Goal: Task Accomplishment & Management: Complete application form

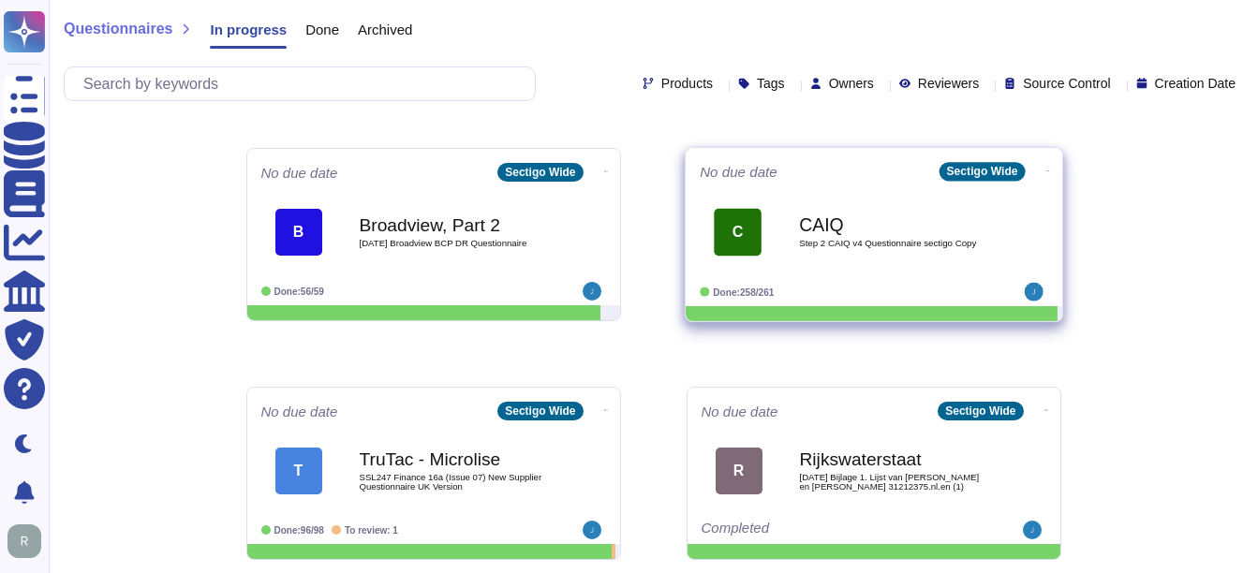
scroll to position [375, 0]
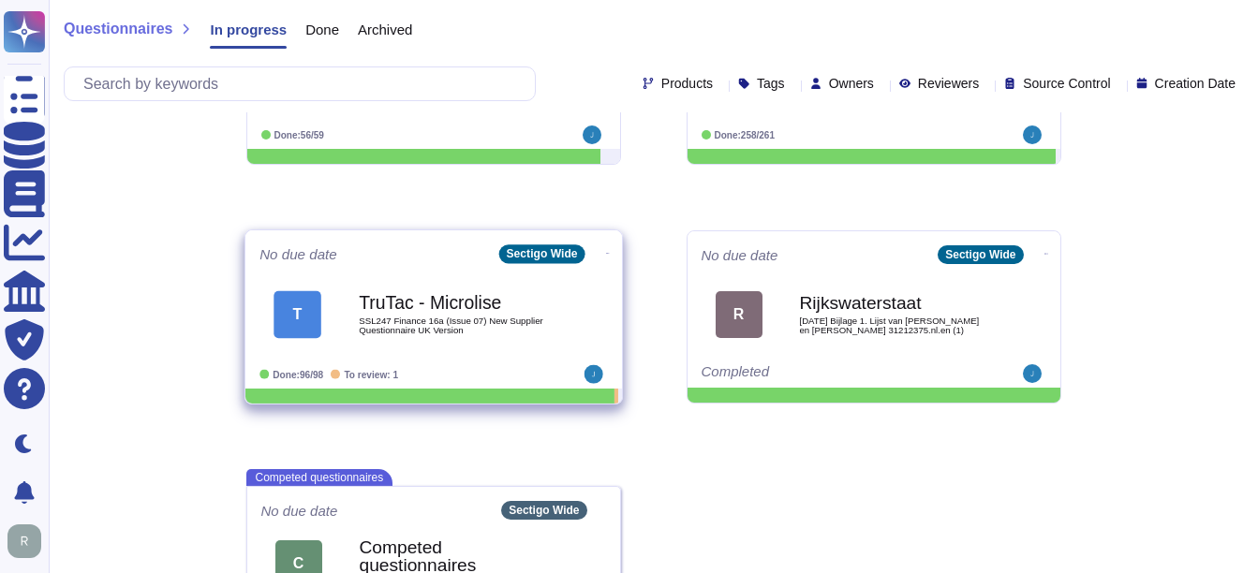
click at [469, 320] on span "SSL247 Finance 16a (Issue 07) New Supplier Questionnaire UK Version" at bounding box center [453, 326] width 189 height 18
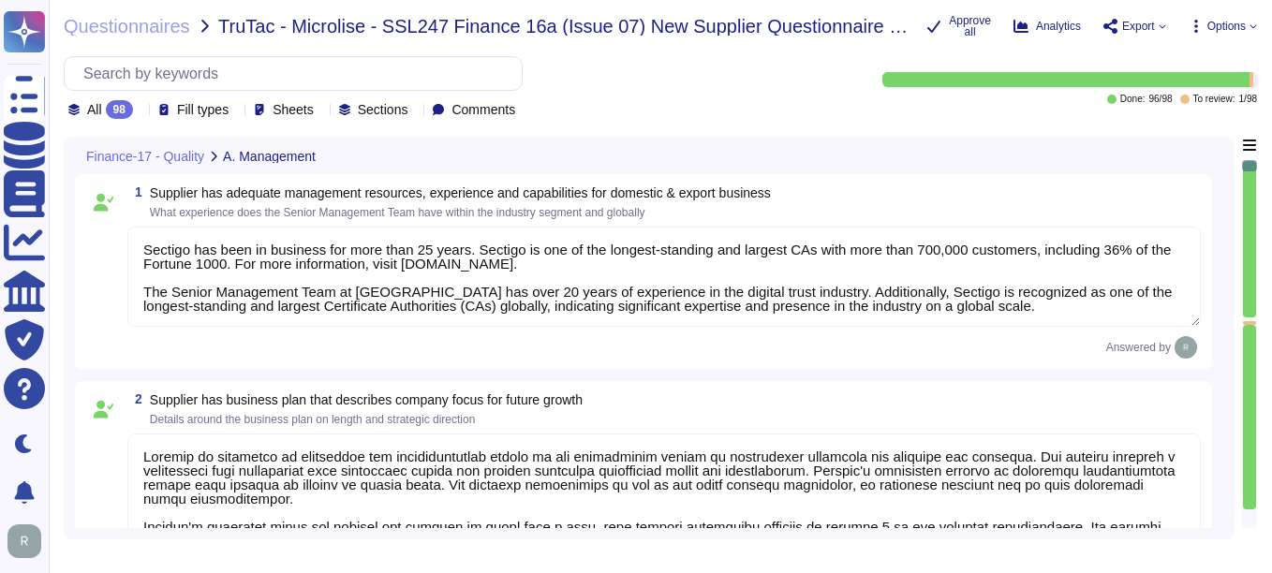
type textarea "Sectigo has been in business for more than 25 years. Sectigo is one of the long…"
type textarea "Sectigo is committed to innovation and differentiating itself in the competitiv…"
type textarea "We integrate health and safety into our management systems, emphasizing teamwor…"
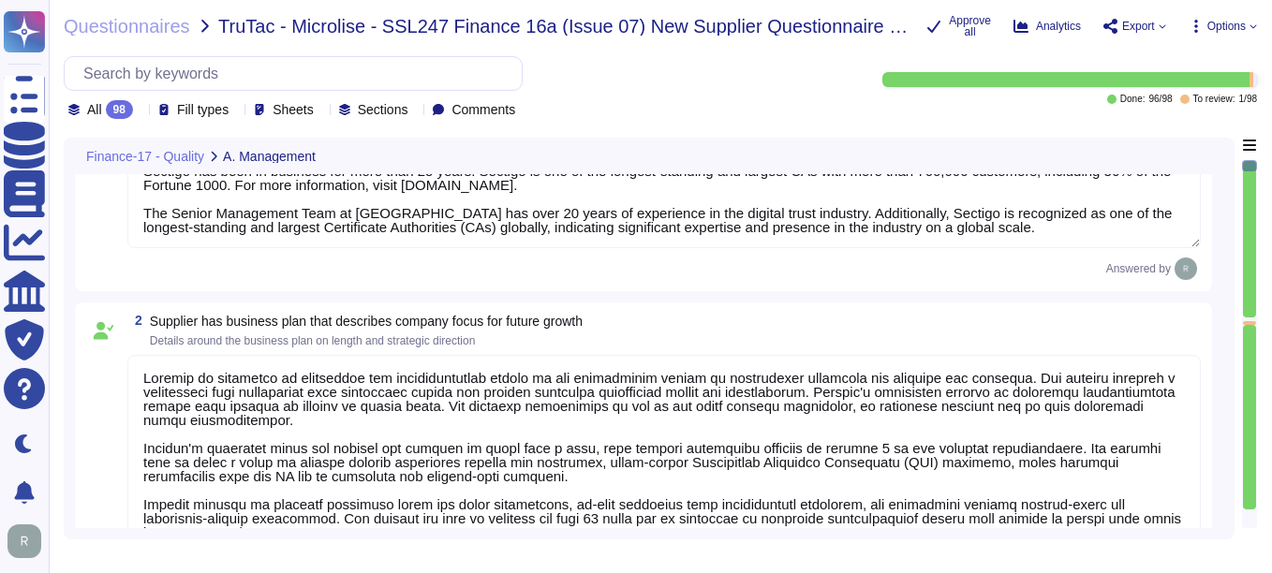
type textarea "Management conducts formal reviews of the Information Security Management Syste…"
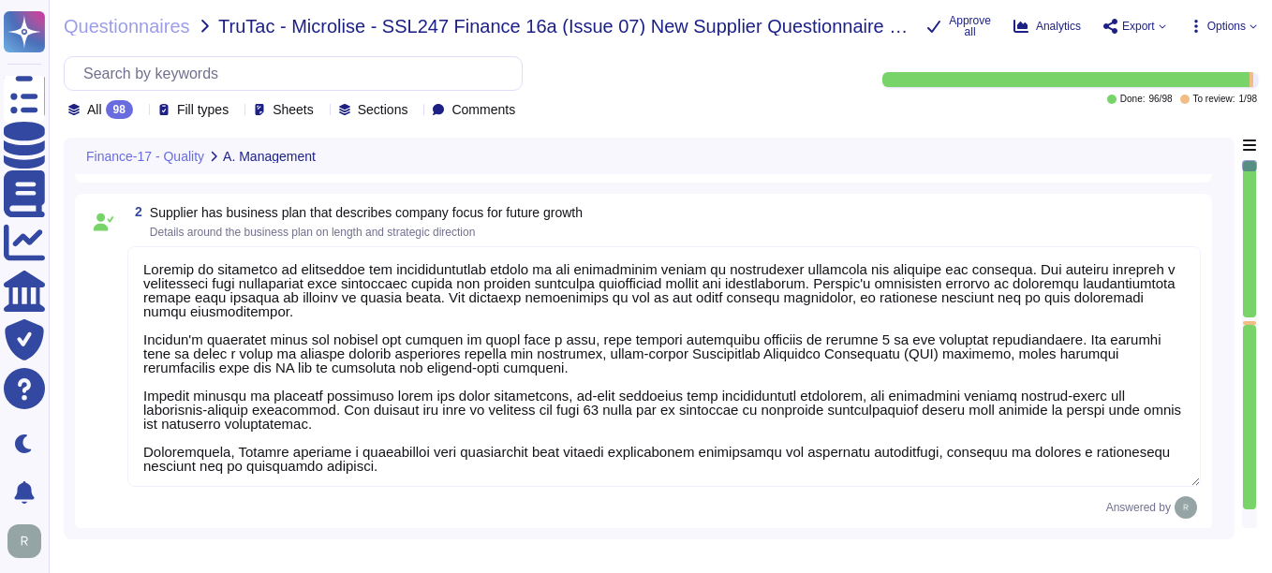
scroll to position [2, 0]
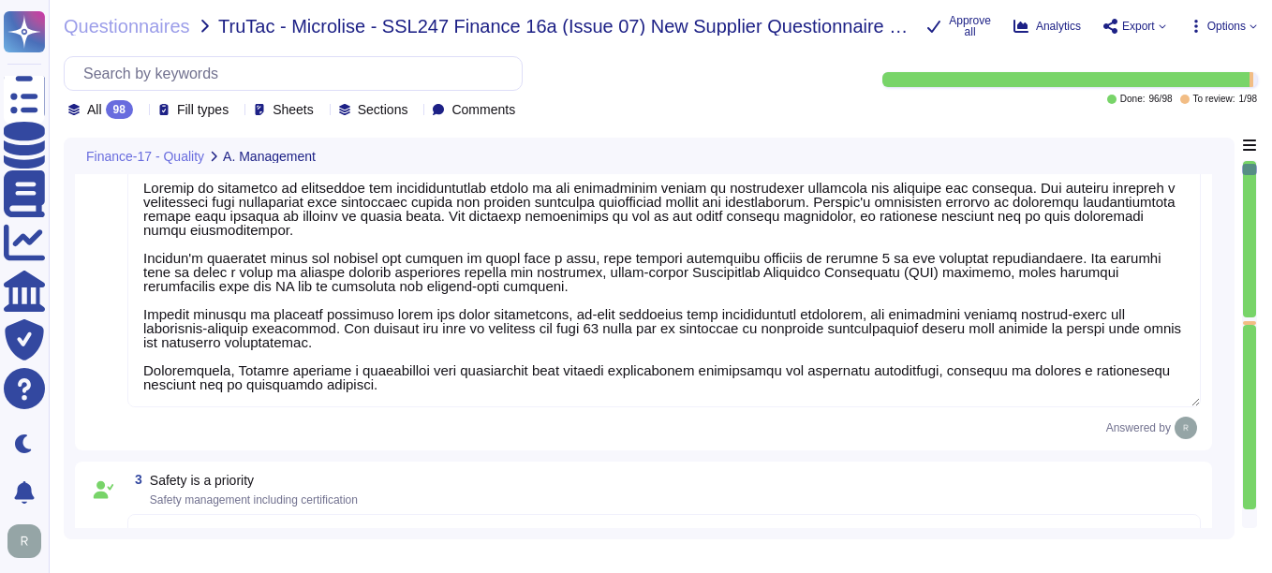
type textarea "Sectigo has more than 700,000 customers, including 36% of the Fortune 1000. The…"
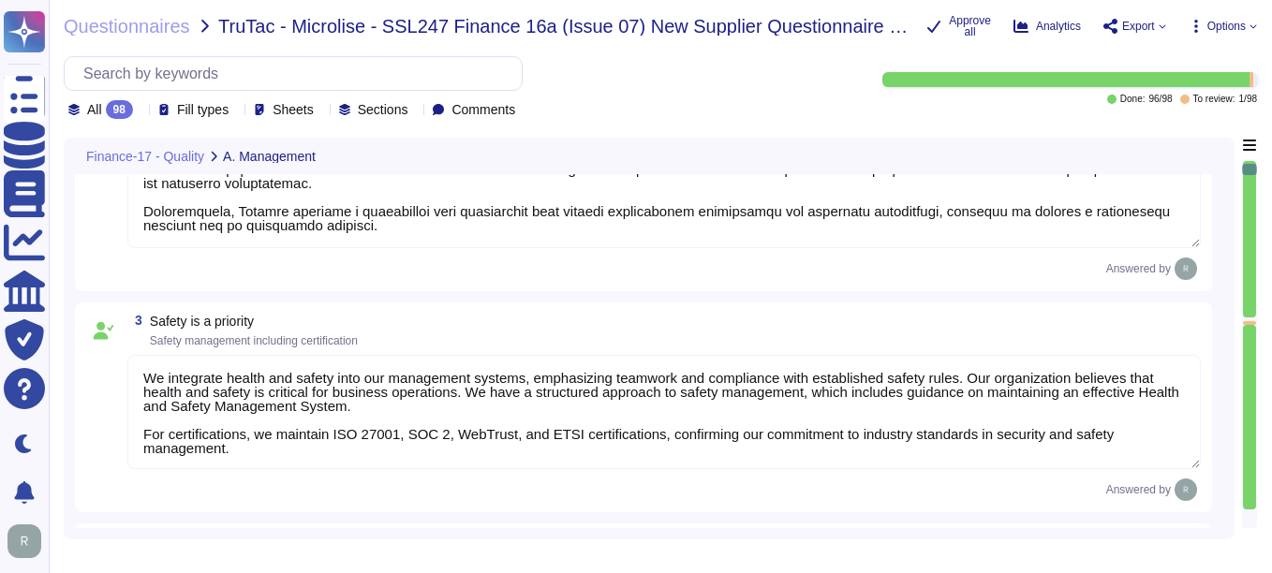
type textarea "The work environment is regularly inspected to ensure a safe working environmen…"
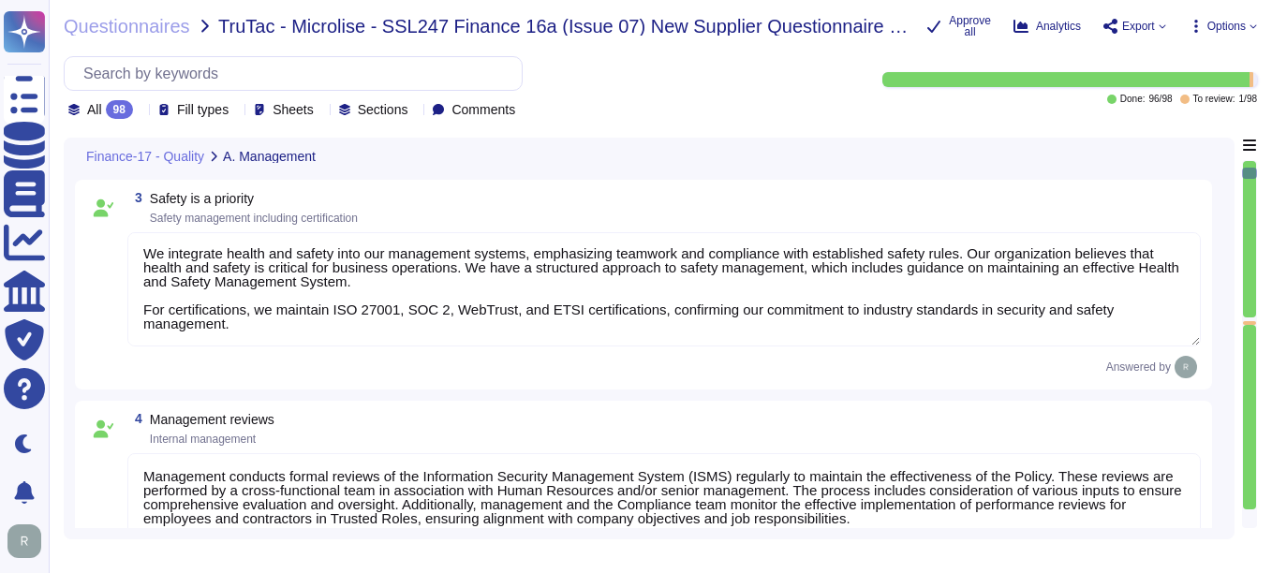
type textarea "No, We maintain WebTrust, SOC 2, and ISO 27001 certifications."
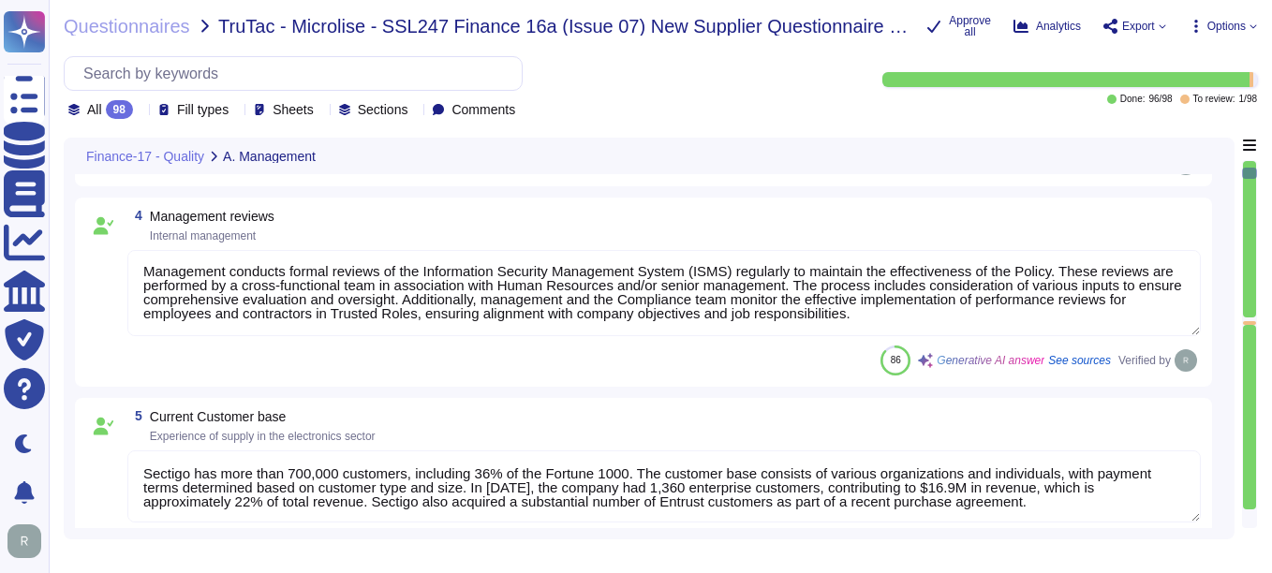
type textarea "We maintain ISO 27001 certification, along with other certifications such as SO…"
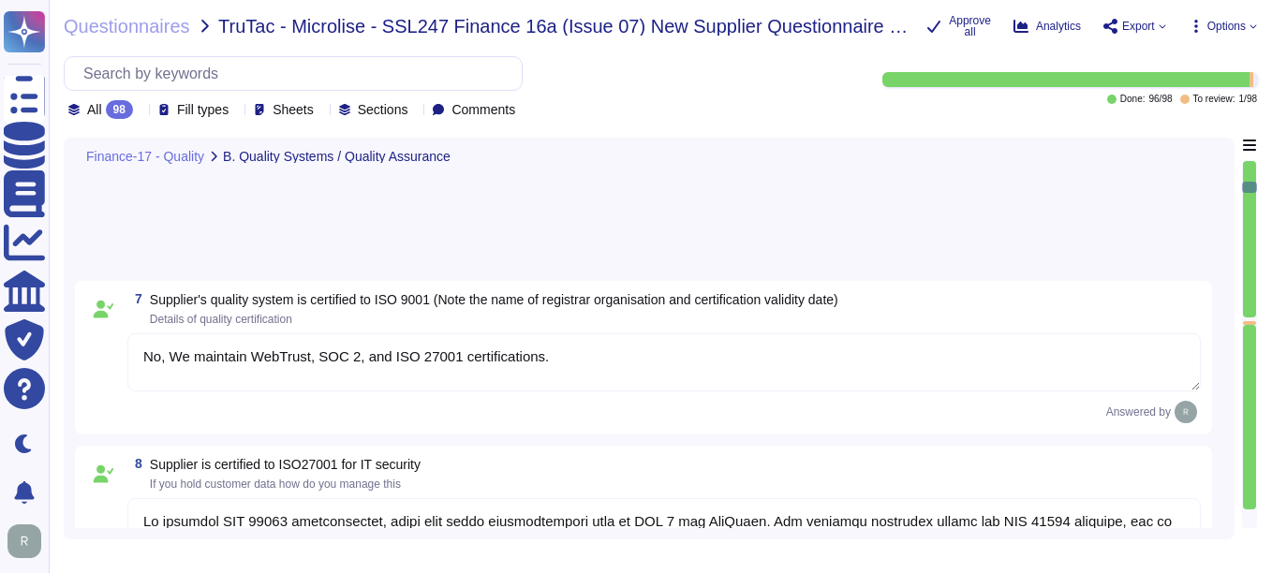
type textarea "No. We maintain WebTrust, SOC 2, and ISO 27001 certifications."
type textarea "We conduct IT Security Audits on Information Systems, which are properly planne…"
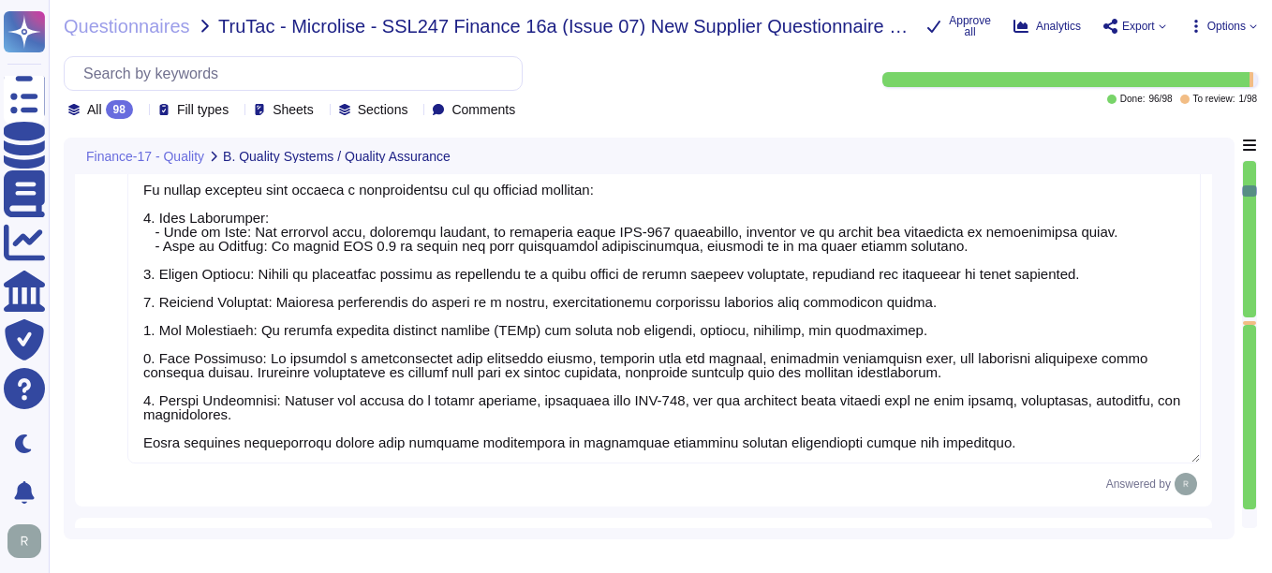
type textarea "Sectigo employs a systematic Quality Assurance (QA) program that integrates bot…"
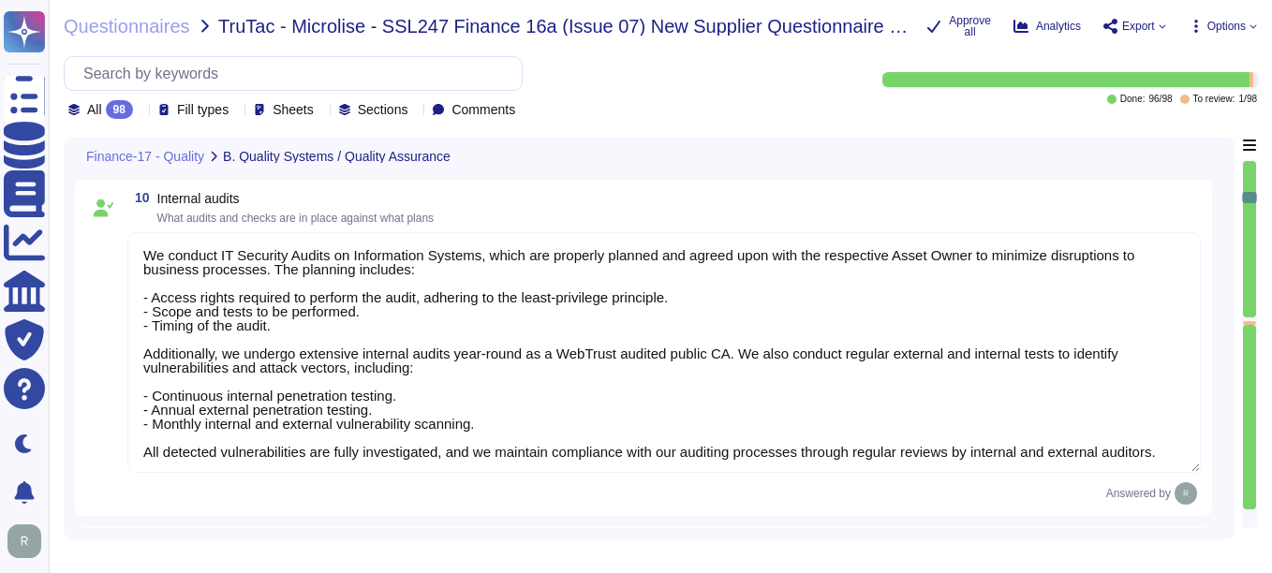
type textarea "Sectigo has established a formal Software Development Lifecycle (SDLC) process …"
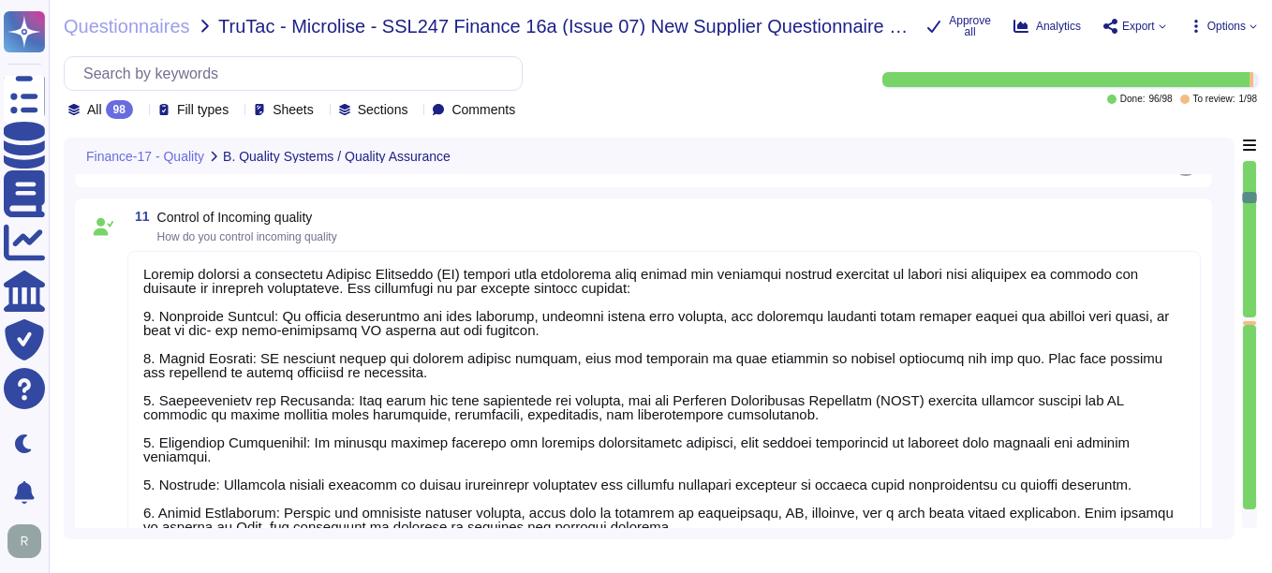
type textarea "The organization reacts to nonconformities by taking action to control and corr…"
type textarea "Yes, we have a centralized incident management tool for logging and tracking cu…"
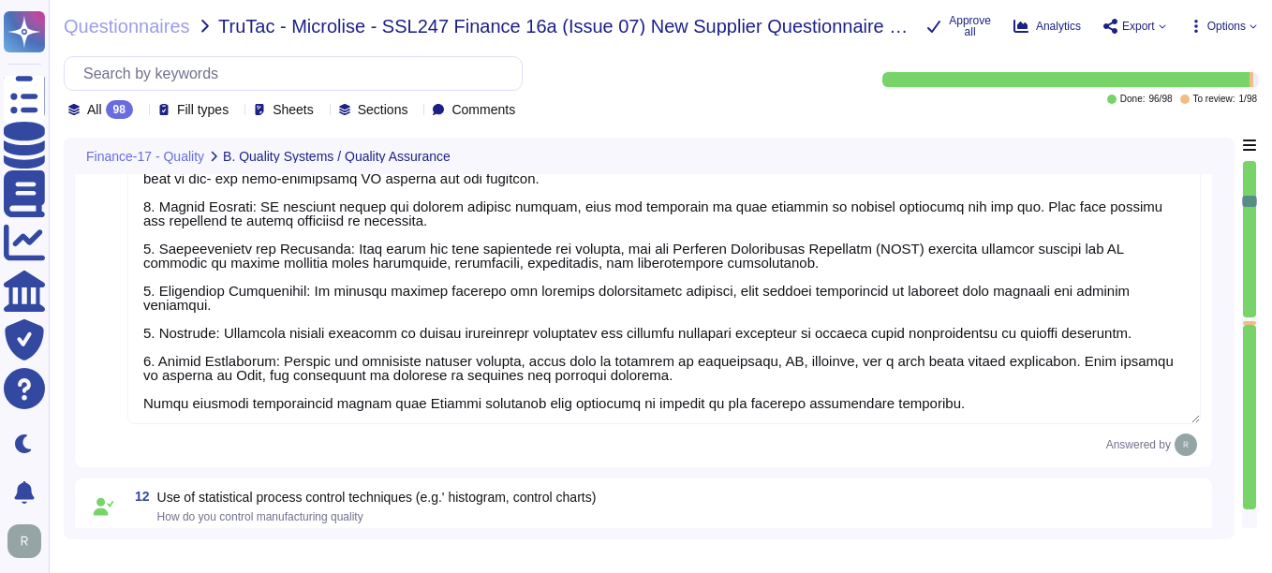
type textarea "Sectigo manages traceability through comprehensive logging capabilities that en…"
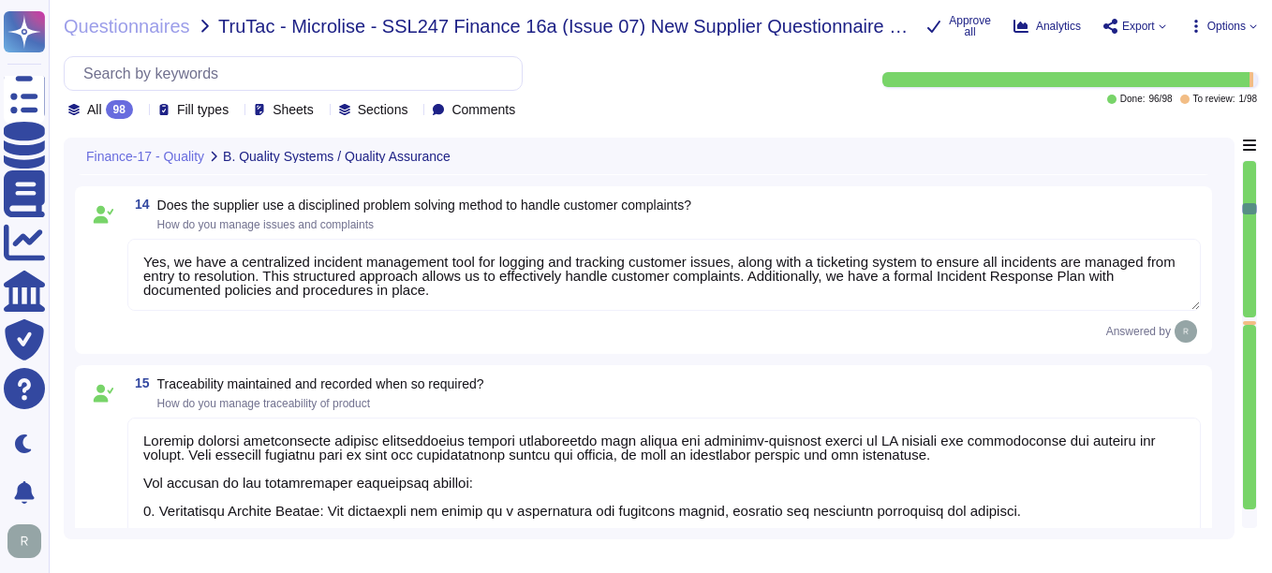
type textarea "We have a SaaS portal accessible through popular browsers."
type textarea "- Software as a Service (SaaS) - Sectigo Certificate Manager - Applications for…"
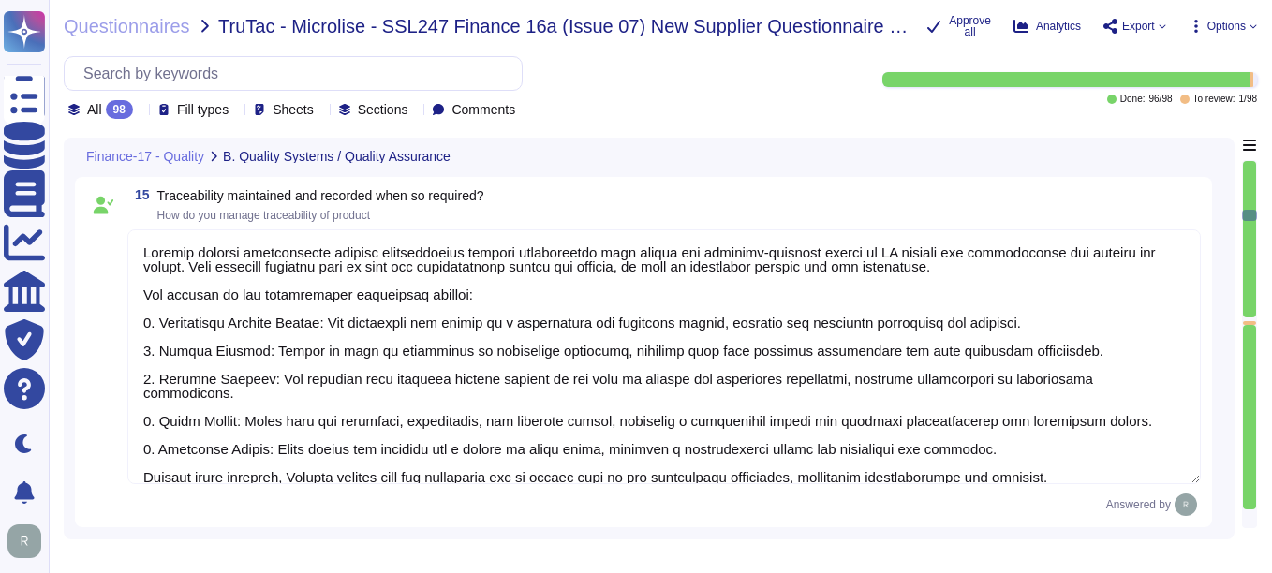
type textarea "We manage capacity through a comprehensive capacity management process that inc…"
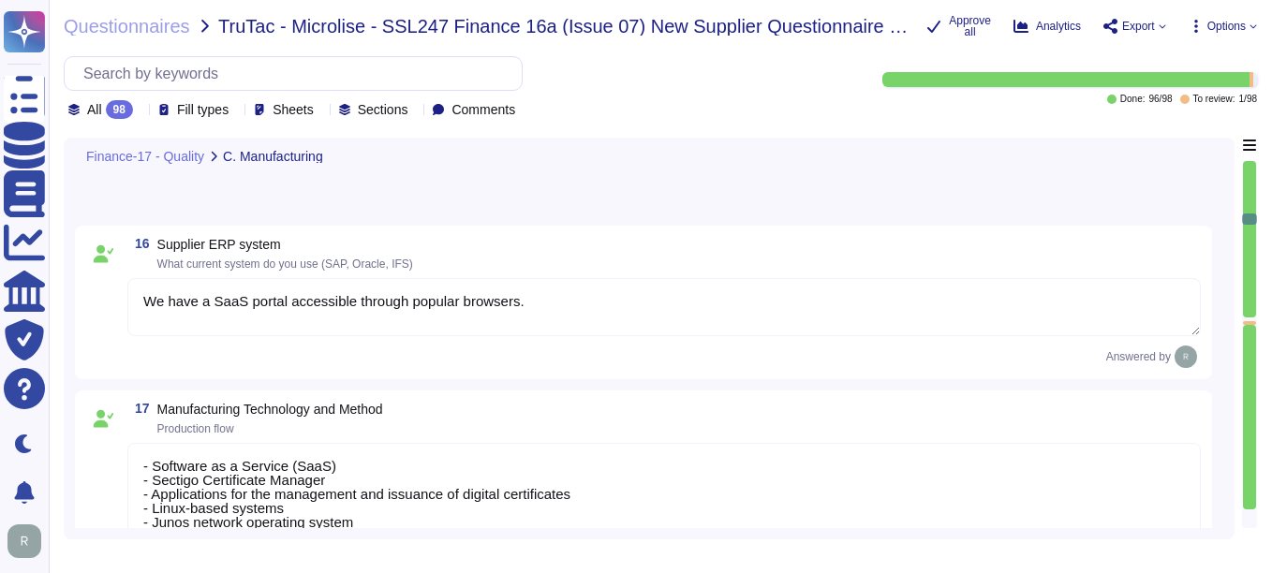
type textarea "Our control plans are documented and kept up to date, with revisions occurring …"
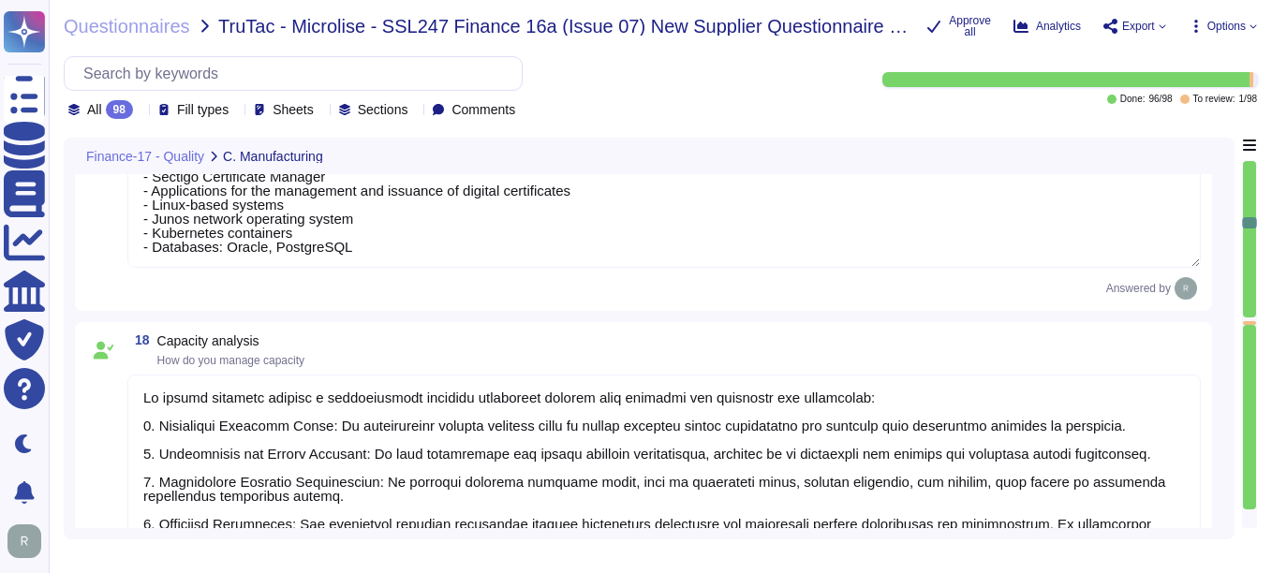
type textarea "Standardized operator instructions are planned, developed, authorized, document…"
type textarea "Equipment in IT areas and data centres shall be properly maintained according t…"
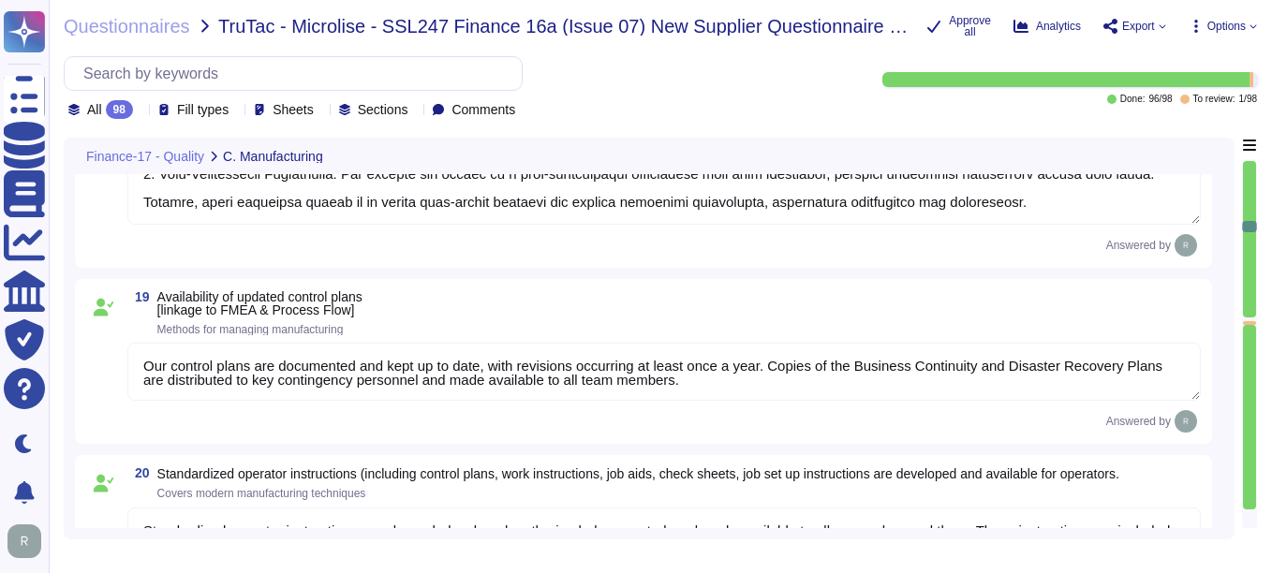
type textarea "Yes, there is an effective planned maintenance system in place. Scheduled maint…"
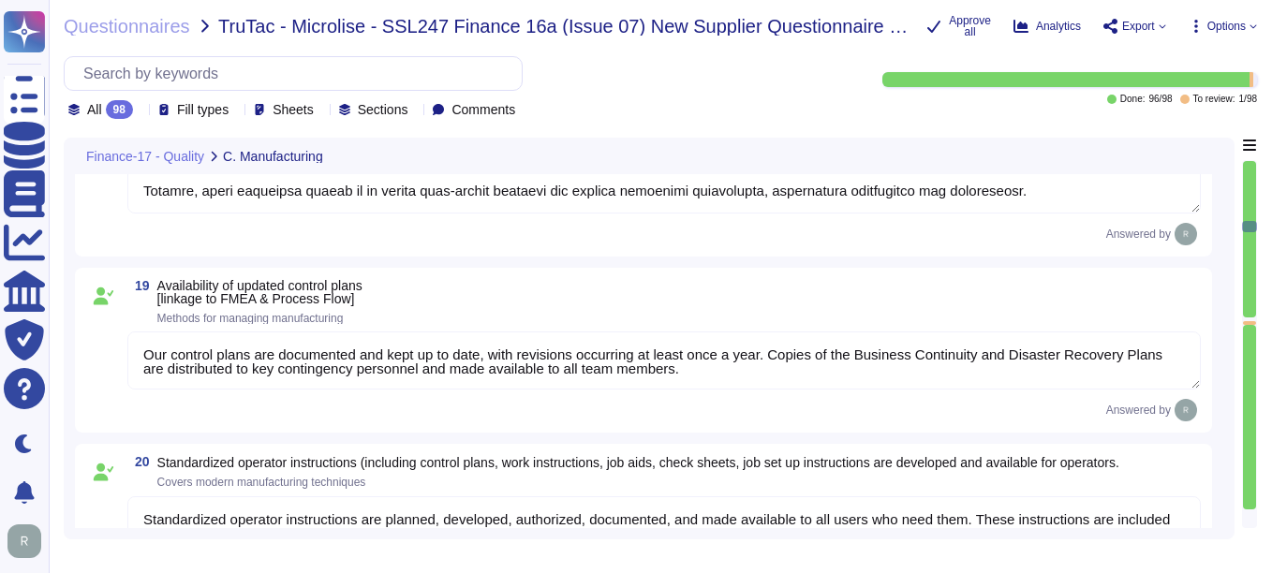
type textarea "Sectigo employs the PDCA (Plan-Do-Check-Act) approach for continuous process im…"
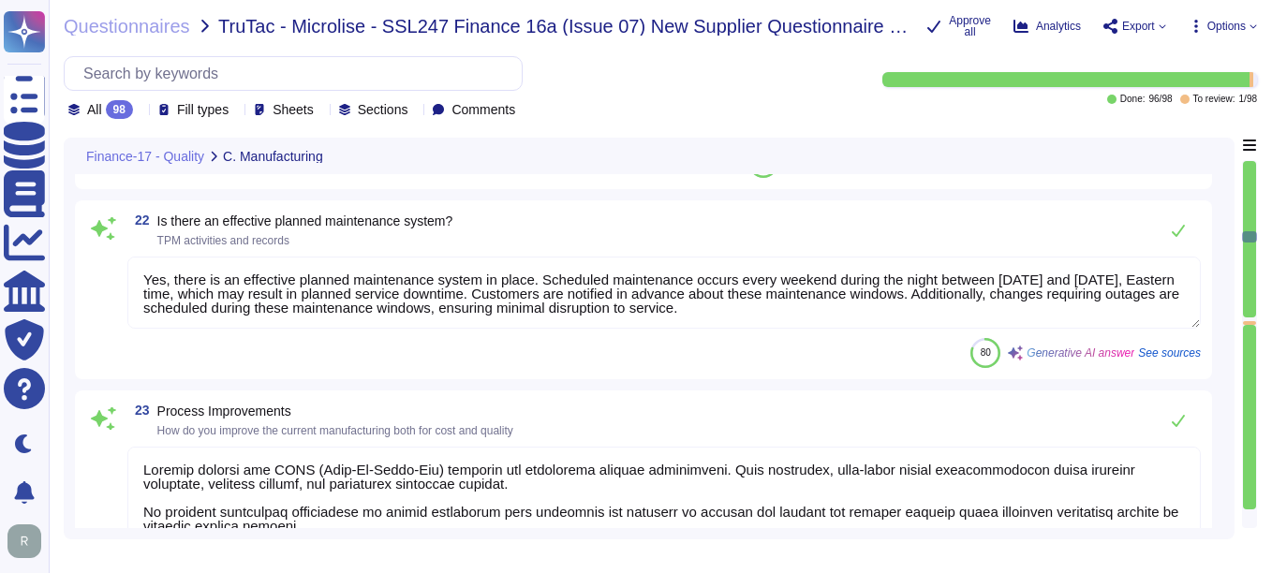
type textarea "Sectigo's approach to risk management consists of two areas:"
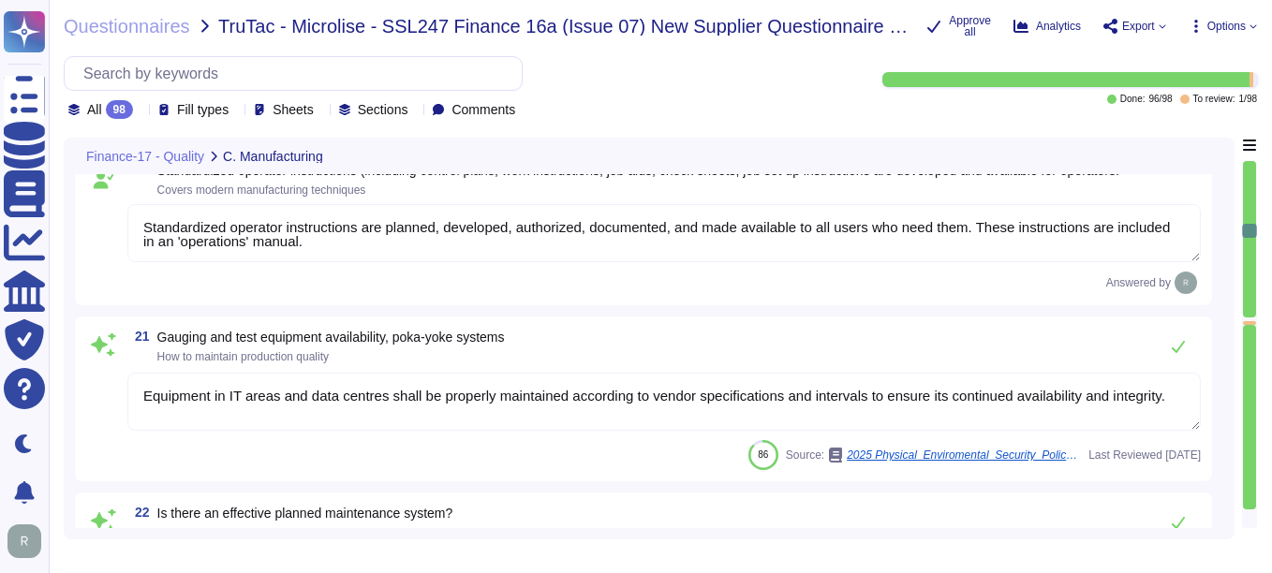
type textarea "We manage capacity through a comprehensive capacity management process that inc…"
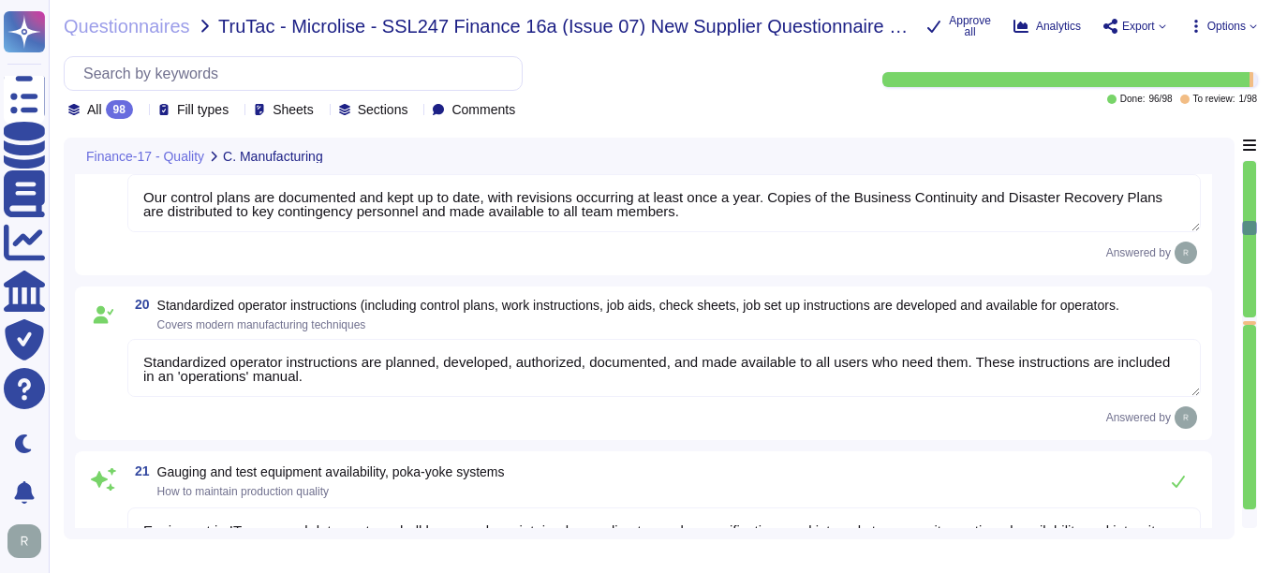
type textarea "- Software as a Service (SaaS) - Sectigo Certificate Manager - Applications for…"
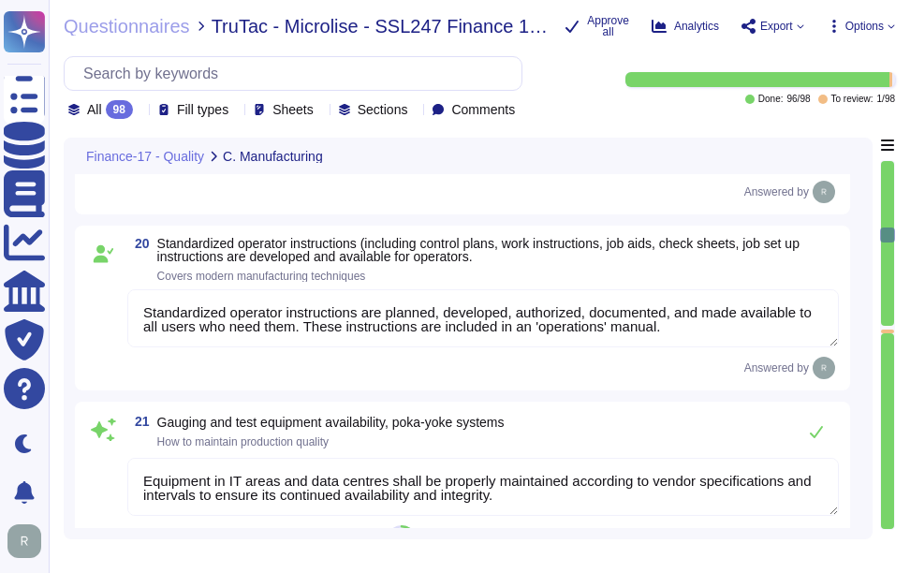
scroll to position [4590, 0]
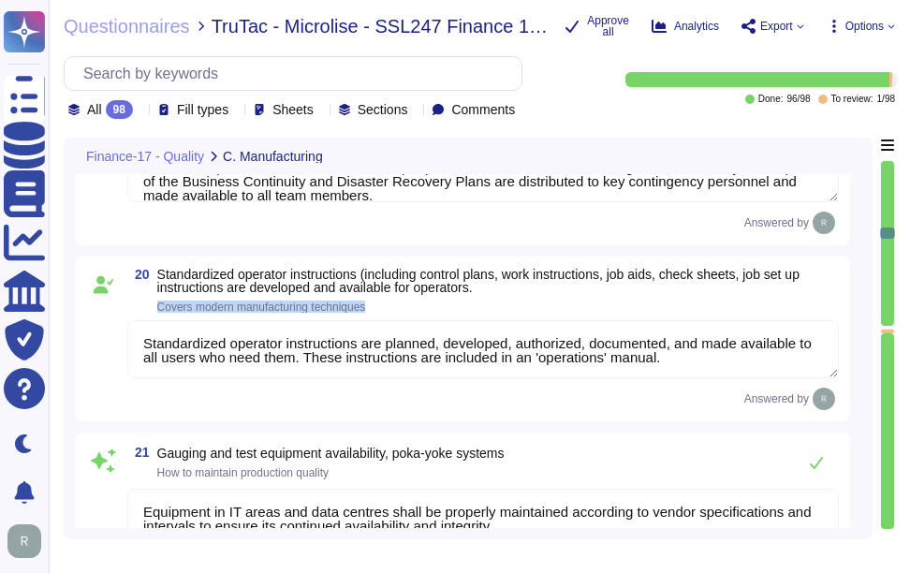
drag, startPoint x: 152, startPoint y: 305, endPoint x: 389, endPoint y: 304, distance: 237.0
click at [389, 304] on span "20 Standardized operator instructions (including control plans, work instructio…" at bounding box center [483, 290] width 712 height 45
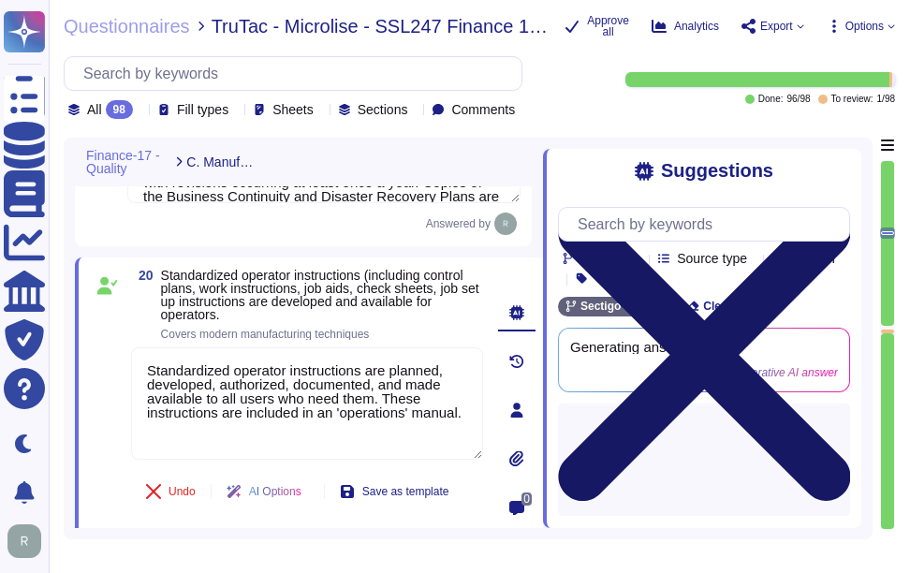
click at [842, 169] on icon at bounding box center [704, 355] width 292 height 390
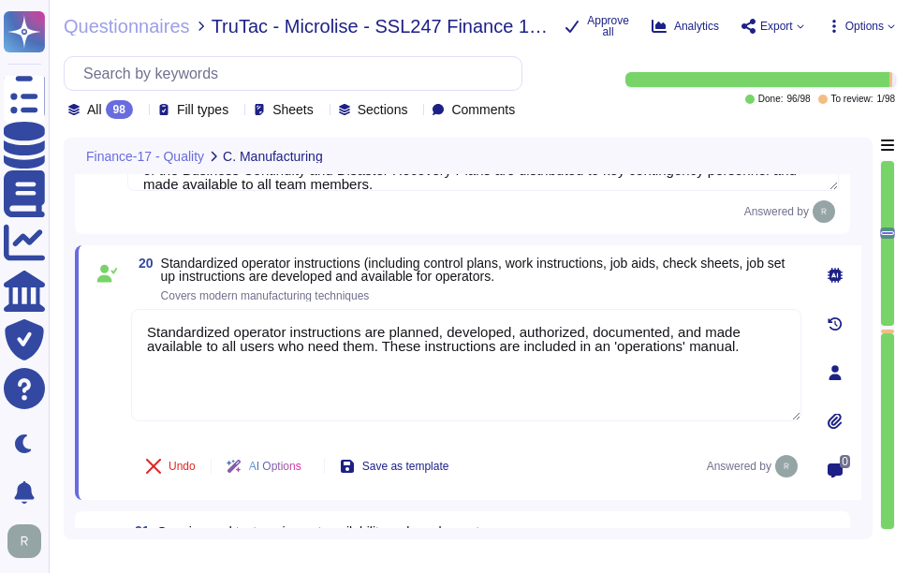
type textarea "Sectigo employs the PDCA (Plan-Do-Check-Act) approach for continuous process im…"
drag, startPoint x: 157, startPoint y: 297, endPoint x: 427, endPoint y: 295, distance: 269.8
click at [427, 295] on span "20 Standardized operator instructions (including control plans, work instructio…" at bounding box center [466, 279] width 671 height 45
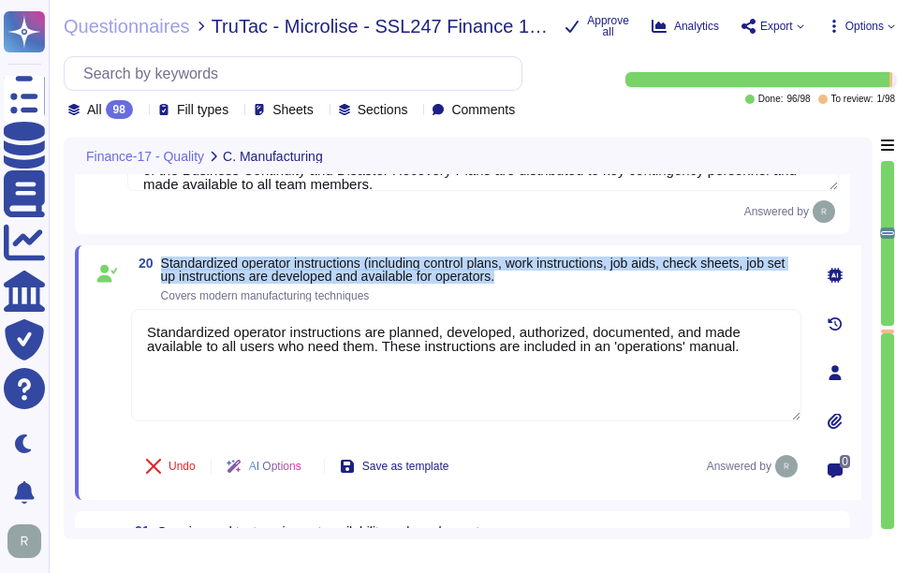
drag, startPoint x: 160, startPoint y: 260, endPoint x: 552, endPoint y: 274, distance: 391.8
click at [552, 274] on span "20 Standardized operator instructions (including control plans, work instructio…" at bounding box center [466, 279] width 671 height 45
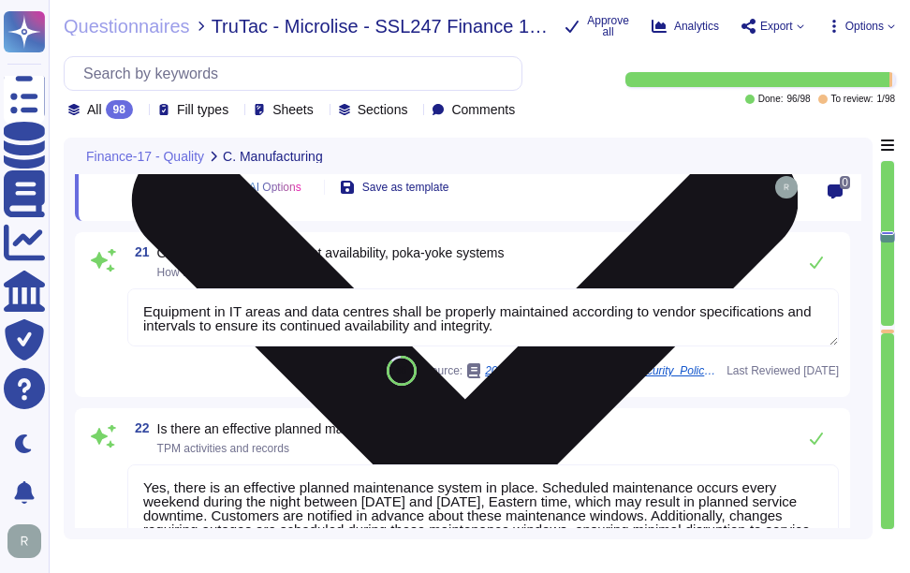
scroll to position [4871, 0]
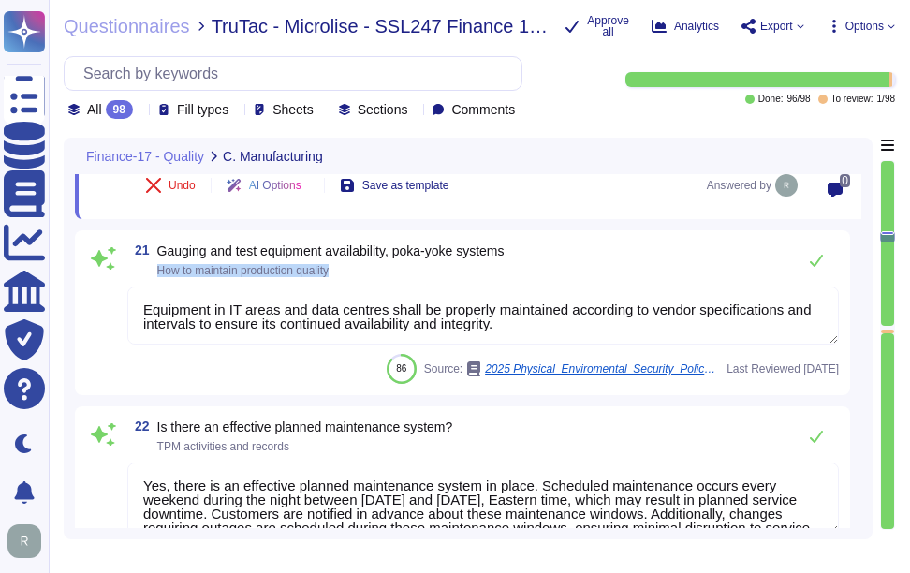
drag, startPoint x: 156, startPoint y: 265, endPoint x: 386, endPoint y: 291, distance: 231.0
click at [386, 291] on div "21 Gauging and test equipment availability, poka-yoke systems How to maintain p…" at bounding box center [462, 313] width 753 height 142
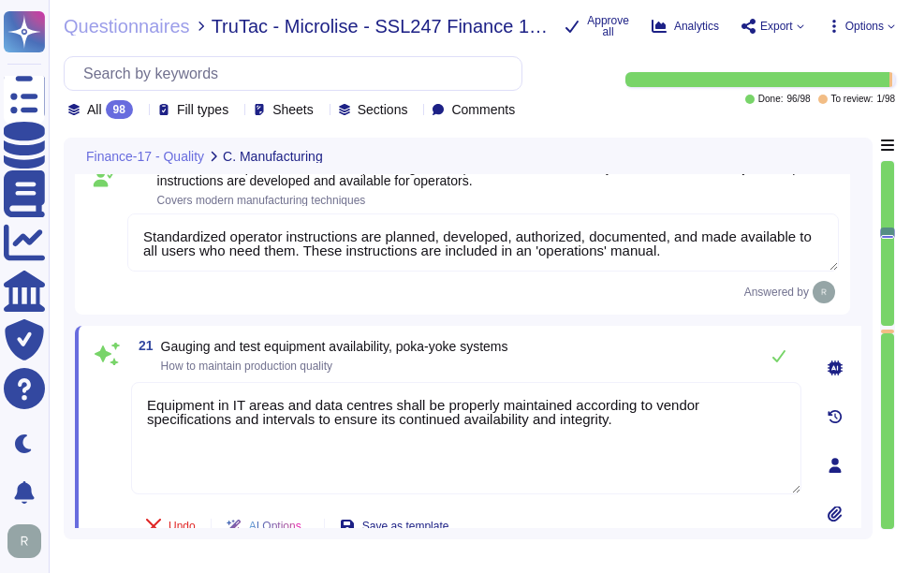
scroll to position [4684, 0]
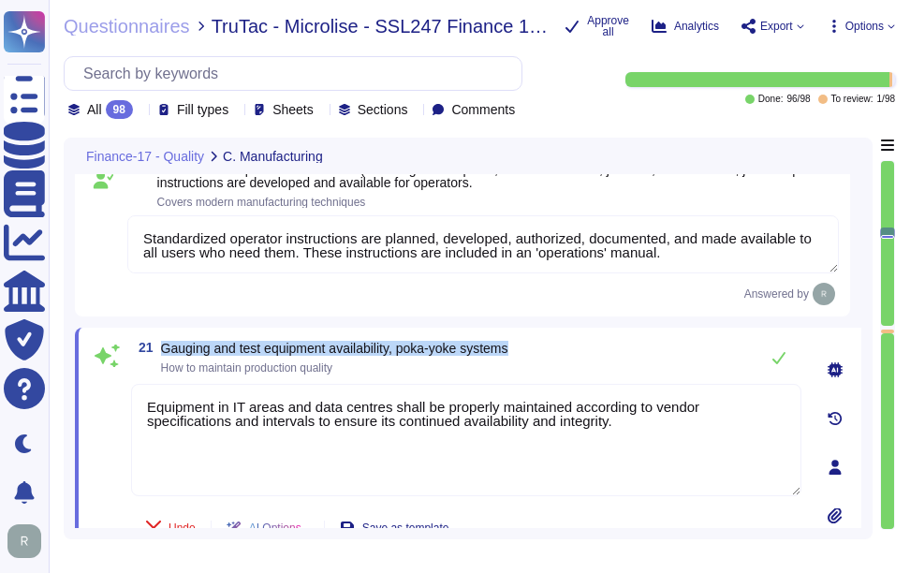
drag, startPoint x: 157, startPoint y: 344, endPoint x: 535, endPoint y: 353, distance: 377.6
click at [535, 353] on div "21 Gauging and test equipment availability, poka-yoke systems How to maintain p…" at bounding box center [466, 357] width 671 height 37
click at [583, 357] on div "21 Gauging and test equipment availability, poka-yoke systems How to maintain p…" at bounding box center [466, 357] width 671 height 37
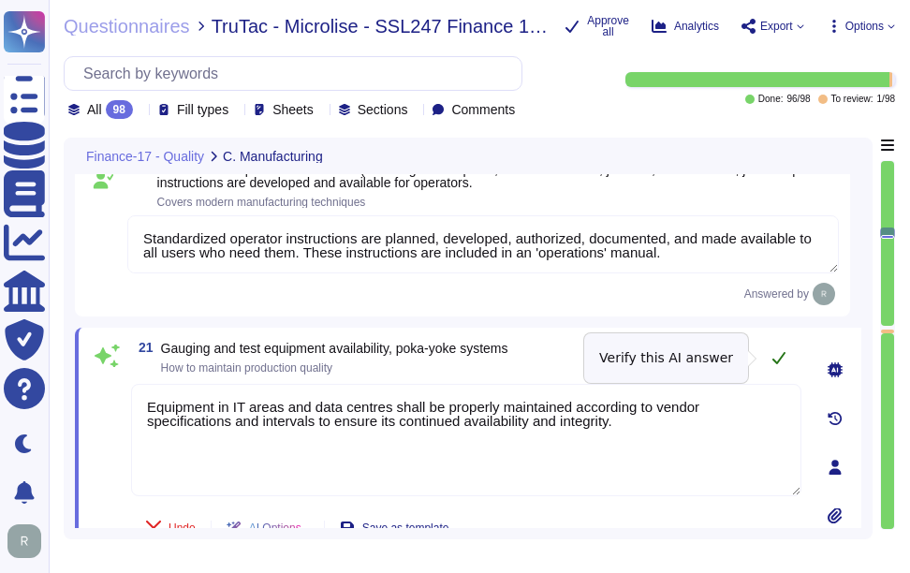
click at [779, 357] on icon at bounding box center [779, 357] width 15 height 15
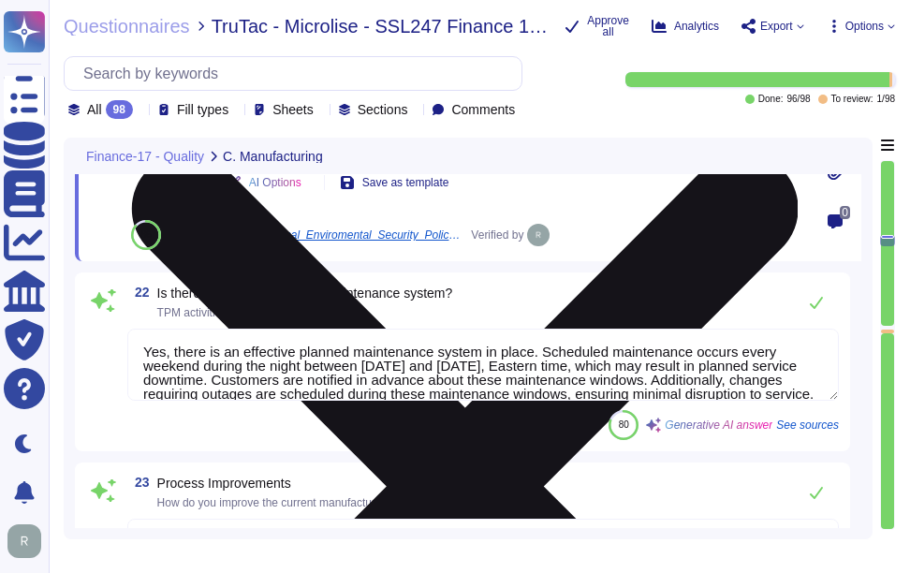
scroll to position [5058, 0]
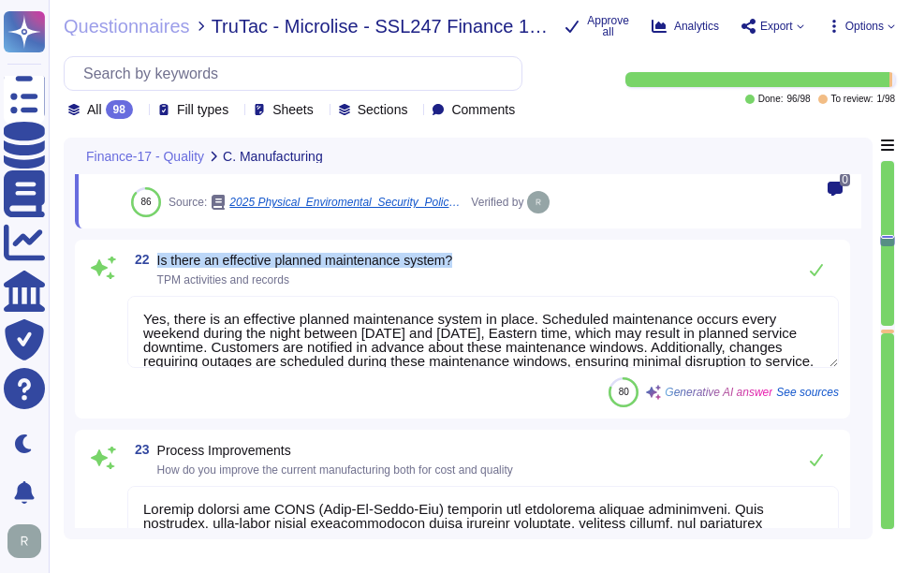
drag, startPoint x: 157, startPoint y: 259, endPoint x: 544, endPoint y: 245, distance: 387.1
click at [544, 245] on div "22 Is there an effective planned maintenance system? TPM activities and records…" at bounding box center [463, 329] width 776 height 179
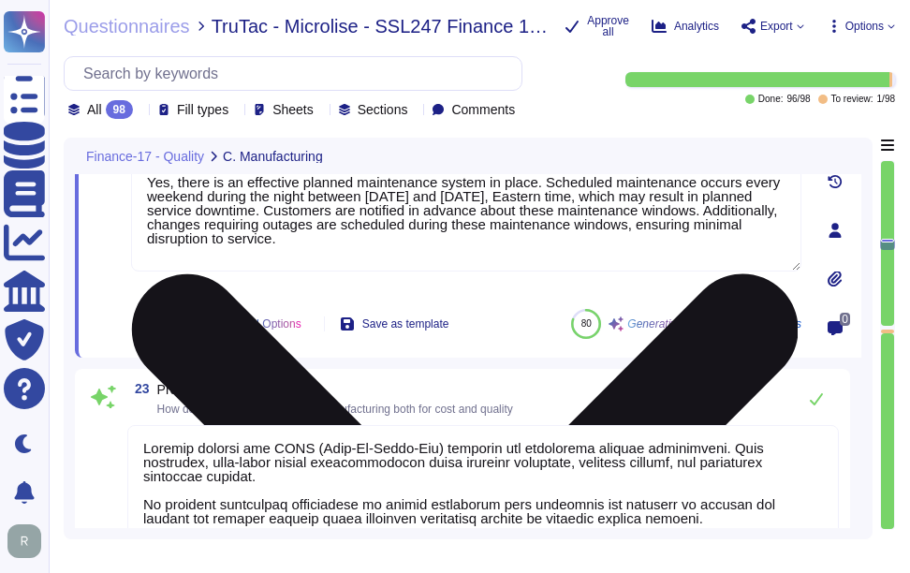
type textarea "Sectigo's approach to risk management consists of two areas:"
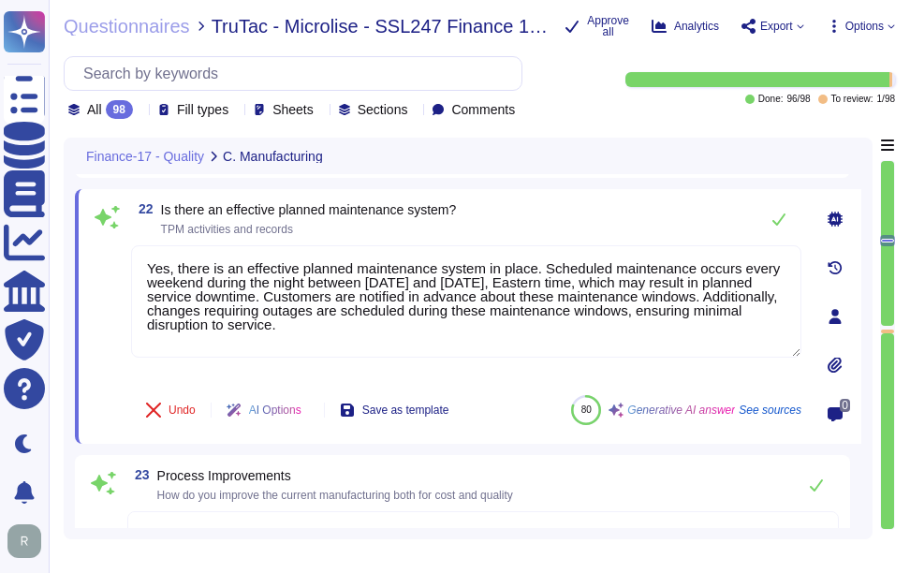
scroll to position [4967, 0]
type textarea "Our control plans are documented and kept up to date, with revisions occurring …"
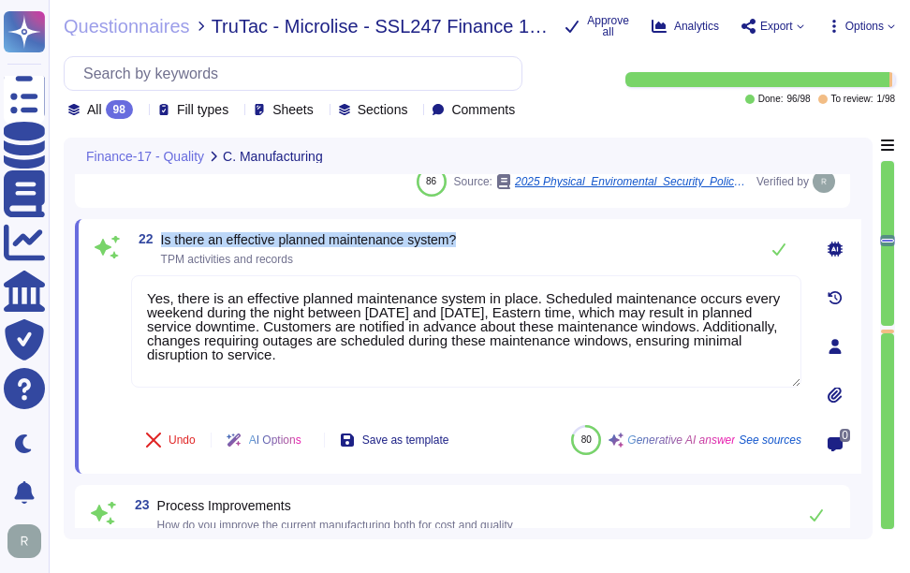
drag, startPoint x: 161, startPoint y: 240, endPoint x: 536, endPoint y: 240, distance: 374.7
click at [536, 240] on div "22 Is there an effective planned maintenance system? TPM activities and records" at bounding box center [466, 248] width 671 height 37
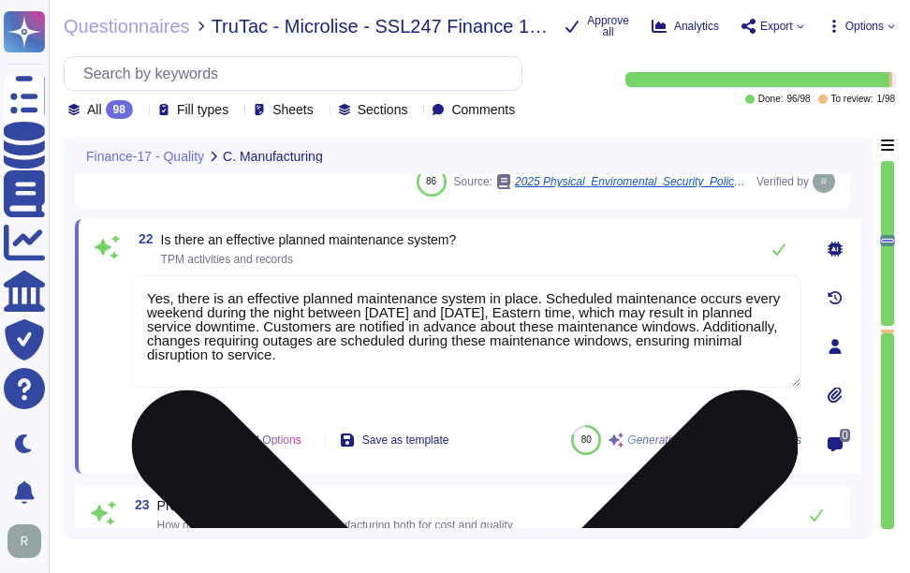
drag, startPoint x: 292, startPoint y: 358, endPoint x: 148, endPoint y: 297, distance: 156.6
click at [148, 297] on textarea "Yes, there is an effective planned maintenance system in place. Scheduled maint…" at bounding box center [466, 331] width 671 height 112
paste textarea "ith customers notified in advance about these maintenance windows. Changes requ…"
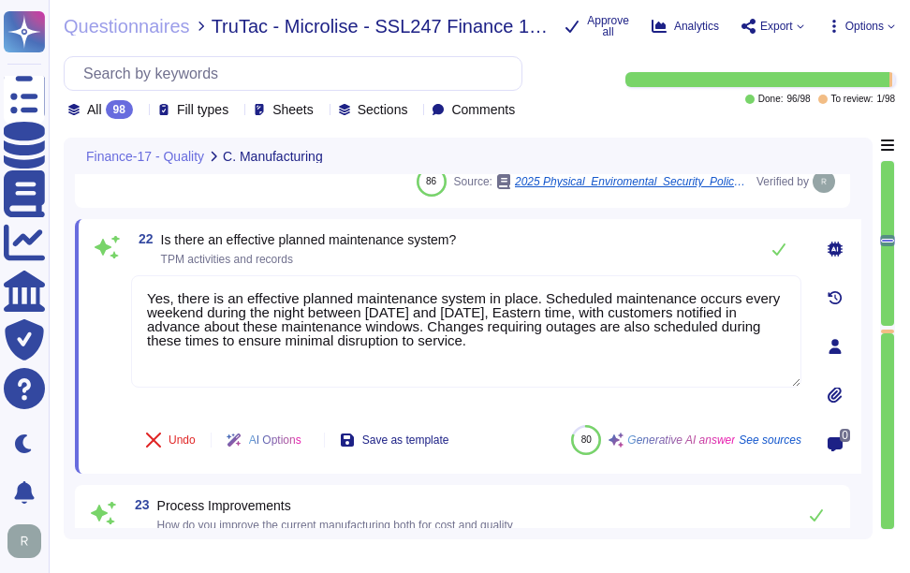
type textarea "Yes, there is an effective planned maintenance system in place. Scheduled maint…"
click at [574, 248] on div "22 Is there an effective planned maintenance system? TPM activities and records" at bounding box center [466, 248] width 671 height 37
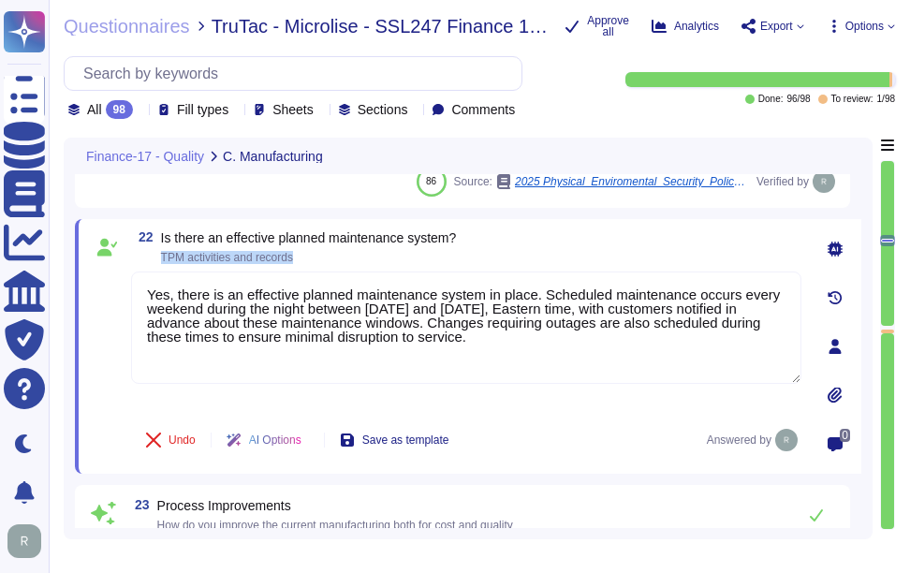
drag, startPoint x: 162, startPoint y: 256, endPoint x: 339, endPoint y: 253, distance: 177.1
click at [339, 253] on span "TPM activities and records" at bounding box center [309, 257] width 296 height 11
click at [628, 251] on div "22 Is there an effective planned maintenance system? TPM activities and records" at bounding box center [466, 247] width 671 height 34
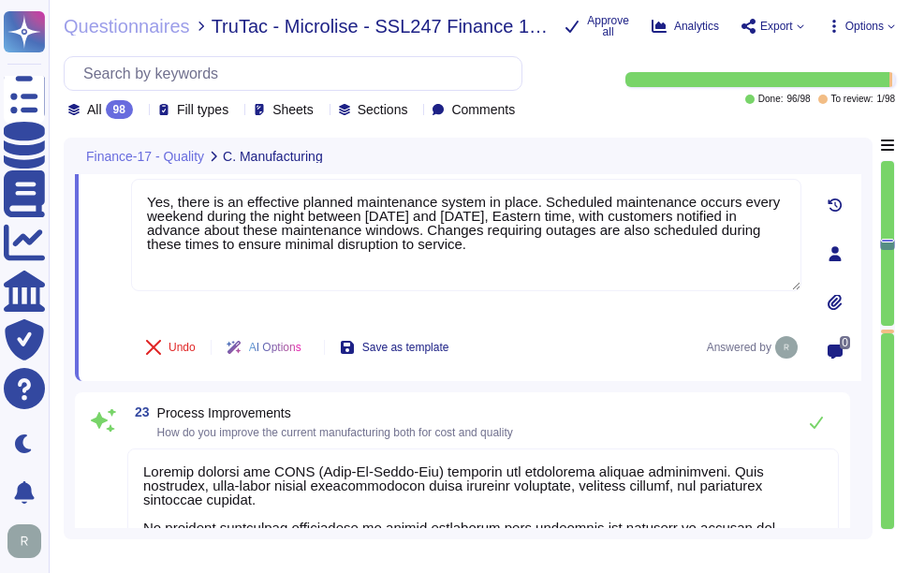
type textarea "Sectigo's approach to risk management consists of two areas:"
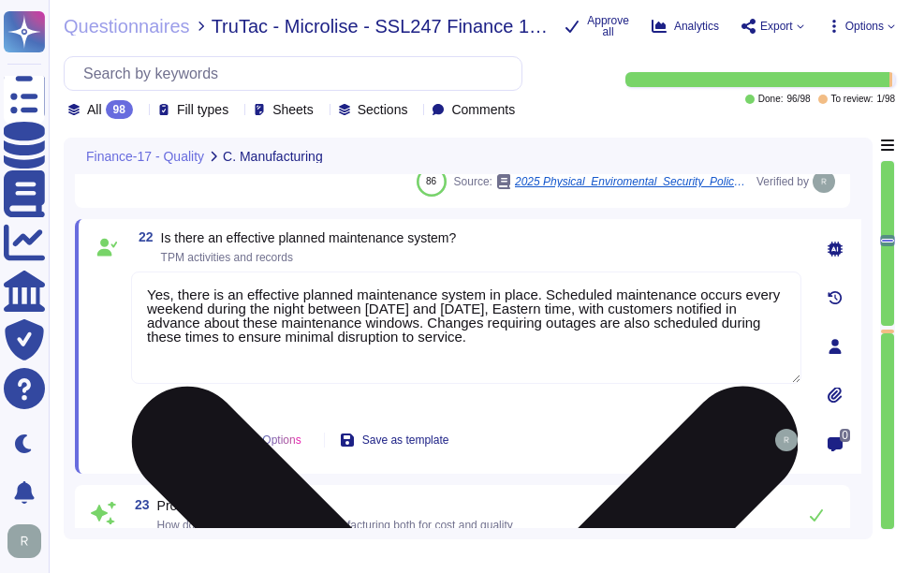
click at [501, 346] on textarea "Yes, there is an effective planned maintenance system in place. Scheduled maint…" at bounding box center [466, 328] width 671 height 112
click at [535, 352] on textarea "Yes, there is an effective planned maintenance system in place. Scheduled maint…" at bounding box center [466, 328] width 671 height 112
paste textarea "Audit trails contain login and logout activities, actions performed, and source…"
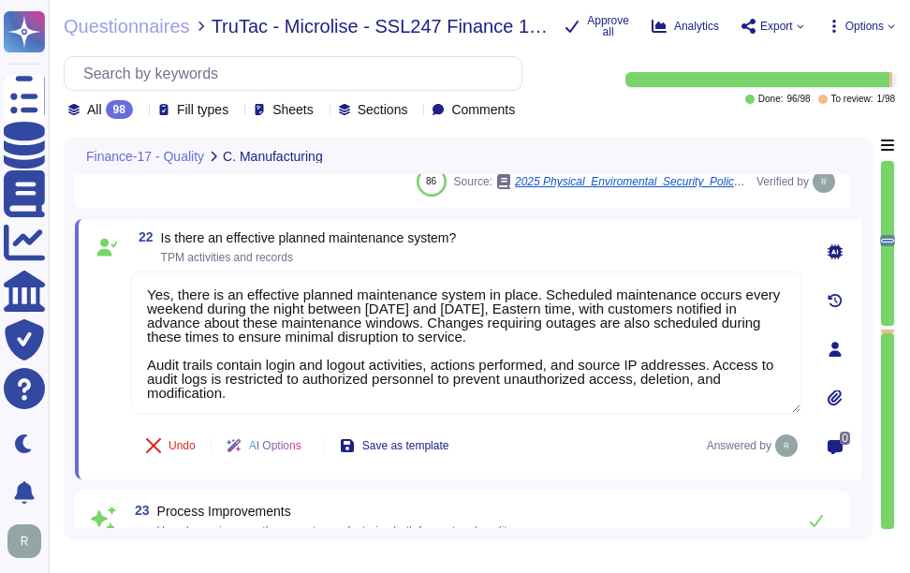
type textarea "Yes, there is an effective planned maintenance system in place. Scheduled maint…"
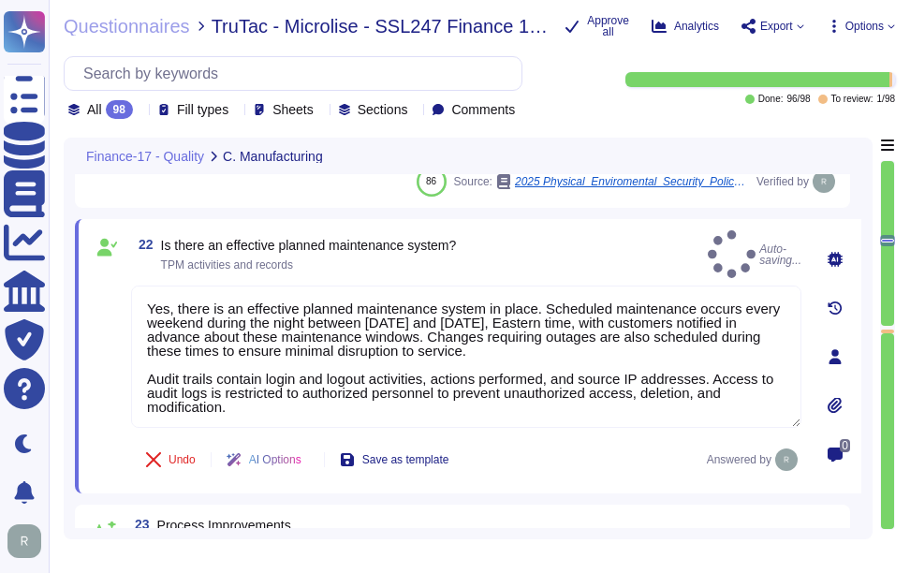
click at [632, 239] on div "22 Is there an effective planned maintenance system? TPM activities and records…" at bounding box center [466, 254] width 671 height 48
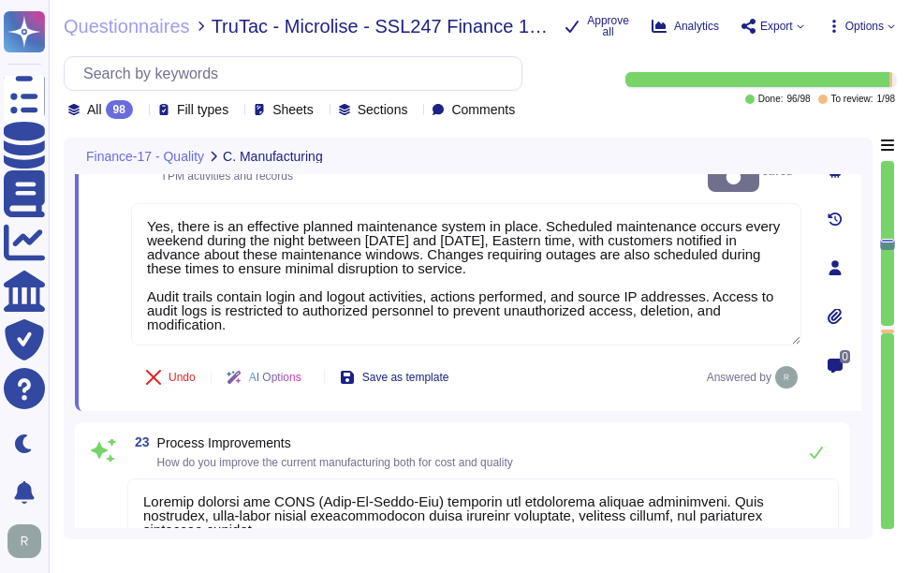
type textarea "Sectigo's approach to risk management consists of two areas:"
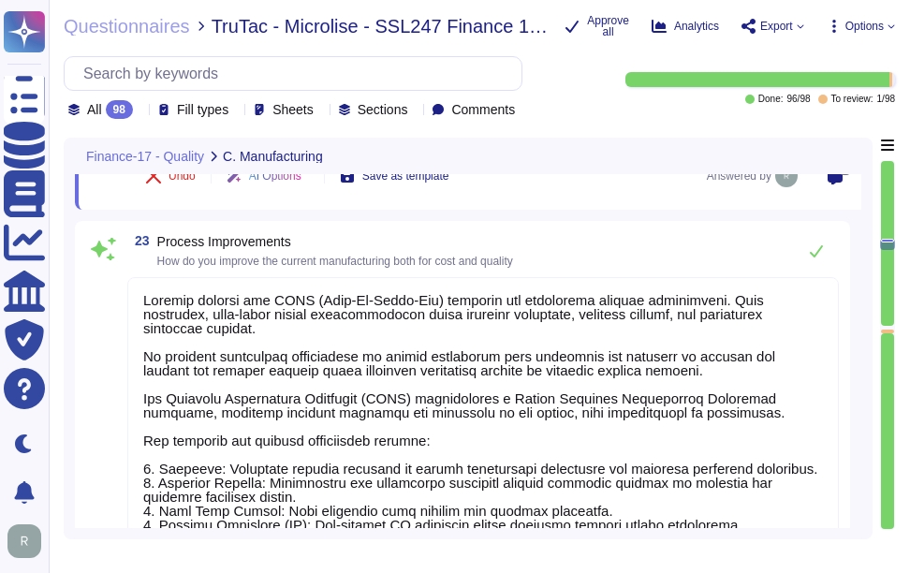
scroll to position [5248, 0]
type textarea "The department responsible for the definition, evaluation, and creation of new …"
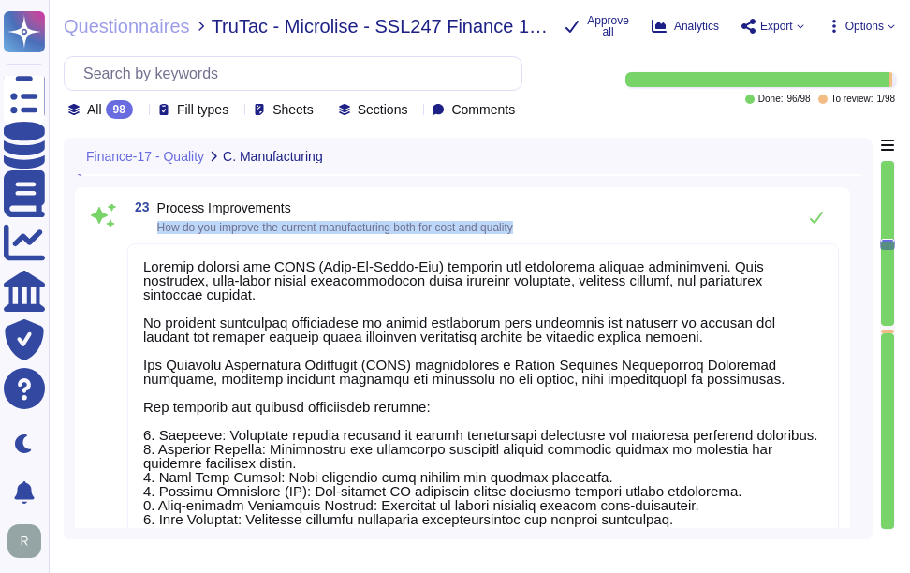
drag, startPoint x: 161, startPoint y: 229, endPoint x: 612, endPoint y: 235, distance: 450.6
click at [612, 235] on div "23 Process Improvements How do you improve the current manufacturing both for c…" at bounding box center [483, 217] width 712 height 37
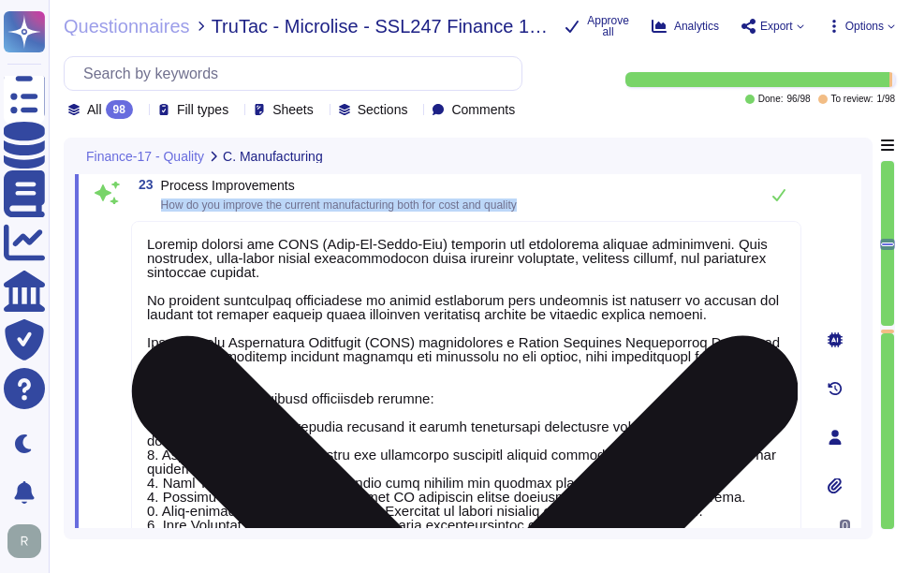
drag, startPoint x: 161, startPoint y: 199, endPoint x: 578, endPoint y: 233, distance: 418.3
click at [578, 233] on div "23 Process Improvements How do you improve the current manufacturing both for c…" at bounding box center [446, 437] width 712 height 523
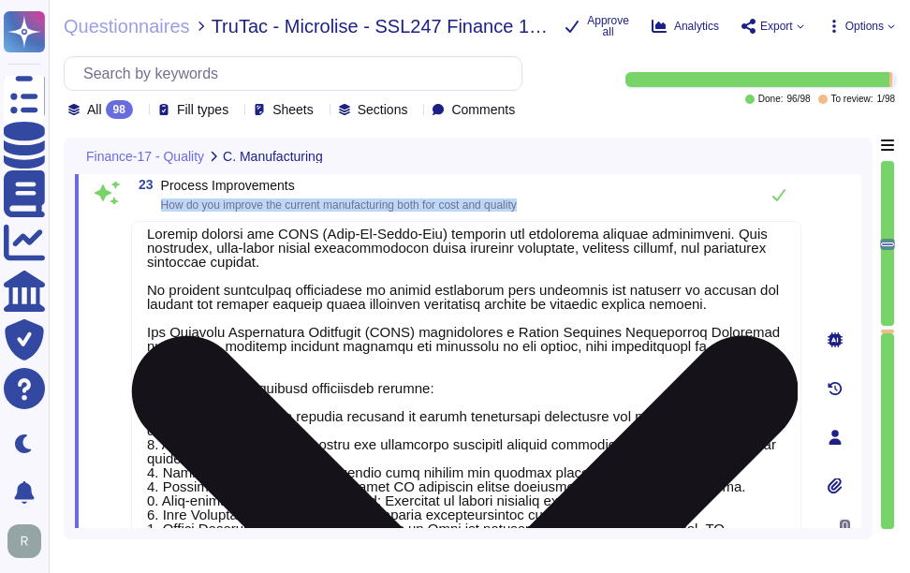
scroll to position [16, 0]
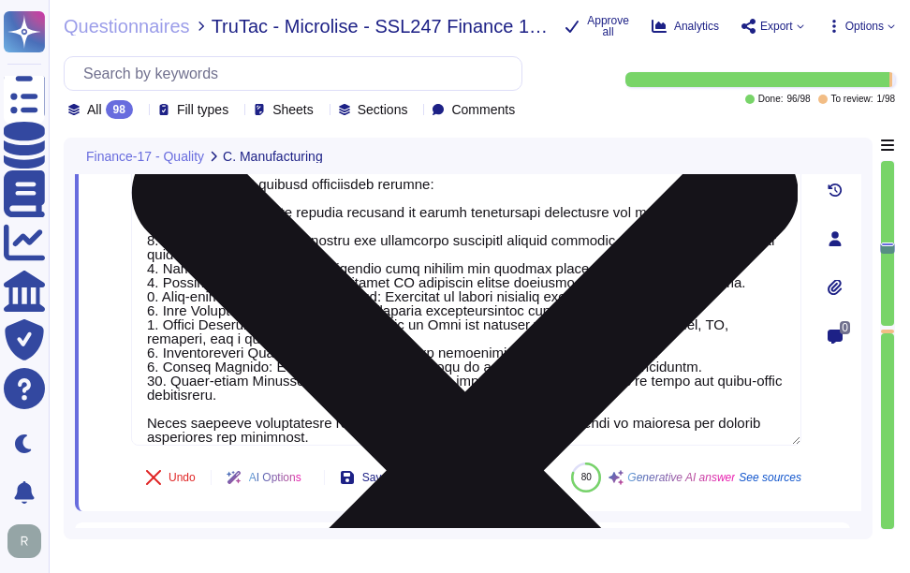
type textarea "Sectigo Certificate Manager is built to support multi-CA environments. Please r…"
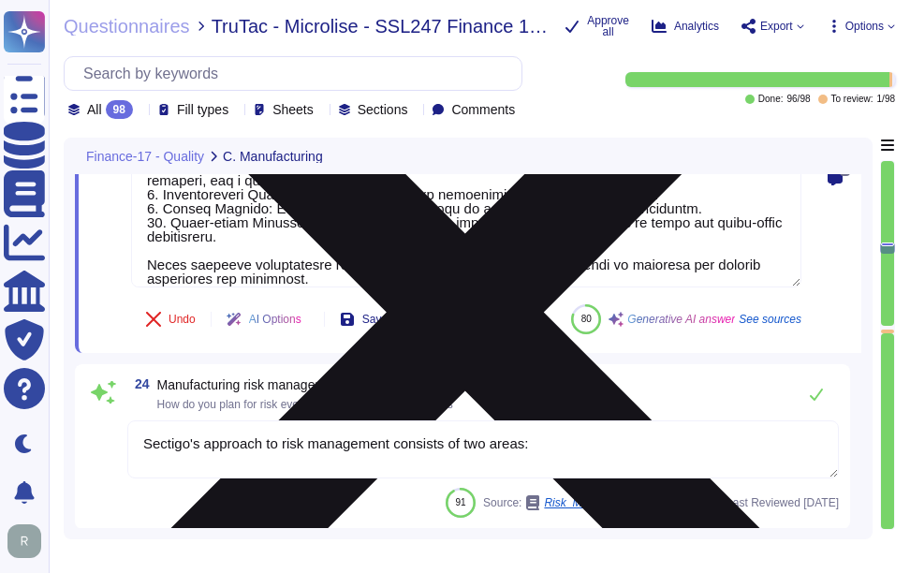
scroll to position [5623, 0]
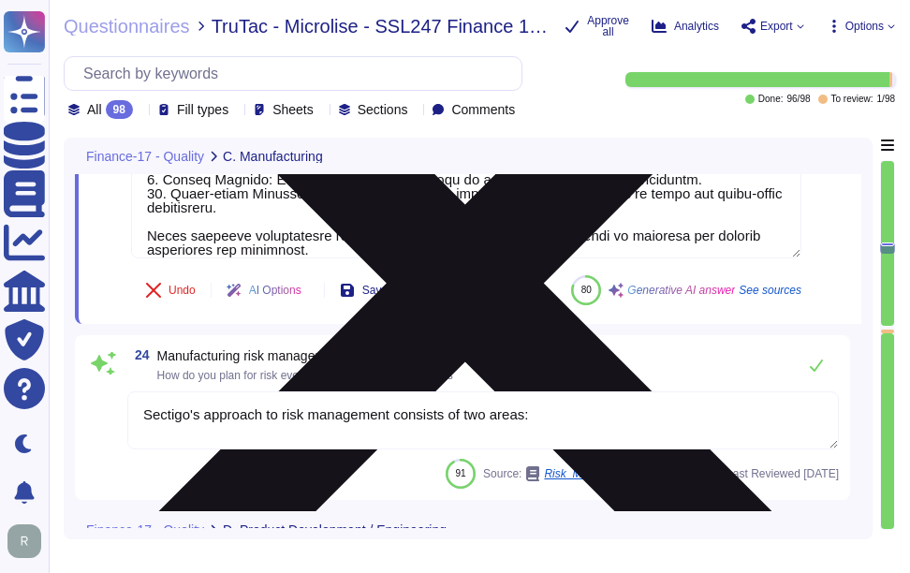
type textarea "Sectigo is committed to innovation and differentiating itself in the competitiv…"
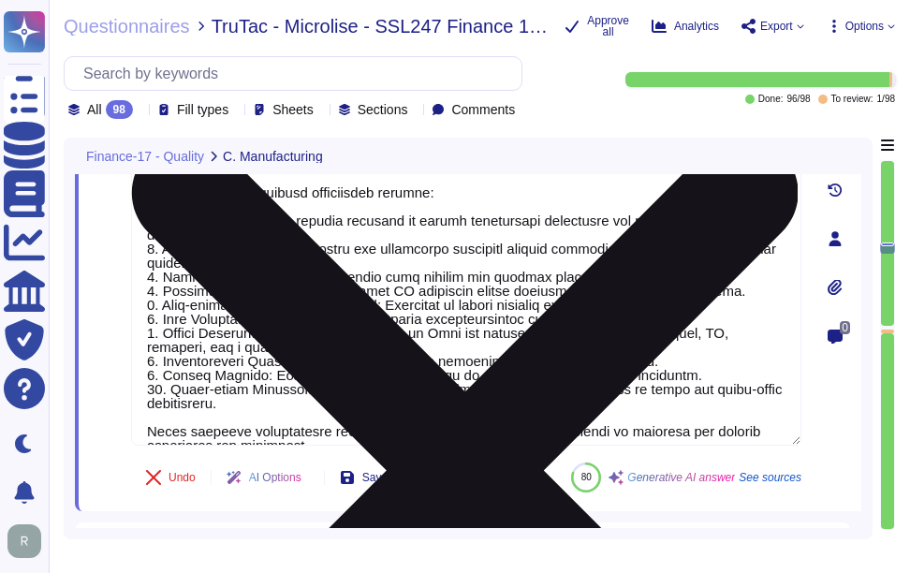
scroll to position [0, 0]
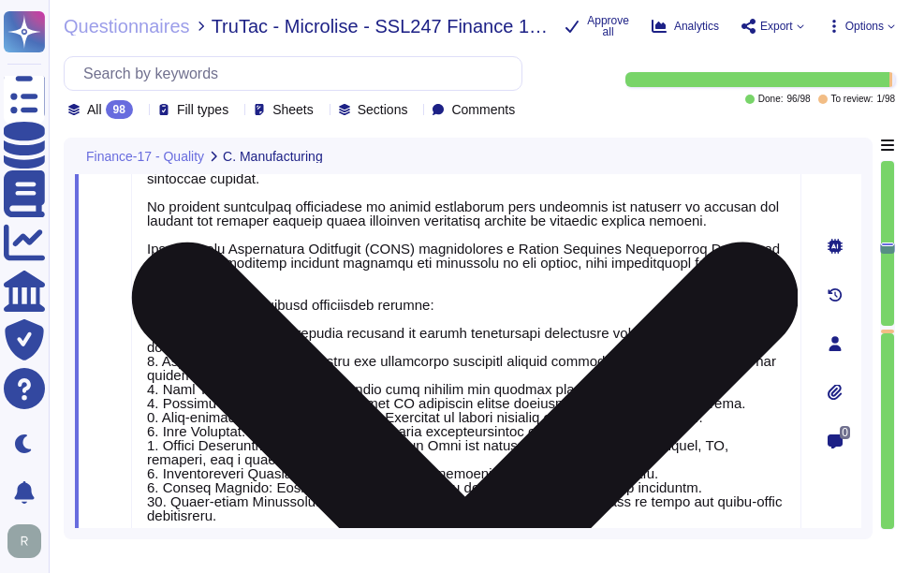
type textarea "Equipment in IT areas and data centres shall be properly maintained according t…"
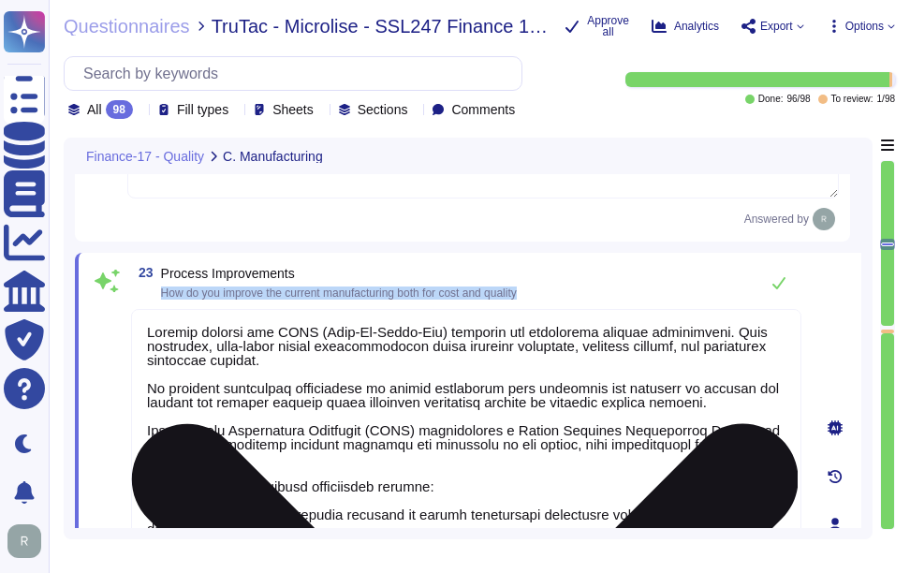
scroll to position [5155, 0]
type textarea "Standardized operator instructions are planned, developed, authorized, document…"
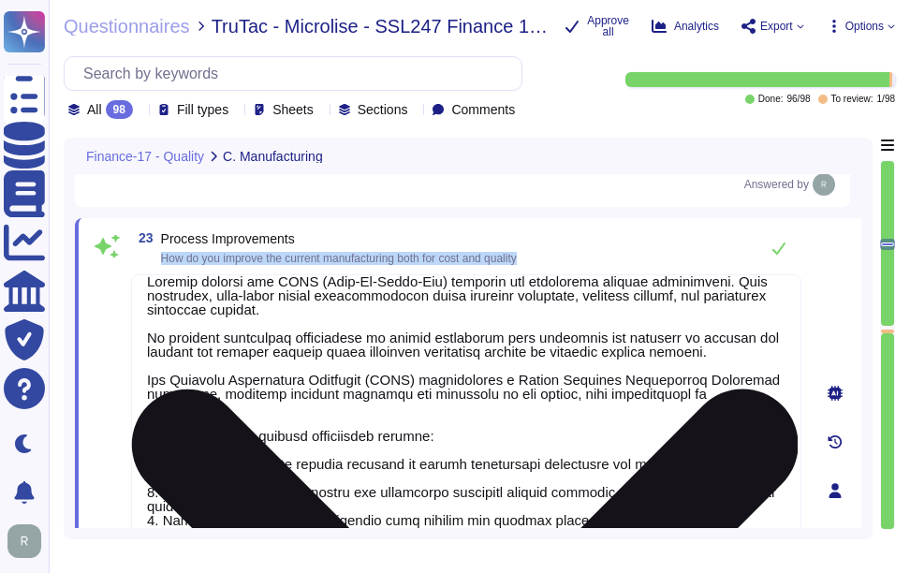
scroll to position [5248, 0]
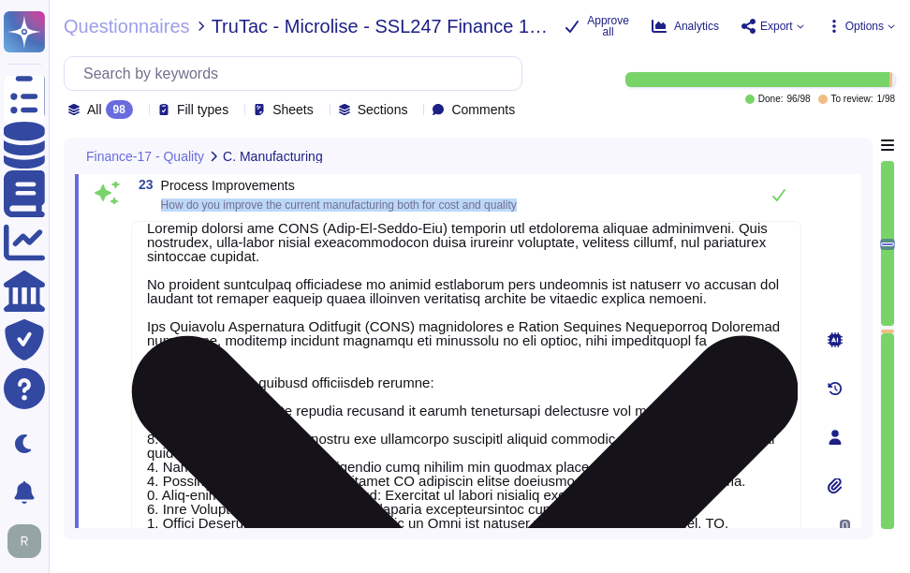
type textarea "The department responsible for the definition, evaluation, and creation of new …"
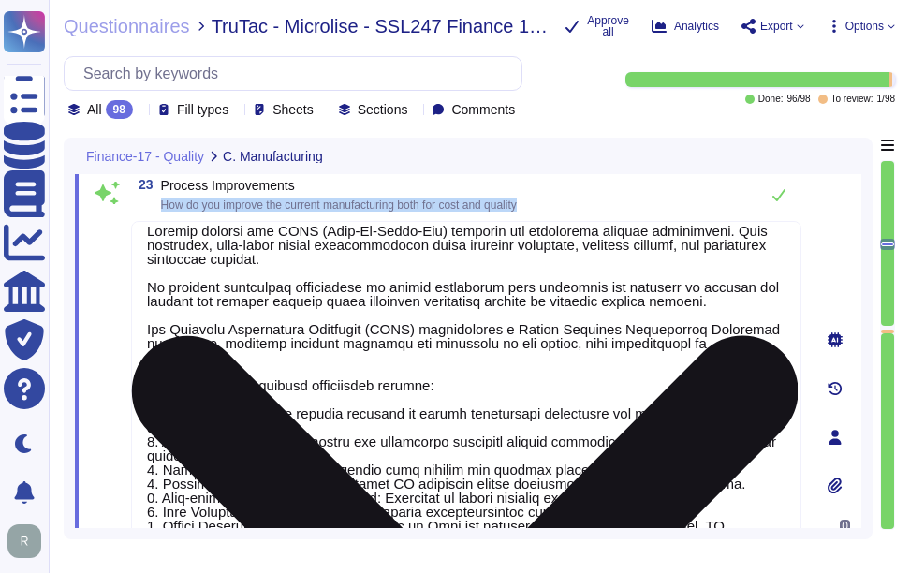
scroll to position [16, 0]
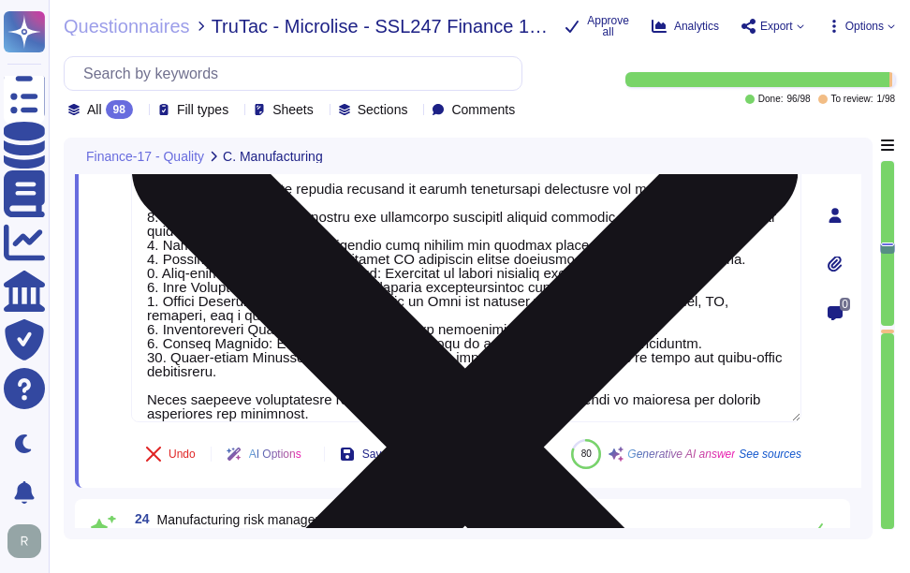
type textarea "Sectigo Certificate Manager is built to support multi-CA environments. Please r…"
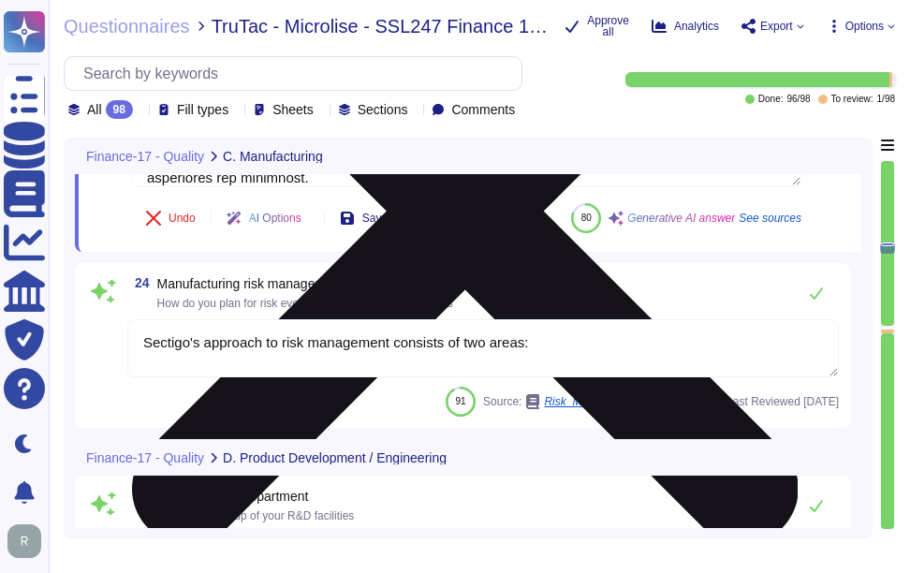
scroll to position [5717, 0]
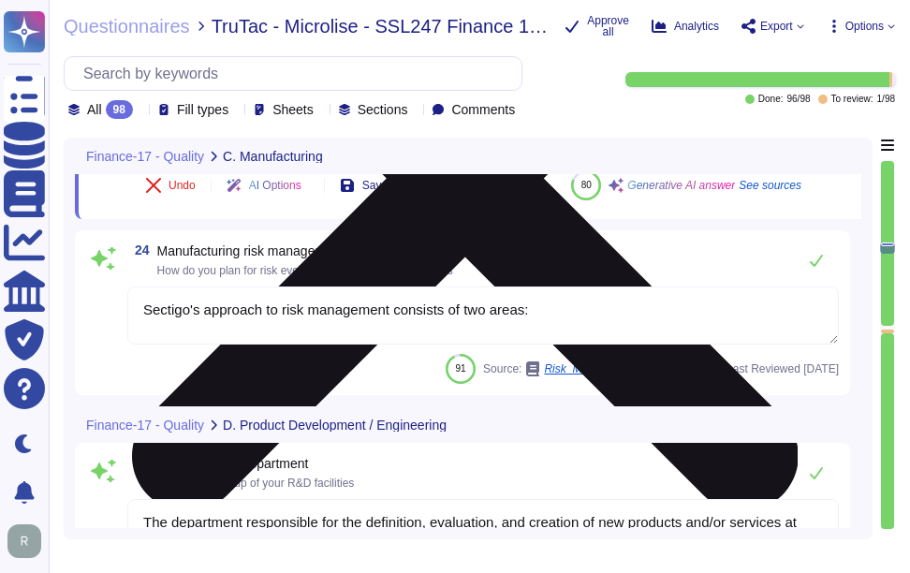
type textarea "Sectigo is committed to innovation and differentiating itself in the competitiv…"
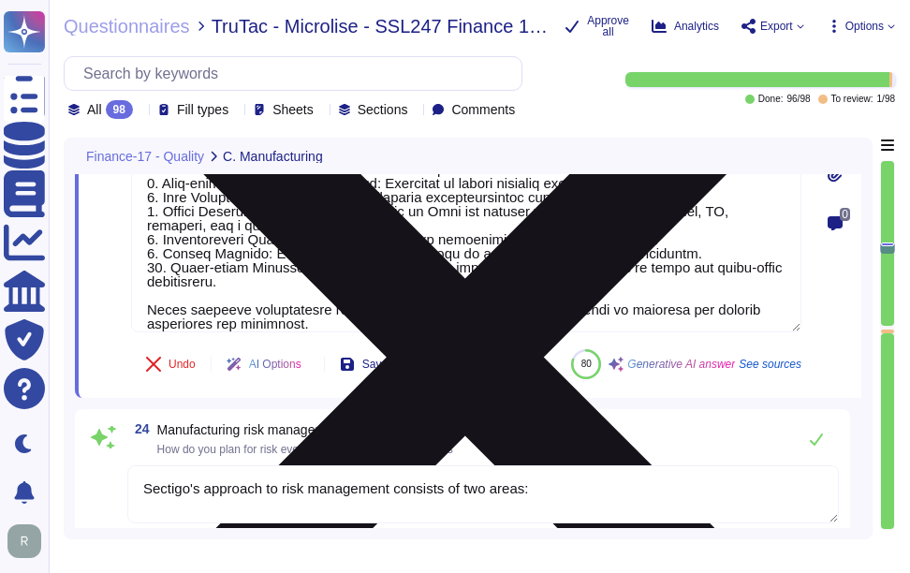
type textarea "Yes, there is an effective planned maintenance system in place. Scheduled maint…"
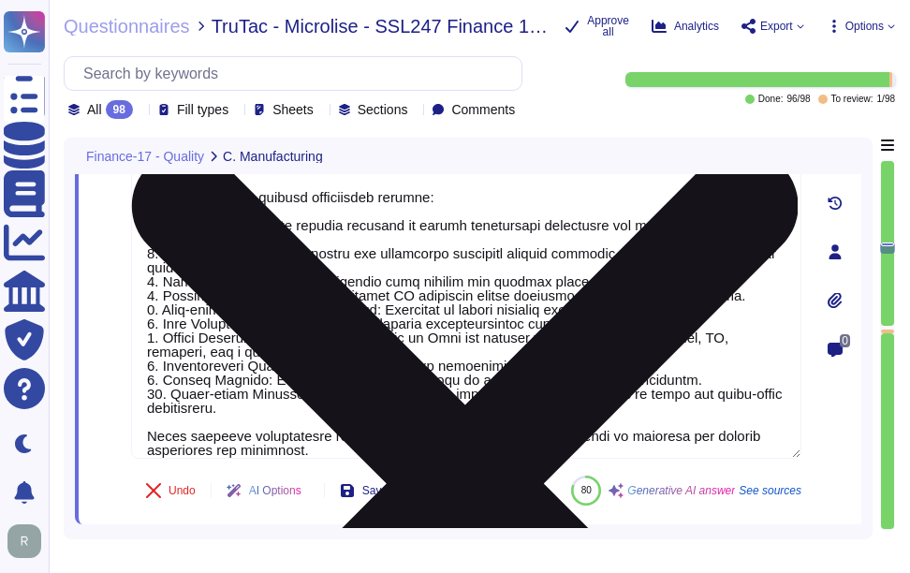
scroll to position [5328, 0]
type textarea "Equipment in IT areas and data centres shall be properly maintained according t…"
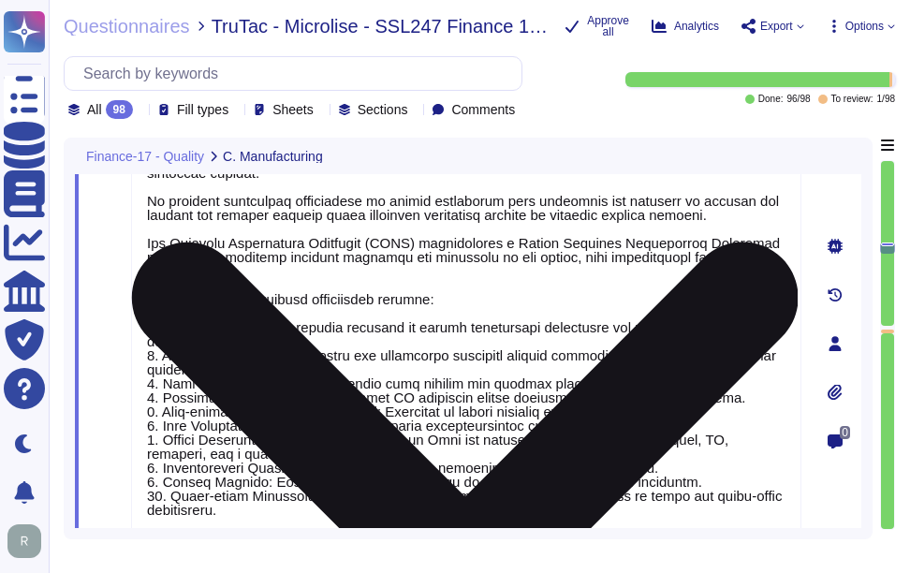
scroll to position [0, 0]
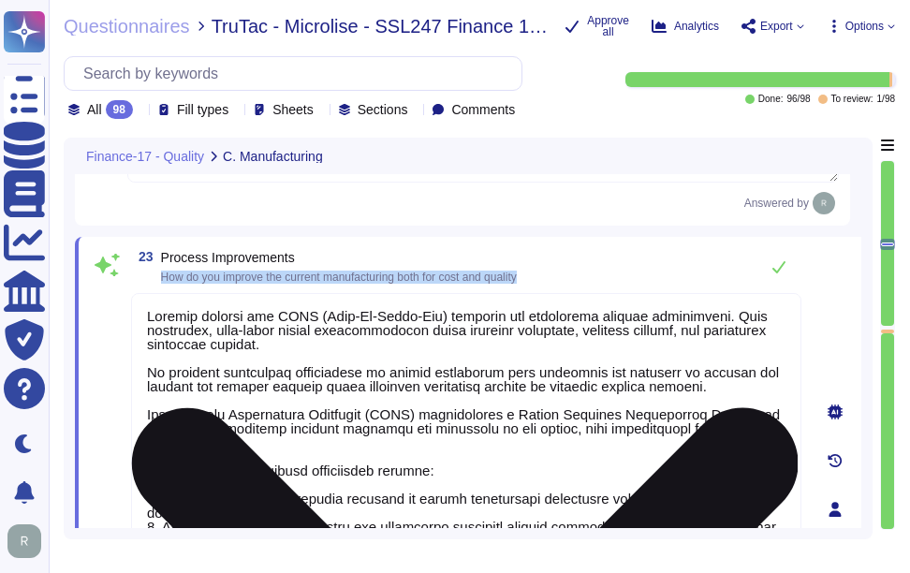
type textarea "Standardized operator instructions are planned, developed, authorized, document…"
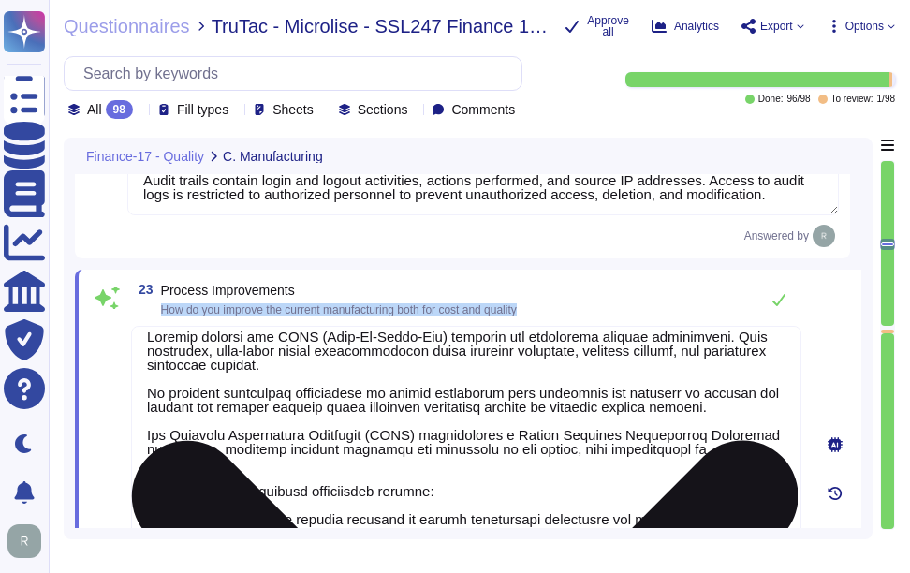
scroll to position [16, 0]
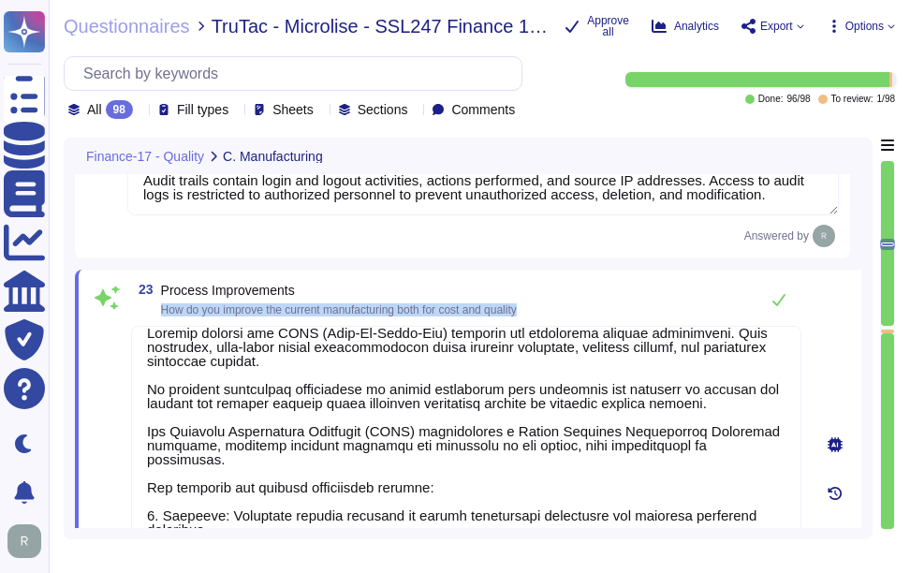
click at [656, 278] on div "23 Process Improvements How do you improve the current manufacturing both for c…" at bounding box center [468, 542] width 787 height 545
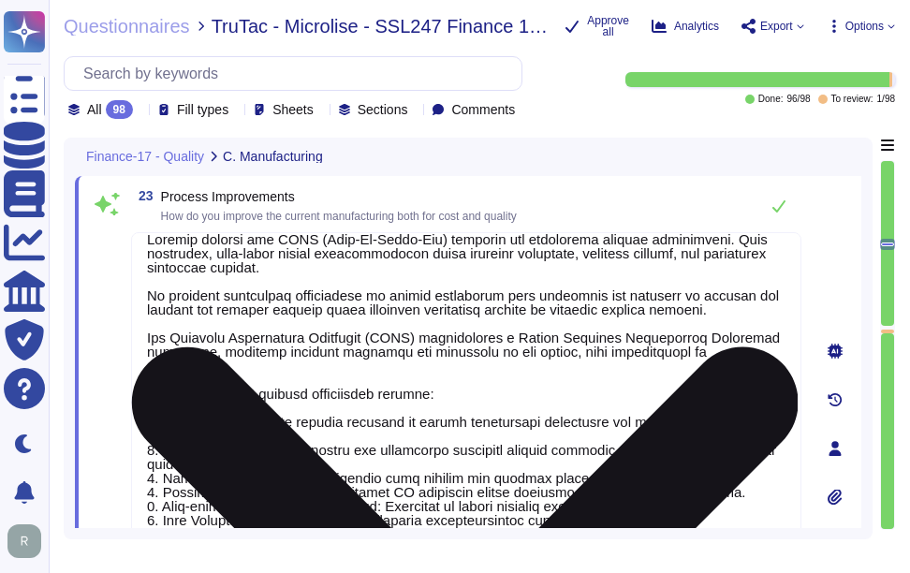
type textarea "The department responsible for the definition, evaluation, and creation of new …"
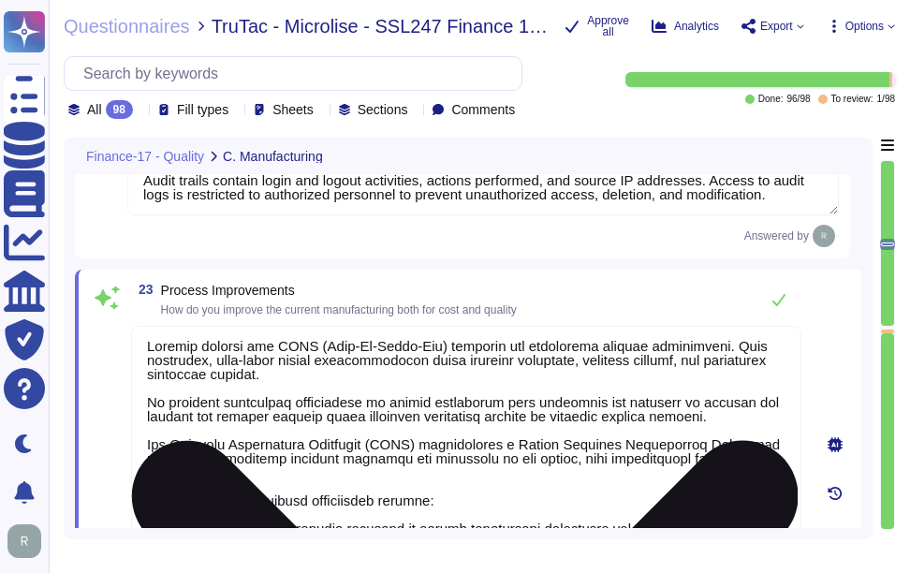
scroll to position [0, 0]
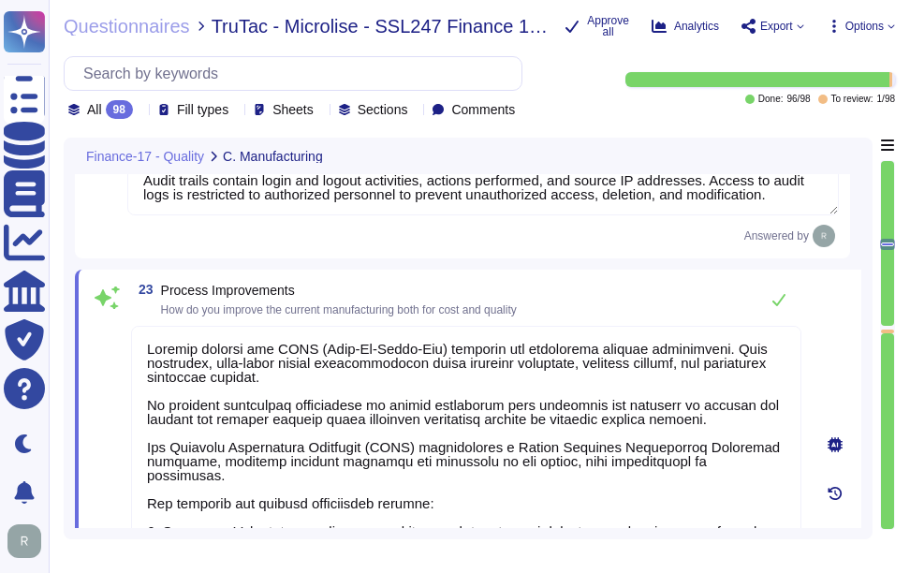
click at [672, 288] on div "23 Process Improvements How do you improve the current manufacturing both for c…" at bounding box center [466, 299] width 671 height 37
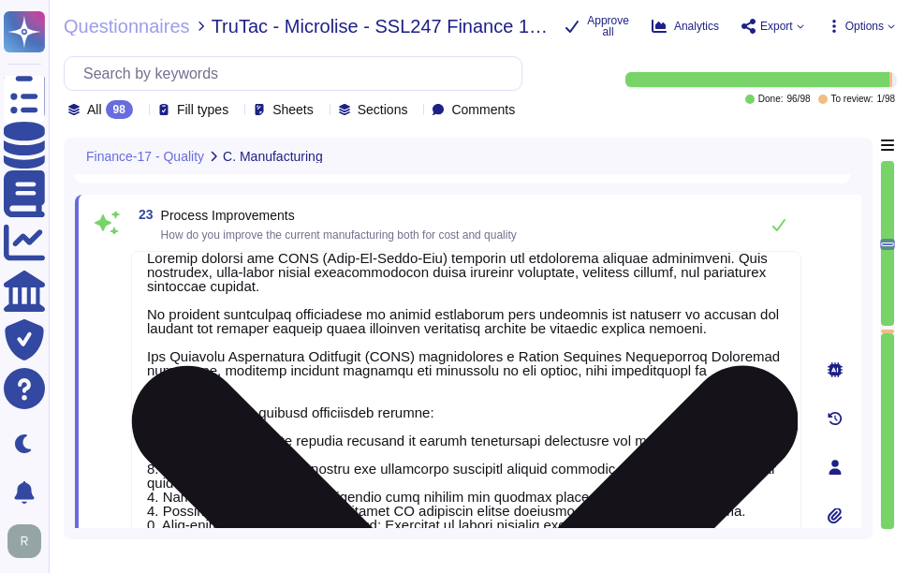
scroll to position [5047, 0]
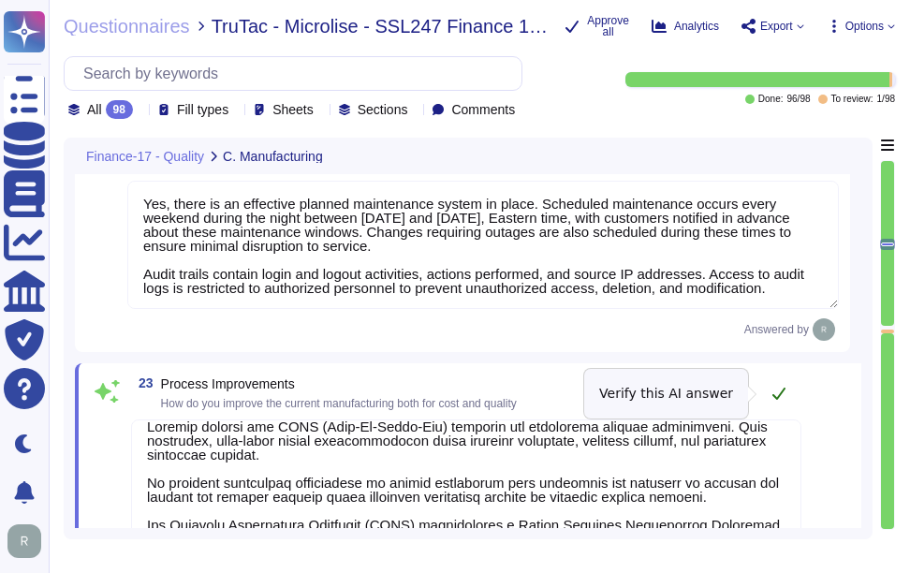
click at [776, 397] on icon at bounding box center [779, 394] width 13 height 12
click at [776, 394] on icon at bounding box center [779, 393] width 15 height 15
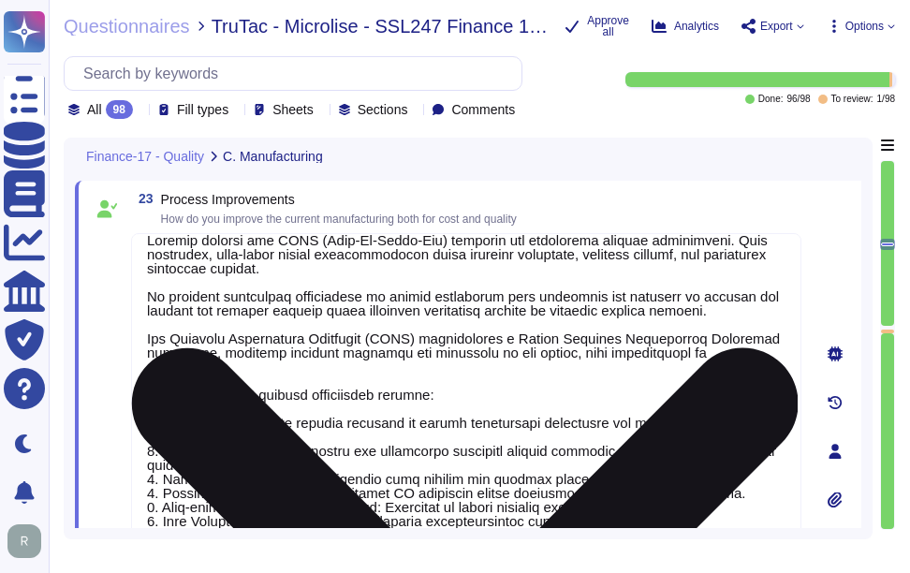
scroll to position [5234, 0]
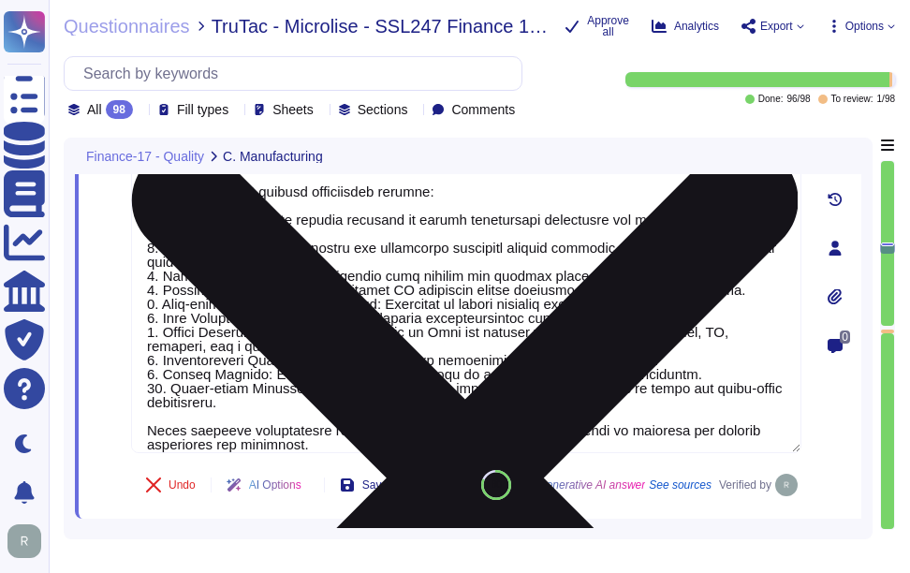
type textarea "The department responsible for the definition, evaluation, and creation of new …"
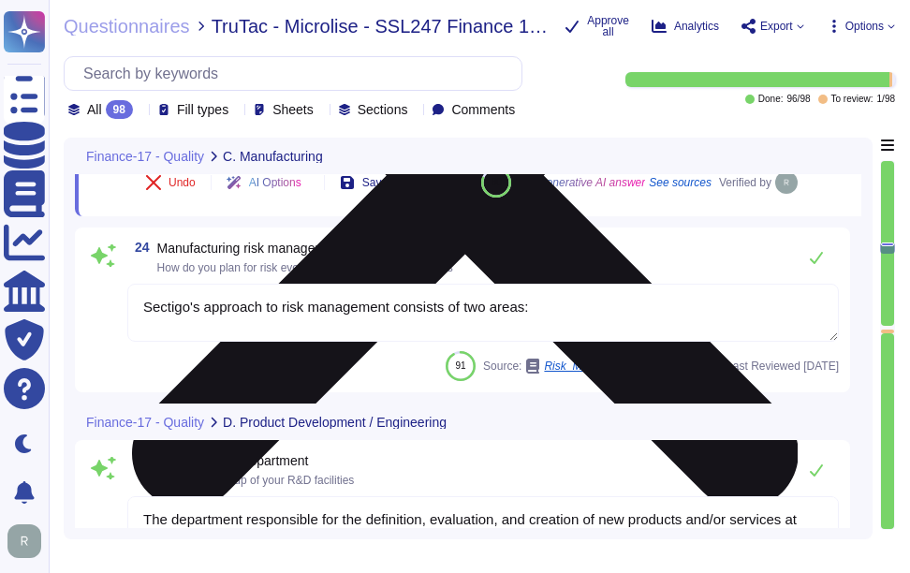
type textarea "Sectigo Certificate Manager is built to support multi-CA environments. Please r…"
type textarea "Sectigo is committed to innovation and differentiating itself in the competitiv…"
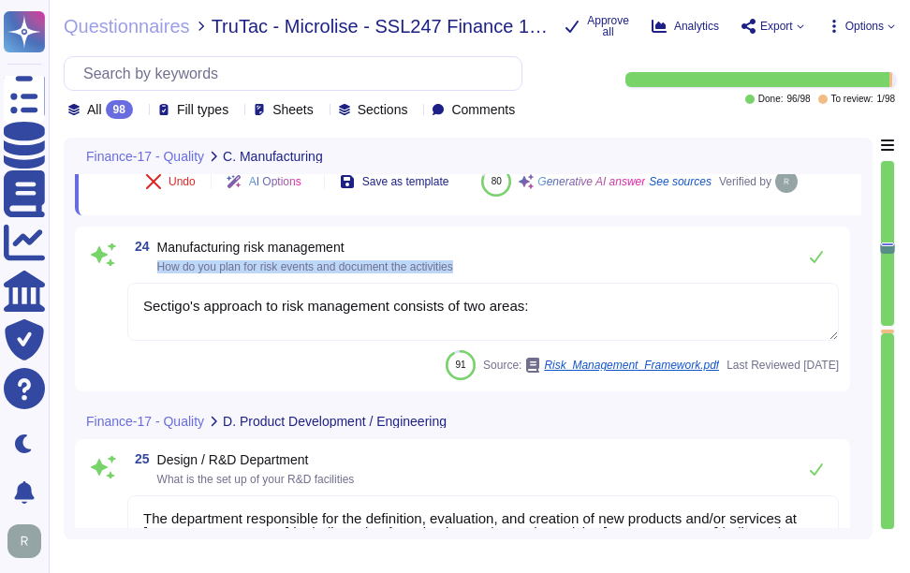
drag, startPoint x: 158, startPoint y: 310, endPoint x: 472, endPoint y: 334, distance: 314.7
click at [472, 334] on div "24 Manufacturing risk management How do you plan for risk events and document t…" at bounding box center [462, 309] width 753 height 142
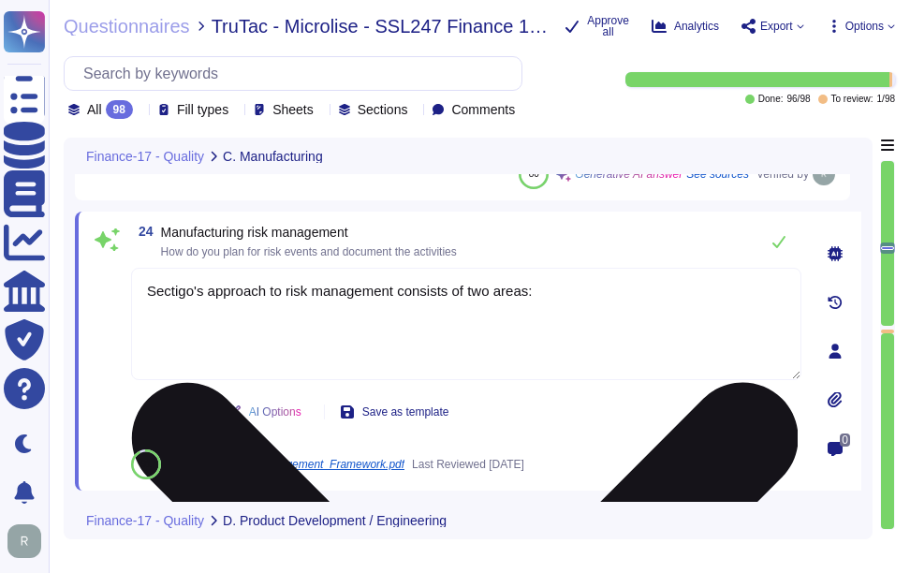
type textarea "Sectigo is committed to innovation and differentiating itself in the competitiv…"
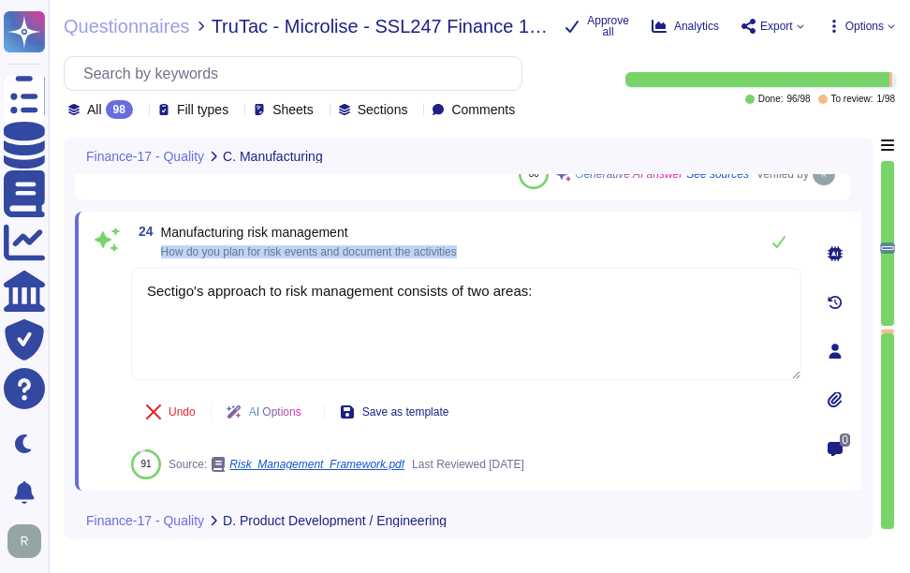
drag, startPoint x: 164, startPoint y: 251, endPoint x: 580, endPoint y: 261, distance: 416.0
click at [580, 261] on div "24 Manufacturing risk management How do you plan for risk events and document t…" at bounding box center [446, 351] width 712 height 257
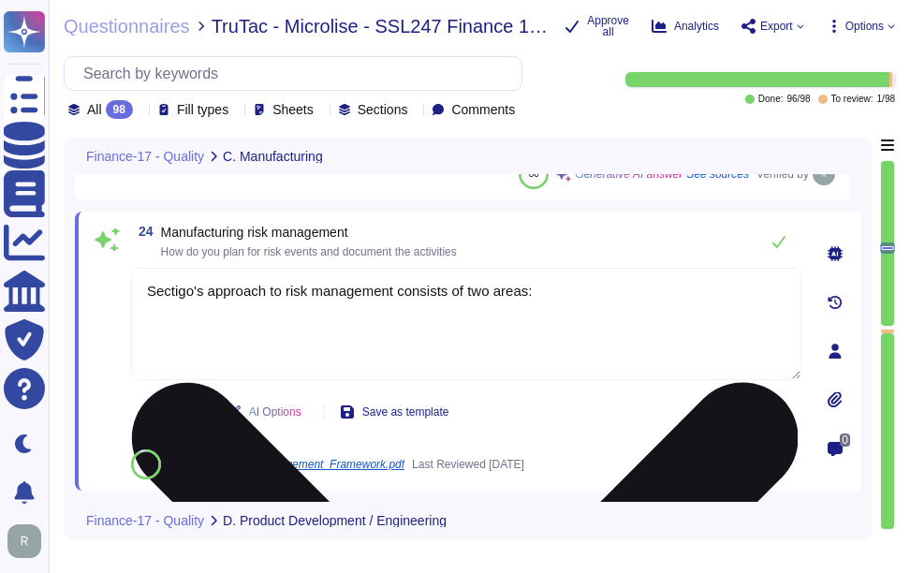
click at [511, 295] on textarea "Sectigo's approach to risk management consists of two areas:" at bounding box center [466, 324] width 671 height 112
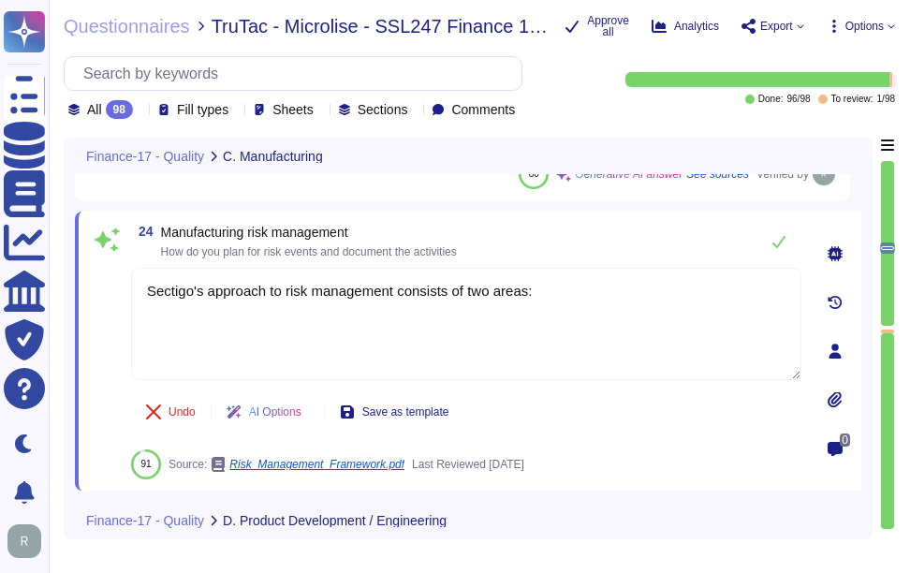
paste textarea "We have established a comprehensive risk management program that includes sever…"
type textarea "We have established a comprehensive risk management program that includes sever…"
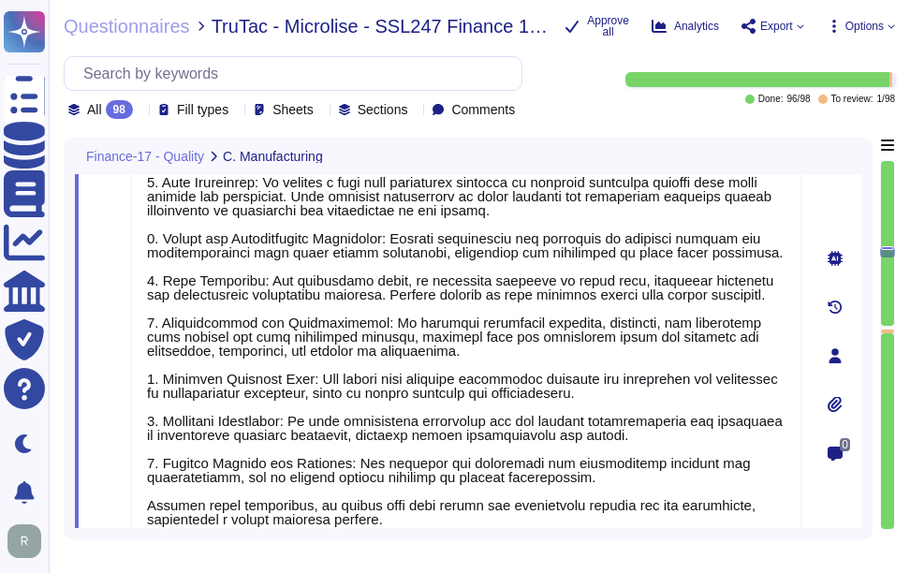
type textarea "Sectigo Certificate Manager is built to support multi-CA environments. Please r…"
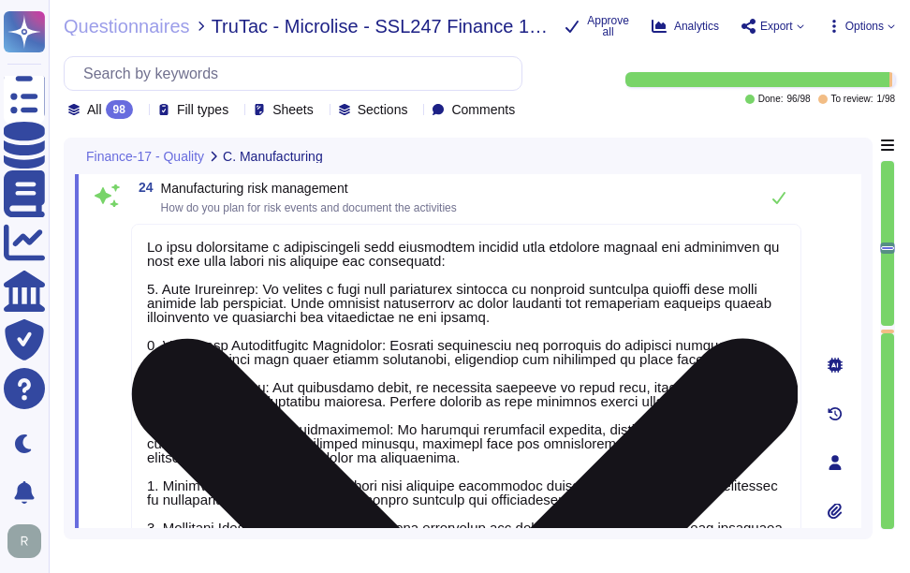
scroll to position [5666, 0]
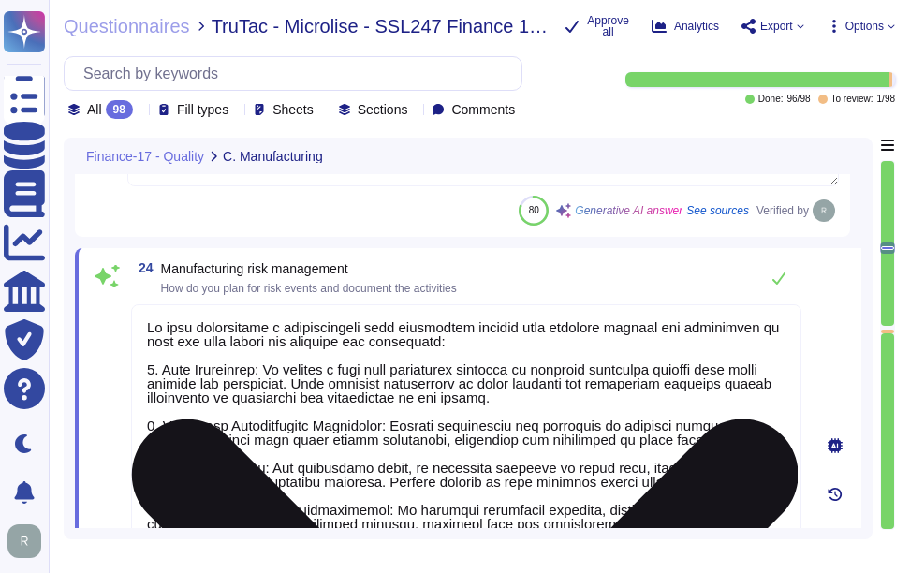
type textarea "We have established a comprehensive risk management program that includes sever…"
click at [572, 289] on div "24 Manufacturing risk management How do you plan for risk events and document t…" at bounding box center [466, 277] width 671 height 37
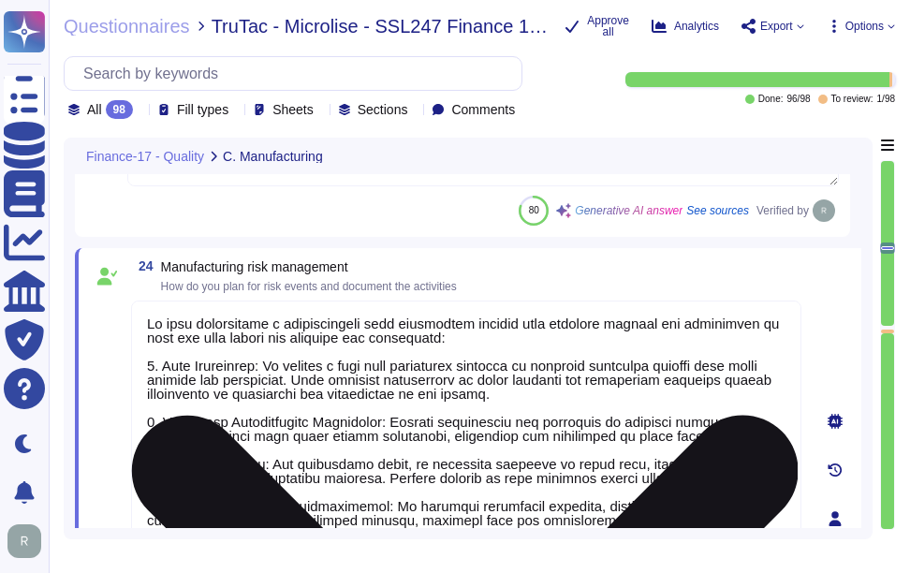
scroll to position [2, 0]
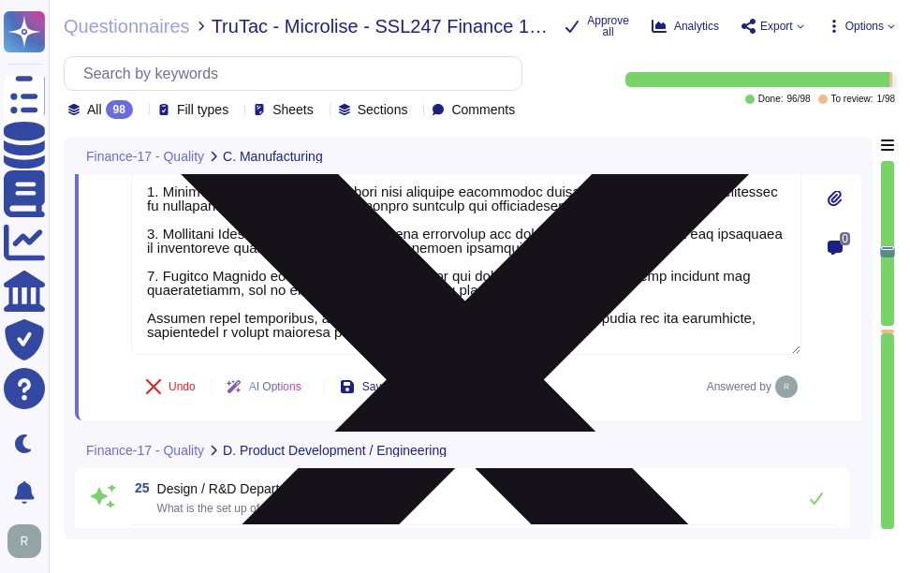
type textarea "Sectigo is committed to innovation and differentiating itself in the competitiv…"
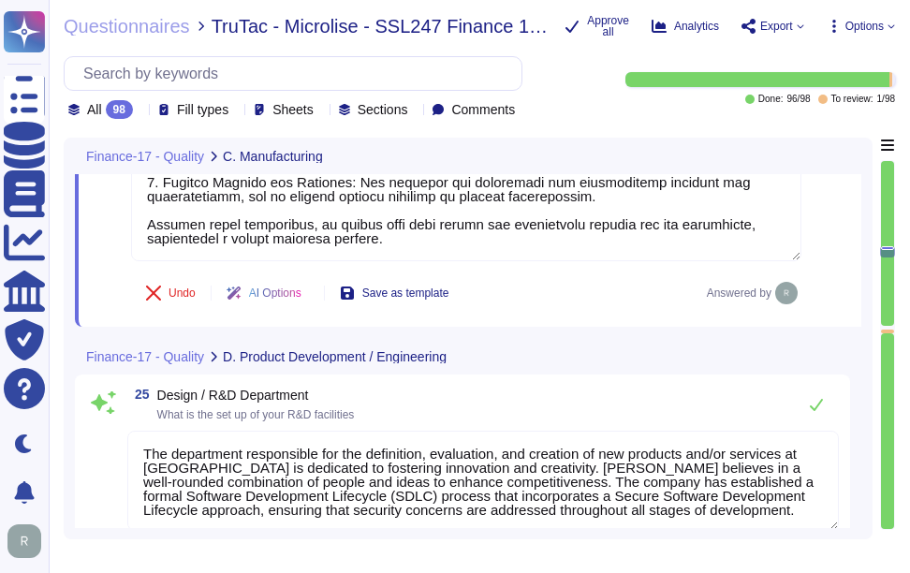
scroll to position [6228, 0]
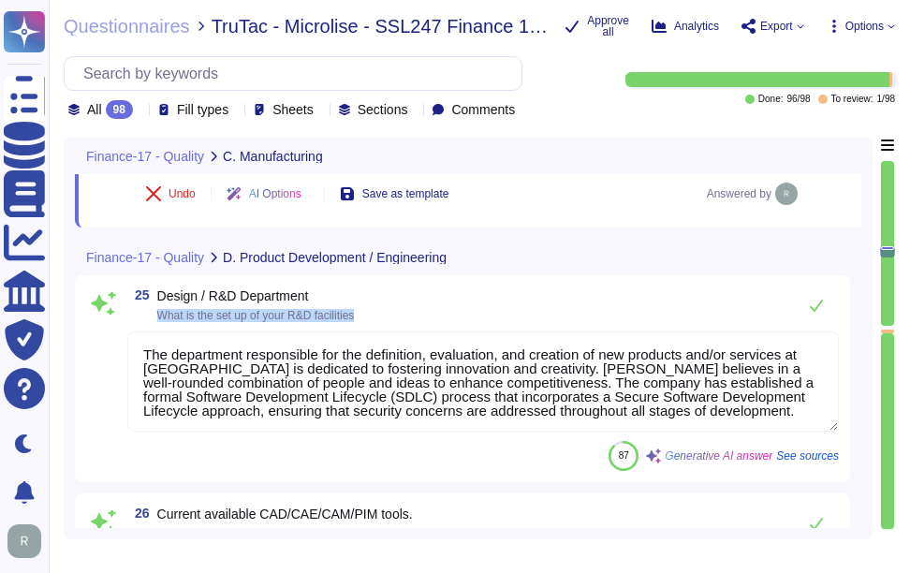
drag, startPoint x: 158, startPoint y: 311, endPoint x: 448, endPoint y: 315, distance: 289.5
click at [448, 315] on div "25 Design / R&D Department What is the set up of your R&D facilities" at bounding box center [483, 305] width 712 height 37
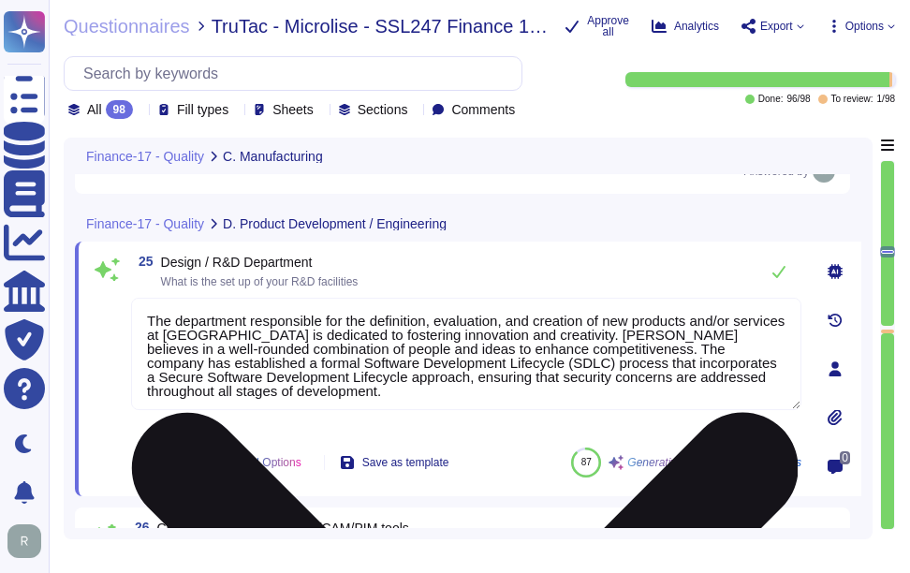
type textarea "Sectigo is committed to innovation and differentiating itself in the competitiv…"
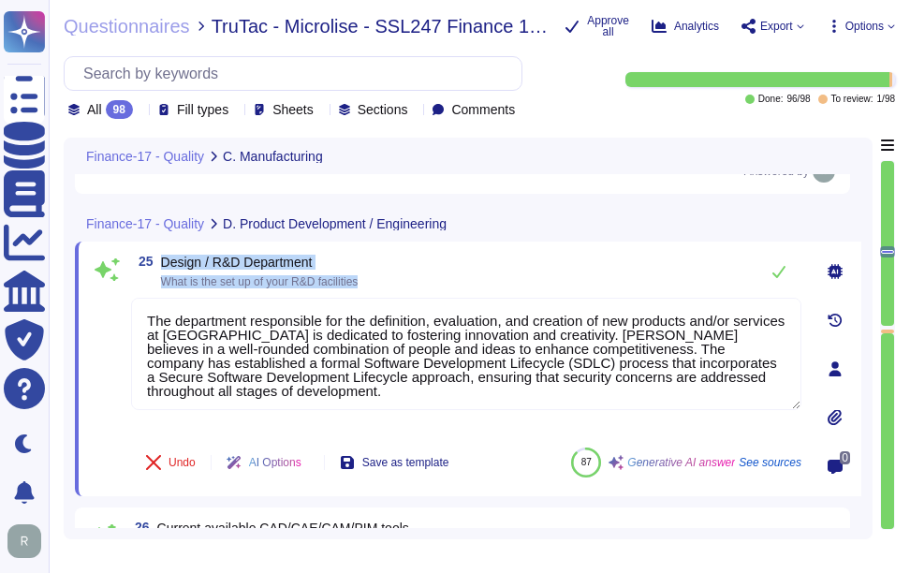
drag, startPoint x: 159, startPoint y: 258, endPoint x: 387, endPoint y: 282, distance: 228.9
click at [387, 282] on div "25 Design / R&D Department What is the set up of your R&D facilities" at bounding box center [466, 271] width 671 height 37
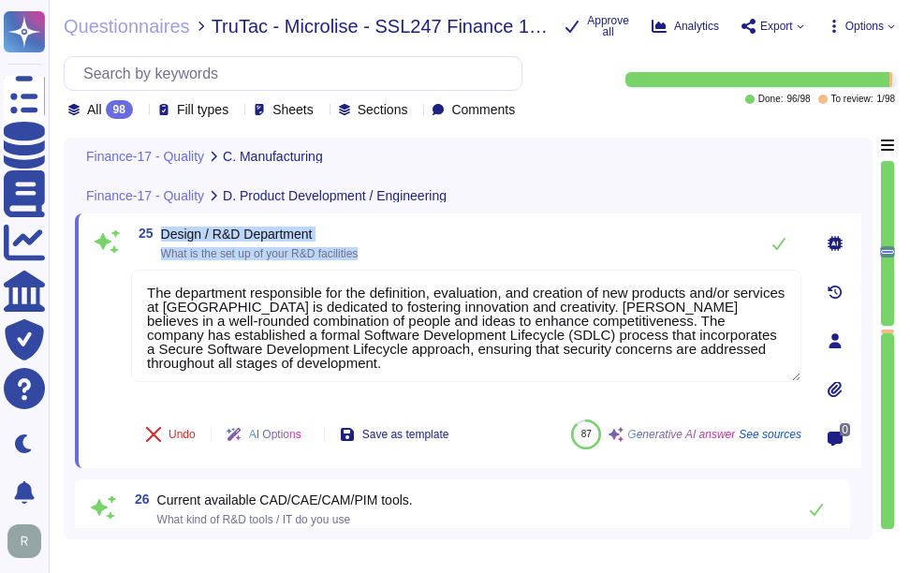
type textarea "We have established a comprehensive risk management program that includes sever…"
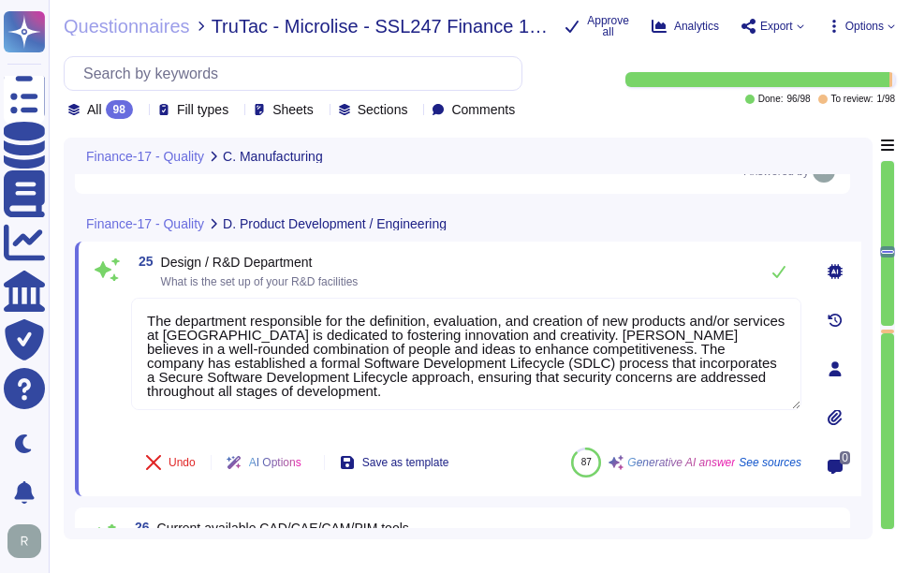
click at [618, 266] on div "25 Design / R&D Department What is the set up of your R&D facilities" at bounding box center [466, 271] width 671 height 37
click at [776, 273] on icon at bounding box center [779, 271] width 15 height 15
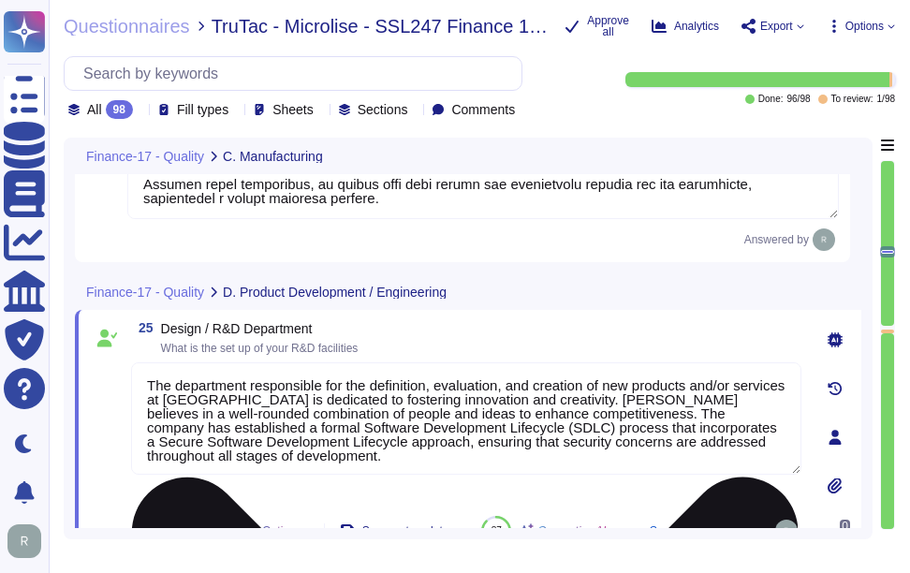
type textarea "Sectigo employs the PDCA (Plan-Do-Check-Act) approach for continuous process im…"
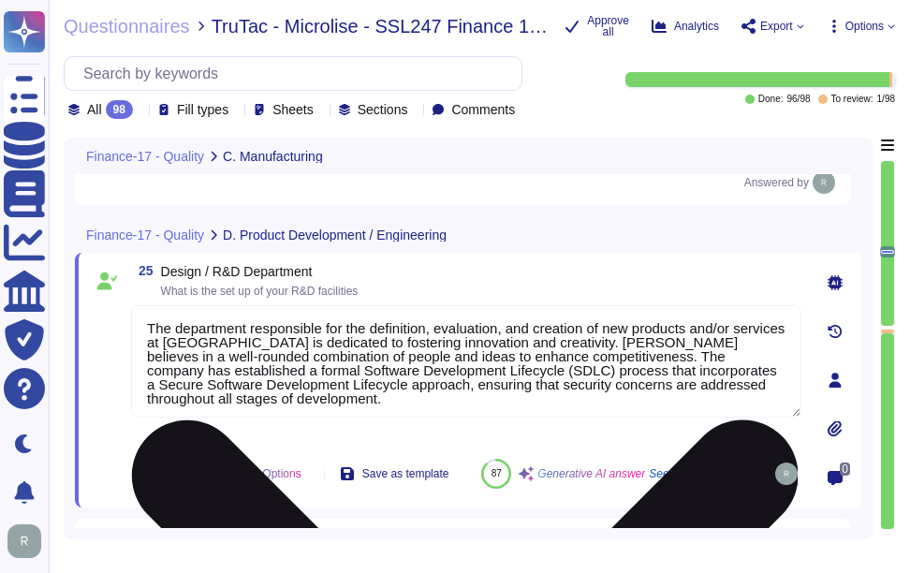
scroll to position [4, 0]
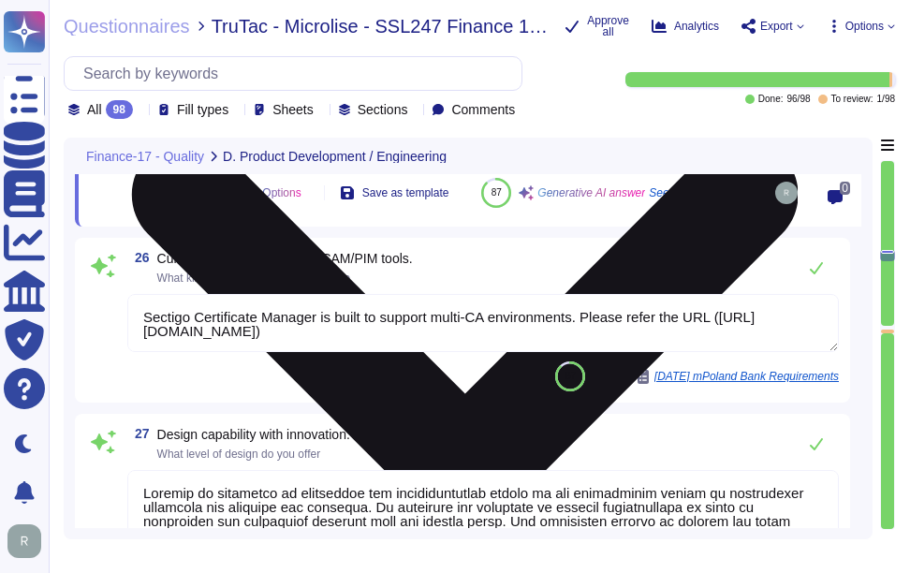
type textarea "Your enterprise sales representative will share the details."
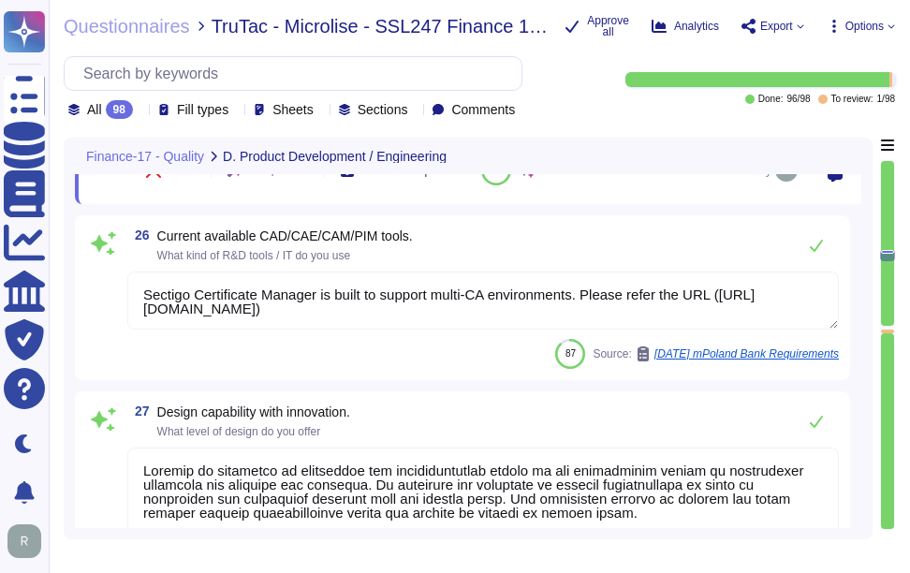
drag, startPoint x: 157, startPoint y: 271, endPoint x: 418, endPoint y: 261, distance: 260.6
click at [418, 261] on div "26 Current available CAD/CAE/CAM/PIM tools. What kind of R&D tools / IT do you …" at bounding box center [483, 245] width 712 height 37
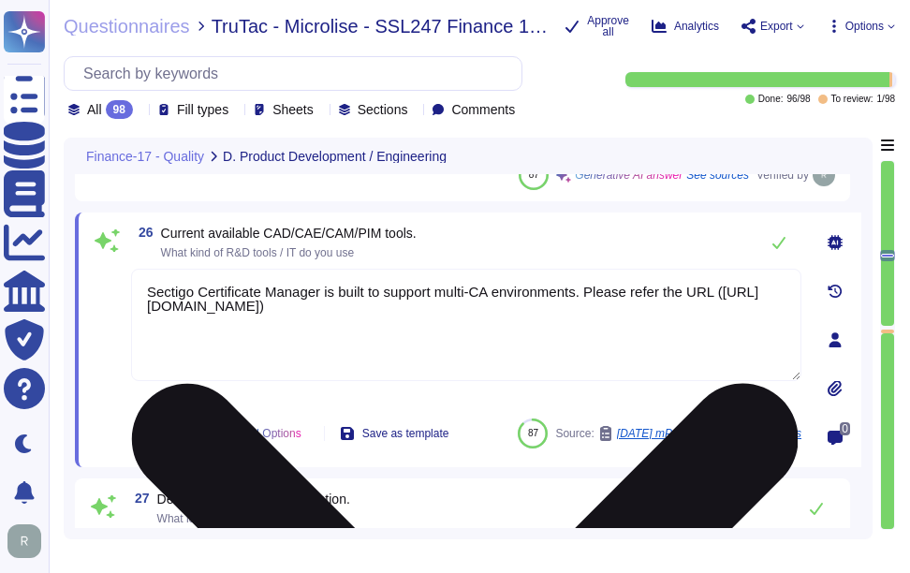
scroll to position [6416, 0]
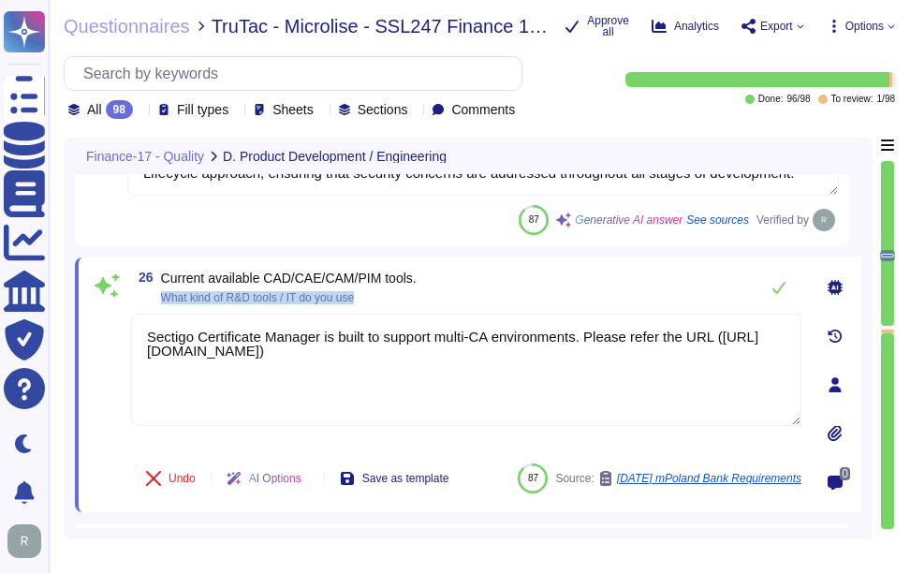
drag, startPoint x: 164, startPoint y: 298, endPoint x: 442, endPoint y: 289, distance: 278.3
click at [442, 289] on div "26 Current available CAD/CAE/CAM/PIM tools. What kind of R&D tools / IT do you …" at bounding box center [466, 287] width 671 height 37
drag, startPoint x: 158, startPoint y: 274, endPoint x: 398, endPoint y: 291, distance: 240.4
click at [398, 291] on span "26 Current available CAD/CAE/CAM/PIM tools. What kind of R&D tools / IT do you …" at bounding box center [274, 288] width 286 height 34
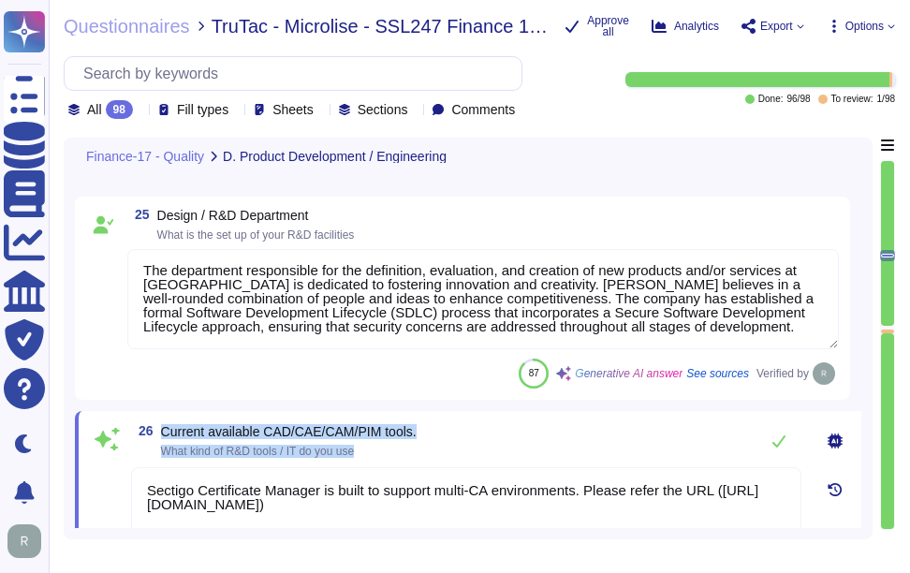
scroll to position [6228, 0]
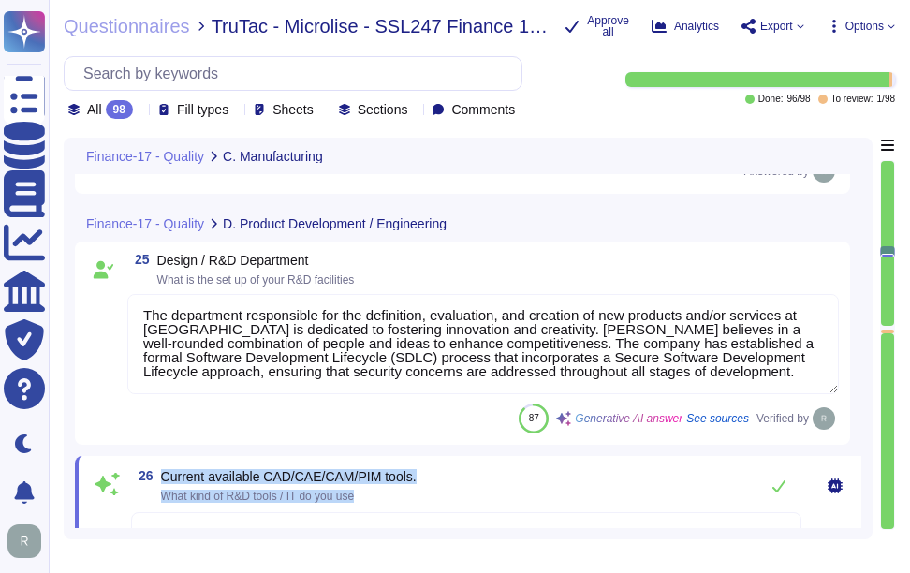
type textarea "We have established a comprehensive risk management program that includes sever…"
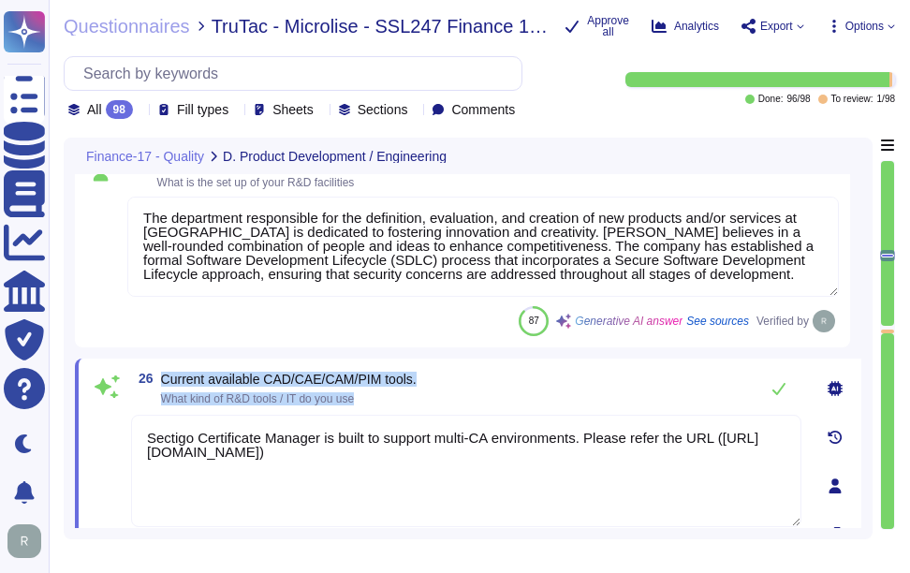
scroll to position [6416, 0]
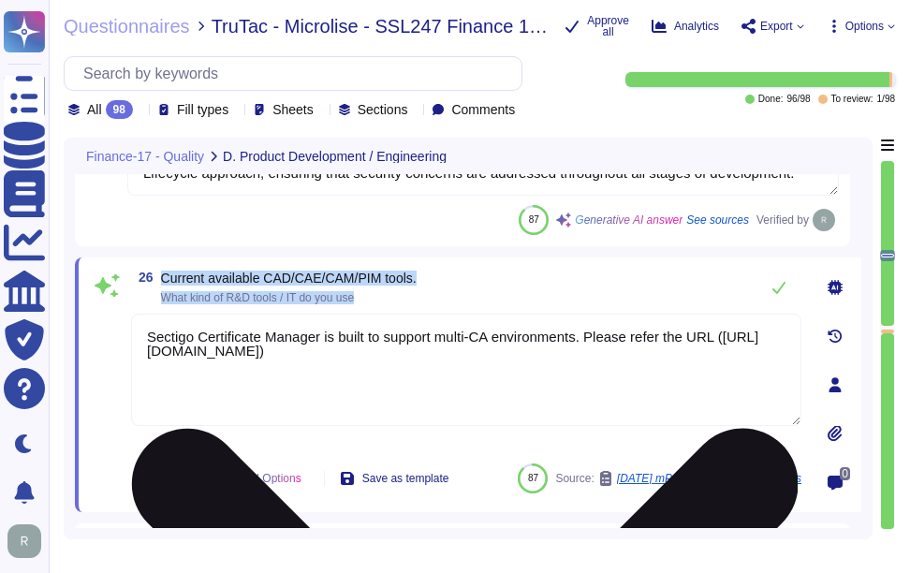
type textarea "Your enterprise sales representative will share the details."
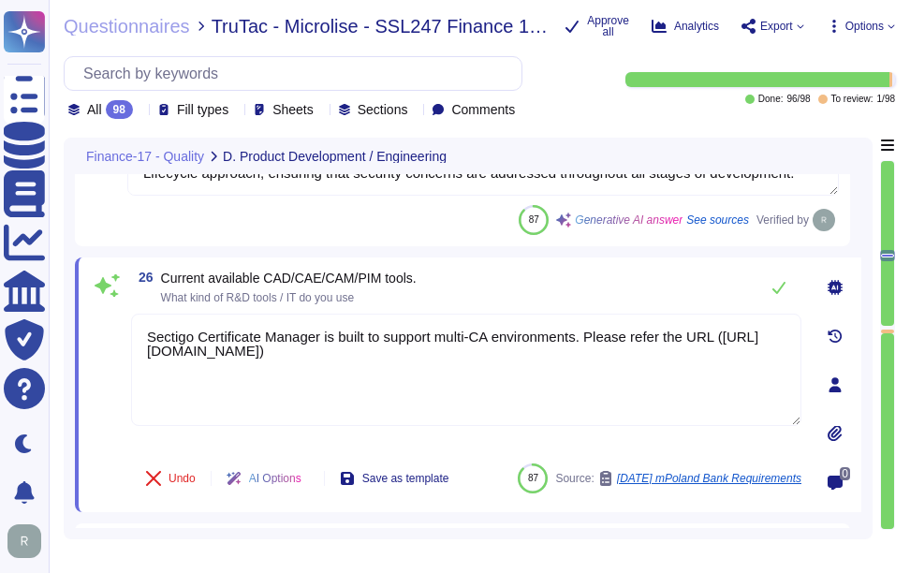
drag, startPoint x: 682, startPoint y: 365, endPoint x: 126, endPoint y: 294, distance: 560.0
click at [126, 294] on div "26 Current available CAD/CAE/CAM/PIM tools. What kind of R&D tools / IT do you …" at bounding box center [446, 385] width 712 height 232
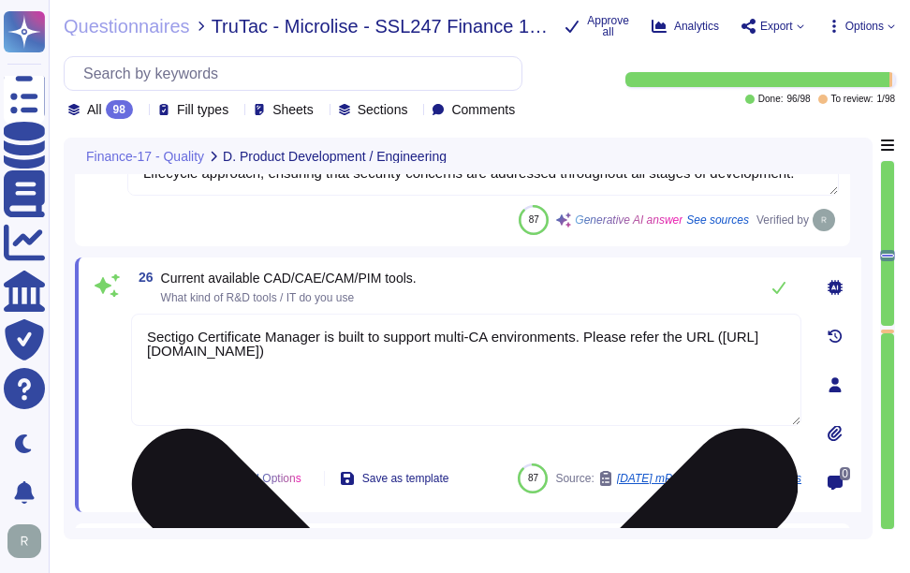
click at [753, 377] on textarea "Sectigo Certificate Manager is built to support multi-CA environments. Please r…" at bounding box center [466, 370] width 671 height 112
drag, startPoint x: 159, startPoint y: 292, endPoint x: 476, endPoint y: 314, distance: 317.3
click at [476, 314] on div "26 Current available CAD/CAE/CAM/PIM tools. What kind of R&D tools / IT do you …" at bounding box center [446, 385] width 712 height 232
click at [682, 365] on textarea "Sectigo Certificate Manager is built to support multi-CA environments. Please r…" at bounding box center [466, 370] width 671 height 112
paste textarea "- Software as a Service (SaaS) - Sectigo Certificate Manager - Applications for…"
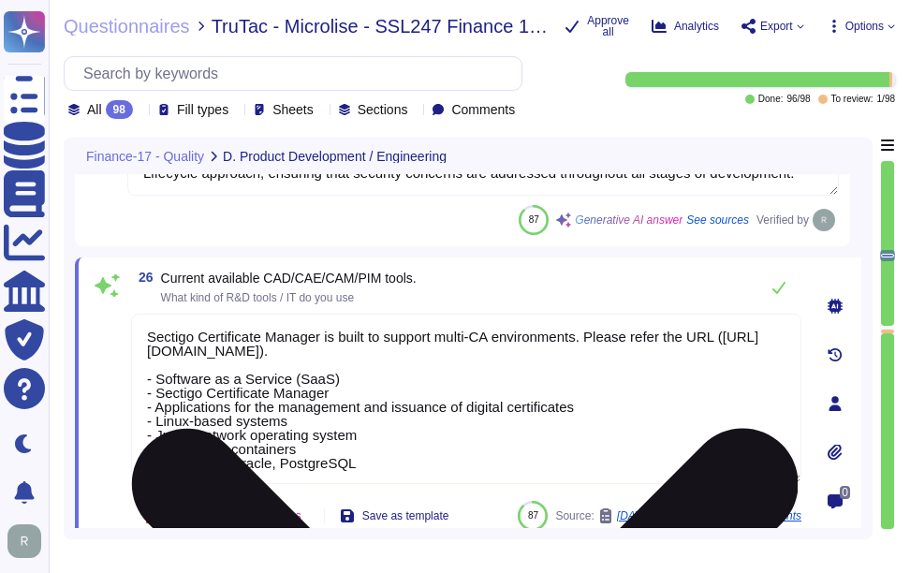
drag, startPoint x: 156, startPoint y: 375, endPoint x: 353, endPoint y: 382, distance: 196.9
click at [353, 382] on textarea "Sectigo Certificate Manager is built to support multi-CA environments. Please r…" at bounding box center [466, 399] width 671 height 170
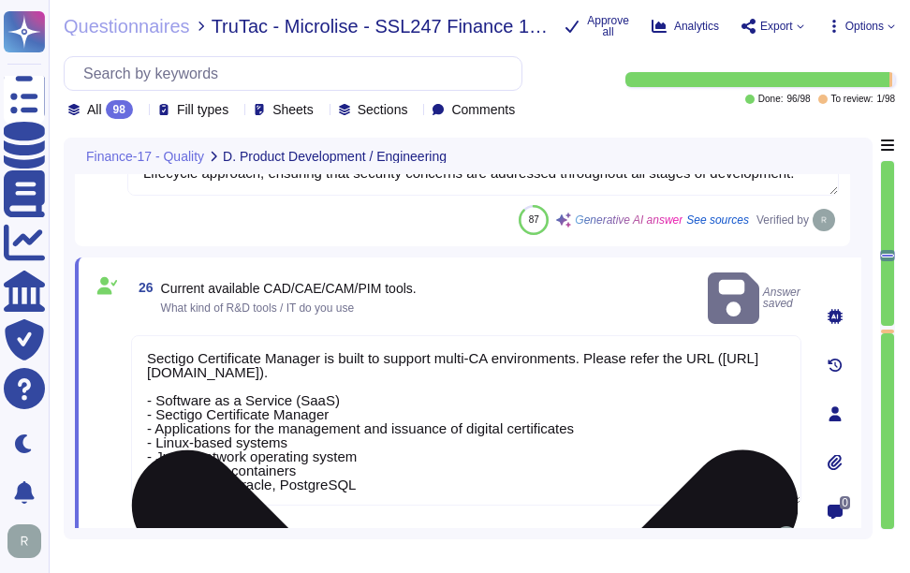
click at [438, 458] on textarea "Sectigo Certificate Manager is built to support multi-CA environments. Please r…" at bounding box center [466, 420] width 671 height 170
paste textarea "Our service is categorized as Software as a Service (SaaS), which involves deli…"
type textarea "Sectigo Certificate Manager is built to support multi-CA environments. Please r…"
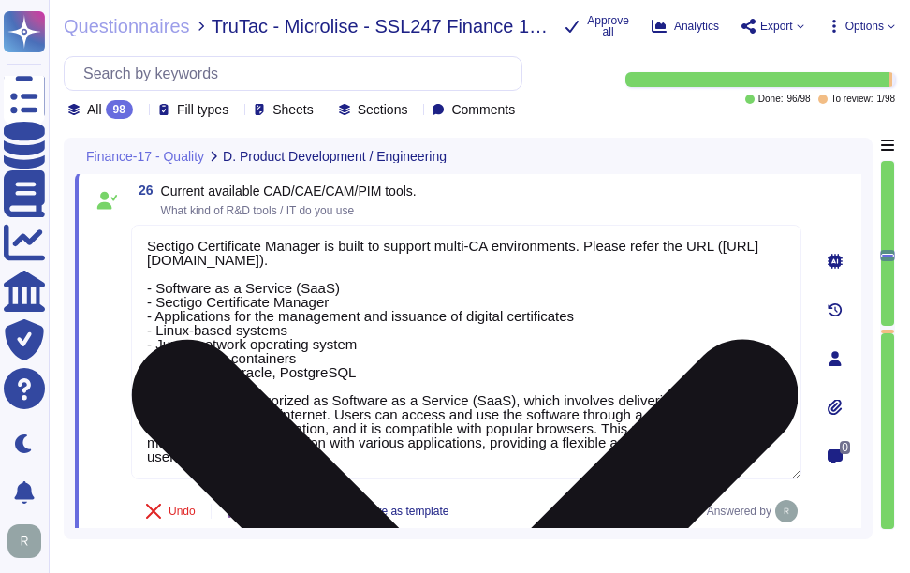
scroll to position [6534, 0]
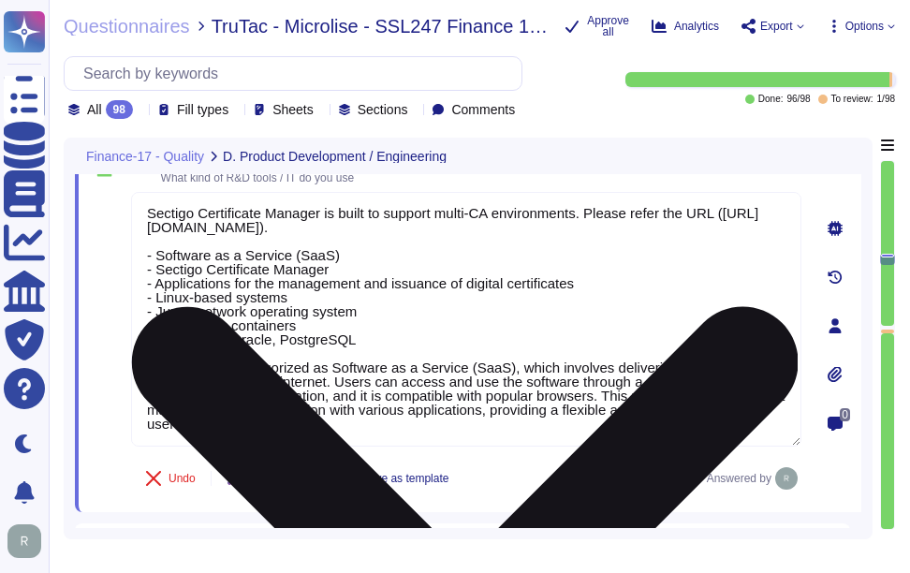
type textarea "Your enterprise sales representative will share the details."
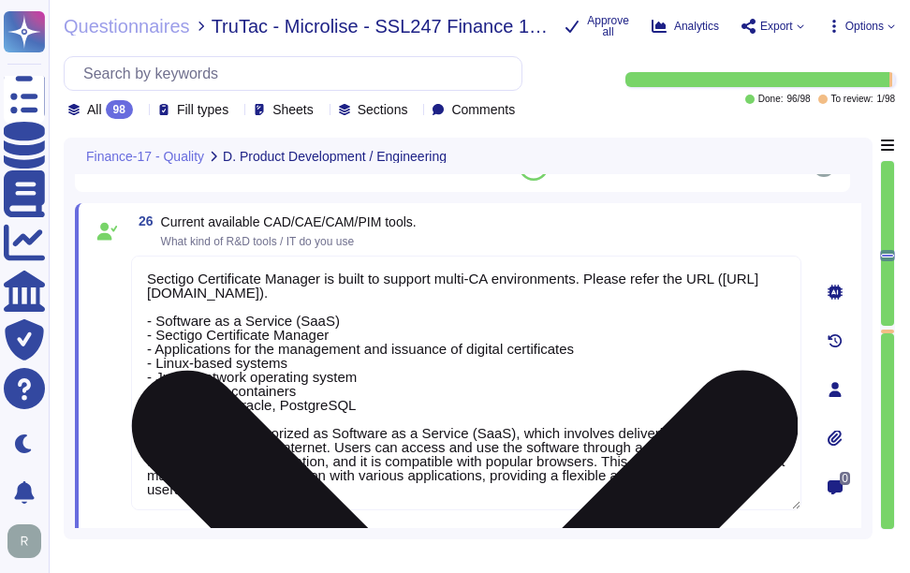
scroll to position [6440, 0]
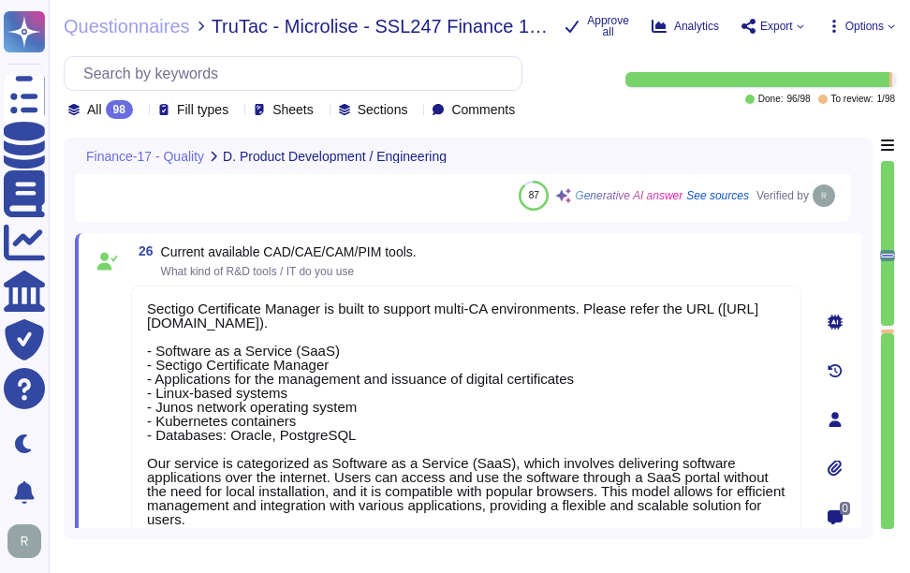
type textarea "Sectigo Certificate Manager is built to support multi-CA environments. Please r…"
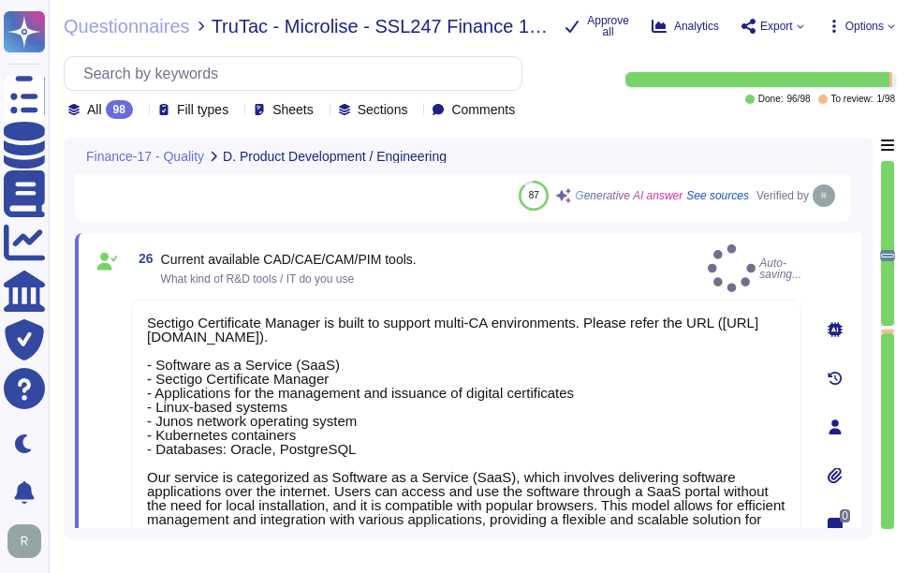
click at [626, 246] on div "26 Current available CAD/CAE/CAM/PIM tools. What kind of R&D tools / IT do you …" at bounding box center [466, 268] width 671 height 48
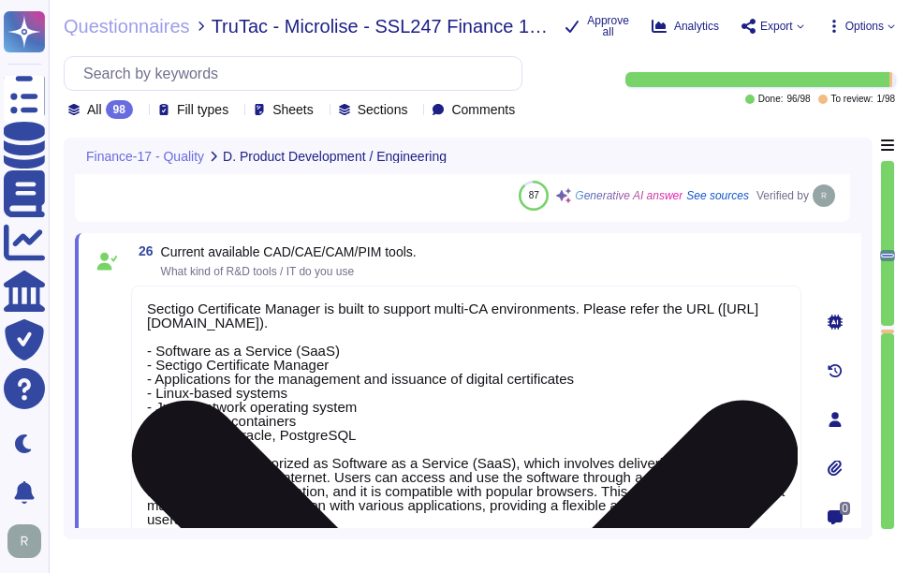
scroll to position [2, 0]
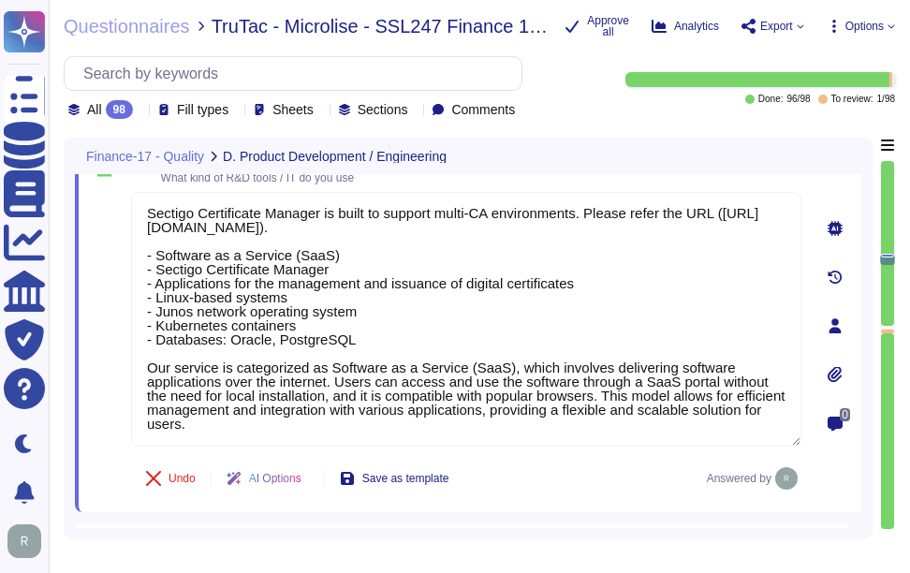
type textarea "Your enterprise sales representative will share the details."
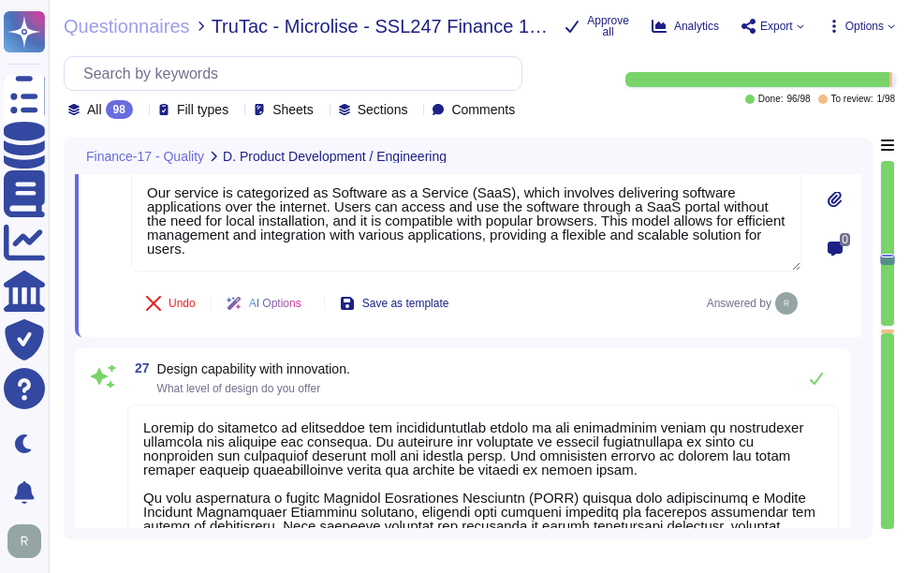
type textarea "Sectigo provides technical support for deployment and troubleshooting through a…"
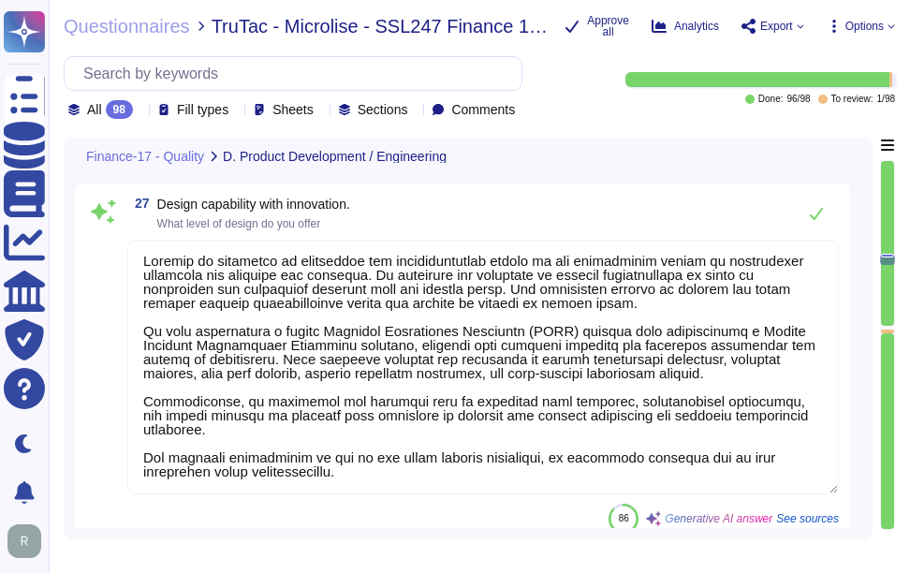
scroll to position [6908, 0]
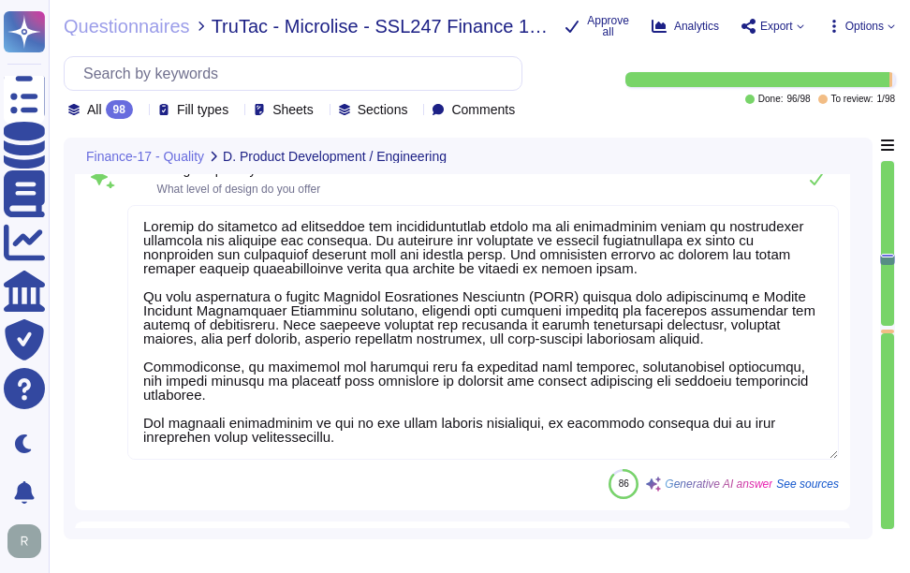
type textarea "Sectigo has established a formal Software Development Lifecycle (SDLC) process …"
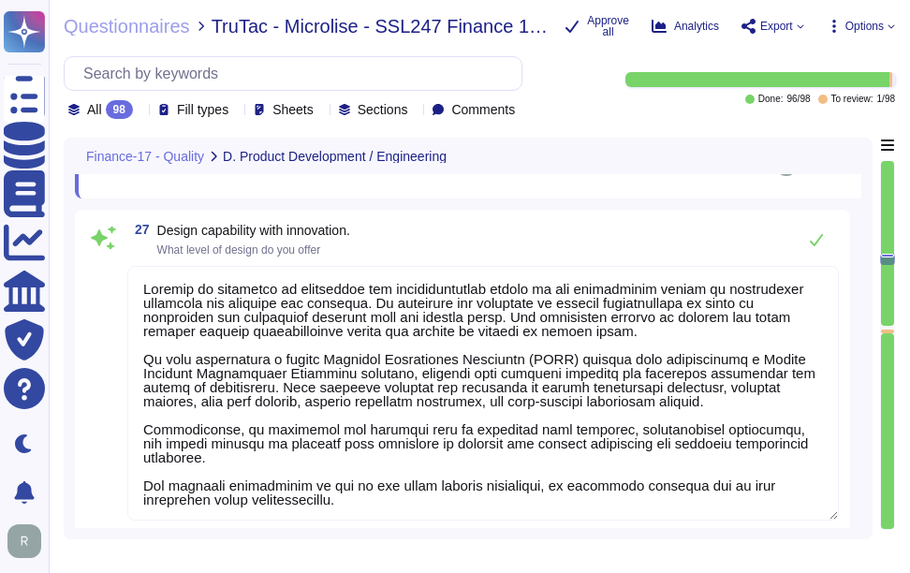
scroll to position [6815, 0]
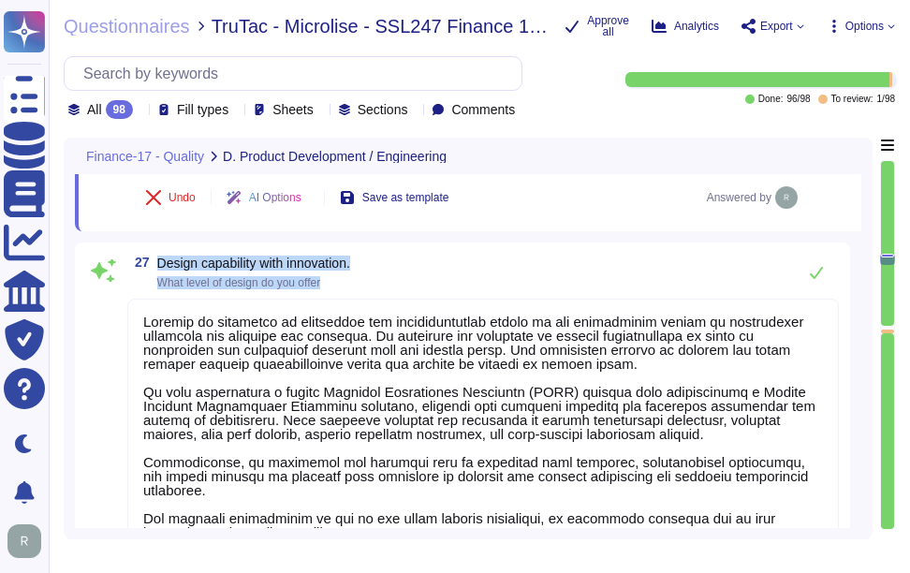
drag, startPoint x: 160, startPoint y: 259, endPoint x: 382, endPoint y: 275, distance: 222.6
click at [382, 275] on div "27 Design capability with innovation. What level of design do you offer" at bounding box center [483, 272] width 712 height 37
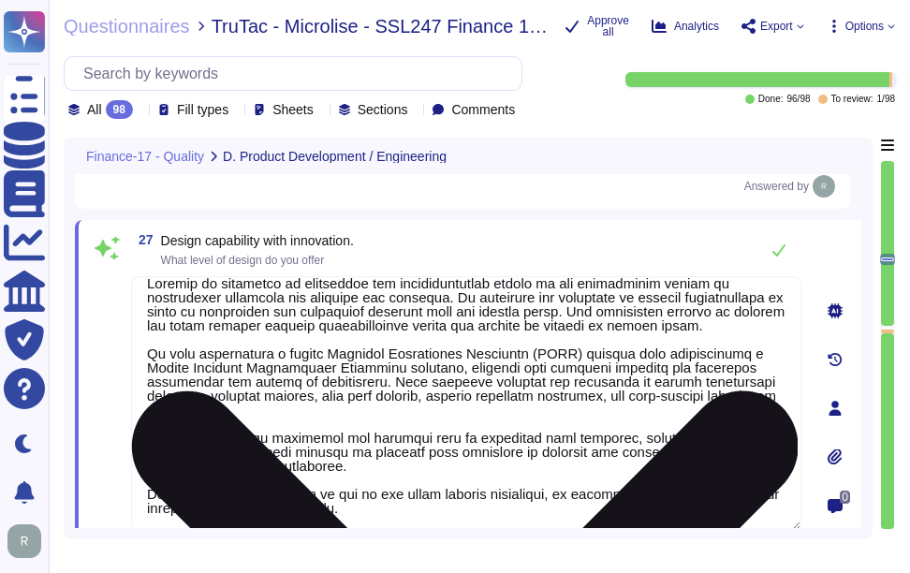
click at [501, 384] on textarea at bounding box center [466, 403] width 671 height 255
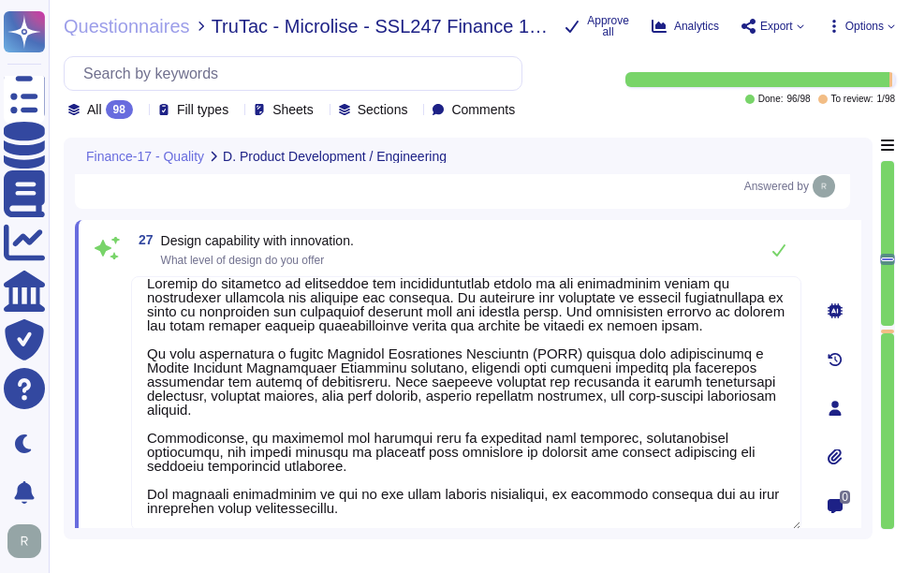
paste textarea "emphasizes innovation and creativity in its design capabilities, focusing on a …"
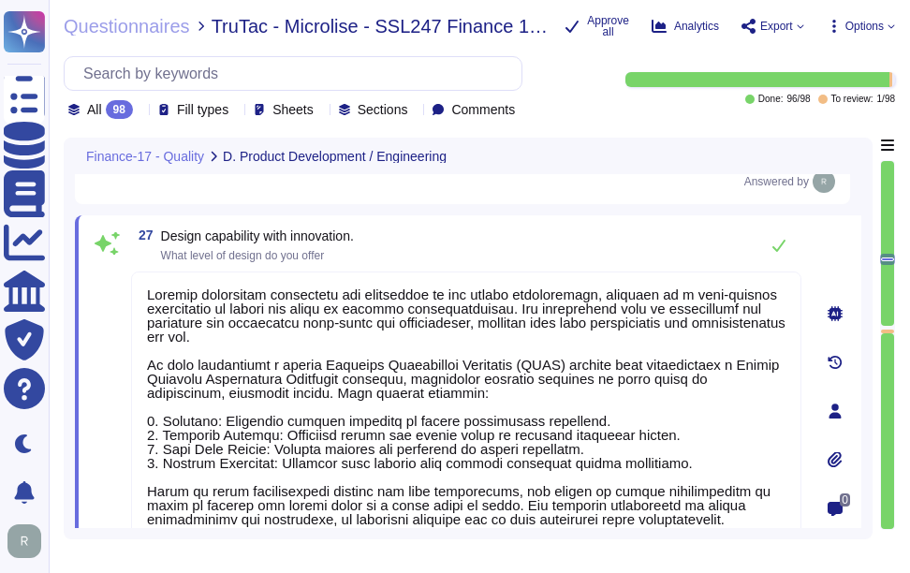
type textarea "Sectigo emphasizes innovation and creativity in its design capabilities, focusi…"
click at [550, 253] on div "27 Design capability with innovation. What level of design do you offer" at bounding box center [466, 245] width 671 height 37
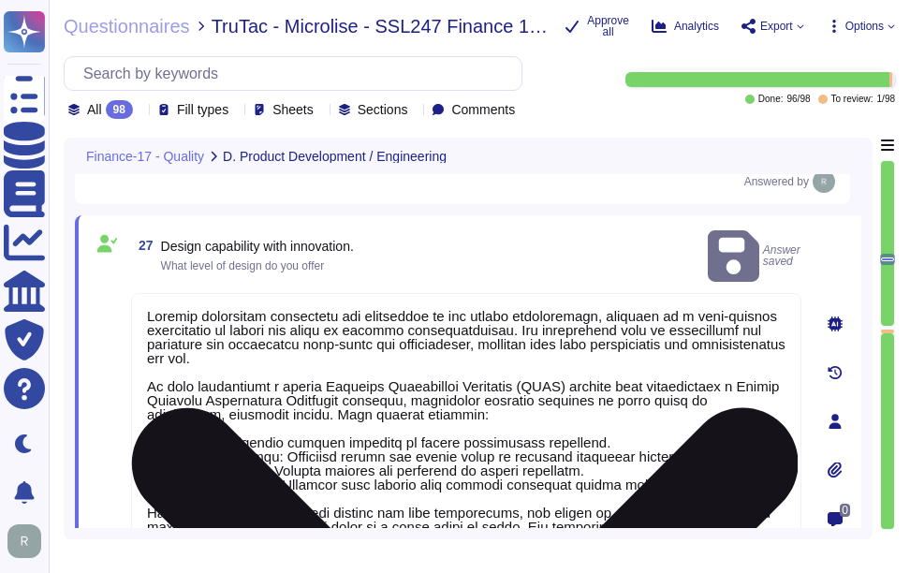
type textarea "Sectigo has established a formal Software Development Lifecycle (SDLC) process …"
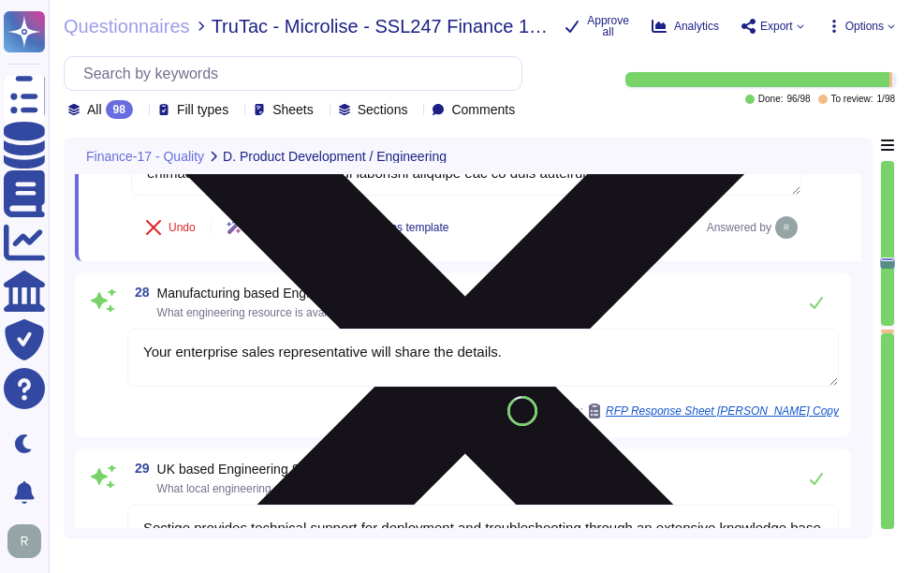
scroll to position [7194, 0]
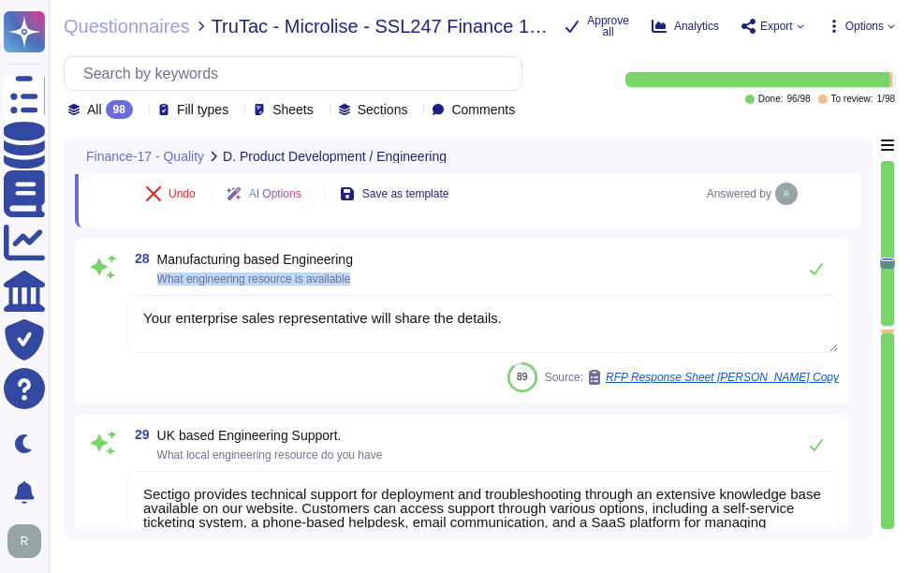
drag, startPoint x: 158, startPoint y: 277, endPoint x: 525, endPoint y: 314, distance: 368.1
click at [525, 314] on div "28 Manufacturing based Engineering What engineering resource is available Your …" at bounding box center [462, 321] width 753 height 142
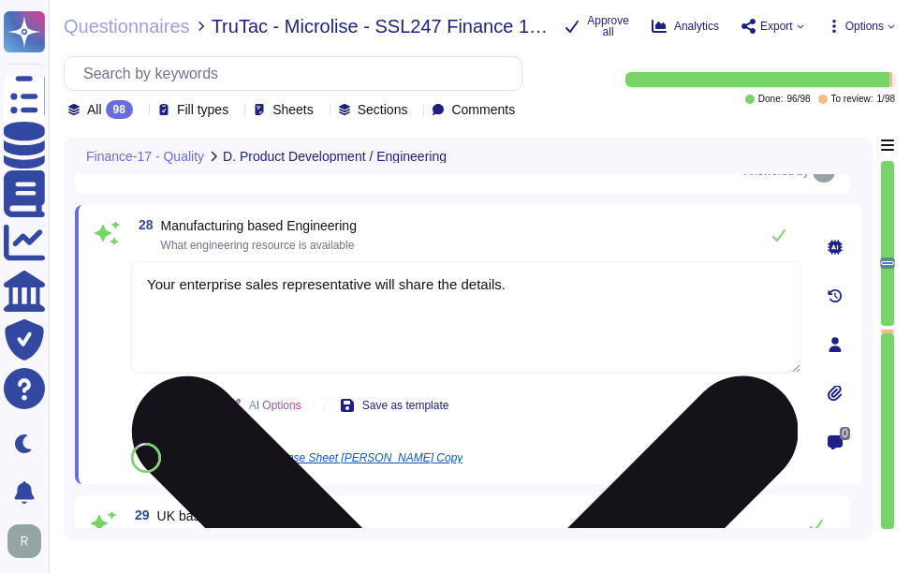
type textarea "Sectigo has established a formal Software Development Lifecycle (SDLC) process …"
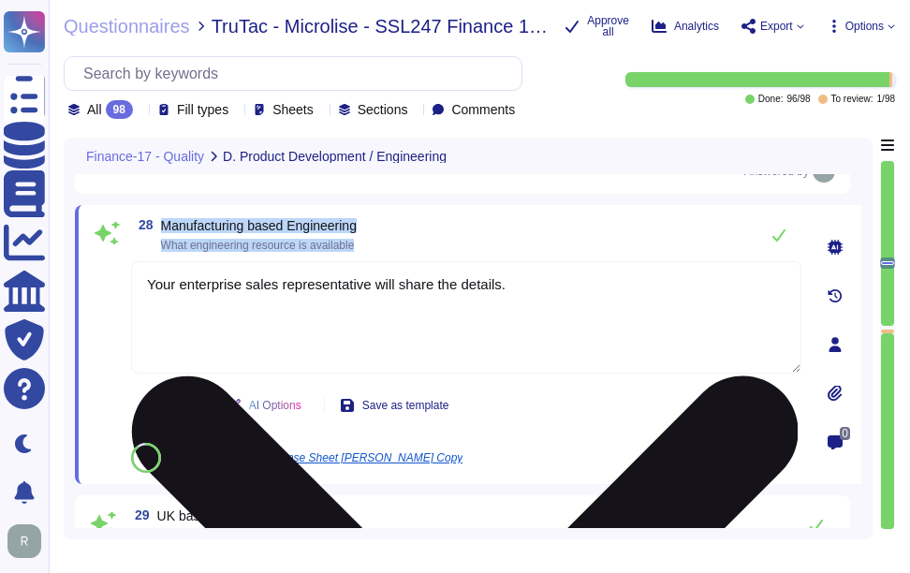
drag, startPoint x: 163, startPoint y: 223, endPoint x: 425, endPoint y: 274, distance: 267.1
click at [425, 274] on div "28 Manufacturing based Engineering What engineering resource is available Your …" at bounding box center [446, 344] width 712 height 257
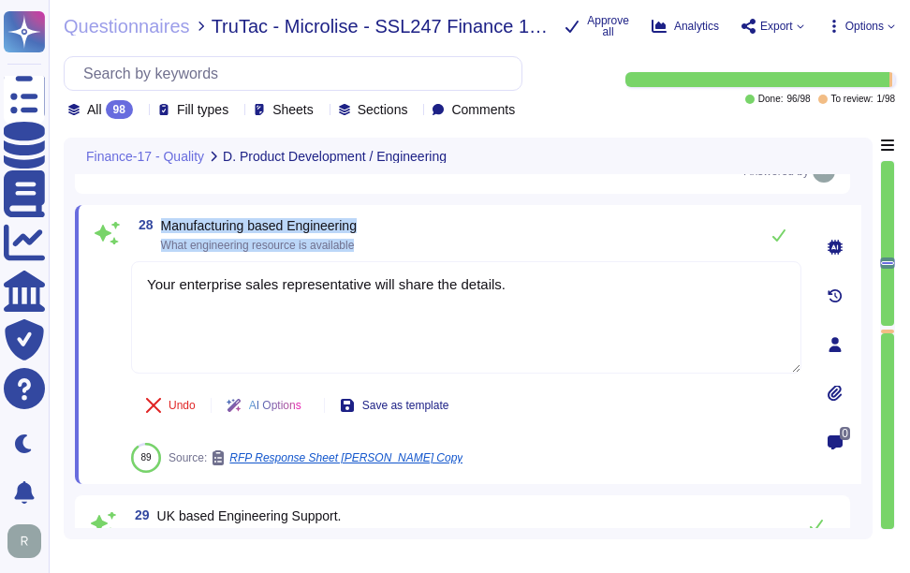
click at [170, 240] on span "What engineering resource is available" at bounding box center [258, 245] width 194 height 13
drag, startPoint x: 162, startPoint y: 243, endPoint x: 459, endPoint y: 260, distance: 297.5
click at [459, 260] on div "28 Manufacturing based Engineering What engineering resource is available Your …" at bounding box center [446, 344] width 712 height 257
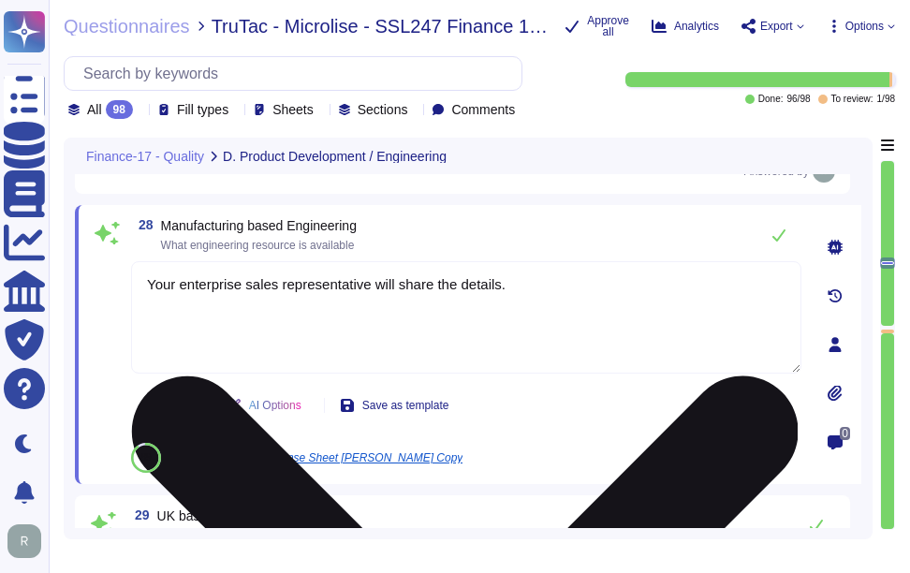
click at [628, 300] on textarea "Your enterprise sales representative will share the details." at bounding box center [466, 317] width 671 height 112
paste textarea "We provide a large knowledge base that includes online documentation specifical…"
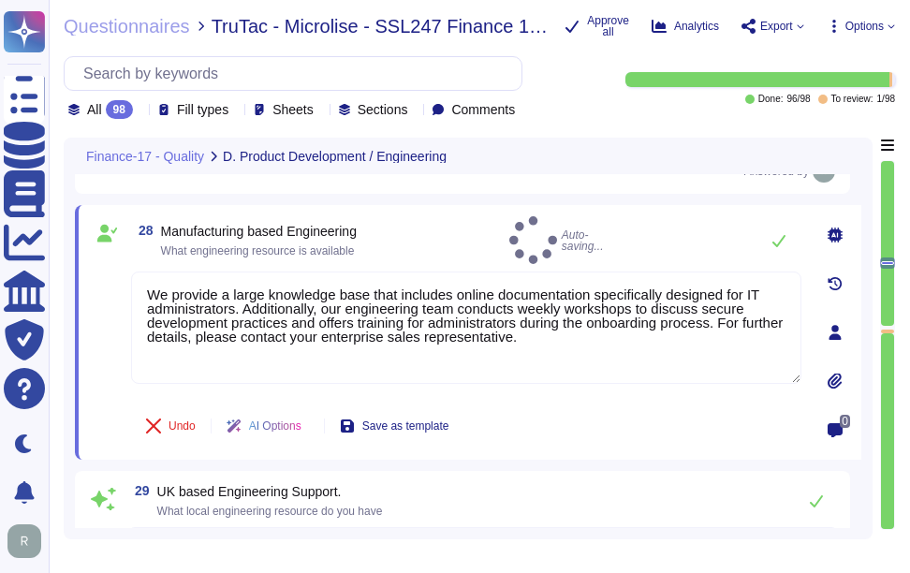
type textarea "We provide a large knowledge base that includes online documentation specifical…"
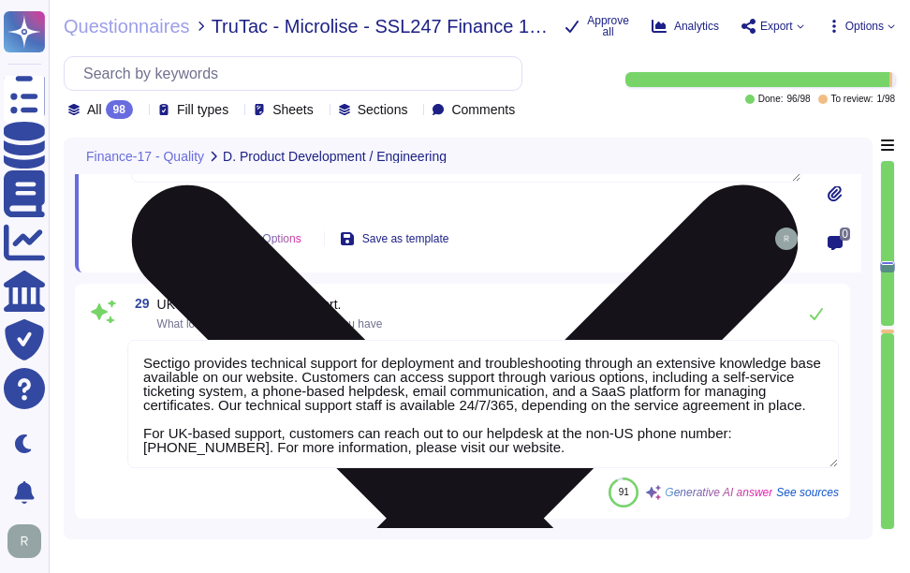
scroll to position [2, 0]
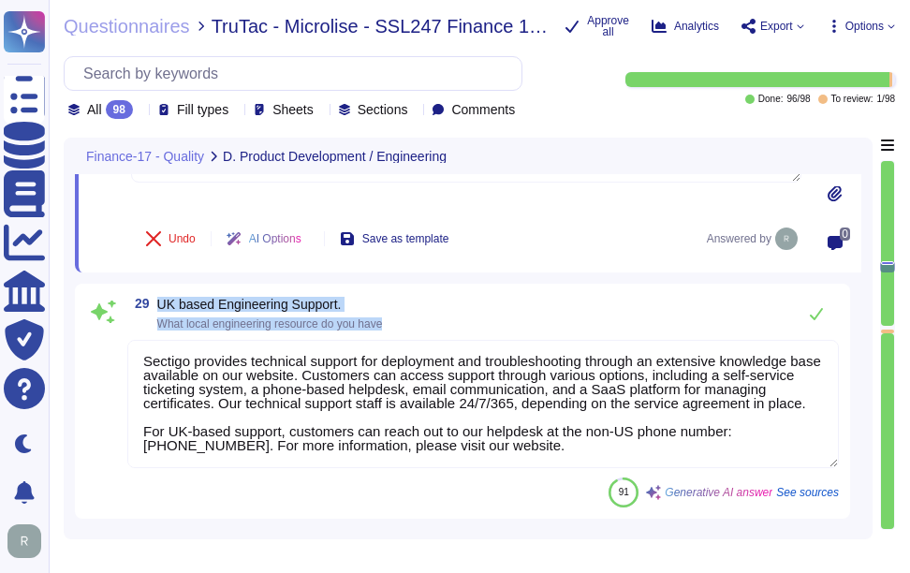
drag, startPoint x: 159, startPoint y: 299, endPoint x: 486, endPoint y: 344, distance: 330.0
click at [486, 344] on div "29 UK based Engineering Support. What local engineering resource do you have Se…" at bounding box center [462, 401] width 753 height 213
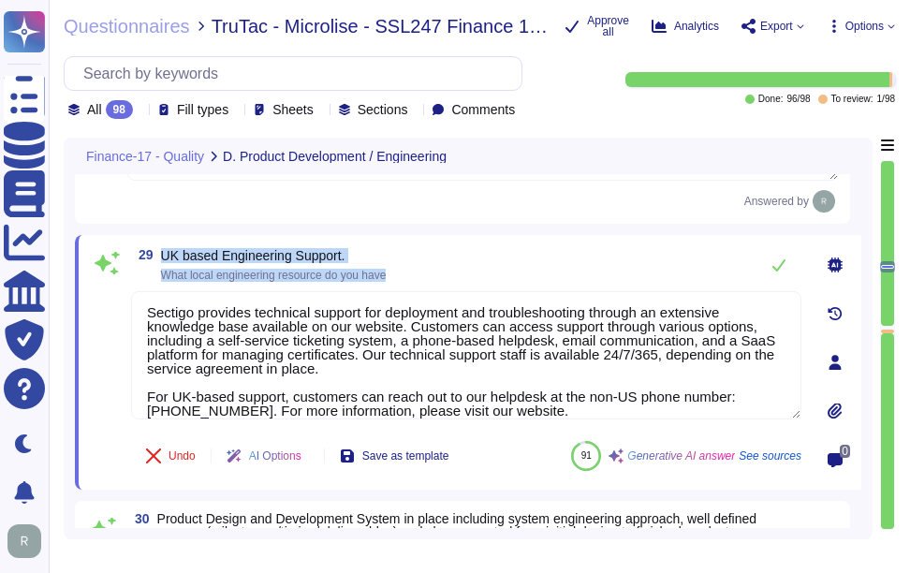
drag, startPoint x: 166, startPoint y: 250, endPoint x: 417, endPoint y: 281, distance: 252.9
click at [417, 281] on div "29 UK based Engineering Support. What local engineering resource do you have" at bounding box center [466, 264] width 671 height 37
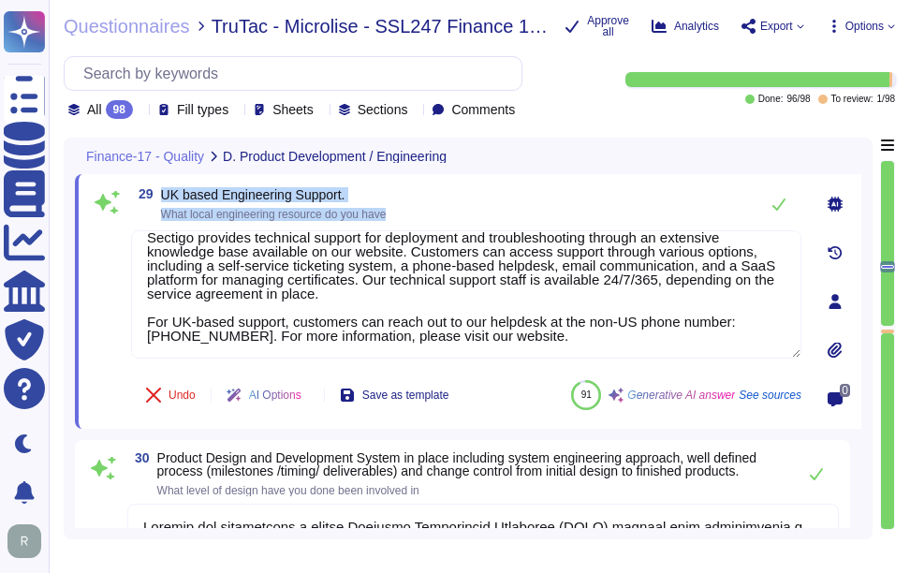
scroll to position [7475, 0]
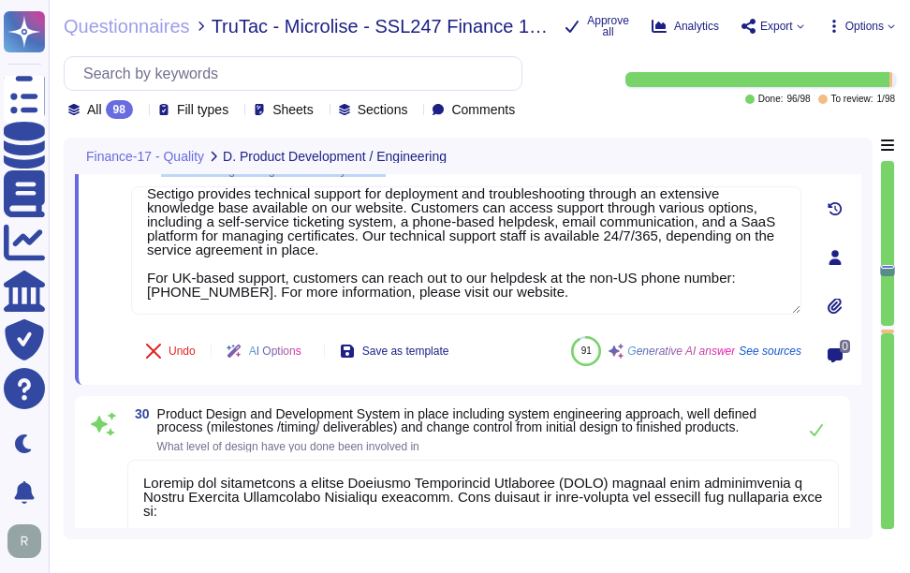
type textarea "Sectigo has a well-qualified and competent IT Security staff, and the majority …"
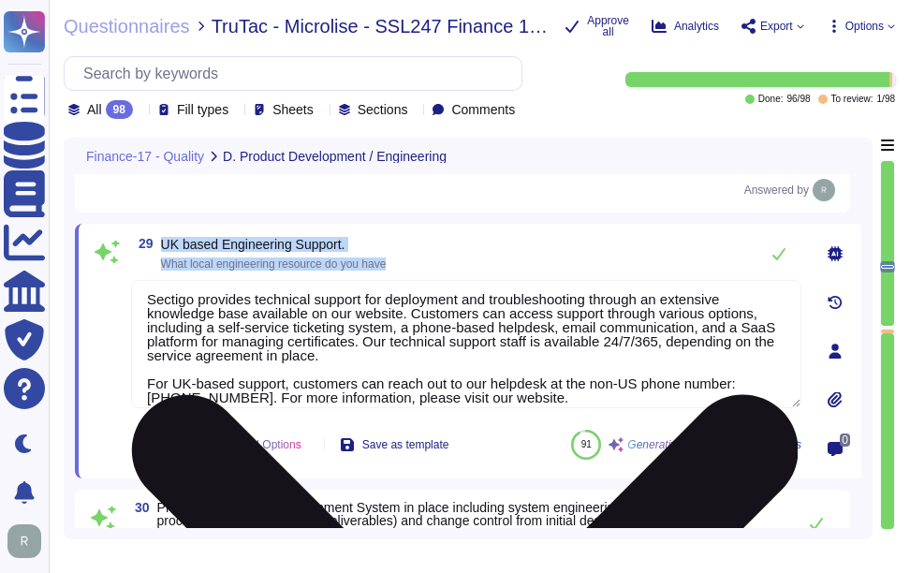
scroll to position [0, 0]
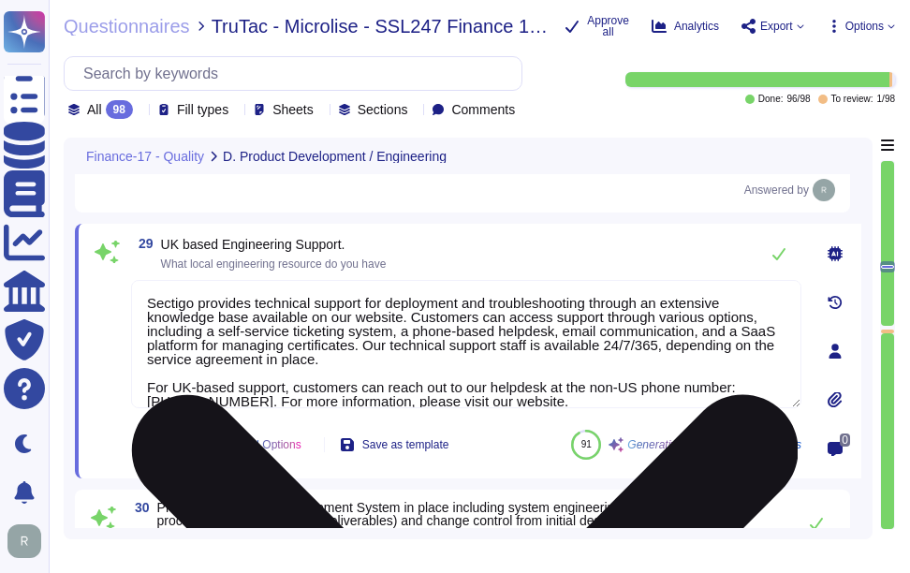
click at [584, 366] on textarea "Sectigo provides technical support for deployment and troubleshooting through a…" at bounding box center [466, 344] width 671 height 128
paste textarea "We have systems located in [GEOGRAPHIC_DATA], [GEOGRAPHIC_DATA], which can prov…"
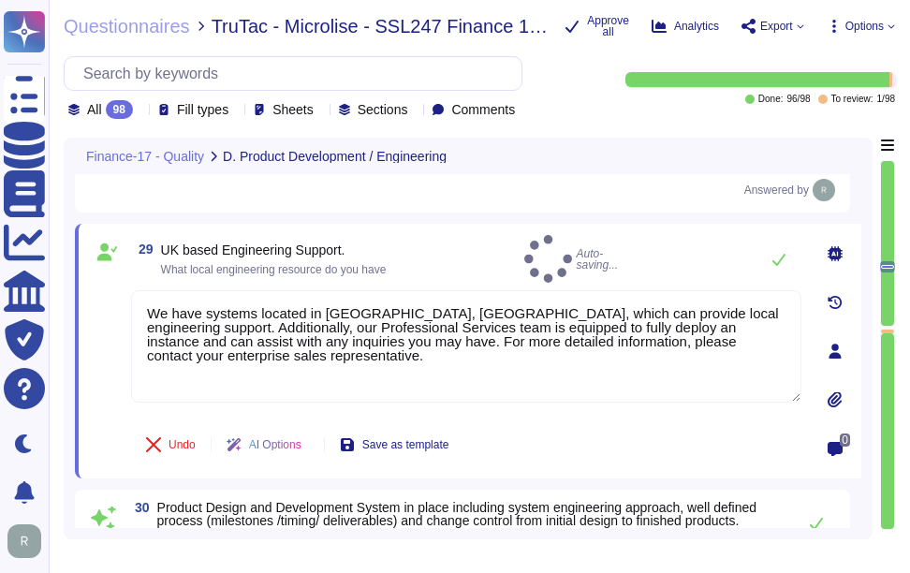
click at [604, 233] on div "29 UK based Engineering Support. What local engineering resource do you have Au…" at bounding box center [468, 351] width 787 height 255
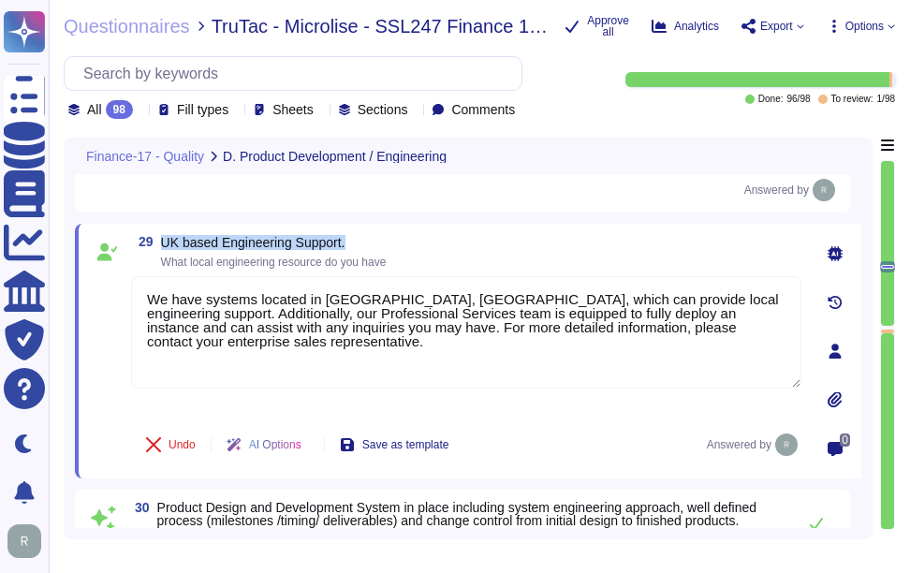
drag, startPoint x: 158, startPoint y: 236, endPoint x: 535, endPoint y: 241, distance: 376.6
click at [535, 241] on div "29 UK based Engineering Support. What local engineering resource do you have" at bounding box center [466, 252] width 671 height 34
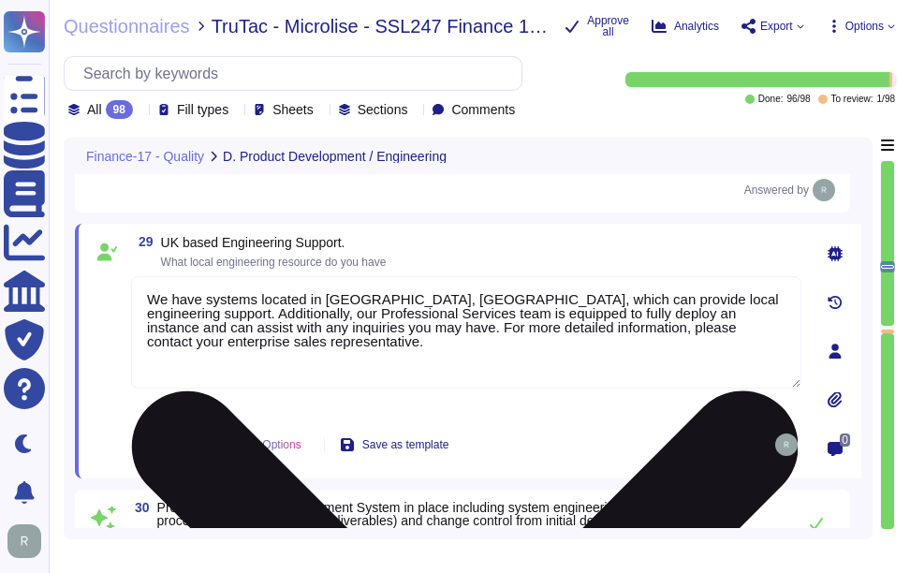
click at [243, 344] on textarea "We have systems located in [GEOGRAPHIC_DATA], [GEOGRAPHIC_DATA], which can prov…" at bounding box center [466, 332] width 671 height 112
paste textarea "Sectigo provides technical support for deployment and troubleshooting through a…"
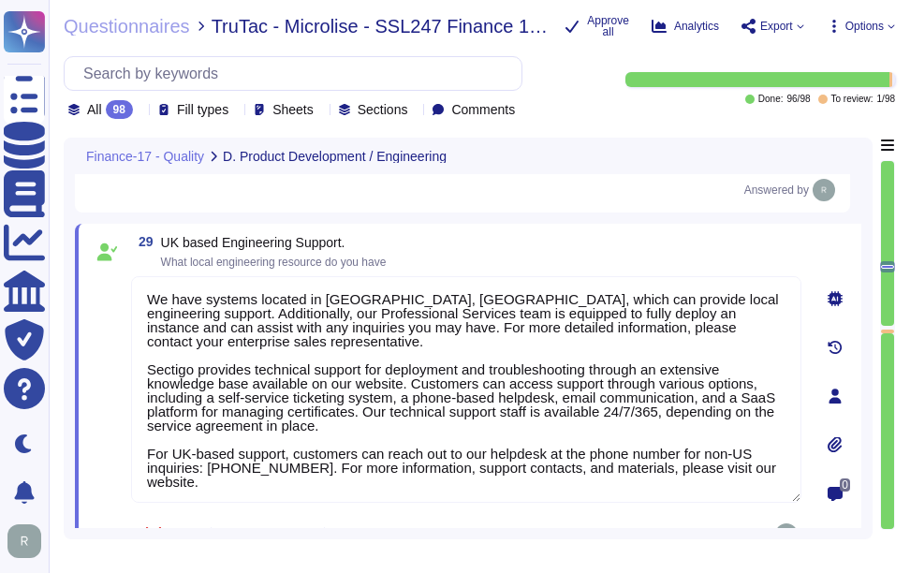
type textarea "We have systems located in [GEOGRAPHIC_DATA], [GEOGRAPHIC_DATA], which can prov…"
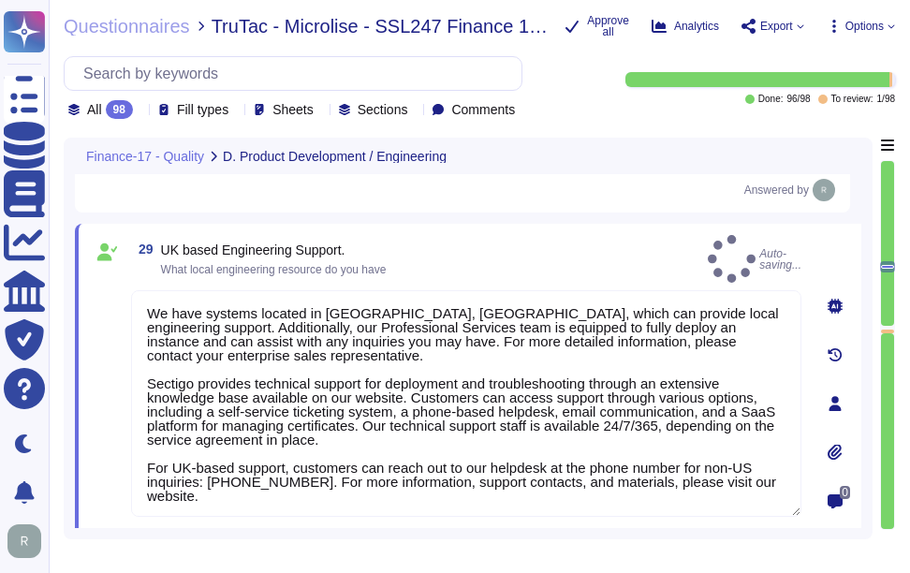
click at [552, 248] on div "29 UK based Engineering Support. What local engineering resource do you have Au…" at bounding box center [466, 259] width 671 height 48
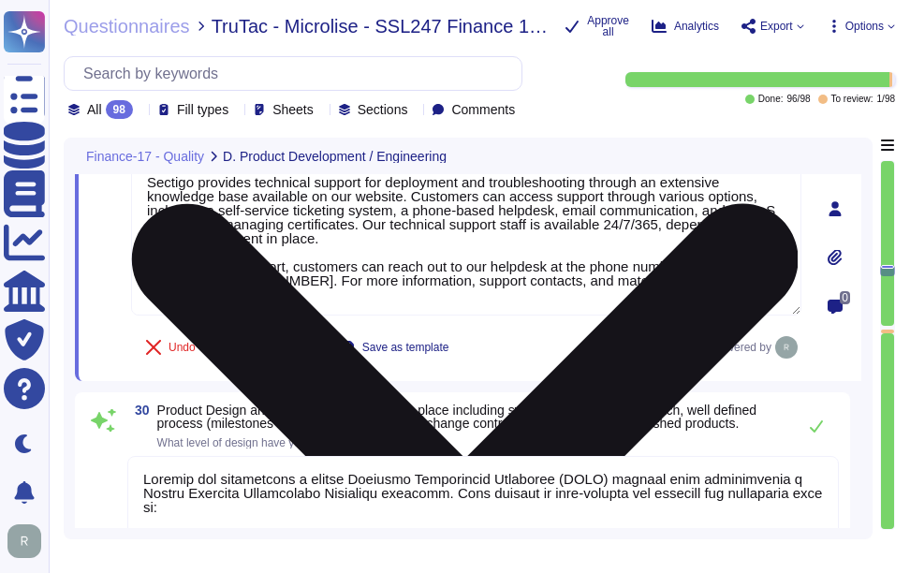
type textarea "Sectigo has a well-qualified and competent IT Security staff, and the majority …"
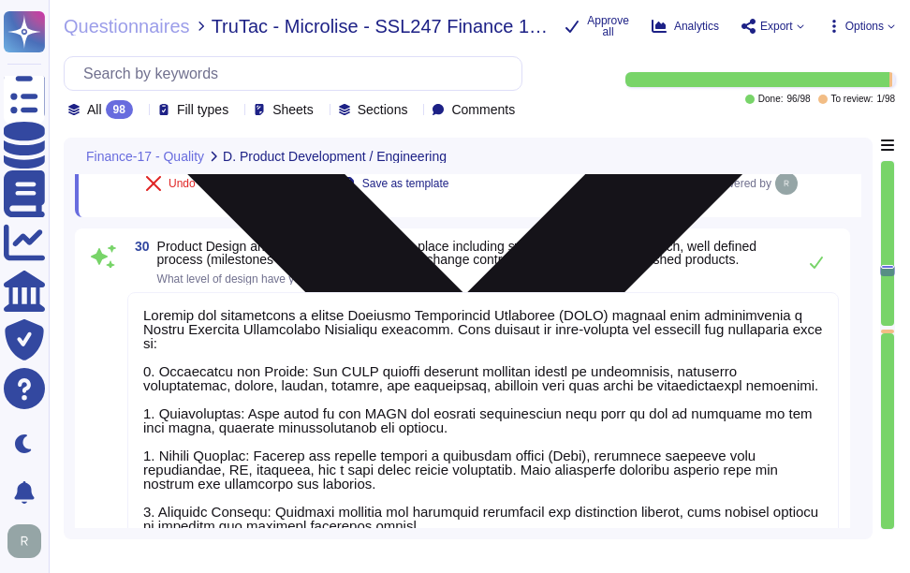
scroll to position [7756, 0]
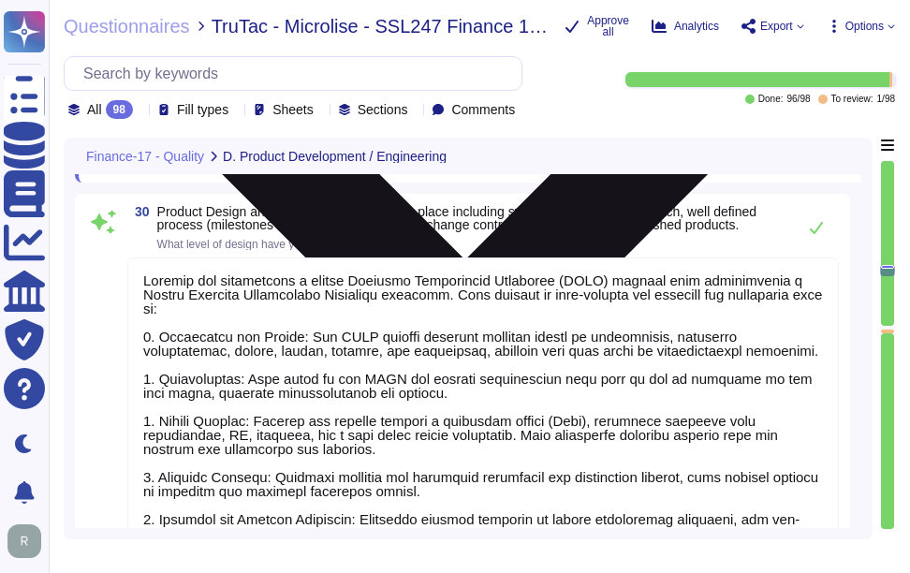
type textarea "Engineering team is responsible for designing and delivering a full-stack web a…"
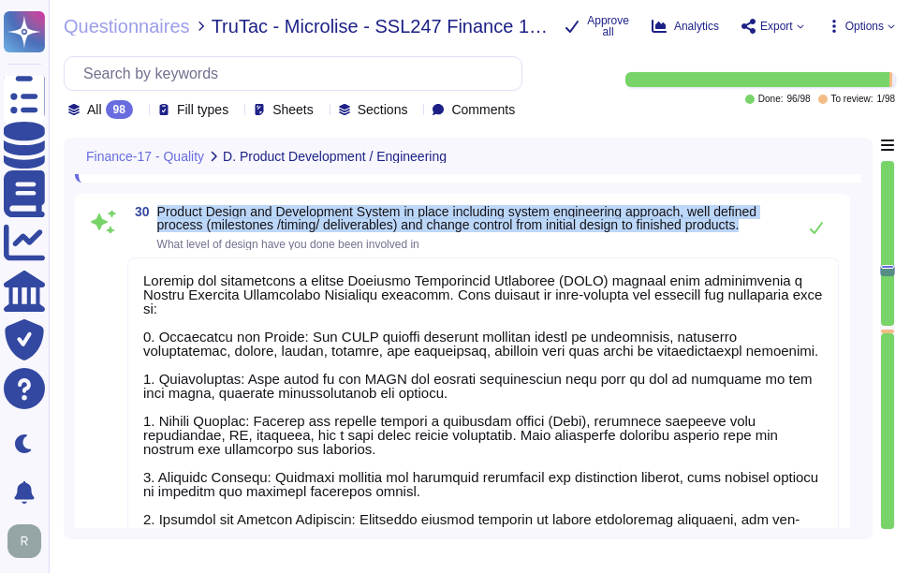
drag, startPoint x: 155, startPoint y: 205, endPoint x: 774, endPoint y: 229, distance: 619.6
click at [774, 229] on span "30 Product Design and Development System in place including system engineering …" at bounding box center [456, 227] width 659 height 45
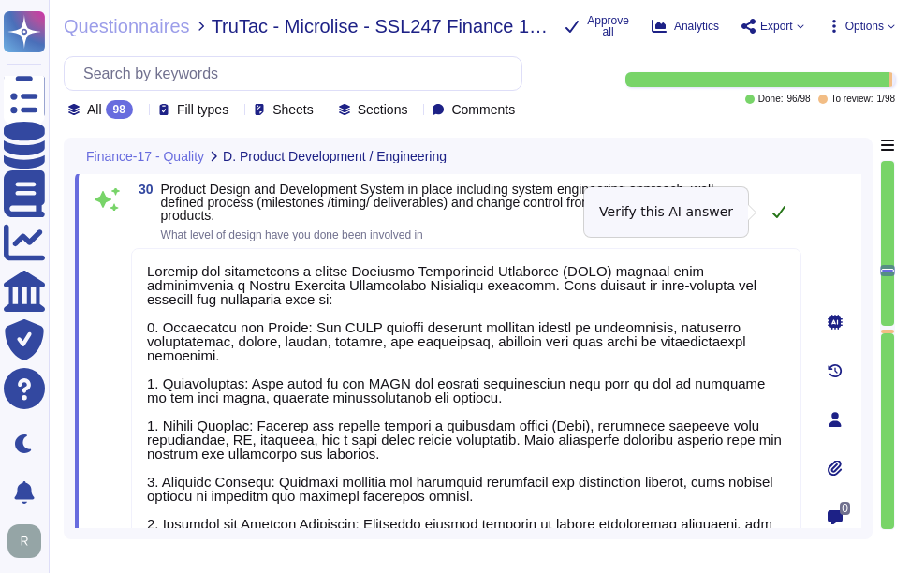
type textarea "Engineering team is responsible for designing and delivering a full-stack web a…"
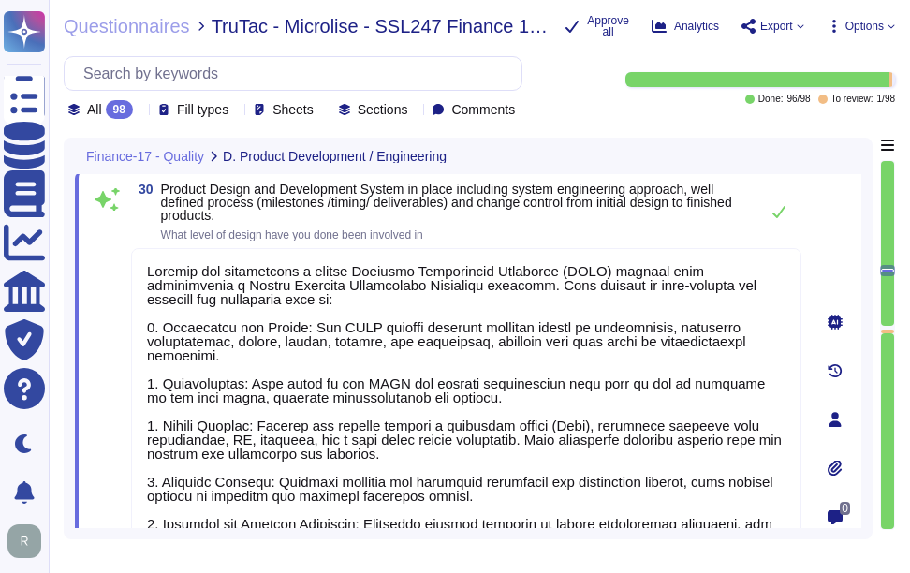
click at [545, 229] on span "What level of design have you done been involved in" at bounding box center [455, 234] width 588 height 11
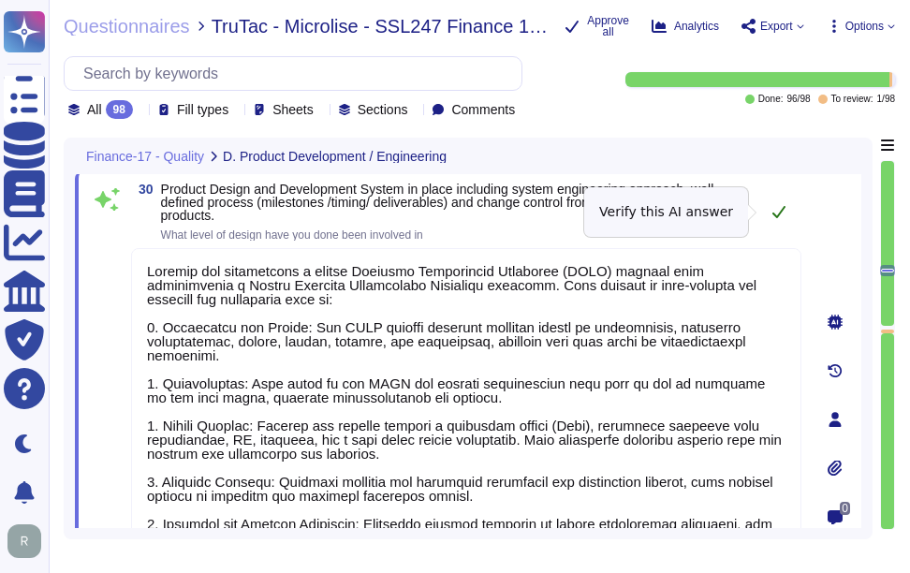
click at [782, 214] on icon at bounding box center [779, 211] width 15 height 15
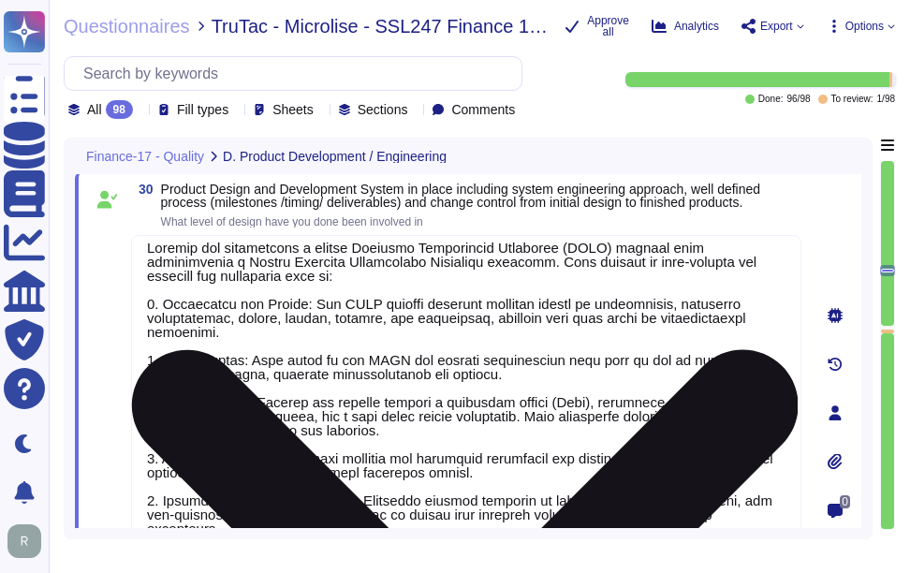
scroll to position [16, 0]
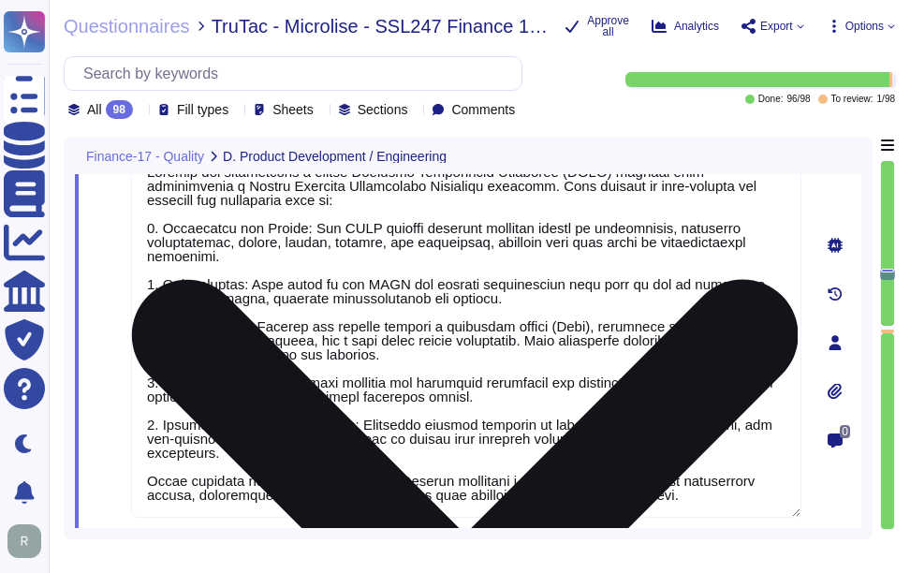
type textarea "Engineering team is responsible for designing and delivering a full-stack web a…"
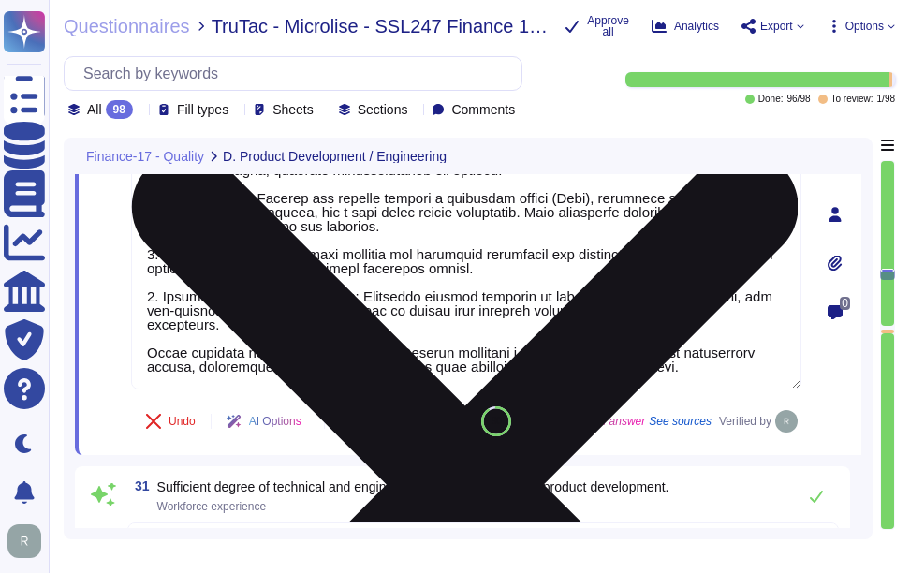
type textarea "Sectigo is committed to ensuring compliance with all relevant legal, statutory,…"
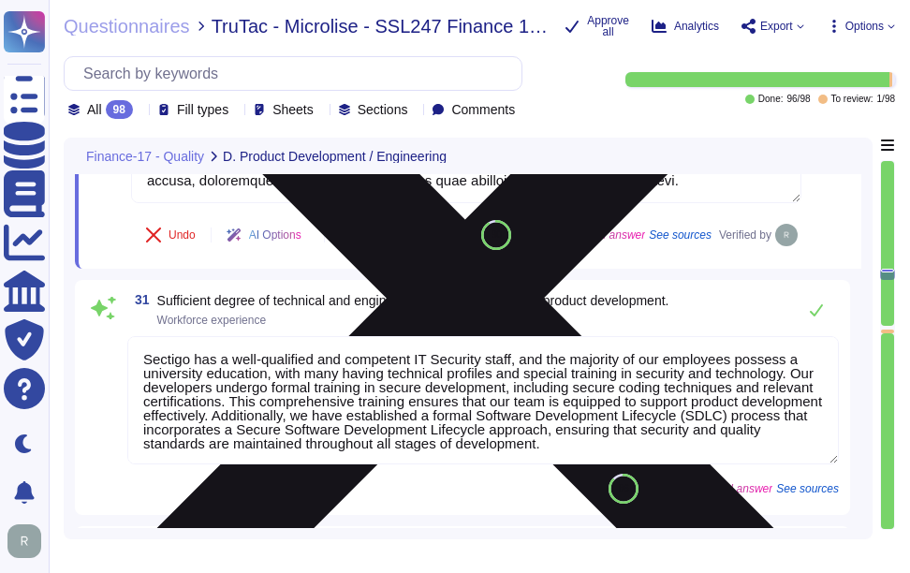
scroll to position [8131, 0]
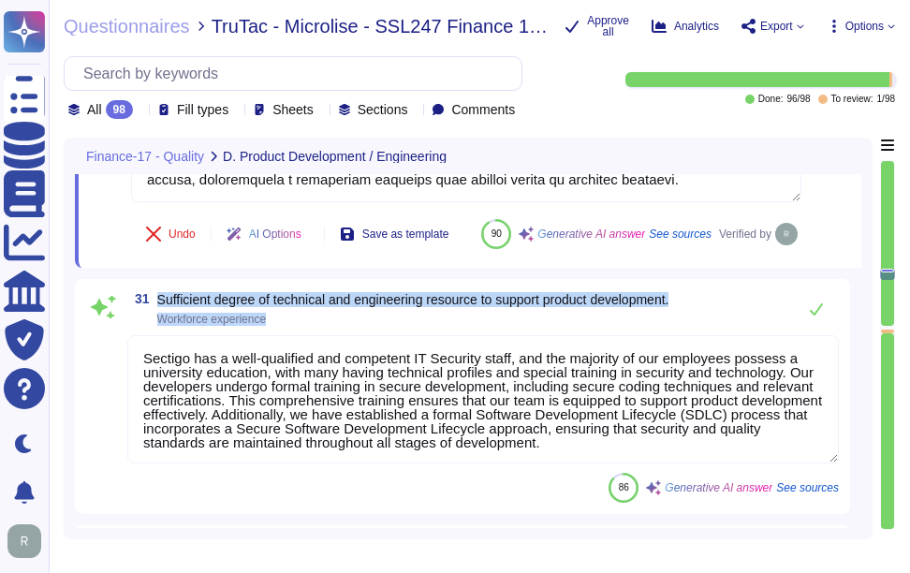
drag, startPoint x: 160, startPoint y: 343, endPoint x: 755, endPoint y: 345, distance: 594.8
click at [755, 328] on div "31 Sufficient degree of technical and engineering resource to support product d…" at bounding box center [483, 308] width 712 height 37
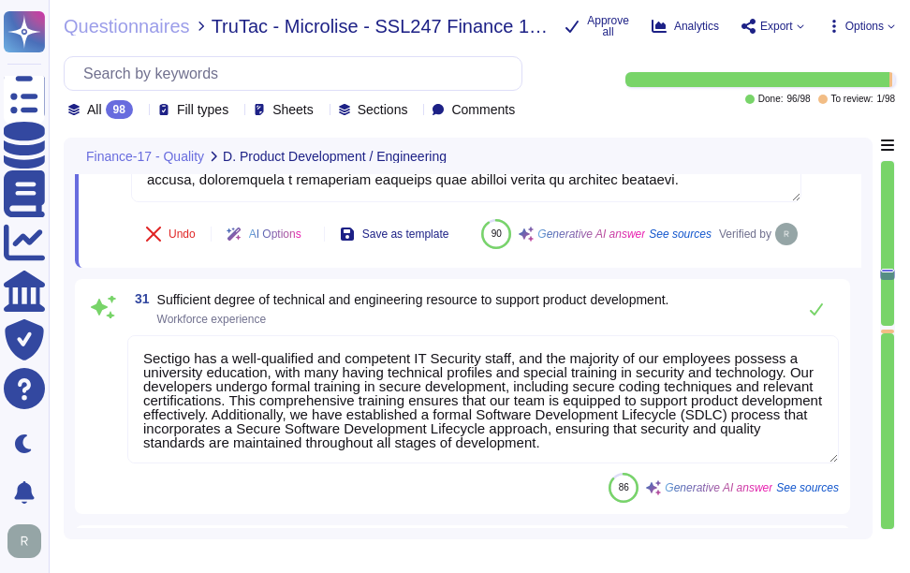
scroll to position [2, 0]
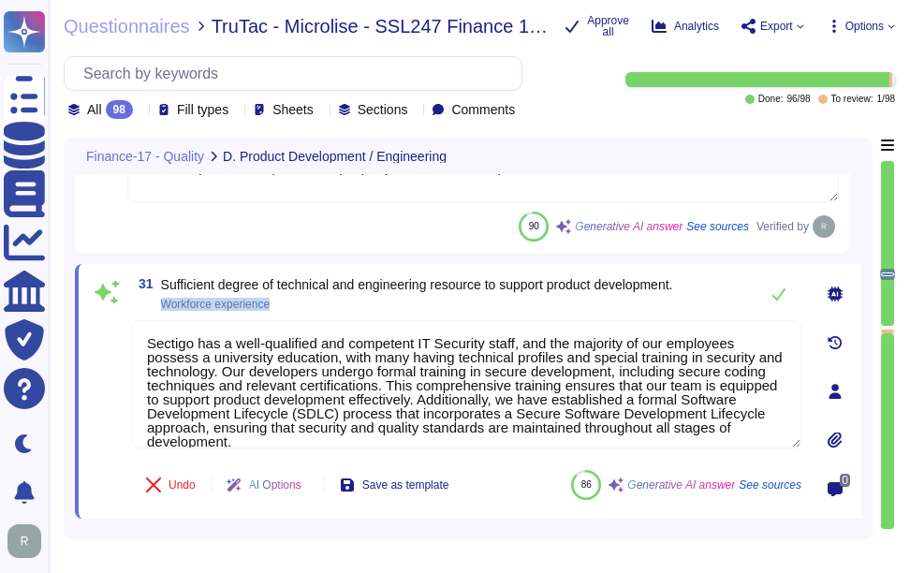
drag, startPoint x: 160, startPoint y: 298, endPoint x: 284, endPoint y: 301, distance: 123.7
click at [284, 301] on span "31 Sufficient degree of technical and engineering resource to support product d…" at bounding box center [401, 294] width 541 height 34
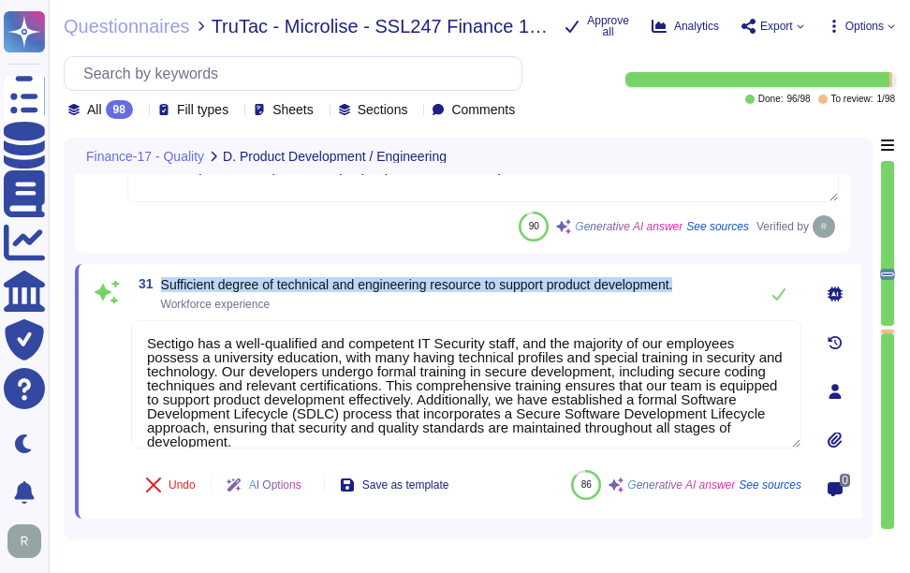
drag, startPoint x: 284, startPoint y: 301, endPoint x: 701, endPoint y: 289, distance: 417.0
click at [701, 289] on div "31 Sufficient degree of technical and engineering resource to support product d…" at bounding box center [466, 293] width 671 height 37
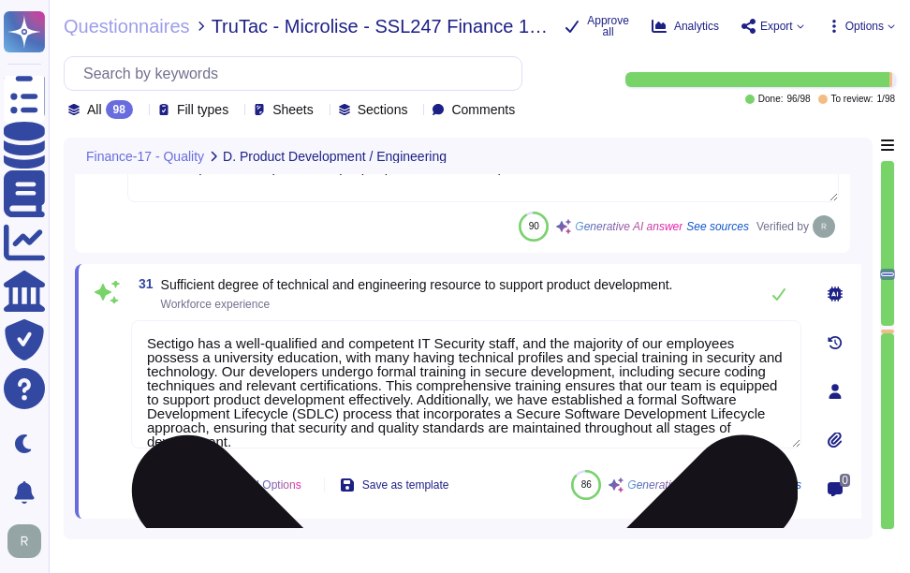
click at [601, 368] on textarea "Sectigo has a well-qualified and competent IT Security staff, and the majority …" at bounding box center [466, 384] width 671 height 128
paste textarea "with the majority of employees holding university degrees and many having techn…"
type textarea "Sectigo has a well-qualified and competent IT Security staff, with the majority…"
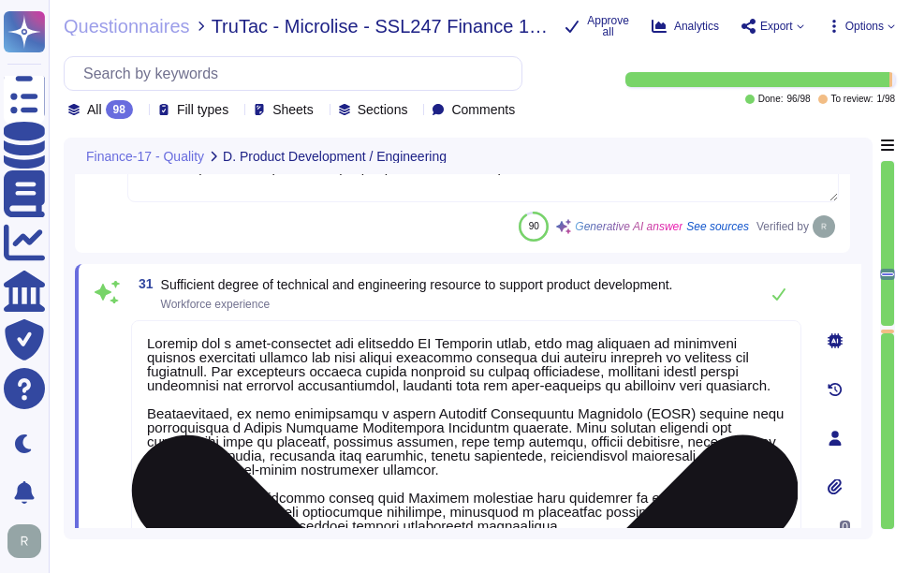
type textarea "Sectigo is committed to ensuring compliance with all relevant legal, statutory,…"
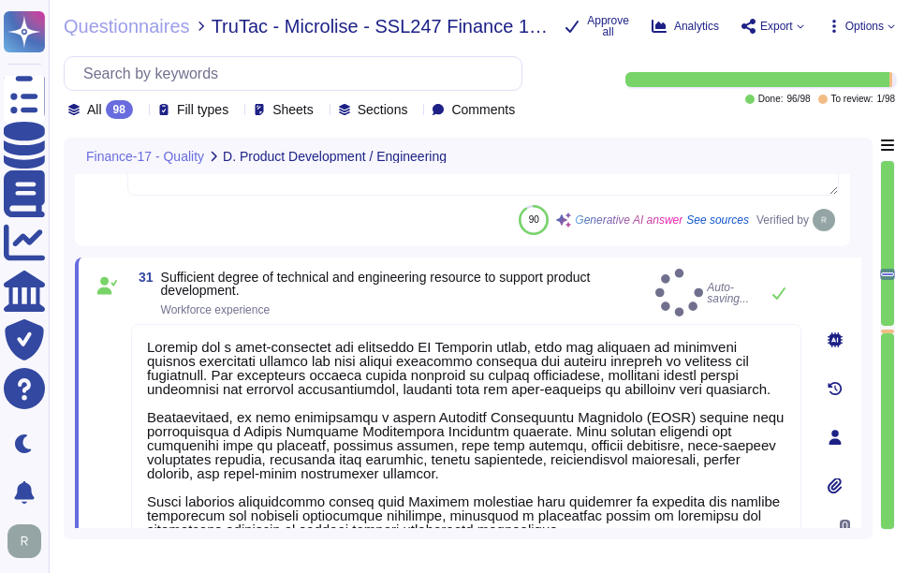
type textarea "Sectigo has a well-qualified and competent IT Security staff, with the majority…"
click at [617, 290] on span "Sufficient degree of technical and engineering resource to support product deve…" at bounding box center [404, 293] width 487 height 45
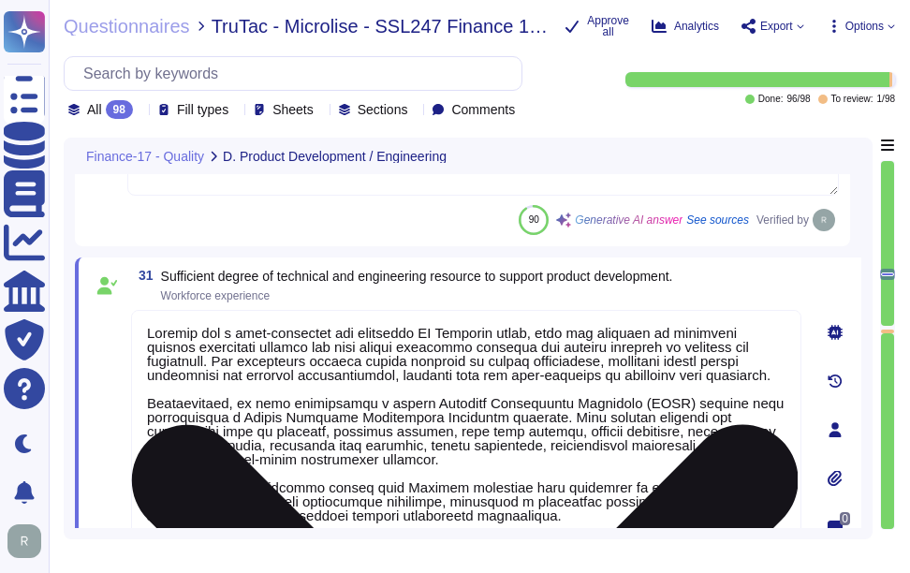
scroll to position [2, 0]
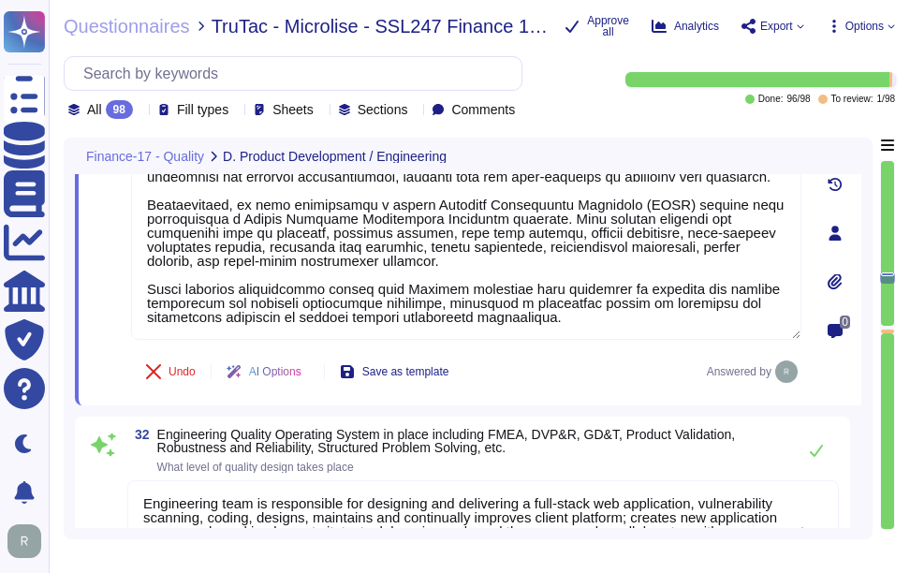
type textarea "Sectigo's automated, cloud-native platform gives you complete visibility and co…"
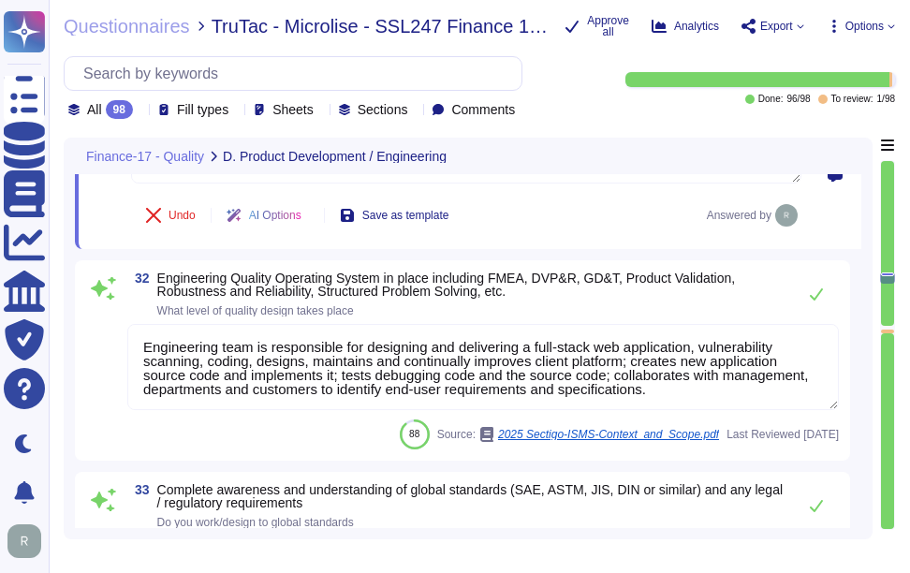
scroll to position [8512, 0]
type textarea "All personnel shall possess the relevant skills, knowledge and experience requi…"
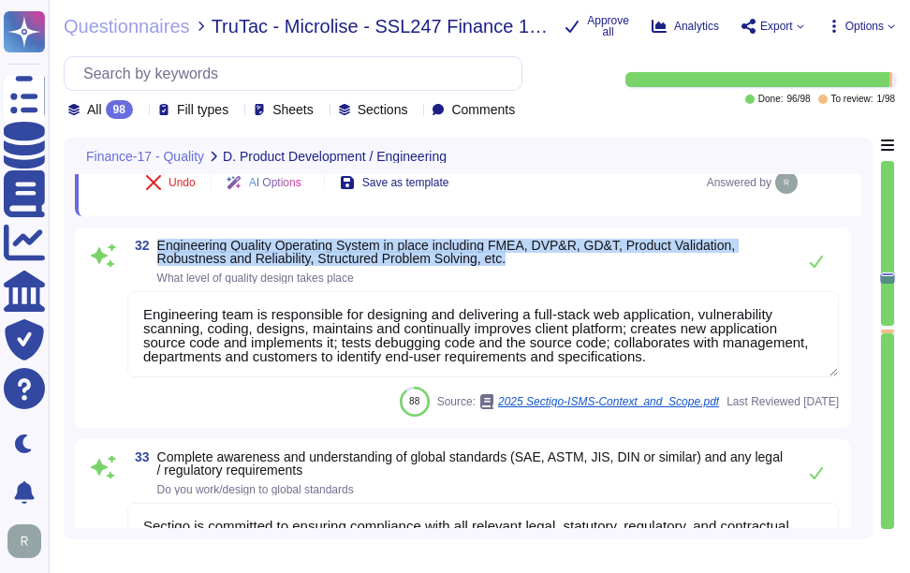
drag, startPoint x: 158, startPoint y: 241, endPoint x: 597, endPoint y: 258, distance: 438.7
click at [597, 258] on span "Engineering Quality Operating System in place including FMEA, DVP&R, GD&T, Prod…" at bounding box center [471, 252] width 629 height 26
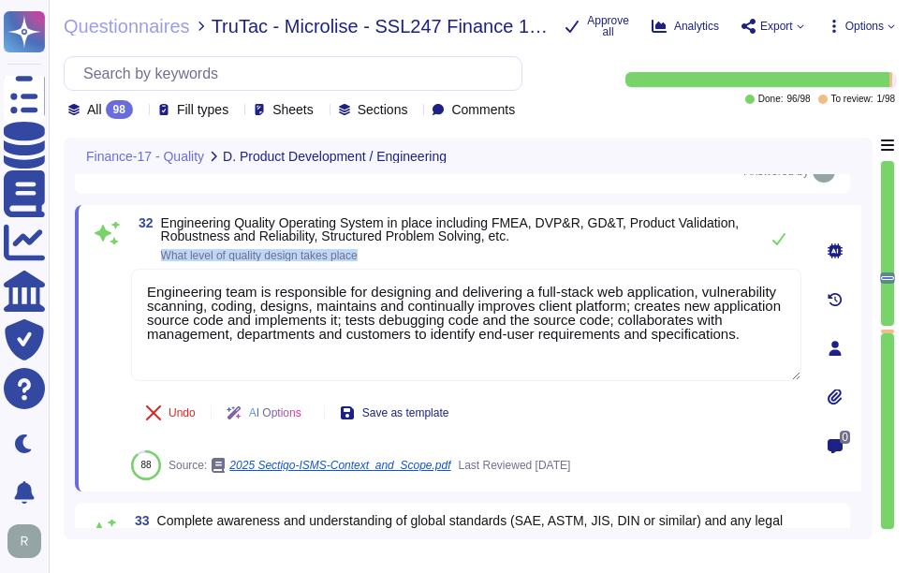
drag, startPoint x: 158, startPoint y: 256, endPoint x: 375, endPoint y: 259, distance: 216.4
click at [375, 259] on span "32 Engineering Quality Operating System in place including FMEA, DVP&R, GD&T, P…" at bounding box center [440, 238] width 618 height 45
click at [494, 260] on span "What level of quality design takes place" at bounding box center [455, 255] width 588 height 11
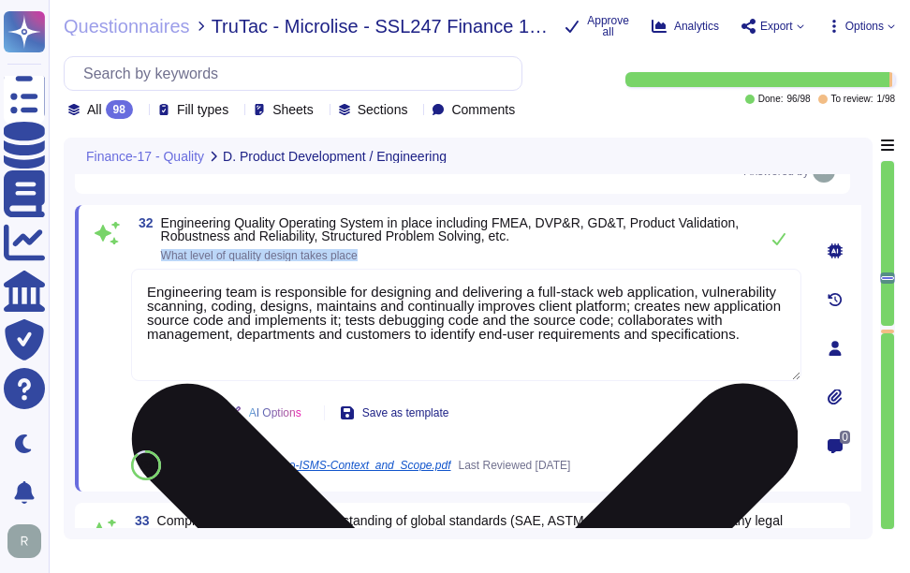
drag, startPoint x: 159, startPoint y: 253, endPoint x: 496, endPoint y: 289, distance: 338.3
click at [496, 289] on div "32 Engineering Quality Operating System in place including FMEA, DVP&R, GD&T, P…" at bounding box center [446, 348] width 712 height 264
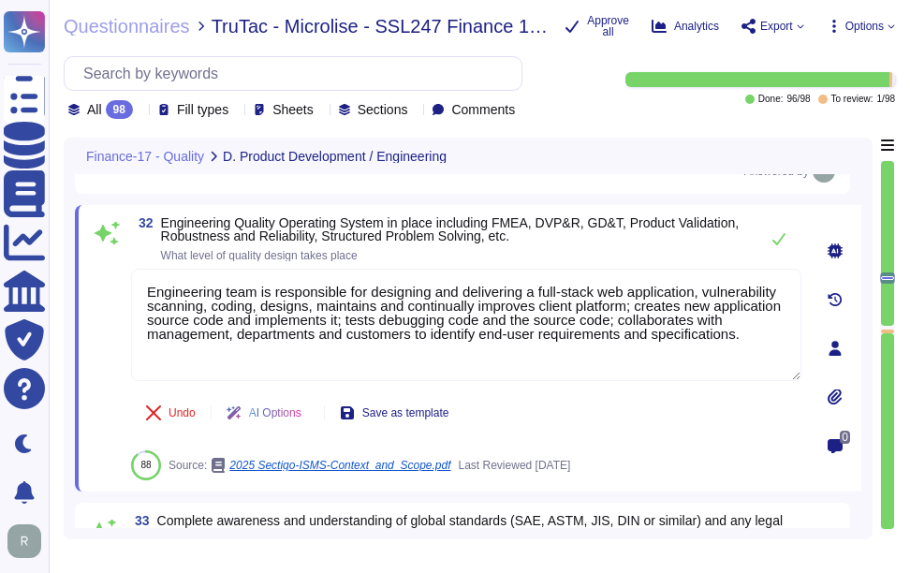
click at [546, 238] on span "Engineering Quality Operating System in place including FMEA, DVP&R, GD&T, Prod…" at bounding box center [455, 229] width 588 height 26
click at [781, 235] on icon at bounding box center [779, 238] width 15 height 15
click at [778, 237] on icon at bounding box center [779, 238] width 15 height 15
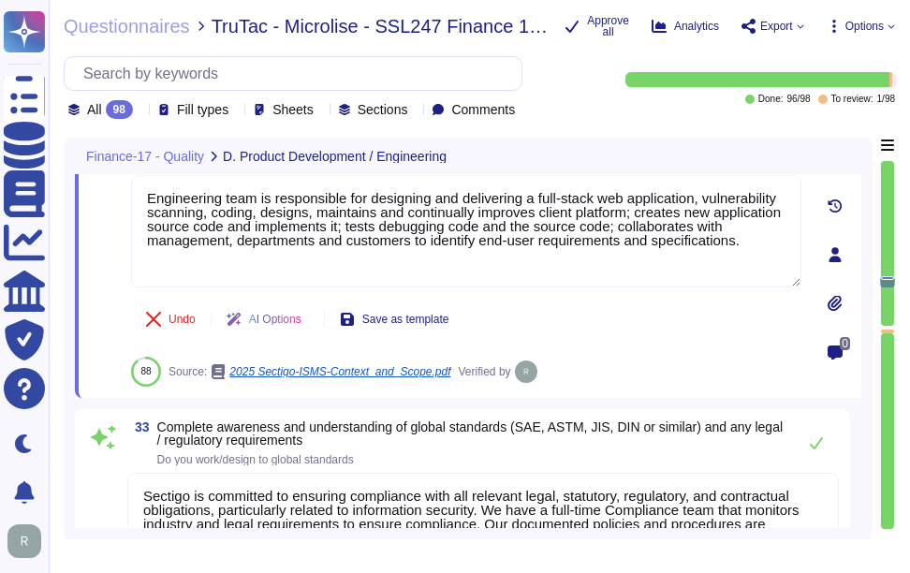
type textarea "All personnel shall possess the relevant skills, knowledge and experience requi…"
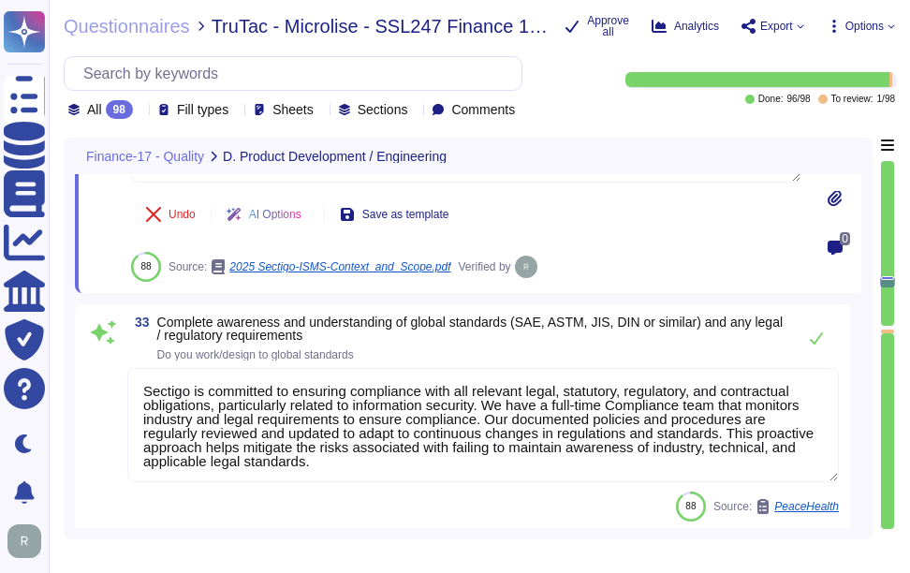
type textarea "Sectigo identifies the training needs of all employees and has a comprehensive …"
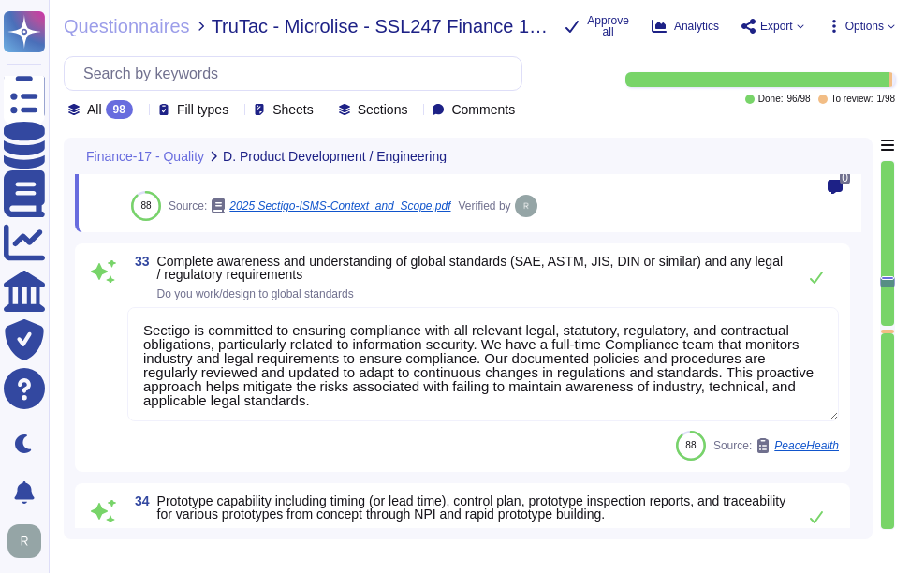
scroll to position [8793, 0]
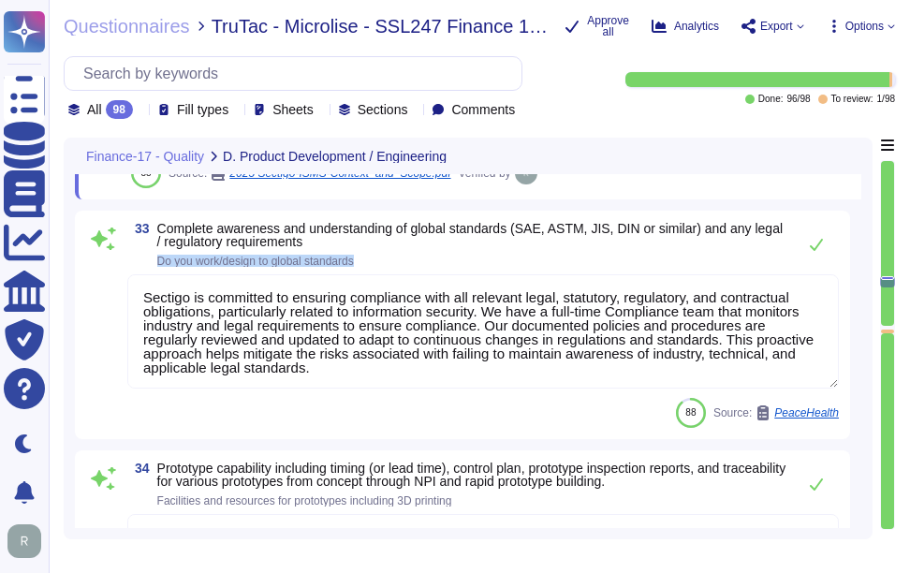
drag, startPoint x: 156, startPoint y: 257, endPoint x: 416, endPoint y: 259, distance: 259.5
click at [416, 259] on span "33 Complete awareness and understanding of global standards (SAE, ASTM, JIS, DI…" at bounding box center [456, 244] width 659 height 45
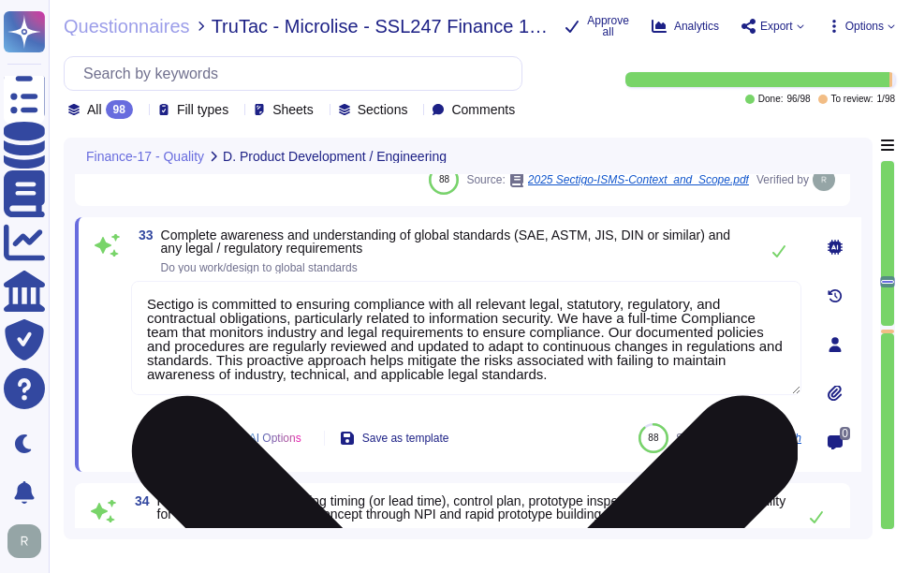
scroll to position [8699, 0]
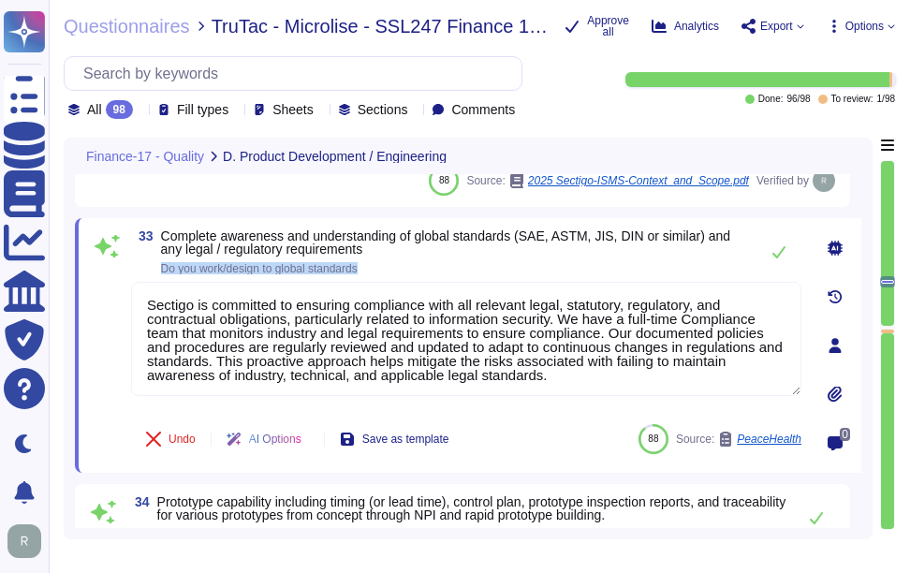
drag, startPoint x: 161, startPoint y: 268, endPoint x: 438, endPoint y: 278, distance: 277.5
click at [438, 278] on div "33 Complete awareness and understanding of global standards (SAE, ASTM, JIS, DI…" at bounding box center [446, 345] width 712 height 232
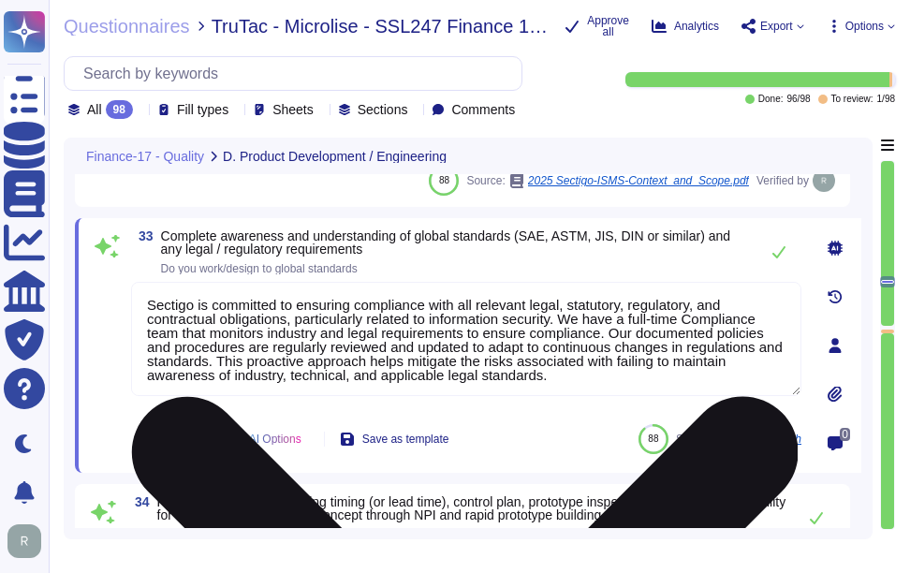
click at [401, 360] on textarea "Sectigo is committed to ensuring compliance with all relevant legal, statutory,…" at bounding box center [466, 339] width 671 height 114
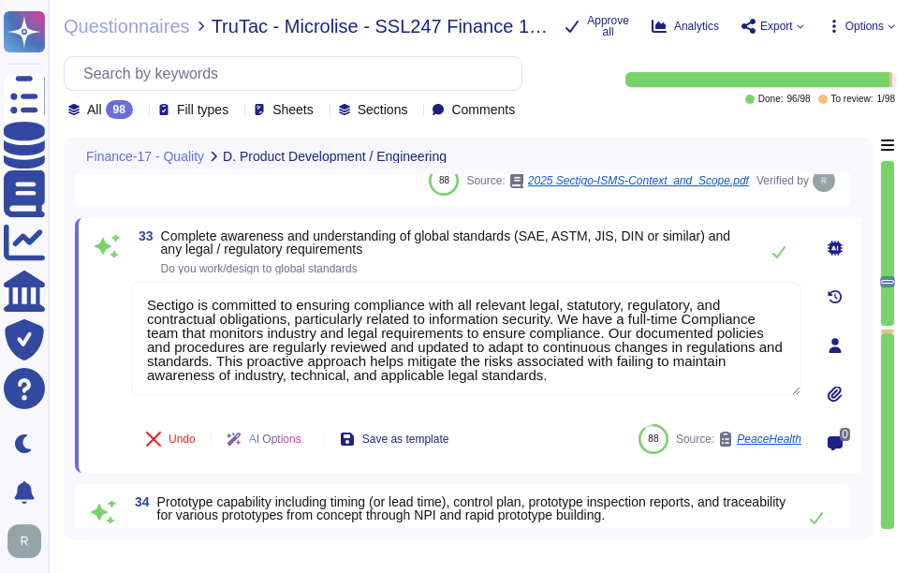
paste textarea "conforms to the ISO 27001 standard security framework and maintains certificati…"
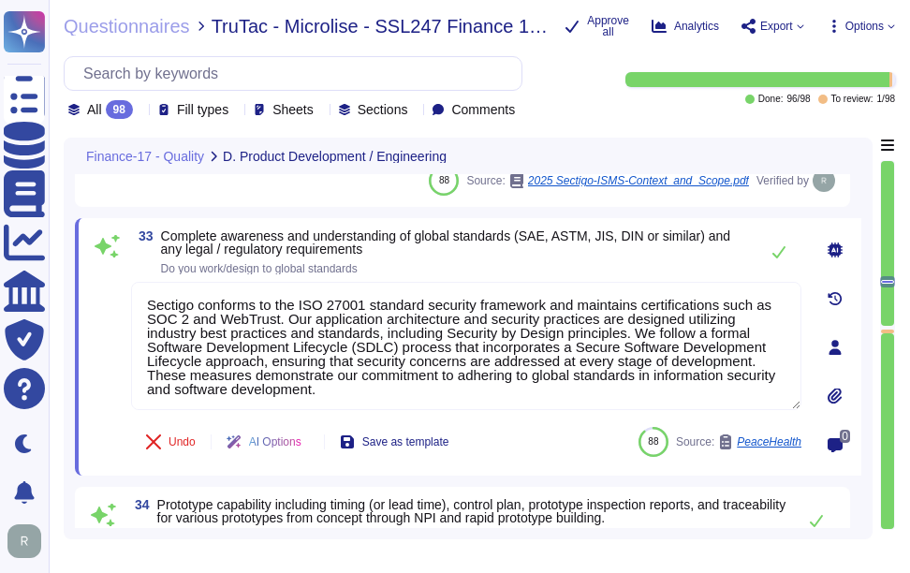
type textarea "Sectigo conforms to the ISO 27001 standard security framework and maintains cer…"
click at [557, 242] on span "Complete awareness and understanding of global standards (SAE, ASTM, JIS, DIN o…" at bounding box center [446, 243] width 570 height 28
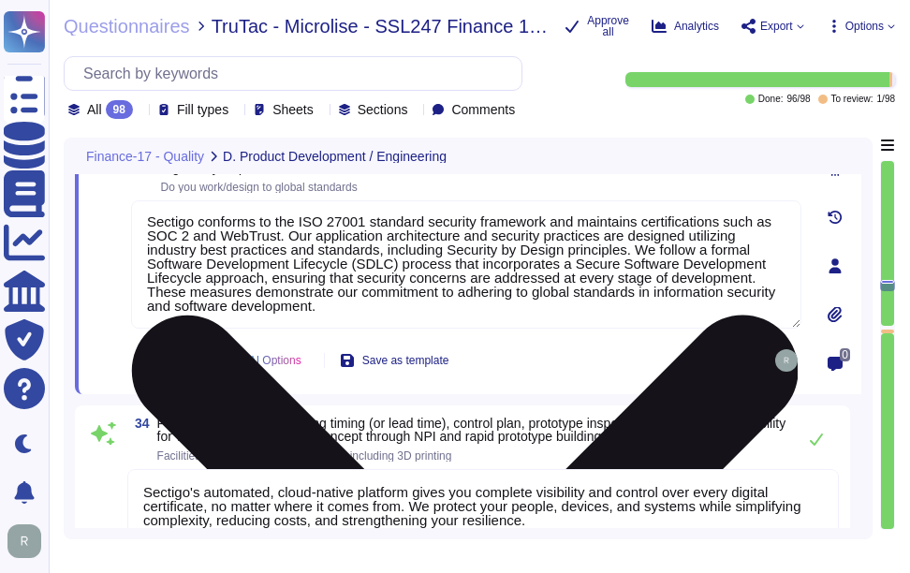
scroll to position [8887, 0]
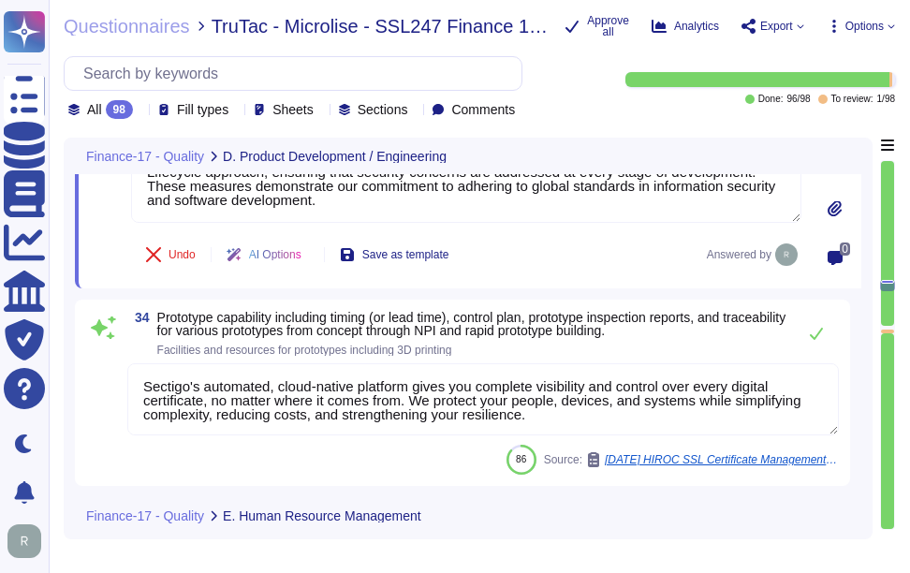
click at [156, 346] on span "34 Prototype capability including timing (or lead time), control plan, prototyp…" at bounding box center [456, 333] width 659 height 45
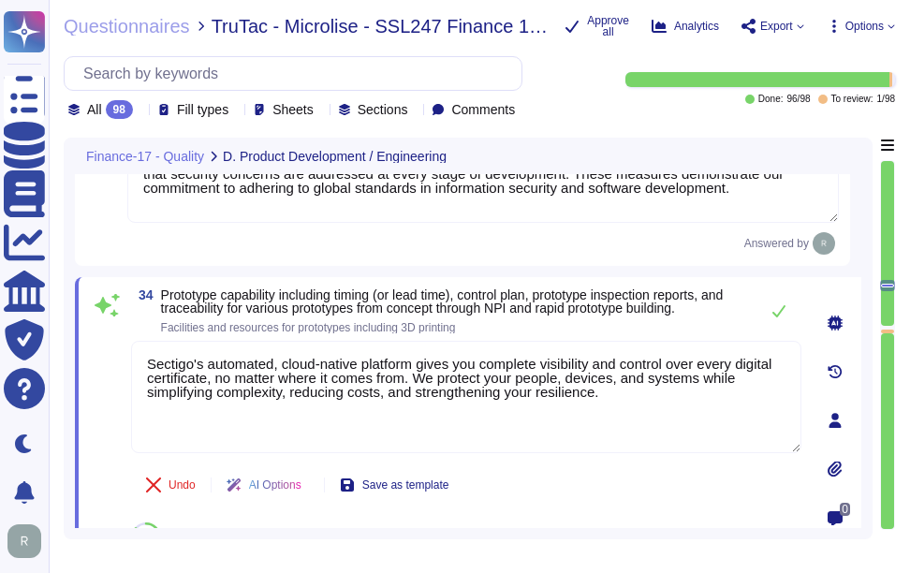
type textarea "Sectigo identifies the training needs of all employees and has a comprehensive …"
drag, startPoint x: 159, startPoint y: 327, endPoint x: 485, endPoint y: 327, distance: 326.0
click at [485, 327] on span "34 Prototype capability including timing (or lead time), control plan, prototyp…" at bounding box center [440, 311] width 618 height 45
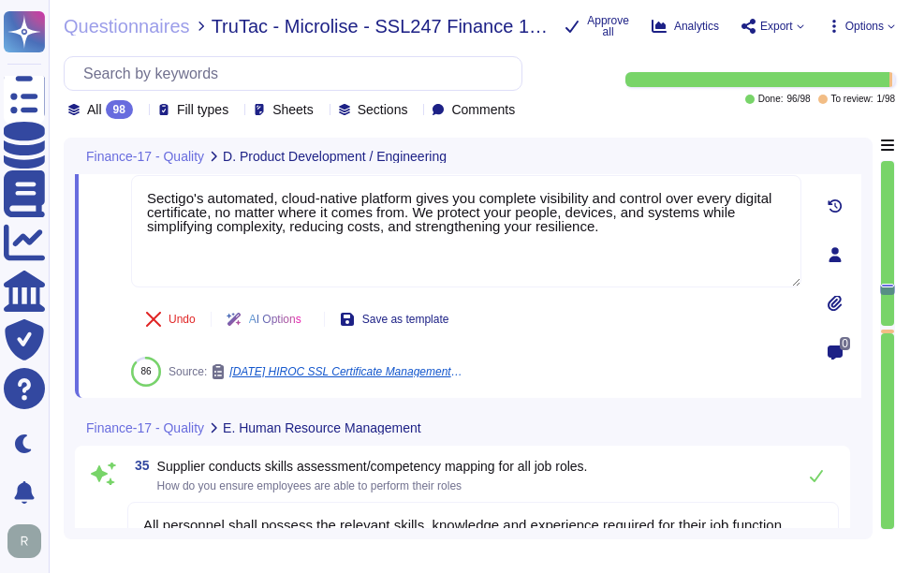
type textarea "At [GEOGRAPHIC_DATA], we have established a comprehensive process to ensure tha…"
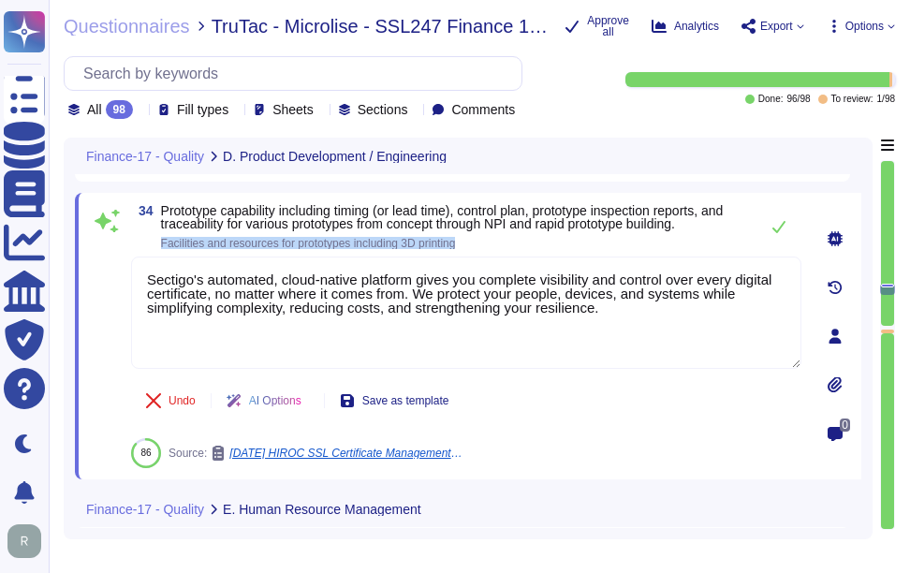
scroll to position [8887, 0]
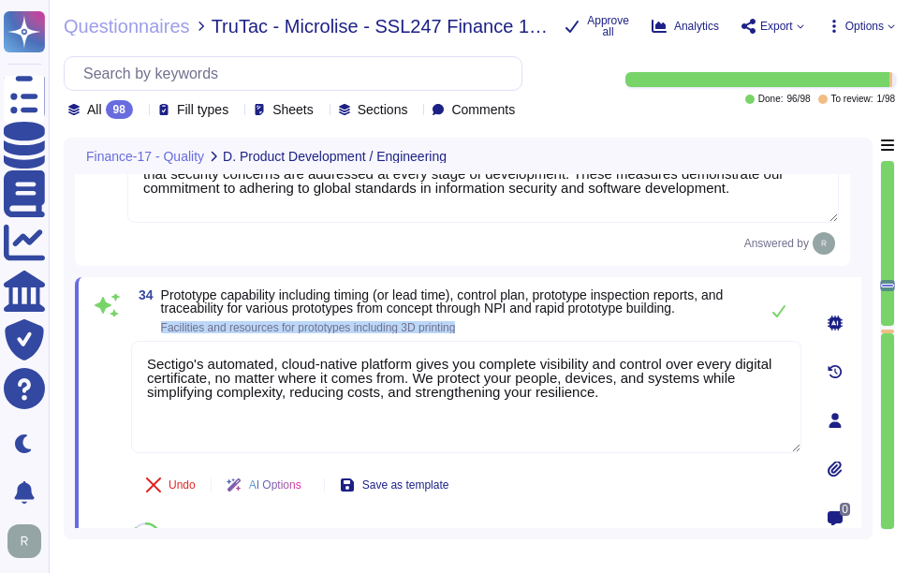
type textarea "Sectigo has a well-qualified and competent IT Security staff, with the majority…"
click at [779, 310] on icon at bounding box center [779, 310] width 15 height 15
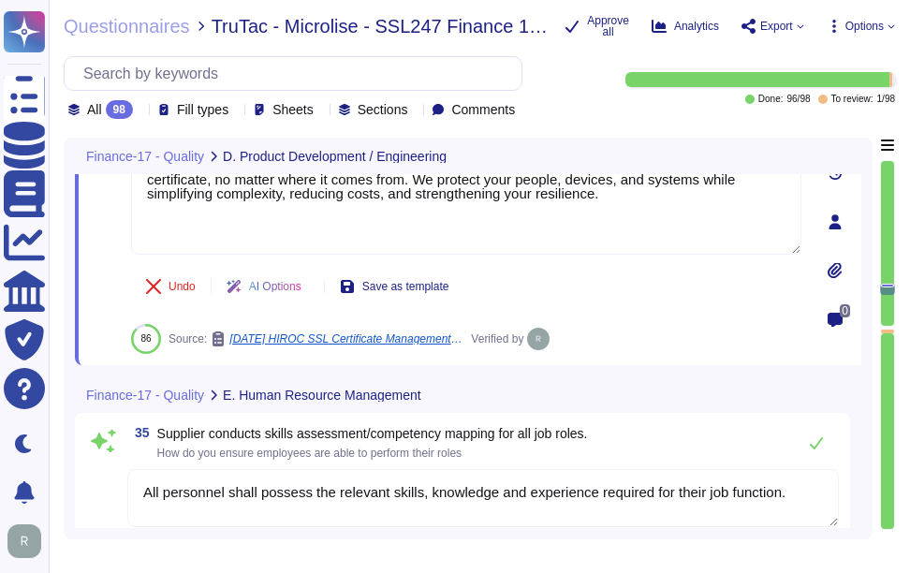
type textarea "At [GEOGRAPHIC_DATA], we have established a comprehensive process to ensure tha…"
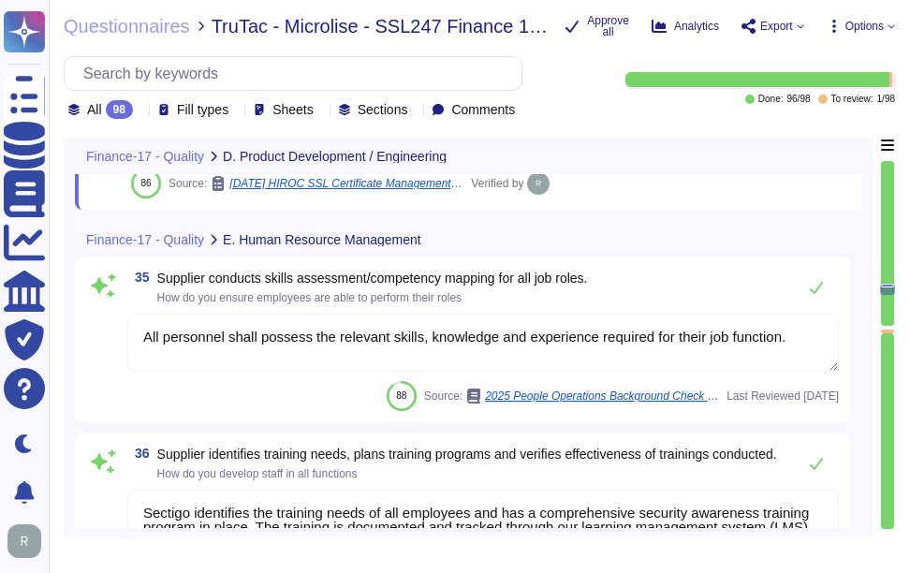
scroll to position [9261, 0]
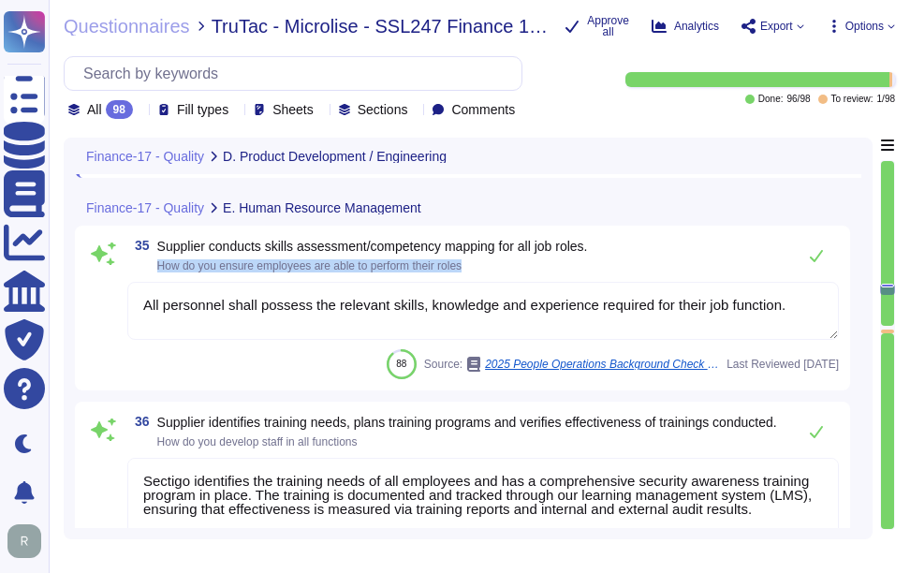
drag, startPoint x: 157, startPoint y: 260, endPoint x: 507, endPoint y: 264, distance: 349.4
click at [507, 264] on span "How do you ensure employees are able to perform their roles" at bounding box center [372, 265] width 431 height 11
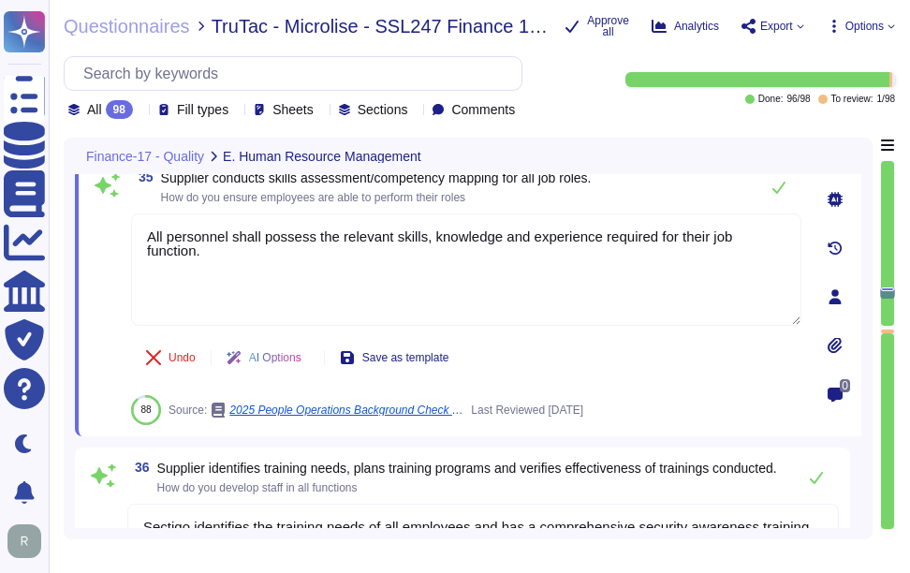
scroll to position [9154, 0]
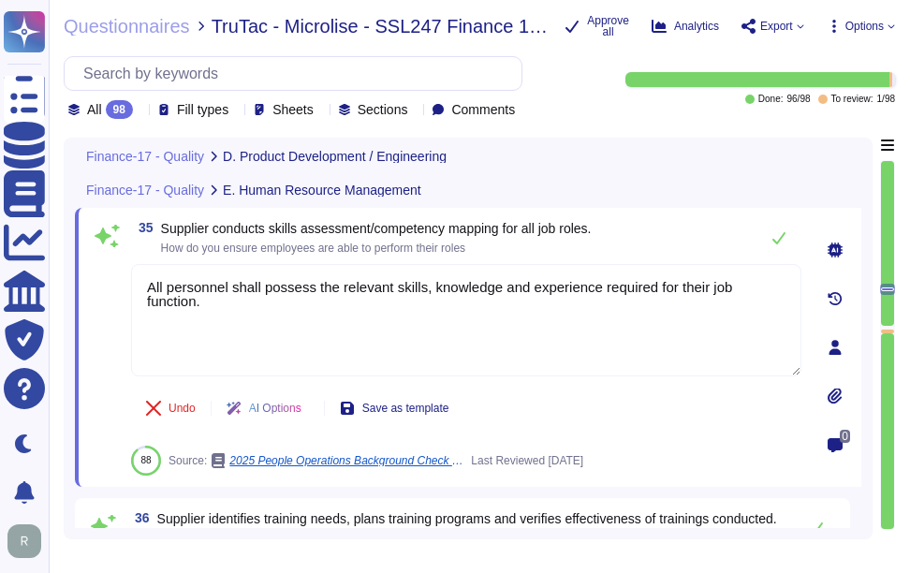
type textarea "Sectigo conforms to the ISO 27001 standard security framework and maintains cer…"
type textarea "Sectigo's automated, cloud-native platform gives you complete visibility and co…"
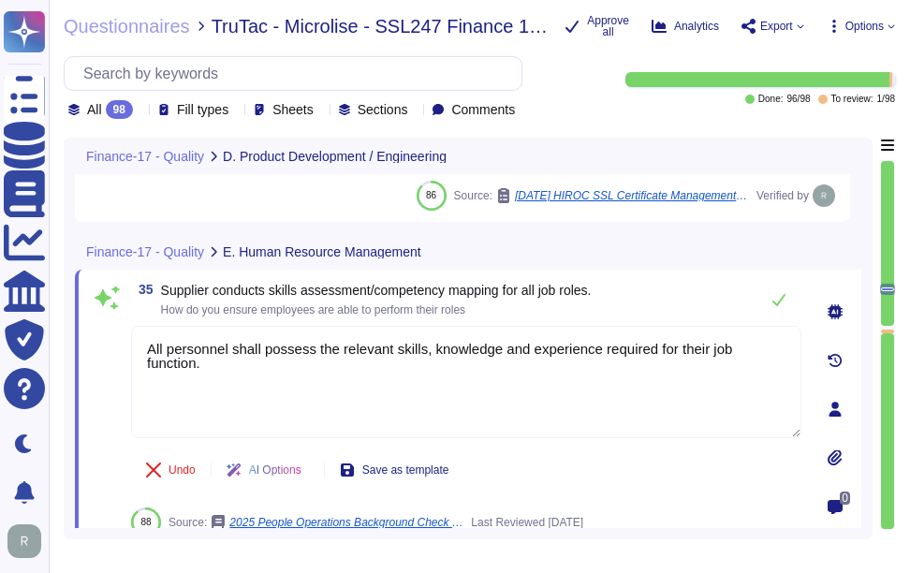
scroll to position [9060, 0]
type textarea "Engineering team is responsible for designing and delivering a full-stack web a…"
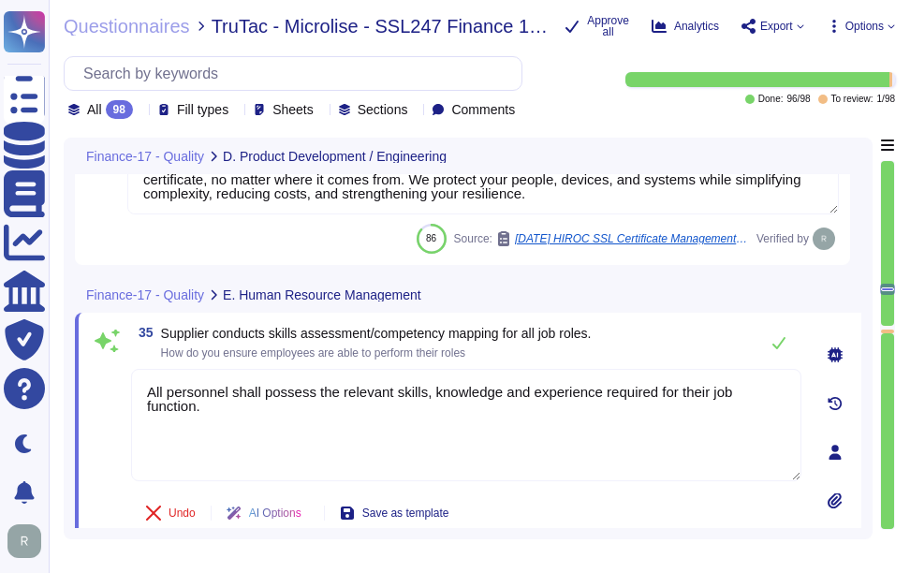
click at [664, 327] on div "35 Supplier conducts skills assessment/competency mapping for all job roles. Ho…" at bounding box center [466, 342] width 671 height 37
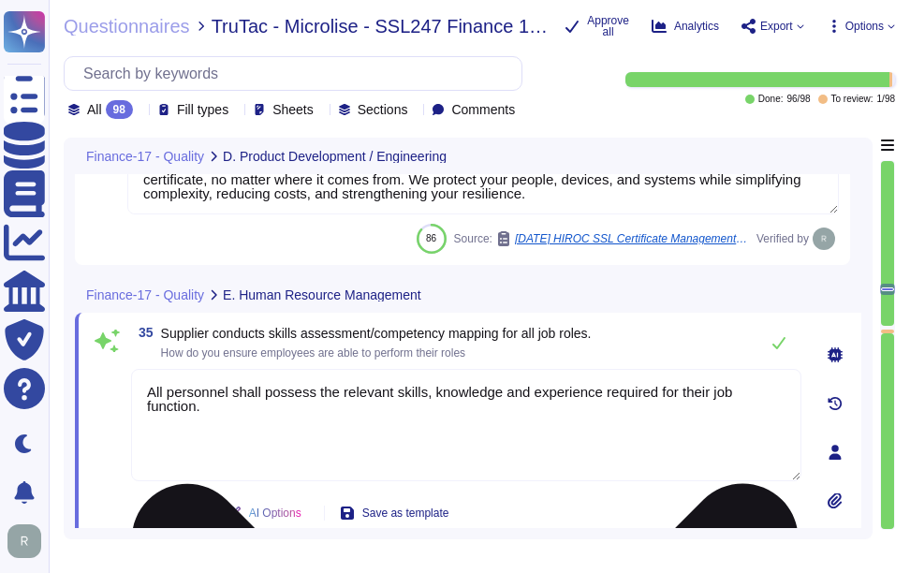
click at [536, 427] on textarea "All personnel shall possess the relevant skills, knowledge and experience requi…" at bounding box center [466, 425] width 671 height 112
paste textarea "We ensure employees are able to perform their roles through a comprehensive app…"
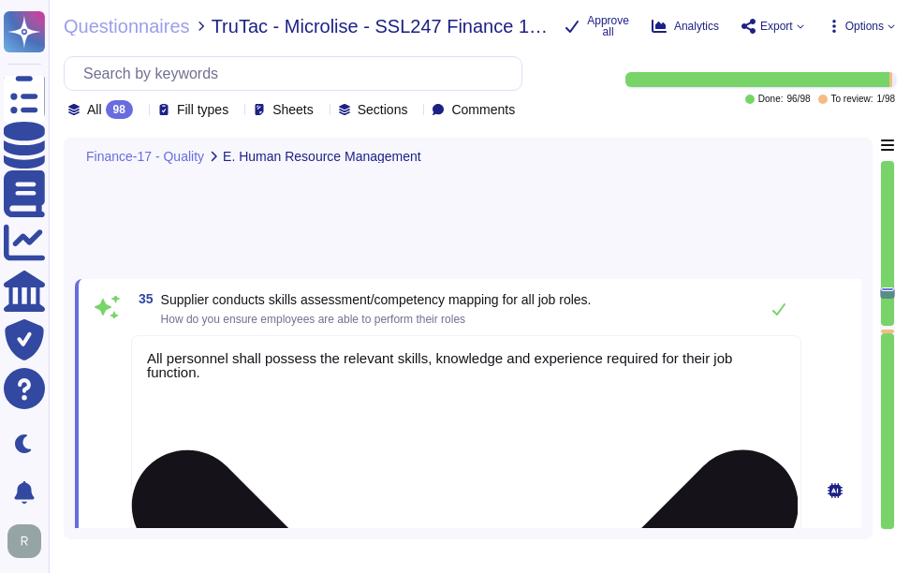
type textarea "We ensure employees are able to perform their roles through a comprehensive app…"
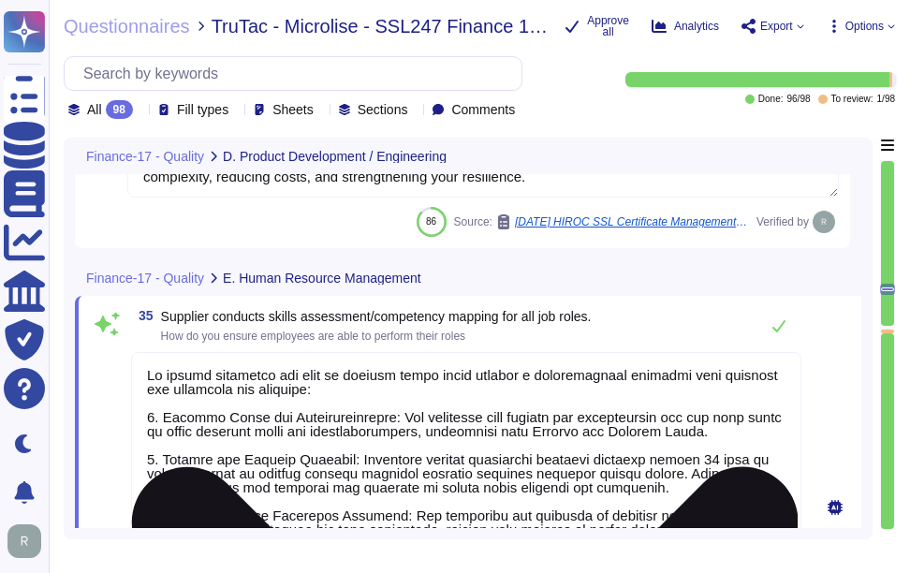
type textarea "Sectigo conforms to the ISO 27001 standard security framework and maintains cer…"
type textarea "Sectigo's automated, cloud-native platform gives you complete visibility and co…"
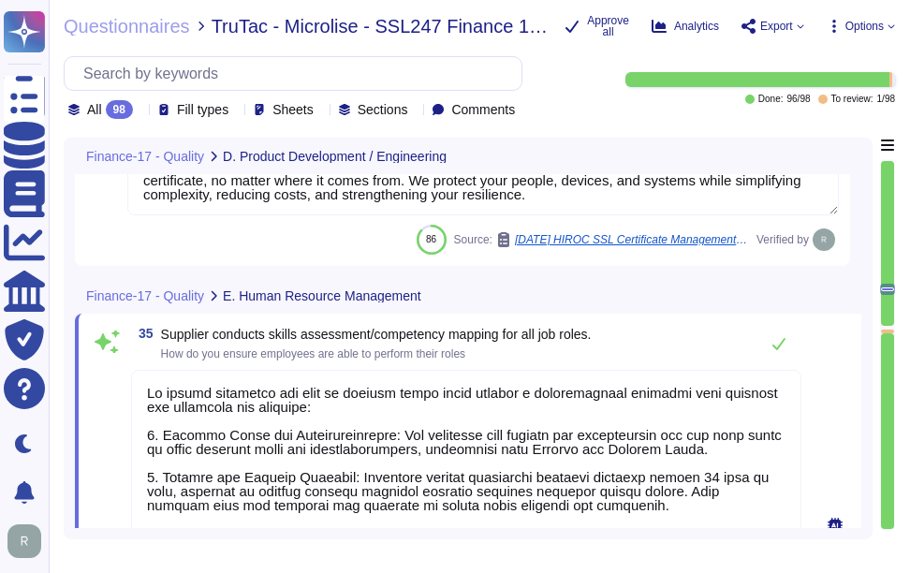
type textarea "Engineering team is responsible for designing and delivering a full-stack web a…"
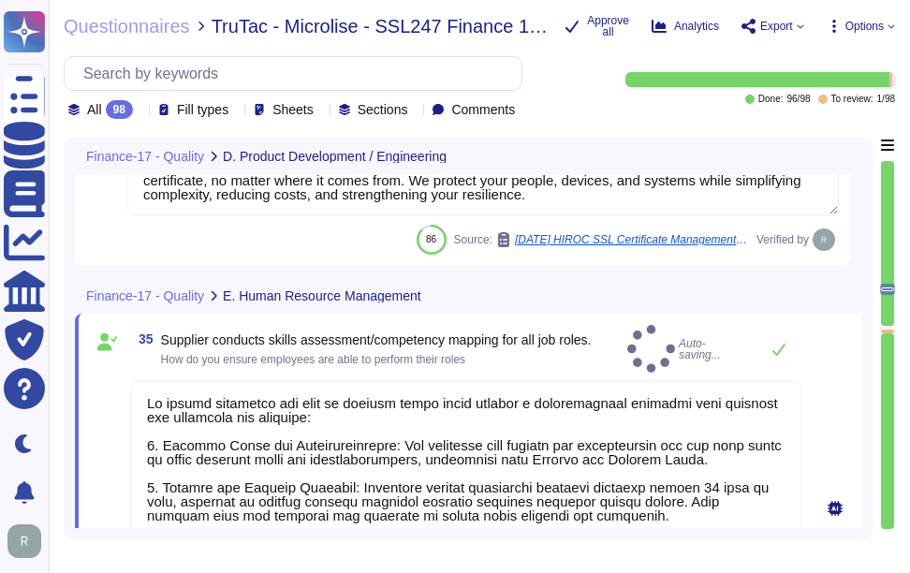
type textarea "We ensure employees are able to perform their roles through a comprehensive app…"
click at [619, 342] on div "35 Supplier conducts skills assessment/competency mapping for all job roles. Ho…" at bounding box center [466, 349] width 671 height 48
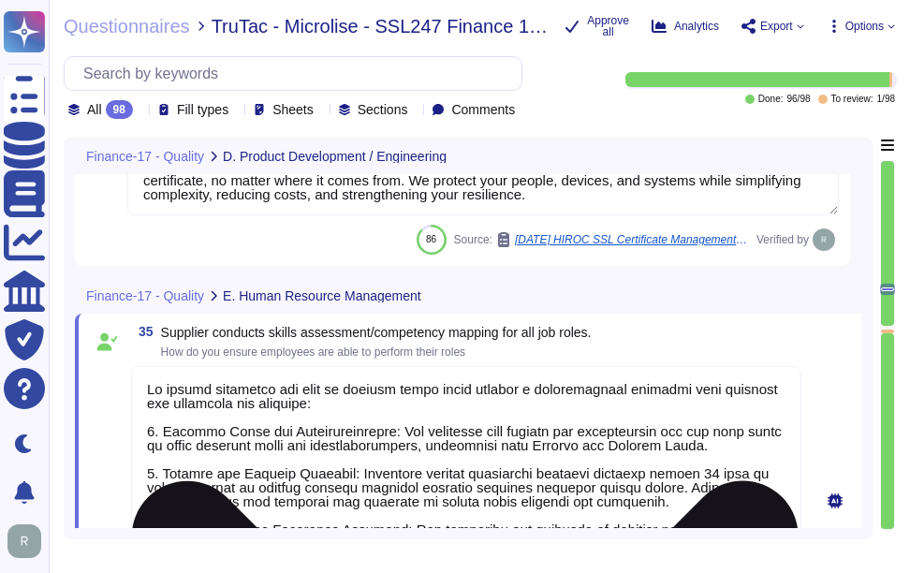
scroll to position [2, 0]
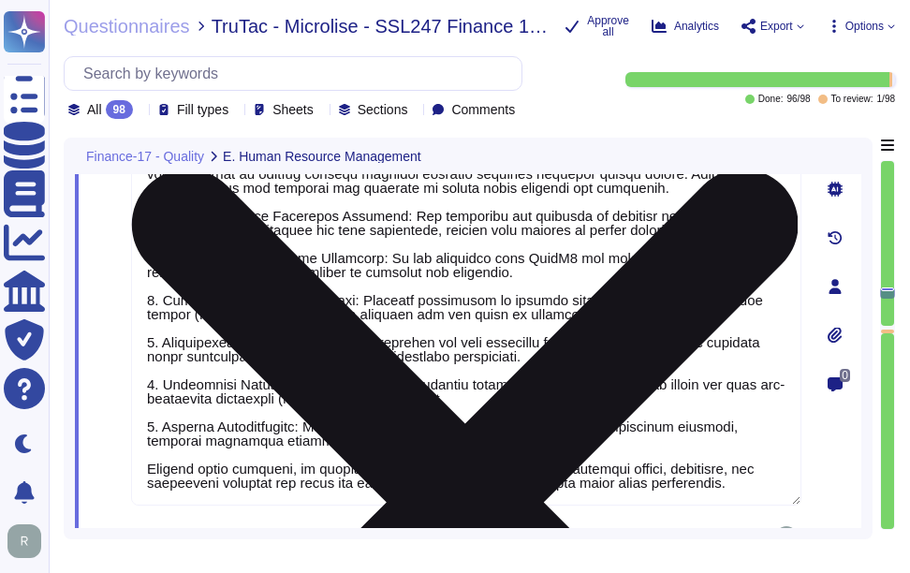
type textarea "At [GEOGRAPHIC_DATA], we have established a comprehensive process to ensure tha…"
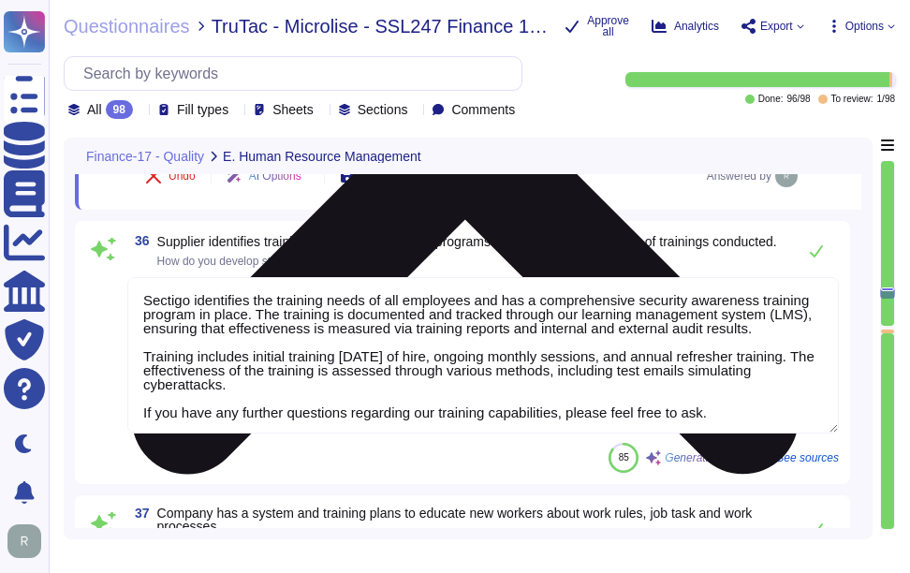
scroll to position [9715, 0]
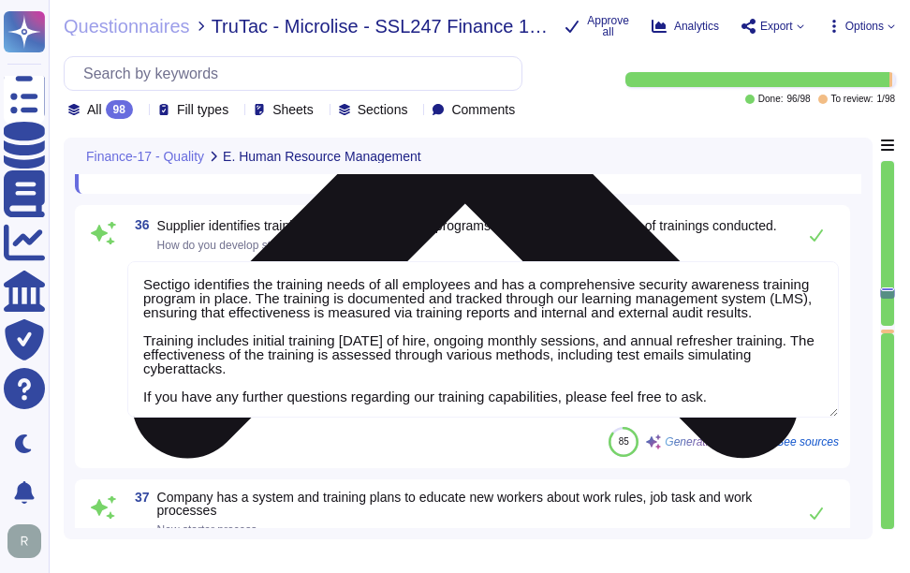
type textarea "Sectigo has adopted a risk assessment process that includes conducting annual r…"
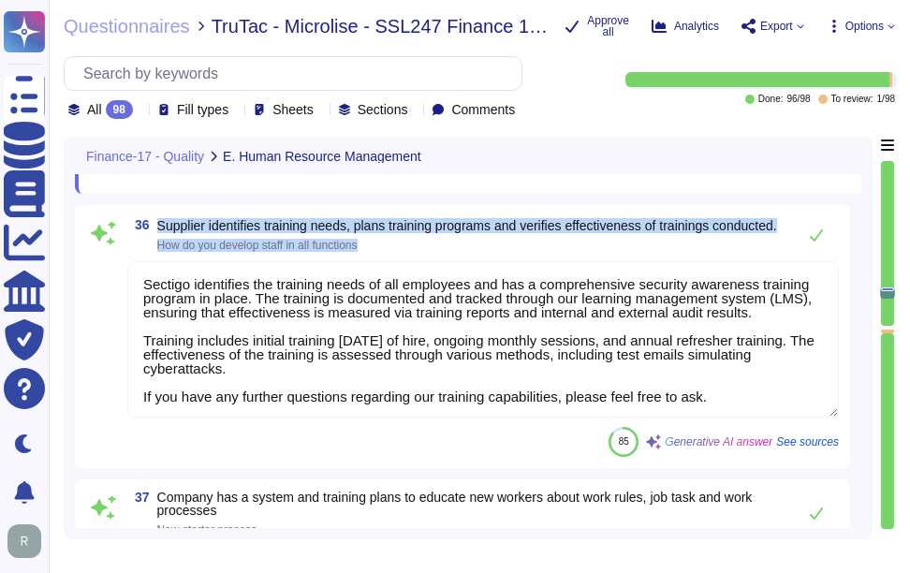
drag, startPoint x: 157, startPoint y: 215, endPoint x: 370, endPoint y: 256, distance: 216.4
click at [370, 256] on div "36 Supplier identifies training needs, plans training programs and verifies eff…" at bounding box center [463, 336] width 776 height 263
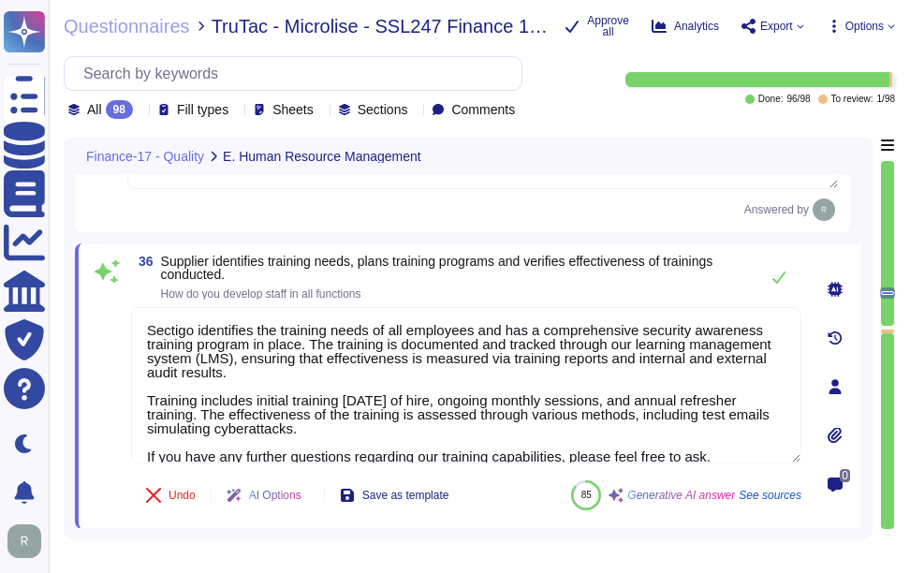
scroll to position [9621, 0]
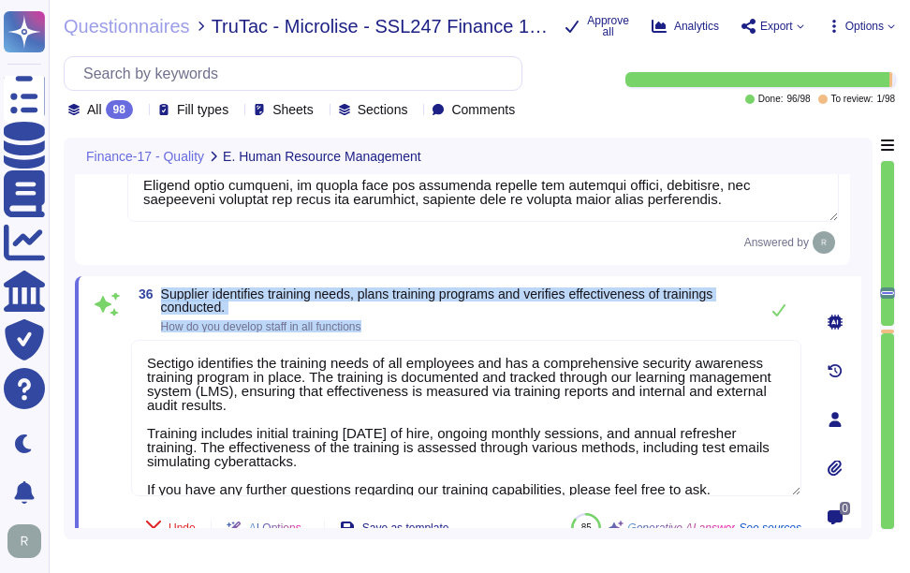
drag, startPoint x: 161, startPoint y: 291, endPoint x: 383, endPoint y: 322, distance: 224.1
click at [383, 322] on span "Supplier identifies training needs, plans training programs and verifies effect…" at bounding box center [455, 310] width 588 height 45
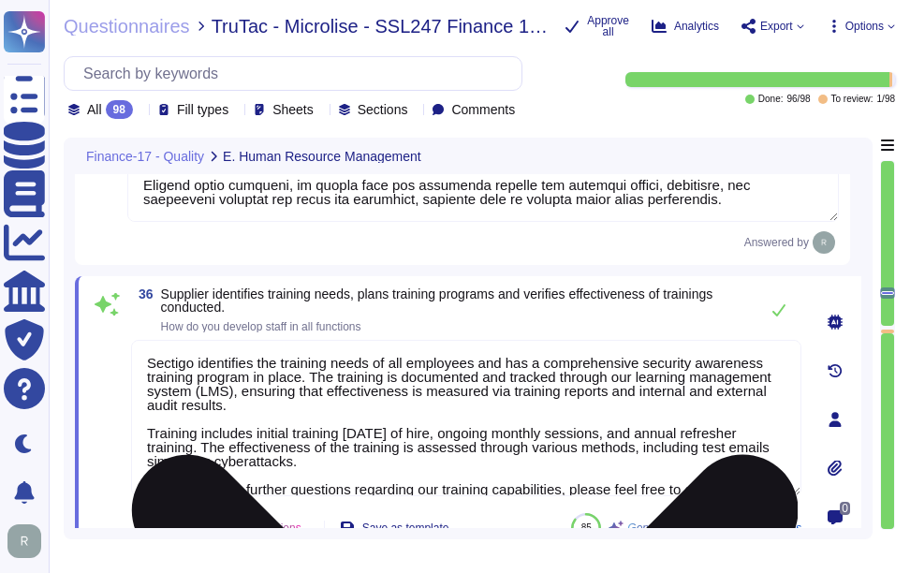
click at [419, 394] on textarea "Sectigo identifies the training needs of all employees and has a comprehensive …" at bounding box center [466, 418] width 671 height 156
paste textarea "At [GEOGRAPHIC_DATA], we have a comprehensive approach to developing our staff …"
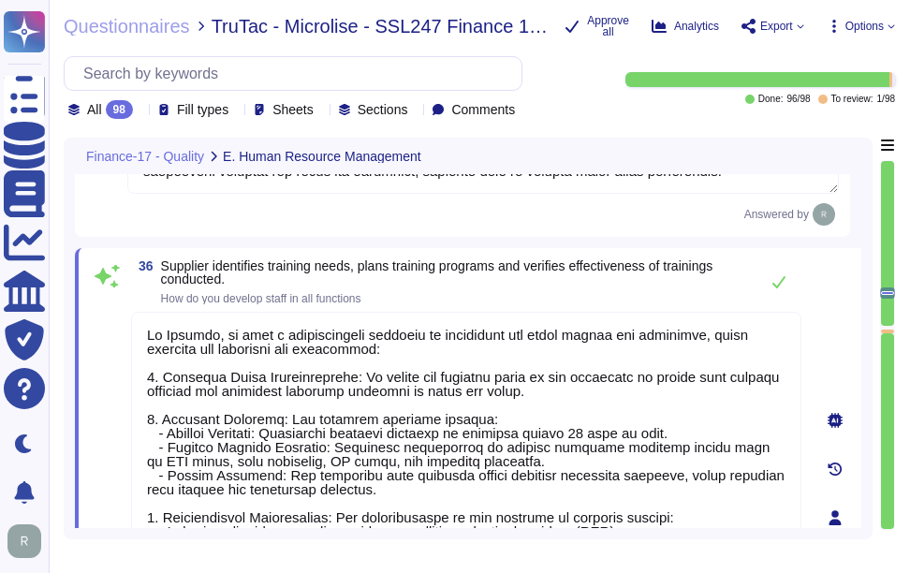
scroll to position [9643, 0]
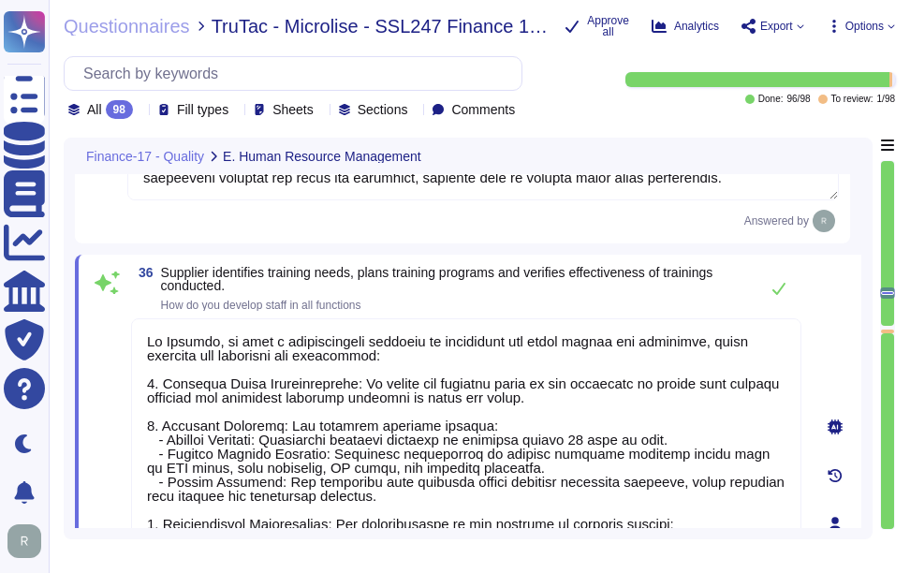
type textarea "At [GEOGRAPHIC_DATA], we have a comprehensive approach to developing our staff …"
click at [502, 288] on span "Supplier identifies training needs, plans training programs and verifies effect…" at bounding box center [455, 279] width 588 height 26
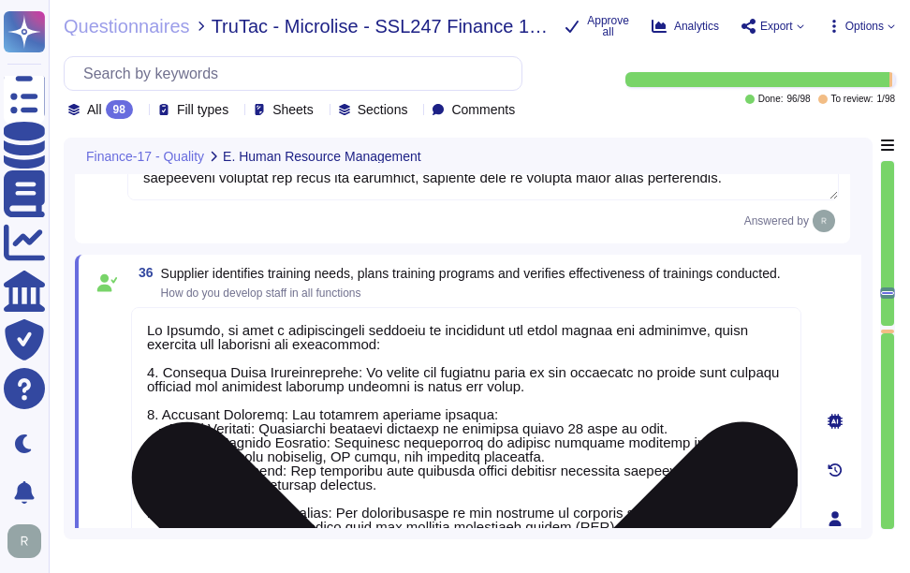
scroll to position [2, 0]
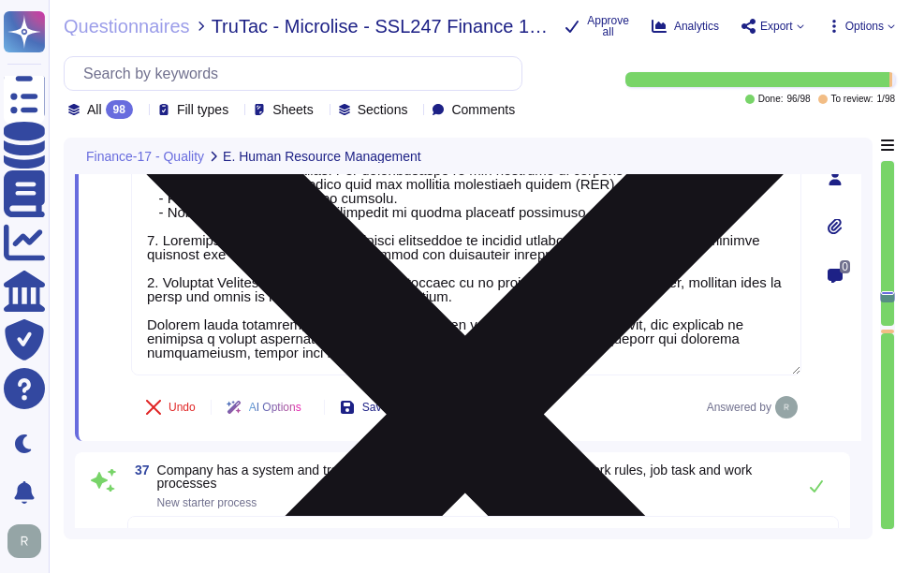
type textarea "Sectigo has adopted a risk assessment process that includes conducting annual r…"
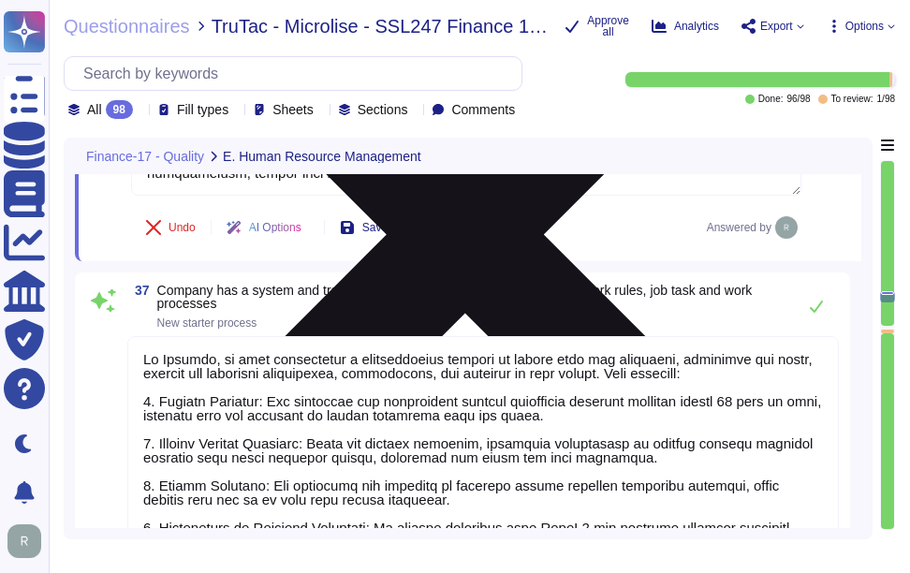
scroll to position [10205, 0]
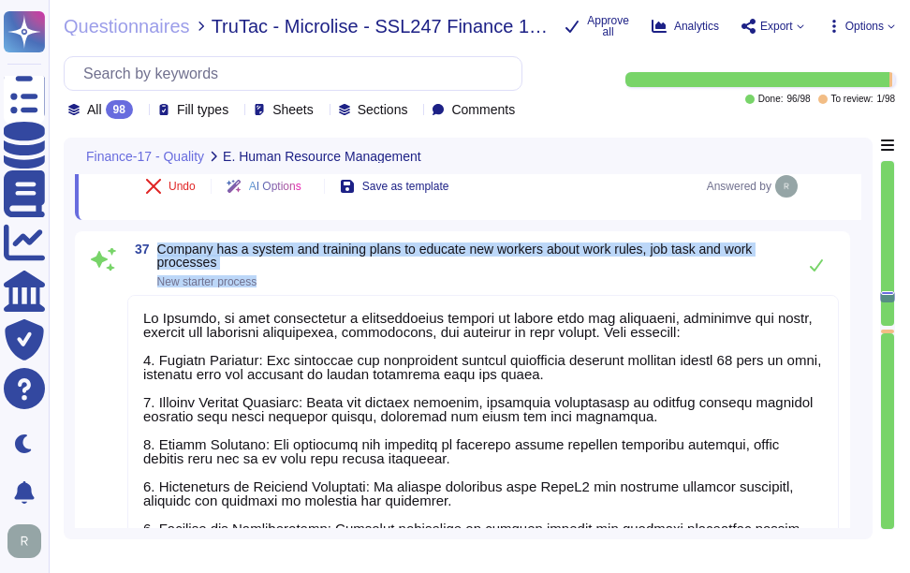
drag, startPoint x: 160, startPoint y: 247, endPoint x: 278, endPoint y: 280, distance: 122.5
click at [278, 280] on span "Company has a system and training plans to educate new workers about work rules…" at bounding box center [471, 265] width 629 height 45
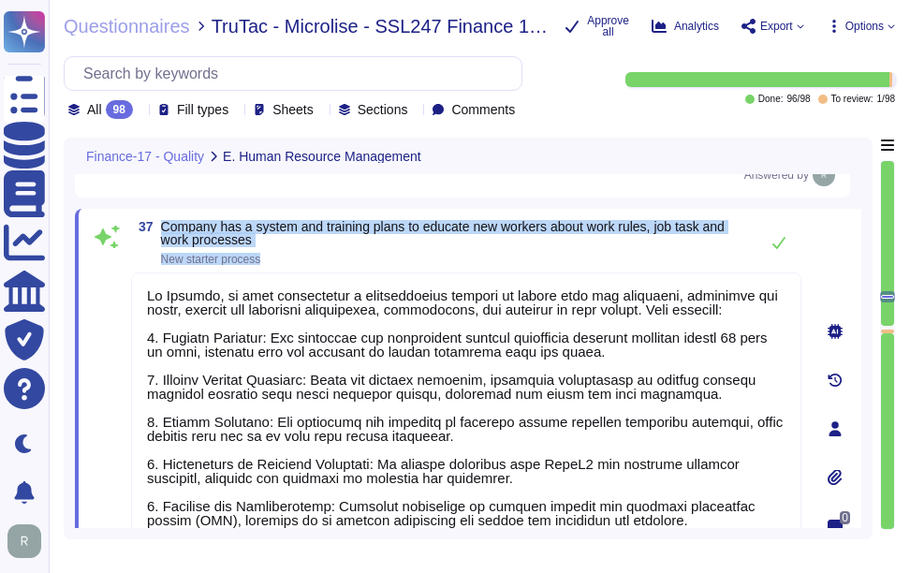
drag, startPoint x: 164, startPoint y: 222, endPoint x: 311, endPoint y: 259, distance: 151.5
click at [311, 259] on span "Company has a system and training plans to educate new workers about work rules…" at bounding box center [455, 242] width 588 height 45
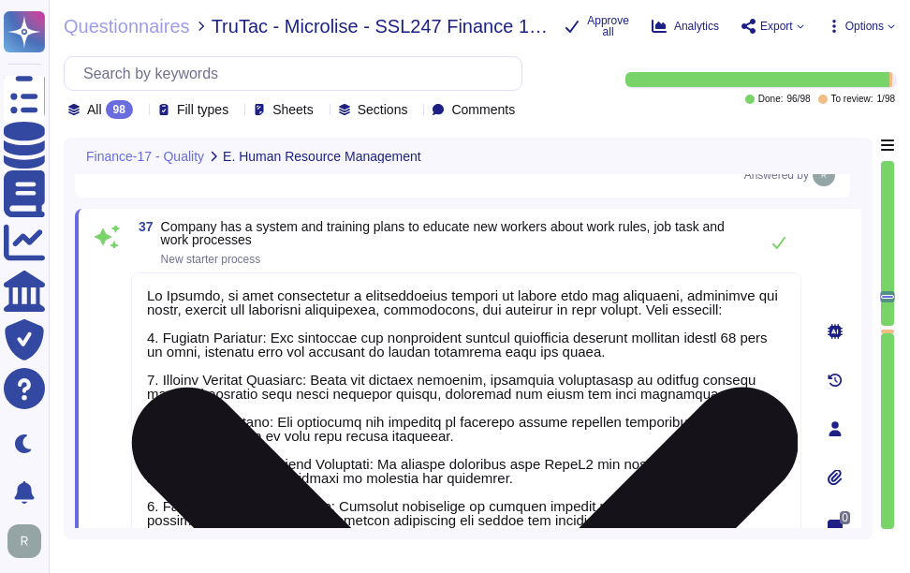
click at [340, 292] on textarea at bounding box center [466, 428] width 671 height 311
paste textarea "ducate new employees about work rules, job tasks, and work processes. This incl…"
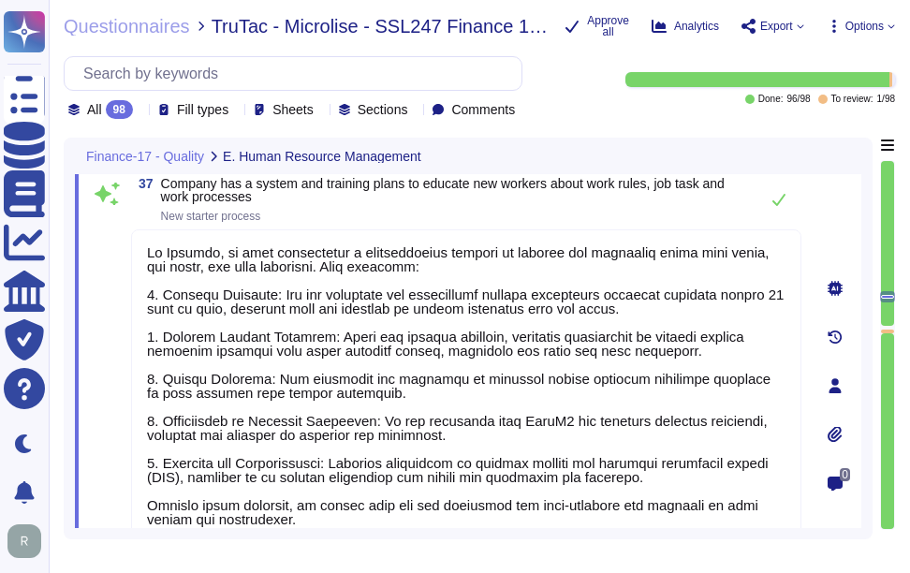
type textarea "At [GEOGRAPHIC_DATA], we have established a comprehensive process to educate ne…"
click at [463, 216] on span "New starter process" at bounding box center [455, 216] width 588 height 11
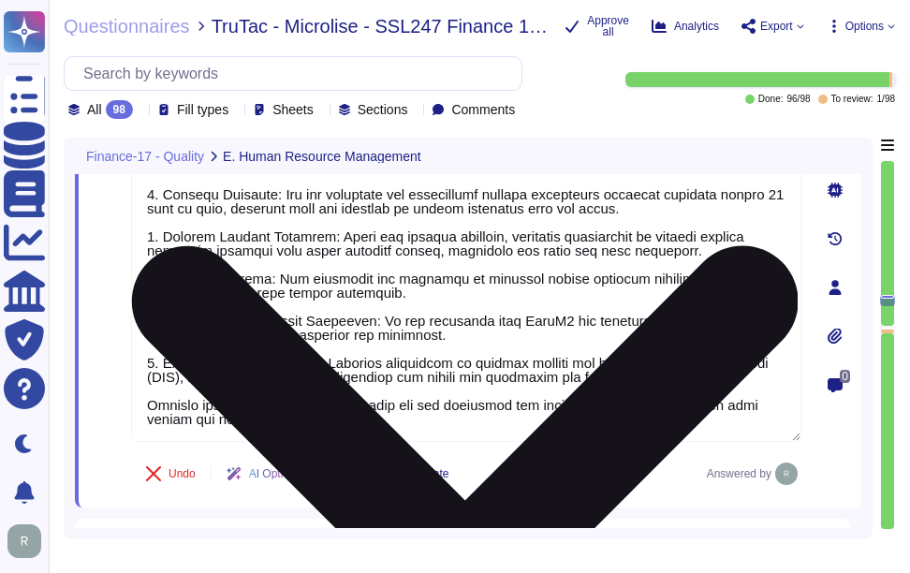
scroll to position [10435, 0]
type textarea "Full Sectigo branded & reviewed Policy documentation"
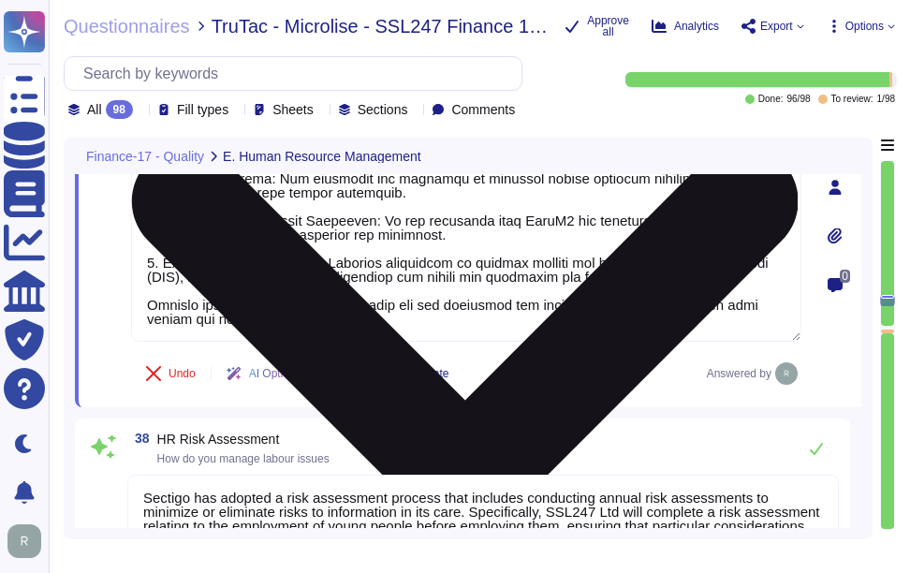
drag, startPoint x: 503, startPoint y: 217, endPoint x: 549, endPoint y: 219, distance: 45.9
click at [549, 219] on textarea at bounding box center [466, 186] width 671 height 311
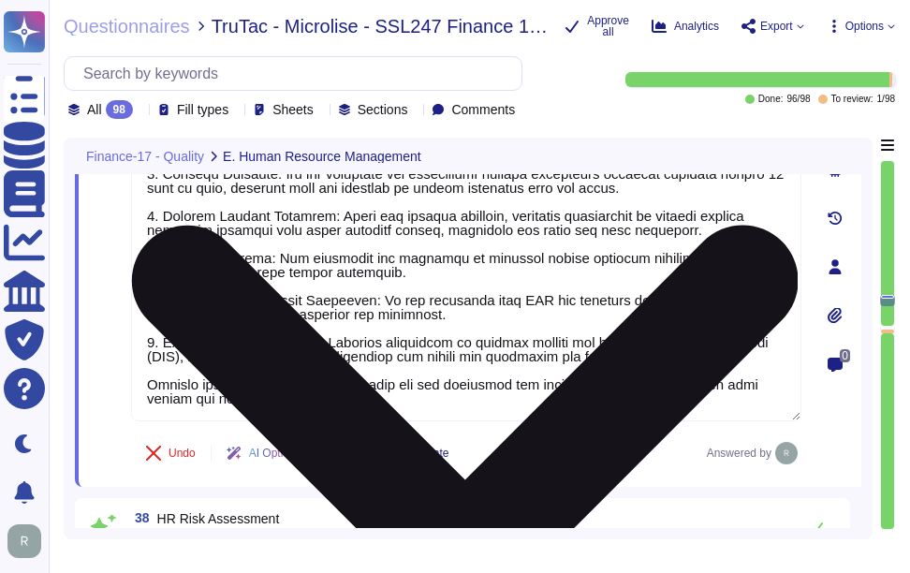
scroll to position [10248, 0]
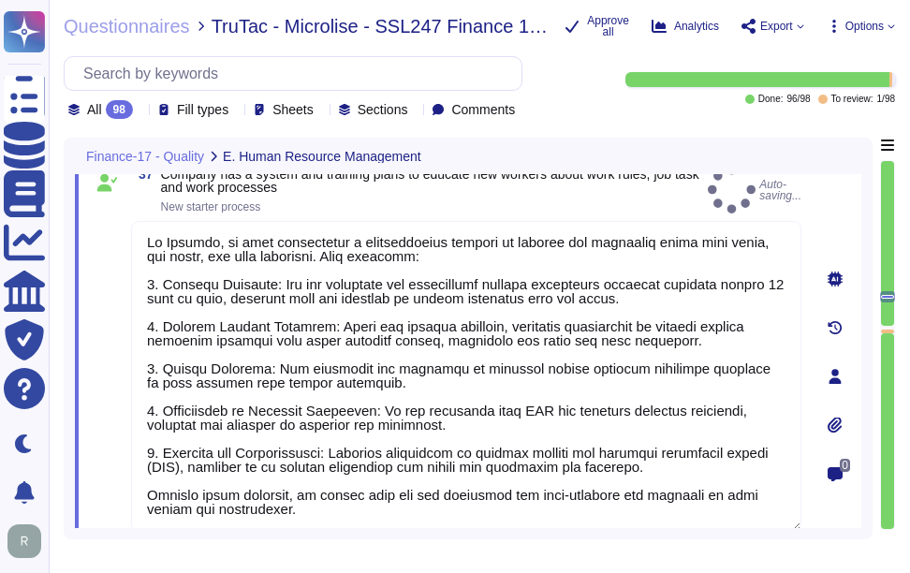
type textarea "At [GEOGRAPHIC_DATA], we have established a comprehensive process to educate ne…"
click at [578, 190] on span "Company has a system and training plans to educate new workers about work rules…" at bounding box center [431, 181] width 540 height 26
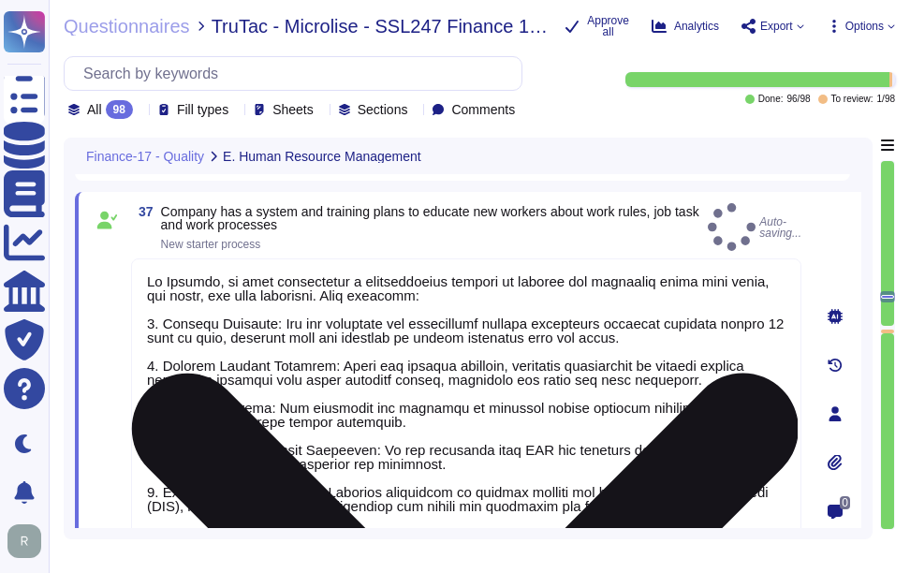
scroll to position [10154, 0]
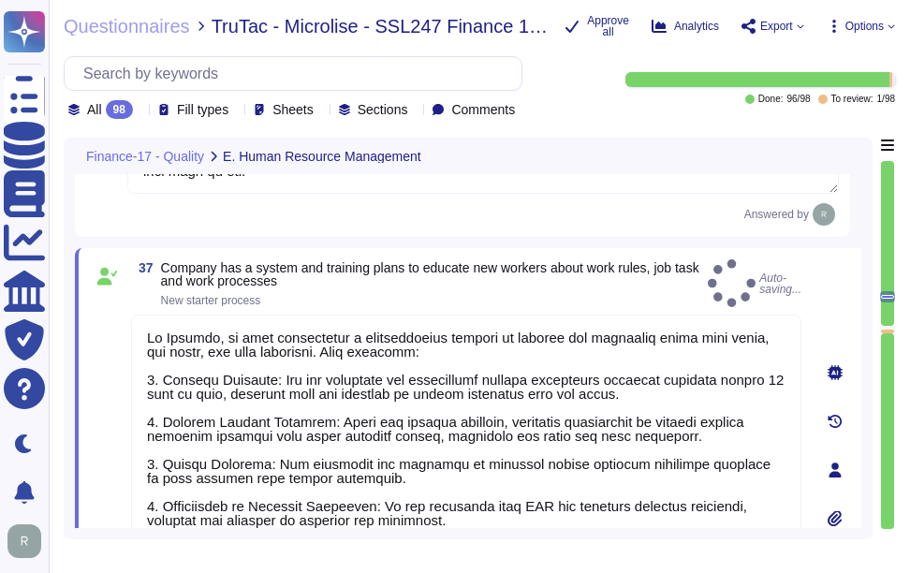
click at [613, 274] on span "Company has a system and training plans to educate new workers about work rules…" at bounding box center [431, 274] width 540 height 26
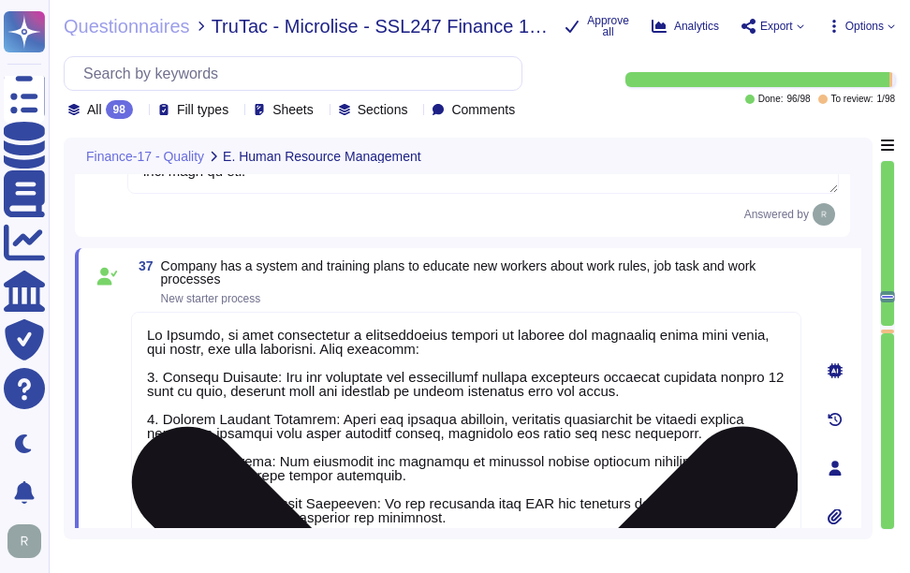
scroll to position [2, 0]
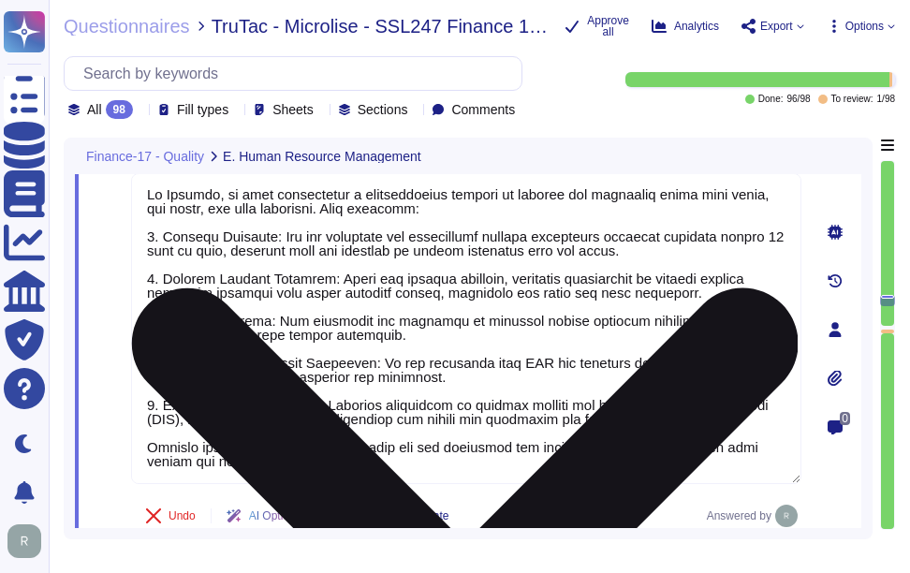
type textarea "Sectigo performs a review of supplier classifications and relationships as part…"
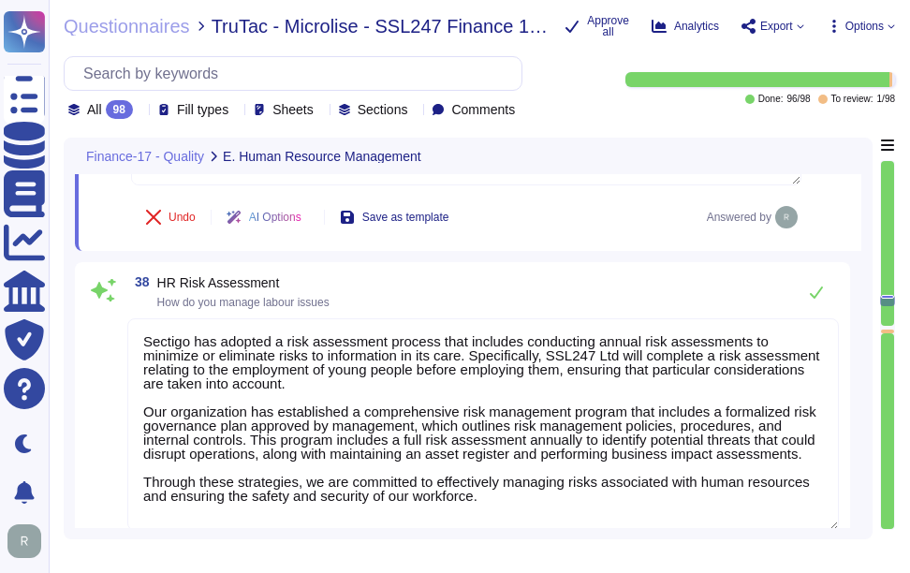
scroll to position [10616, 0]
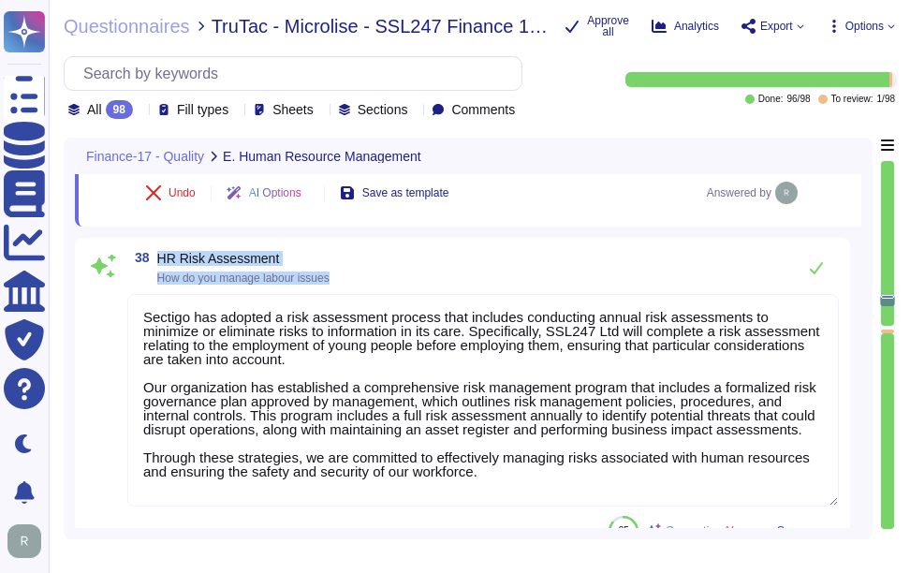
drag, startPoint x: 155, startPoint y: 255, endPoint x: 345, endPoint y: 279, distance: 190.8
click at [345, 279] on div "38 HR Risk Assessment How do you manage labour issues" at bounding box center [483, 267] width 712 height 37
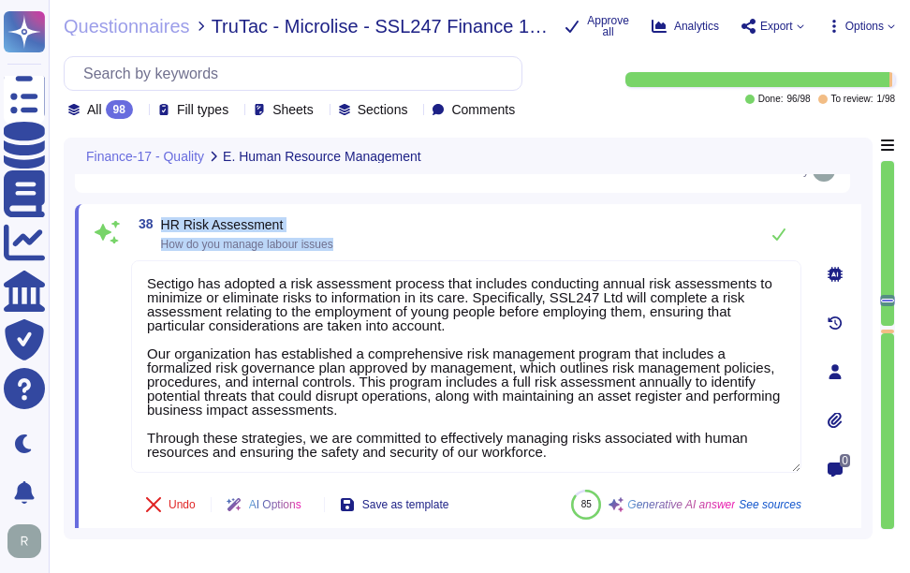
drag, startPoint x: 160, startPoint y: 216, endPoint x: 368, endPoint y: 246, distance: 210.1
click at [368, 246] on div "38 HR Risk Assessment How do you manage labour issues" at bounding box center [466, 233] width 671 height 37
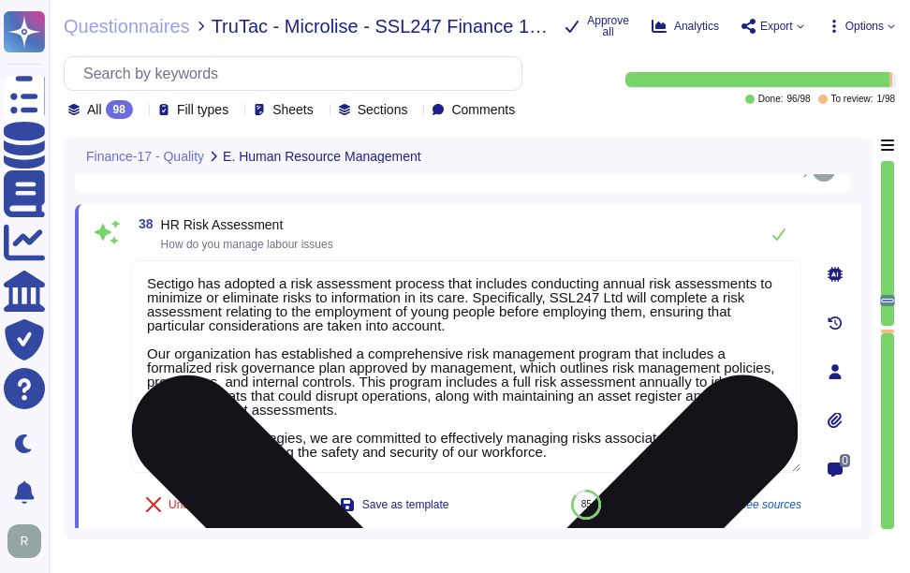
click at [592, 378] on textarea "Sectigo has adopted a risk assessment process that includes conducting annual r…" at bounding box center [466, 366] width 671 height 213
paste textarea "manages labor issues through a comprehensive human capital program that is cent…"
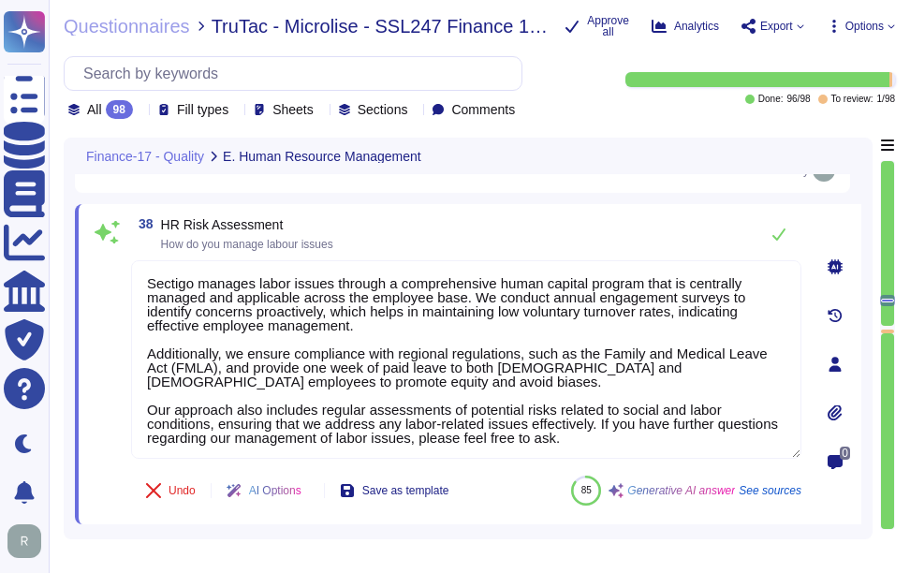
type textarea "Sectigo manages labor issues through a comprehensive human capital program that…"
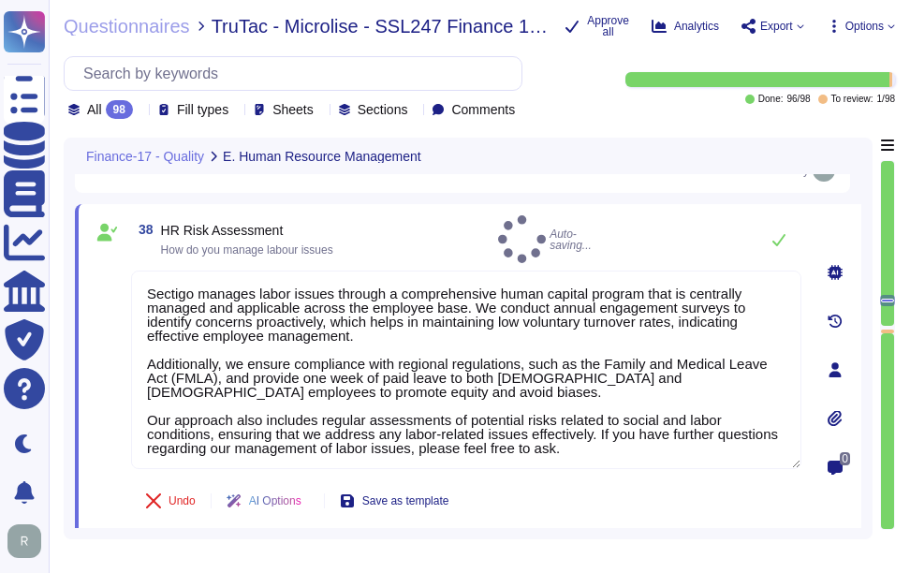
click at [582, 220] on div "38 HR Risk Assessment How do you manage labour issues Auto-saving..." at bounding box center [466, 239] width 671 height 48
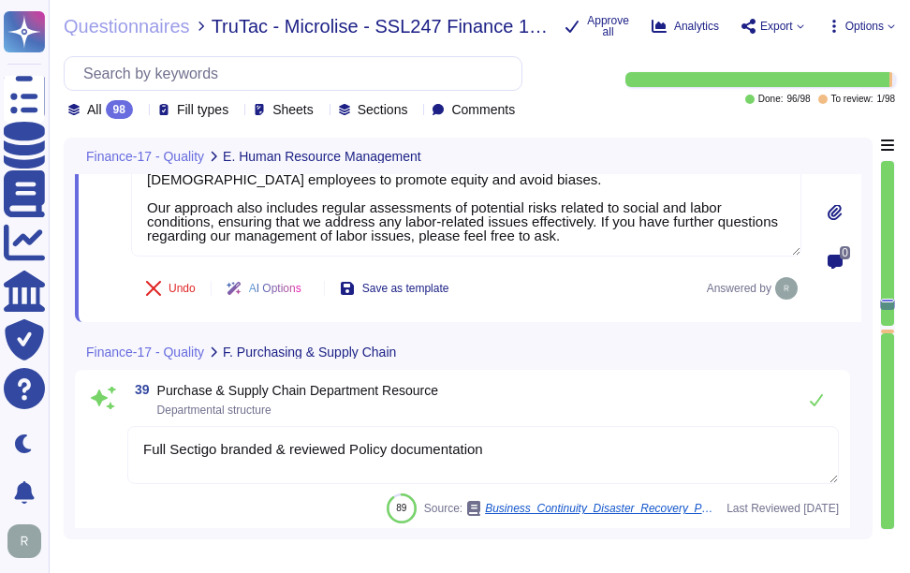
type textarea "We do not use subcontractors for the service."
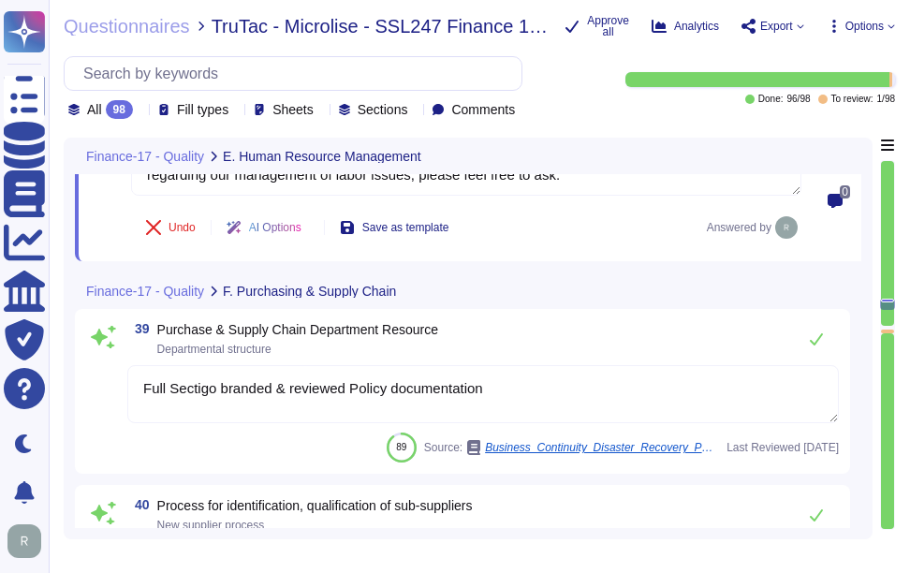
scroll to position [10897, 0]
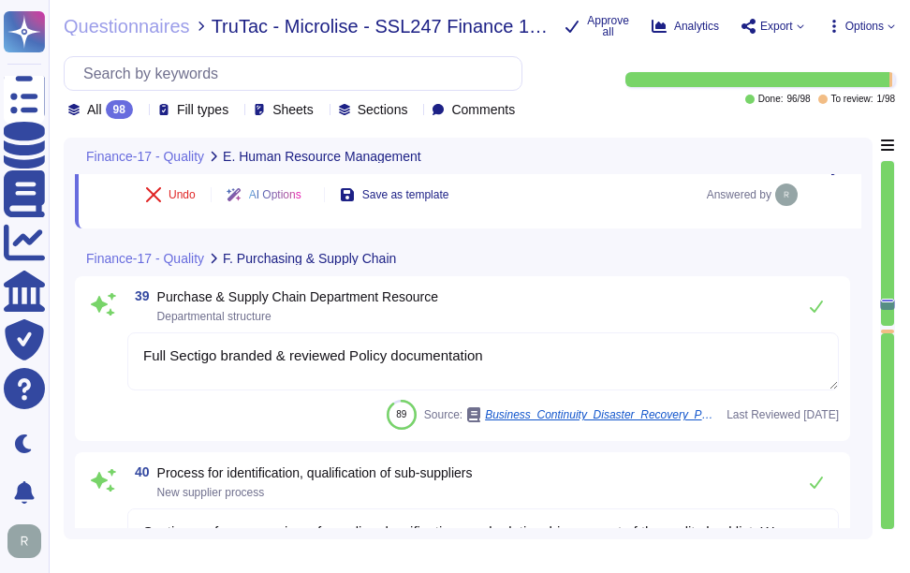
type textarea "We follow up with our suppliers regarding issues and deficiencies noted during …"
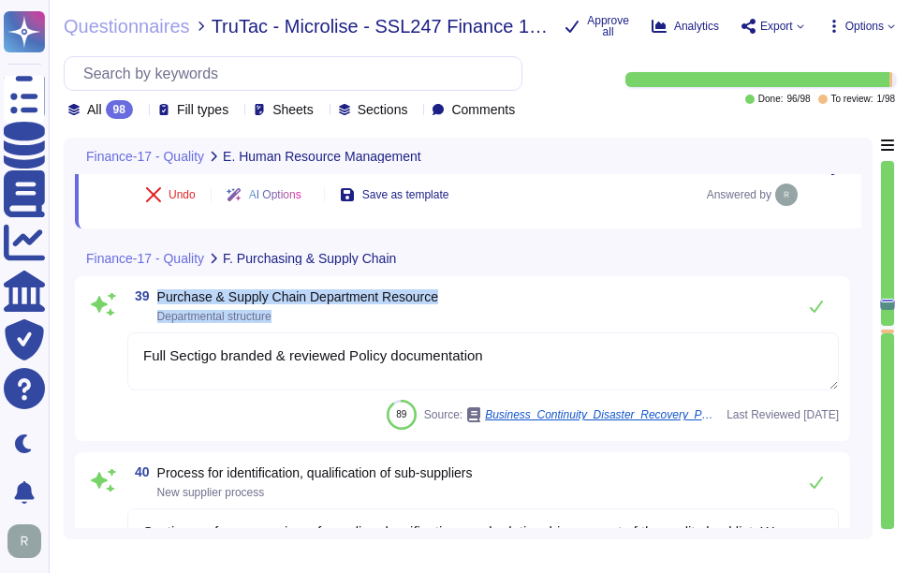
drag, startPoint x: 161, startPoint y: 293, endPoint x: 327, endPoint y: 322, distance: 168.3
click at [327, 322] on span "39 Purchase & Supply Chain Department Resource Departmental structure" at bounding box center [282, 306] width 311 height 34
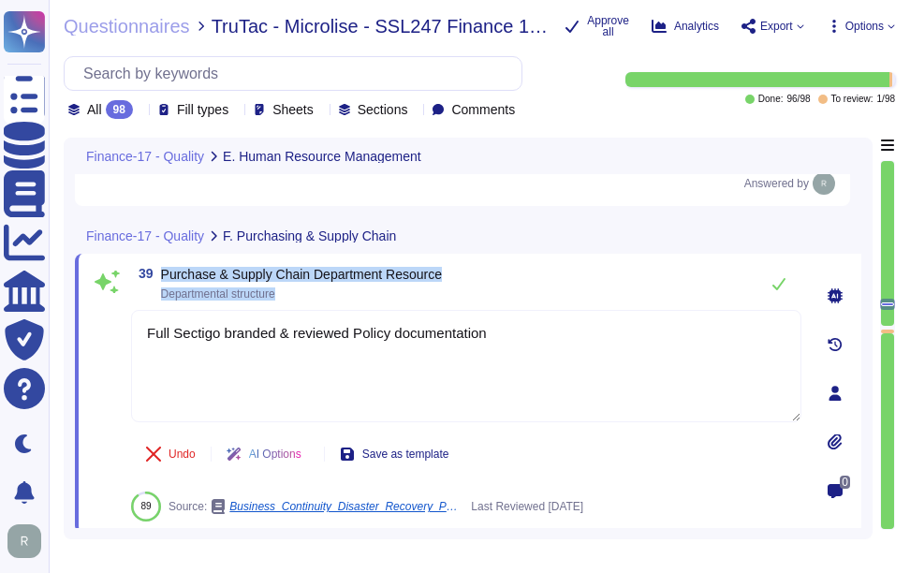
drag, startPoint x: 161, startPoint y: 270, endPoint x: 334, endPoint y: 302, distance: 176.2
click at [334, 302] on div "39 Purchase & Supply Chain Department Resource Departmental structure" at bounding box center [466, 283] width 671 height 37
click at [165, 301] on div "39 Purchase & Supply Chain Department Resource Departmental structure" at bounding box center [466, 283] width 671 height 37
drag, startPoint x: 165, startPoint y: 266, endPoint x: 518, endPoint y: 273, distance: 353.2
click at [518, 273] on div "39 Purchase & Supply Chain Department Resource Departmental structure" at bounding box center [466, 283] width 671 height 37
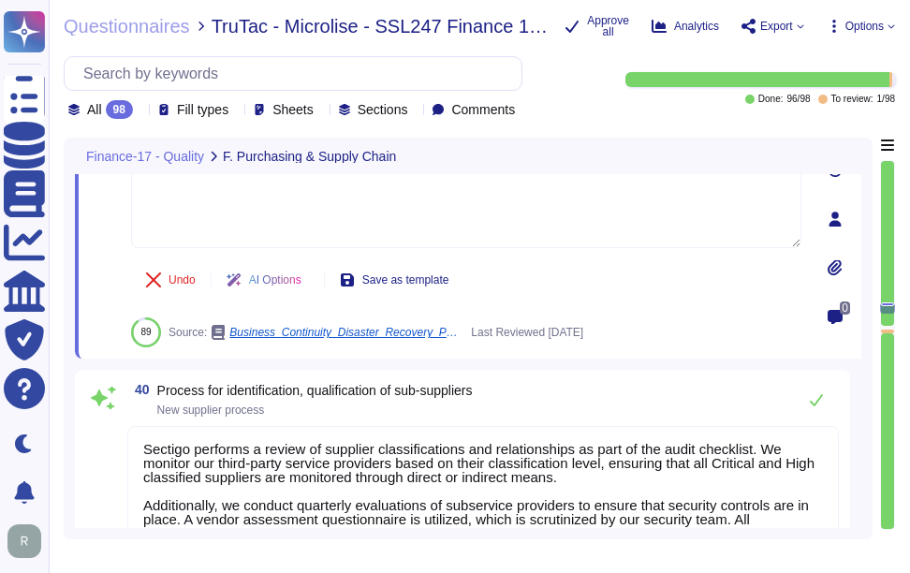
scroll to position [11084, 0]
type textarea "We follow up with our suppliers regarding issues and deficiencies noted during …"
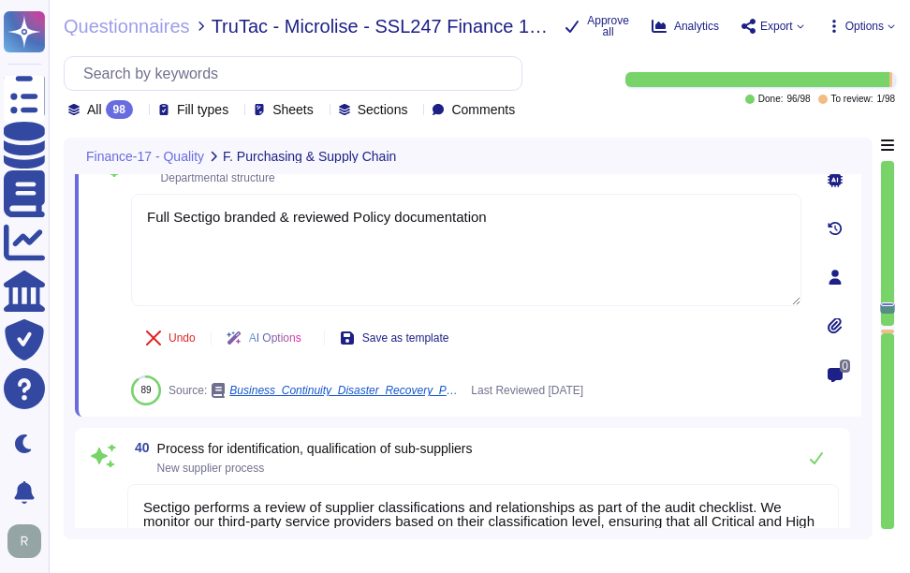
scroll to position [10897, 0]
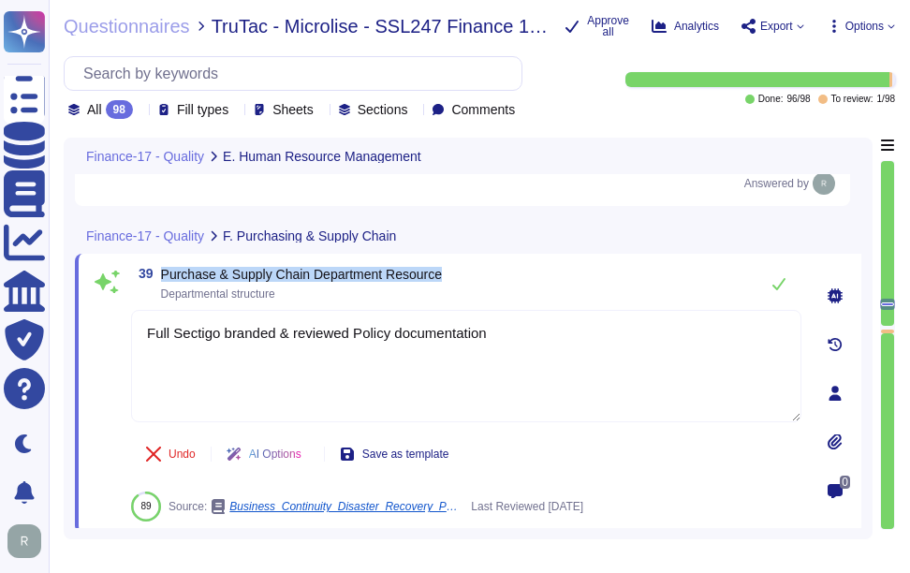
type textarea "At [GEOGRAPHIC_DATA], we have established a comprehensive process to educate ne…"
type textarea "Sectigo manages labor issues through a comprehensive human capital program that…"
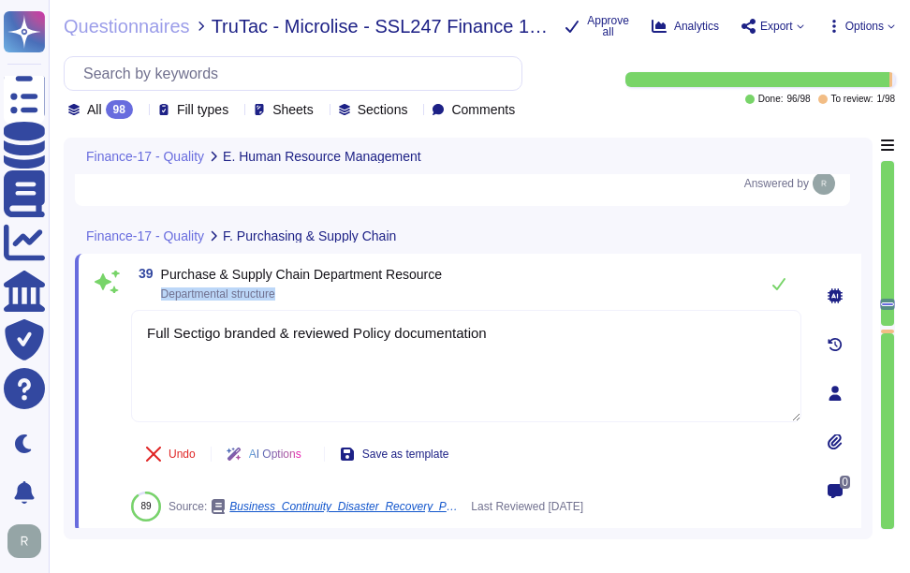
drag, startPoint x: 161, startPoint y: 291, endPoint x: 304, endPoint y: 290, distance: 143.3
click at [304, 290] on span "Departmental structure" at bounding box center [301, 294] width 281 height 11
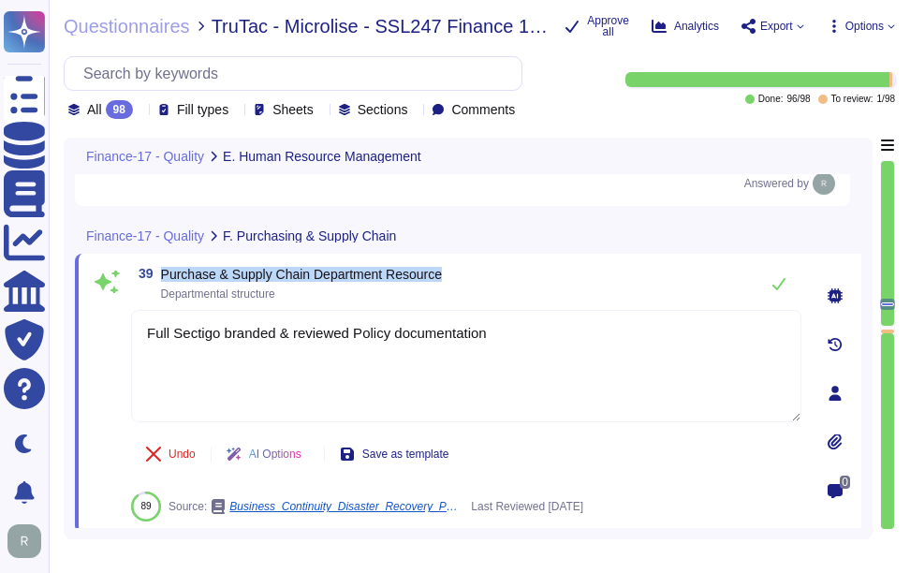
drag, startPoint x: 162, startPoint y: 268, endPoint x: 493, endPoint y: 276, distance: 330.8
click at [493, 276] on div "39 Purchase & Supply Chain Department Resource Departmental structure" at bounding box center [466, 283] width 671 height 37
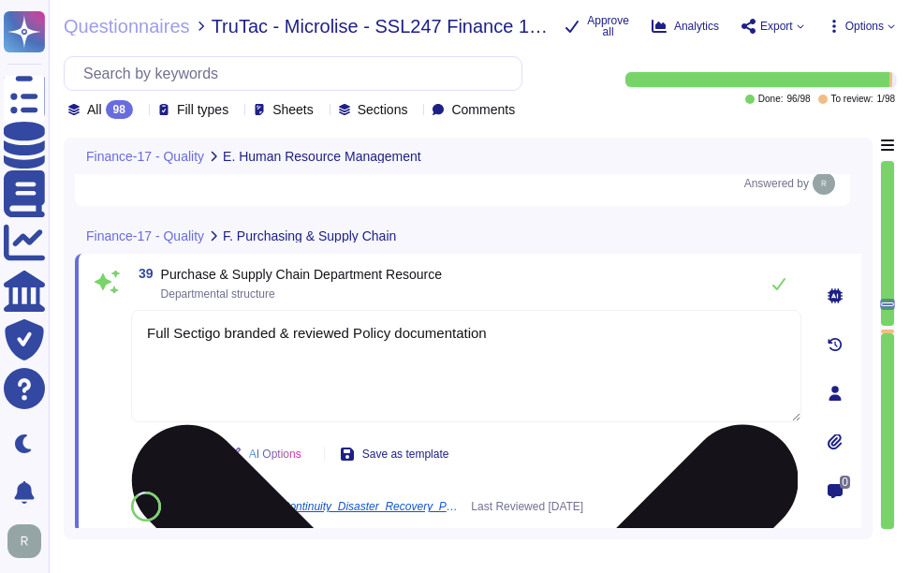
click at [412, 310] on textarea "Full Sectigo branded & reviewed Policy documentation" at bounding box center [466, 366] width 671 height 112
click at [510, 339] on textarea "Full Sectigo branded & reviewed Policy documentation" at bounding box center [466, 366] width 671 height 112
paste textarea "Sectigo performs a review of supplier classifications and relationships as part…"
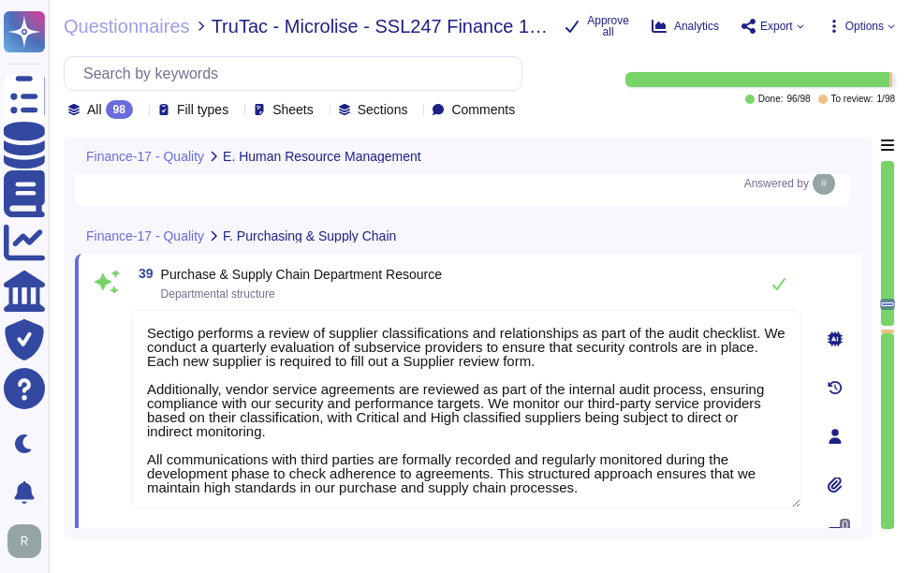
type textarea "Sectigo performs a review of supplier classifications and relationships as part…"
click at [576, 269] on div "39 Purchase & Supply Chain Department Resource Departmental structure" at bounding box center [466, 283] width 671 height 37
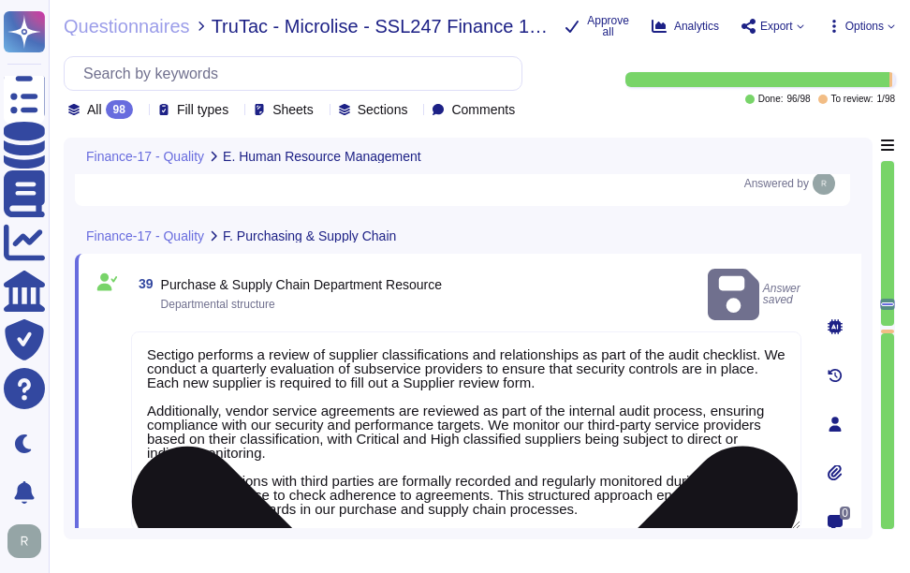
scroll to position [2, 0]
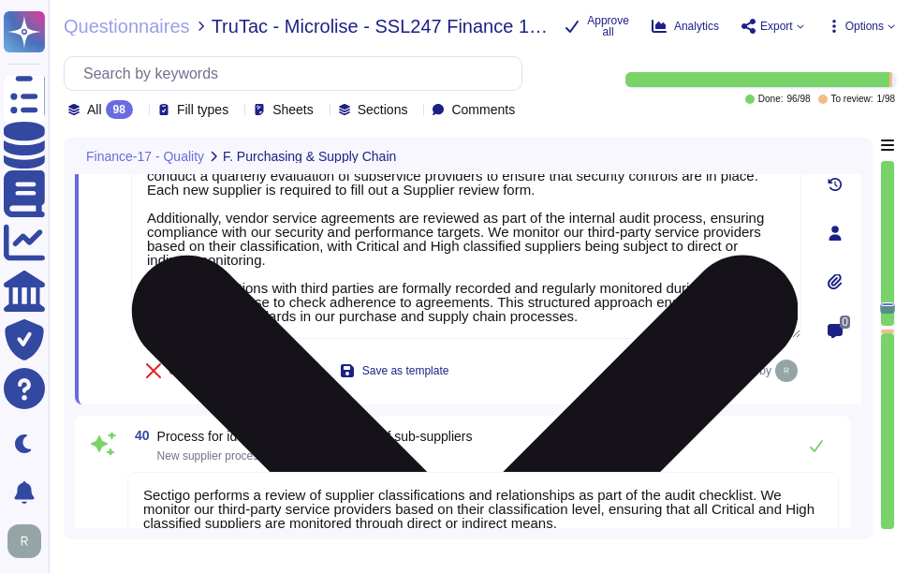
type textarea "We follow up with our suppliers regarding issues and deficiencies noted during …"
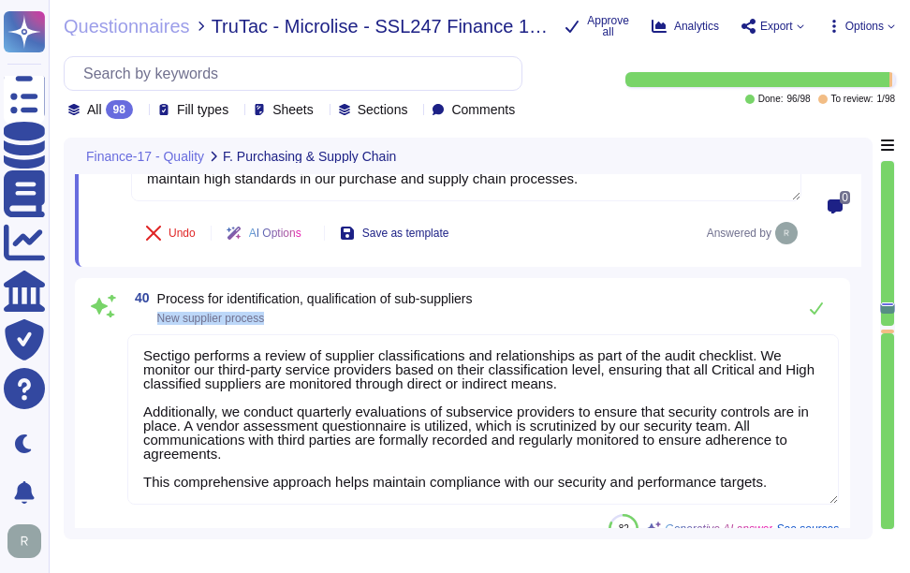
drag, startPoint x: 155, startPoint y: 313, endPoint x: 330, endPoint y: 328, distance: 174.9
click at [330, 328] on div "40 Process for identification, qualification of sub-suppliers New supplier proc…" at bounding box center [462, 416] width 753 height 255
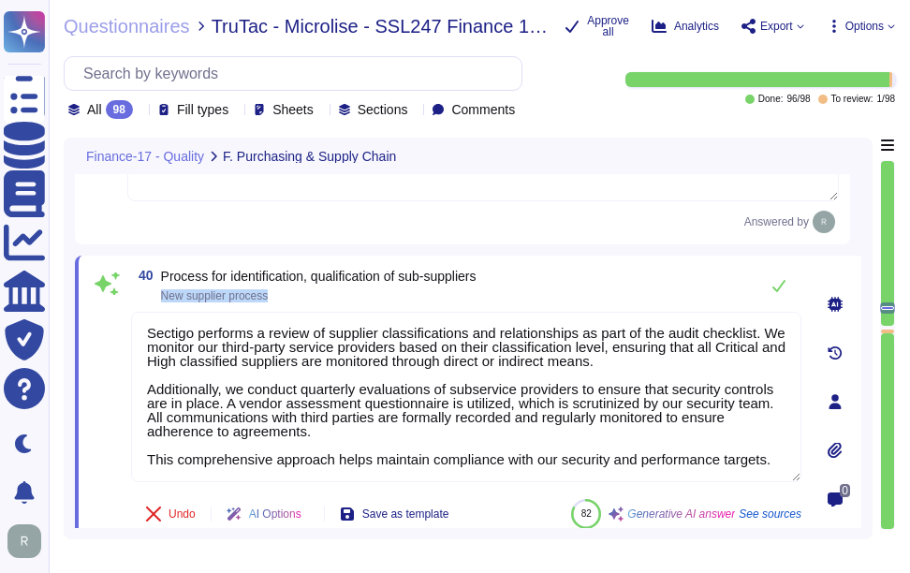
drag, startPoint x: 160, startPoint y: 294, endPoint x: 326, endPoint y: 298, distance: 165.8
click at [326, 298] on span "40 Process for identification, qualification of sub-suppliers New supplier proc…" at bounding box center [304, 286] width 346 height 34
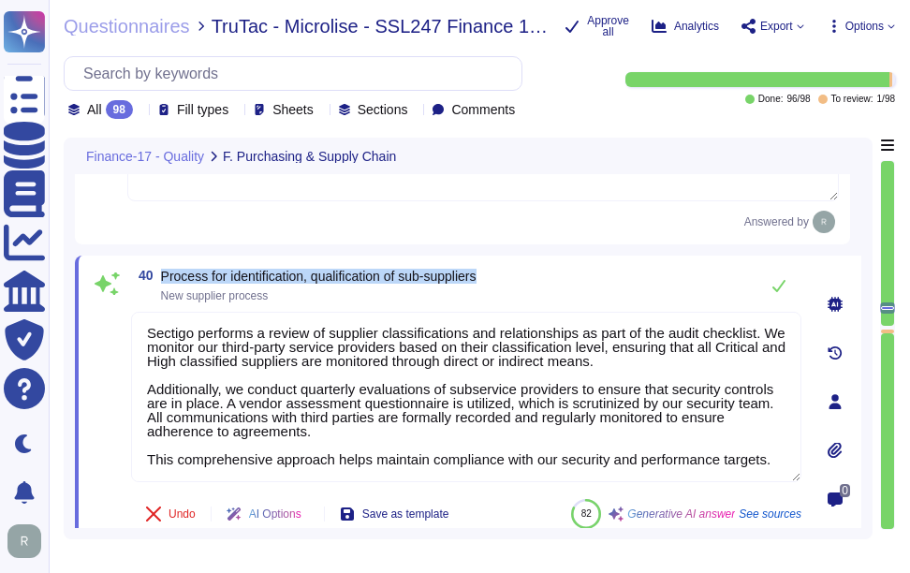
drag, startPoint x: 162, startPoint y: 273, endPoint x: 601, endPoint y: 271, distance: 439.3
click at [601, 271] on div "40 Process for identification, qualification of sub-suppliers New supplier proc…" at bounding box center [466, 285] width 671 height 37
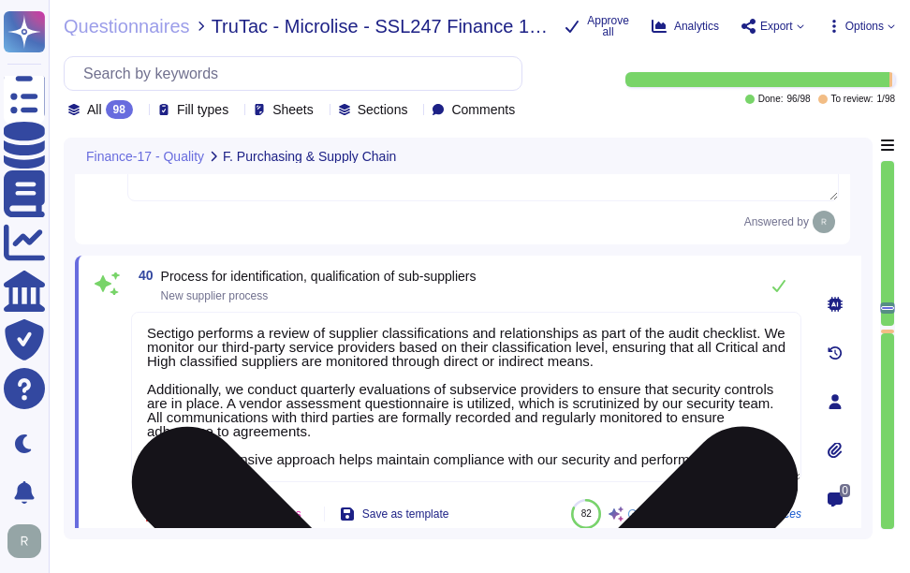
click at [394, 375] on textarea "Sectigo performs a review of supplier classifications and relationships as part…" at bounding box center [466, 397] width 671 height 170
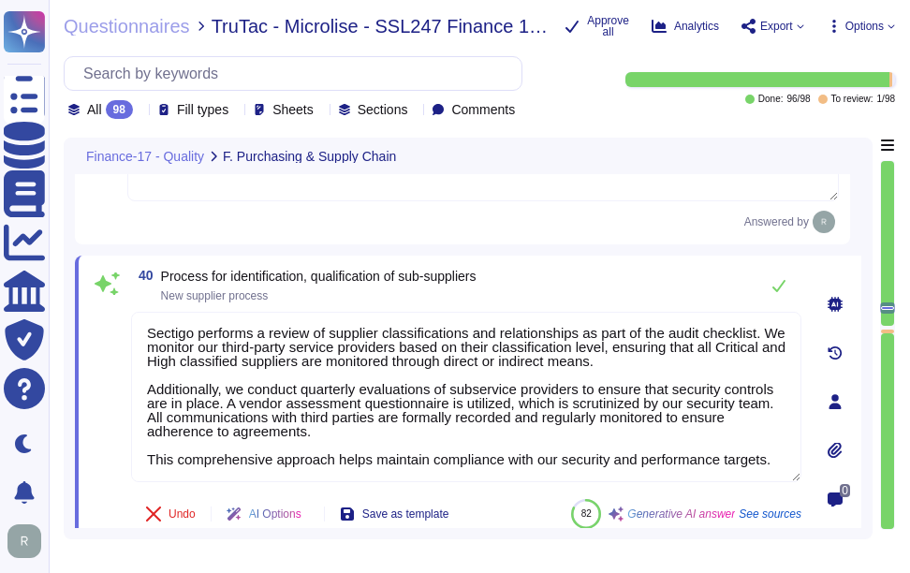
scroll to position [0, 0]
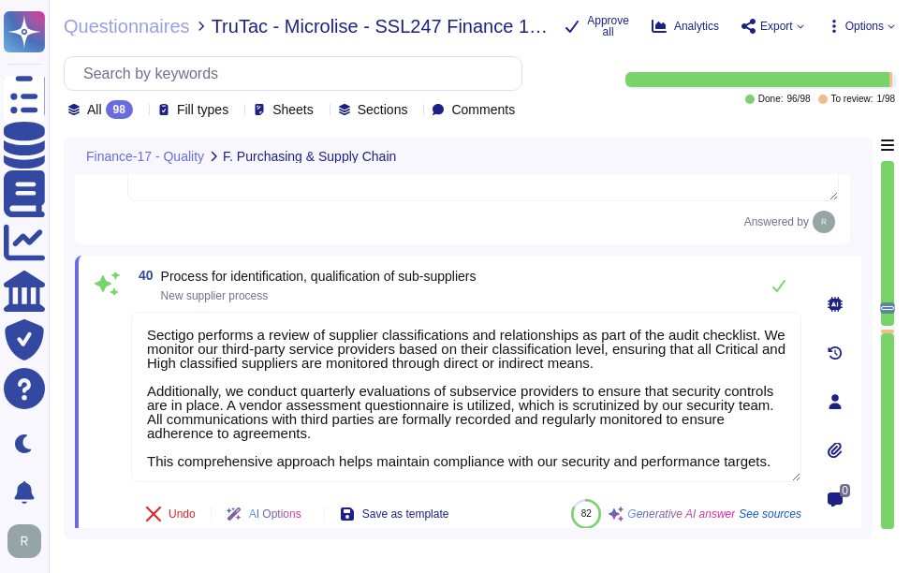
click at [558, 272] on div "40 Process for identification, qualification of sub-suppliers New supplier proc…" at bounding box center [466, 285] width 671 height 37
click at [601, 263] on div "40 Process for identification, qualification of sub-suppliers New supplier proc…" at bounding box center [468, 402] width 787 height 292
click at [776, 285] on icon at bounding box center [779, 285] width 15 height 15
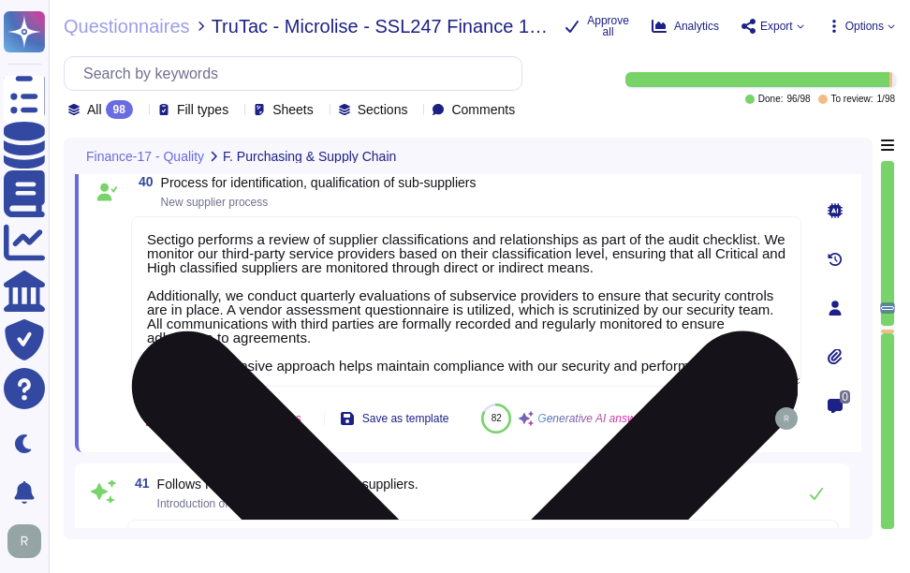
scroll to position [11271, 0]
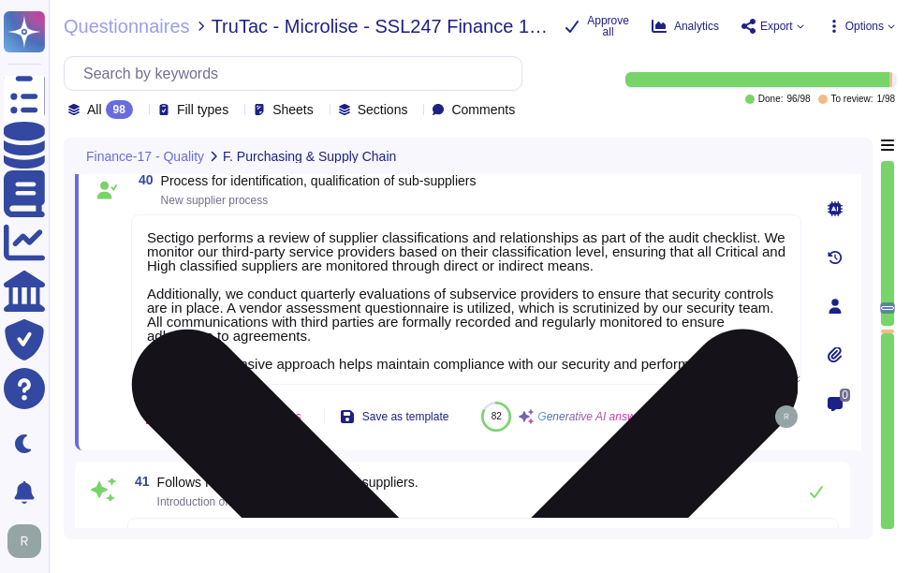
type textarea "Sectigo performs a review of supplier classifications and relationships as part…"
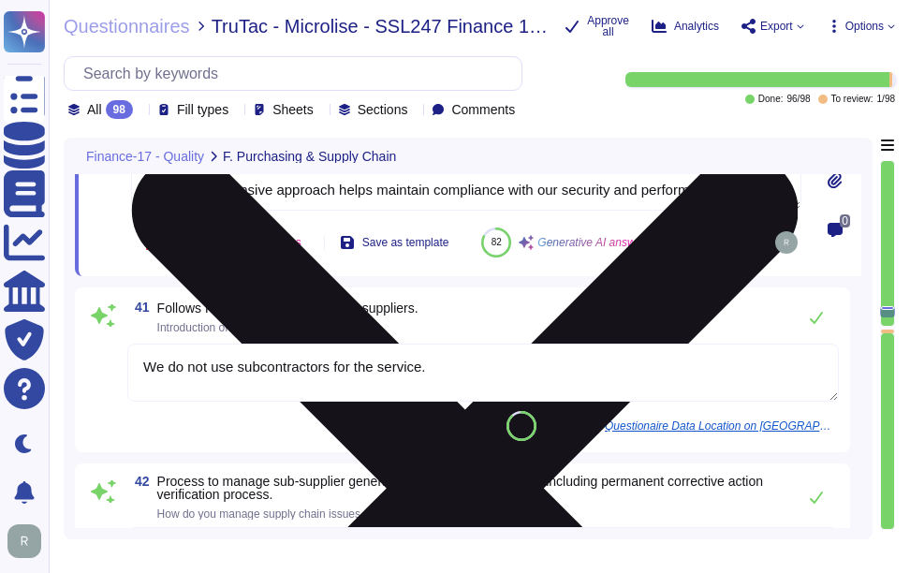
scroll to position [11553, 0]
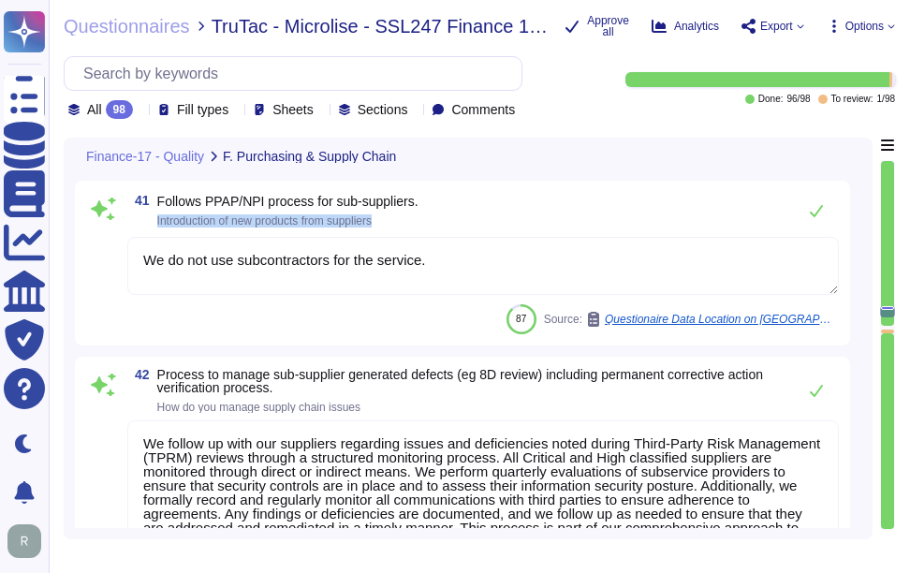
drag, startPoint x: 156, startPoint y: 267, endPoint x: 520, endPoint y: 275, distance: 363.5
click at [520, 275] on div "41 Follows PPAP/NPI process for sub-suppliers. Introduction of new products fro…" at bounding box center [462, 263] width 753 height 142
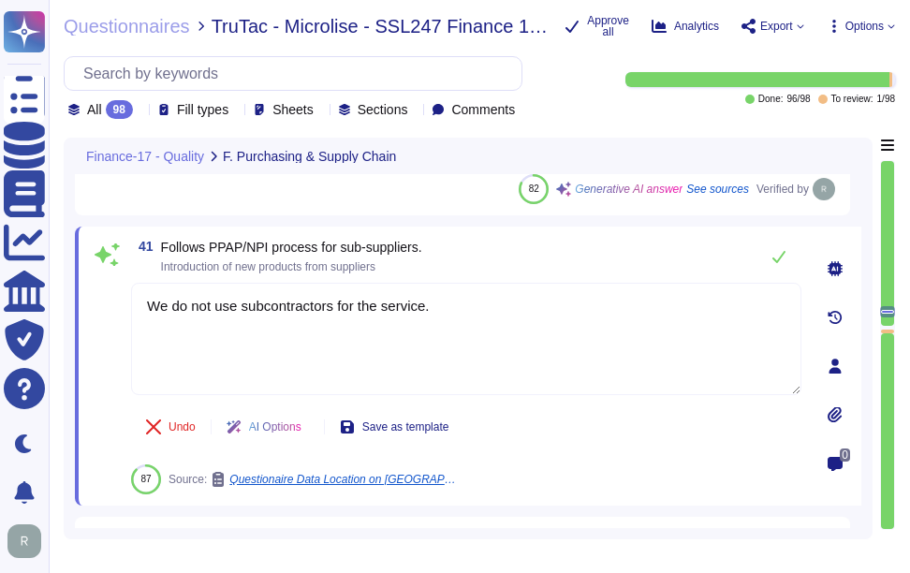
scroll to position [11459, 0]
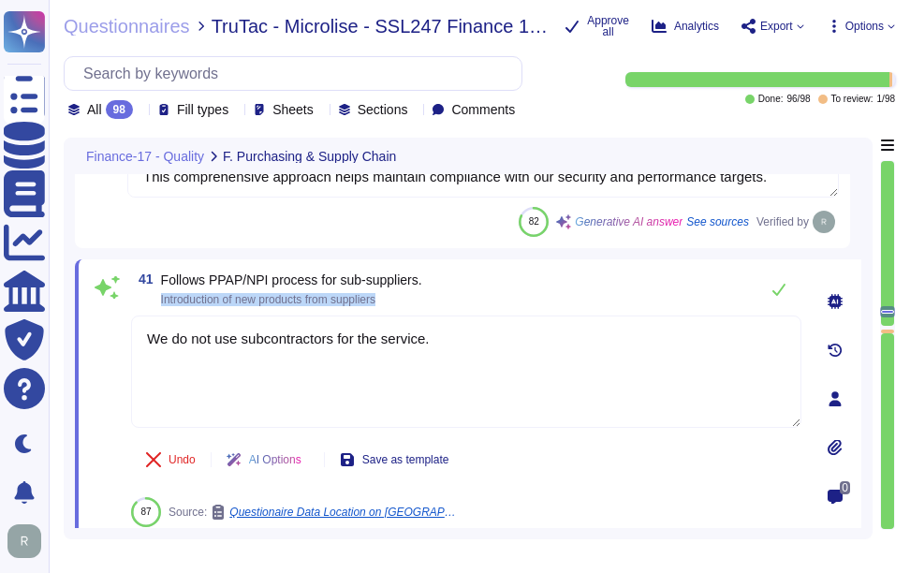
drag, startPoint x: 161, startPoint y: 296, endPoint x: 585, endPoint y: 302, distance: 424.4
click at [585, 302] on div "41 Follows PPAP/NPI process for sub-suppliers. Introduction of new products fro…" at bounding box center [466, 289] width 671 height 37
drag, startPoint x: 462, startPoint y: 348, endPoint x: 73, endPoint y: 313, distance: 390.3
click at [73, 313] on div "Finance-17 - Quality F. Purchasing & Supply Chain 39 Purchase & Supply Chain De…" at bounding box center [468, 339] width 809 height 402
paste textarea "Sectigo encourages suppliers to explore opportunities to bring in innovation an…"
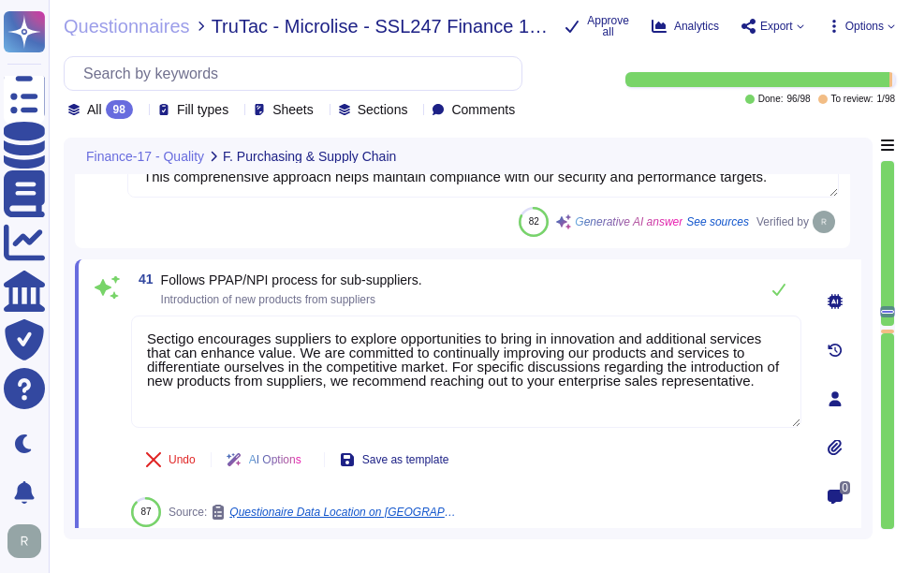
type textarea "Sectigo encourages suppliers to explore opportunities to bring in innovation an…"
click at [517, 296] on div "41 Follows PPAP/NPI process for sub-suppliers. Introduction of new products fro…" at bounding box center [466, 289] width 671 height 37
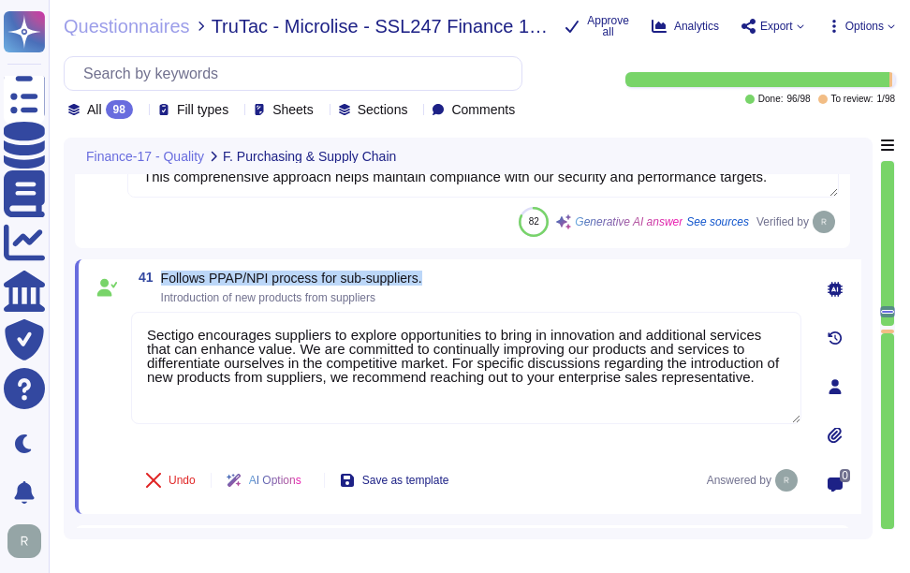
drag, startPoint x: 161, startPoint y: 276, endPoint x: 493, endPoint y: 280, distance: 331.6
click at [493, 280] on div "41 Follows PPAP/NPI process for sub-suppliers. Introduction of new products fro…" at bounding box center [466, 288] width 671 height 34
drag, startPoint x: 493, startPoint y: 280, endPoint x: 474, endPoint y: 273, distance: 20.2
click at [474, 273] on div "41 Follows PPAP/NPI process for sub-suppliers. Introduction of new products fro…" at bounding box center [466, 288] width 671 height 34
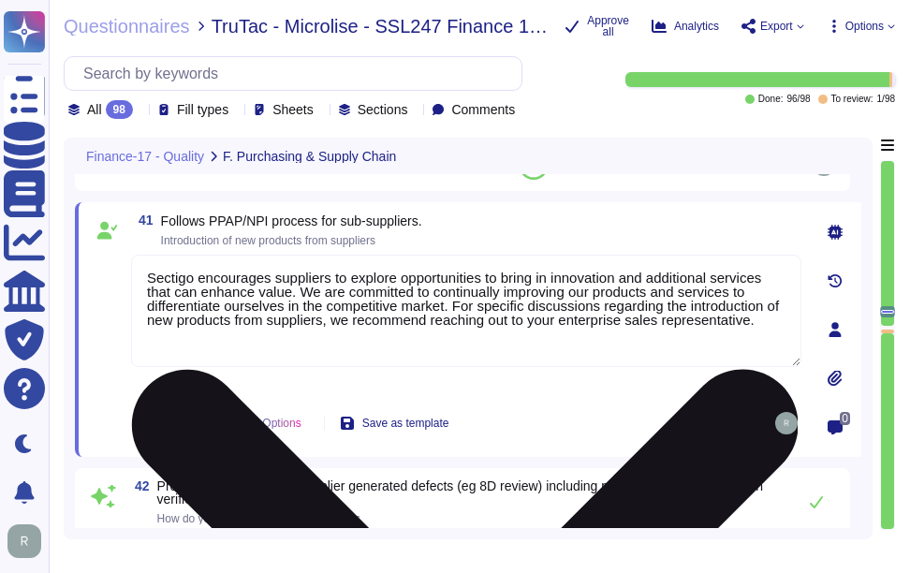
scroll to position [11646, 0]
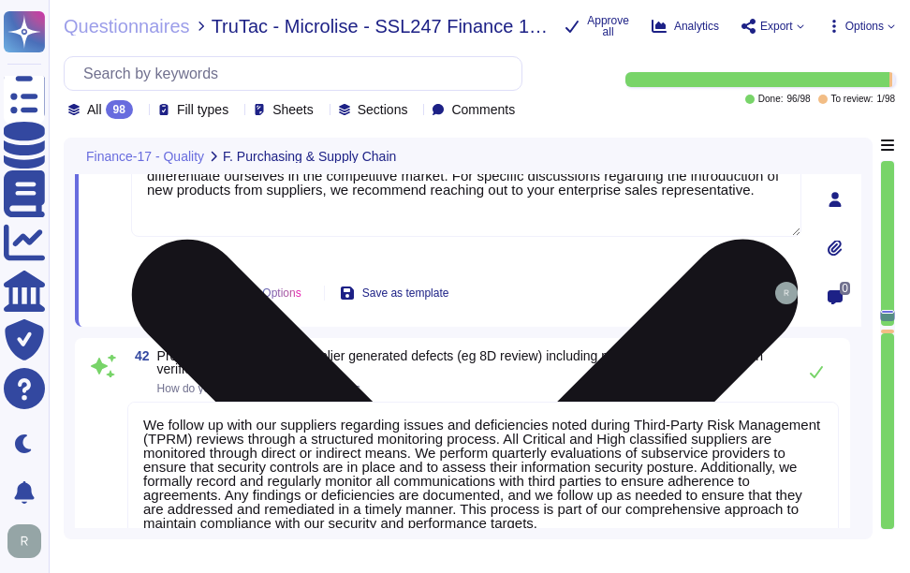
type textarea "As part of the onboarding process, Sectigo determines the level of risk and lev…"
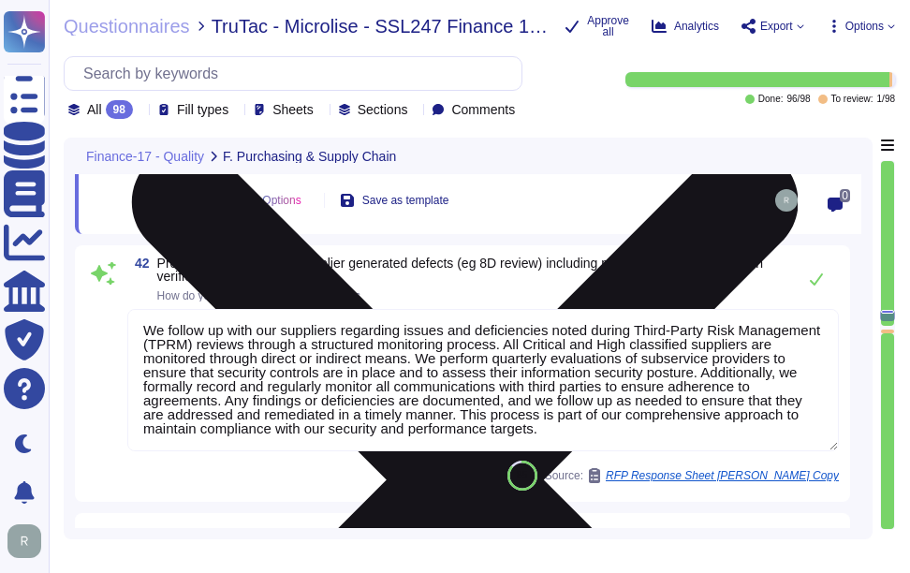
scroll to position [11740, 0]
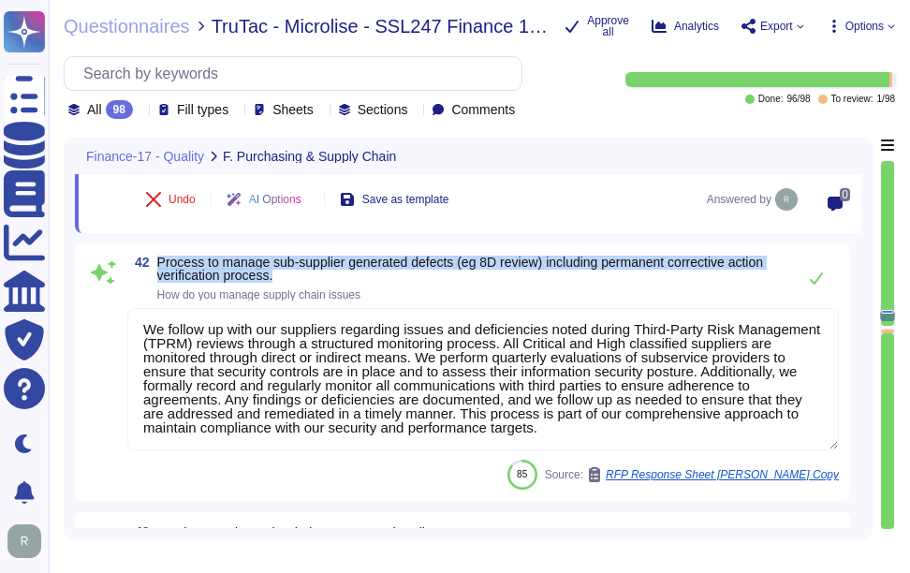
drag, startPoint x: 157, startPoint y: 259, endPoint x: 290, endPoint y: 277, distance: 134.2
click at [290, 277] on span "Process to manage sub-supplier generated defects (eg 8D review) including perma…" at bounding box center [471, 269] width 629 height 26
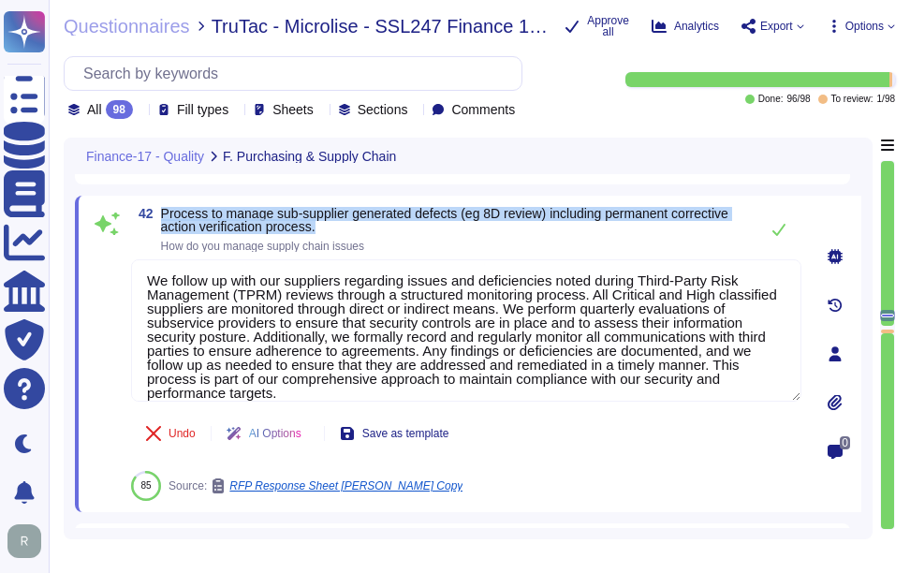
drag, startPoint x: 163, startPoint y: 214, endPoint x: 348, endPoint y: 226, distance: 185.9
click at [348, 226] on span "Process to manage sub-supplier generated defects (eg 8D review) including perma…" at bounding box center [455, 220] width 588 height 26
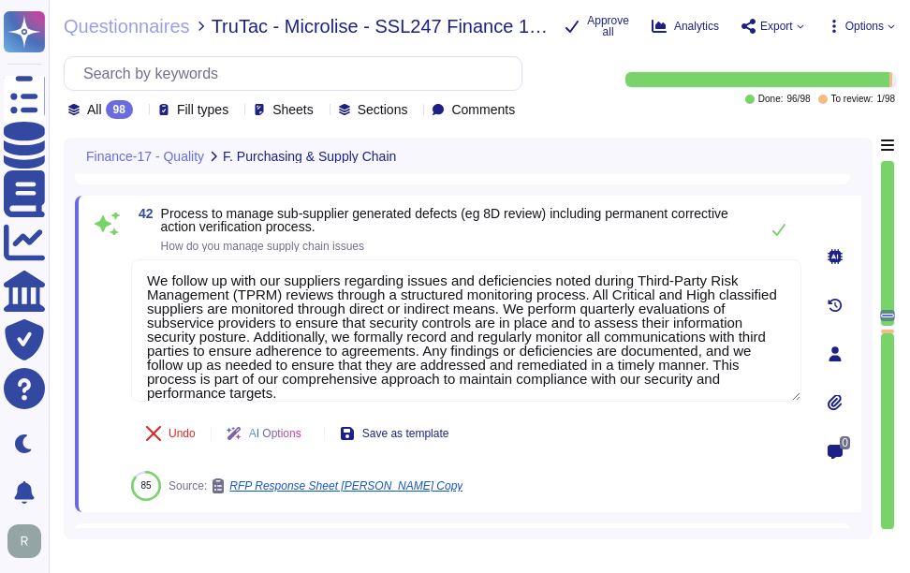
click at [617, 256] on div "42 Process to manage sub-supplier generated defects (eg 8D review) including pe…" at bounding box center [446, 354] width 712 height 294
click at [775, 232] on icon at bounding box center [779, 230] width 13 height 12
click at [775, 232] on span "Process to manage sub-supplier generated defects (eg 8D review) including perma…" at bounding box center [481, 220] width 641 height 26
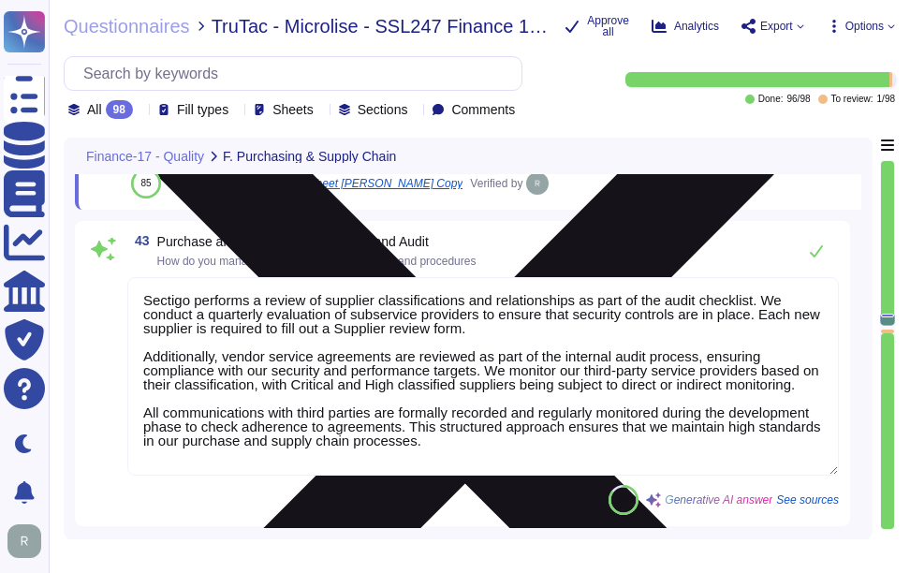
scroll to position [12021, 0]
type textarea "Comments/Response/Evidence"
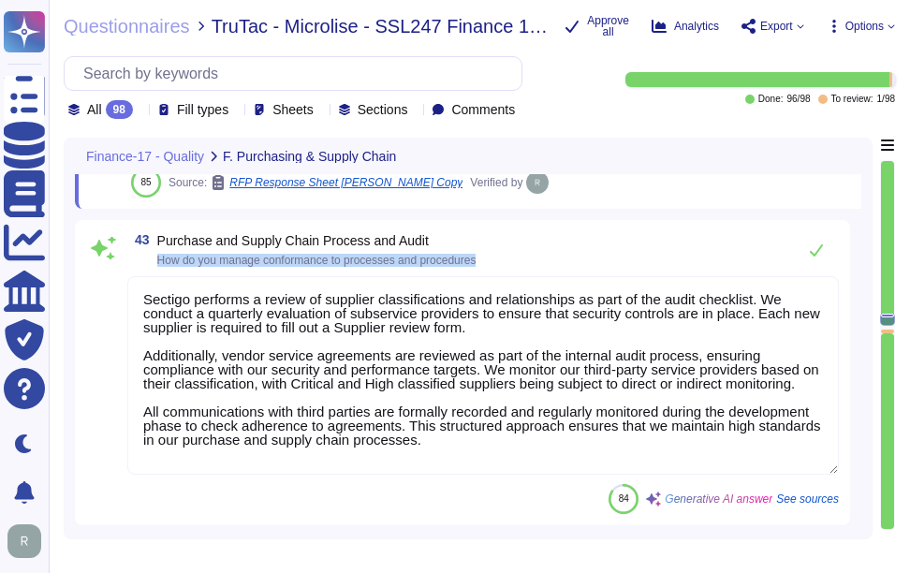
drag, startPoint x: 155, startPoint y: 254, endPoint x: 566, endPoint y: 275, distance: 410.8
click at [566, 275] on div "43 Purchase and Supply Chain Process and Audit How do you manage conformance to…" at bounding box center [462, 372] width 753 height 283
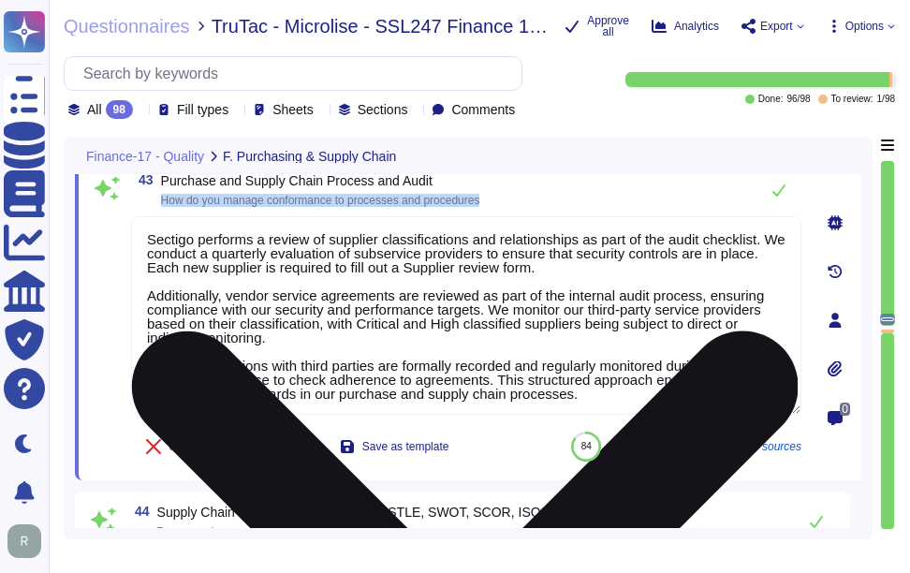
drag, startPoint x: 161, startPoint y: 192, endPoint x: 517, endPoint y: 216, distance: 356.8
click at [517, 216] on div "43 Purchase and Supply Chain Process and Audit How do you manage conformance to…" at bounding box center [446, 320] width 712 height 298
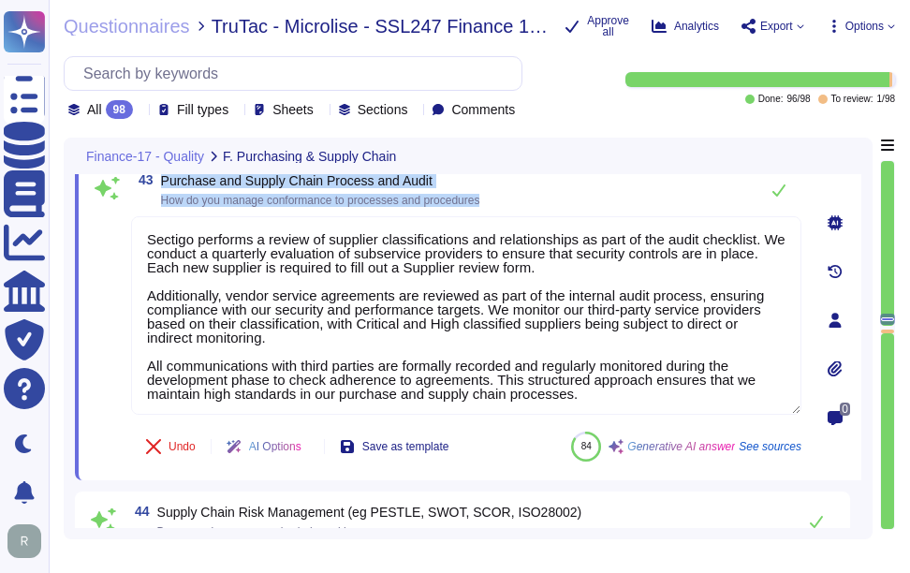
drag, startPoint x: 162, startPoint y: 178, endPoint x: 496, endPoint y: 211, distance: 336.0
click at [496, 211] on div "43 Purchase and Supply Chain Process and Audit How do you manage conformance to…" at bounding box center [446, 320] width 712 height 298
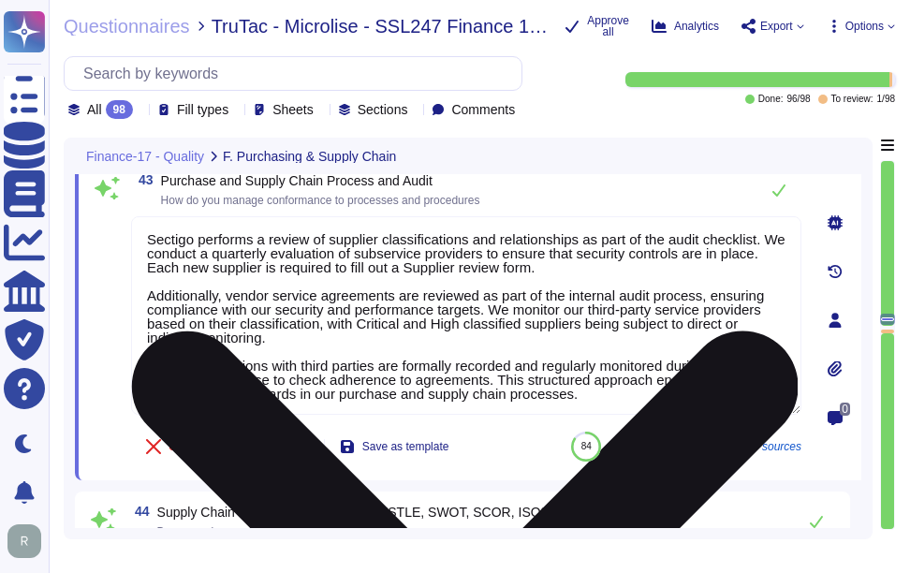
click at [499, 333] on textarea "Sectigo performs a review of supplier classifications and relationships as part…" at bounding box center [466, 315] width 671 height 199
paste textarea "manages conformance to processes and procedures through a structured approach t…"
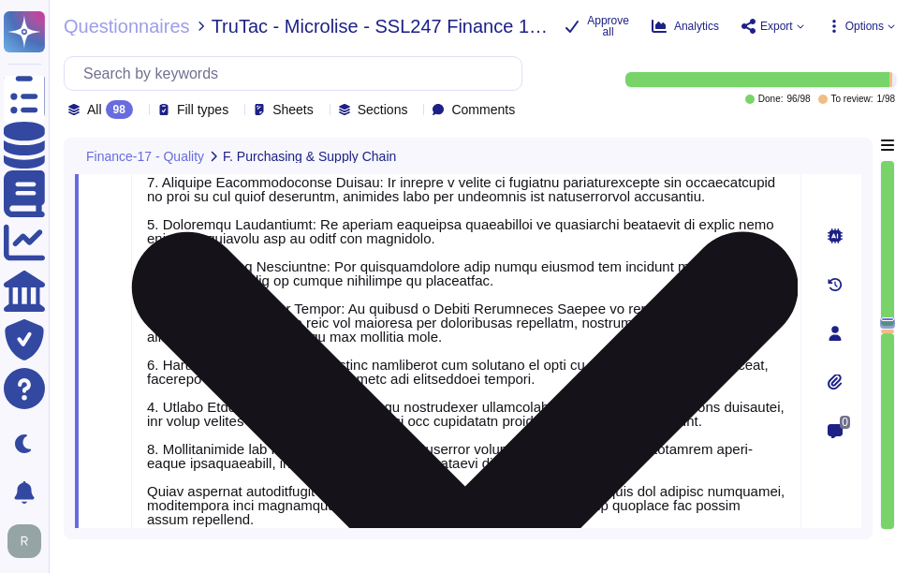
scroll to position [11933, 0]
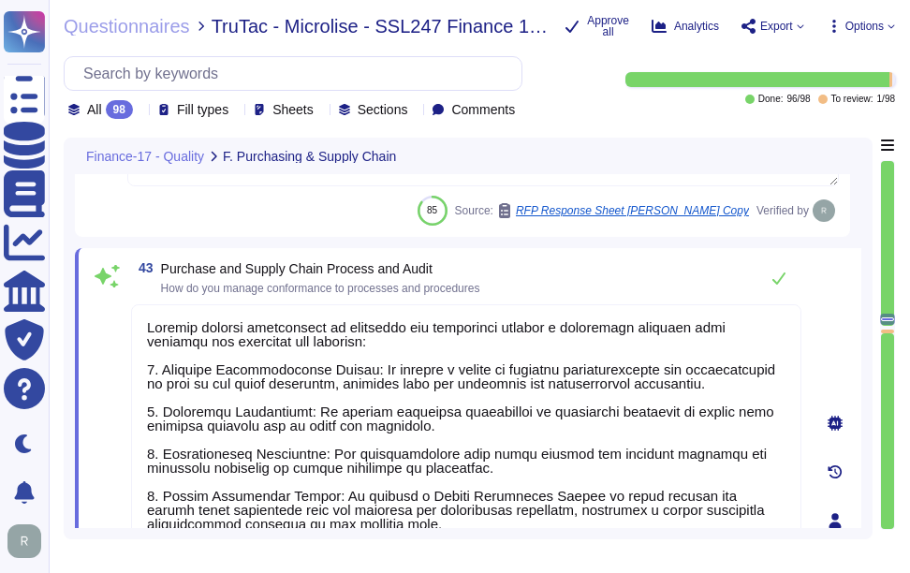
type textarea "Sectigo manages conformance to processes and procedures through a structured ap…"
click at [562, 284] on div "43 Purchase and Supply Chain Process and Audit How do you manage conformance to…" at bounding box center [466, 277] width 671 height 37
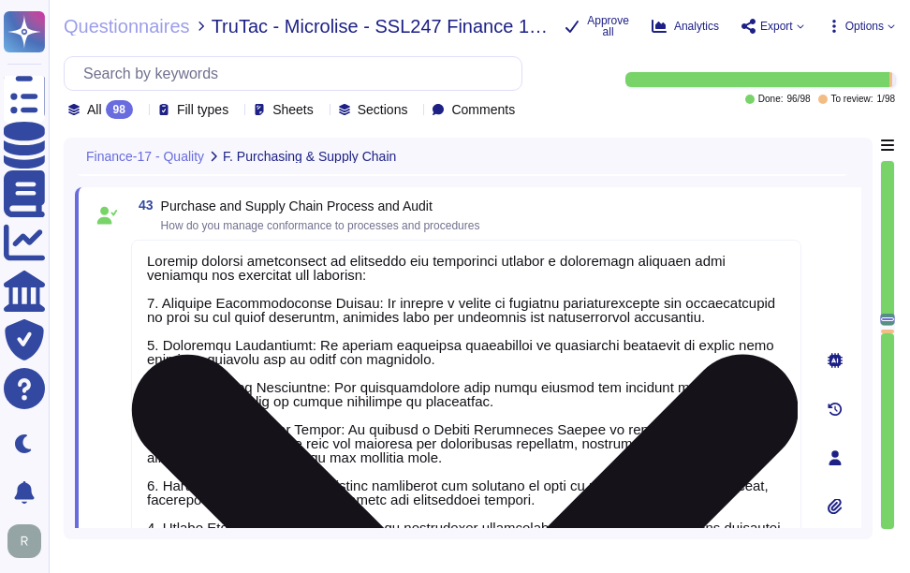
scroll to position [12026, 0]
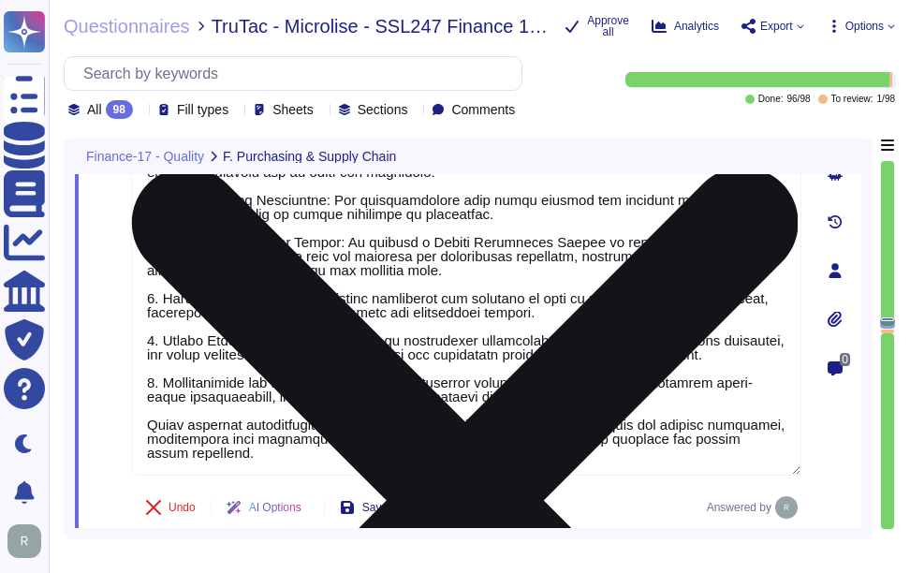
type textarea "Comments/Response/Evidence"
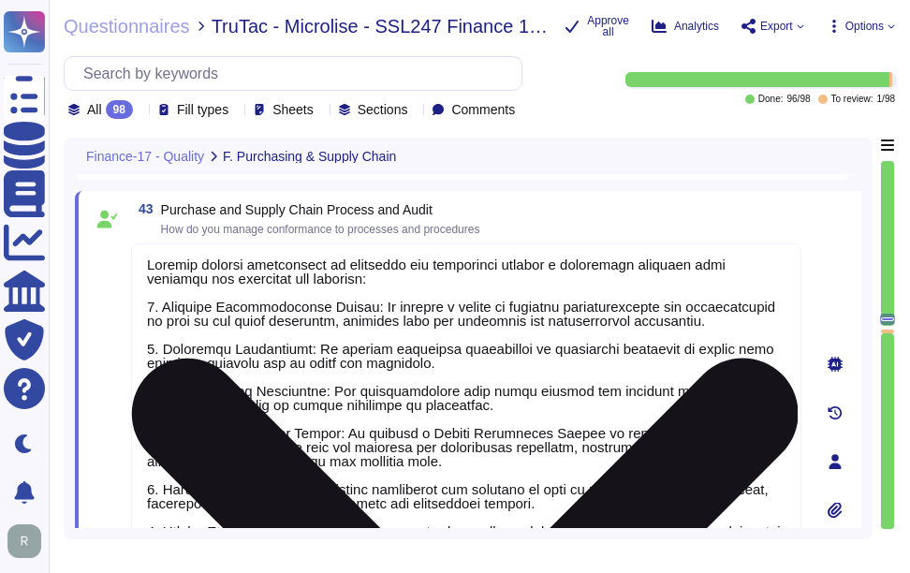
scroll to position [11933, 0]
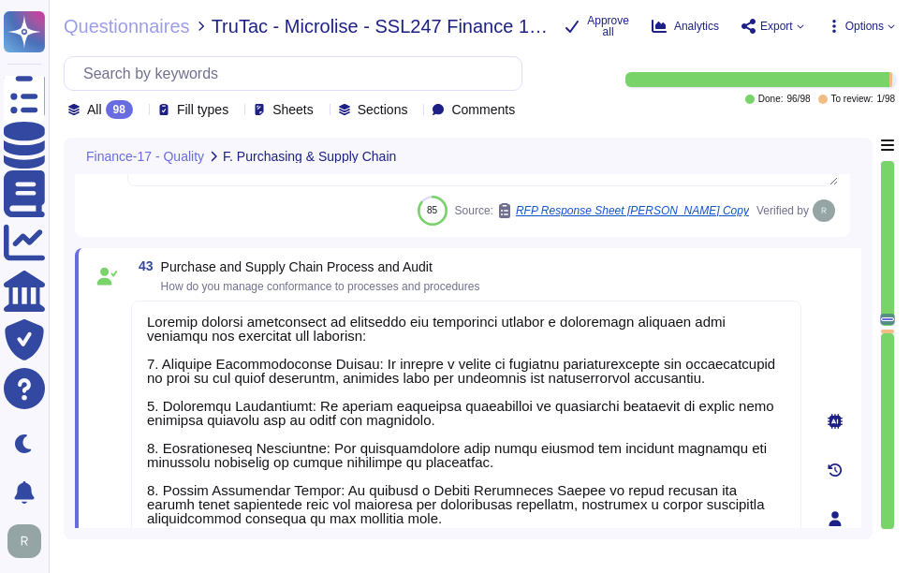
click at [628, 268] on div "43 Purchase and Supply Chain Process and Audit How do you manage conformance to…" at bounding box center [466, 276] width 671 height 34
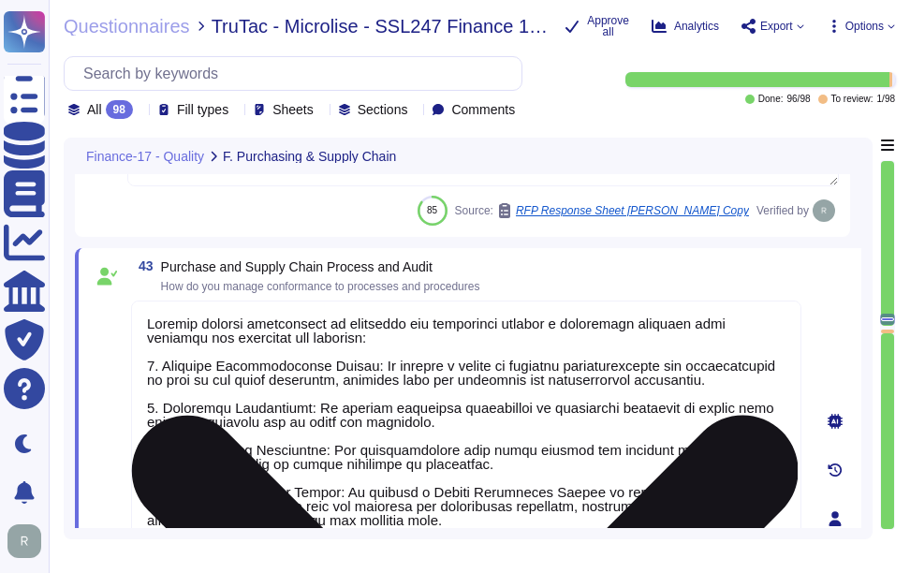
scroll to position [2, 0]
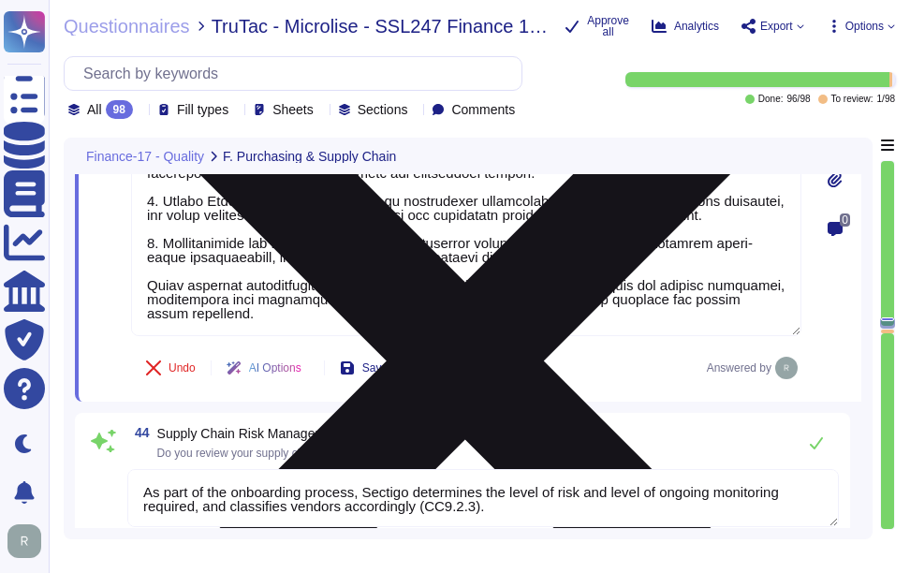
type textarea "Sectigo does not require access to any type of sensitive data."
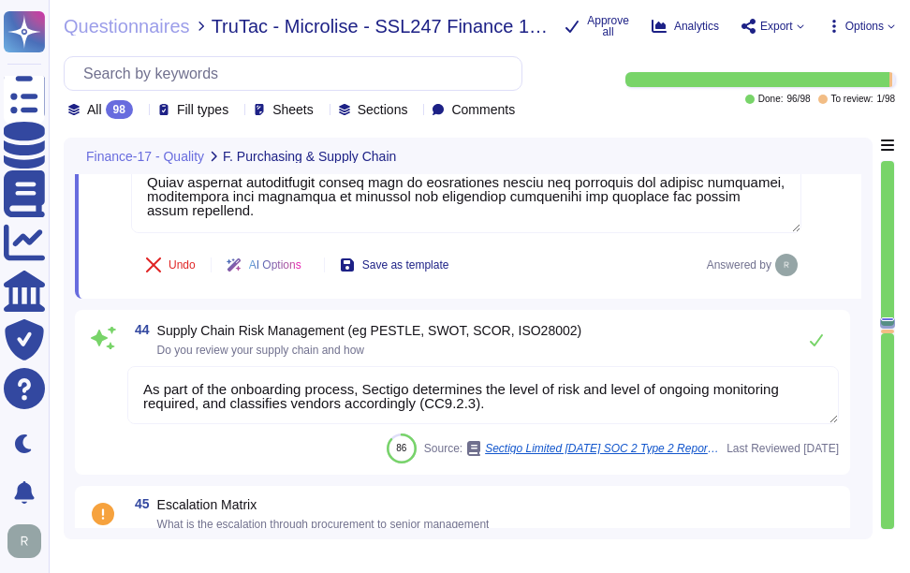
type textarea "Such information primarily included invoice data, such as names, email, phone n…"
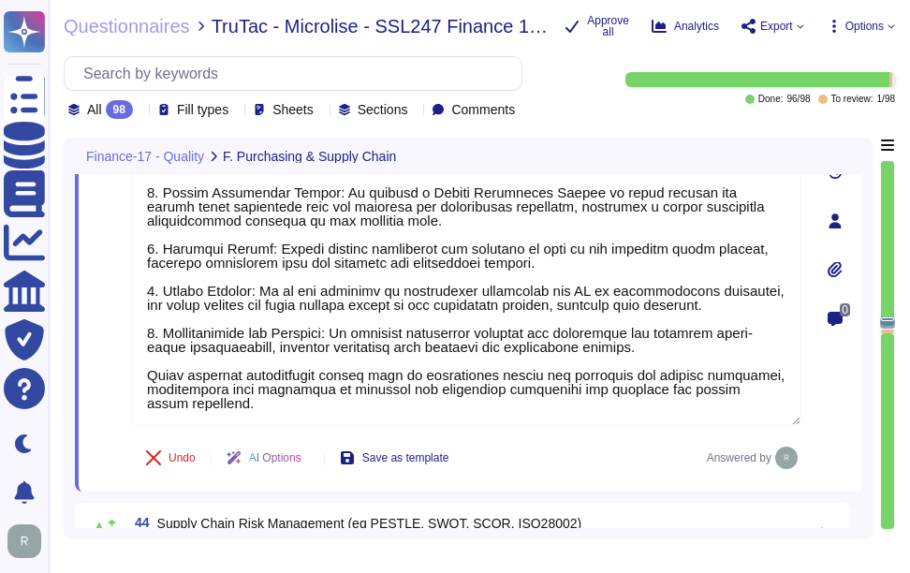
type textarea "We follow up with our suppliers regarding issues and deficiencies noted during …"
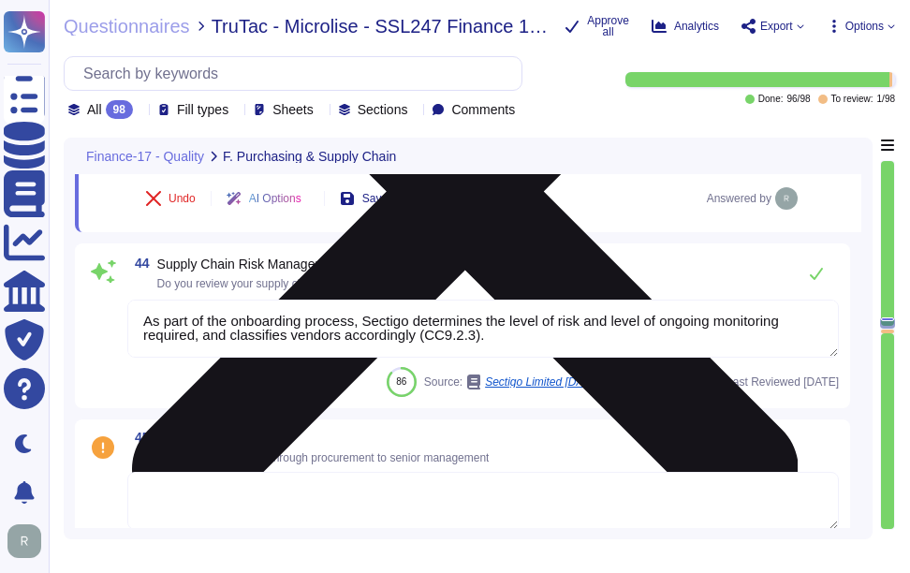
type textarea "Such information primarily included invoice data, such as names, email, phone n…"
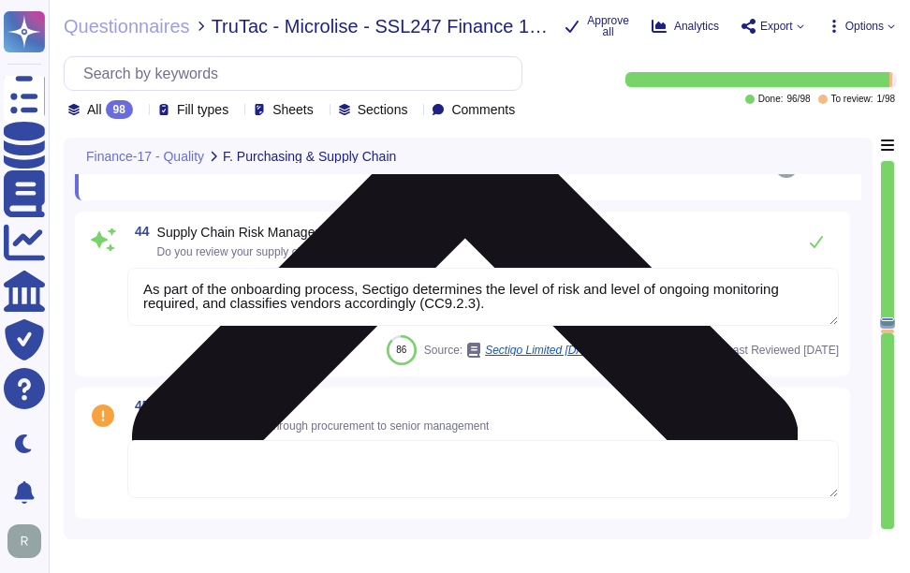
scroll to position [12500, 0]
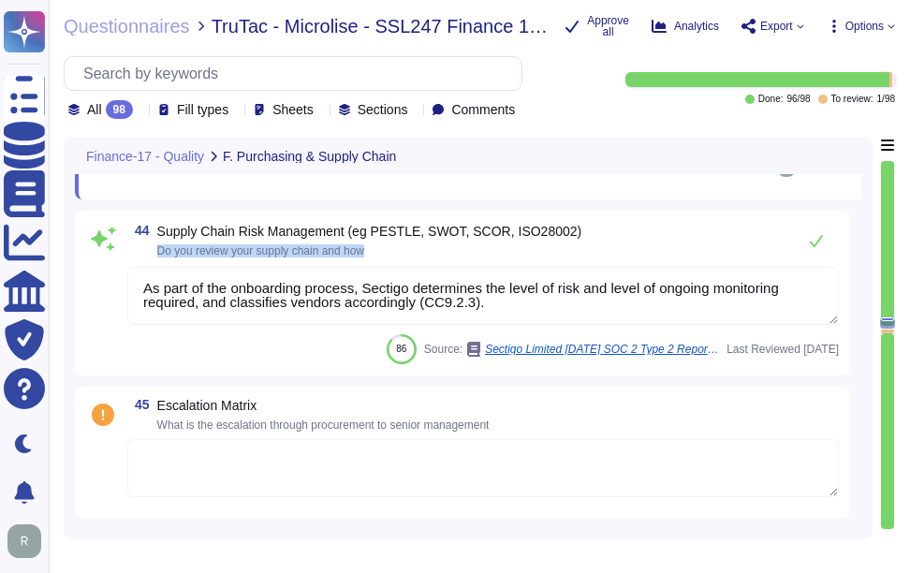
drag, startPoint x: 154, startPoint y: 247, endPoint x: 483, endPoint y: 260, distance: 330.0
click at [483, 260] on div "44 Supply Chain Risk Management (eg PESTLE, SWOT, SCOR, ISO28002) Do you review…" at bounding box center [462, 293] width 753 height 142
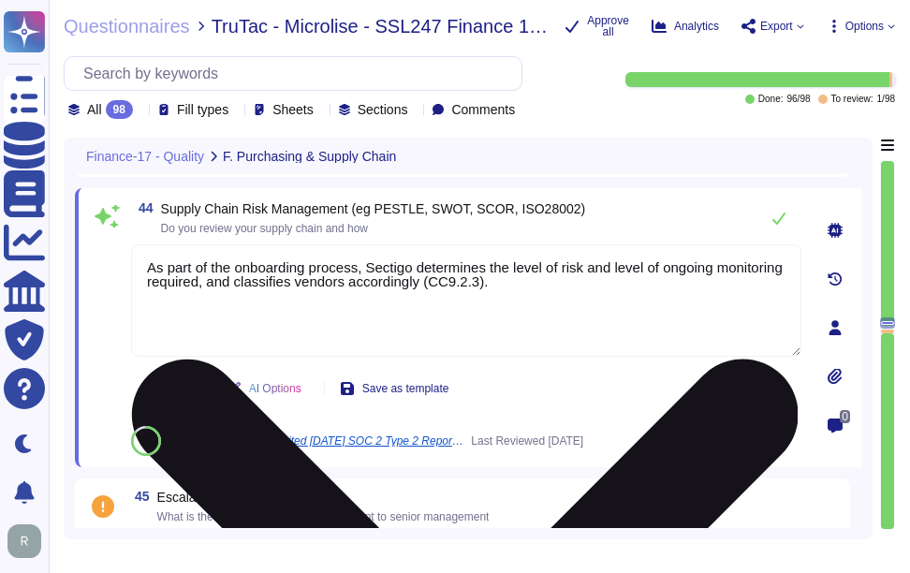
scroll to position [0, 0]
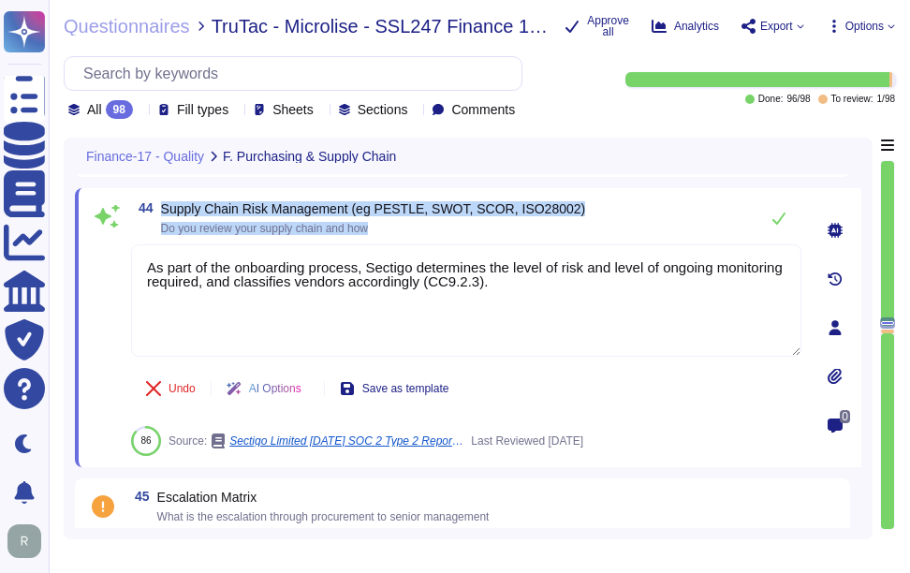
drag, startPoint x: 161, startPoint y: 205, endPoint x: 379, endPoint y: 224, distance: 219.1
click at [379, 224] on span "Supply Chain Risk Management (eg PESTLE, SWOT, SCOR, ISO28002) Do you review yo…" at bounding box center [373, 218] width 425 height 32
drag, startPoint x: 379, startPoint y: 224, endPoint x: 504, endPoint y: 237, distance: 125.3
click at [504, 237] on div "44 Supply Chain Risk Management (eg PESTLE, SWOT, SCOR, ISO28002) Do you review…" at bounding box center [446, 328] width 712 height 257
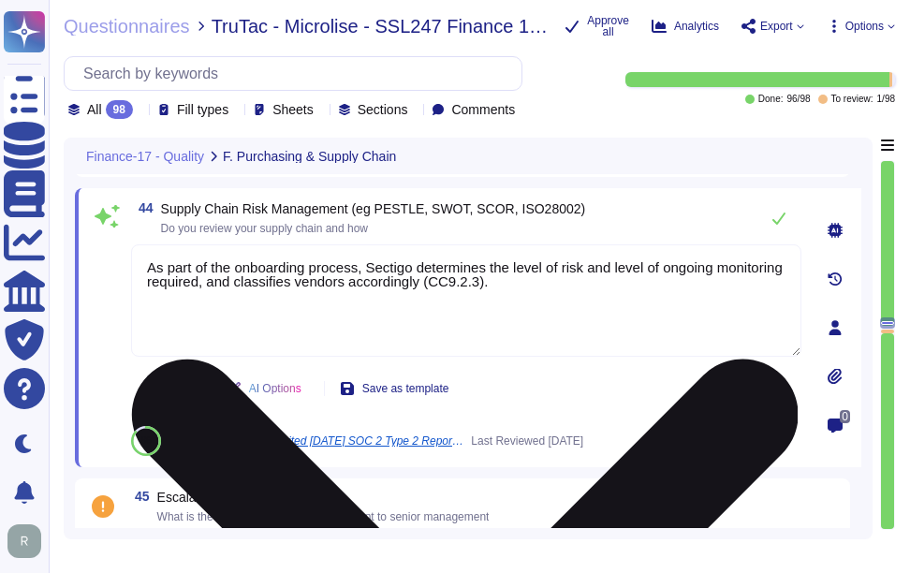
click at [604, 256] on textarea "As part of the onboarding process, Sectigo determines the level of risk and lev…" at bounding box center [466, 300] width 671 height 112
click at [577, 298] on textarea "As part of the onboarding process, Sectigo determines the level of risk and lev…" at bounding box center [466, 300] width 671 height 112
paste textarea "Sectigo conducts regular evaluations of our supply chain to ensure compliance w…"
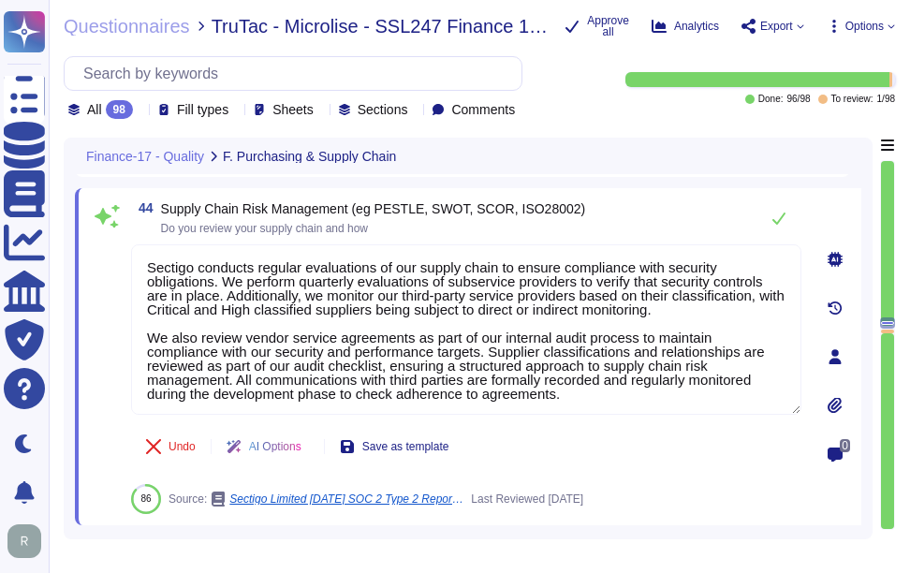
type textarea "Sectigo conducts regular evaluations of our supply chain to ensure compliance w…"
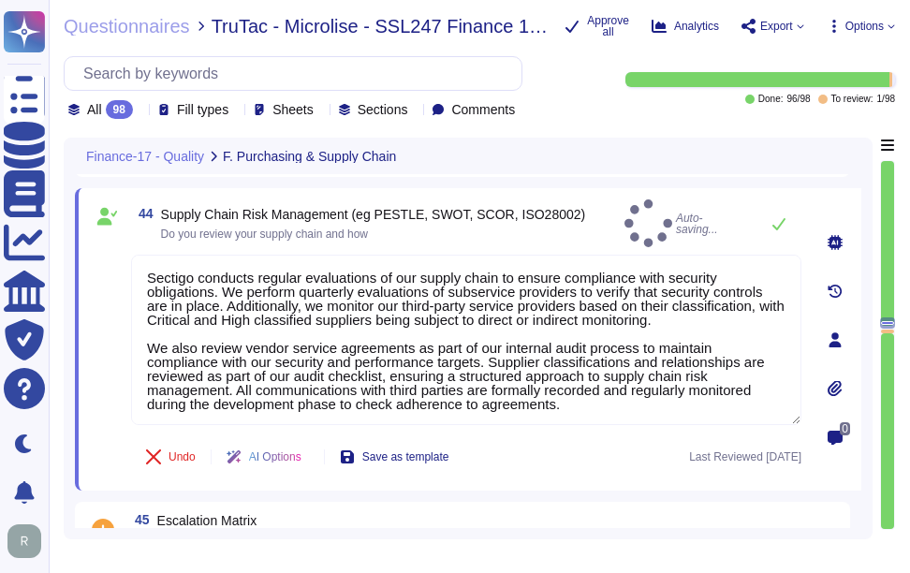
click at [655, 216] on div "44 Supply Chain Risk Management (eg PESTLE, SWOT, SCOR, ISO28002) Do you review…" at bounding box center [466, 224] width 671 height 48
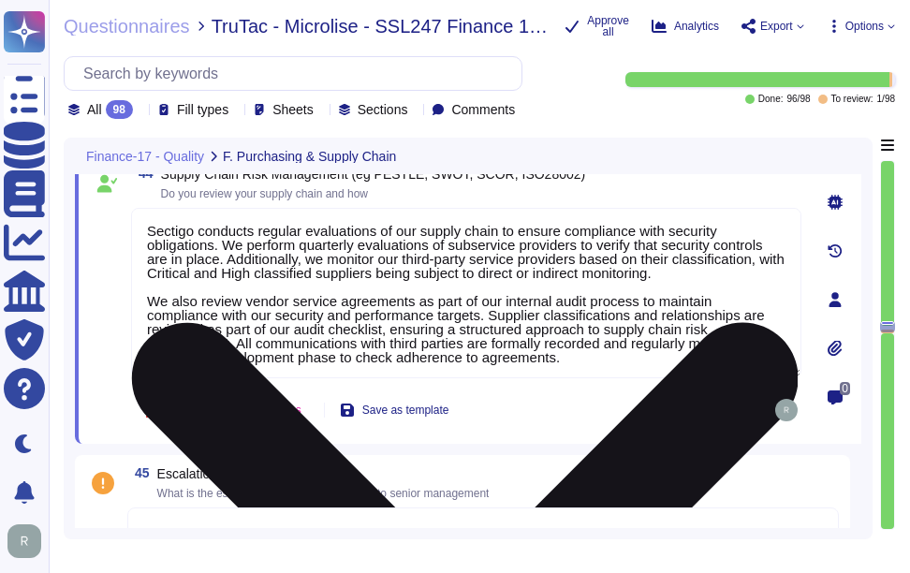
type textarea "Such information primarily included invoice data, such as names, email, phone n…"
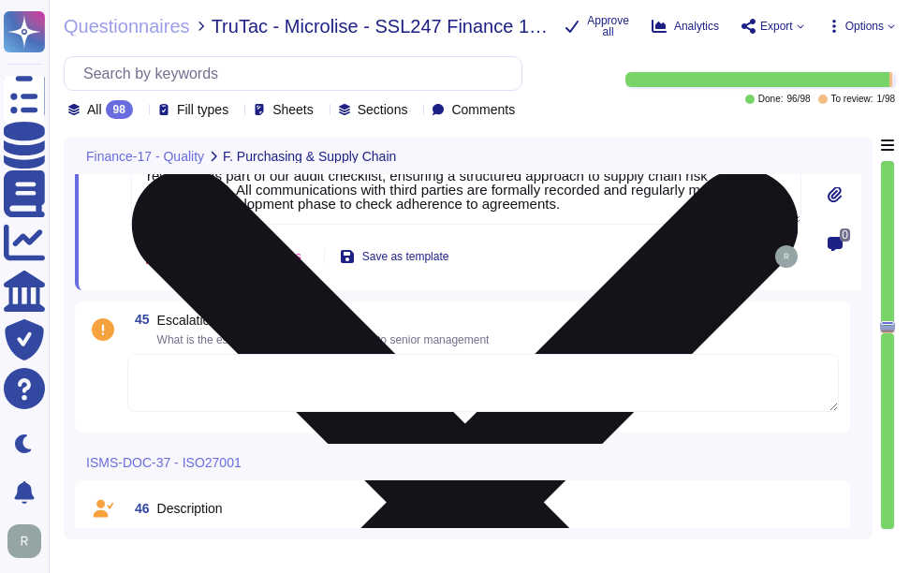
scroll to position [12688, 0]
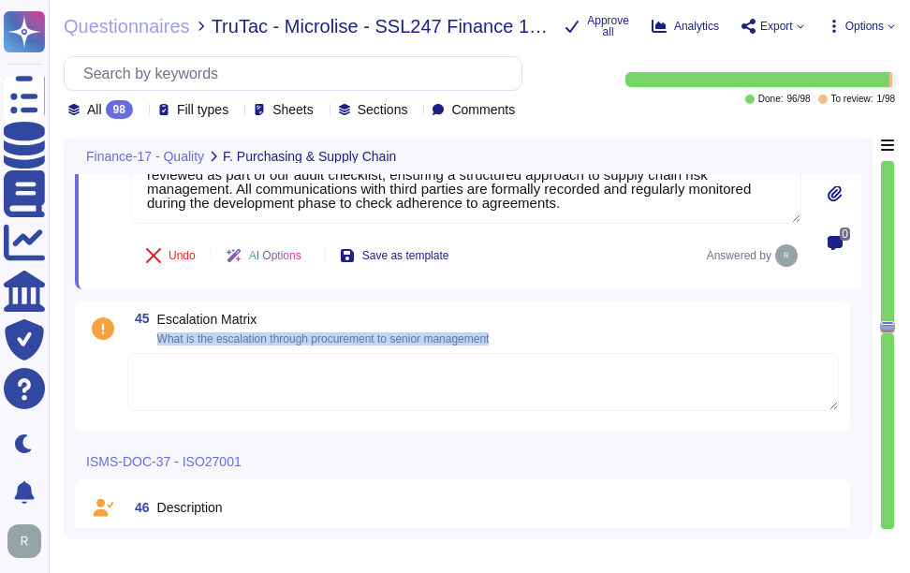
drag, startPoint x: 156, startPoint y: 336, endPoint x: 653, endPoint y: 344, distance: 496.5
click at [653, 344] on div "45 Escalation Matrix What is the escalation through procurement to senior manag…" at bounding box center [483, 329] width 712 height 34
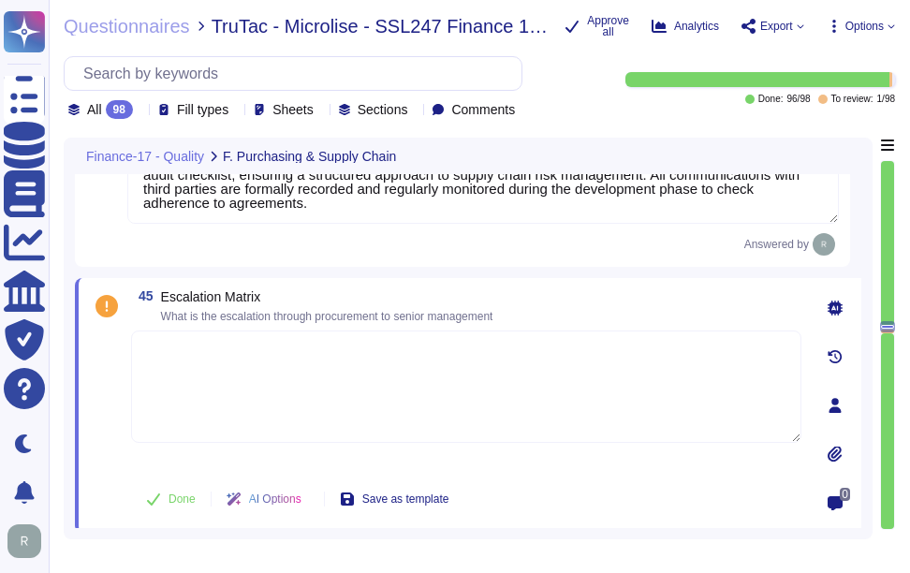
type textarea "Such information primarily included invoice data, such as names, email, phone n…"
drag, startPoint x: 164, startPoint y: 313, endPoint x: 587, endPoint y: 327, distance: 423.6
click at [587, 327] on div "45 Escalation Matrix What is the escalation through procurement to senior manag…" at bounding box center [446, 405] width 712 height 232
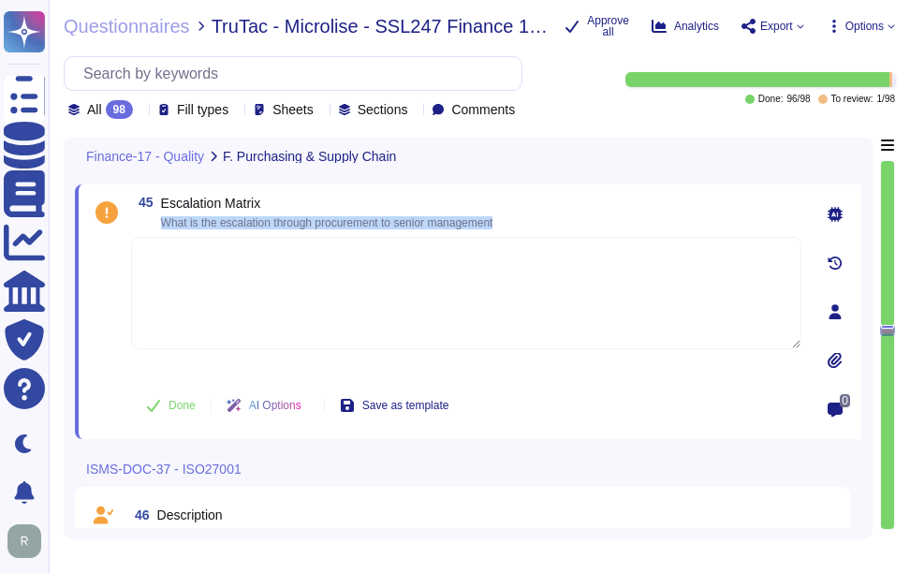
type textarea "IP Addresses/ranges/subnets, domains, URLs, etc"
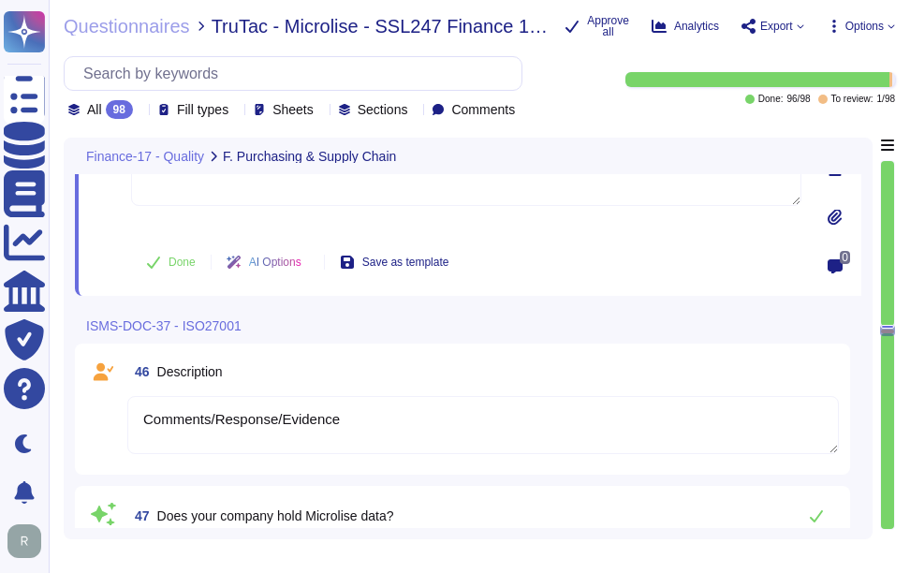
scroll to position [12969, 0]
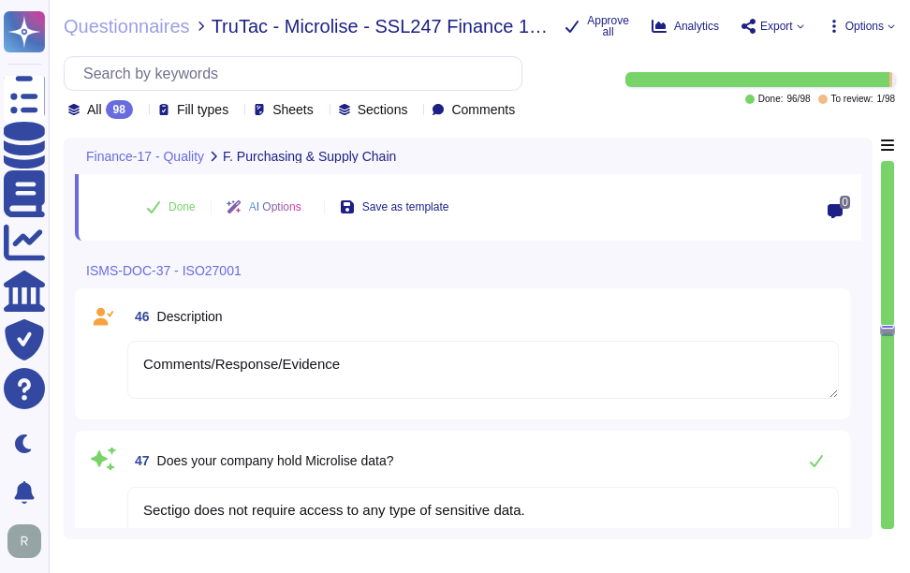
type textarea "Yes, we do contain Personally Identifiable Information (PII) data. This include…"
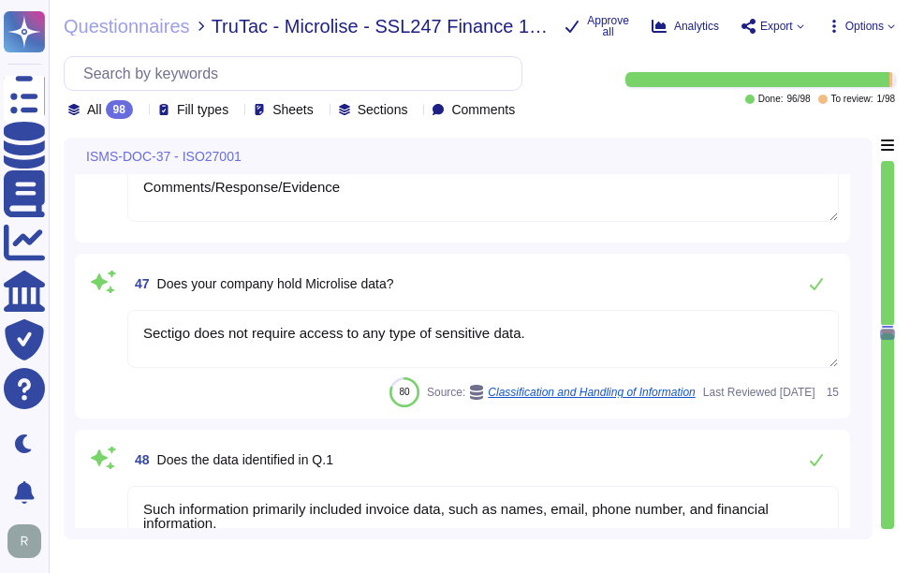
scroll to position [13156, 0]
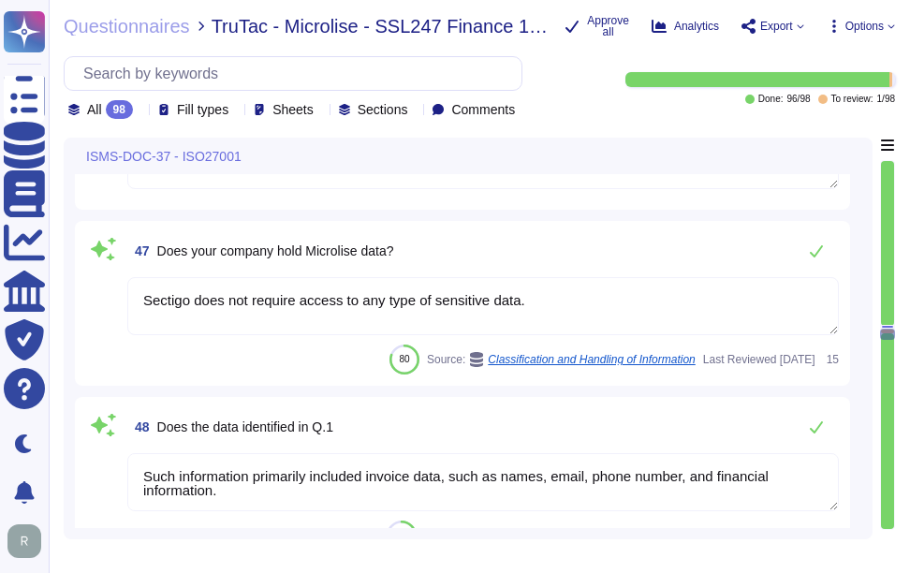
type textarea "N/A"
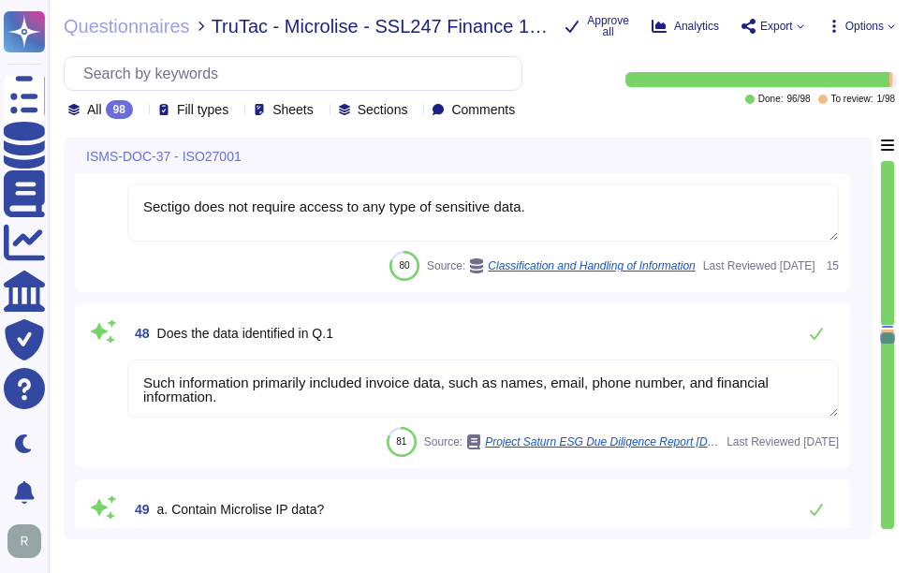
scroll to position [2, 0]
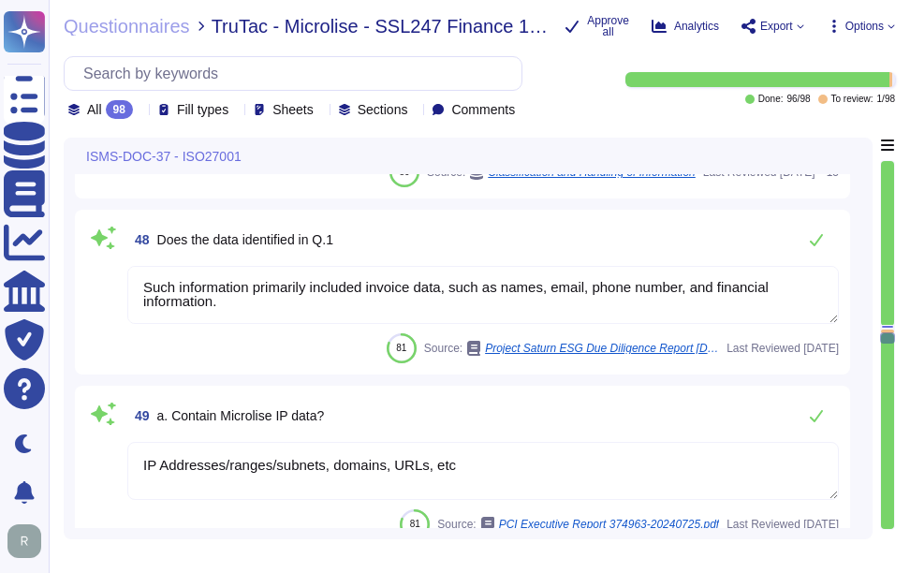
type textarea "Yes, Sectigo complies fully with the General Data Protection Regulation (GDPR) …"
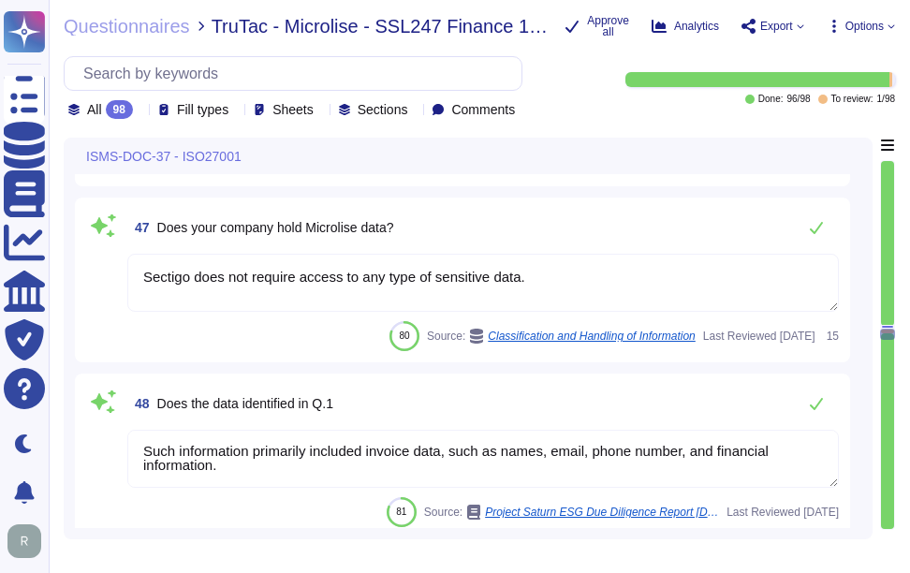
scroll to position [13156, 0]
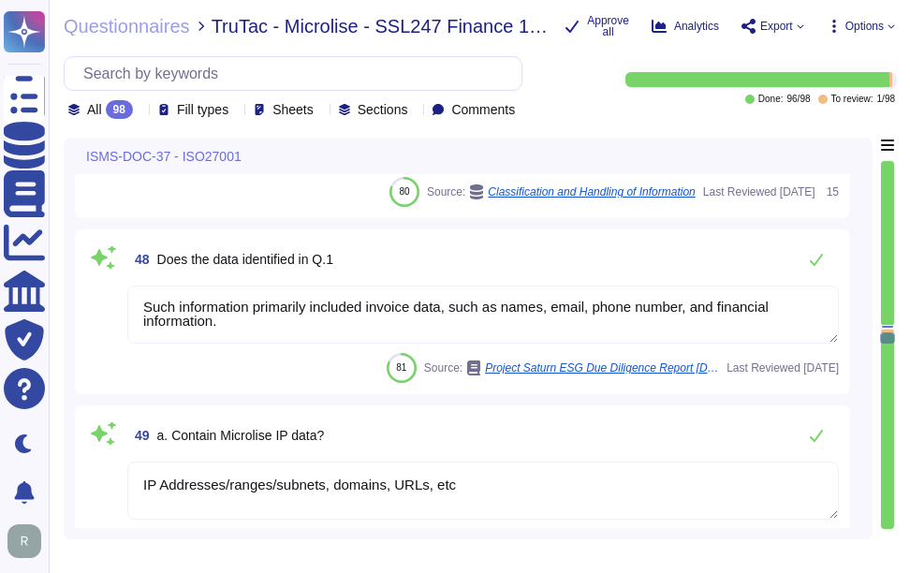
type textarea "Yes, Sectigo complies fully with the General Data Protection Regulation (GDPR) …"
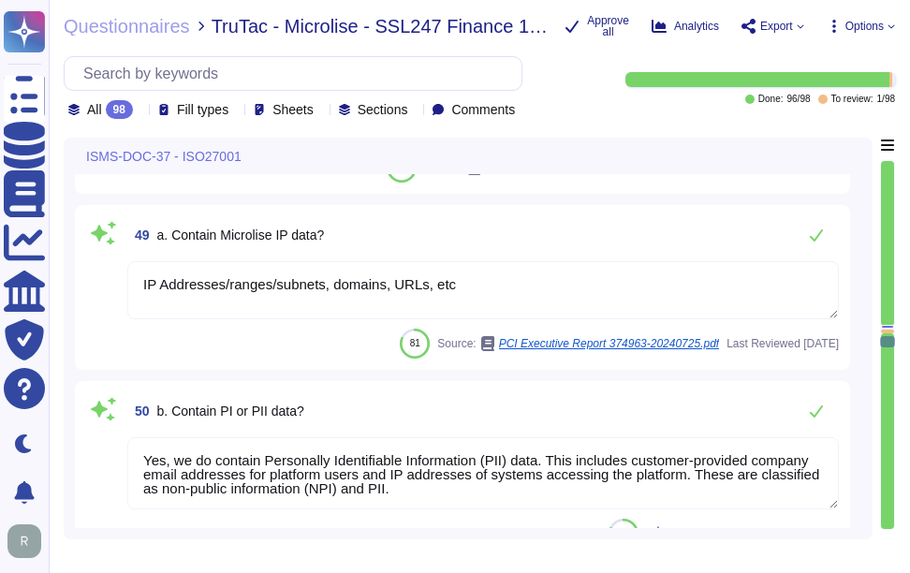
scroll to position [13531, 0]
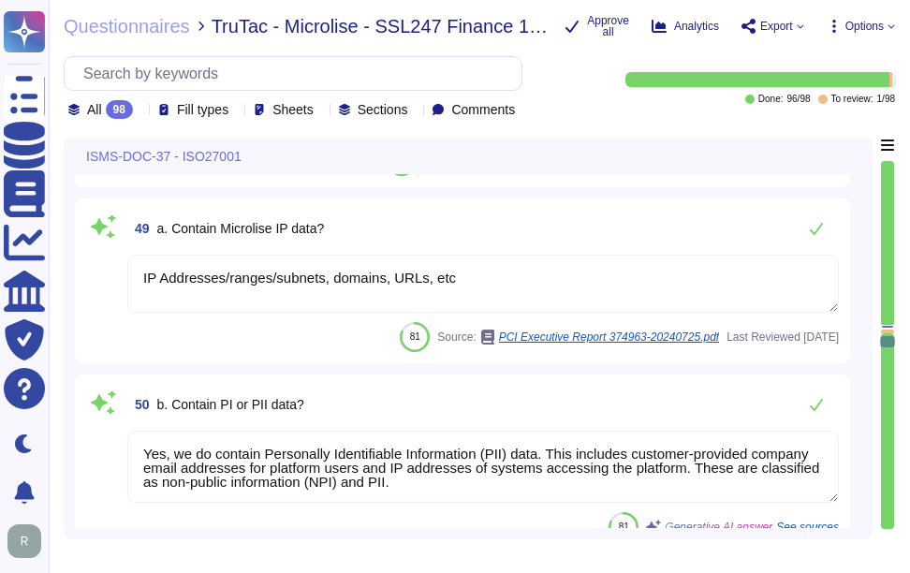
type textarea "We can provide applicable evidence of our compliance, including certifications …"
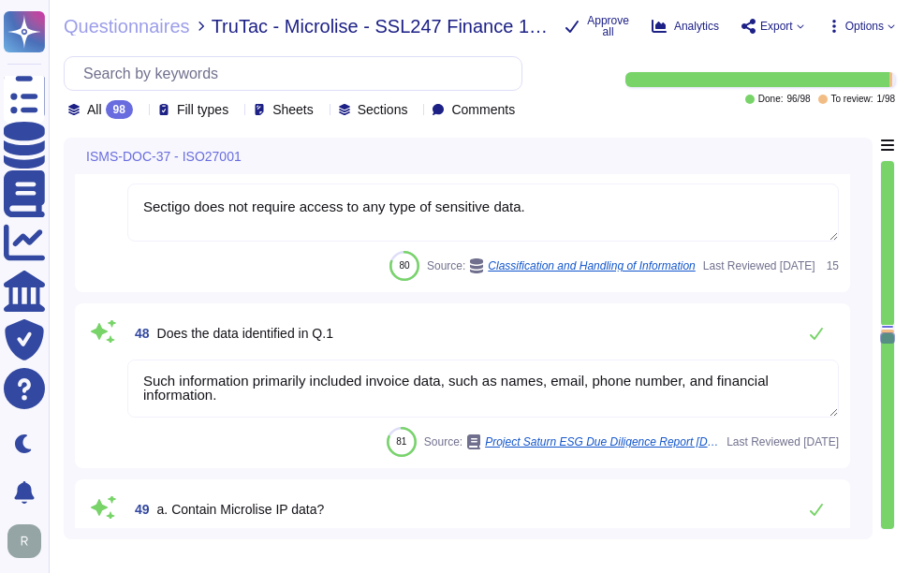
scroll to position [0, 0]
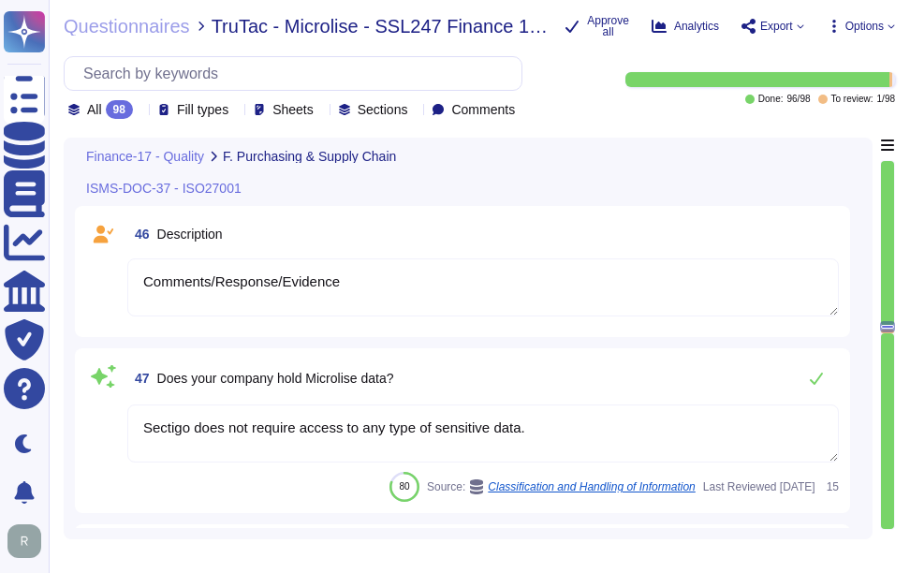
type textarea "Sectigo manages conformance to processes and procedures through a structured ap…"
type textarea "Sectigo conducts regular evaluations of our supply chain to ensure compliance w…"
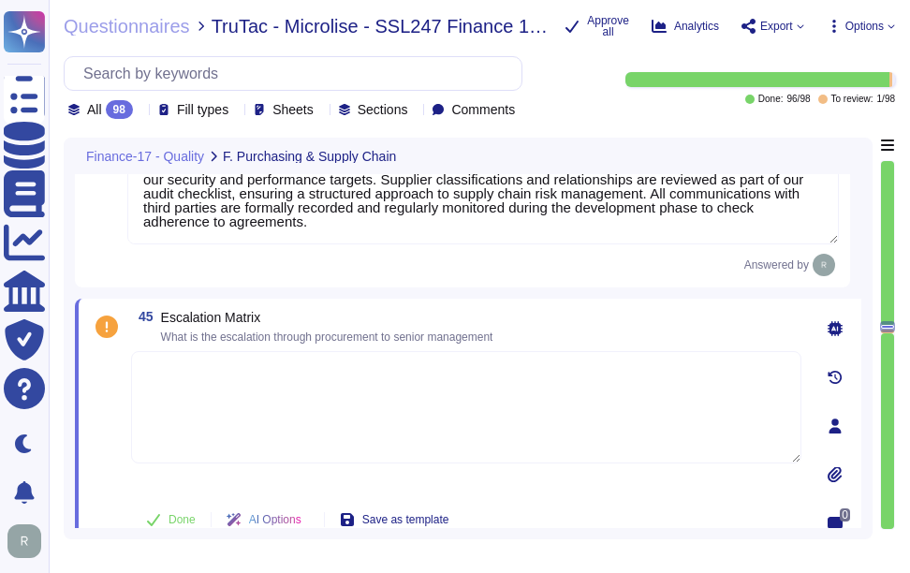
scroll to position [12699, 0]
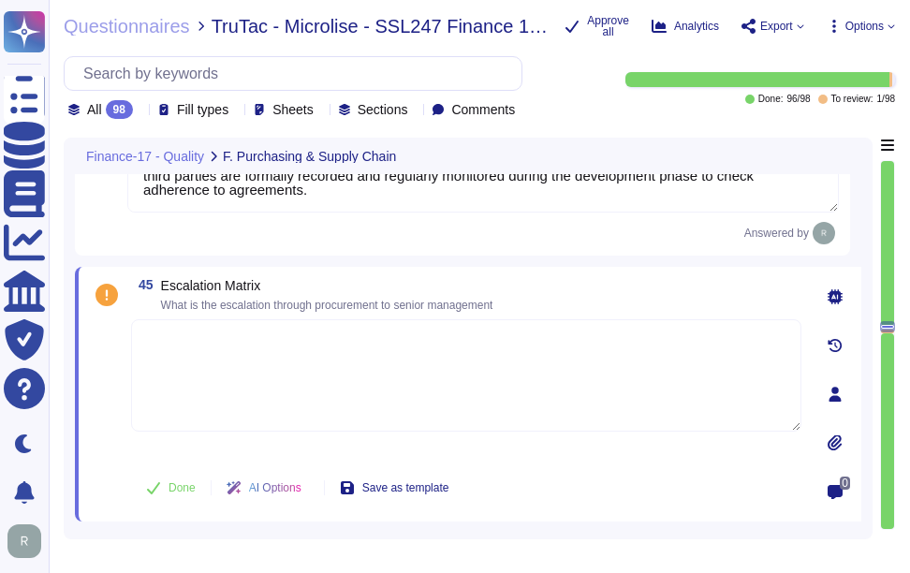
click at [432, 368] on textarea at bounding box center [466, 375] width 671 height 112
paste textarea "please discuss with your enterprise sales representative."
type textarea "please discuss with your enterprise sales representative."
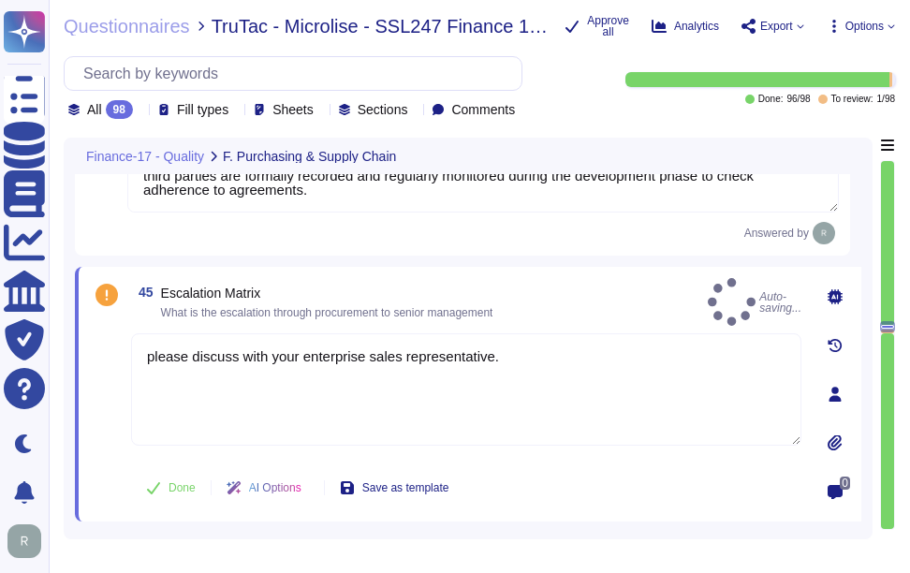
click at [570, 300] on div "45 Escalation Matrix What is the escalation through procurement to senior manag…" at bounding box center [466, 302] width 671 height 48
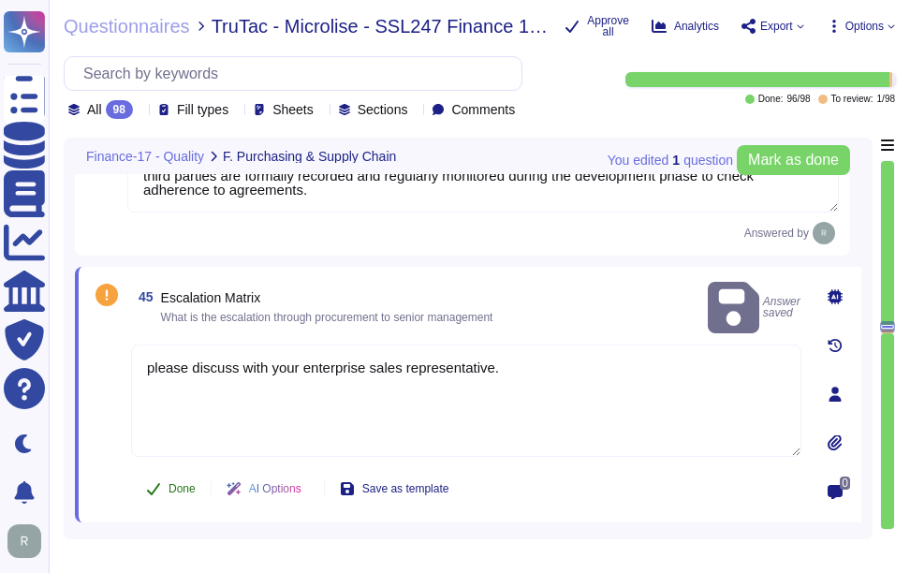
click at [163, 486] on button "Done" at bounding box center [171, 488] width 80 height 37
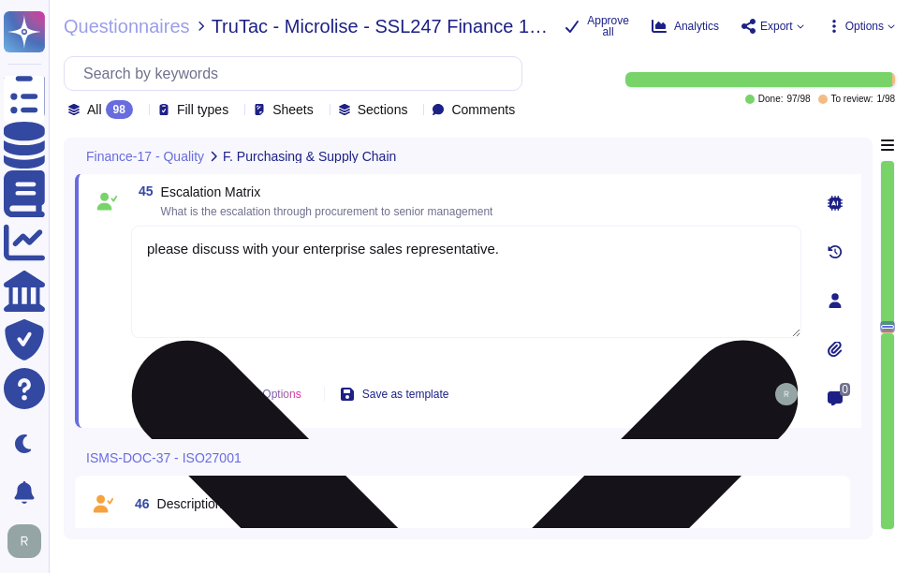
type textarea "IP Addresses/ranges/subnets, domains, URLs, etc"
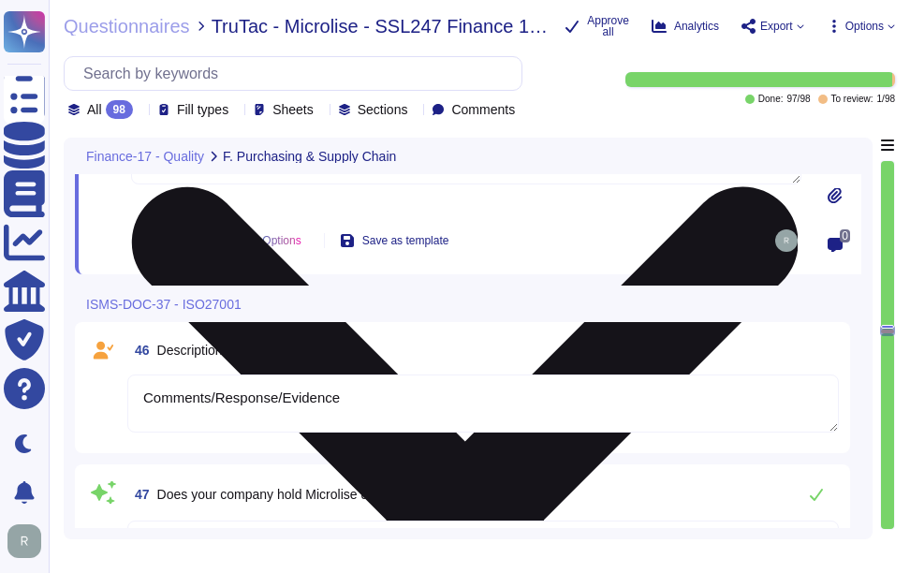
scroll to position [12980, 0]
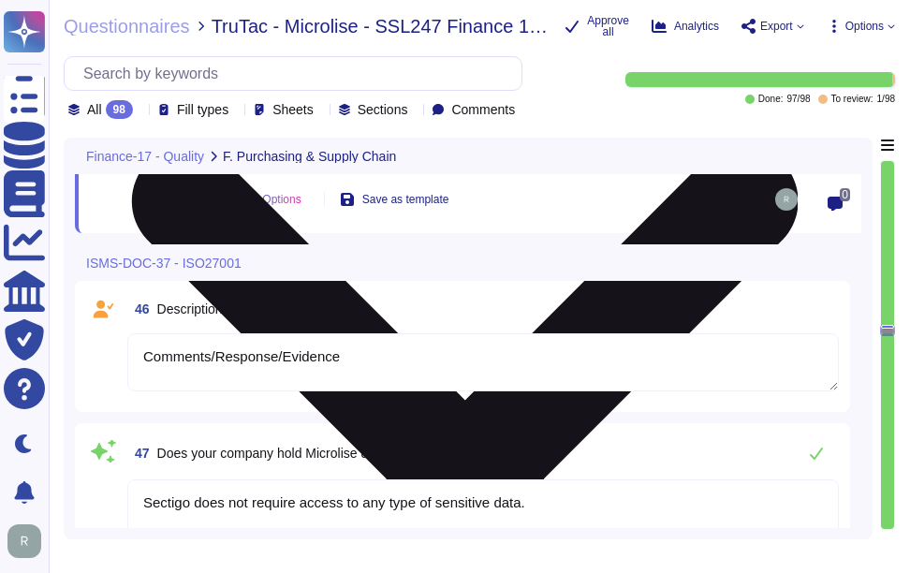
type textarea "Yes, we do contain Personally Identifiable Information (PII) data. This include…"
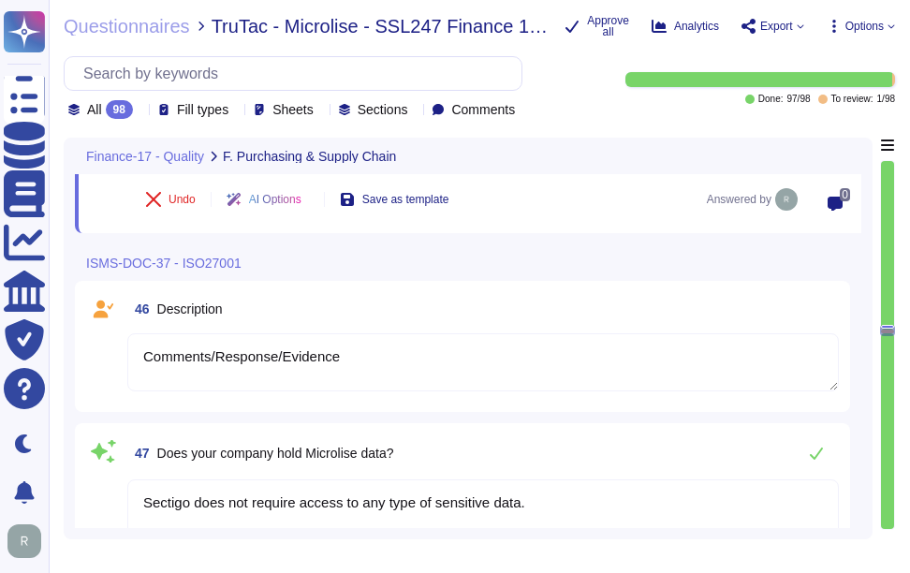
click at [189, 311] on span "Description" at bounding box center [190, 309] width 66 height 15
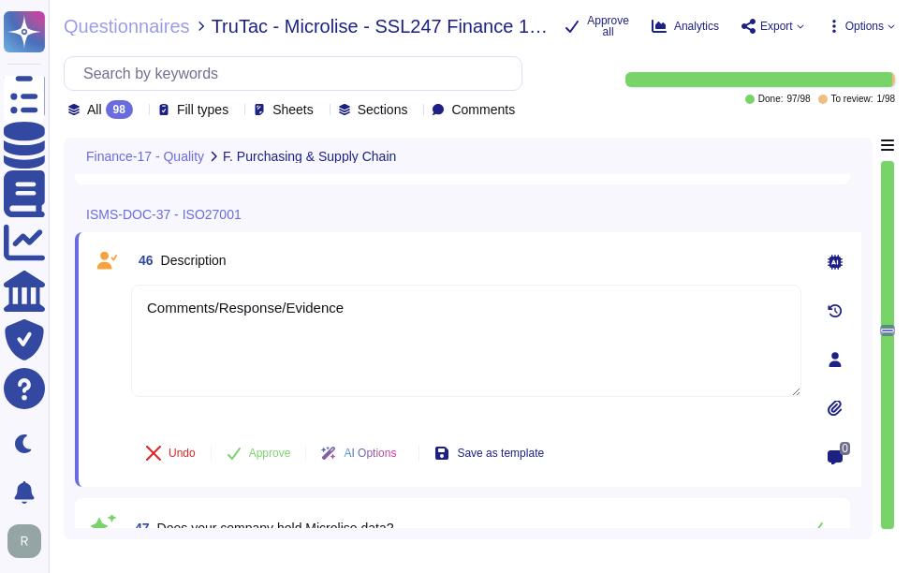
click at [189, 311] on textarea "Comments/Response/Evidence" at bounding box center [466, 341] width 671 height 112
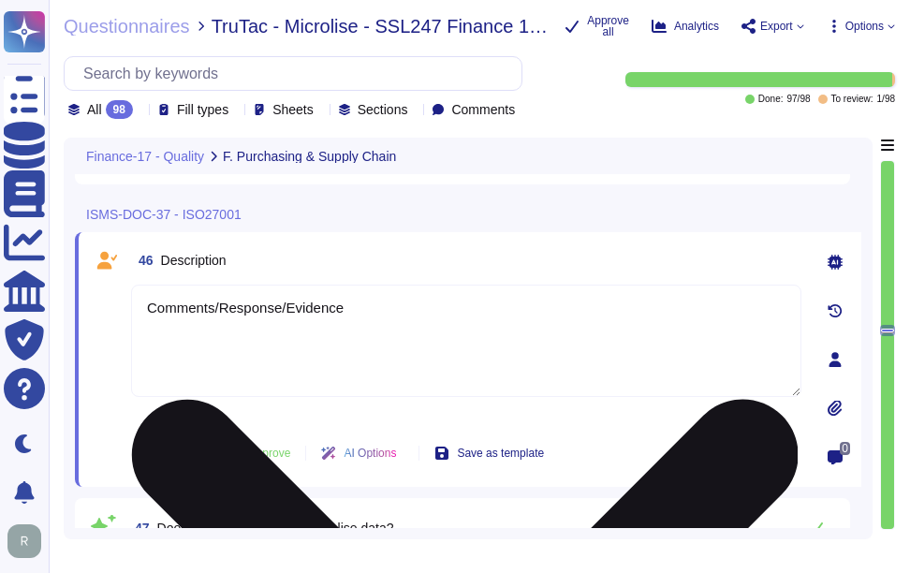
click at [393, 355] on textarea "Comments/Response/Evidence" at bounding box center [466, 341] width 671 height 112
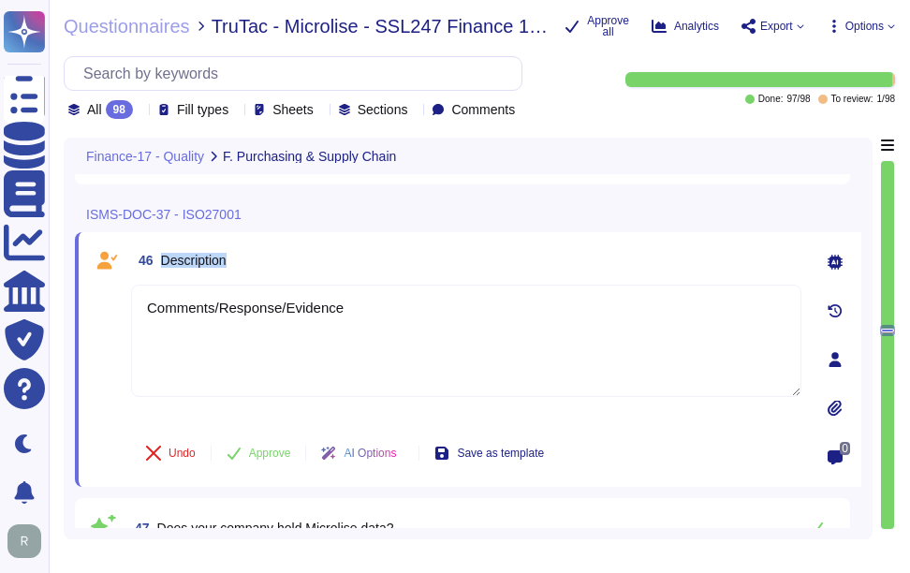
drag, startPoint x: 196, startPoint y: 268, endPoint x: 269, endPoint y: 271, distance: 73.1
click at [269, 271] on div "46 Description" at bounding box center [466, 261] width 671 height 34
drag, startPoint x: 178, startPoint y: 221, endPoint x: 233, endPoint y: 221, distance: 55.3
click at [233, 221] on span "ISMS-DOC-37 - ISO27001" at bounding box center [163, 214] width 155 height 13
drag, startPoint x: 407, startPoint y: 321, endPoint x: 126, endPoint y: 286, distance: 283.3
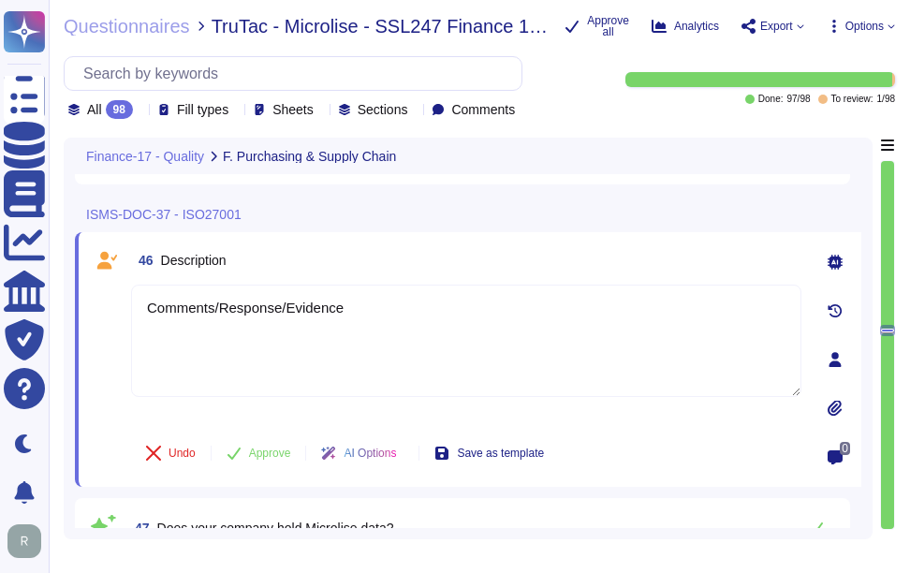
click at [126, 286] on div "46 Description Comments/Response/Evidence Undo Approve AI Options Save as templ…" at bounding box center [446, 360] width 712 height 232
click at [582, 277] on div "46 Description" at bounding box center [466, 261] width 671 height 34
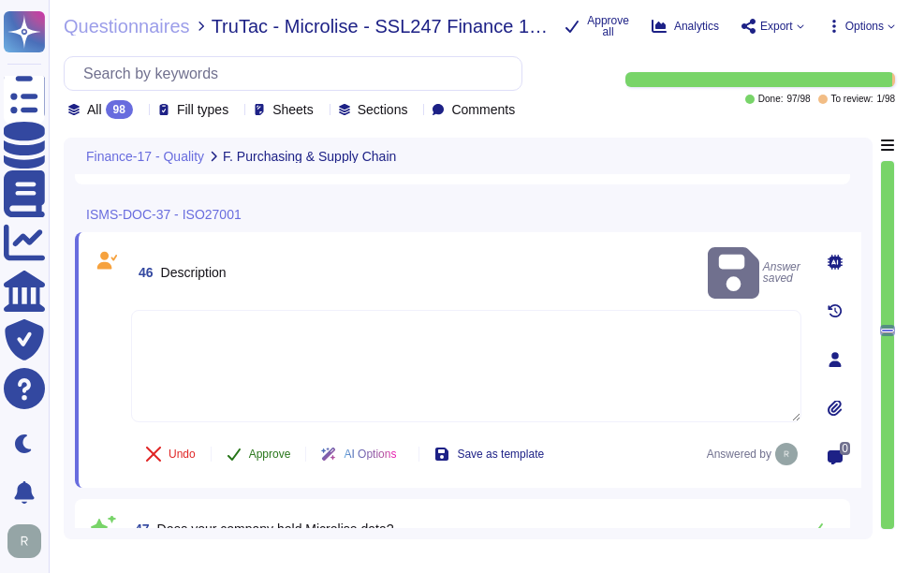
click at [269, 452] on button "Approve" at bounding box center [259, 454] width 95 height 37
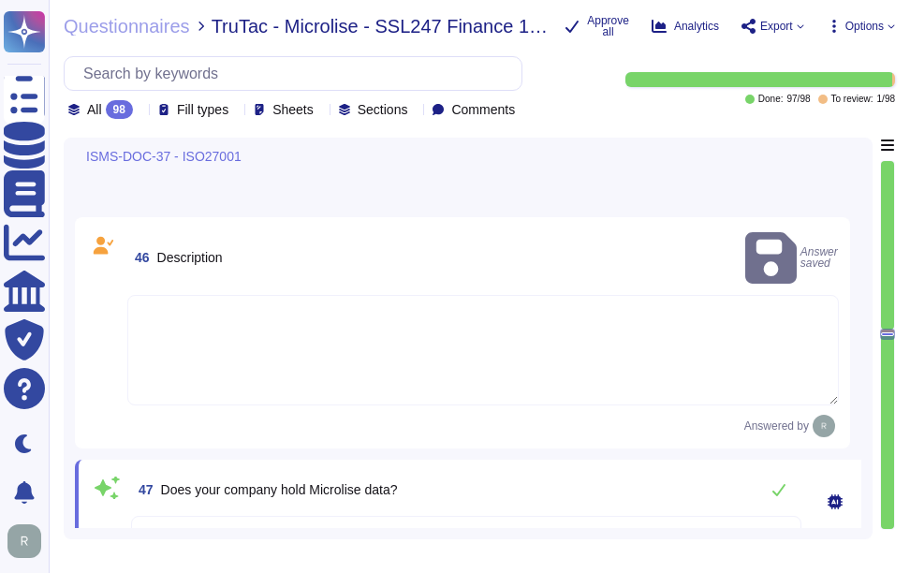
type textarea "Yes, we do contain Personally Identifiable Information (PII) data. This include…"
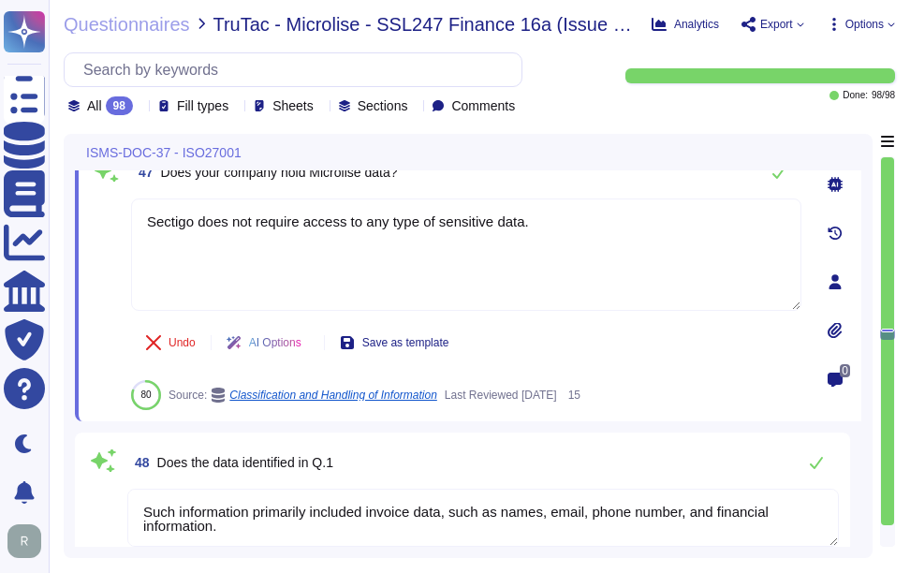
type textarea "N/A"
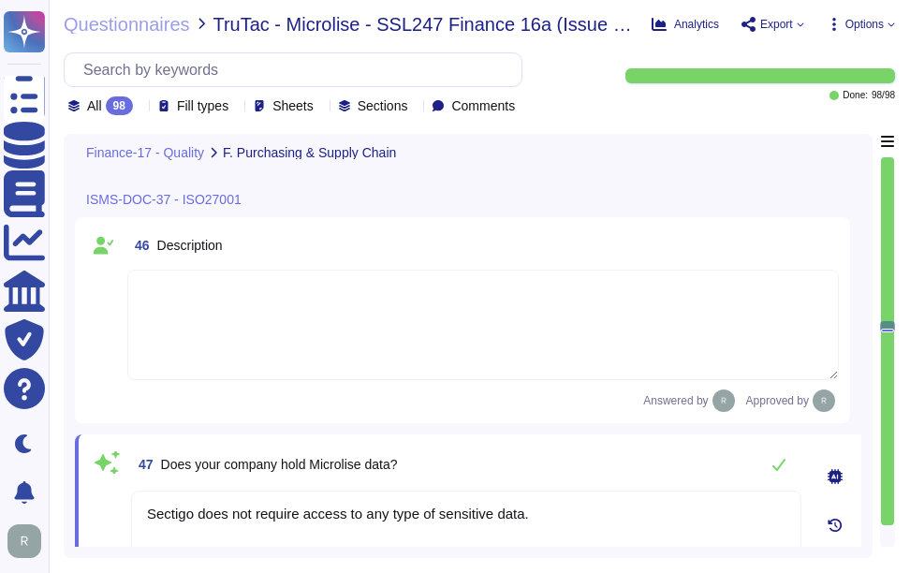
type textarea "Sectigo conducts regular evaluations of our supply chain to ensure compliance w…"
type textarea "please discuss with your enterprise sales representative."
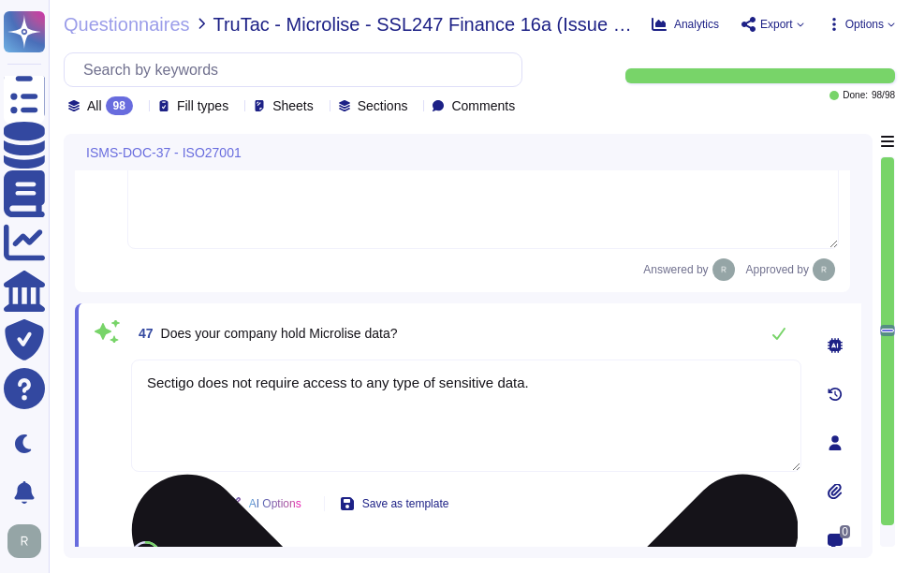
scroll to position [13079, 0]
type textarea "Yes, we do contain Personally Identifiable Information (PII) data. This include…"
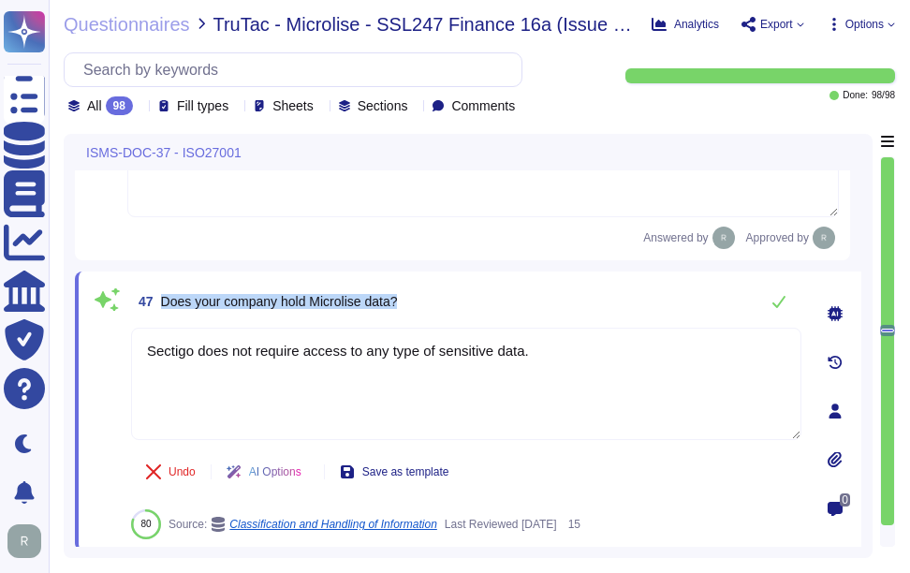
drag, startPoint x: 161, startPoint y: 303, endPoint x: 499, endPoint y: 308, distance: 338.2
click at [499, 308] on div "47 Does your company hold Microlise data?" at bounding box center [466, 301] width 671 height 37
click at [189, 305] on span "Does your company hold Microlise data?" at bounding box center [279, 301] width 237 height 15
drag, startPoint x: 162, startPoint y: 303, endPoint x: 529, endPoint y: 326, distance: 367.9
click at [529, 326] on div "47 Does your company hold Microlise data? Sectigo does not require access to an…" at bounding box center [446, 411] width 712 height 257
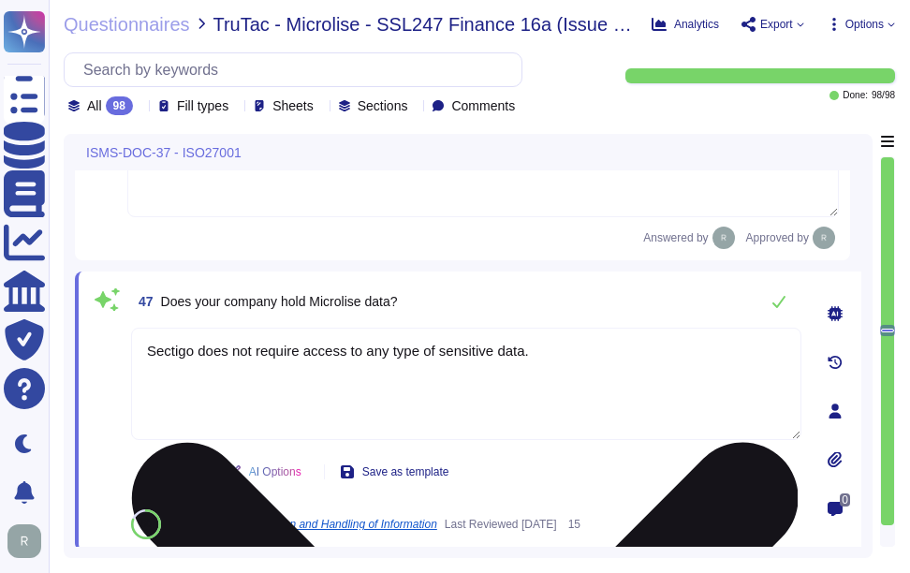
click at [626, 359] on textarea "Sectigo does not require access to any type of sensitive data." at bounding box center [466, 384] width 671 height 112
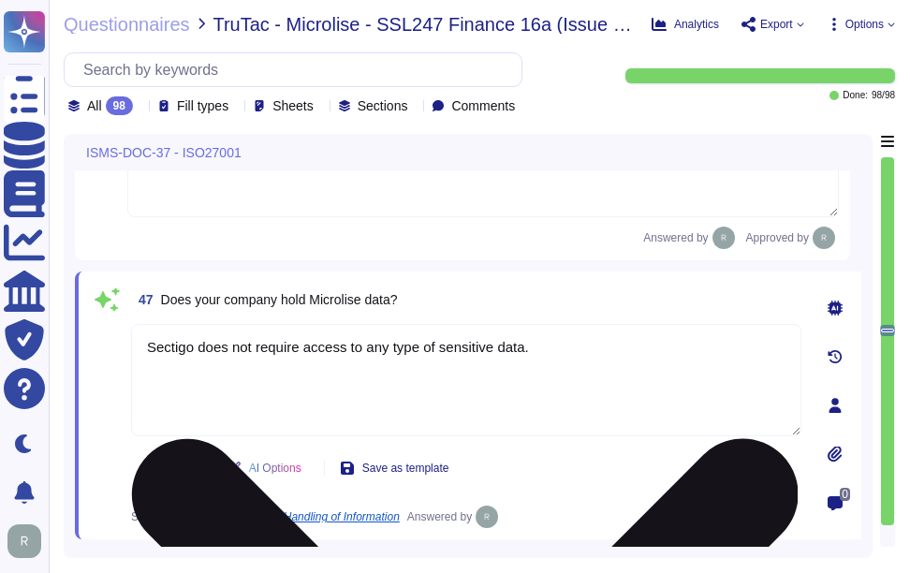
click at [622, 349] on textarea "Sectigo does not require access to any type of sensitive data." at bounding box center [466, 380] width 671 height 112
paste textarea "Sectigo holds the following types of data: - Customer-provided employee names -…"
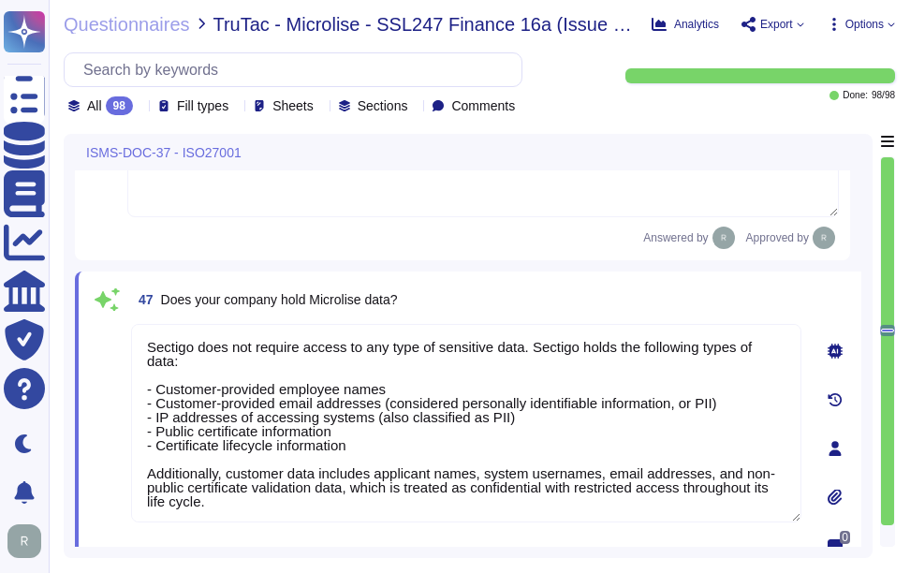
type textarea "Sectigo does not require access to any type of sensitive data. Sectigo holds th…"
click at [592, 300] on div "47 Does your company hold Microlise data?" at bounding box center [466, 300] width 671 height 34
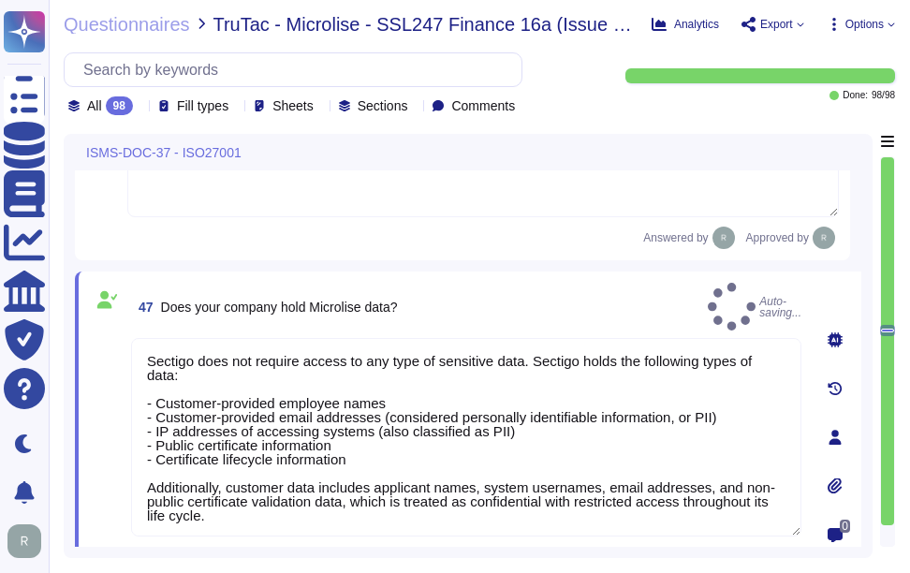
type textarea "Yes, we do contain Personally Identifiable Information (PII) data. This include…"
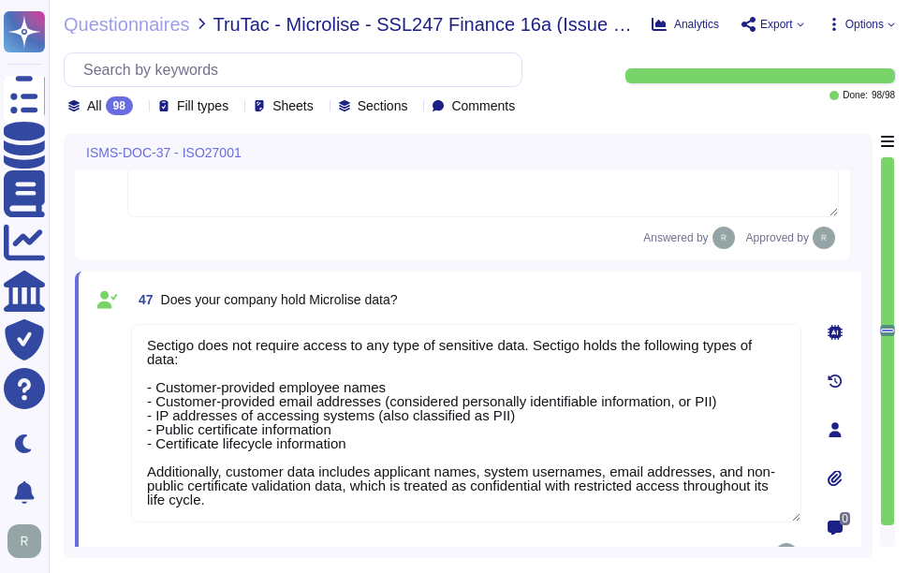
click at [546, 285] on div "47 Does your company hold Microlise data? Sectigo does not require access to an…" at bounding box center [468, 430] width 787 height 317
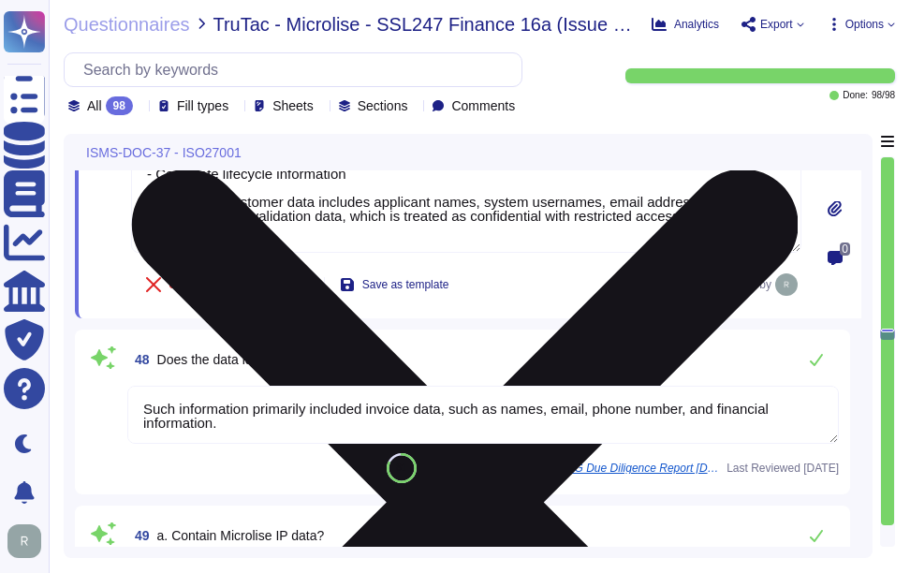
type textarea "N/A"
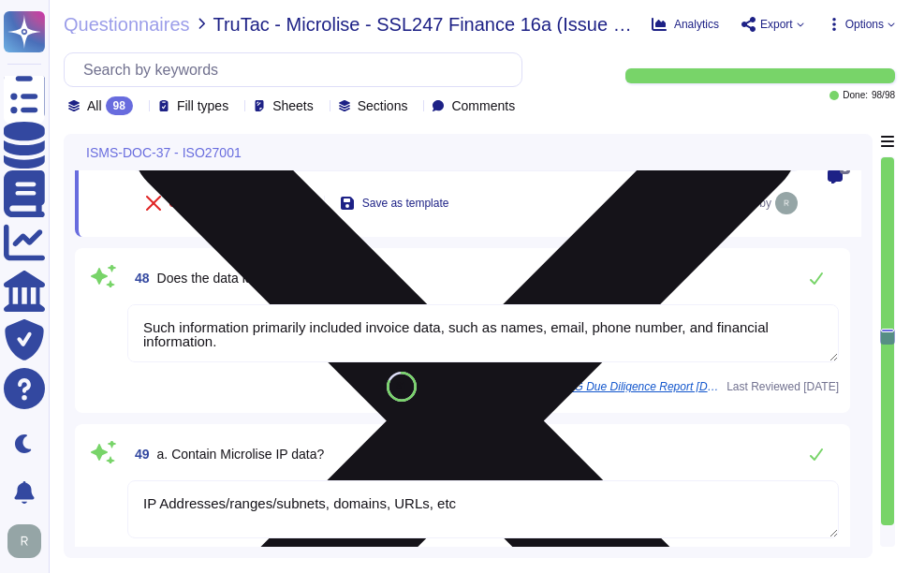
type textarea "Yes, Sectigo complies fully with the General Data Protection Regulation (GDPR) …"
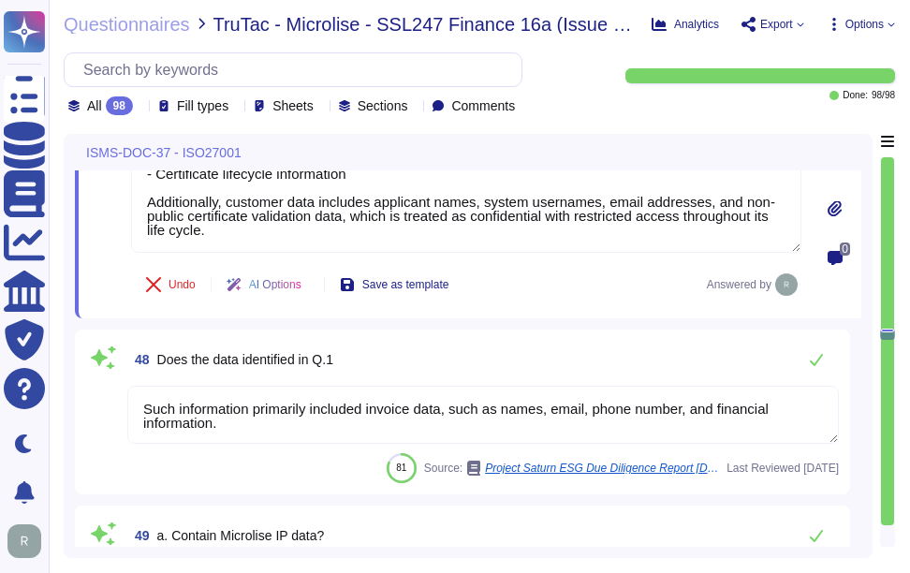
type textarea "N/A"
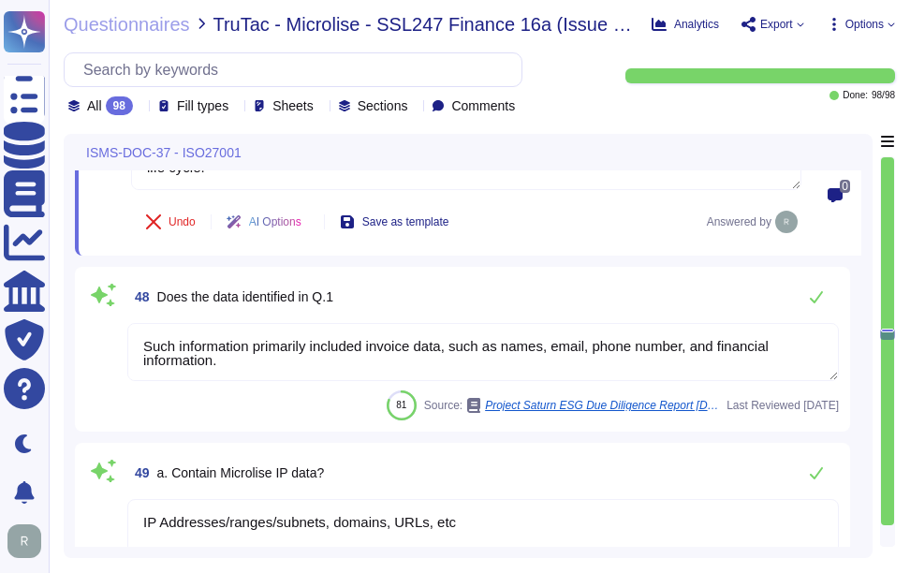
scroll to position [13443, 0]
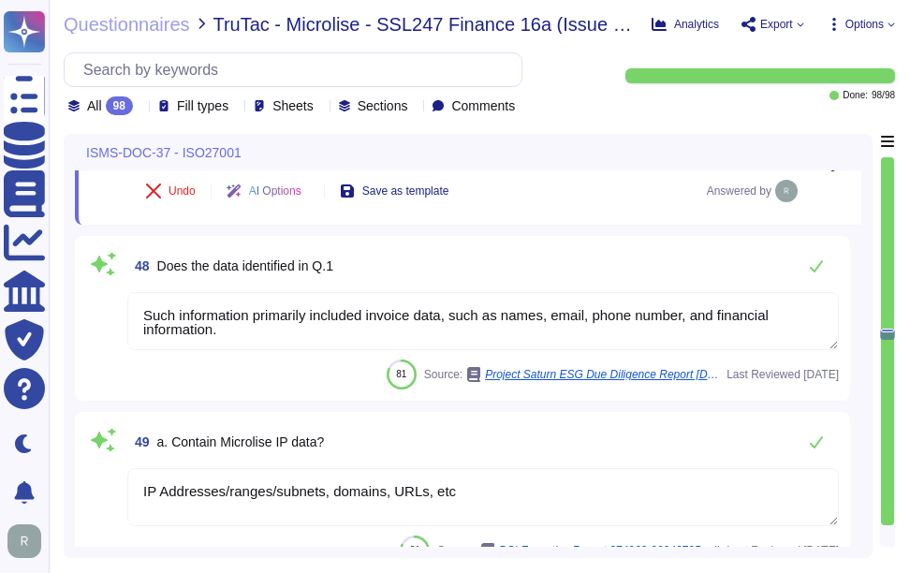
type textarea "Yes, Sectigo complies fully with the General Data Protection Regulation (GDPR) …"
drag, startPoint x: 157, startPoint y: 266, endPoint x: 372, endPoint y: 267, distance: 214.5
click at [372, 267] on div "48 Does the data identified in Q.1" at bounding box center [483, 265] width 712 height 37
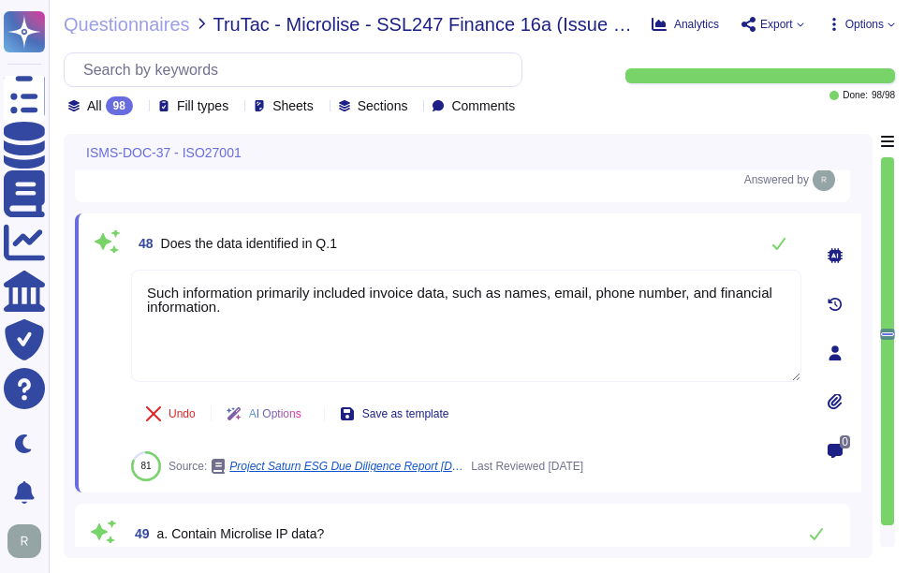
scroll to position [0, 0]
drag, startPoint x: 161, startPoint y: 244, endPoint x: 454, endPoint y: 249, distance: 293.2
click at [454, 249] on div "48 Does the data identified in Q.1" at bounding box center [466, 243] width 671 height 37
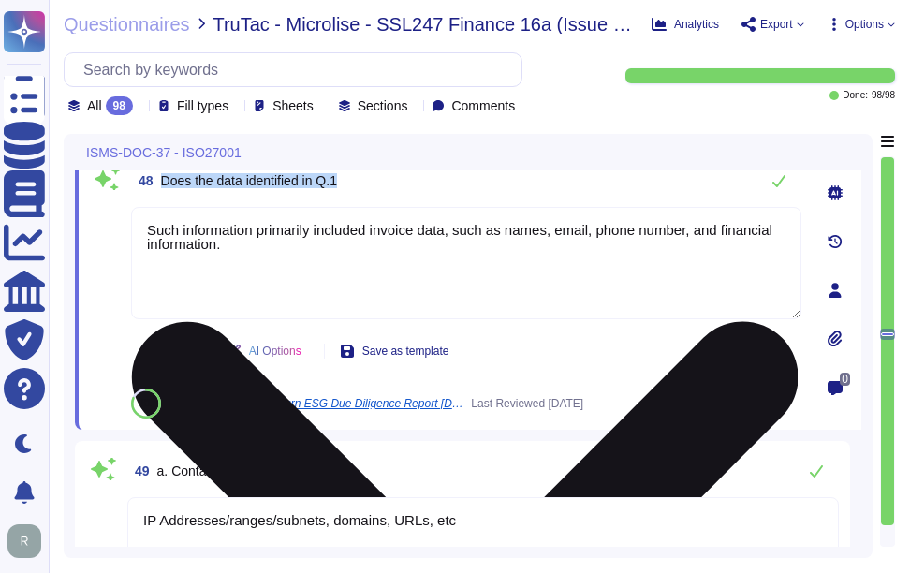
scroll to position [13536, 0]
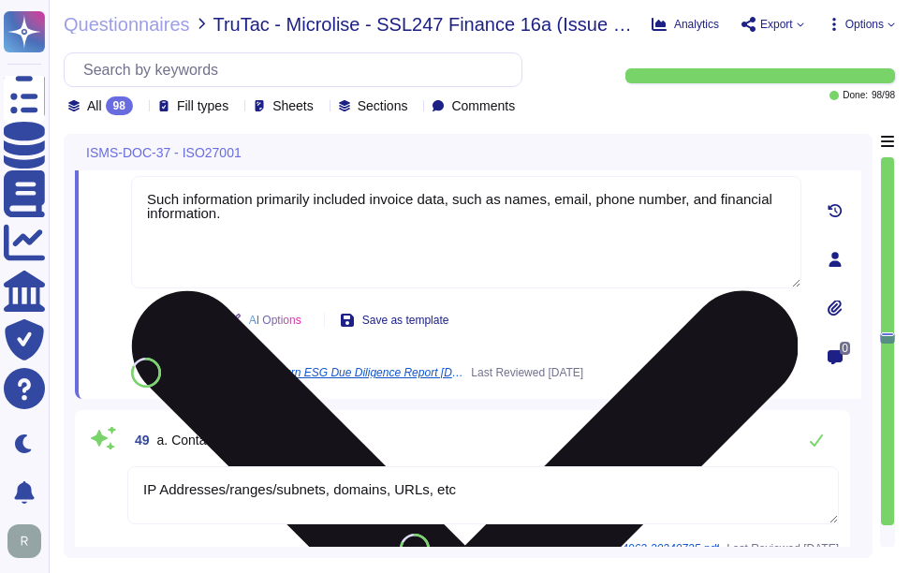
type textarea "Yes, Sectigo complies fully with the General Data Protection Regulation (GDPR) …"
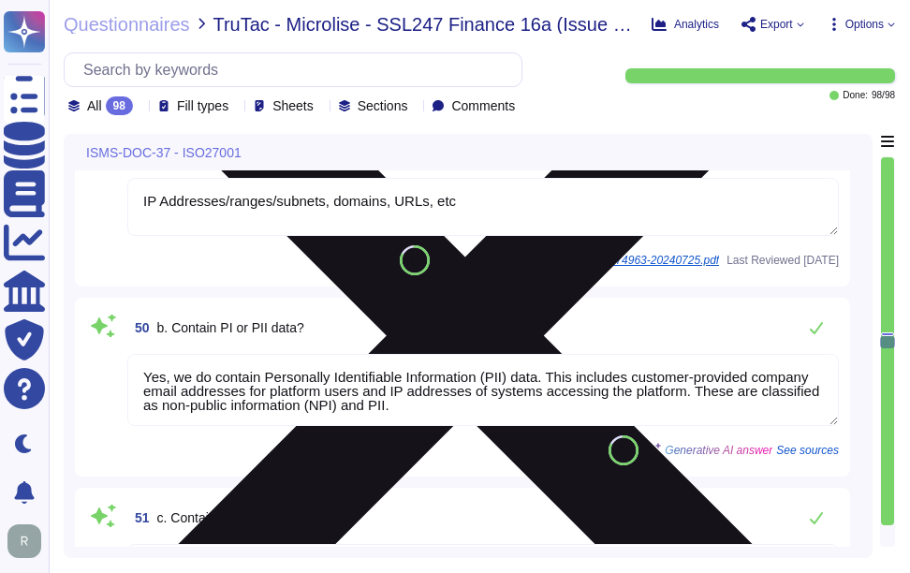
type textarea "We can provide applicable evidence of our compliance, including certifications …"
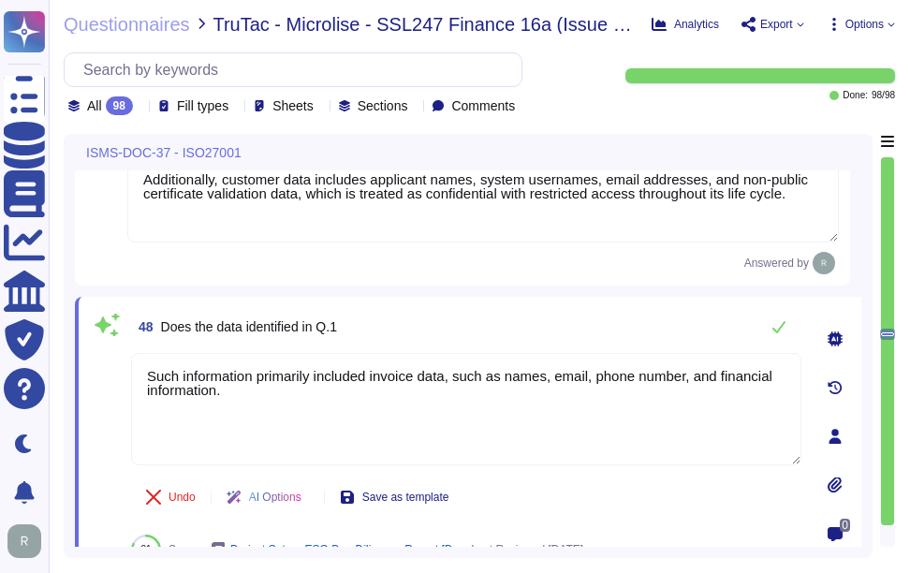
scroll to position [13288, 0]
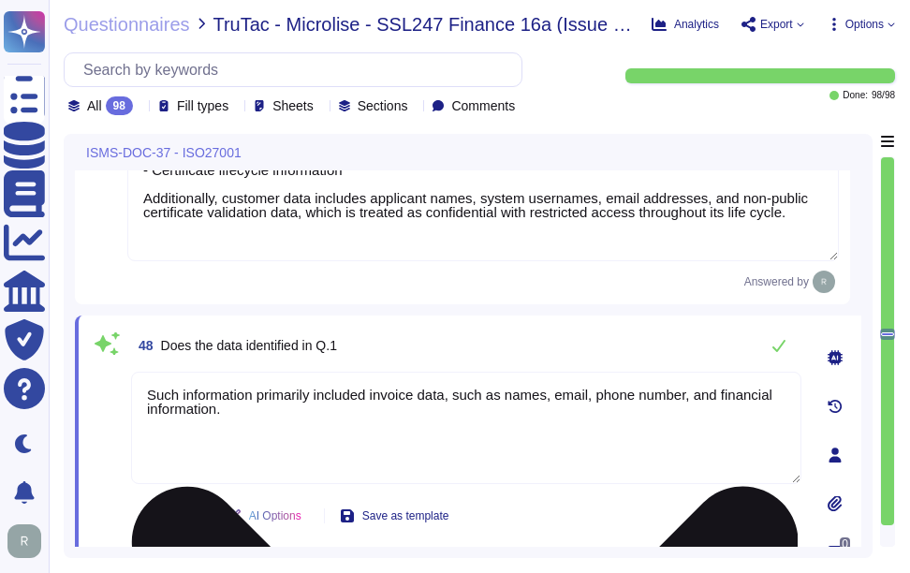
click at [253, 414] on textarea "Such information primarily included invoice data, such as names, email, phone n…" at bounding box center [466, 428] width 671 height 112
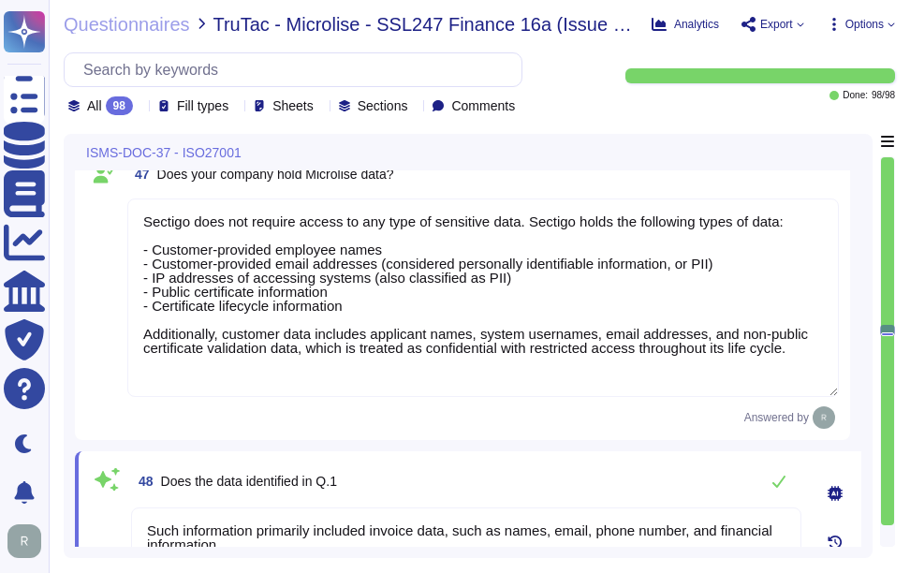
type textarea "Yes, we do contain Personally Identifiable Information (PII) data. This include…"
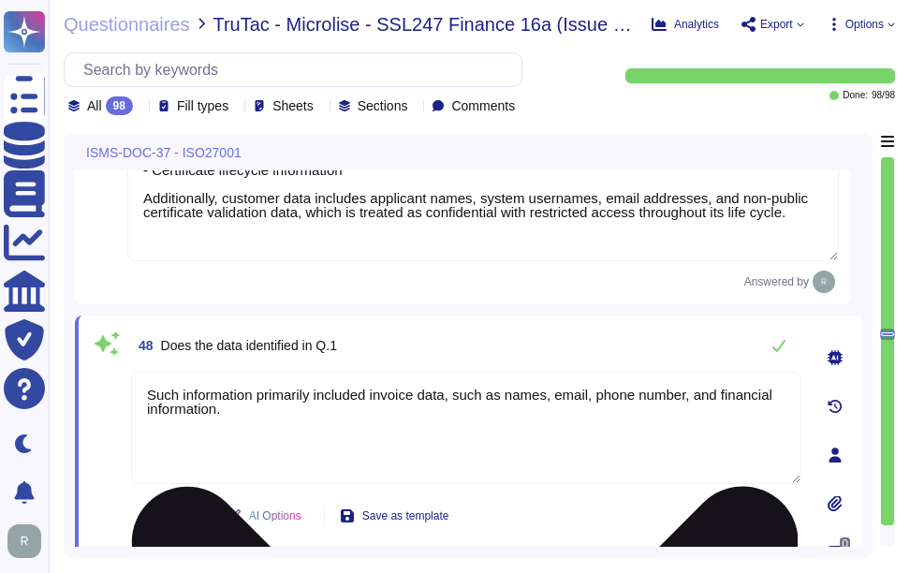
type textarea "N/A"
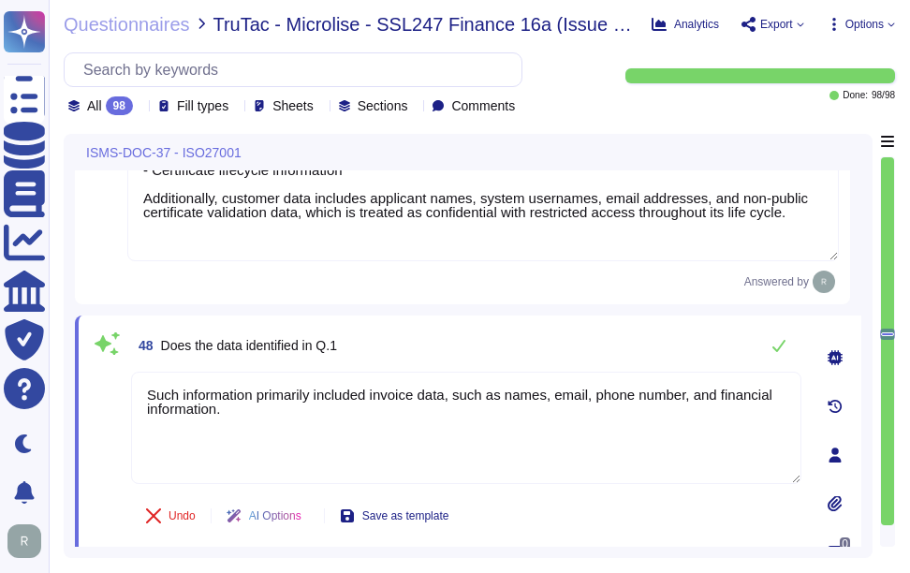
drag, startPoint x: 236, startPoint y: 417, endPoint x: 149, endPoint y: 357, distance: 105.7
click at [153, 361] on div "48 Does the data identified in Q.1 Such information primarily included invoice …" at bounding box center [446, 455] width 712 height 257
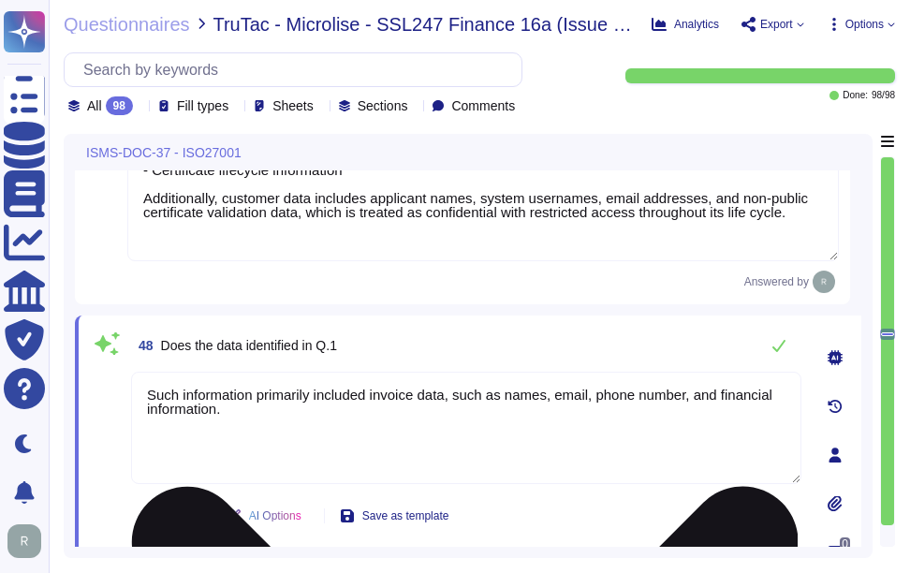
click at [267, 415] on textarea "Such information primarily included invoice data, such as names, email, phone n…" at bounding box center [466, 428] width 671 height 112
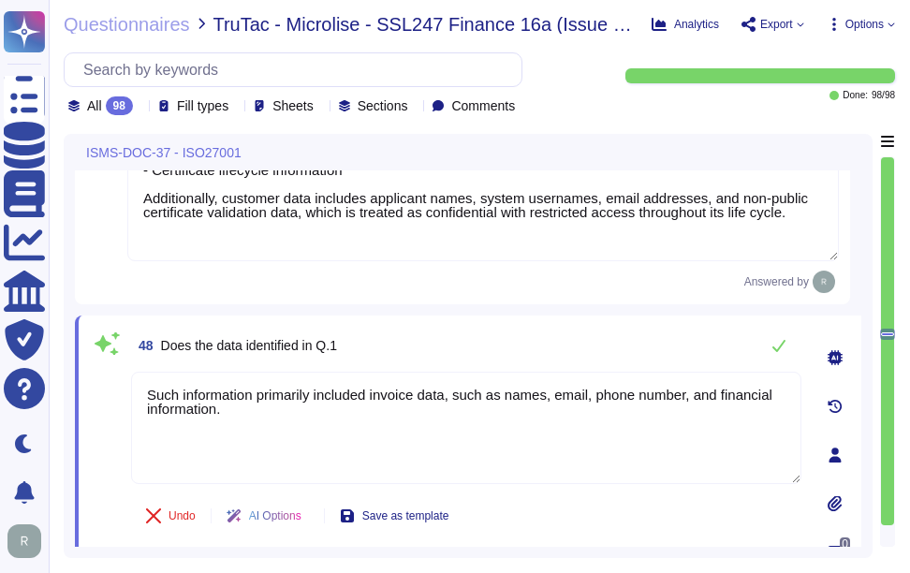
paste textarea "ectigo holds the following types of data: - Customer-provided employee names - …"
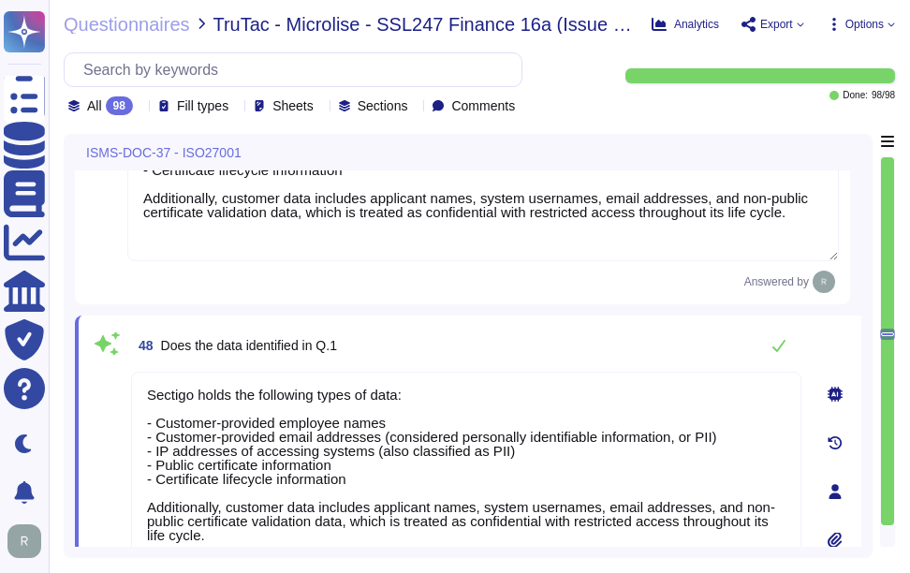
type textarea "Sectigo holds the following types of data: - Customer-provided employee names -…"
click at [502, 335] on div "48 Does the data identified in Q.1" at bounding box center [466, 345] width 671 height 37
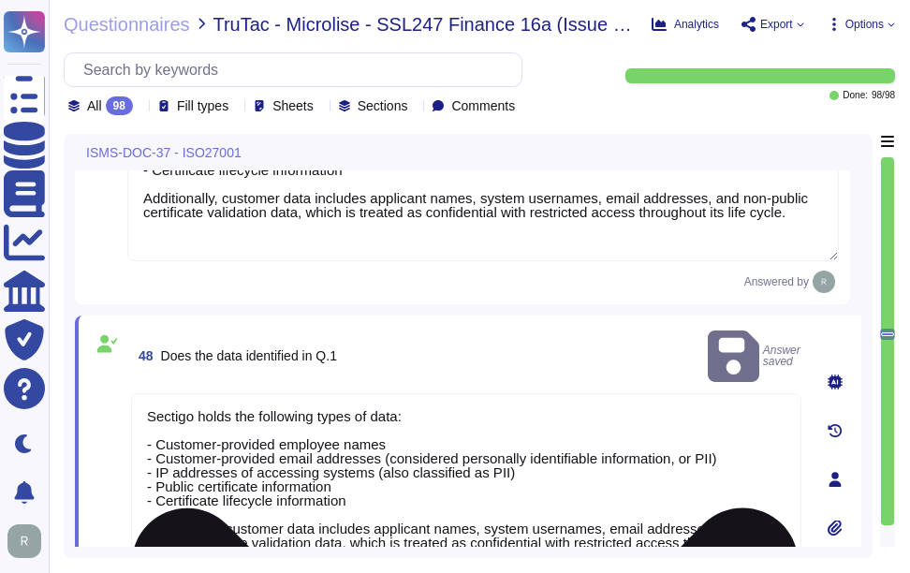
scroll to position [2, 0]
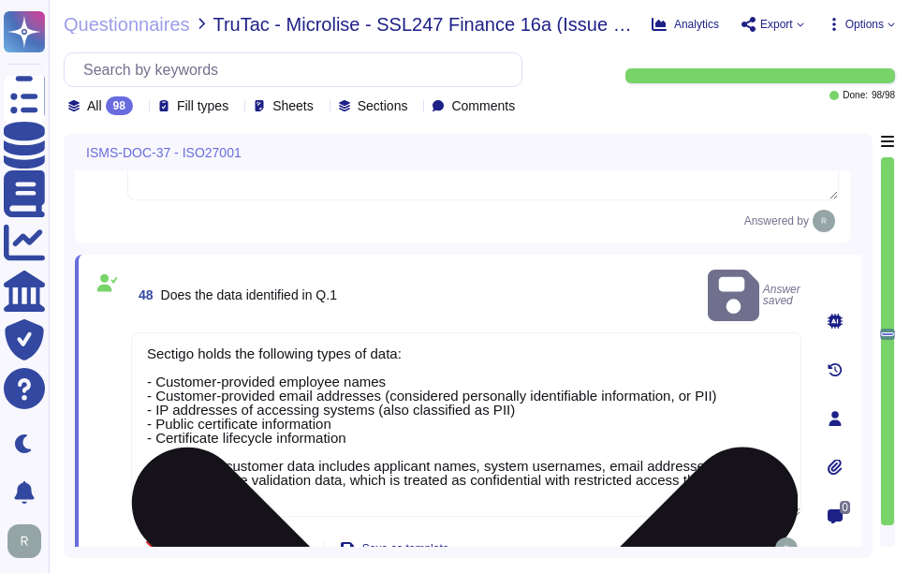
type textarea "N/A"
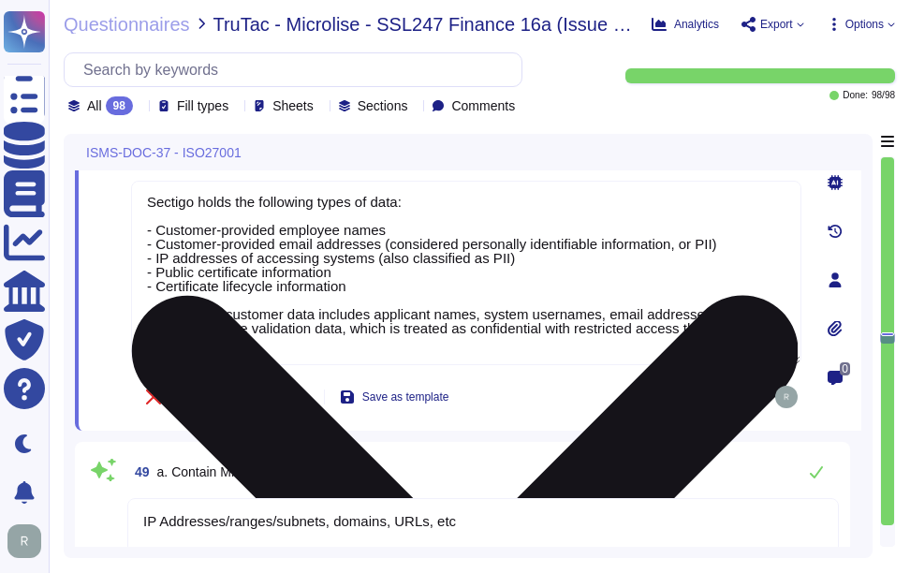
type textarea "Yes, Sectigo complies fully with the General Data Protection Regulation (GDPR) …"
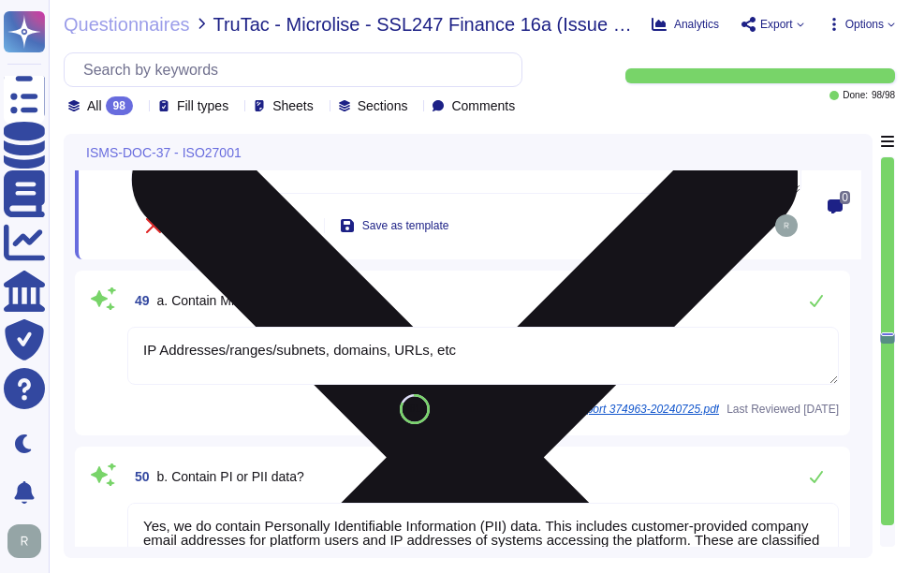
scroll to position [13663, 0]
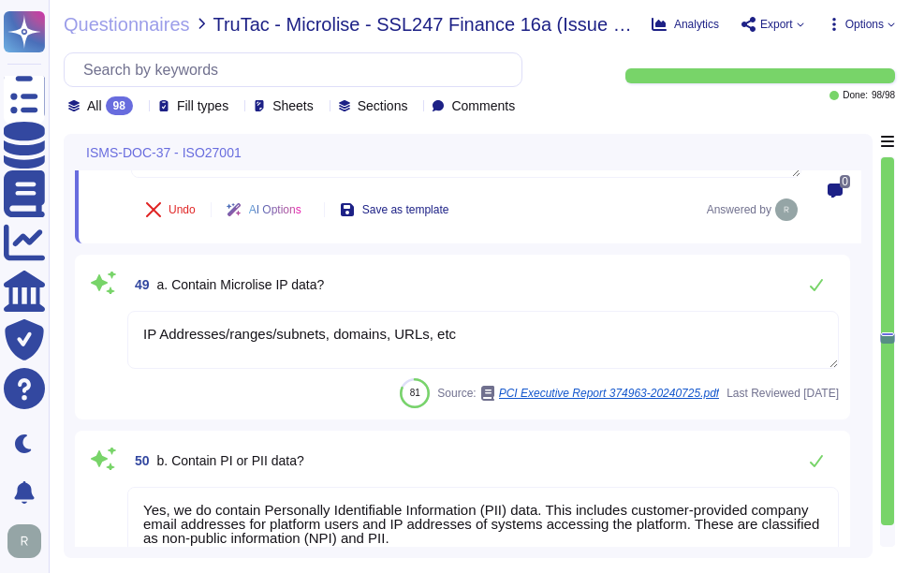
drag, startPoint x: 493, startPoint y: 332, endPoint x: 83, endPoint y: 326, distance: 409.4
click at [83, 326] on div "49 a. Contain Microlise IP data? IP Addresses/ranges/subnets, domains, URLs, et…" at bounding box center [463, 337] width 776 height 165
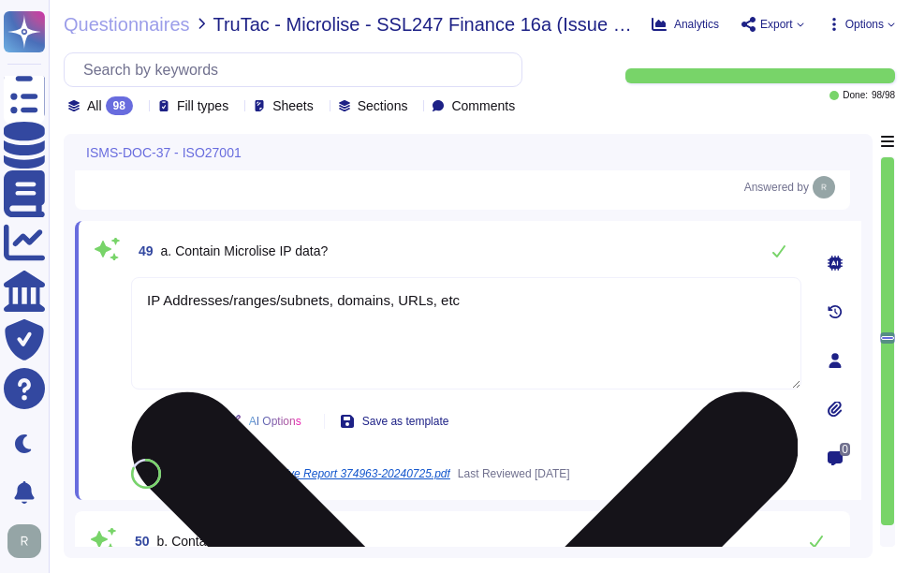
scroll to position [0, 0]
type textarea "Yes, Sectigo complies fully with the General Data Protection Regulation (GDPR) …"
paste textarea "The only personally identifiable information (PII) our system has access to inc…"
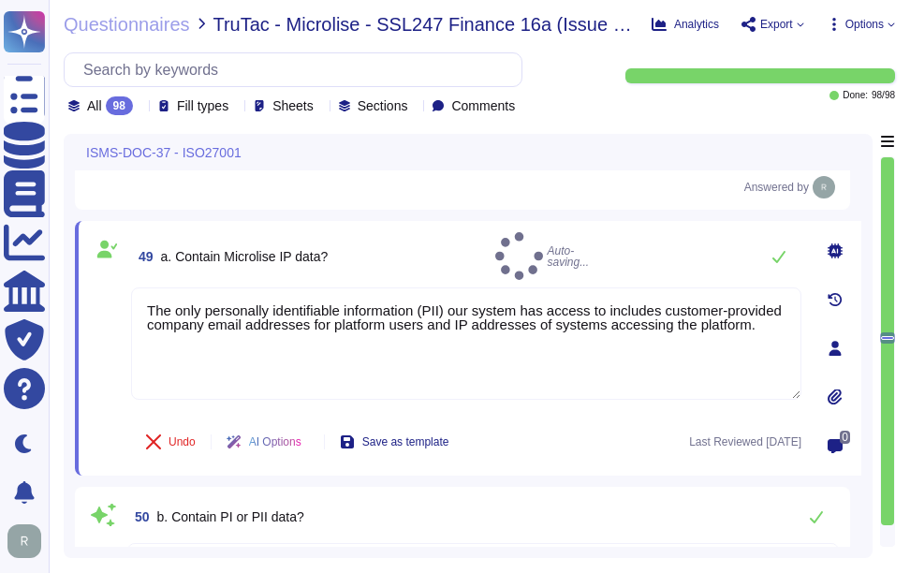
type textarea "The only personally identifiable information (PII) our system has access to inc…"
click at [584, 252] on div "49 a. Contain Microlise IP data? Auto-saving..." at bounding box center [466, 256] width 671 height 48
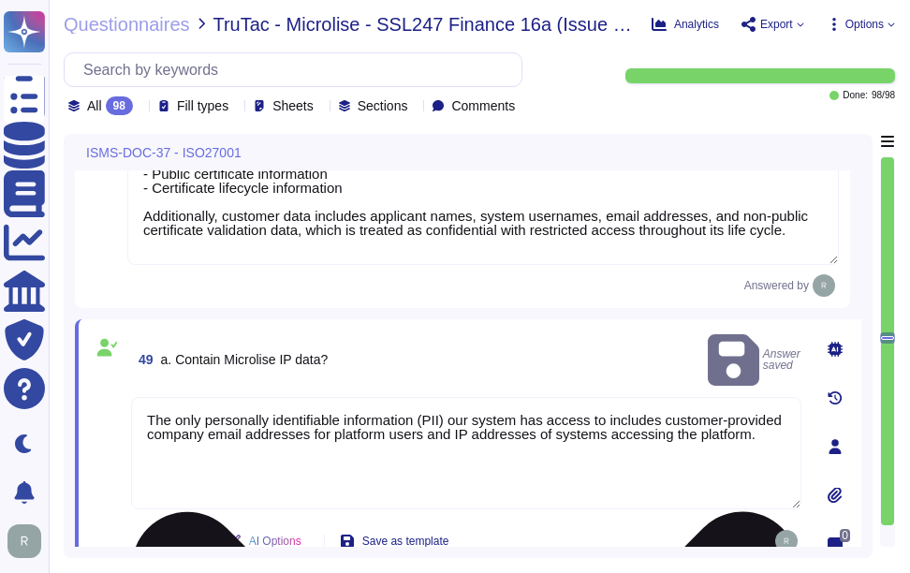
type textarea "Yes, Sectigo complies fully with the General Data Protection Regulation (GDPR) …"
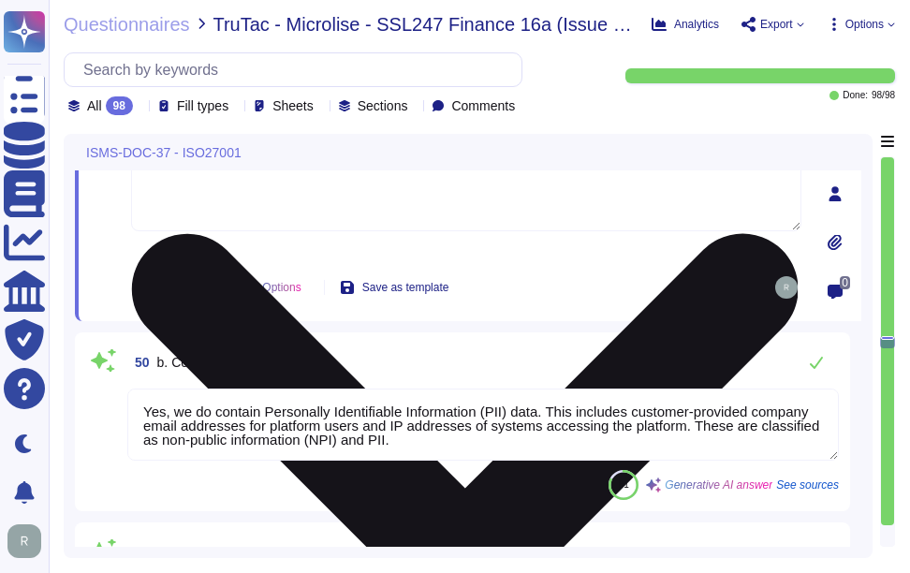
scroll to position [13850, 0]
type textarea "We can provide applicable evidence of our compliance, including certifications …"
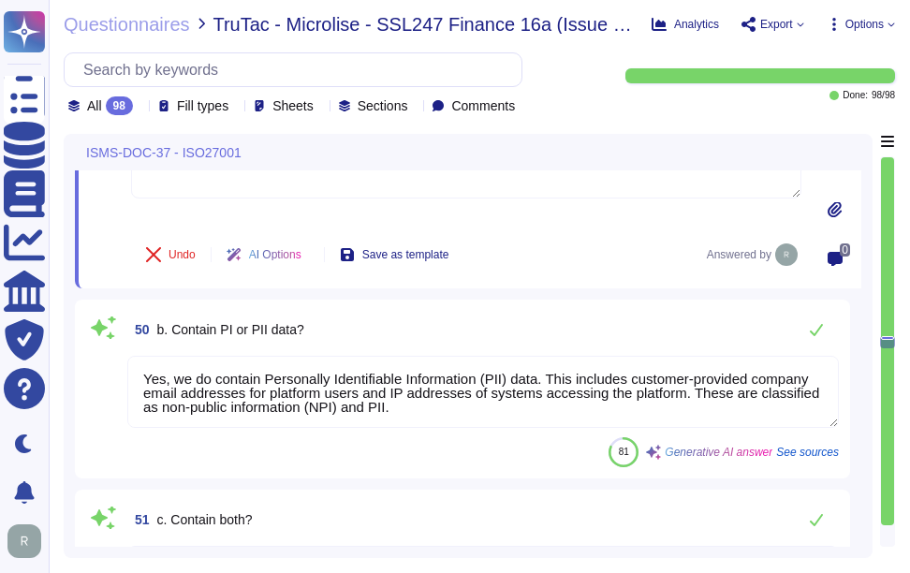
drag, startPoint x: 412, startPoint y: 410, endPoint x: 514, endPoint y: 286, distance: 161.1
click at [73, 364] on div "ISMS-DOC-37 - ISO27001 47 Does your company hold Microlise data? Sectigo does n…" at bounding box center [468, 346] width 809 height 424
type textarea "The only personally identifiable information (PII) our system has access to inc…"
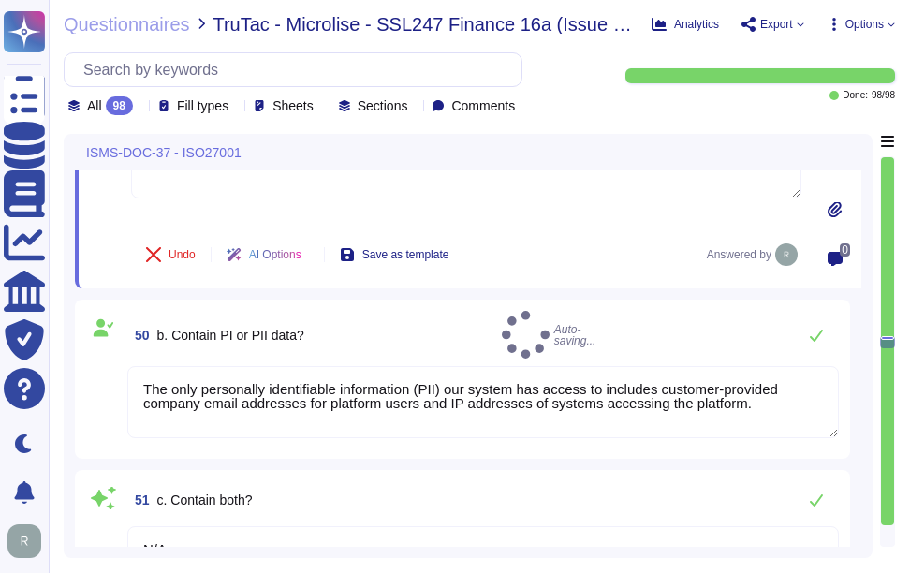
click at [497, 313] on div "50 b. Contain PI or PII data? Auto-saving..." at bounding box center [483, 335] width 712 height 48
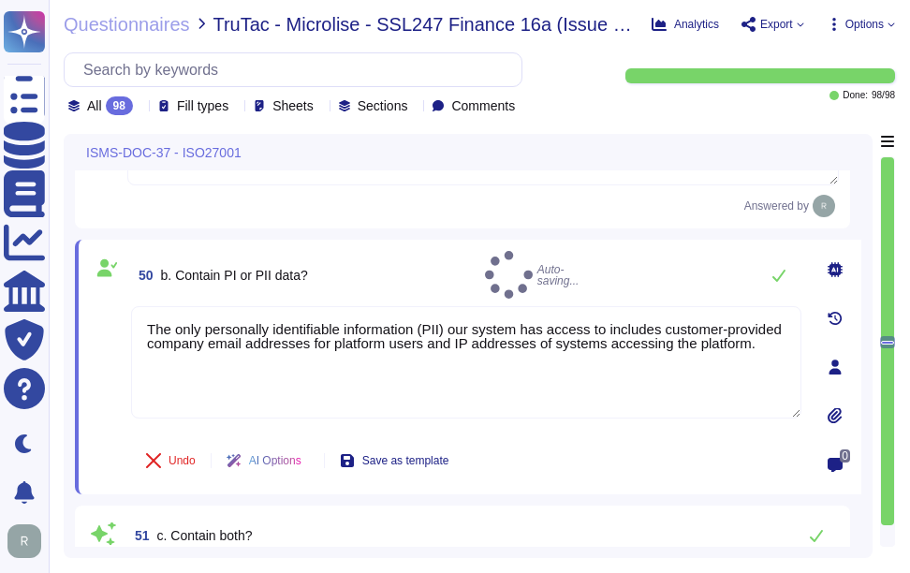
type textarea "We can provide applicable evidence of our compliance, including certifications …"
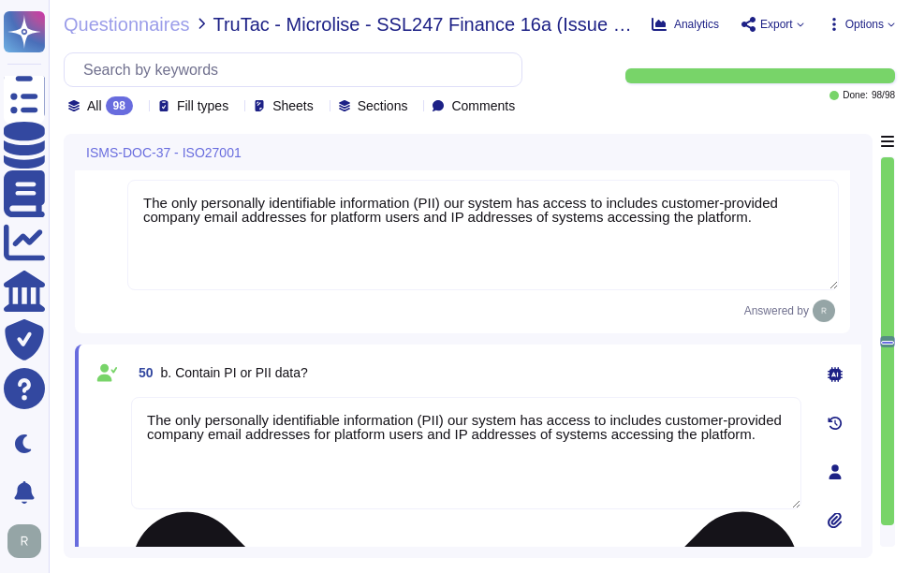
type textarea "Sectigo does not require access to any type of sensitive data. Sectigo holds th…"
type textarea "We can provide applicable evidence of our compliance, including certifications …"
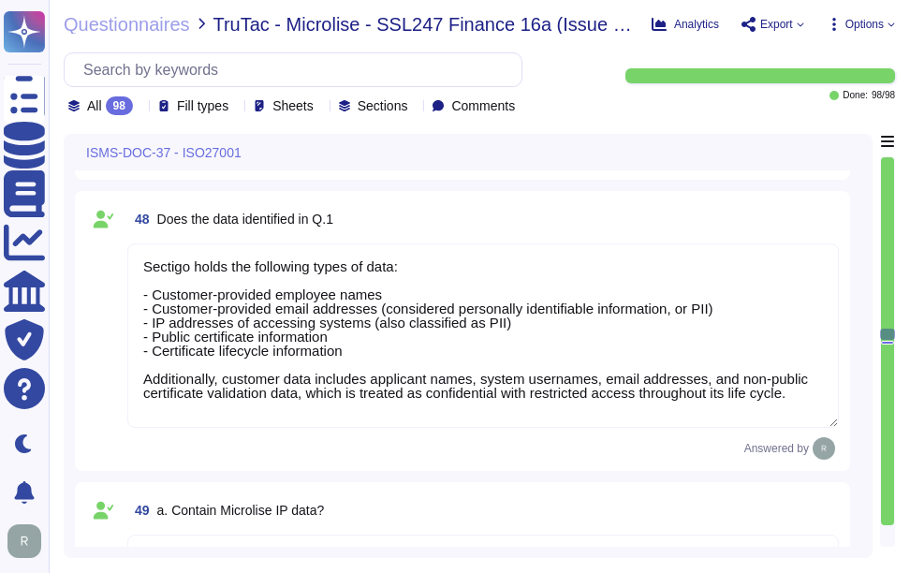
scroll to position [13354, 0]
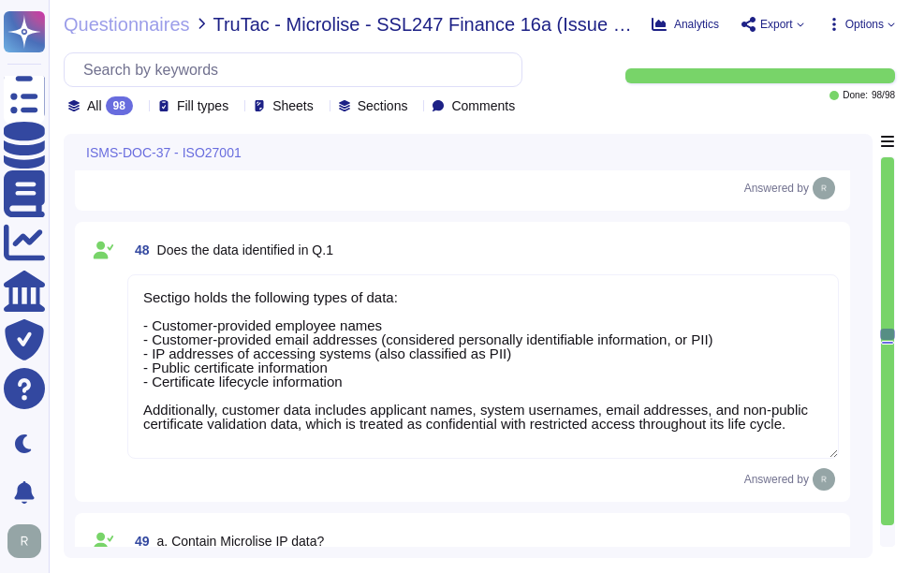
drag, startPoint x: 366, startPoint y: 384, endPoint x: 128, endPoint y: 289, distance: 256.0
click at [128, 289] on textarea "Sectigo holds the following types of data: - Customer-provided employee names -…" at bounding box center [483, 366] width 712 height 185
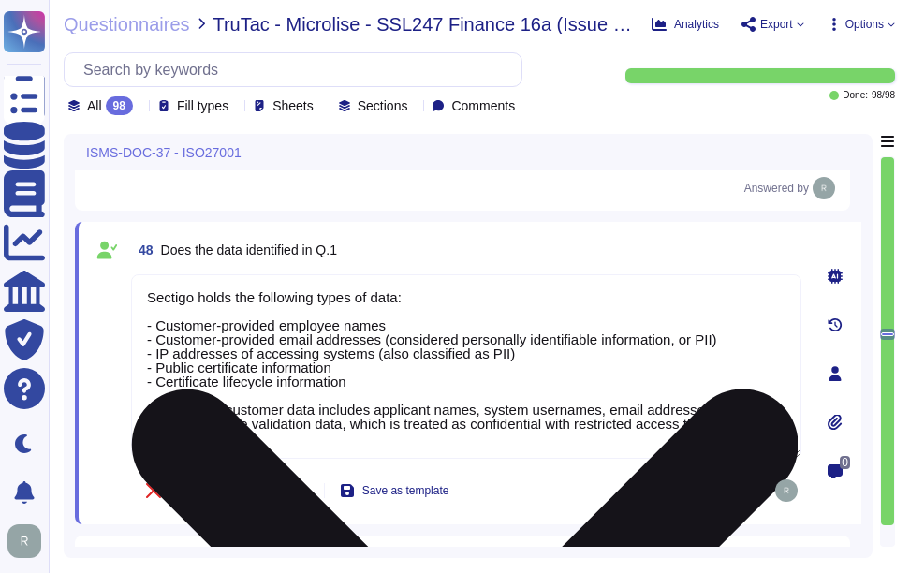
type textarea "Yes, Sectigo complies fully with the General Data Protection Regulation (GDPR) …"
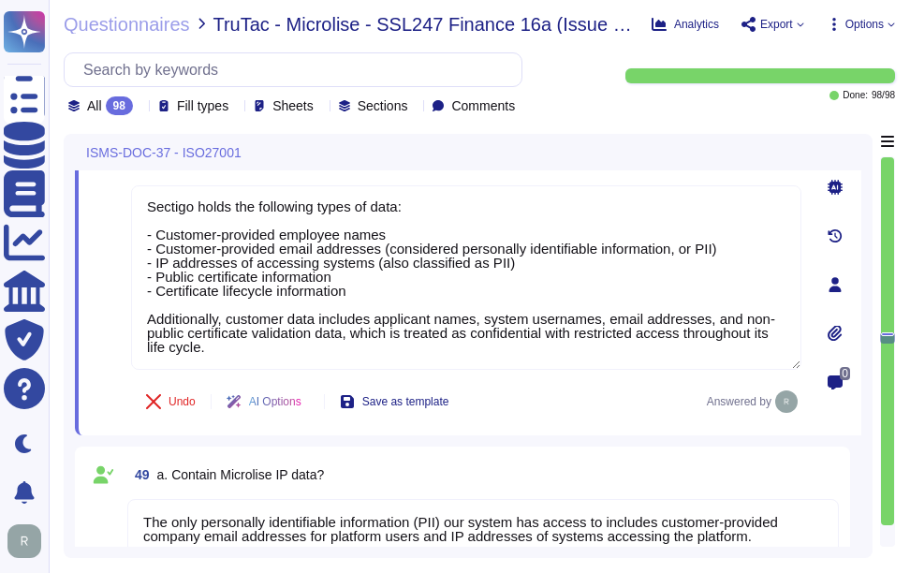
scroll to position [13541, 0]
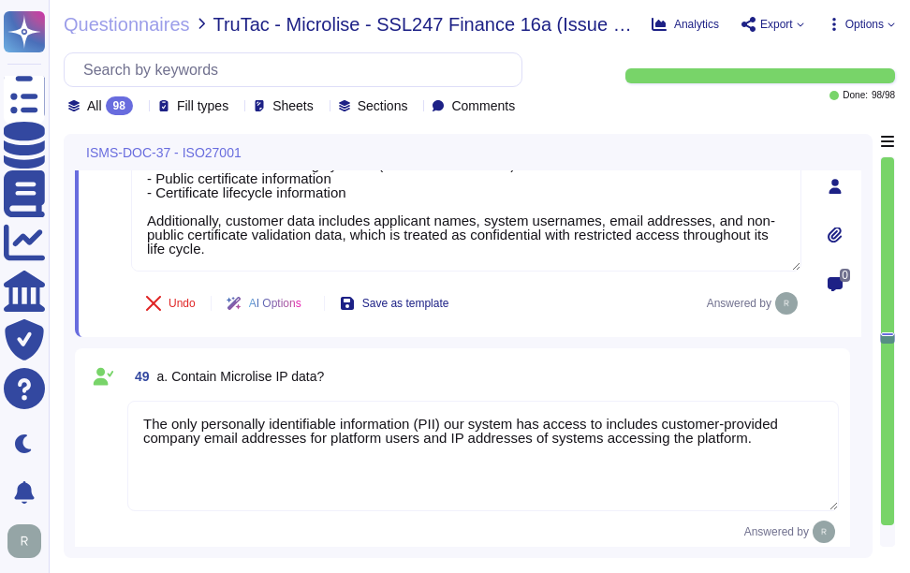
drag, startPoint x: 763, startPoint y: 444, endPoint x: 108, endPoint y: 382, distance: 658.6
click at [108, 382] on div "49 a. Contain Microlise IP data? The only personally identifiable information (…" at bounding box center [462, 452] width 753 height 184
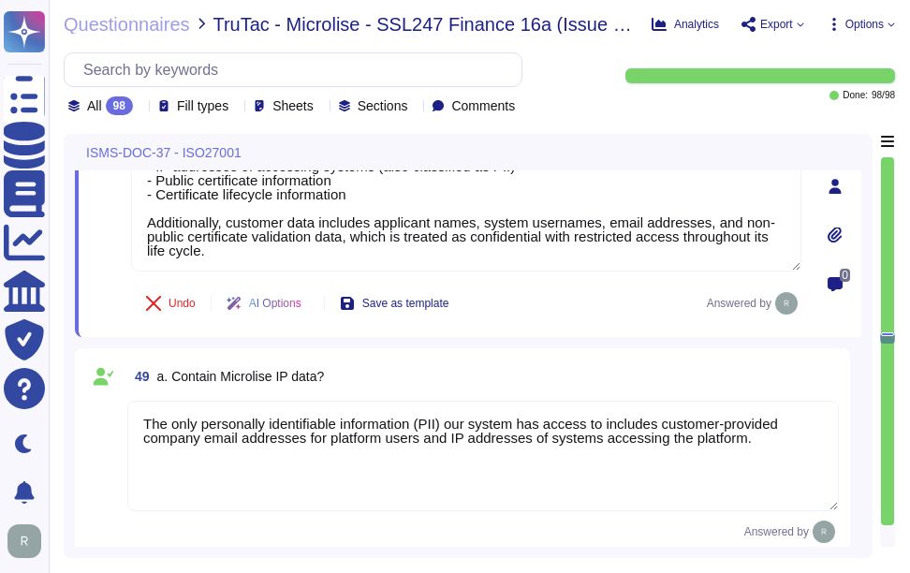
paste textarea "Sectigo holds the following types of data: - Customer-provided employee names -…"
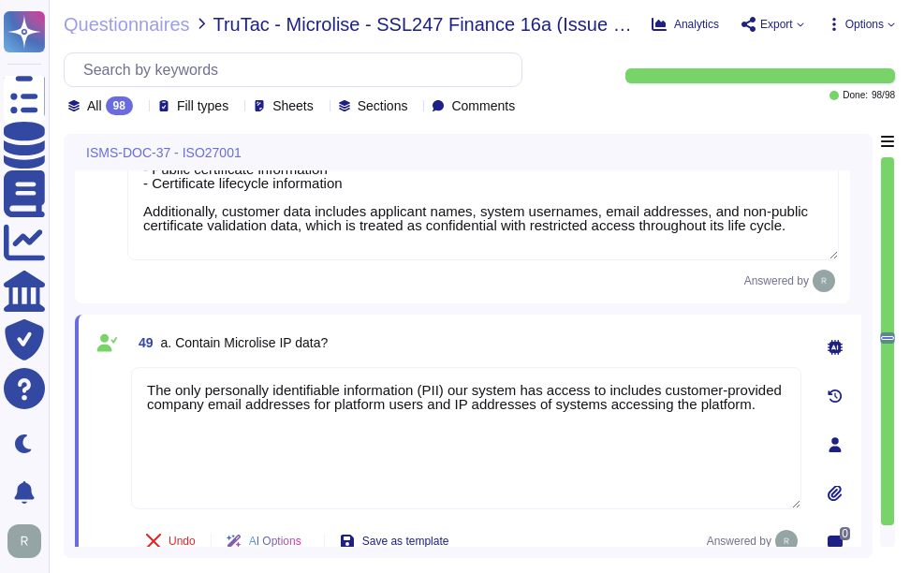
type textarea "Yes, Sectigo complies fully with the General Data Protection Regulation (GDPR) …"
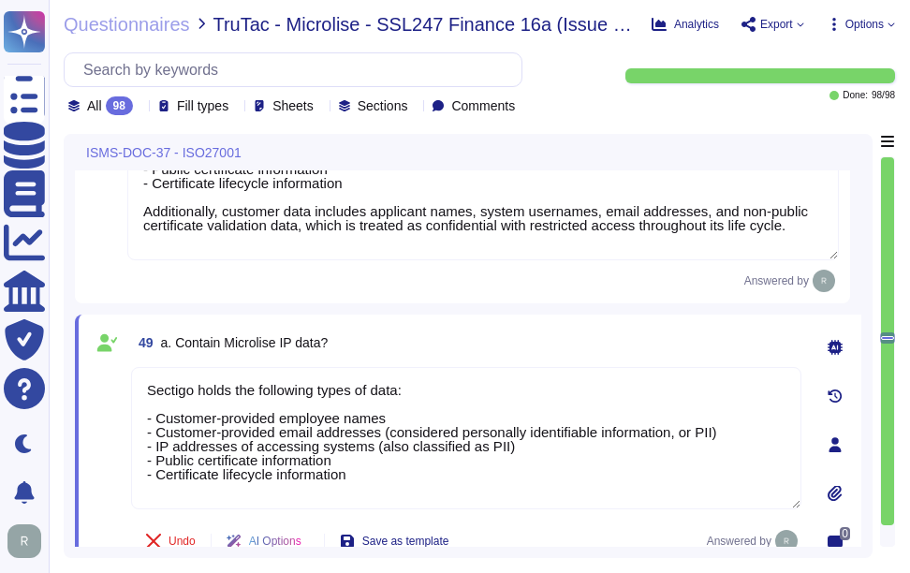
type textarea "Sectigo holds the following types of data: - Customer-provided employee names -…"
click at [533, 330] on div "49 a. Contain Microlise IP data?" at bounding box center [466, 343] width 671 height 34
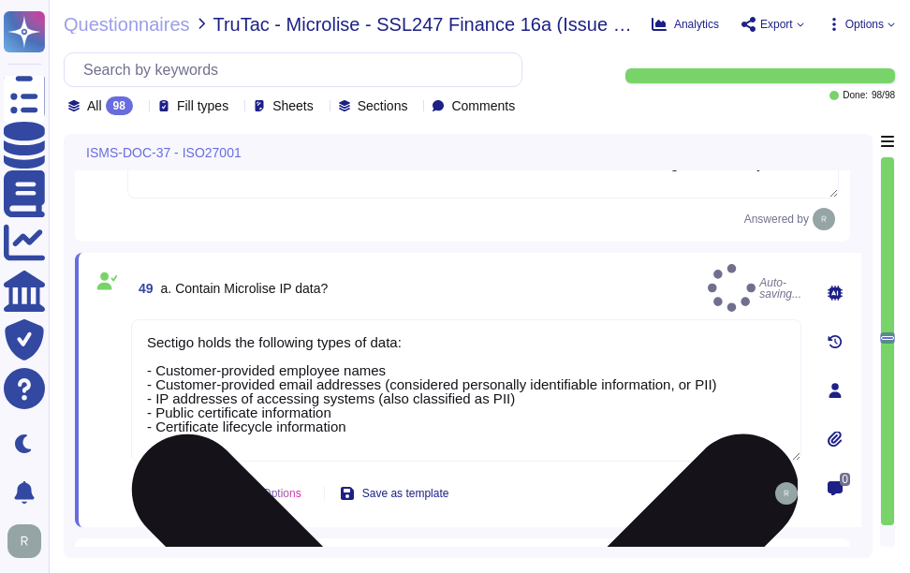
scroll to position [13635, 0]
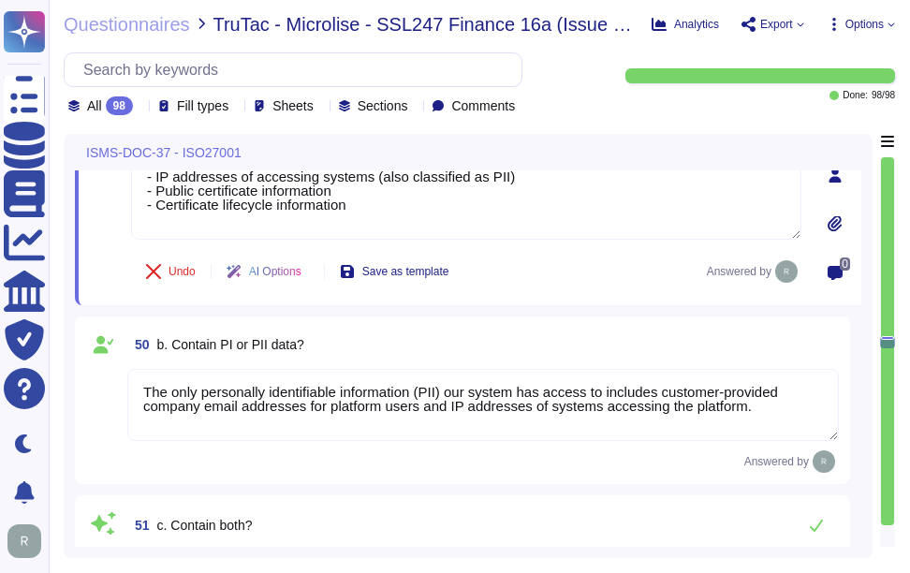
type textarea "We can provide applicable evidence of our compliance, including certifications …"
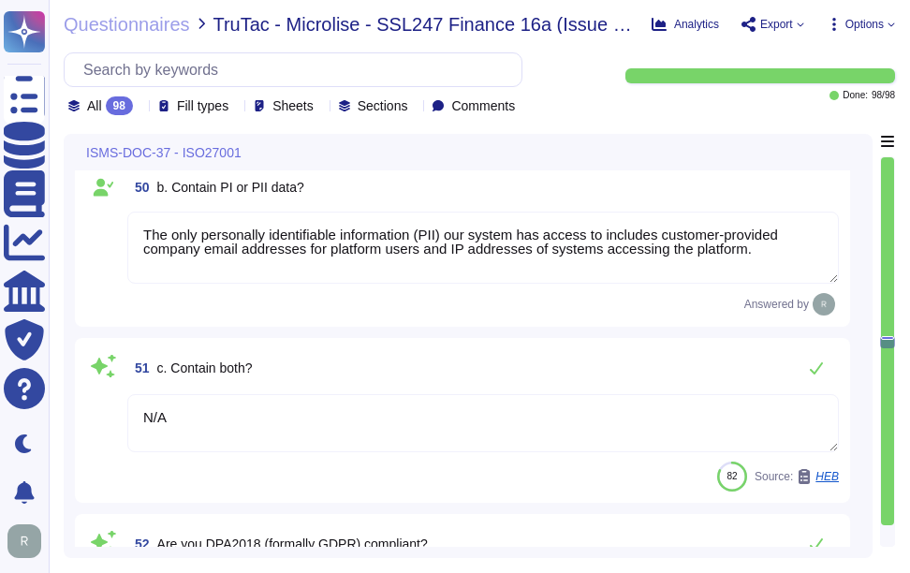
scroll to position [14010, 0]
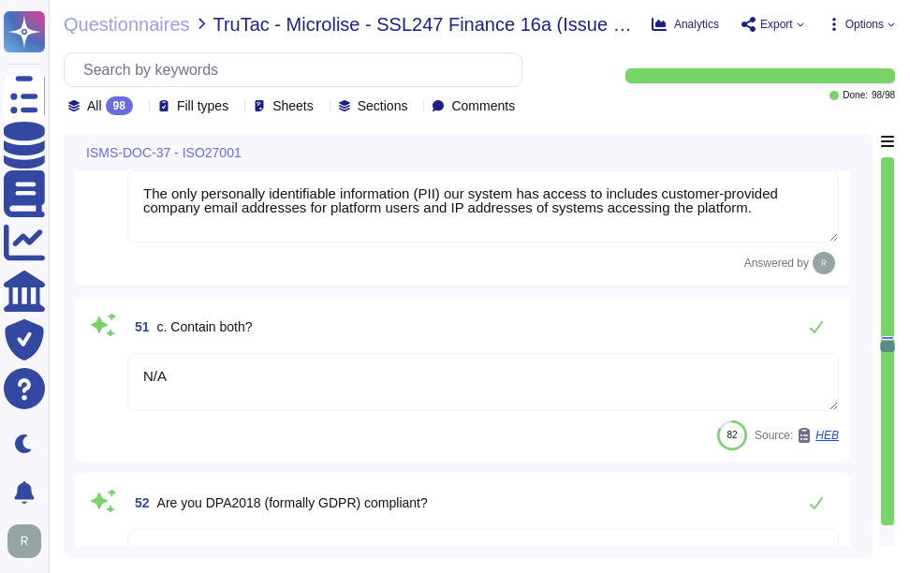
click at [253, 385] on textarea "N/A" at bounding box center [483, 382] width 712 height 58
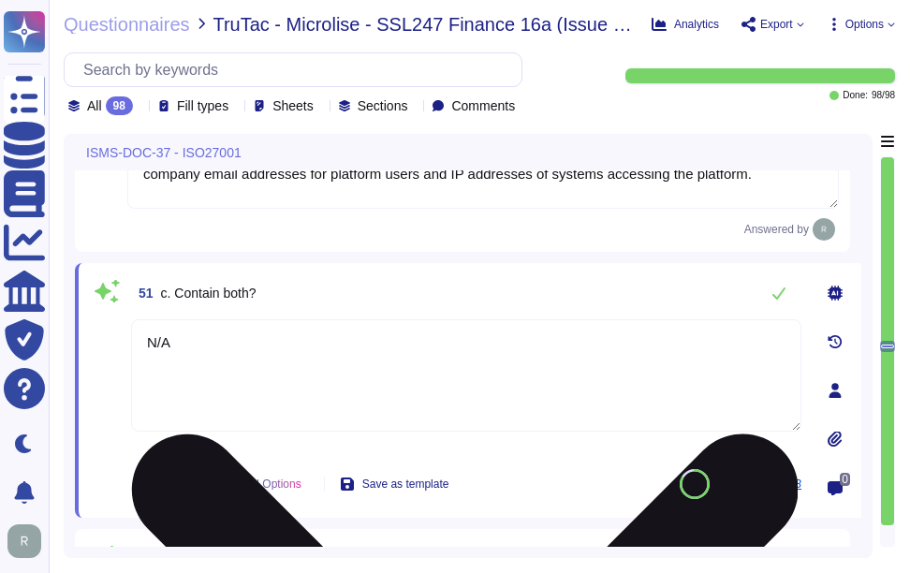
type textarea "We can provide applicable evidence of our compliance, including certifications …"
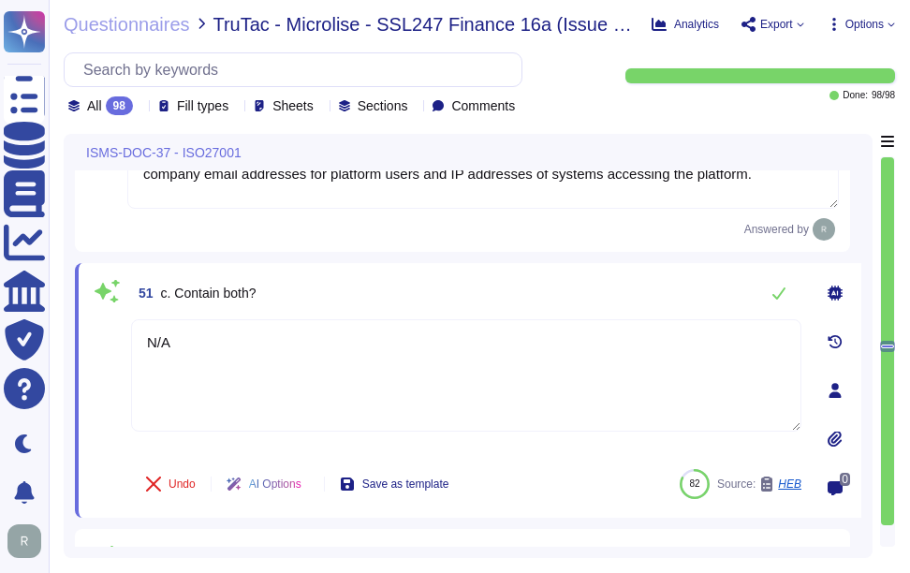
drag, startPoint x: 206, startPoint y: 335, endPoint x: 101, endPoint y: 330, distance: 105.1
click at [101, 330] on div "51 c. Contain both? N/A Undo AI Options Save as template 82 Source: HEB" at bounding box center [446, 390] width 712 height 232
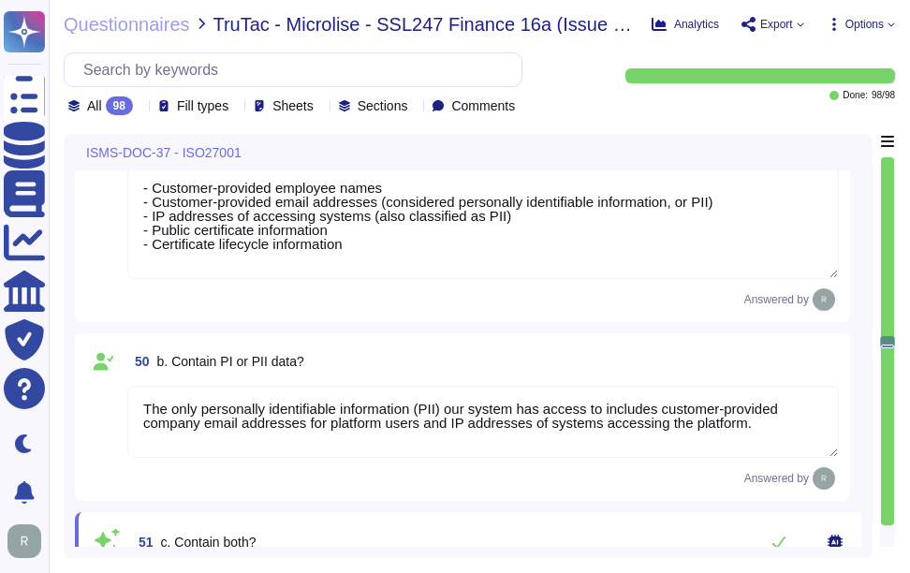
type textarea "Sectigo does not require access to any type of sensitive data. Sectigo holds th…"
type textarea "We can provide applicable evidence of our compliance, including certifications …"
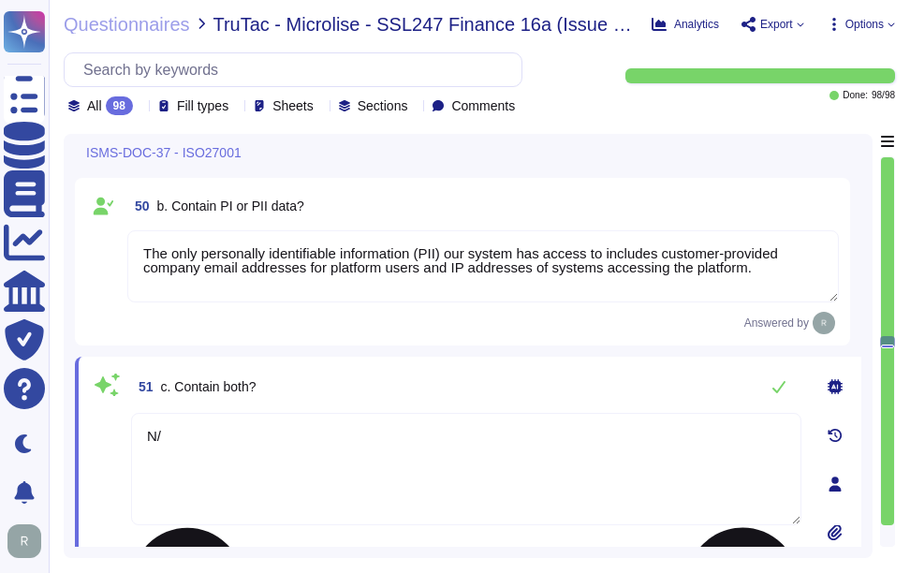
type textarea "N"
type textarea "both"
click at [498, 361] on div "51 c. Contain both? both Undo AI Options Save as template 82 Source: HEB 0" at bounding box center [468, 484] width 787 height 255
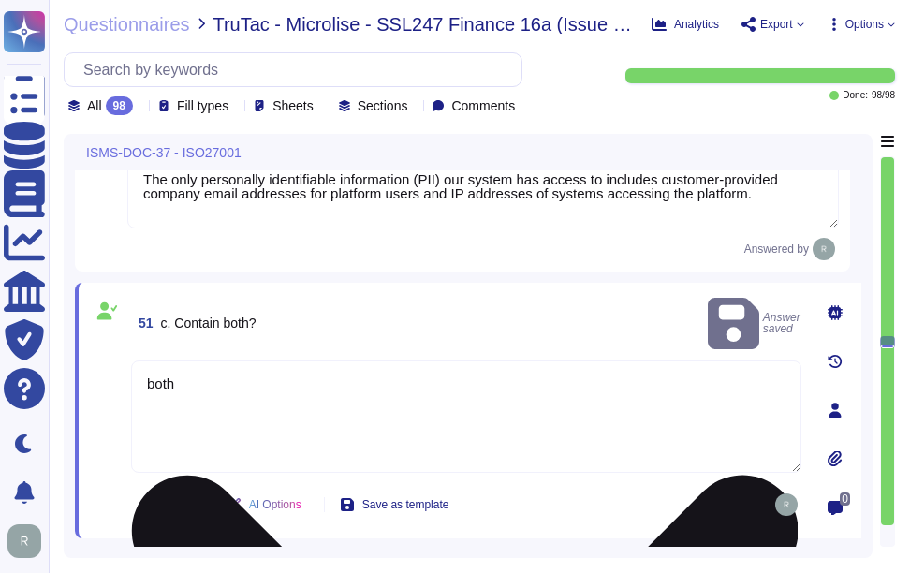
type textarea "Yes, our organization is ISO 27001 certified and holds a valid ISO/IEC 27001 ce…"
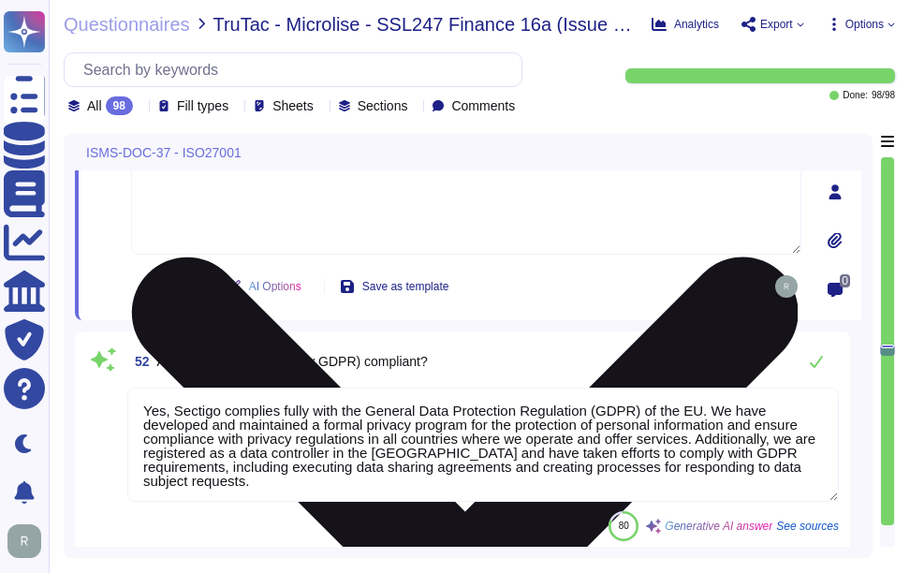
scroll to position [2, 0]
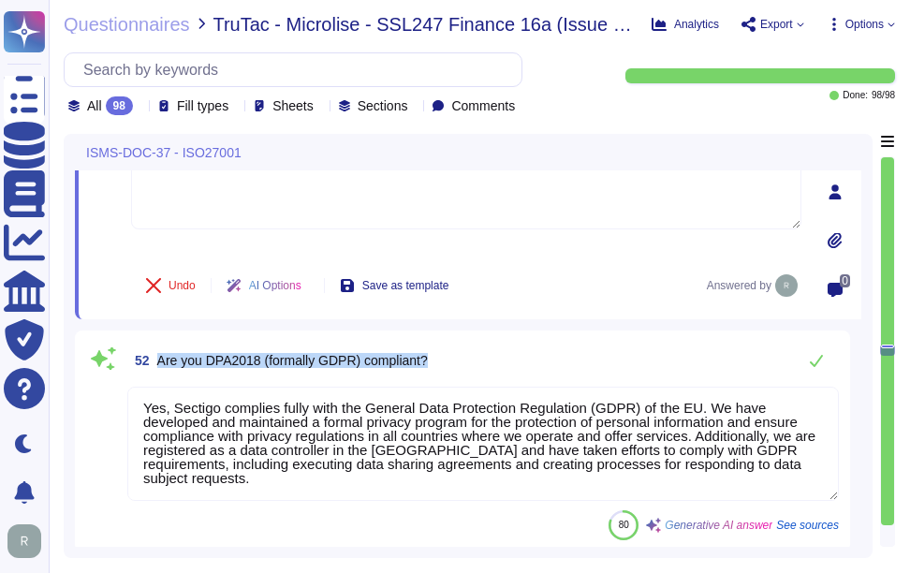
drag, startPoint x: 157, startPoint y: 359, endPoint x: 510, endPoint y: 360, distance: 352.2
click at [510, 360] on div "52 Are you DPA2018 (formally GDPR) compliant?" at bounding box center [483, 360] width 712 height 37
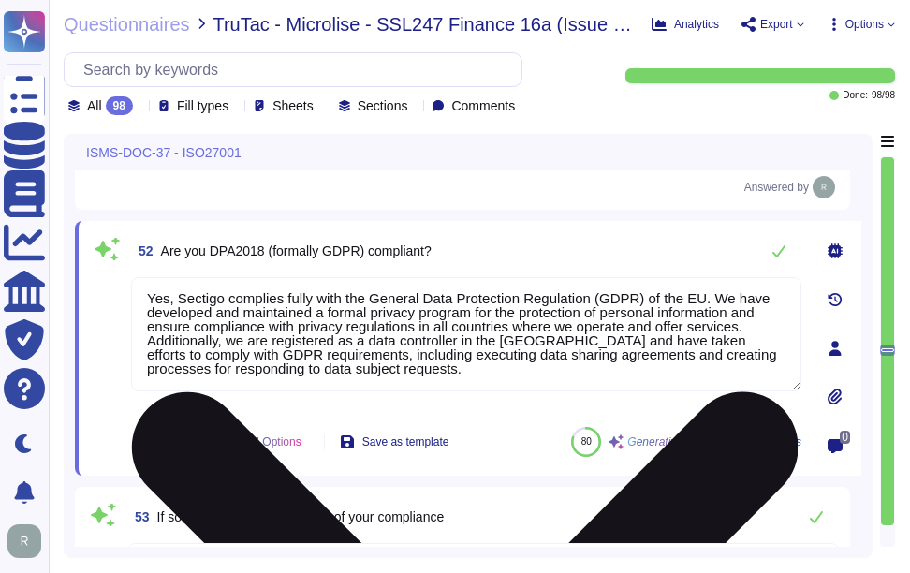
type textarea "Please contact your sales representative for a copy of our latest ISO 27001 cer…"
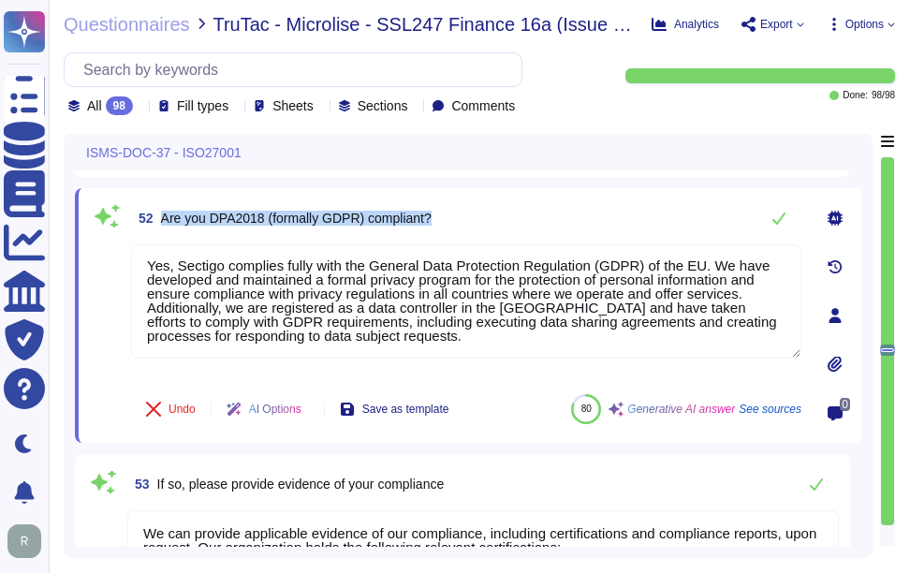
drag, startPoint x: 162, startPoint y: 218, endPoint x: 527, endPoint y: 229, distance: 365.5
click at [527, 229] on div "52 Are you DPA2018 (formally GDPR) compliant?" at bounding box center [466, 218] width 671 height 37
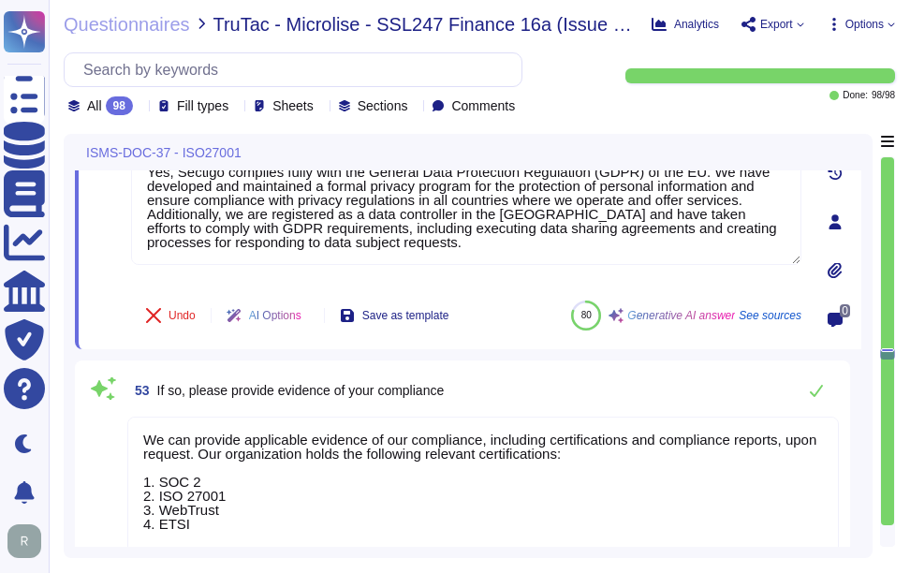
scroll to position [2, 0]
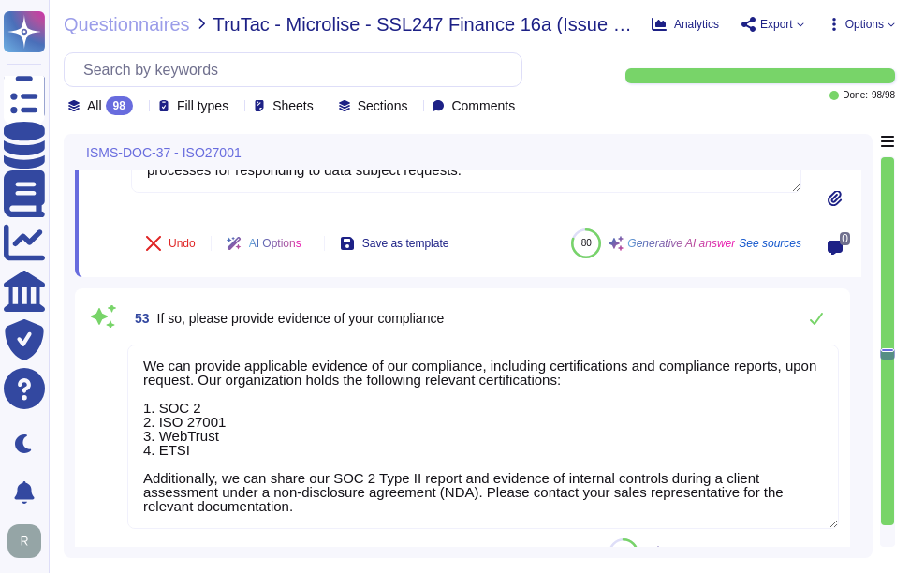
type textarea "To obtain a copy of our Information Security Policy, you will need to contact y…"
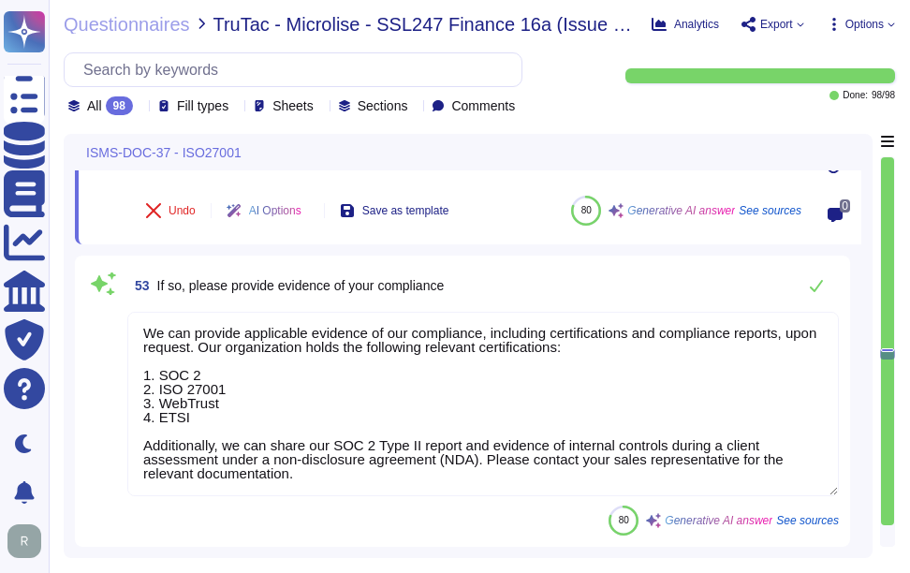
scroll to position [14572, 0]
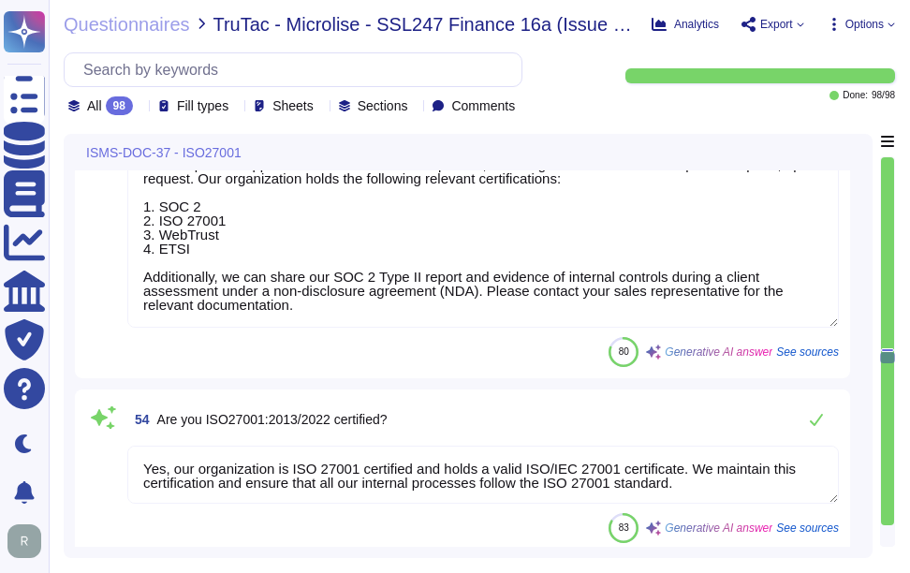
type textarea "Please contact your sales representative for a copy of our latest ISO 27001 cer…"
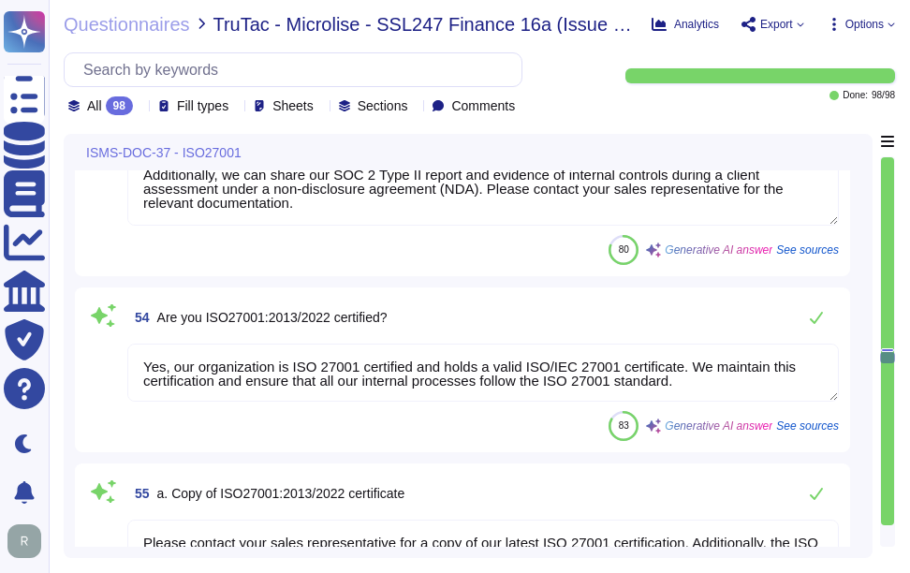
scroll to position [14759, 0]
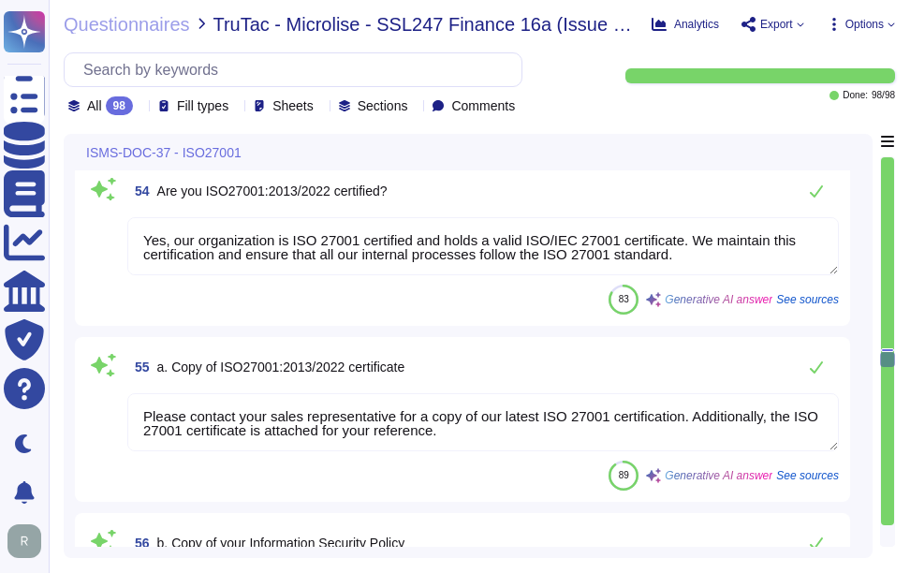
type textarea "Acceptable_Use_Policy.pdf"
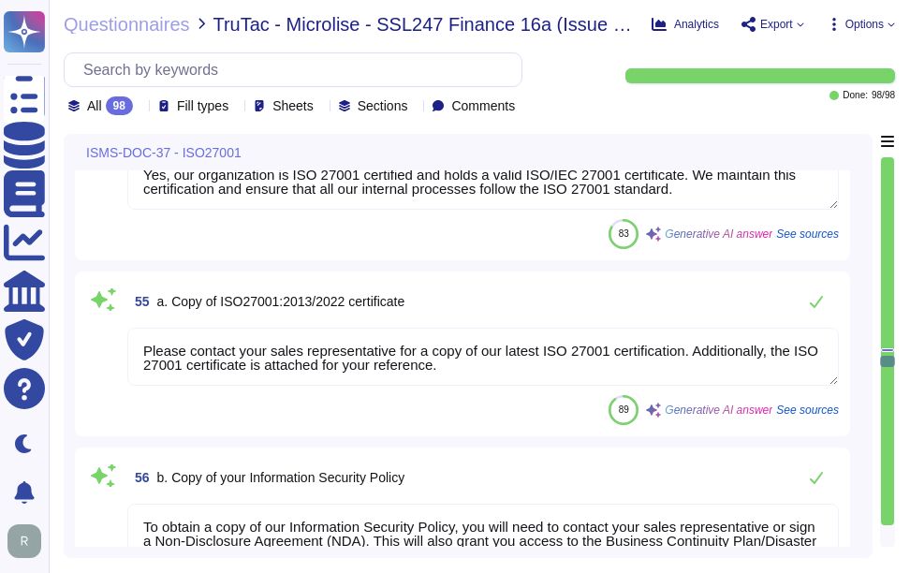
scroll to position [14946, 0]
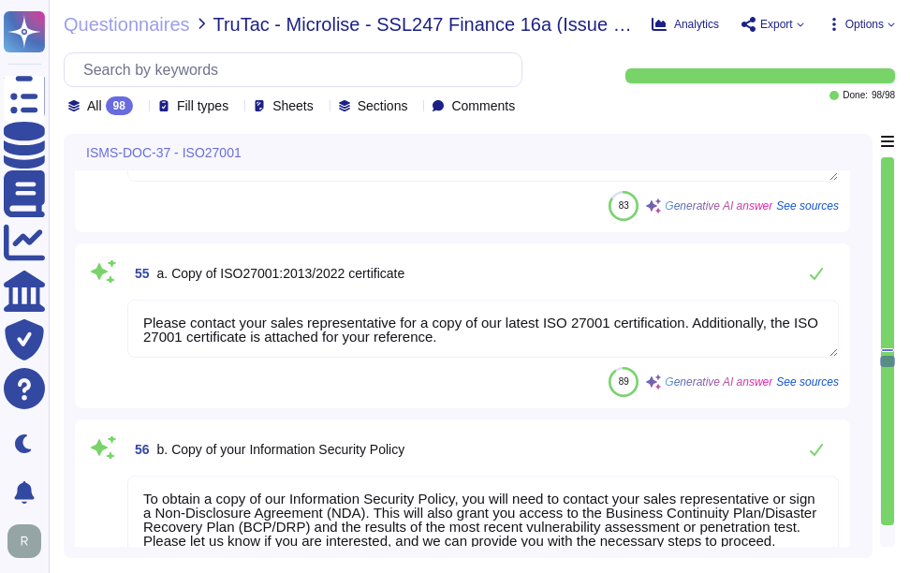
type textarea "Yes, our organization is ISO 27001 certified and holds a valid ISO/IEC 27001 ce…"
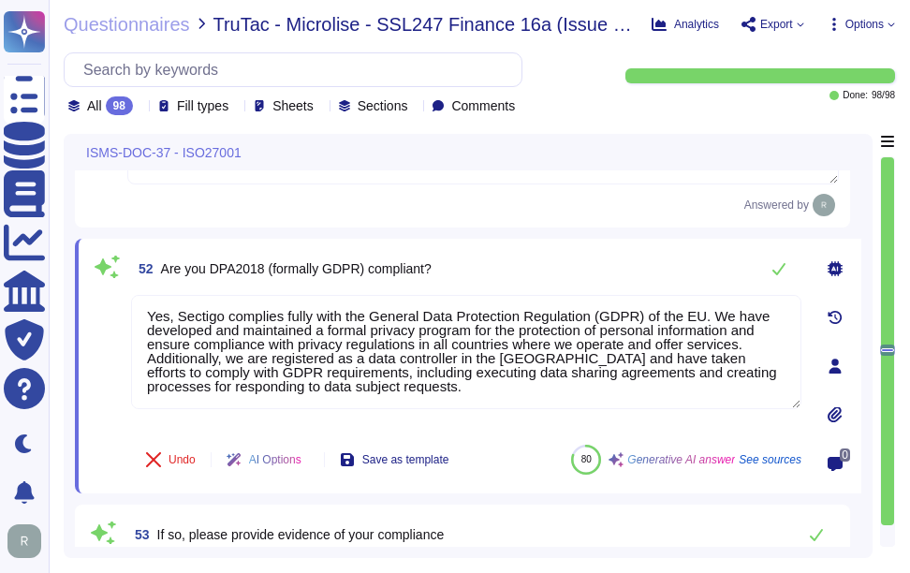
type textarea "Sectigo holds the following types of data: - Customer-provided employee names -…"
type textarea "The only personally identifiable information (PII) our system has access to inc…"
type textarea "both"
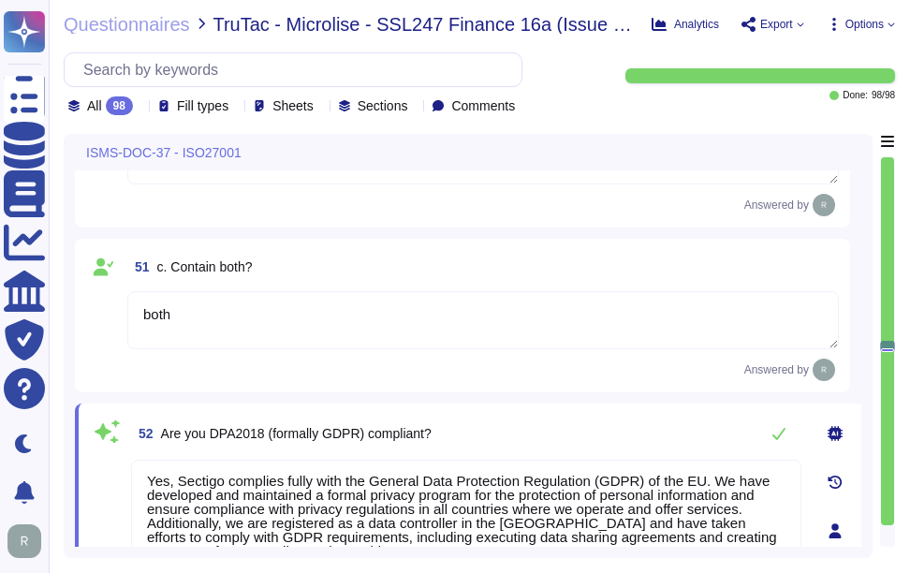
type textarea "Sectigo holds the following types of data: - Customer-provided employee names -…"
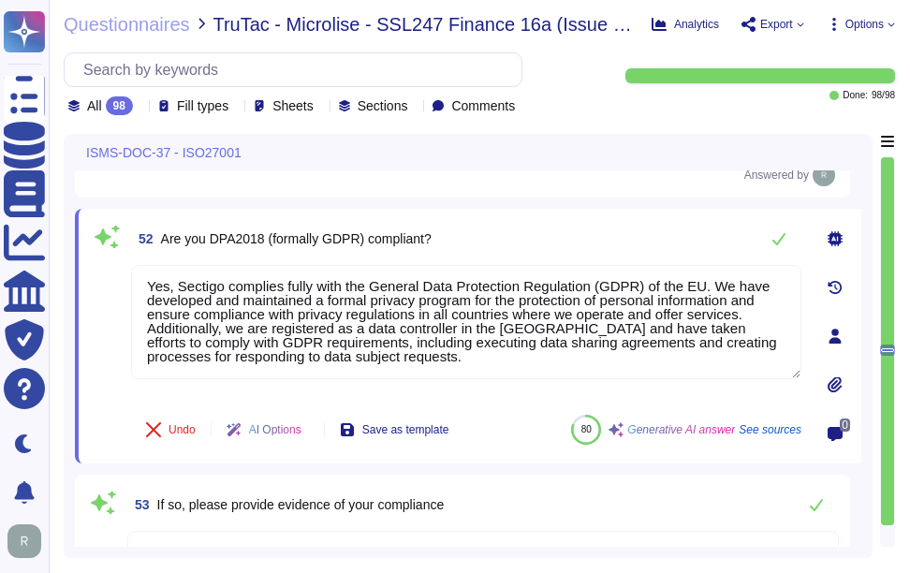
type textarea "Please contact your sales representative for a copy of our latest ISO 27001 cer…"
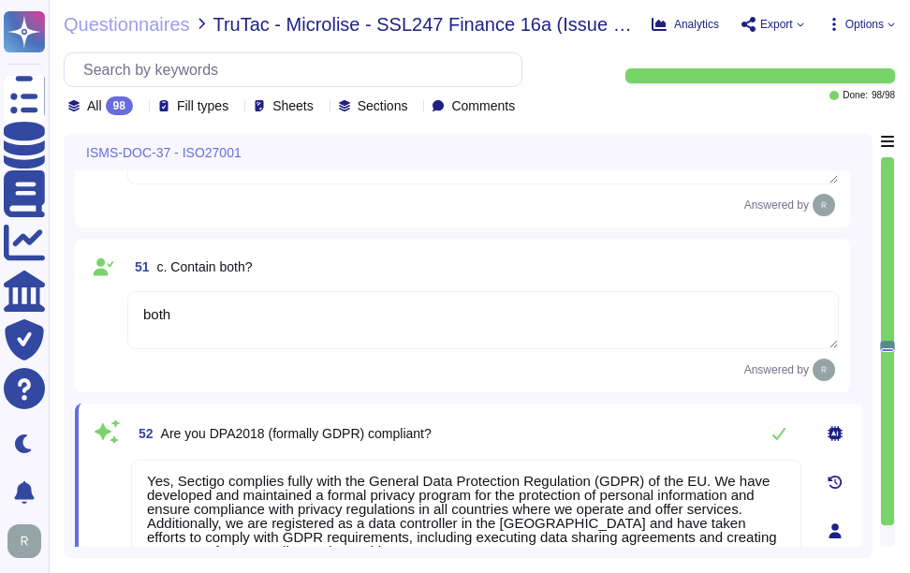
type textarea "Sectigo holds the following types of data: - Customer-provided employee names -…"
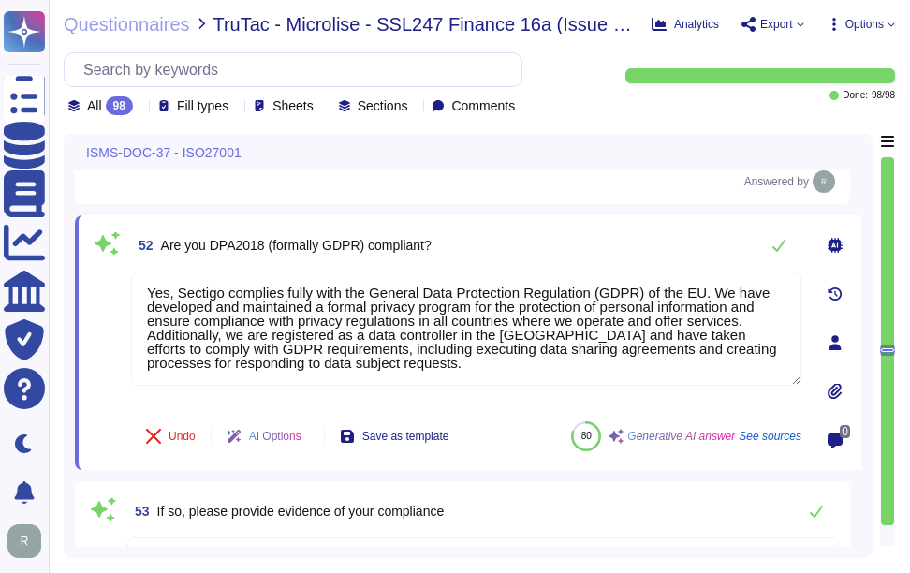
scroll to position [14207, 0]
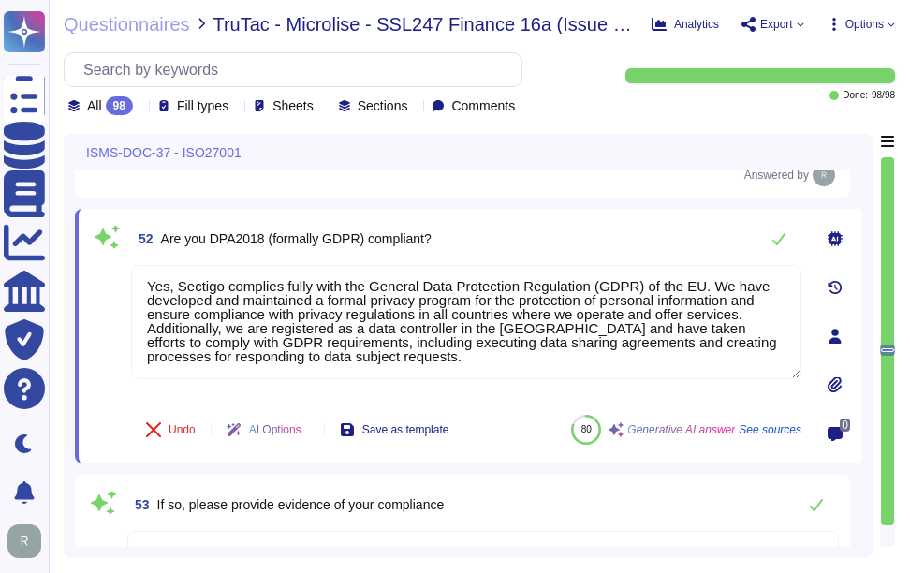
type textarea "Please contact your sales representative for a copy of our latest ISO 27001 cer…"
drag, startPoint x: 161, startPoint y: 247, endPoint x: 492, endPoint y: 242, distance: 330.7
click at [492, 242] on div "52 Are you DPA2018 (formally GDPR) compliant?" at bounding box center [466, 238] width 671 height 37
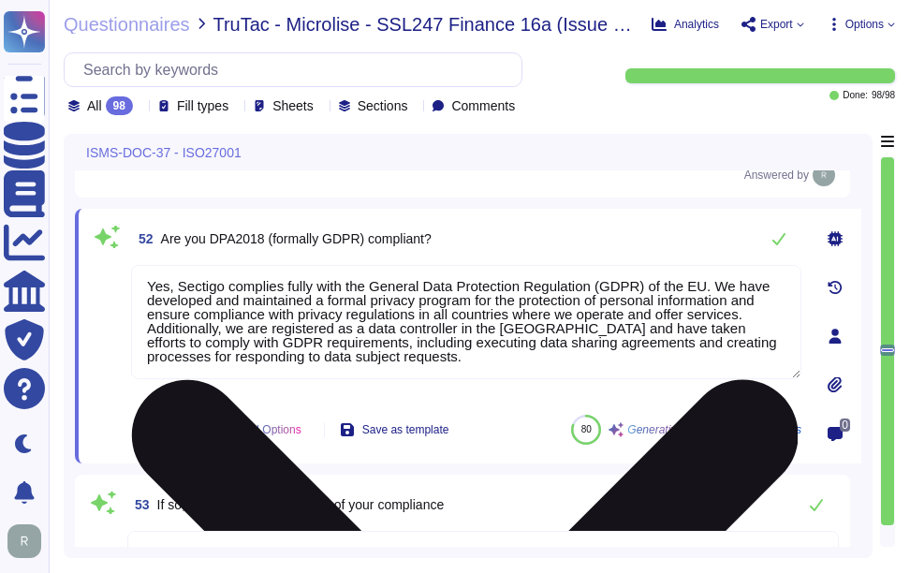
click at [593, 350] on textarea "Yes, Sectigo complies fully with the General Data Protection Regulation (GDPR) …" at bounding box center [466, 322] width 671 height 114
paste textarea "executed data sharing agreements, updated our privacy policy, created processes…"
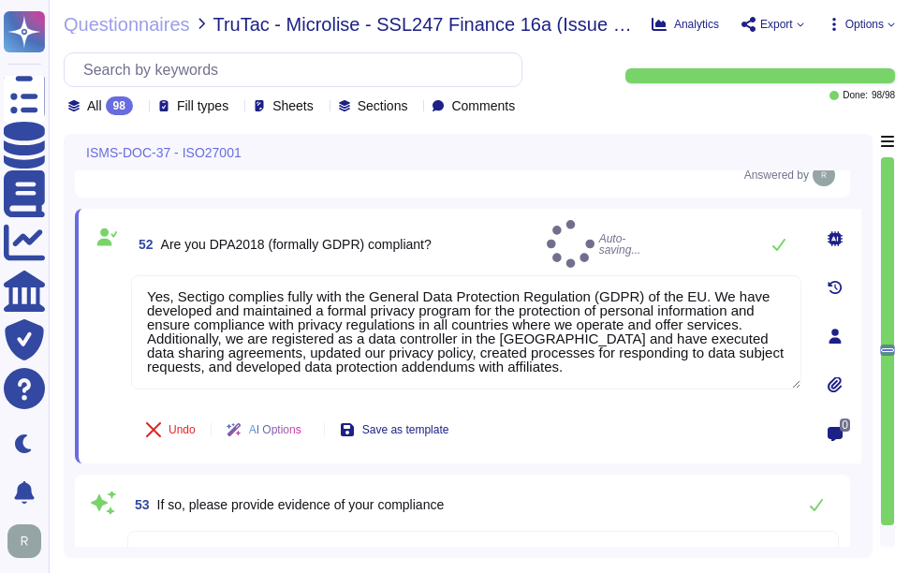
type textarea "Yes, Sectigo complies fully with the General Data Protection Regulation (GDPR) …"
click at [599, 260] on div "52 Are you DPA2018 (formally GDPR) compliant? Auto-saving..." at bounding box center [466, 244] width 671 height 48
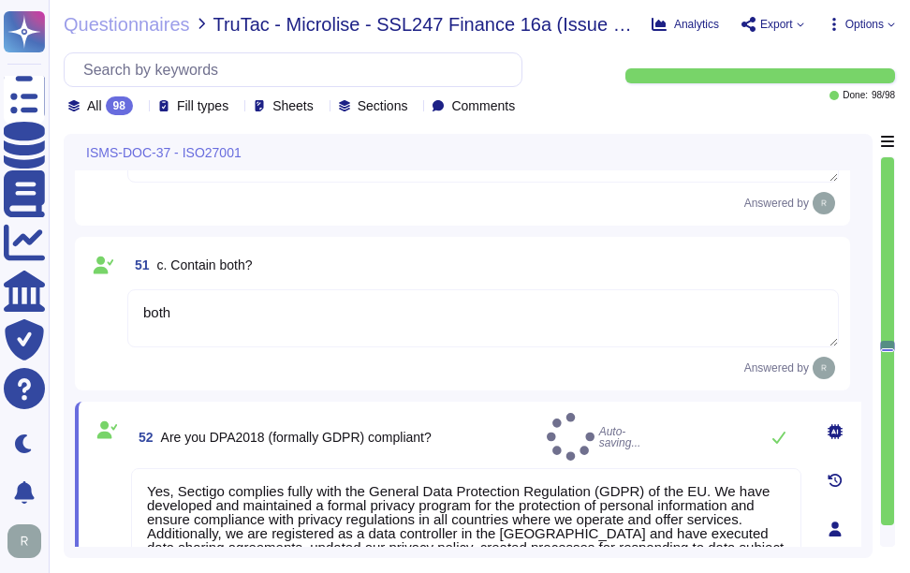
scroll to position [14005, 0]
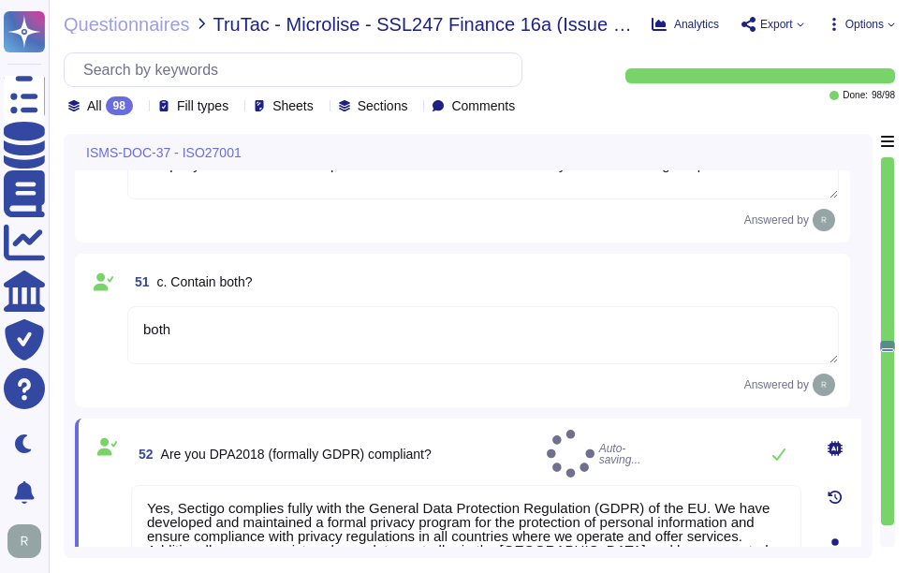
type textarea "Sectigo holds the following types of data: - Customer-provided employee names -…"
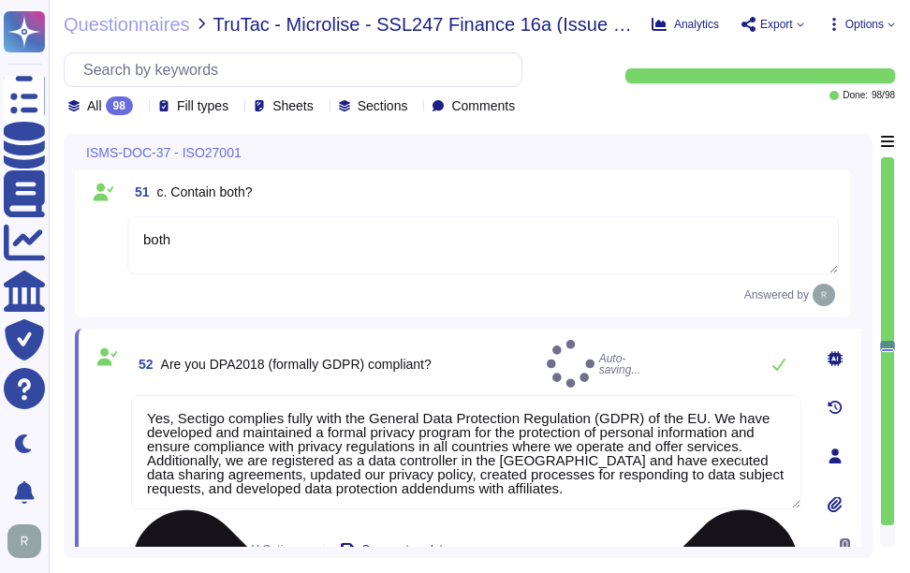
scroll to position [14192, 0]
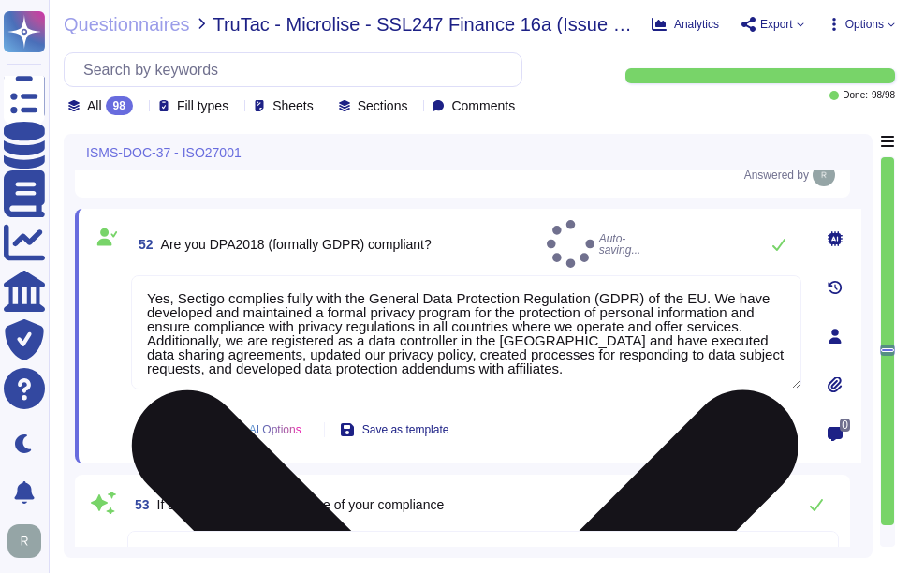
type textarea "Please contact your sales representative for a copy of our latest ISO 27001 cer…"
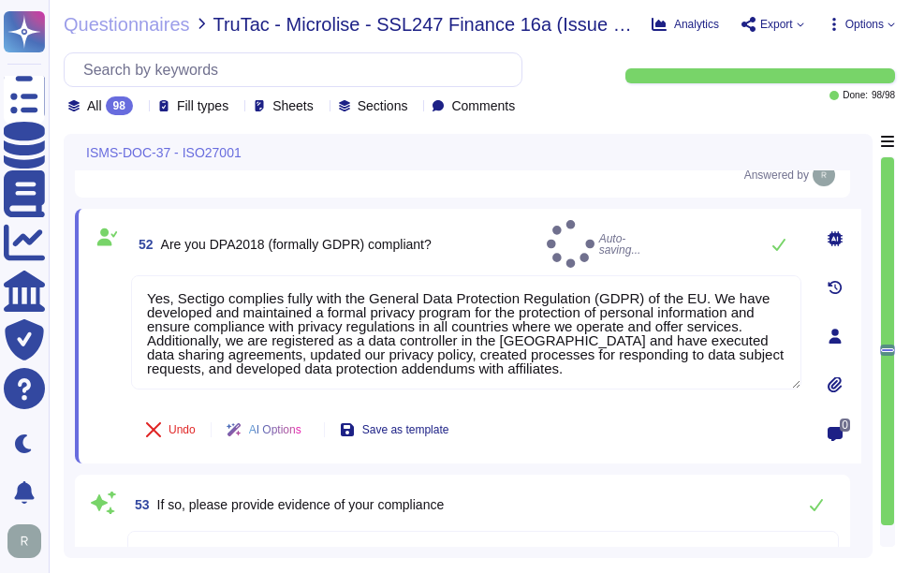
click at [685, 248] on div "52 Are you DPA2018 (formally GDPR) compliant? Auto-saving..." at bounding box center [466, 244] width 671 height 48
click at [776, 250] on icon at bounding box center [779, 244] width 15 height 15
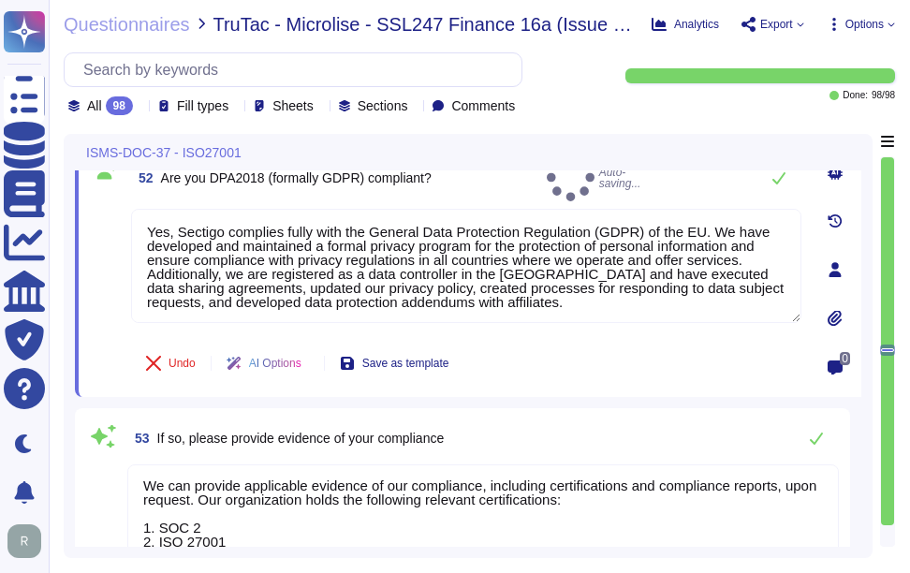
scroll to position [14380, 0]
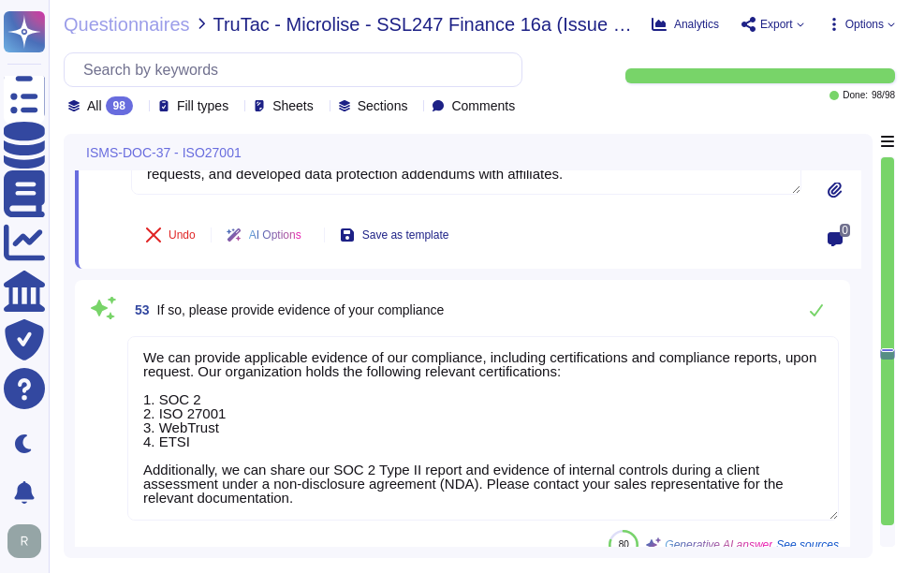
type textarea "To obtain a copy of our Information Security Policy, you will need to contact y…"
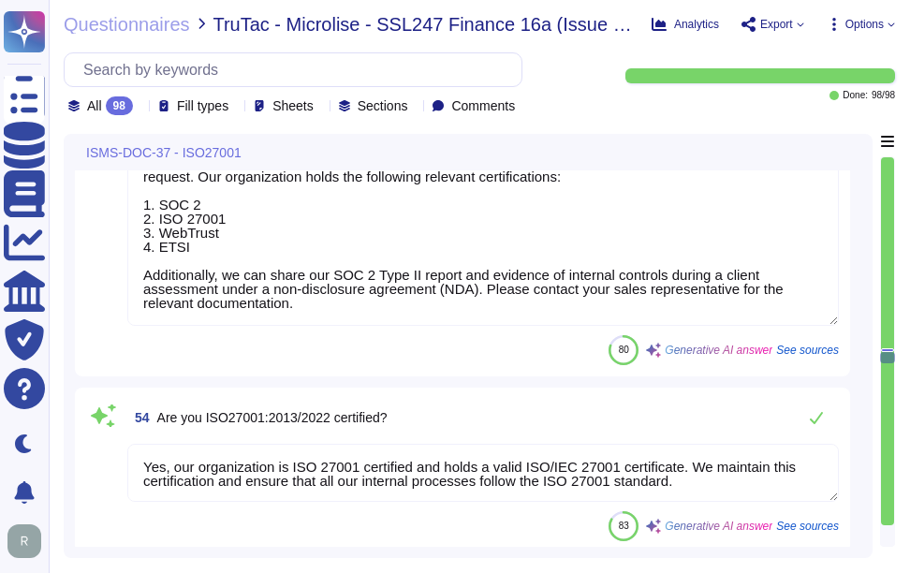
type textarea "Please contact your sales representative for a copy of our latest ISO 27001 cer…"
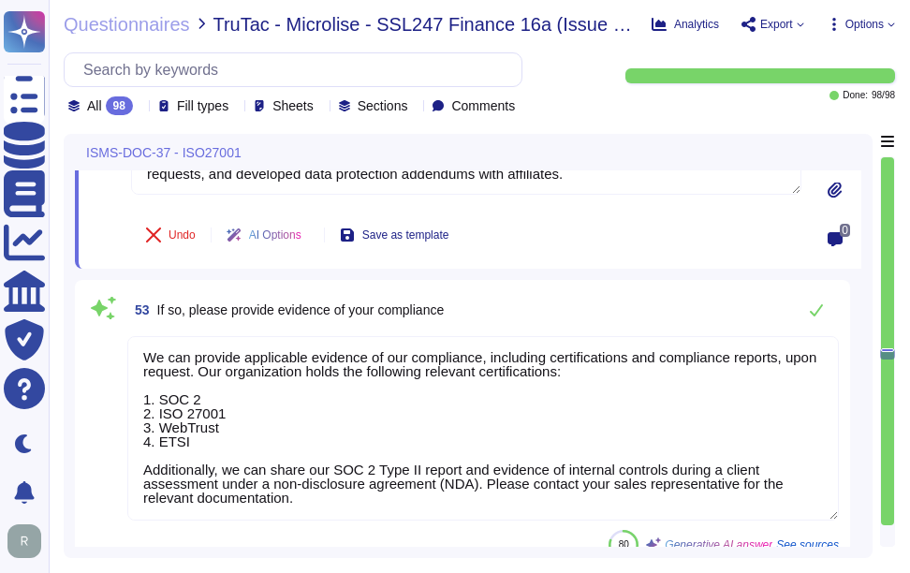
scroll to position [14365, 0]
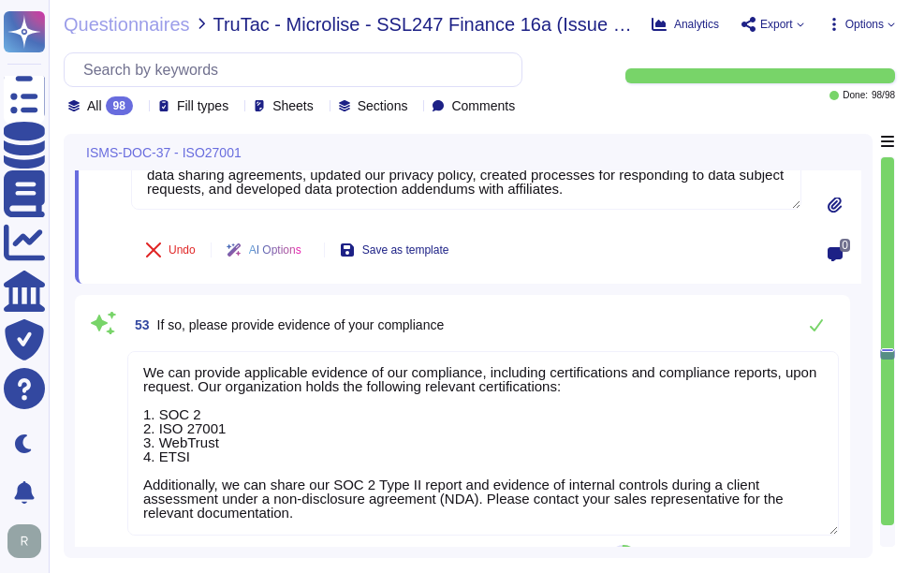
type textarea "The only personally identifiable information (PII) our system has access to inc…"
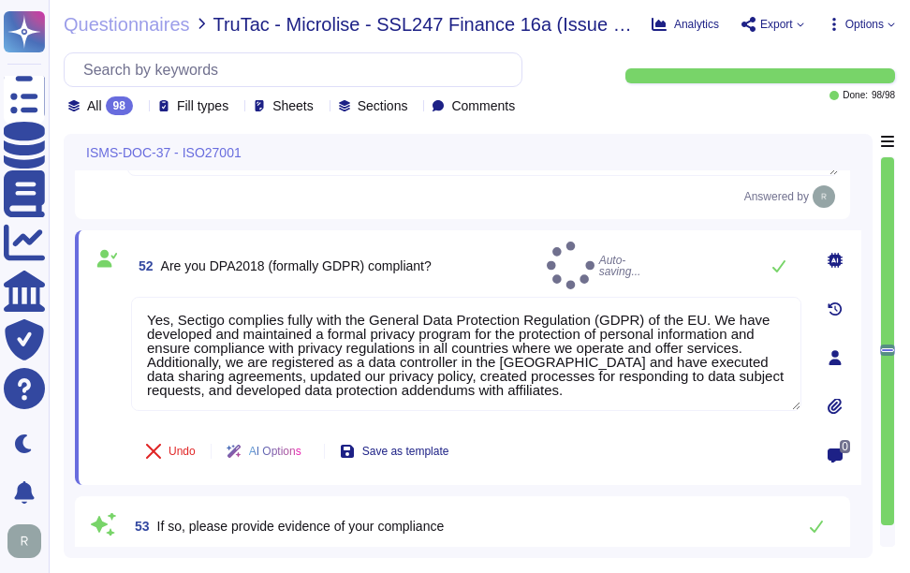
scroll to position [14162, 0]
type textarea "Sectigo holds the following types of data: - Customer-provided employee names -…"
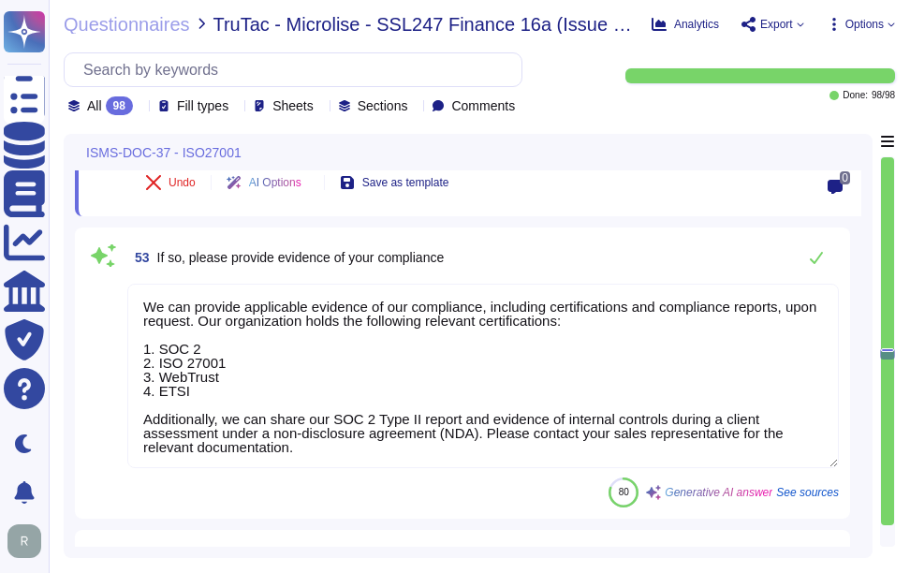
scroll to position [14443, 0]
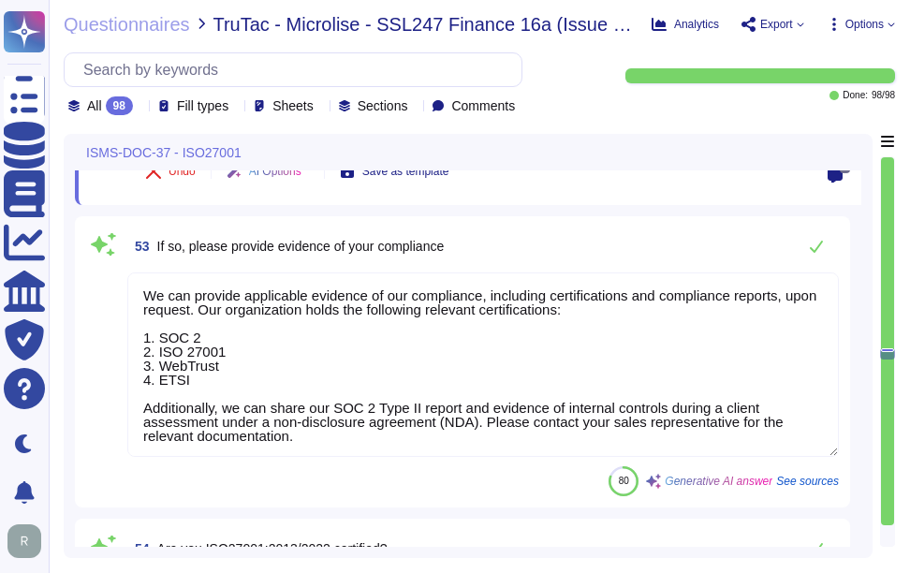
type textarea "To obtain a copy of our Information Security Policy, you will need to contact y…"
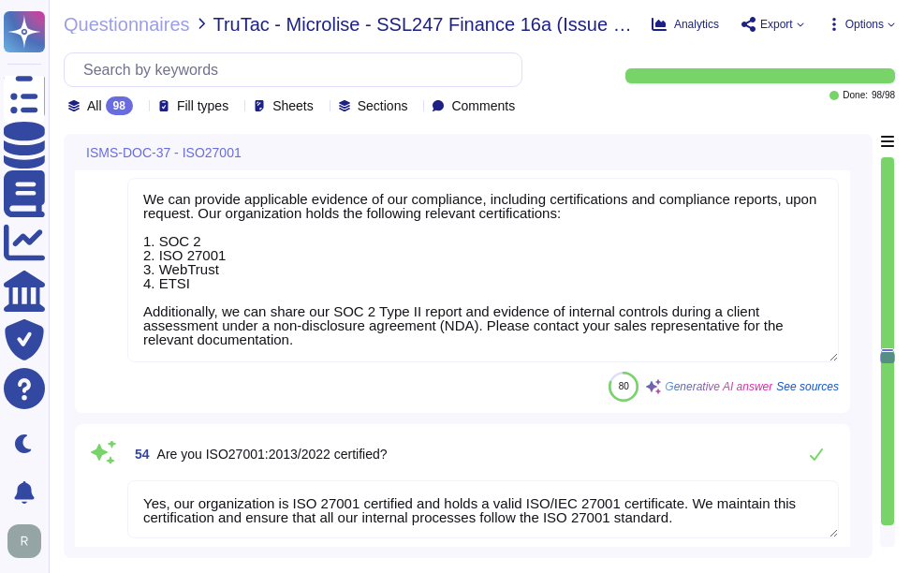
type textarea "Please contact your sales representative for a copy of our latest ISO 27001 cer…"
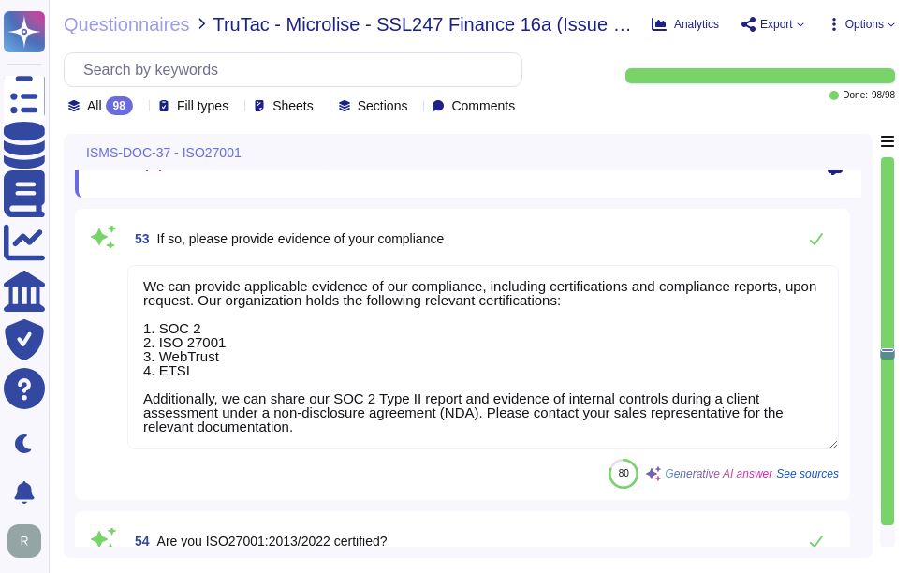
scroll to position [0, 0]
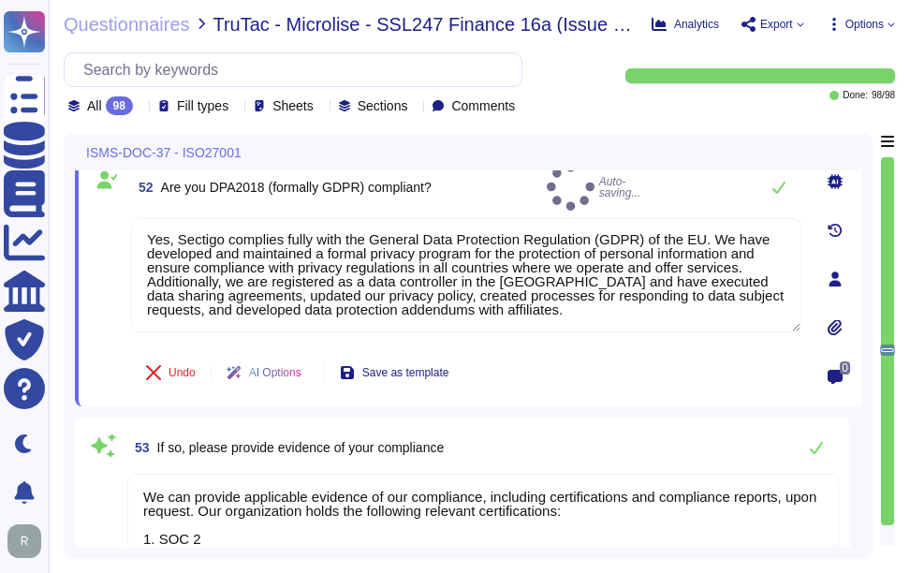
type textarea "Sectigo holds the following types of data: - Customer-provided employee names -…"
type textarea "The only personally identifiable information (PII) our system has access to inc…"
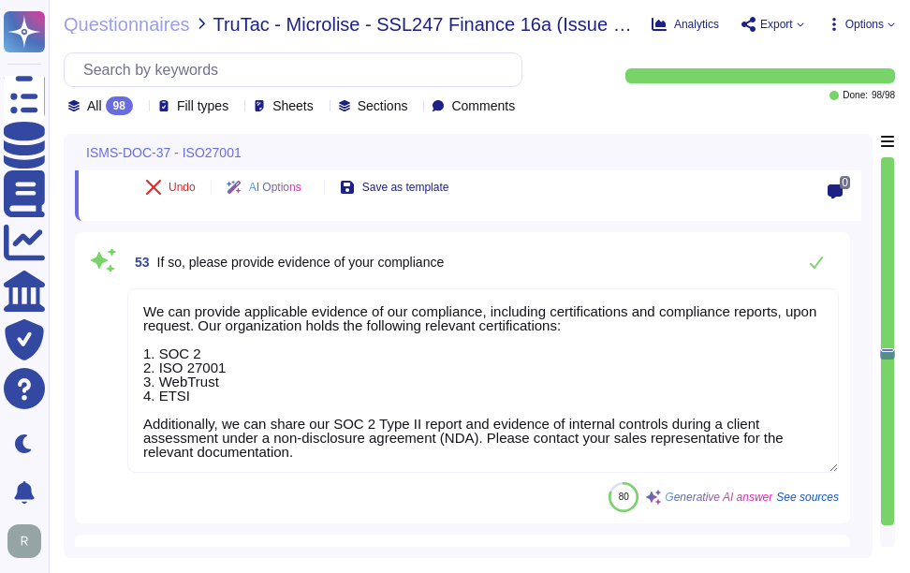
scroll to position [14413, 0]
type textarea "To obtain a copy of our Information Security Policy, you will need to contact y…"
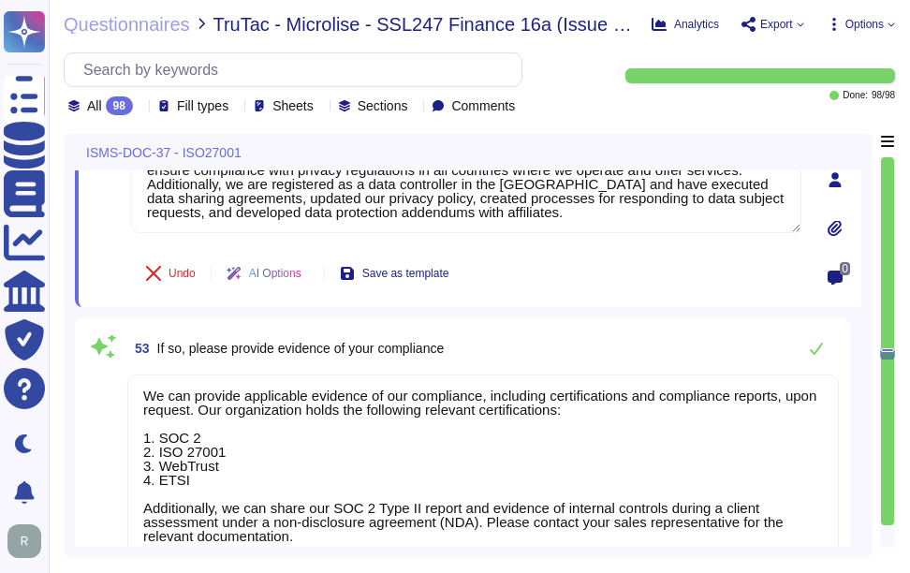
scroll to position [14320, 0]
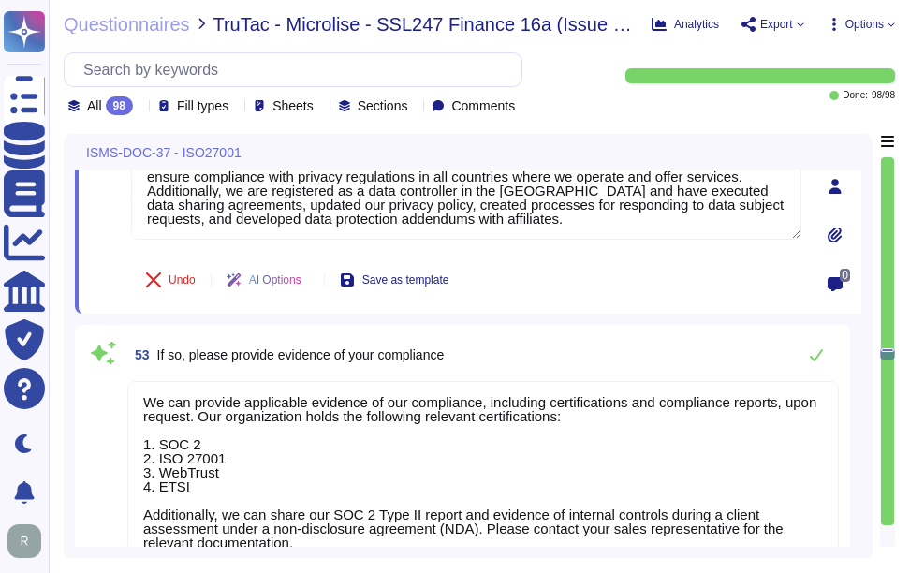
click at [532, 422] on textarea "We can provide applicable evidence of our compliance, including certifications …" at bounding box center [483, 473] width 712 height 185
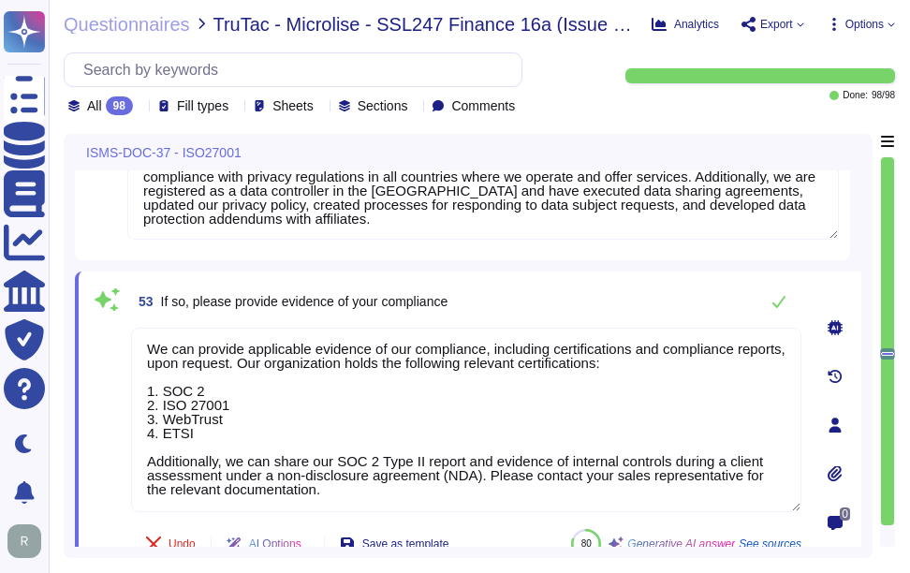
click at [829, 466] on icon at bounding box center [835, 473] width 15 height 15
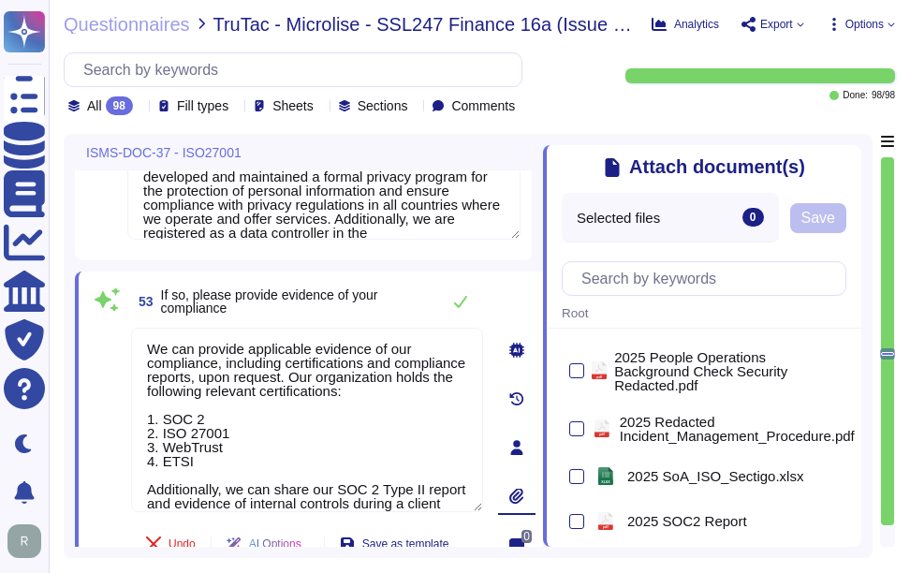
scroll to position [375, 0]
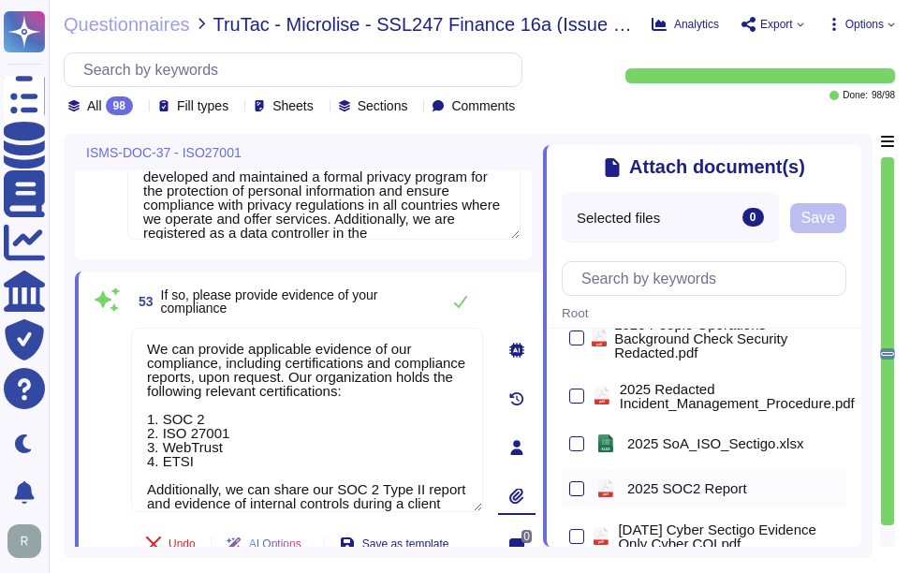
click at [580, 489] on div at bounding box center [577, 488] width 15 height 15
click at [0, 0] on input "checkbox" at bounding box center [0, 0] width 0 height 0
click at [834, 226] on span "Save" at bounding box center [819, 218] width 34 height 15
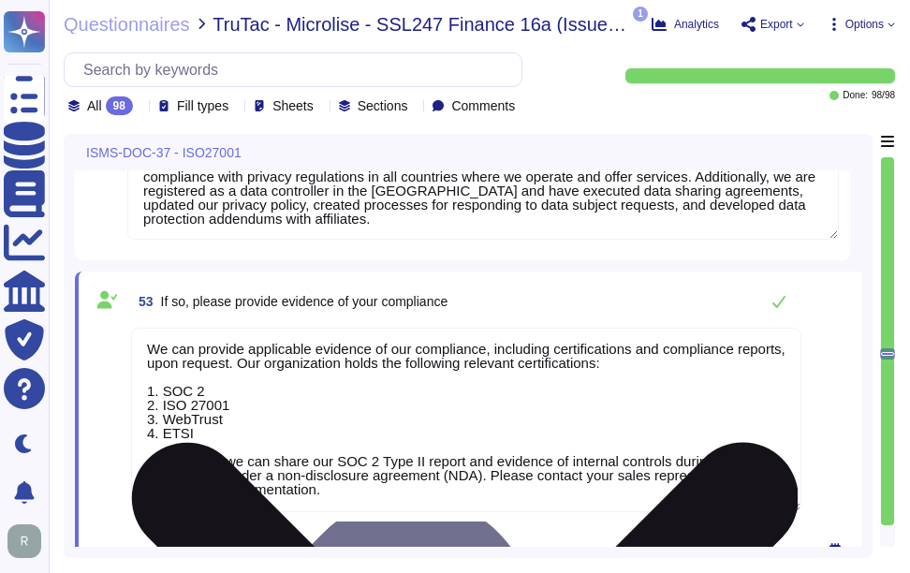
drag, startPoint x: 343, startPoint y: 484, endPoint x: 138, endPoint y: 344, distance: 248.6
click at [138, 344] on textarea "We can provide applicable evidence of our compliance, including certifications …" at bounding box center [466, 420] width 671 height 185
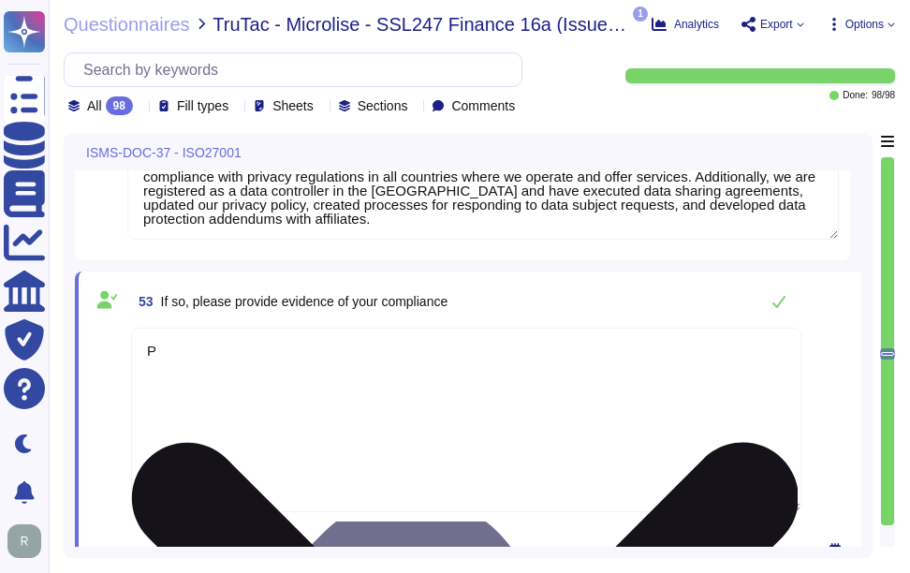
scroll to position [0, 0]
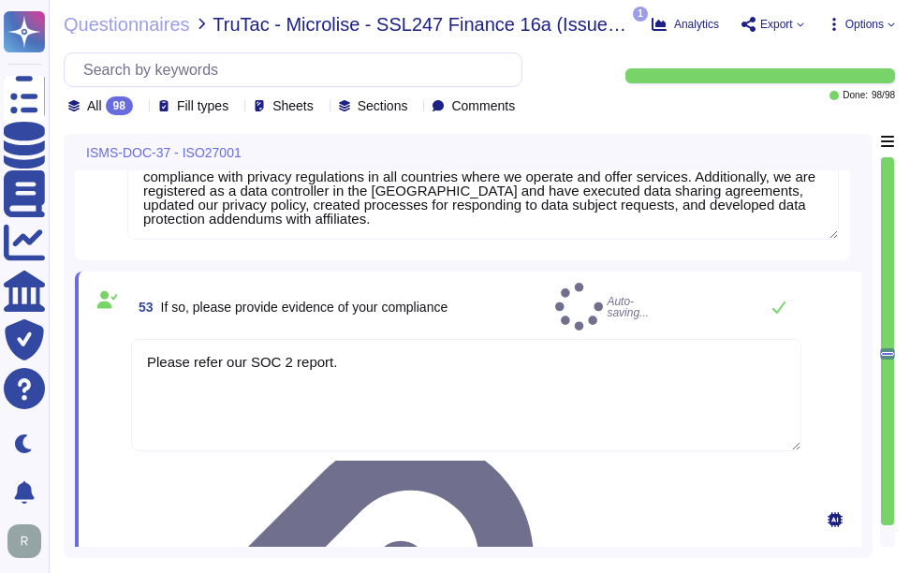
type textarea "Please refer our SOC 2 report."
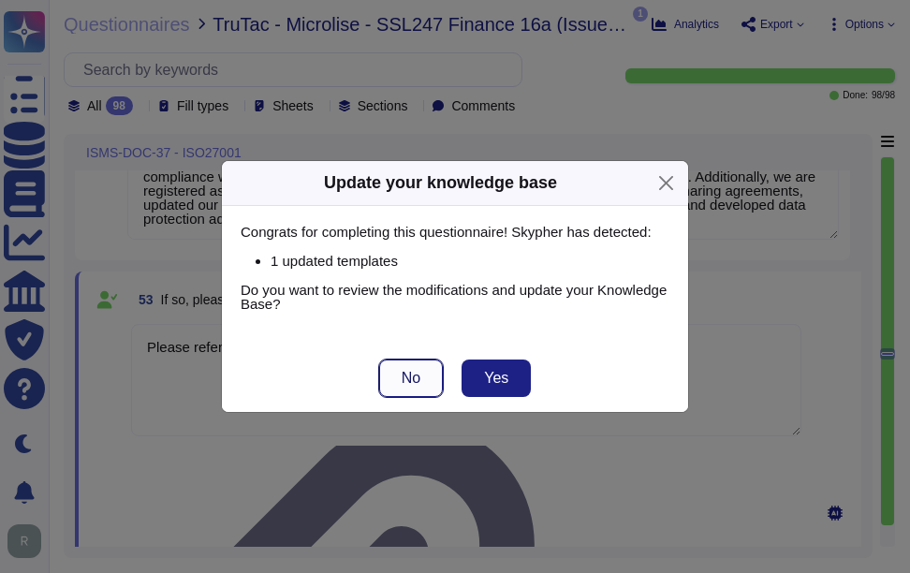
click at [424, 379] on button "No" at bounding box center [411, 378] width 64 height 37
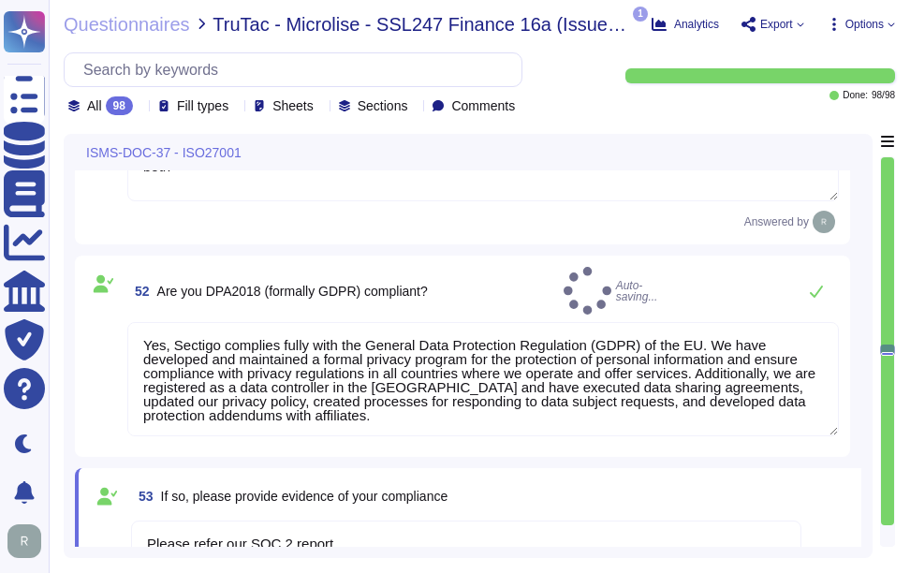
scroll to position [14147, 0]
type textarea "Sectigo holds the following types of data: - Customer-provided employee names -…"
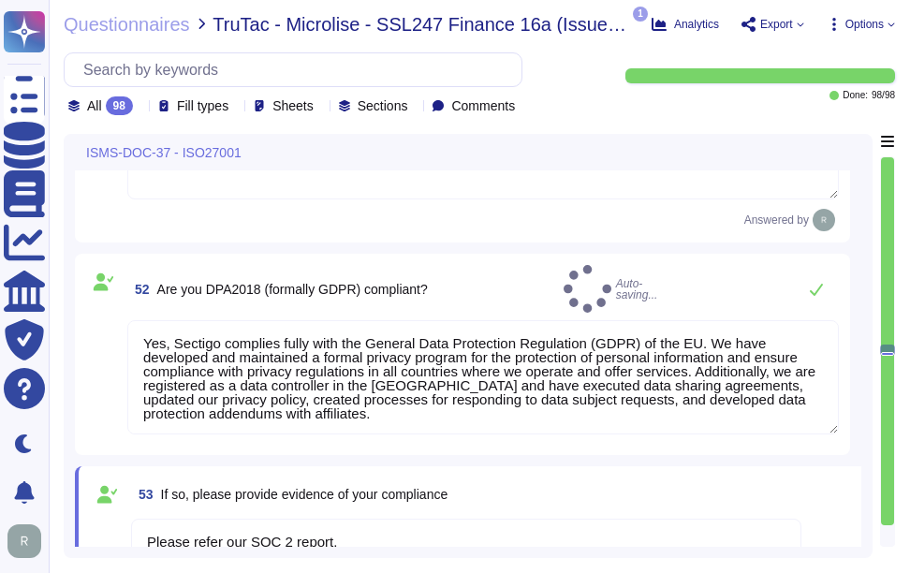
click at [552, 302] on div "52 Are you DPA2018 (formally GDPR) compliant? Auto-saving..." at bounding box center [483, 289] width 712 height 48
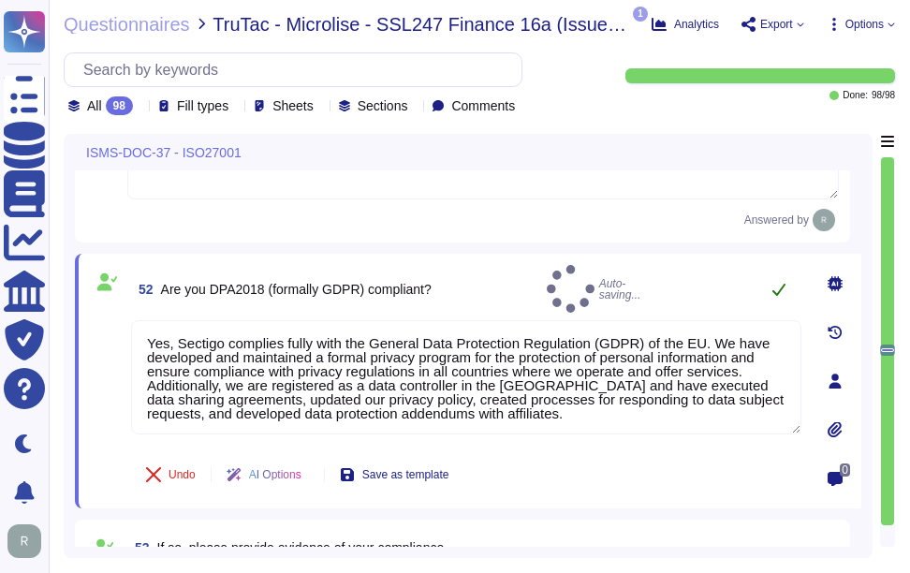
click at [780, 296] on icon at bounding box center [779, 290] width 13 height 12
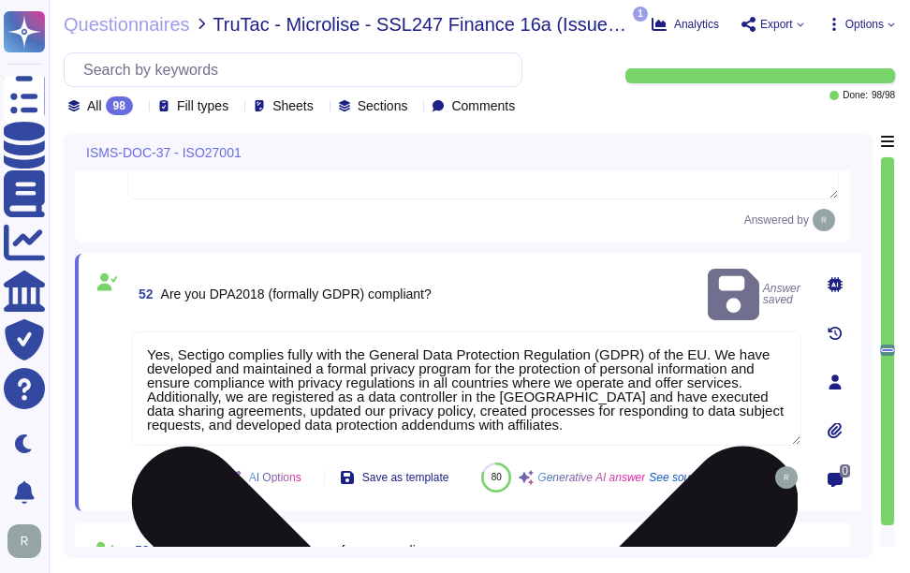
type textarea "Yes, Sectigo complies fully with the General Data Protection Regulation (GDPR) …"
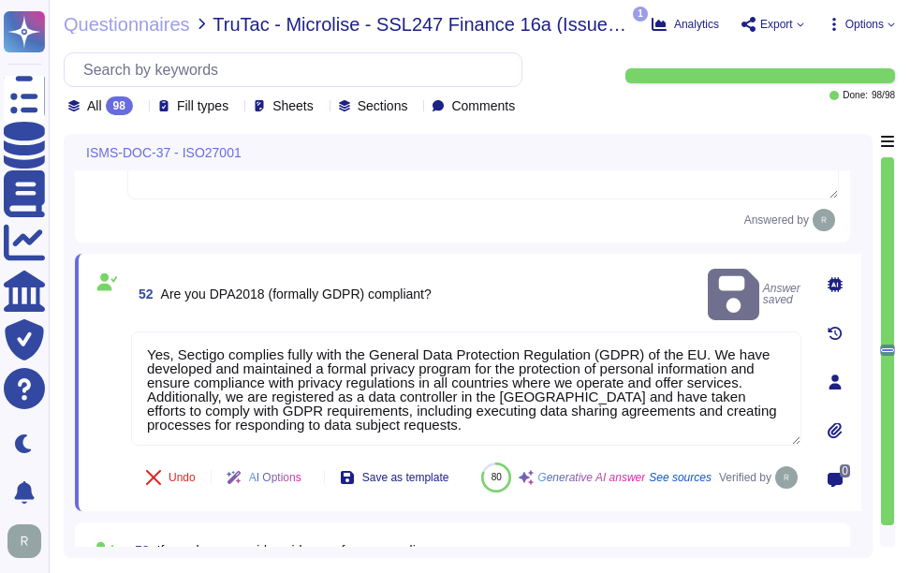
click at [573, 280] on div "52 Are you DPA2018 (formally GDPR) compliant? Answer saved" at bounding box center [466, 294] width 671 height 59
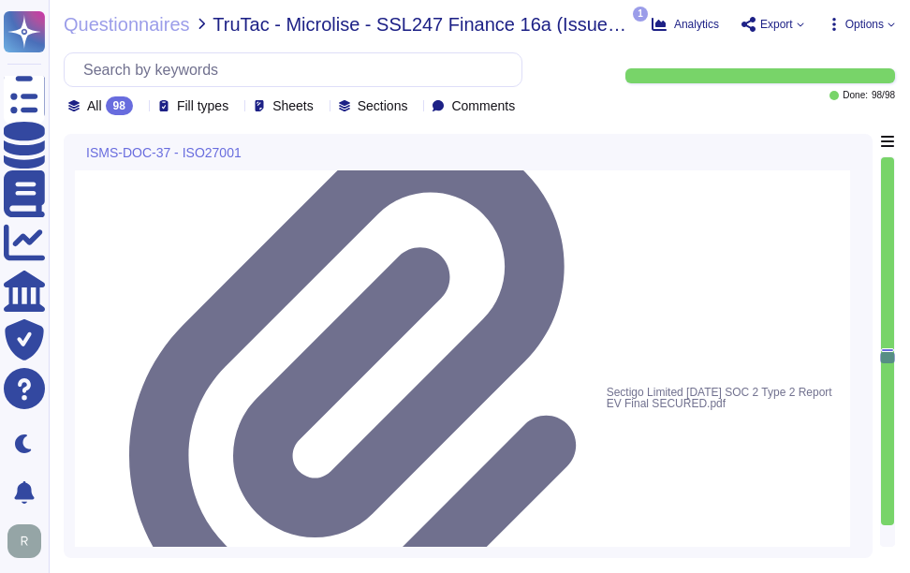
scroll to position [14709, 0]
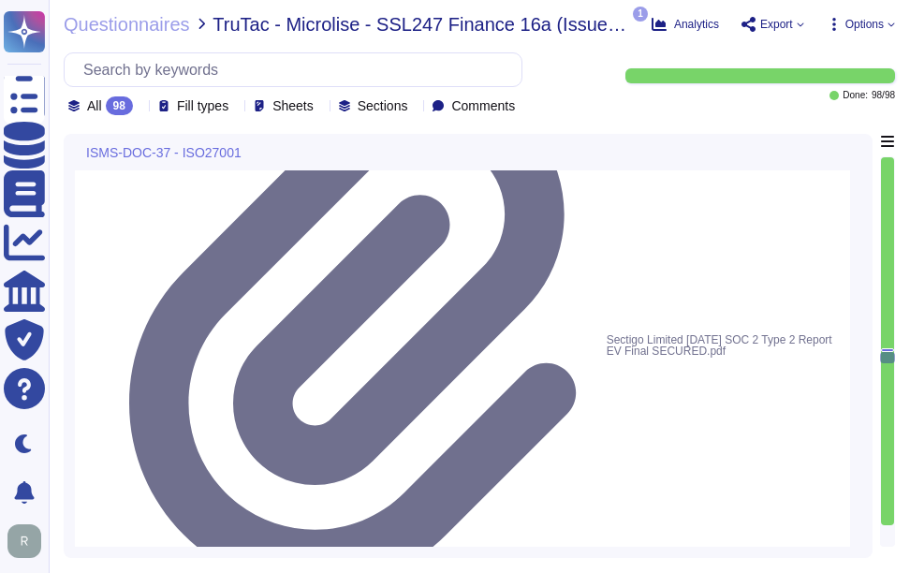
drag, startPoint x: 156, startPoint y: 232, endPoint x: 400, endPoint y: 232, distance: 243.5
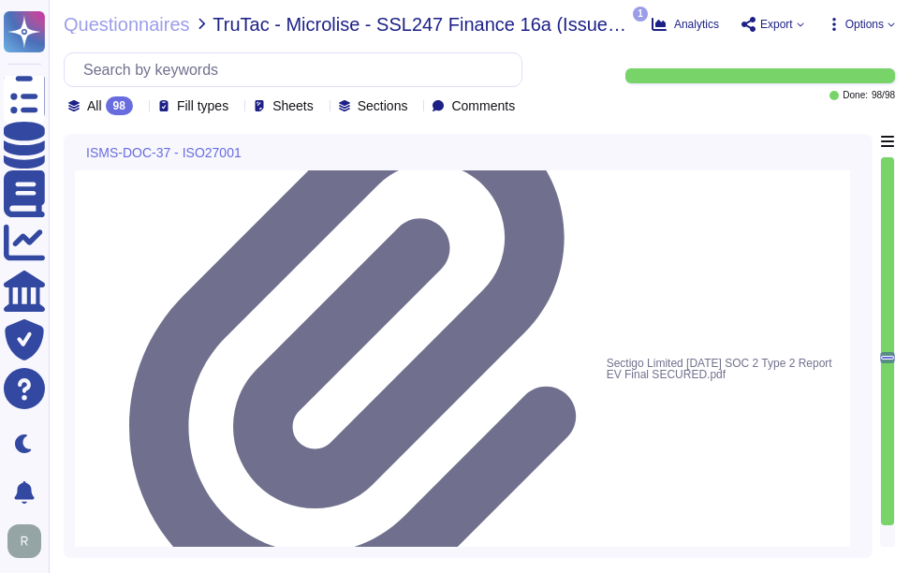
scroll to position [14616, 0]
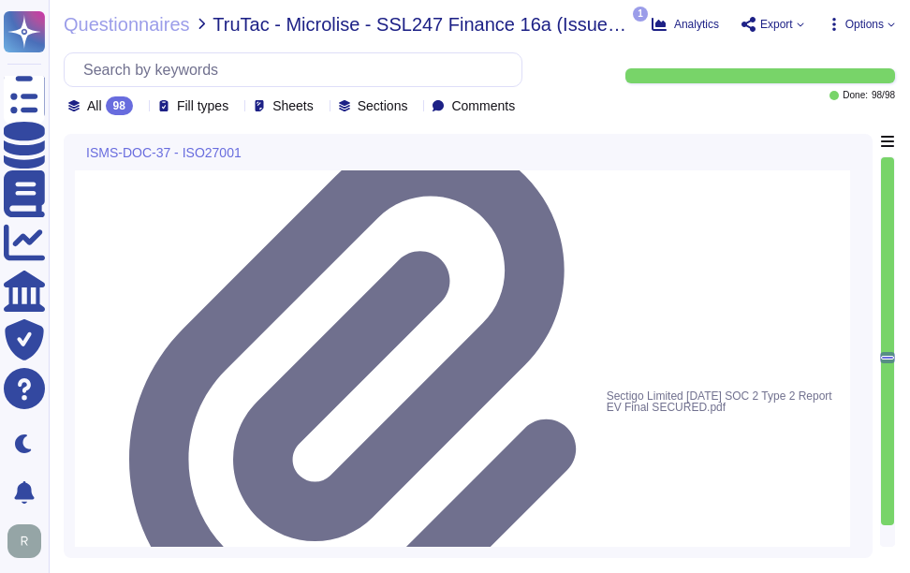
drag, startPoint x: 161, startPoint y: 265, endPoint x: 452, endPoint y: 260, distance: 291.4
paste textarea "Additionally, our ISMS follows the requirements of IEC/ISO 27001:2022 where app…"
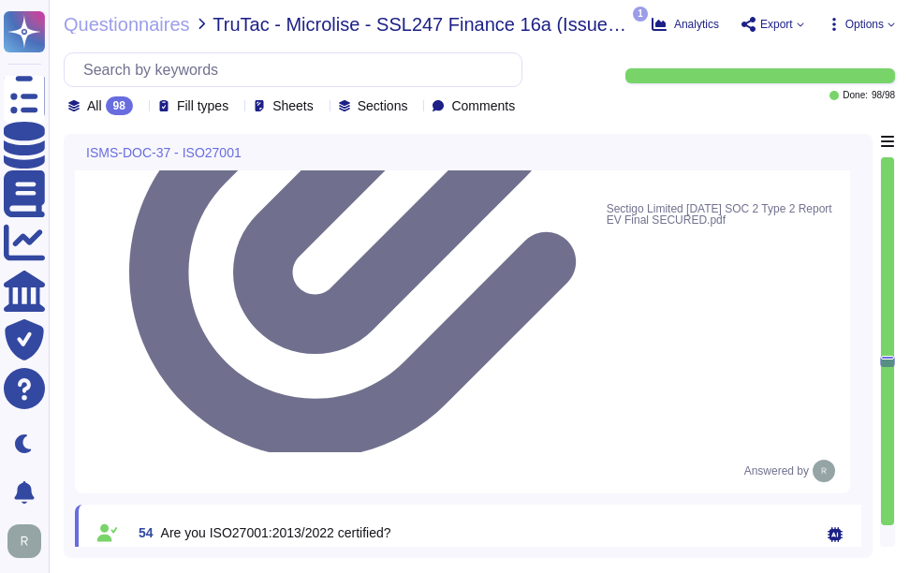
scroll to position [14897, 0]
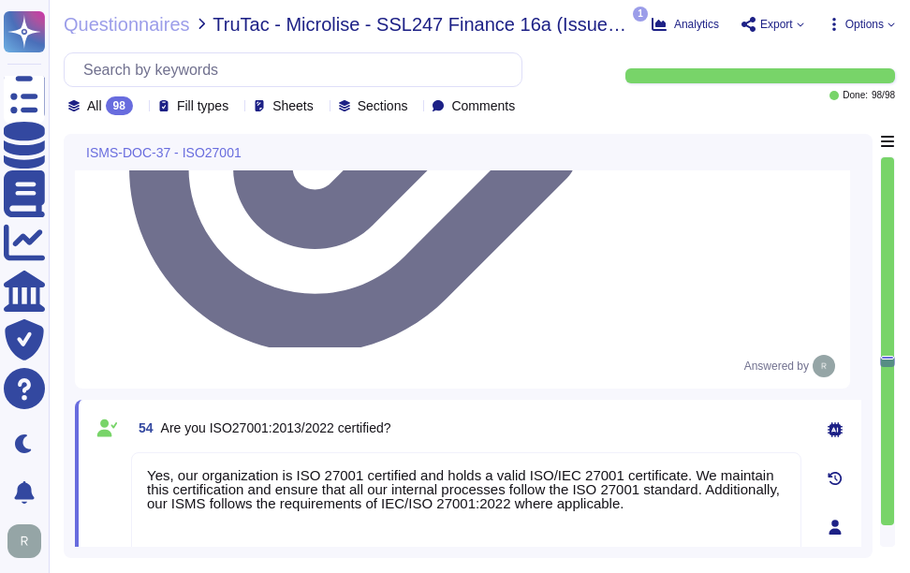
drag, startPoint x: 470, startPoint y: 308, endPoint x: 96, endPoint y: 278, distance: 375.9
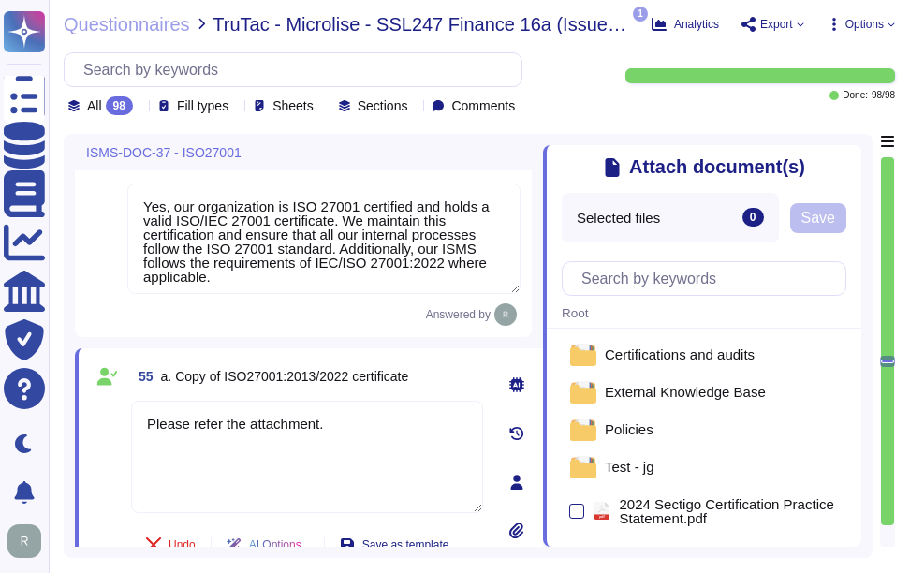
scroll to position [0, 0]
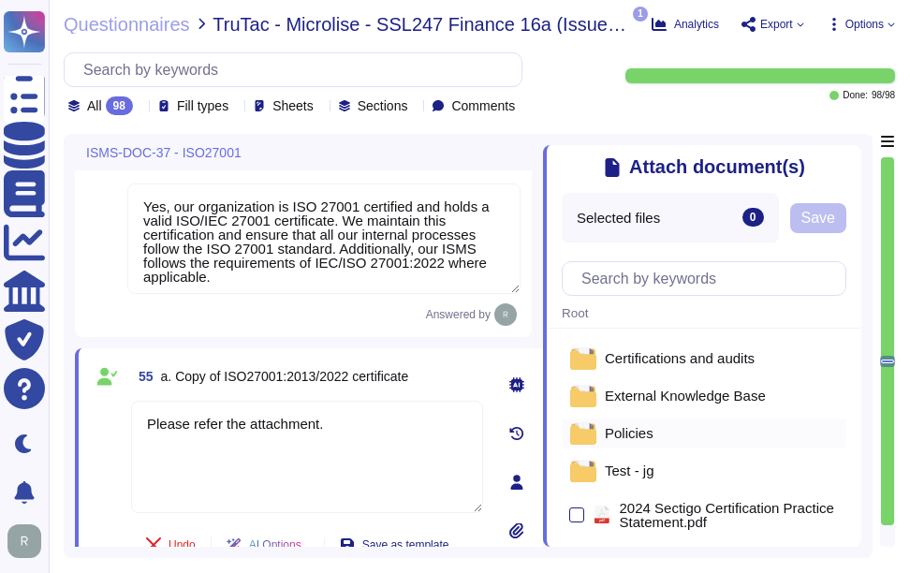
click at [635, 435] on span "Policies" at bounding box center [629, 433] width 49 height 14
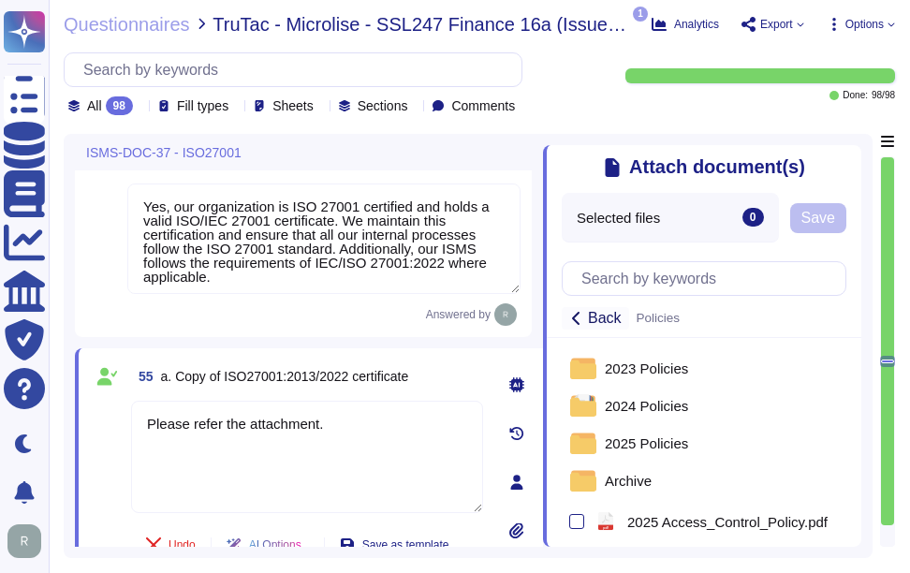
click at [573, 318] on icon at bounding box center [577, 318] width 15 height 15
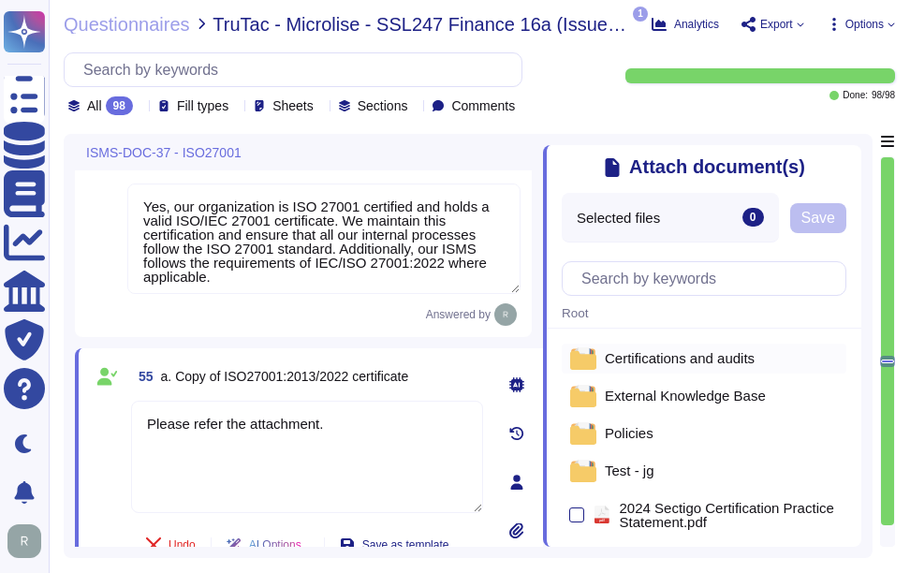
click at [724, 363] on span "Certifications and audits" at bounding box center [680, 358] width 150 height 14
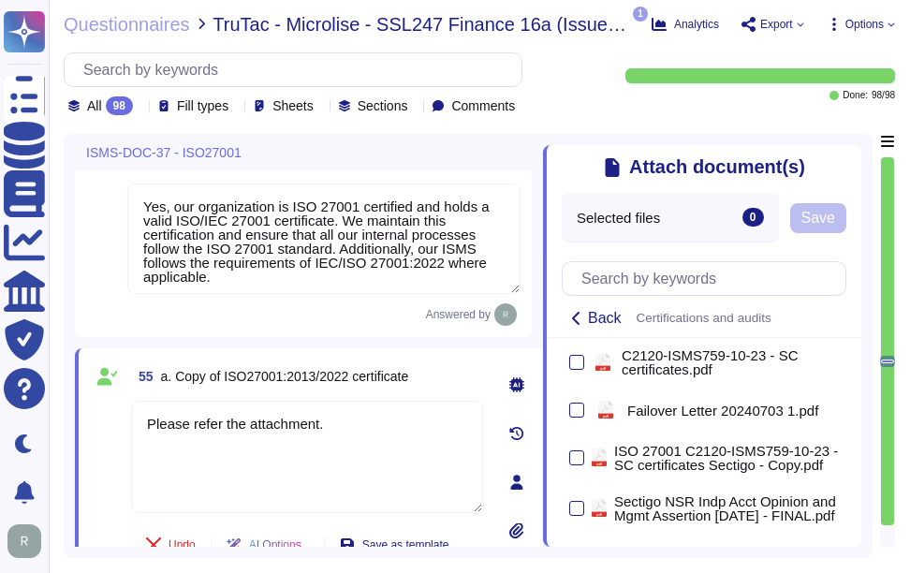
scroll to position [187, 0]
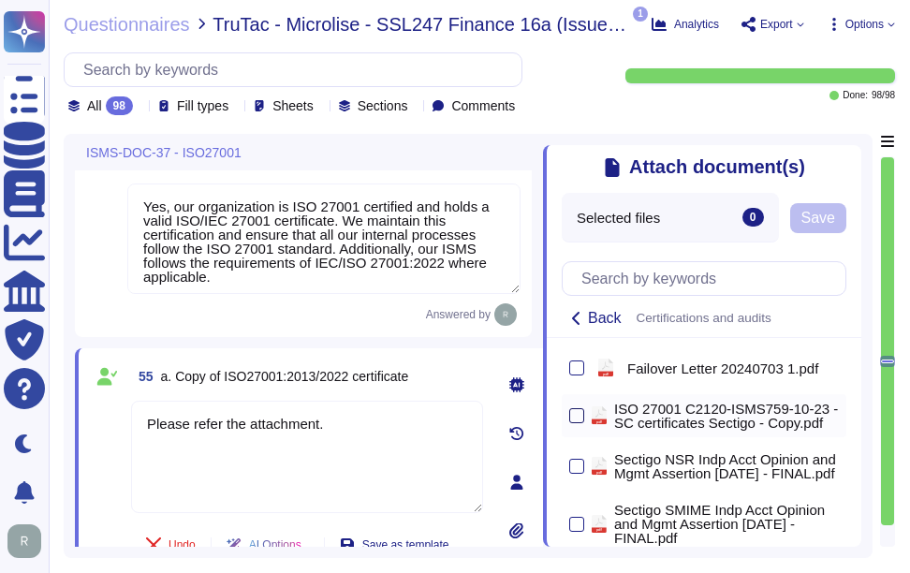
click at [578, 423] on div at bounding box center [577, 415] width 15 height 15
click at [0, 0] on input "checkbox" at bounding box center [0, 0] width 0 height 0
click at [821, 220] on span "Save" at bounding box center [819, 218] width 34 height 15
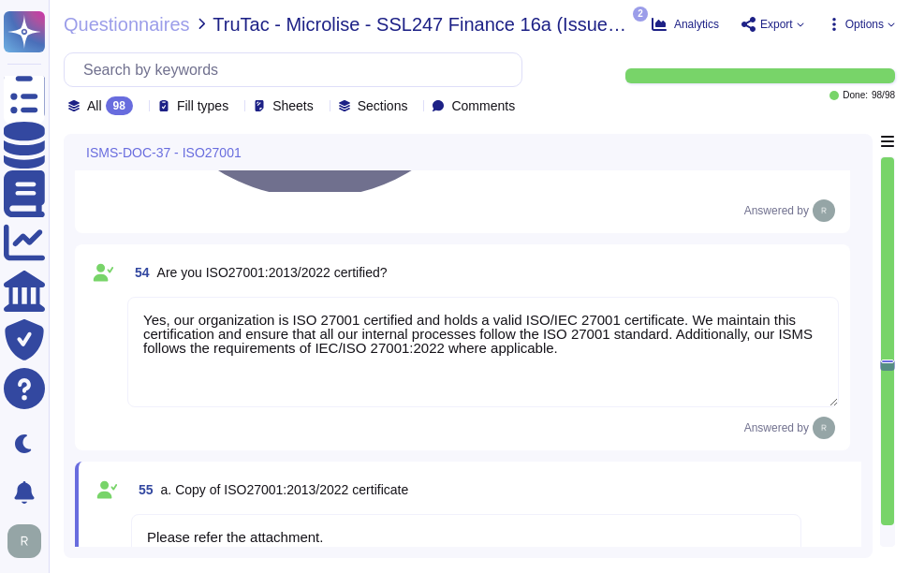
scroll to position [15084, 0]
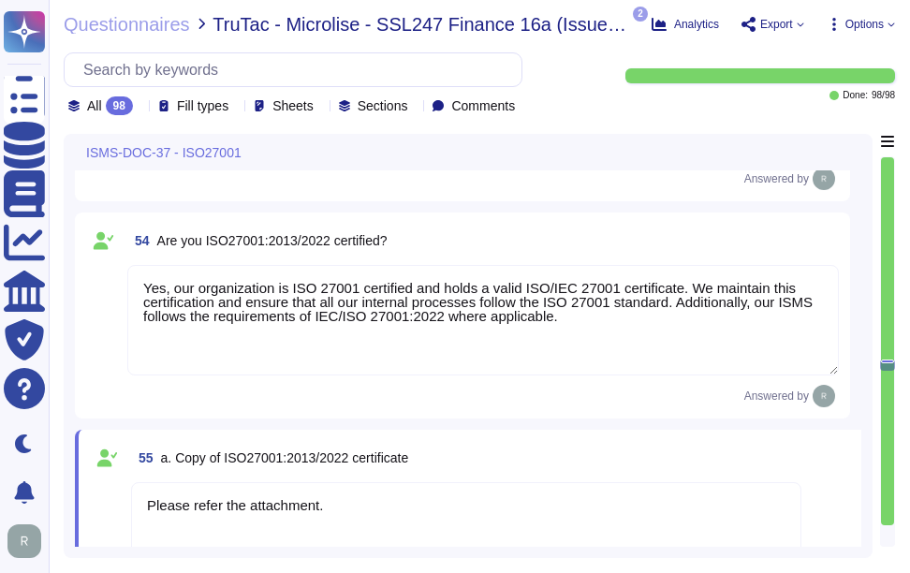
drag, startPoint x: 170, startPoint y: 274, endPoint x: 436, endPoint y: 263, distance: 266.3
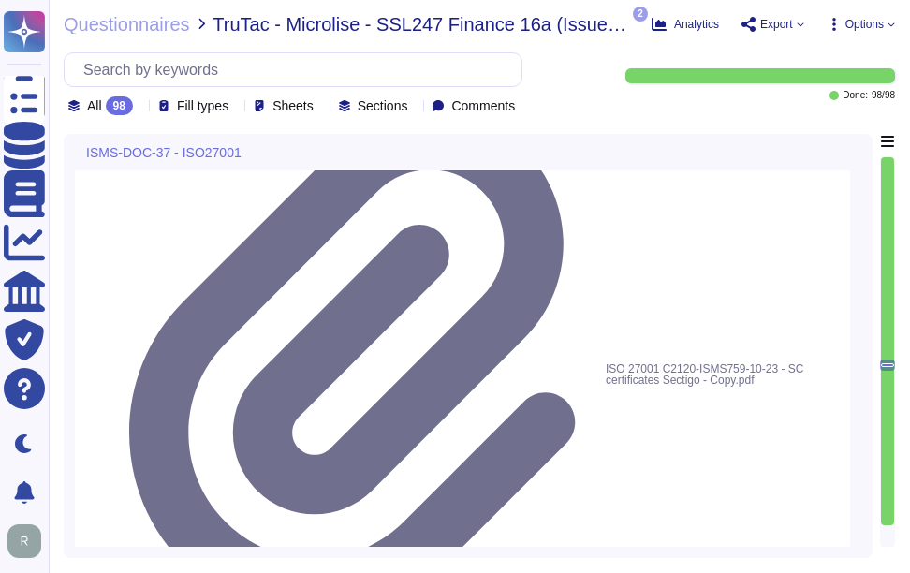
drag, startPoint x: 178, startPoint y: 244, endPoint x: 471, endPoint y: 244, distance: 293.2
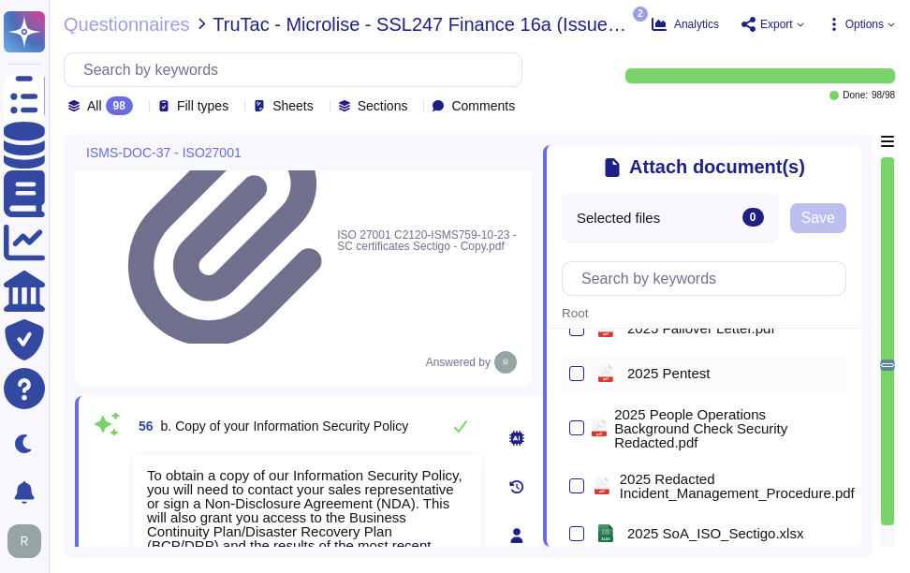
scroll to position [94, 0]
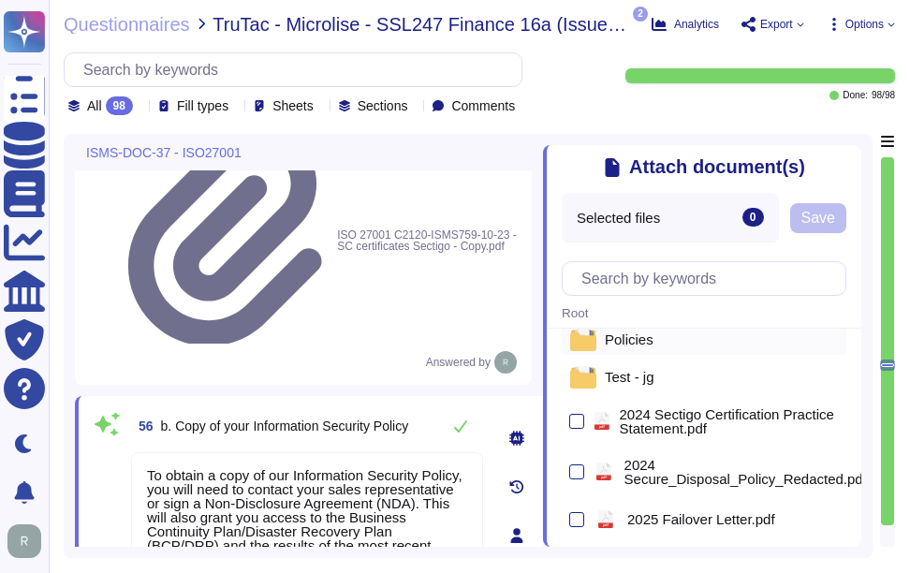
click at [644, 347] on span "Policies" at bounding box center [629, 340] width 49 height 14
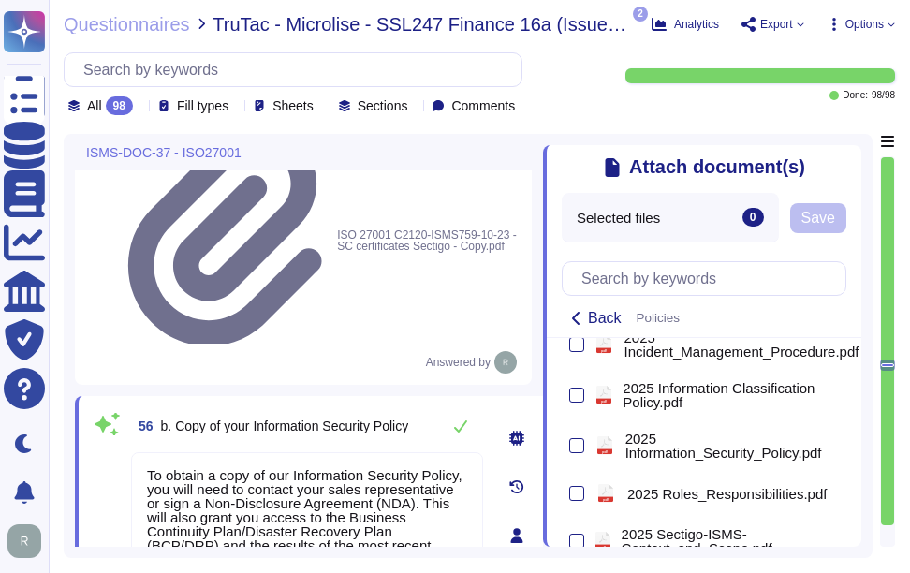
scroll to position [656, 0]
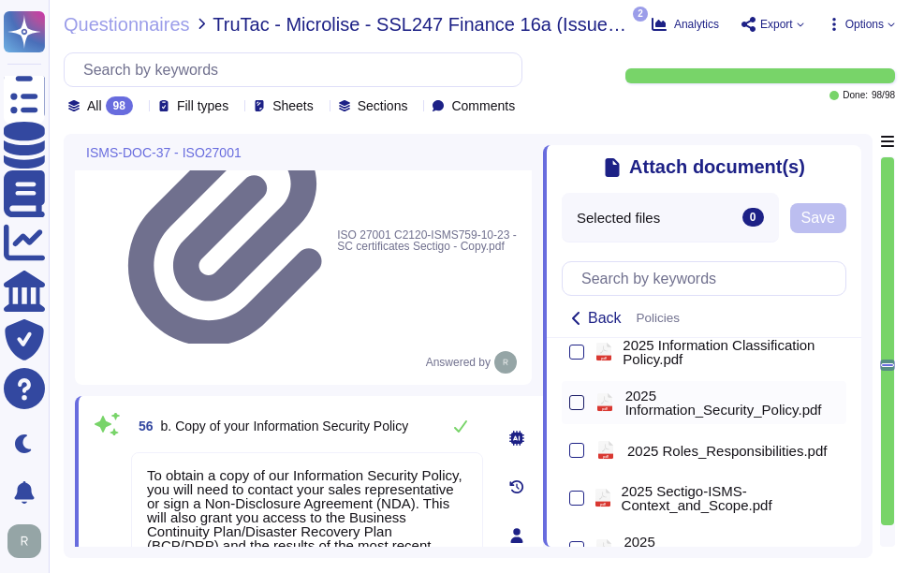
click at [575, 410] on div at bounding box center [577, 402] width 15 height 15
click at [0, 0] on input "checkbox" at bounding box center [0, 0] width 0 height 0
click at [862, 221] on span "Save" at bounding box center [858, 218] width 34 height 15
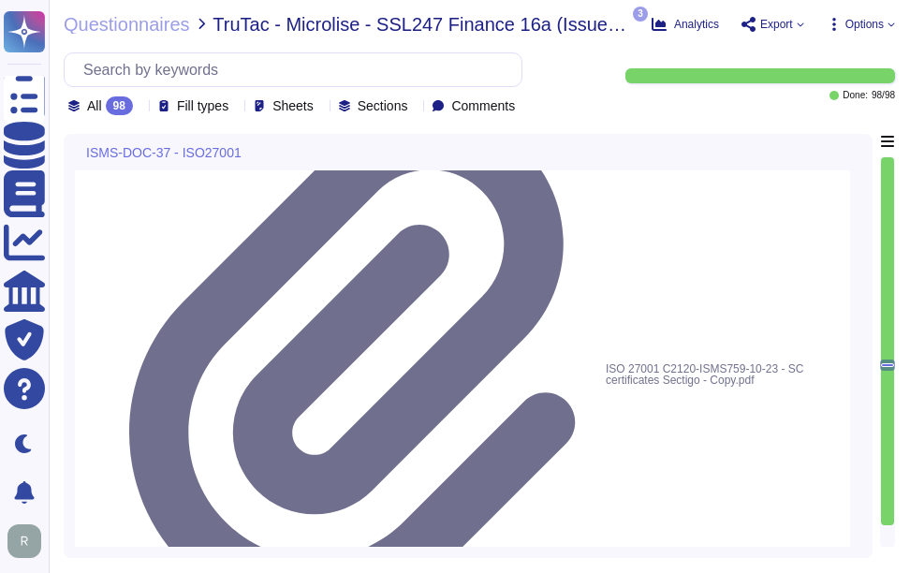
drag, startPoint x: 281, startPoint y: 347, endPoint x: 57, endPoint y: 247, distance: 244.9
click at [57, 247] on div "Questionnaires TruTac - Microlise - SSL247 Finance 16a (Issue 07) New Supplier …" at bounding box center [480, 286] width 862 height 573
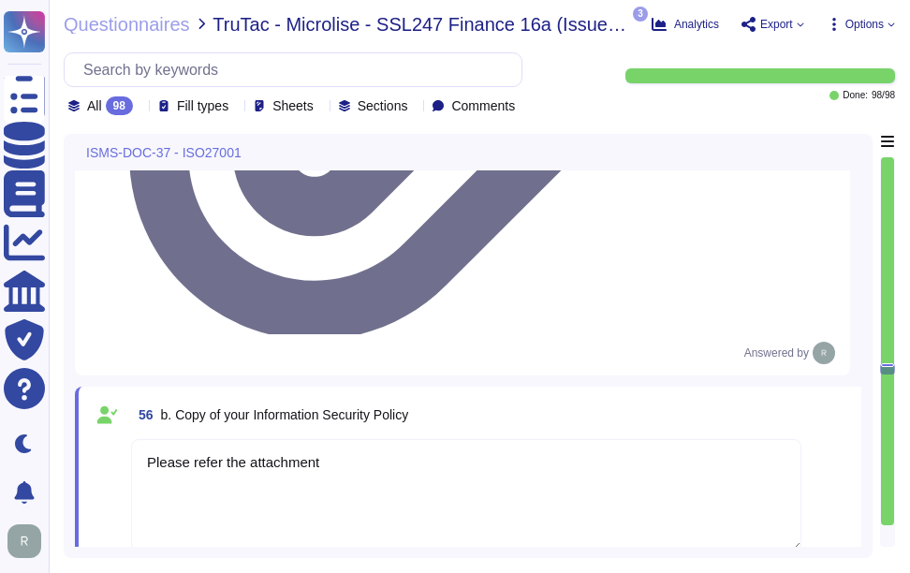
scroll to position [15312, 0]
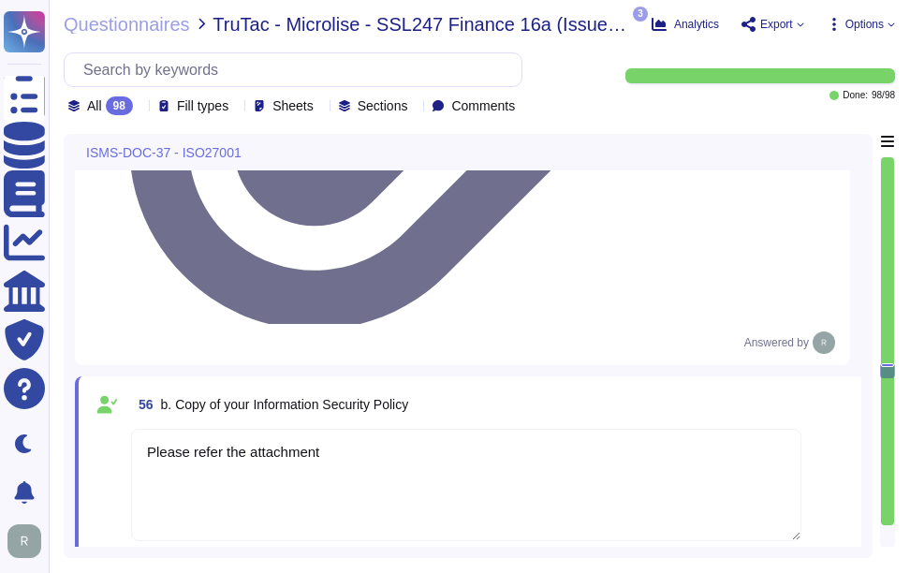
drag, startPoint x: 136, startPoint y: 397, endPoint x: 470, endPoint y: 388, distance: 334.5
drag, startPoint x: 140, startPoint y: 375, endPoint x: 504, endPoint y: 373, distance: 364.4
copy span "58 d. Copy of your Statement of Applicability"
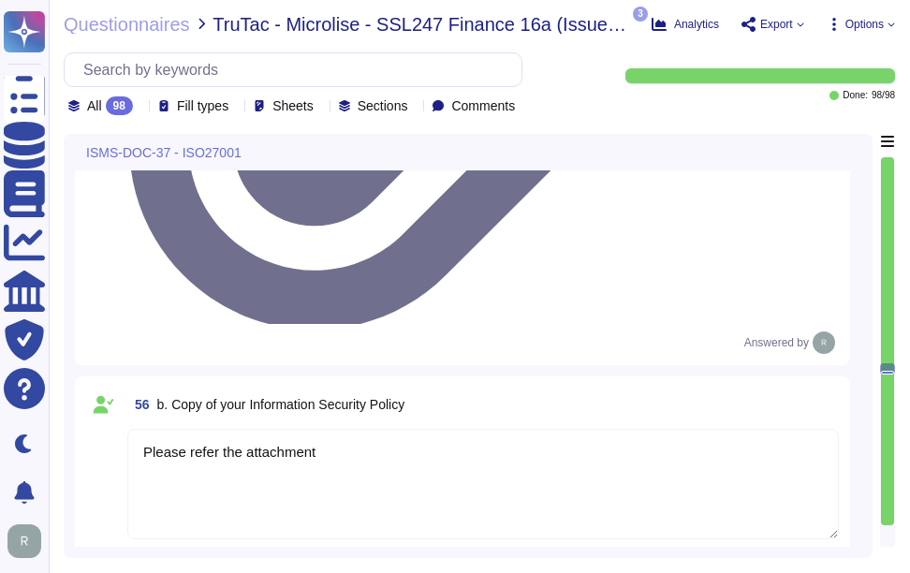
drag, startPoint x: 133, startPoint y: 196, endPoint x: 515, endPoint y: 198, distance: 382.2
drag, startPoint x: 141, startPoint y: 197, endPoint x: 417, endPoint y: 197, distance: 275.4
copy span "57 c. Copy of the scope of your certificate"
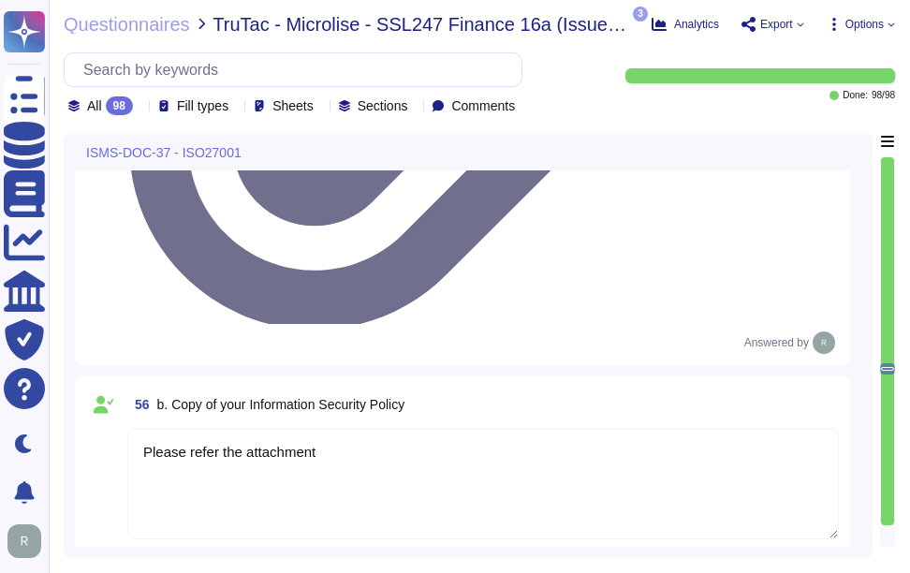
drag, startPoint x: 276, startPoint y: 289, endPoint x: 136, endPoint y: 247, distance: 146.7
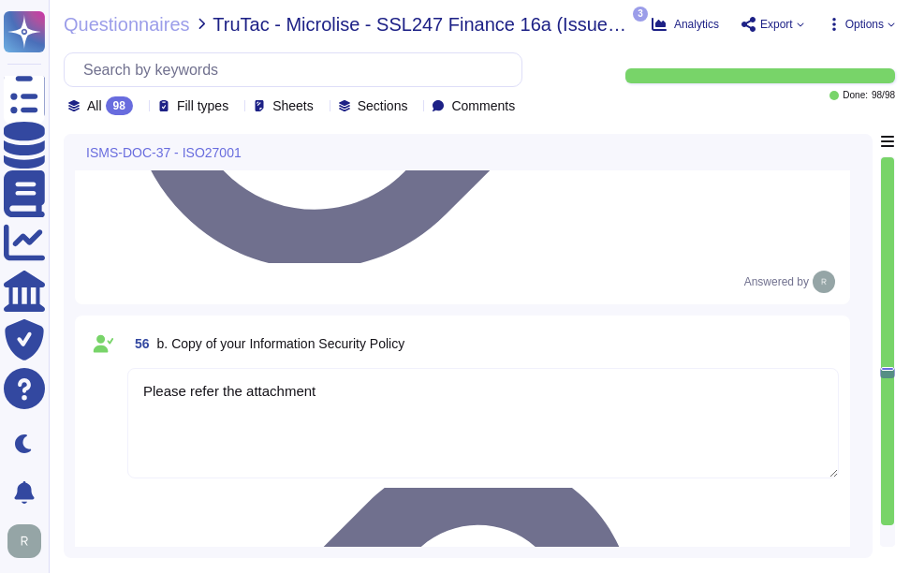
scroll to position [15406, 0]
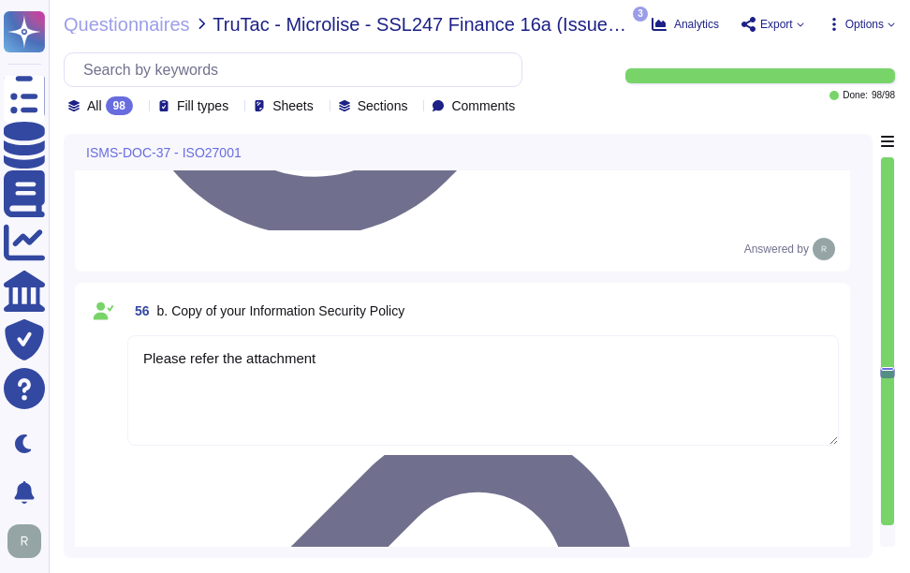
drag, startPoint x: 335, startPoint y: 433, endPoint x: 115, endPoint y: 418, distance: 220.6
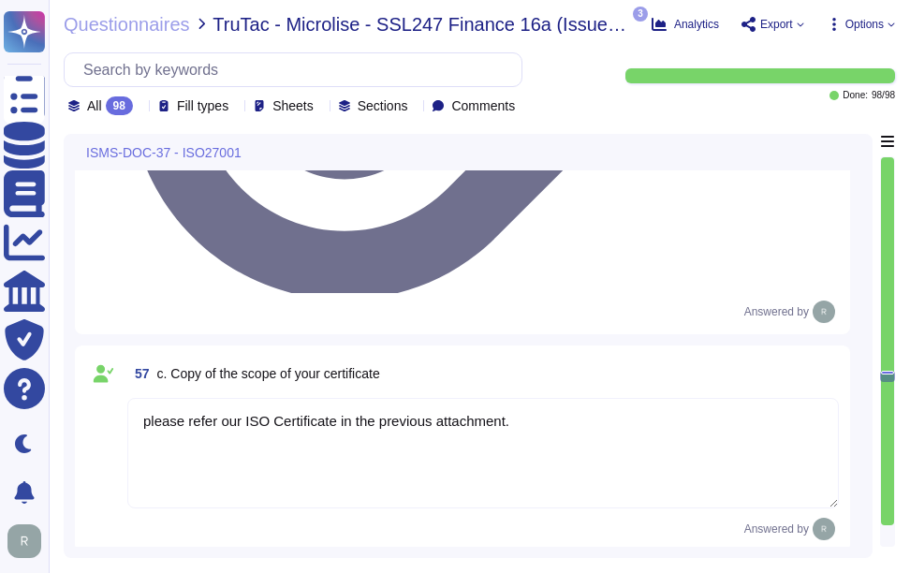
scroll to position [15646, 0]
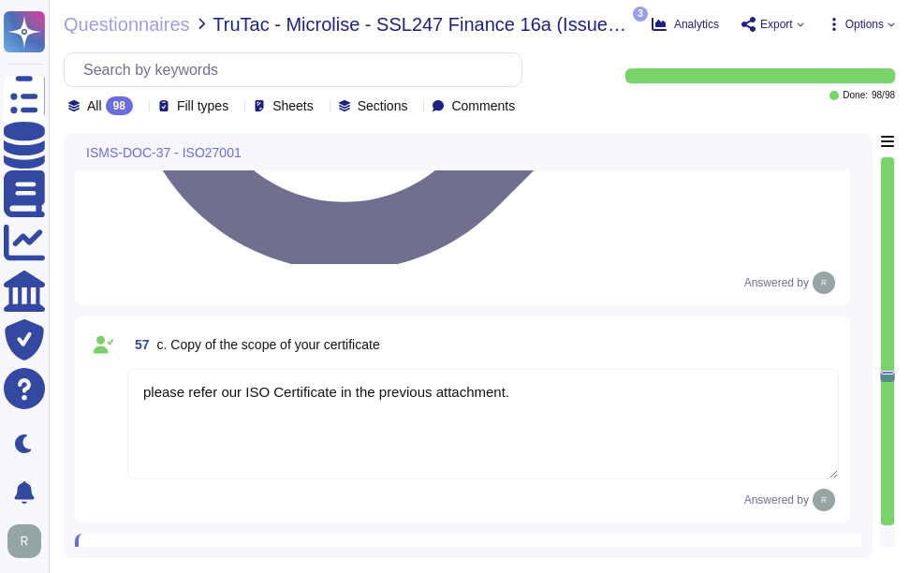
drag, startPoint x: 155, startPoint y: 303, endPoint x: 603, endPoint y: 300, distance: 447.8
drag, startPoint x: 160, startPoint y: 258, endPoint x: 615, endPoint y: 256, distance: 455.2
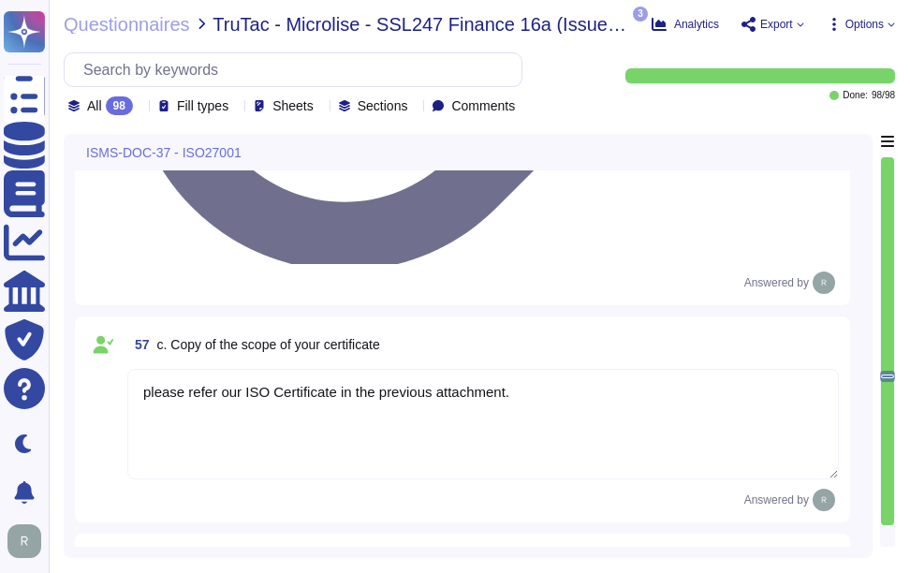
paste textarea "actively working towards ISO 27001 certification. We are currently in the proce…"
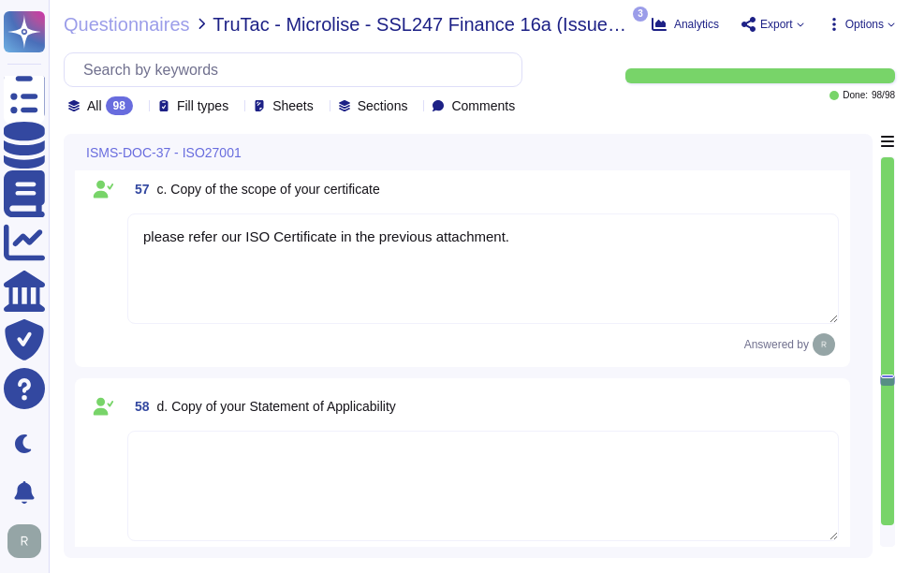
scroll to position [15833, 0]
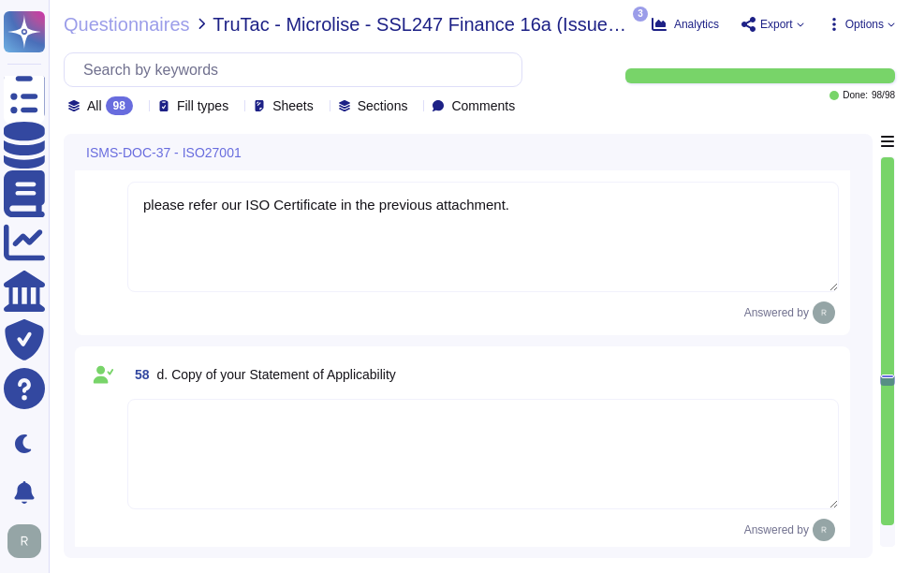
drag, startPoint x: 156, startPoint y: 335, endPoint x: 653, endPoint y: 320, distance: 496.7
drag, startPoint x: 157, startPoint y: 292, endPoint x: 629, endPoint y: 289, distance: 472.1
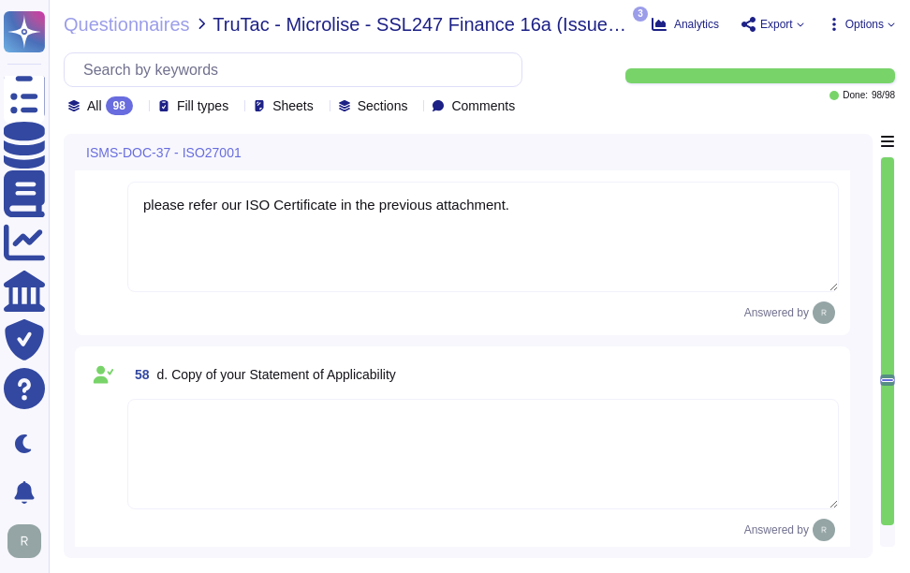
paste textarea "[DATE] [DATE]"
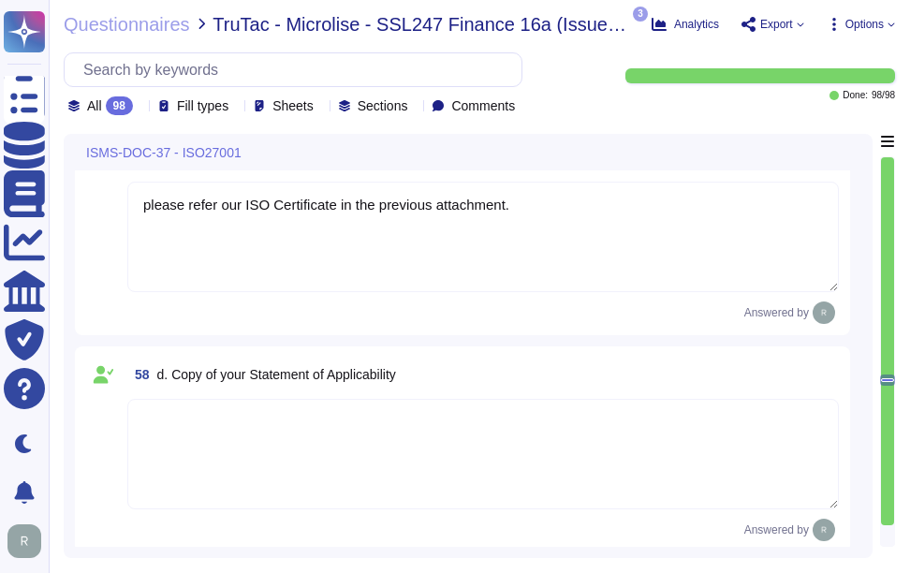
paste textarea "Valid from"
paste textarea "Valid until"
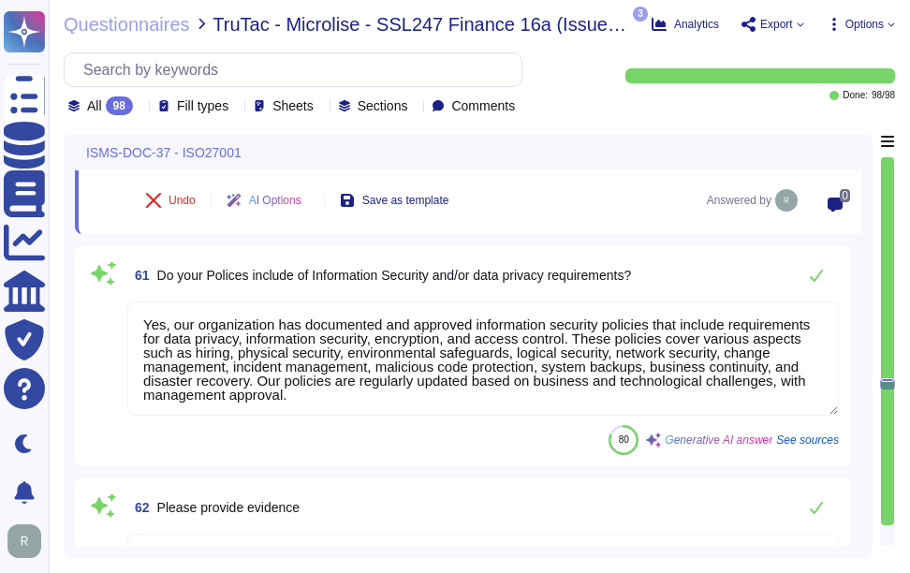
scroll to position [16114, 0]
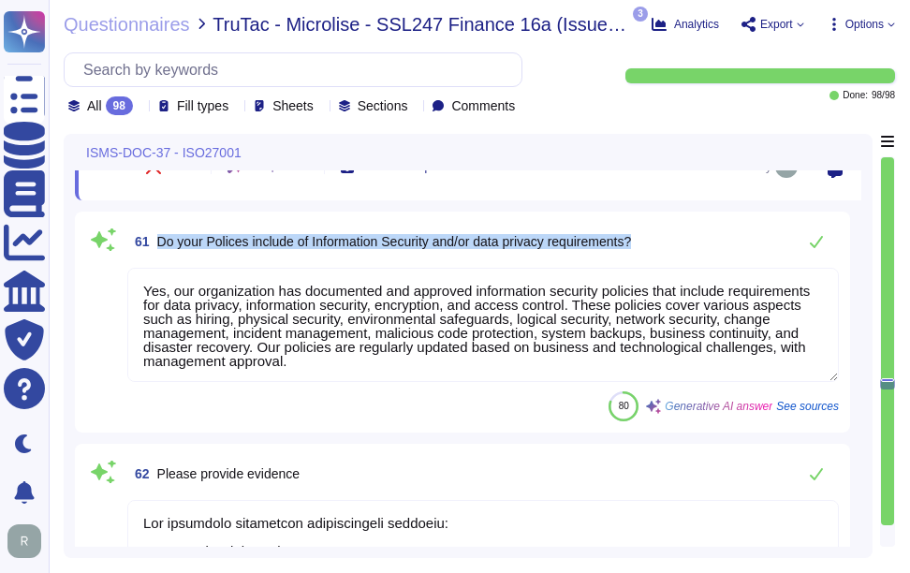
drag, startPoint x: 159, startPoint y: 241, endPoint x: 687, endPoint y: 241, distance: 527.4
click at [687, 241] on div "61 Do your Polices include of Information Security and/or data privacy requirem…" at bounding box center [483, 241] width 712 height 37
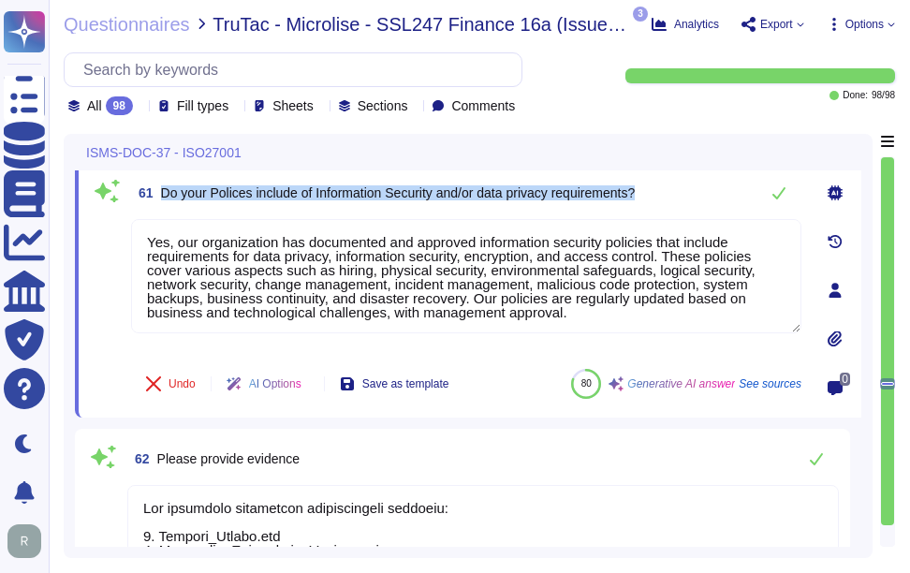
drag, startPoint x: 163, startPoint y: 200, endPoint x: 685, endPoint y: 200, distance: 521.8
click at [685, 200] on div "61 Do your Polices include of Information Security and/or data privacy requirem…" at bounding box center [466, 192] width 671 height 37
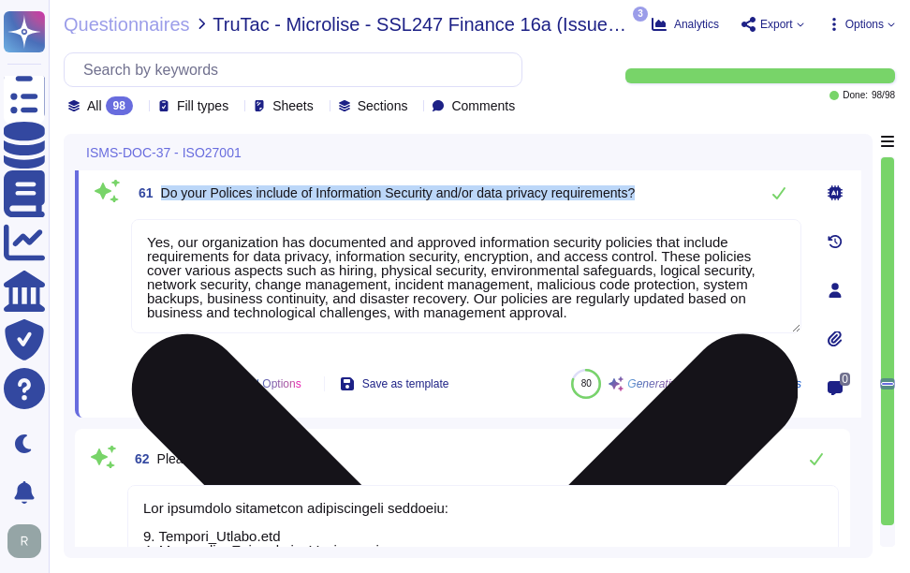
click at [486, 310] on textarea "Yes, our organization has documented and approved information security policies…" at bounding box center [466, 276] width 671 height 114
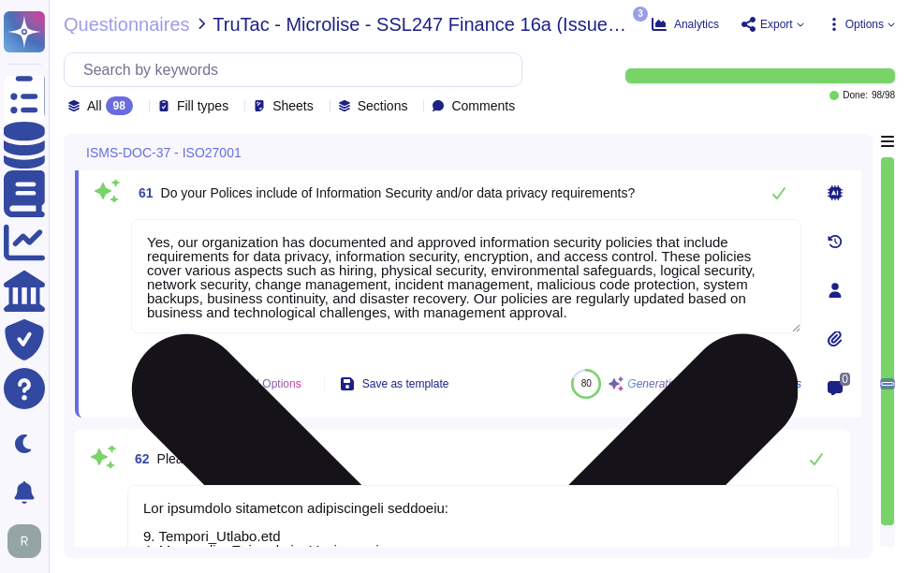
paste textarea "Additionally, we maintain documented policies for data privacy and conduct regu…"
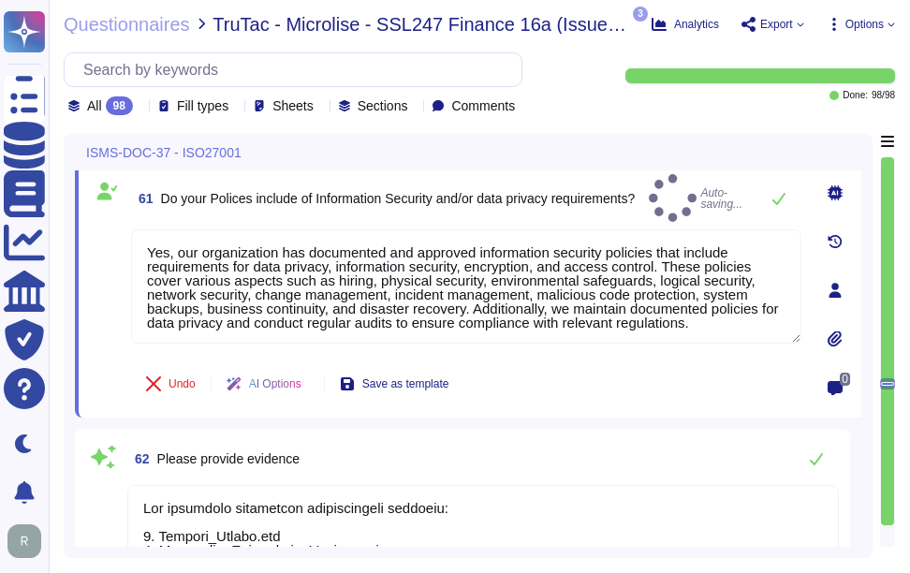
click at [682, 168] on div "ISMS-DOC-37 - ISO27001" at bounding box center [468, 152] width 787 height 37
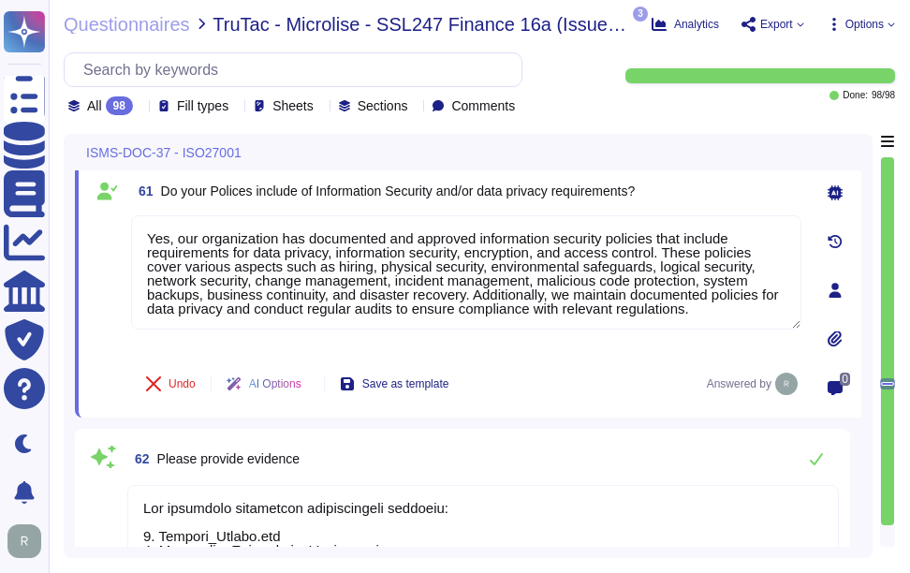
click at [650, 220] on div "61 Do your Polices include of Information Security and/or data privacy requirem…" at bounding box center [446, 290] width 712 height 232
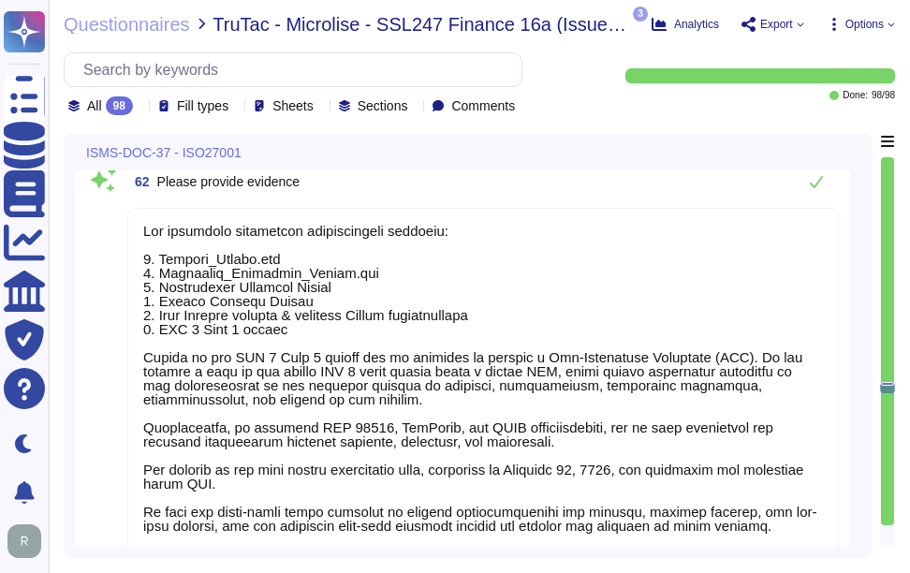
scroll to position [2, 0]
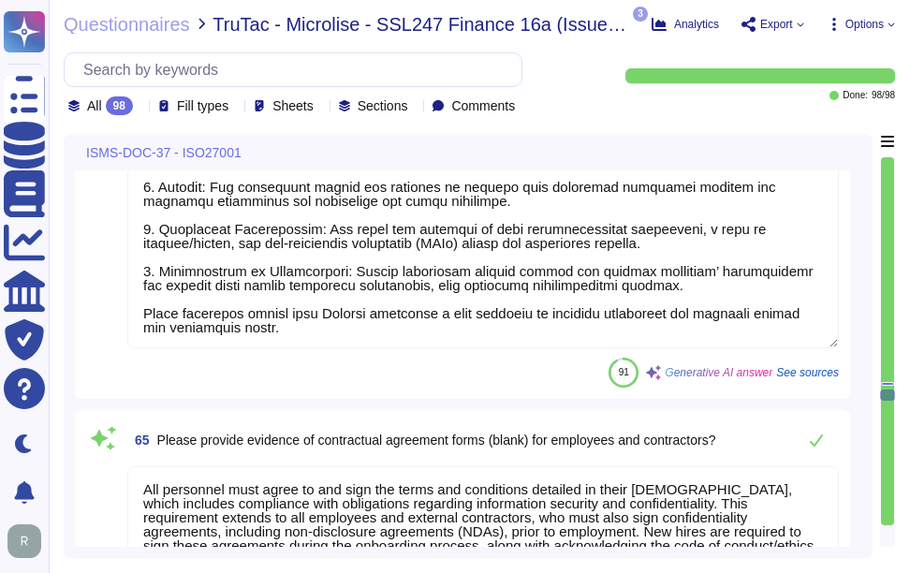
drag, startPoint x: 142, startPoint y: 232, endPoint x: 705, endPoint y: 129, distance: 572.3
click at [705, 129] on div "Questionnaires TruTac - Microlise - SSL247 Finance 16a (Issue 07) New Supplier …" at bounding box center [480, 286] width 862 height 573
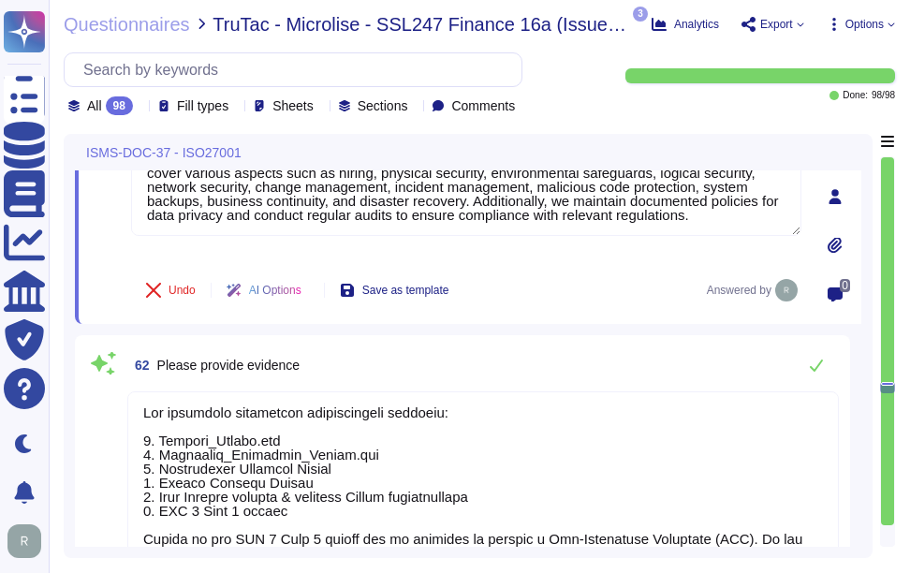
scroll to position [16049, 0]
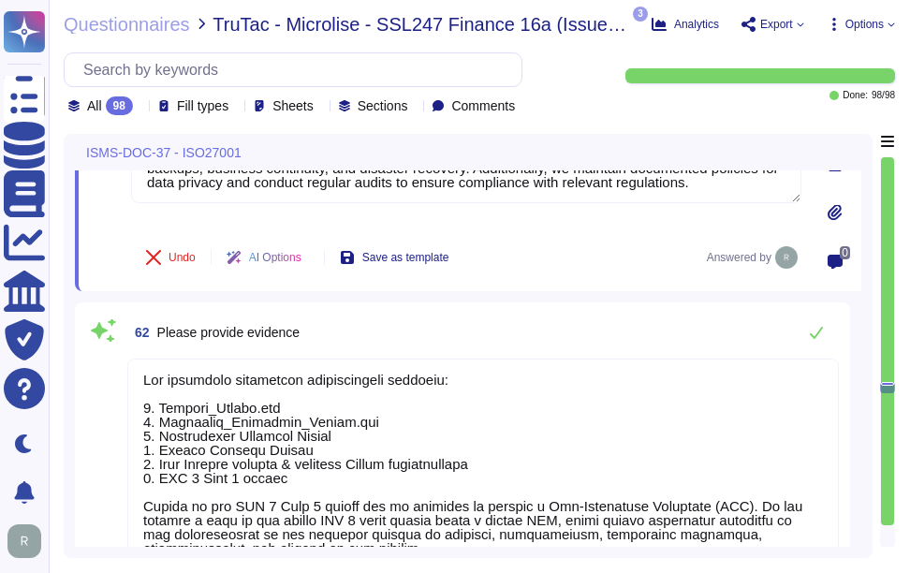
click at [521, 431] on textarea at bounding box center [483, 542] width 712 height 367
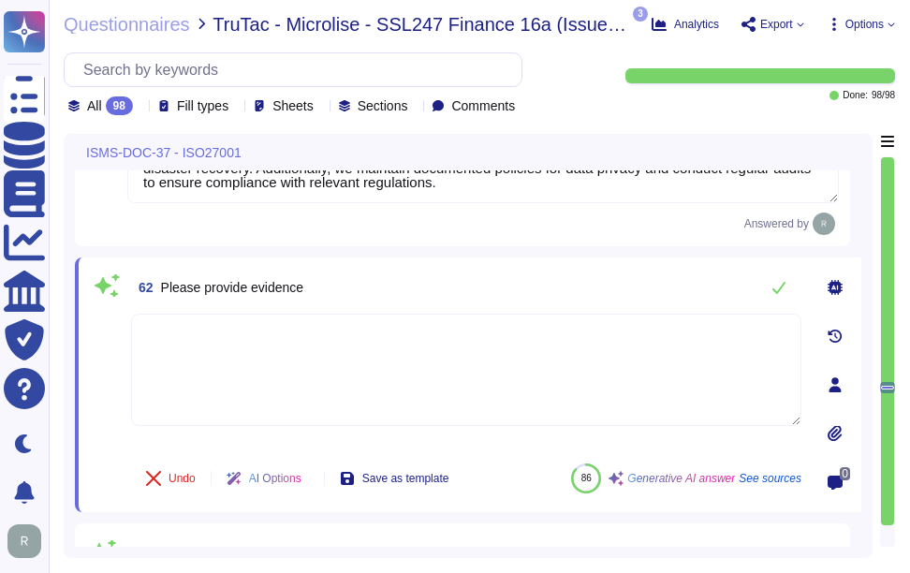
click at [837, 428] on icon at bounding box center [835, 433] width 15 height 15
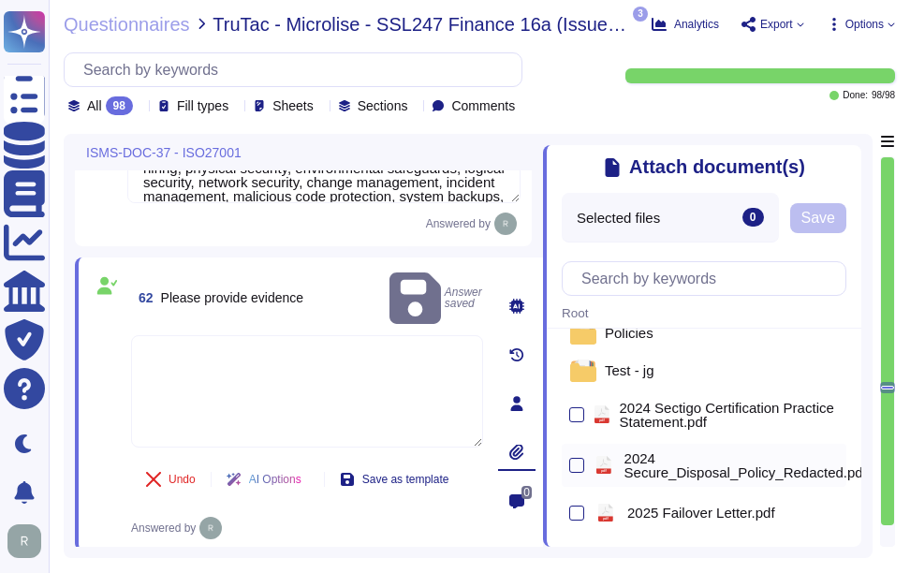
scroll to position [0, 0]
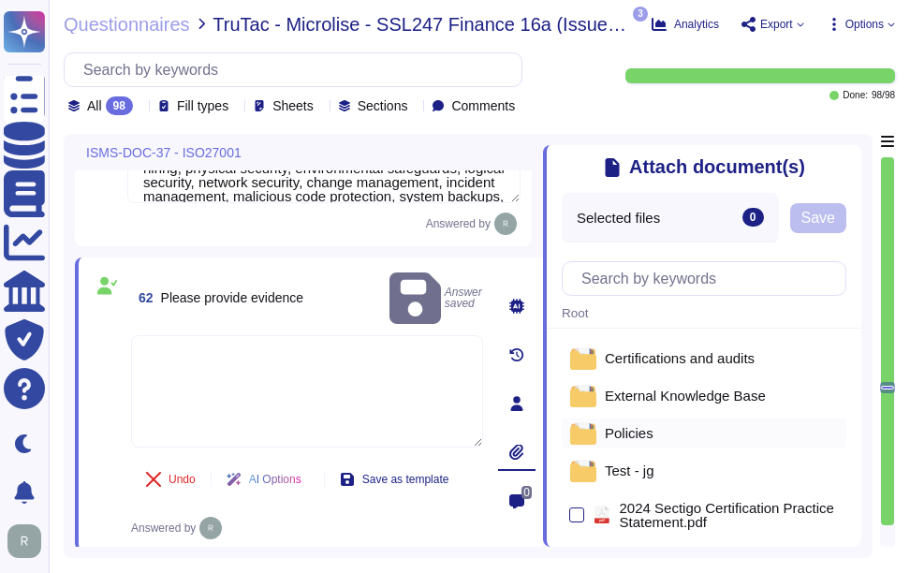
click at [626, 423] on div "Policies" at bounding box center [704, 434] width 285 height 30
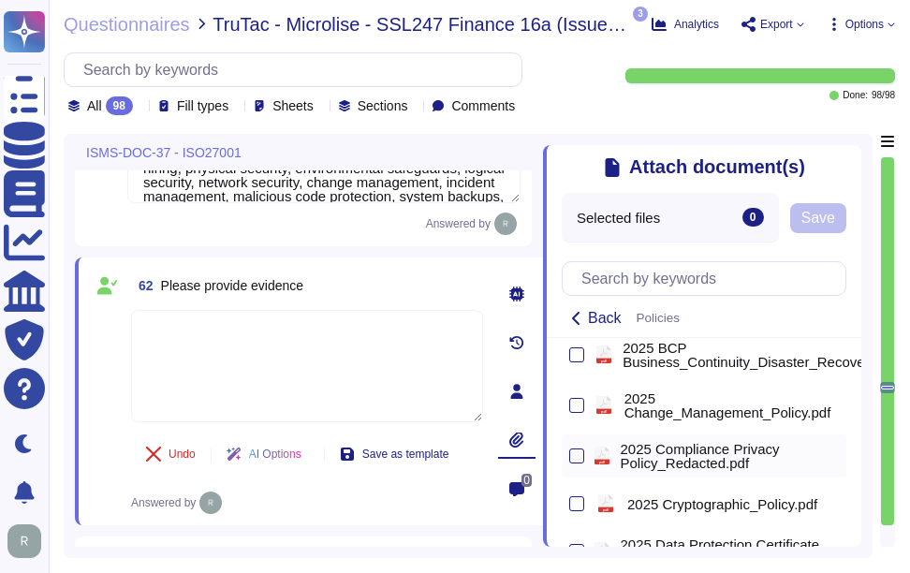
scroll to position [281, 0]
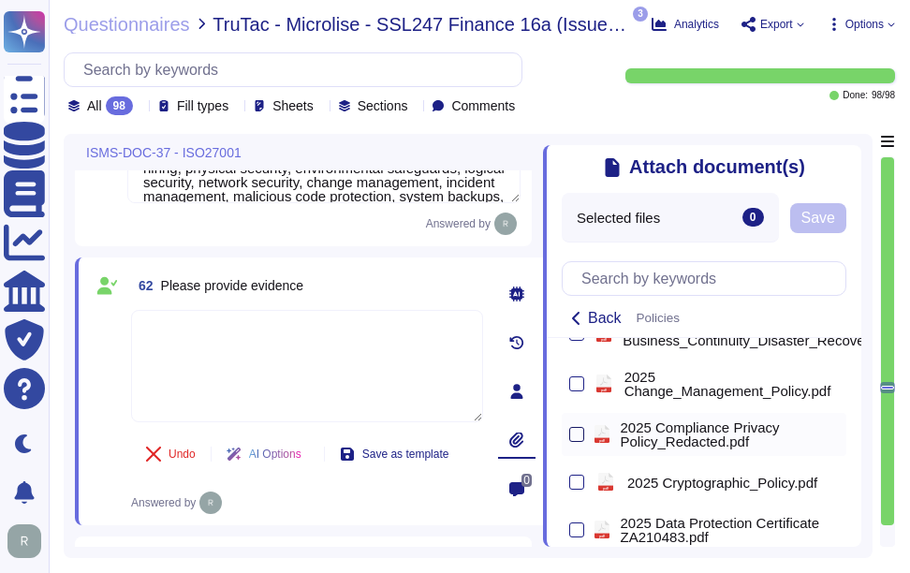
click at [571, 437] on div at bounding box center [577, 434] width 15 height 15
click at [0, 0] on input "checkbox" at bounding box center [0, 0] width 0 height 0
click at [830, 226] on span "Save" at bounding box center [819, 218] width 34 height 15
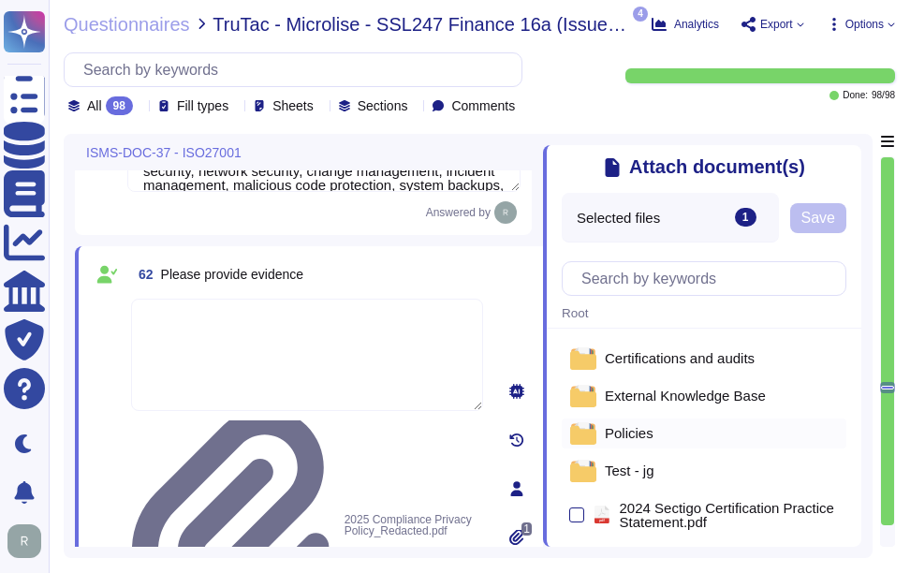
click at [616, 438] on span "Policies" at bounding box center [629, 433] width 49 height 14
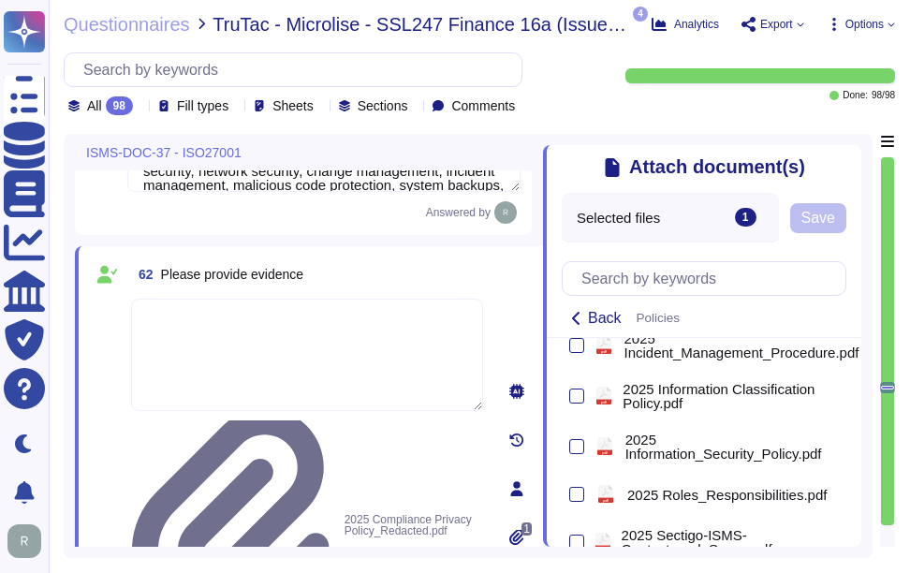
scroll to position [656, 0]
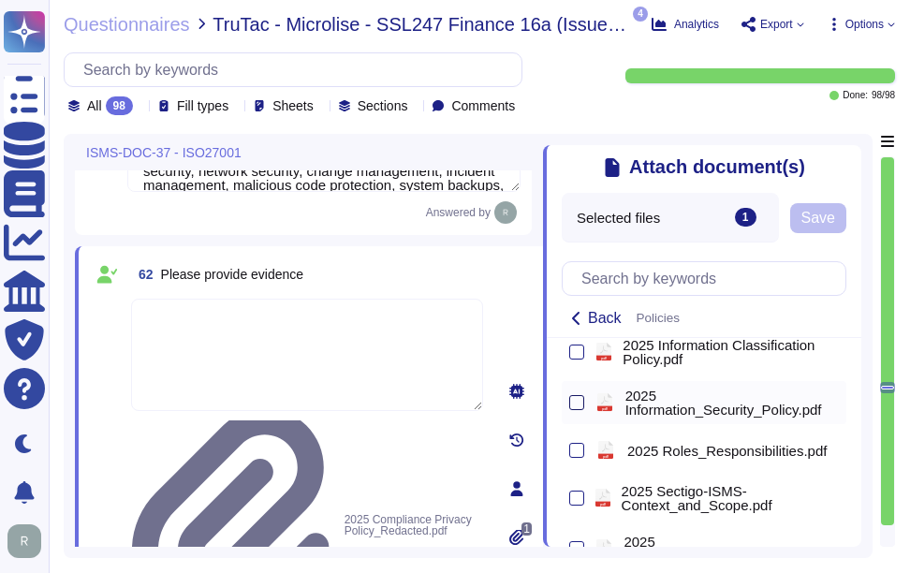
click at [575, 410] on div at bounding box center [577, 402] width 15 height 15
click at [0, 0] on input "checkbox" at bounding box center [0, 0] width 0 height 0
click at [864, 220] on span "Save" at bounding box center [858, 218] width 34 height 15
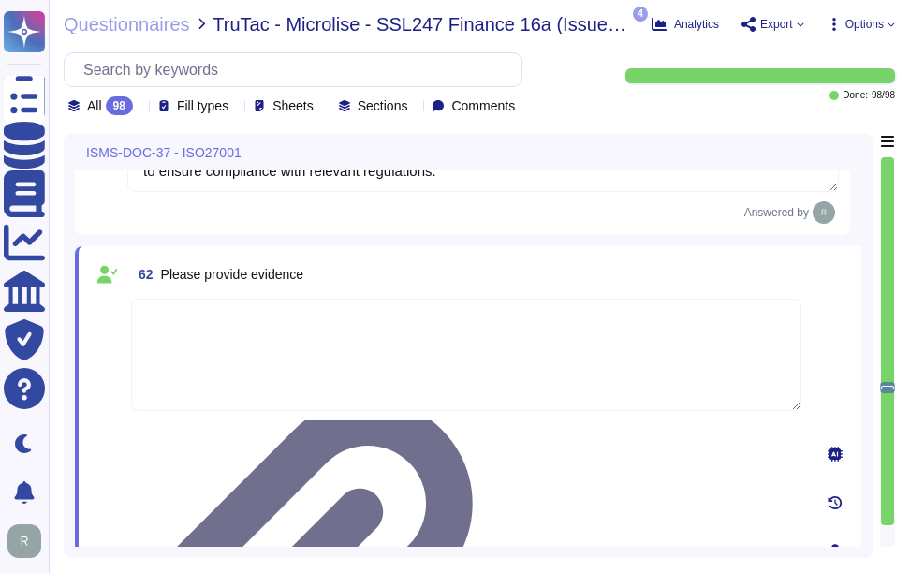
click at [274, 377] on textarea at bounding box center [466, 355] width 671 height 112
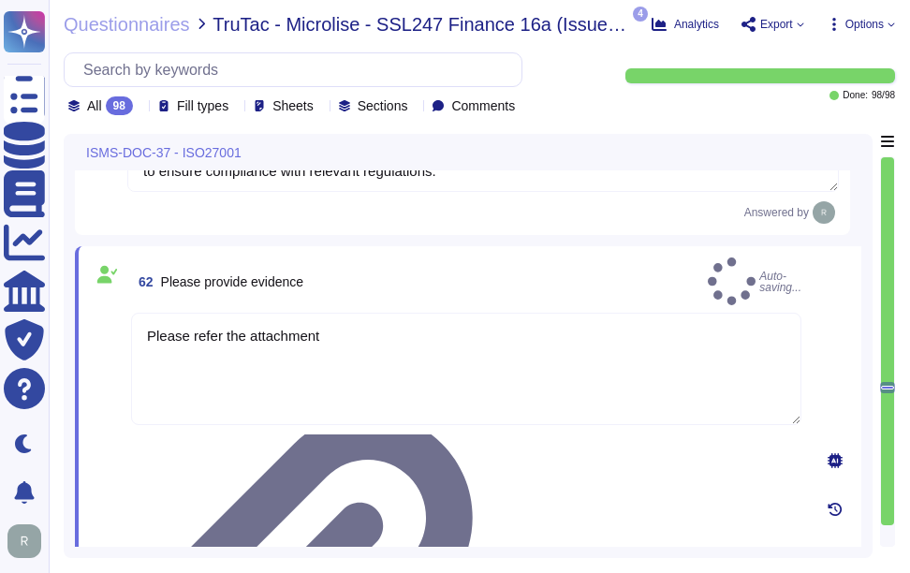
click at [401, 275] on div "62 Please provide evidence Auto-saving..." at bounding box center [466, 282] width 671 height 48
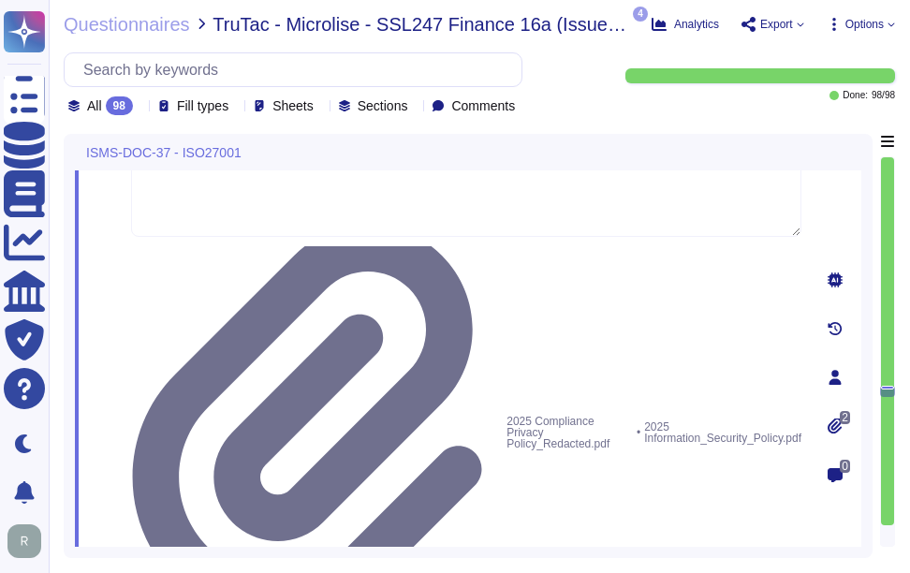
scroll to position [16236, 0]
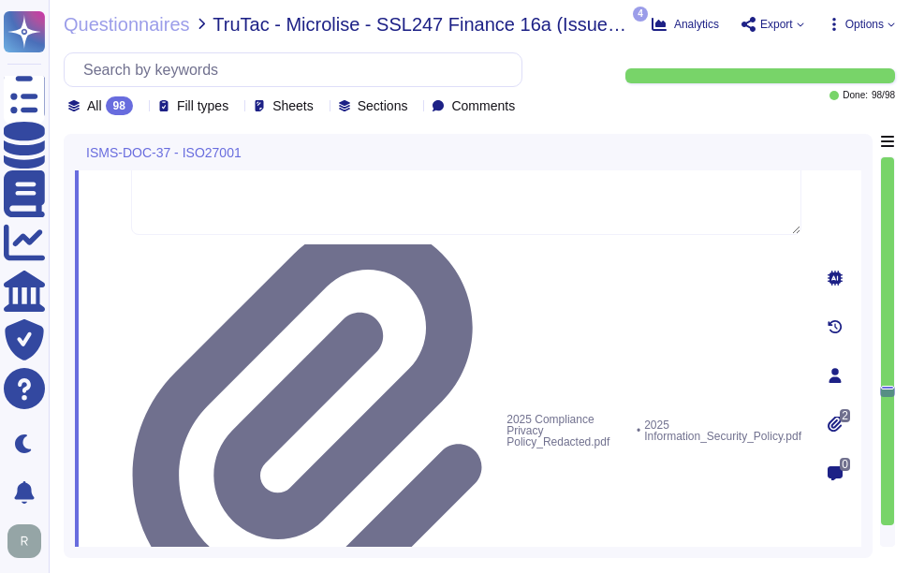
drag, startPoint x: 158, startPoint y: 367, endPoint x: 627, endPoint y: 352, distance: 468.6
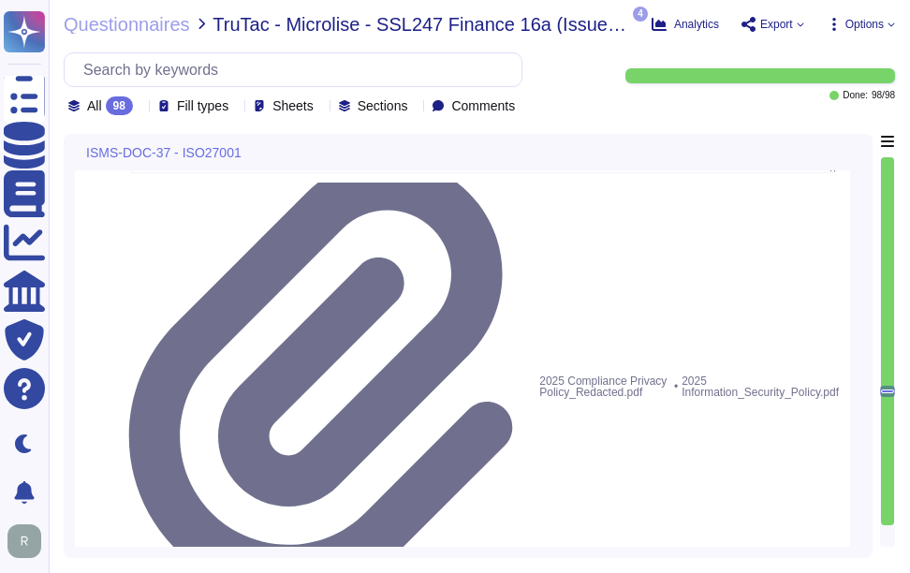
scroll to position [16330, 0]
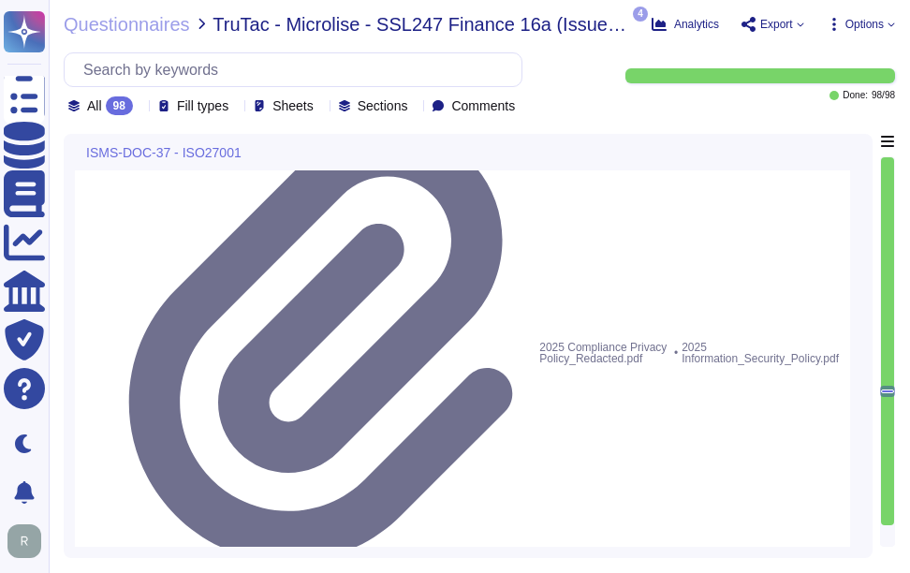
drag, startPoint x: 164, startPoint y: 249, endPoint x: 509, endPoint y: 248, distance: 344.7
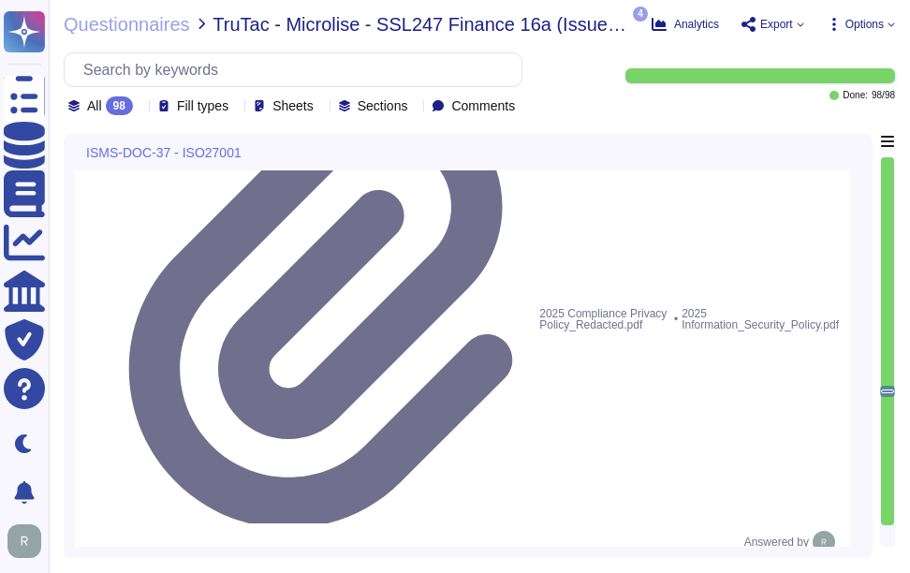
paste textarea
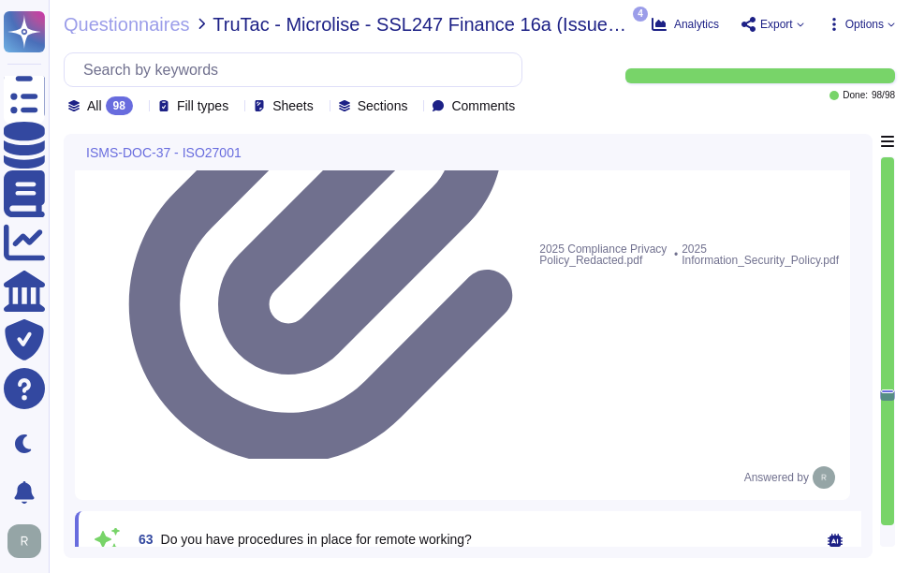
scroll to position [16423, 0]
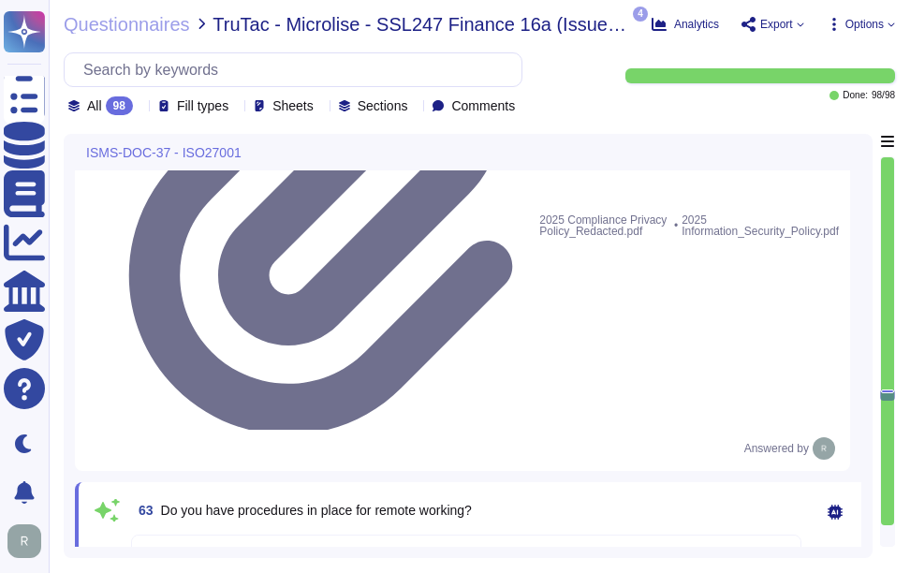
drag, startPoint x: 156, startPoint y: 383, endPoint x: 770, endPoint y: 389, distance: 613.6
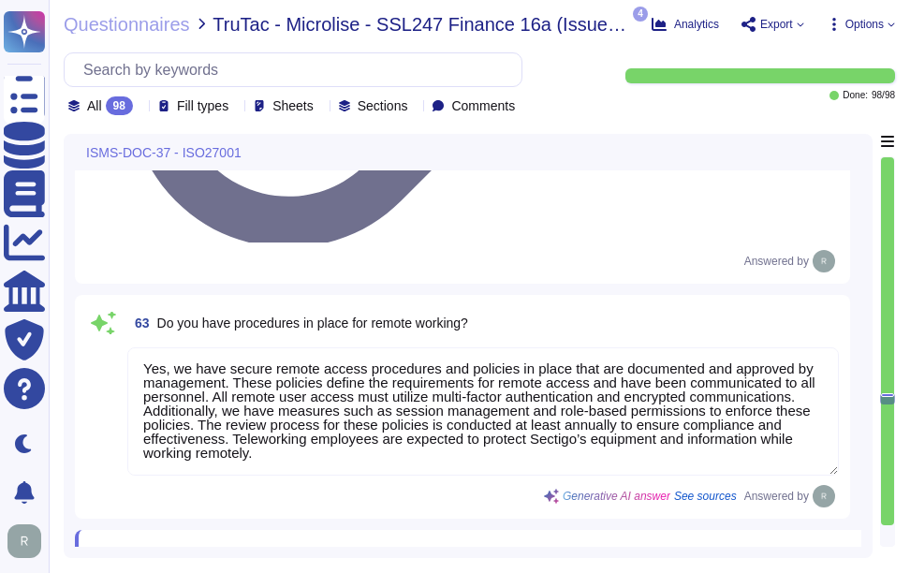
scroll to position [16517, 0]
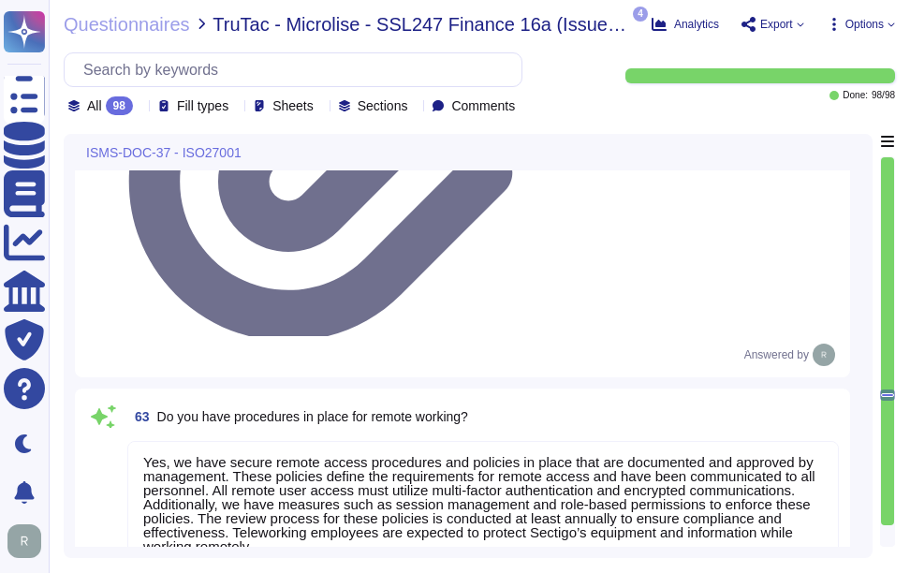
drag, startPoint x: 162, startPoint y: 256, endPoint x: 309, endPoint y: 276, distance: 148.5
drag, startPoint x: 309, startPoint y: 276, endPoint x: 236, endPoint y: 256, distance: 75.9
drag, startPoint x: 161, startPoint y: 256, endPoint x: 250, endPoint y: 266, distance: 89.6
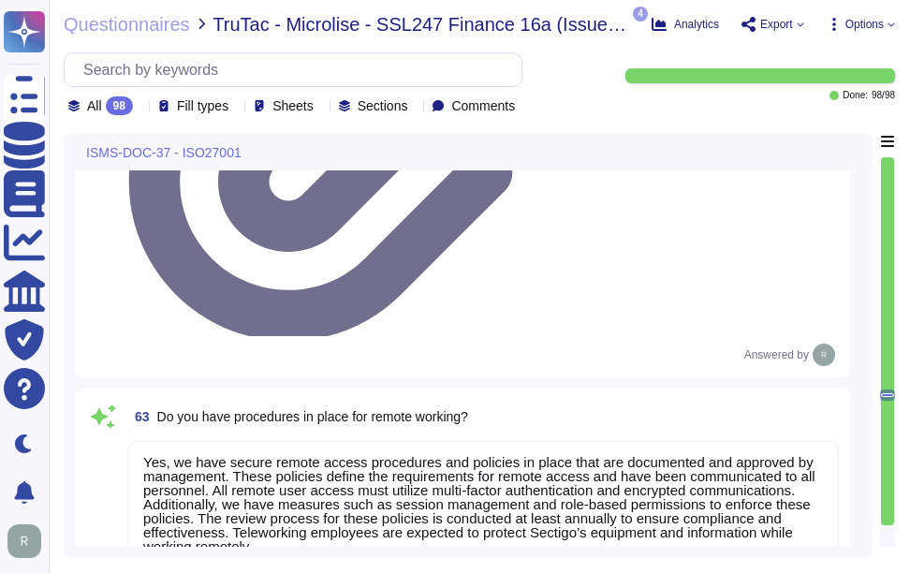
paste textarea
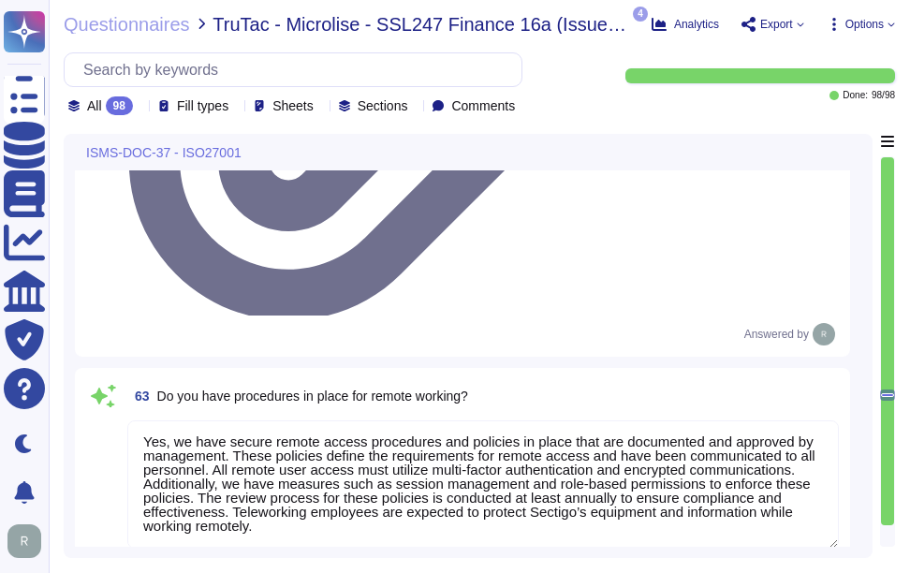
scroll to position [16494, 0]
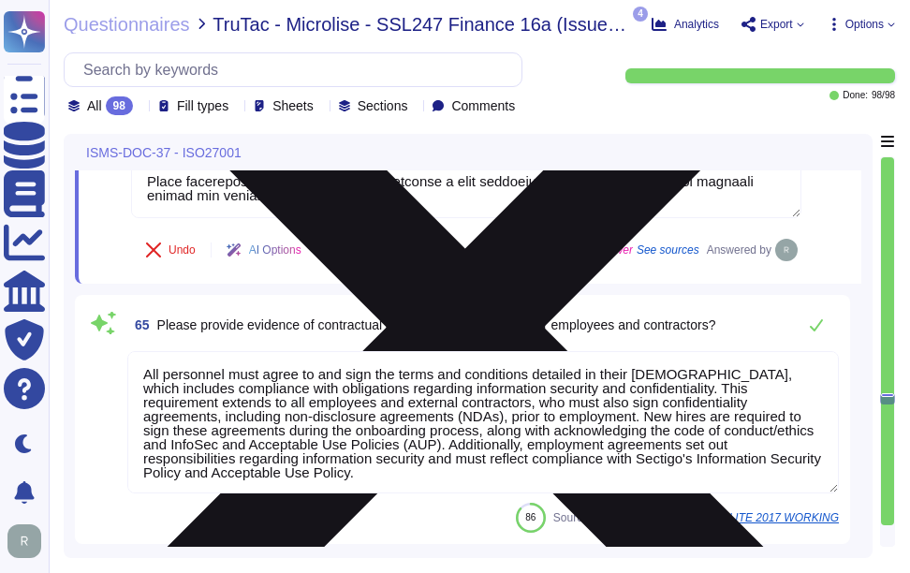
scroll to position [16962, 0]
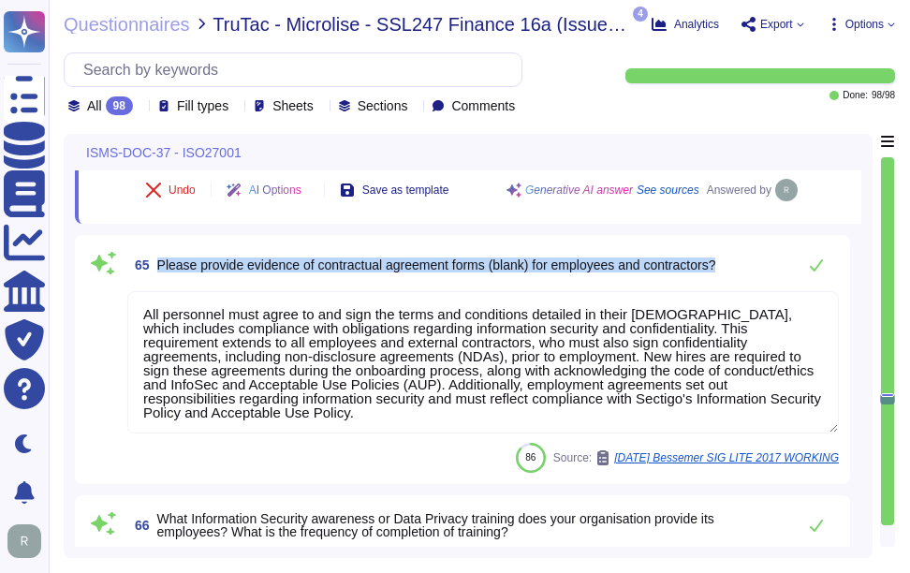
drag, startPoint x: 156, startPoint y: 261, endPoint x: 733, endPoint y: 255, distance: 577.1
click at [733, 255] on div "65 Please provide evidence of contractual agreement forms (blank) for employees…" at bounding box center [483, 264] width 712 height 37
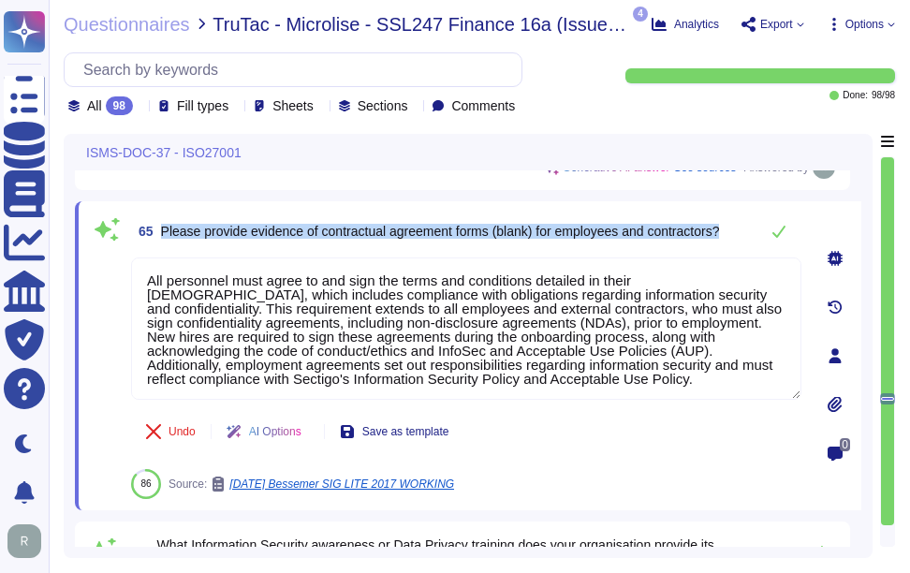
drag, startPoint x: 159, startPoint y: 229, endPoint x: 747, endPoint y: 229, distance: 587.3
click at [747, 229] on div "65 Please provide evidence of contractual agreement forms (blank) for employees…" at bounding box center [466, 231] width 671 height 37
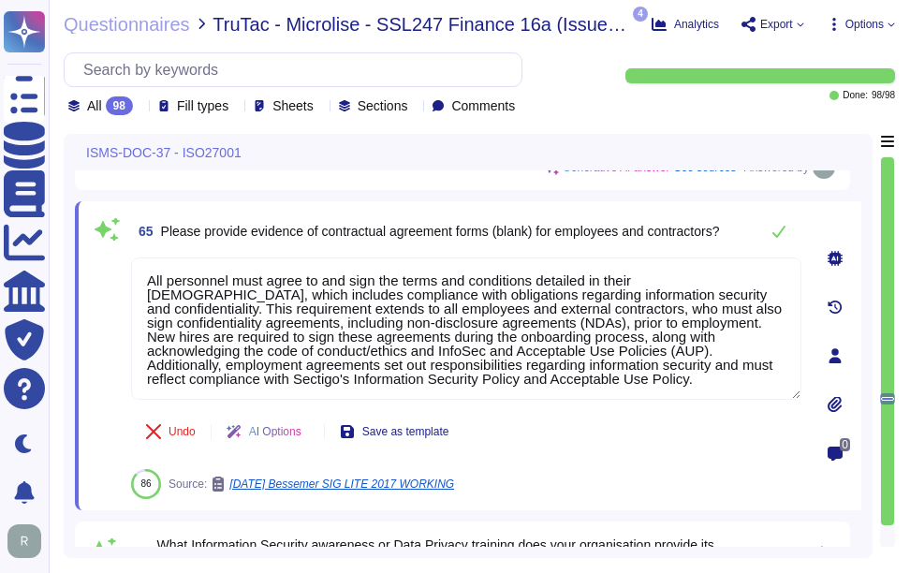
click at [842, 402] on icon at bounding box center [835, 404] width 15 height 15
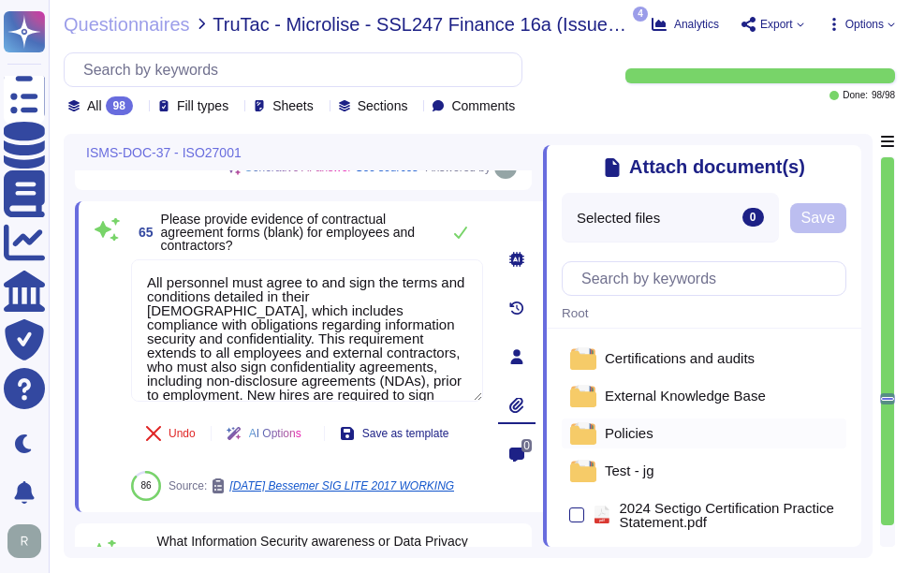
click at [644, 437] on span "Policies" at bounding box center [629, 433] width 49 height 14
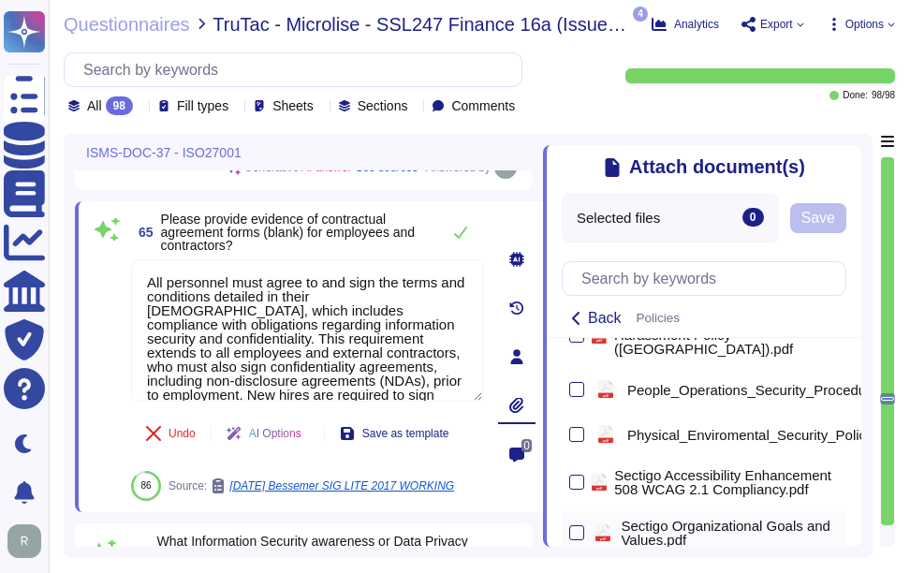
scroll to position [1545, 0]
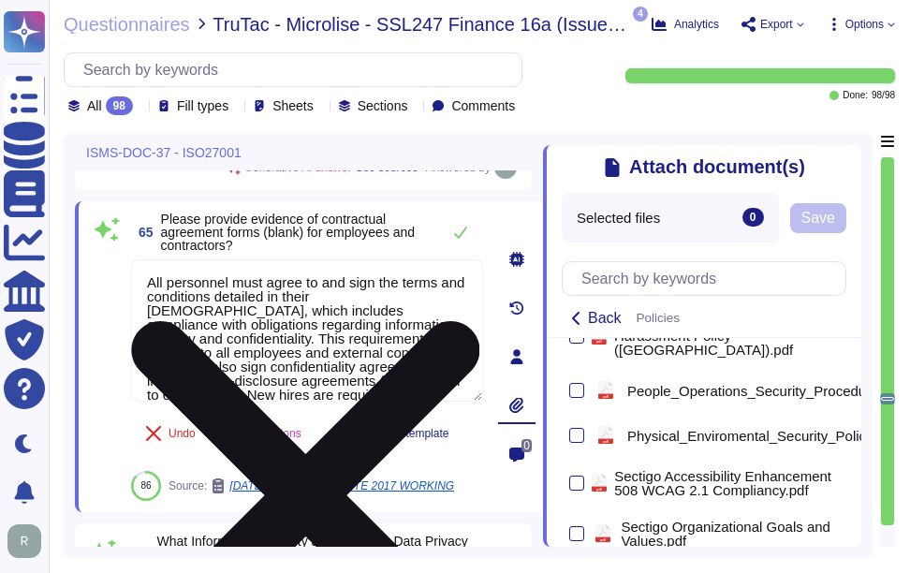
click at [259, 352] on textarea "All personnel must agree to and sign the terms and conditions detailed in their…" at bounding box center [307, 330] width 352 height 142
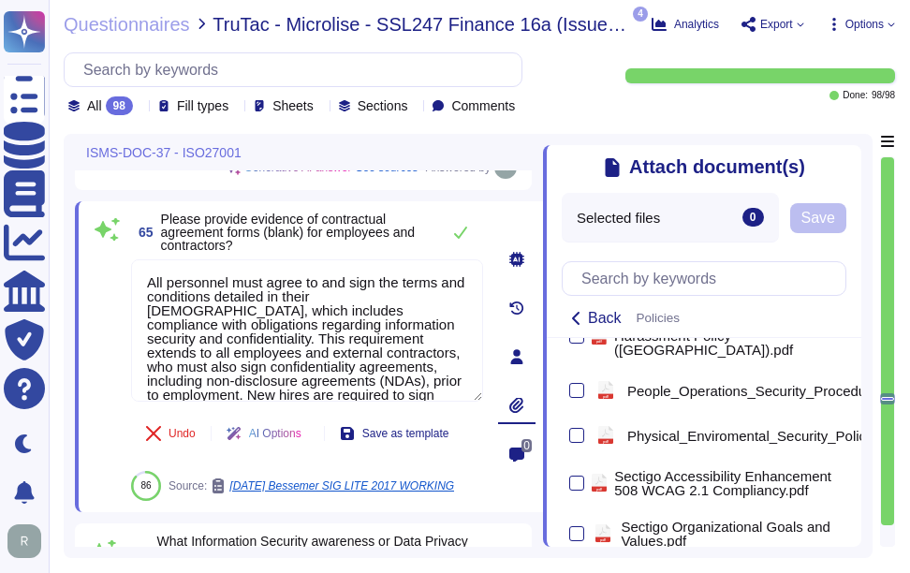
click at [851, 156] on icon at bounding box center [851, 156] width 0 height 0
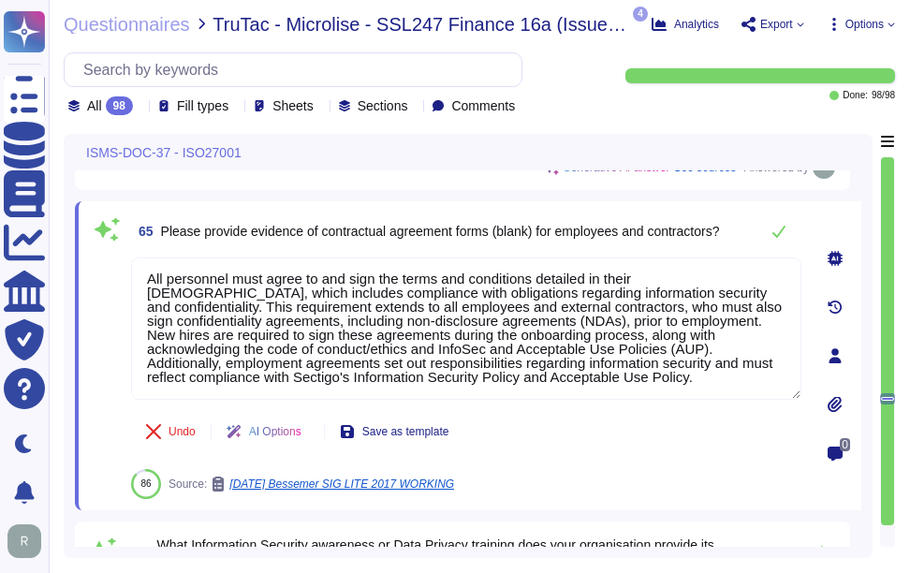
scroll to position [0, 0]
drag, startPoint x: 733, startPoint y: 377, endPoint x: 118, endPoint y: 238, distance: 629.9
click at [118, 238] on div "65 Please provide evidence of contractual agreement forms (blank) for employees…" at bounding box center [446, 356] width 712 height 287
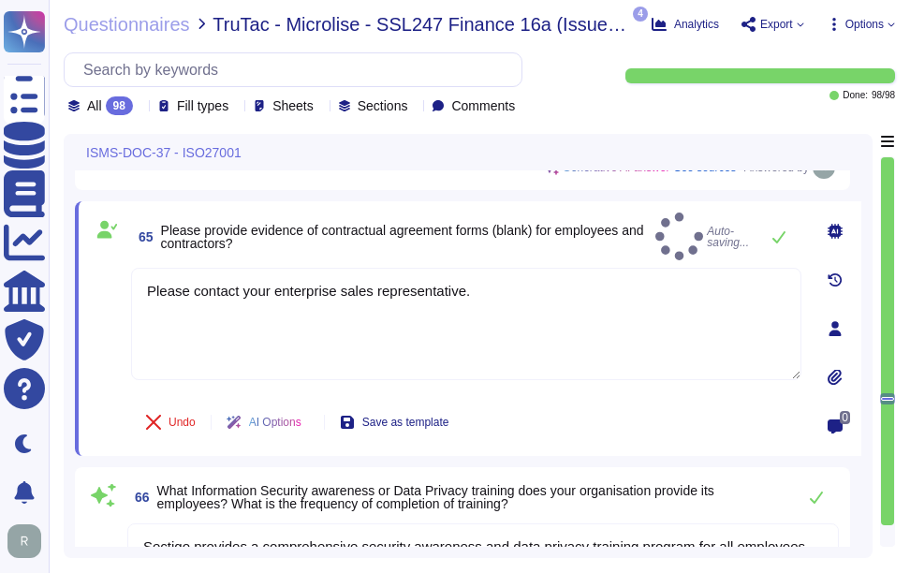
click at [501, 227] on span "Please provide evidence of contractual agreement forms (blank) for employees an…" at bounding box center [402, 237] width 483 height 28
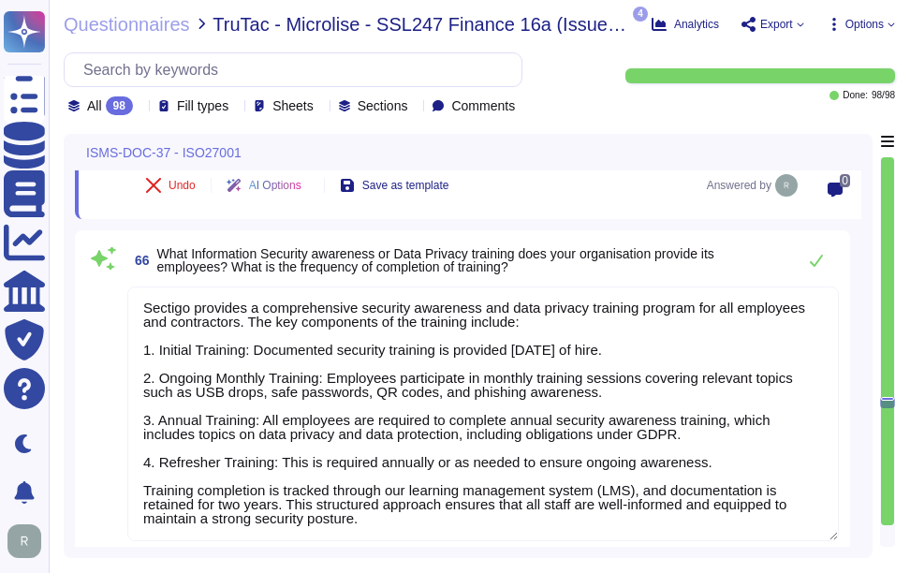
scroll to position [17191, 0]
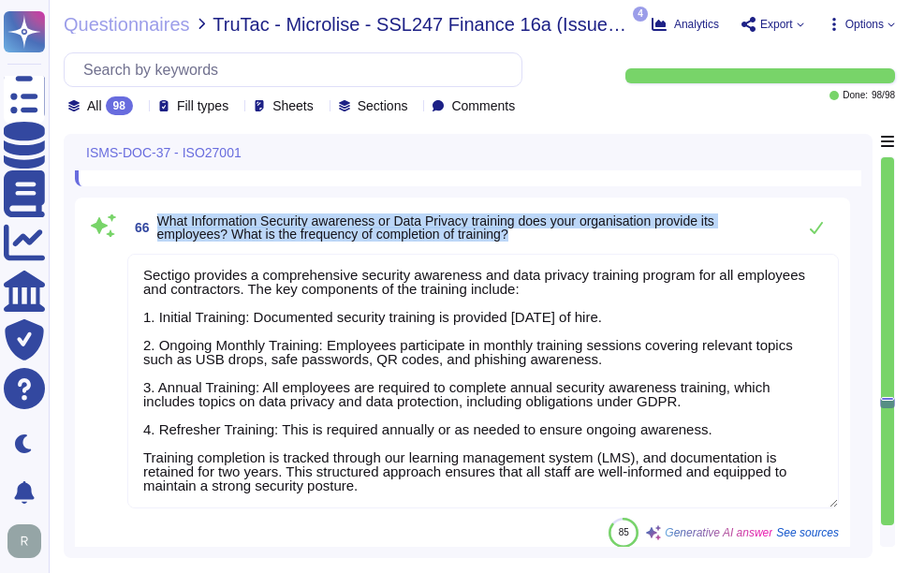
drag, startPoint x: 157, startPoint y: 220, endPoint x: 538, endPoint y: 231, distance: 380.5
click at [538, 231] on span "What Information Security awareness or Data Privacy training does your organisa…" at bounding box center [471, 228] width 629 height 26
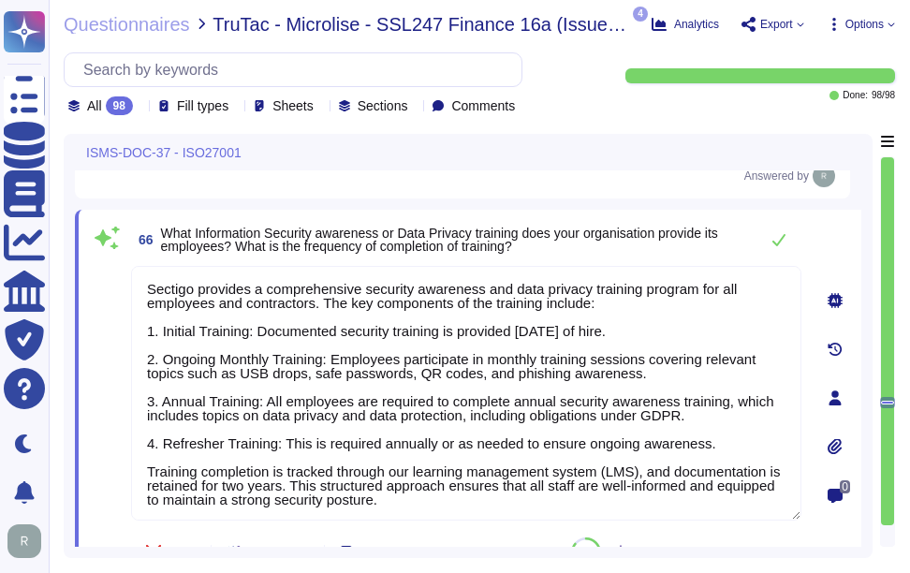
scroll to position [17097, 0]
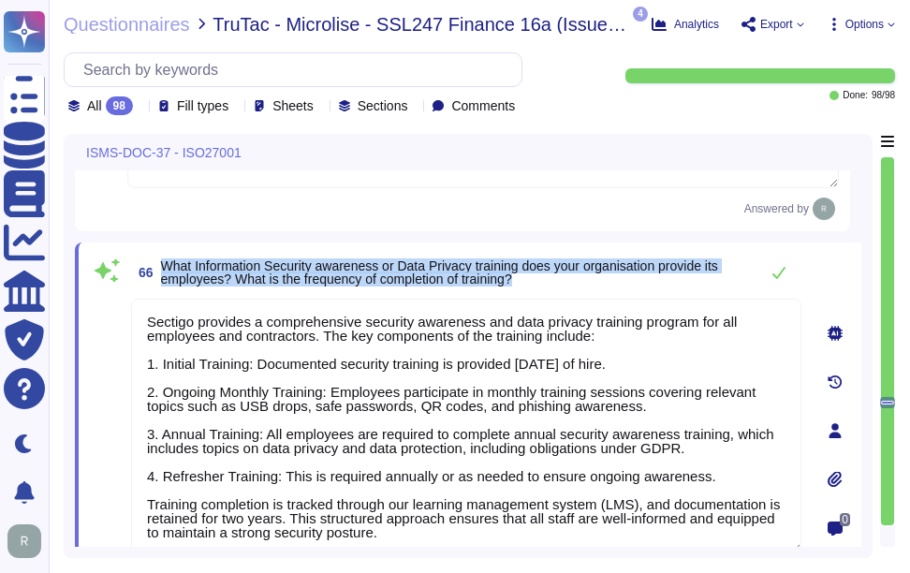
drag, startPoint x: 161, startPoint y: 264, endPoint x: 599, endPoint y: 281, distance: 437.8
click at [599, 281] on span "What Information Security awareness or Data Privacy training does your organisa…" at bounding box center [455, 272] width 588 height 26
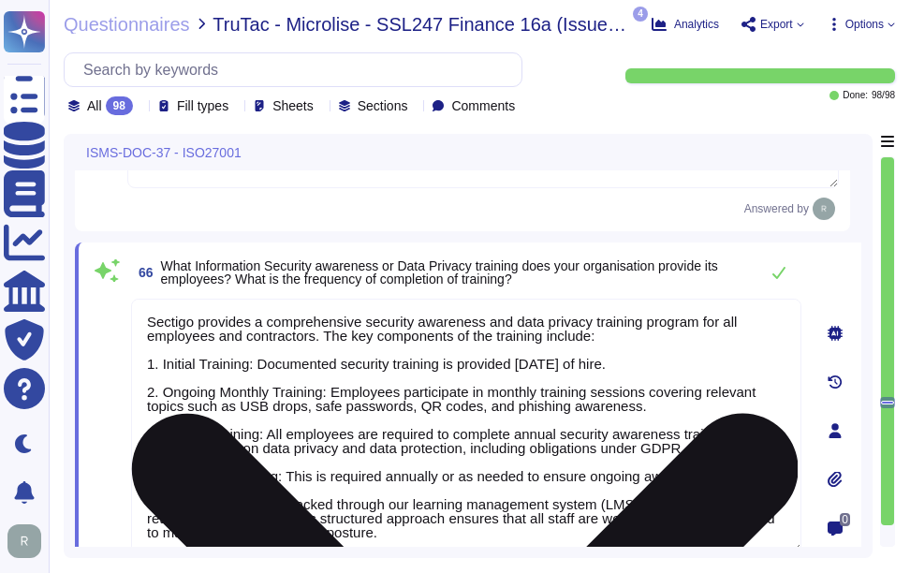
click at [616, 422] on textarea "Sectigo provides a comprehensive security awareness and data privacy training p…" at bounding box center [466, 426] width 671 height 255
paste textarea ", which includes the following key components"
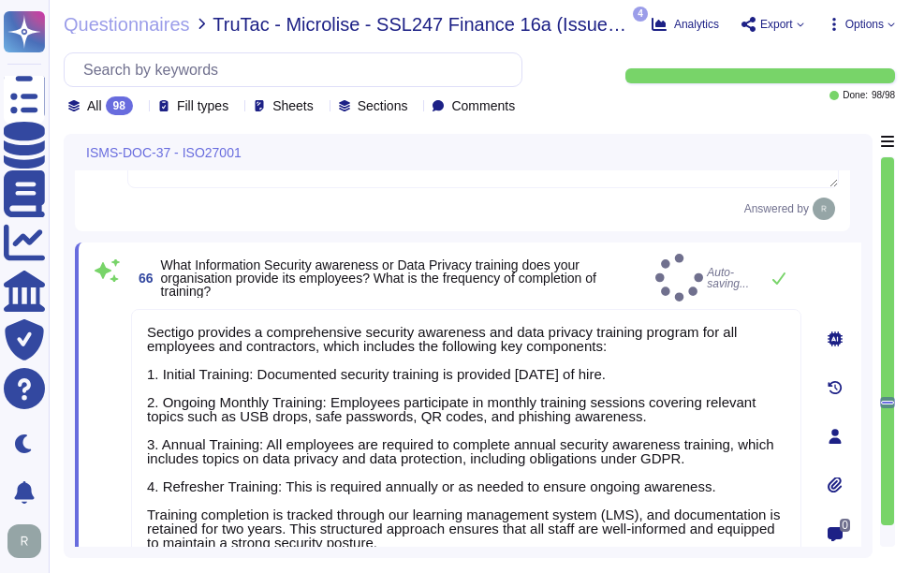
click at [641, 282] on span "What Information Security awareness or Data Privacy training does your organisa…" at bounding box center [404, 278] width 487 height 39
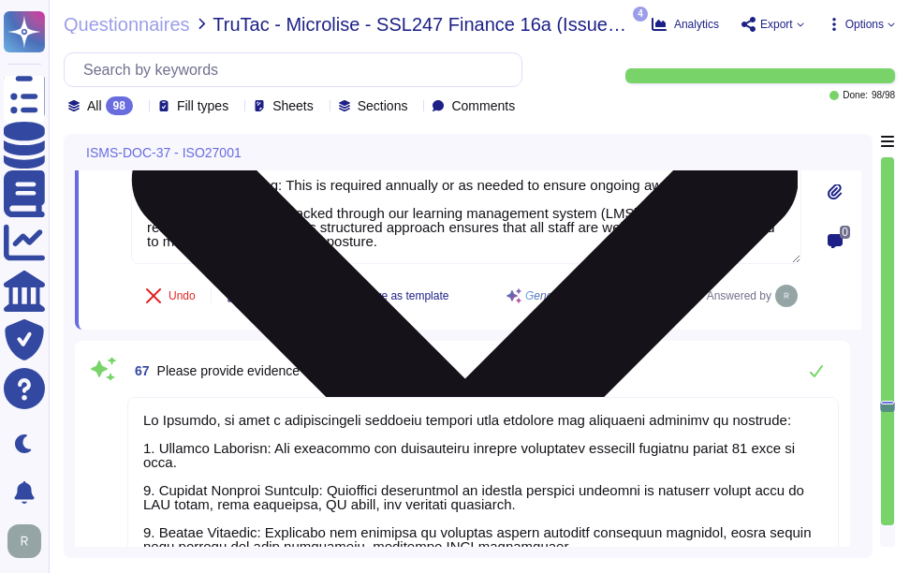
scroll to position [17472, 0]
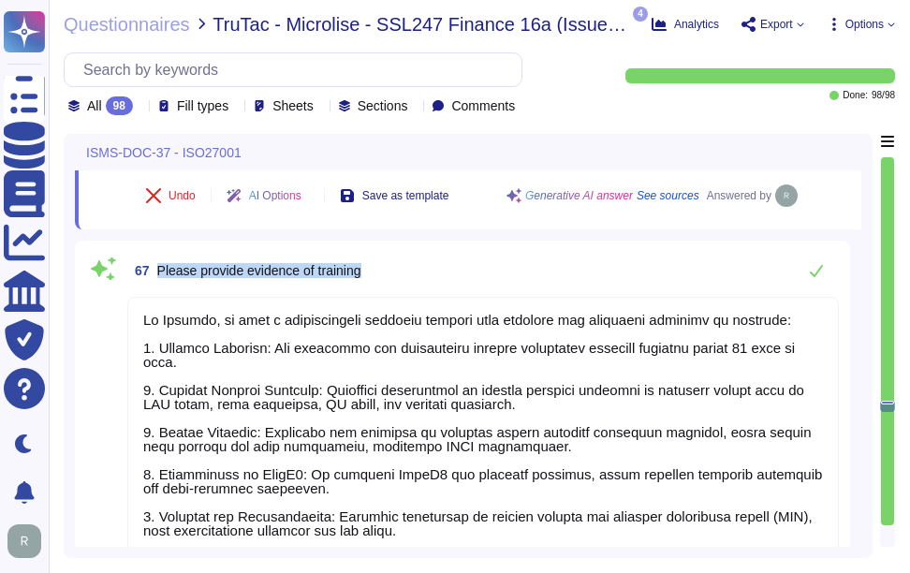
drag, startPoint x: 156, startPoint y: 268, endPoint x: 440, endPoint y: 264, distance: 283.8
click at [440, 264] on div "67 Please provide evidence of training" at bounding box center [483, 270] width 712 height 37
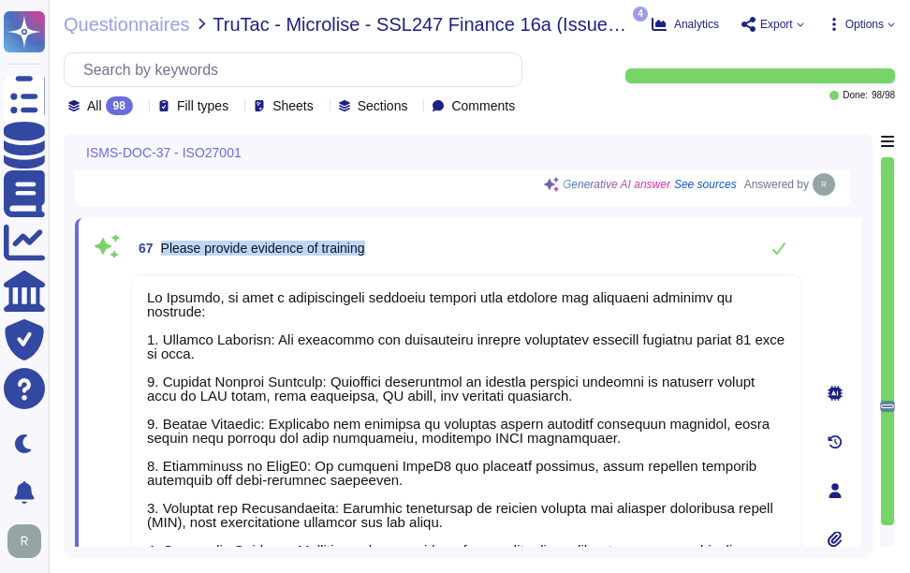
drag, startPoint x: 159, startPoint y: 247, endPoint x: 444, endPoint y: 247, distance: 284.8
click at [444, 247] on div "67 Please provide evidence of training" at bounding box center [466, 247] width 671 height 37
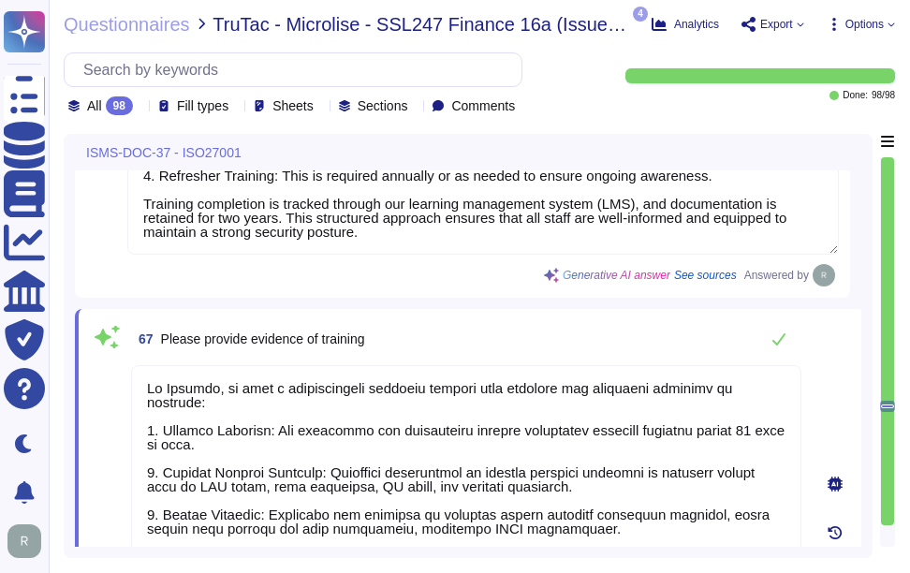
scroll to position [17435, 0]
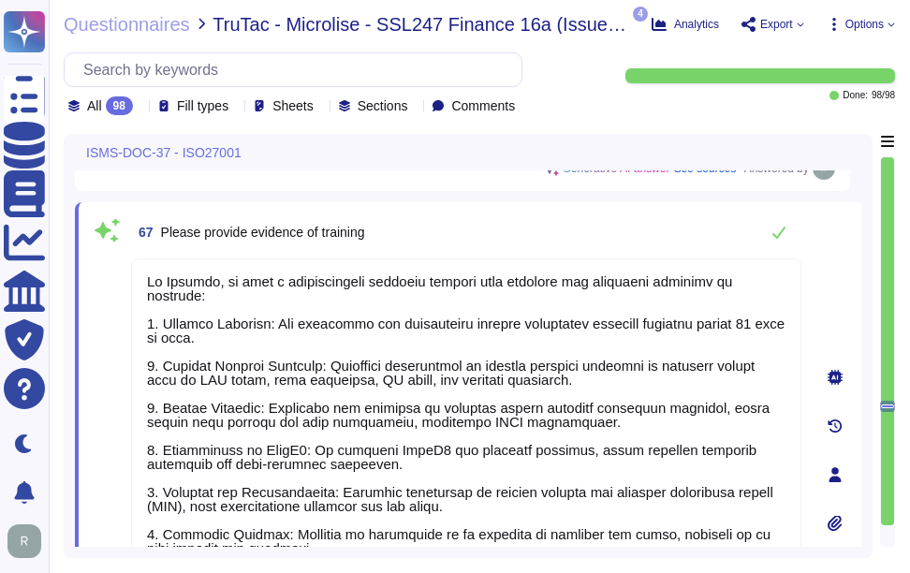
click at [527, 413] on textarea at bounding box center [466, 470] width 671 height 423
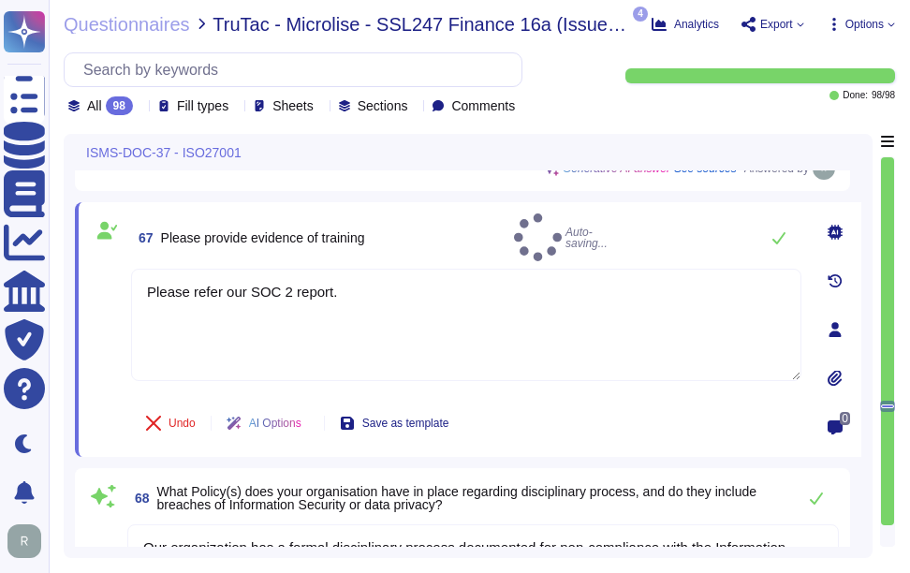
click at [568, 238] on div "67 Please provide evidence of training Auto-saving..." at bounding box center [466, 238] width 671 height 48
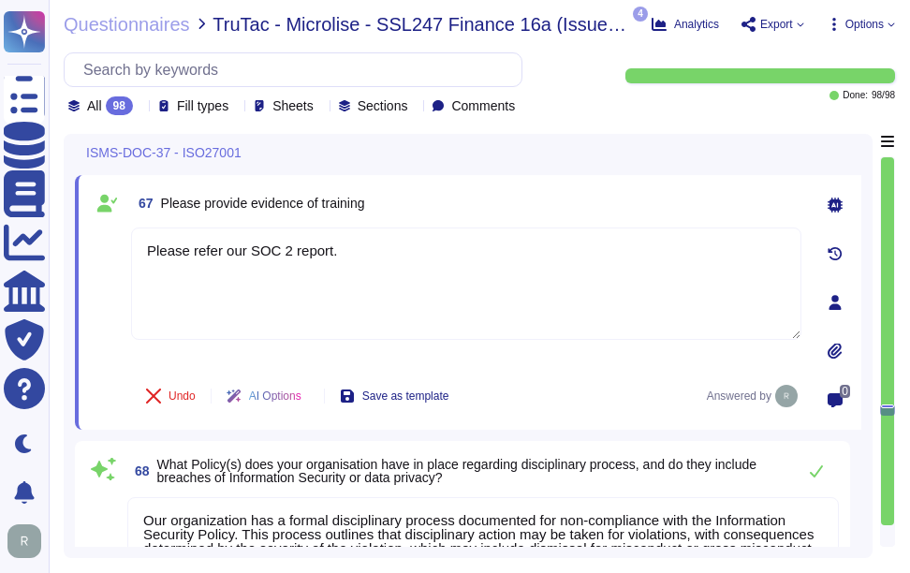
scroll to position [17432, 0]
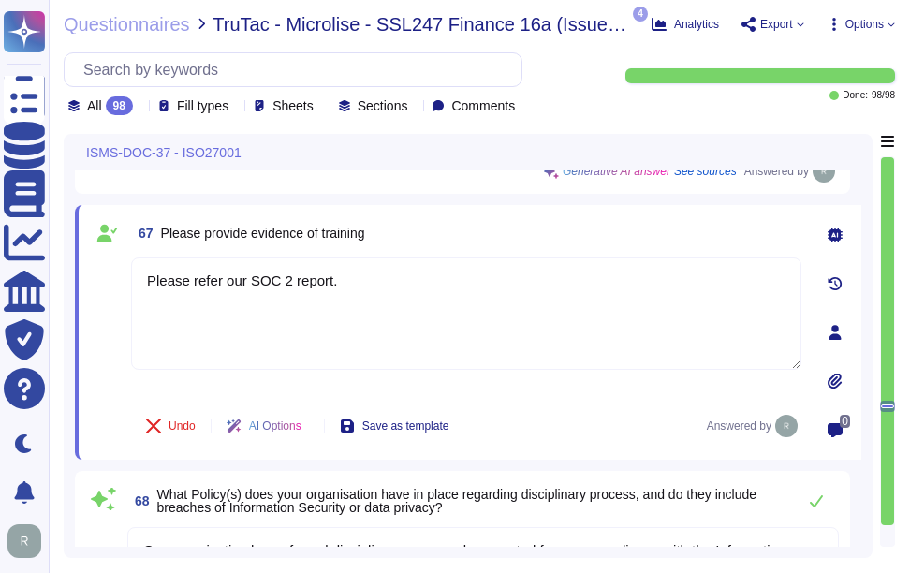
click at [449, 222] on div "67 Please provide evidence of training" at bounding box center [466, 233] width 671 height 34
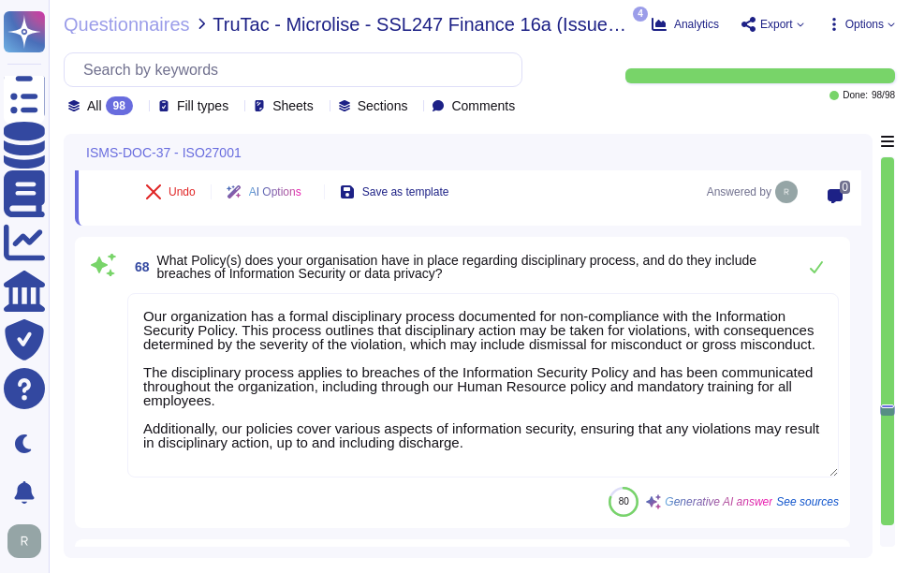
scroll to position [17620, 0]
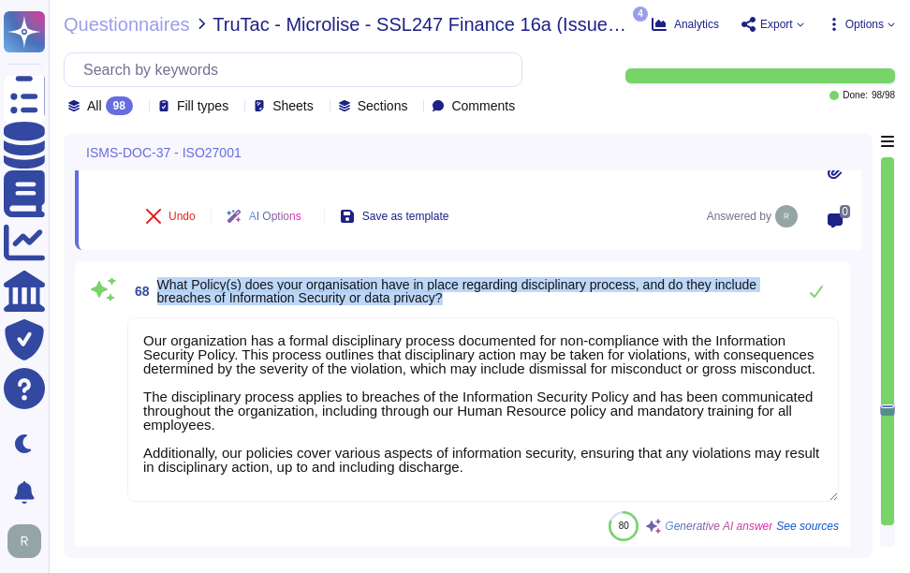
drag, startPoint x: 160, startPoint y: 280, endPoint x: 510, endPoint y: 299, distance: 349.9
click at [510, 299] on span "What Policy(s) does your organisation have in place regarding disciplinary proc…" at bounding box center [471, 291] width 629 height 26
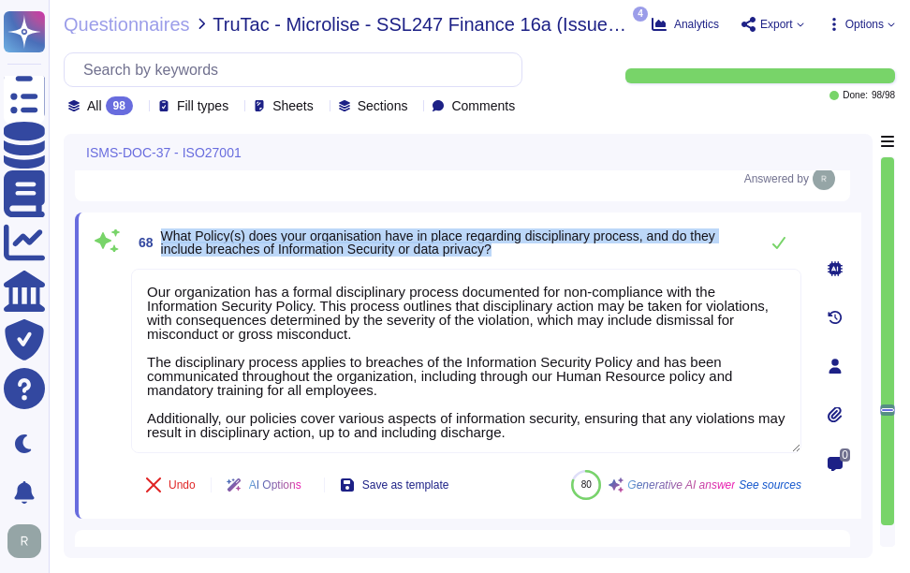
drag, startPoint x: 162, startPoint y: 230, endPoint x: 559, endPoint y: 247, distance: 397.5
click at [559, 247] on span "What Policy(s) does your organisation have in place regarding disciplinary proc…" at bounding box center [455, 242] width 588 height 26
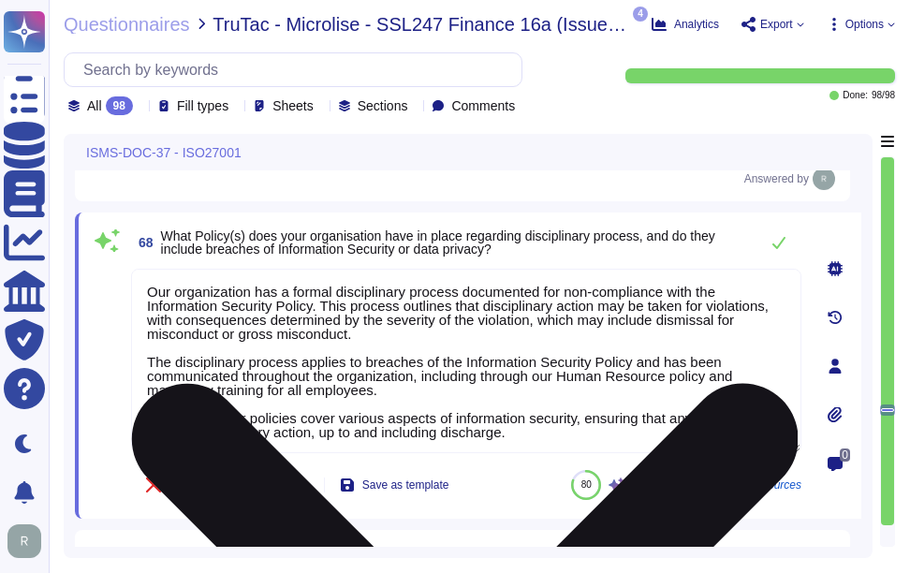
click at [517, 370] on textarea "Our organization has a formal disciplinary process documented for non-complianc…" at bounding box center [466, 361] width 671 height 185
paste textarea "specifically to breaches of the Information Security Policy and has been commun…"
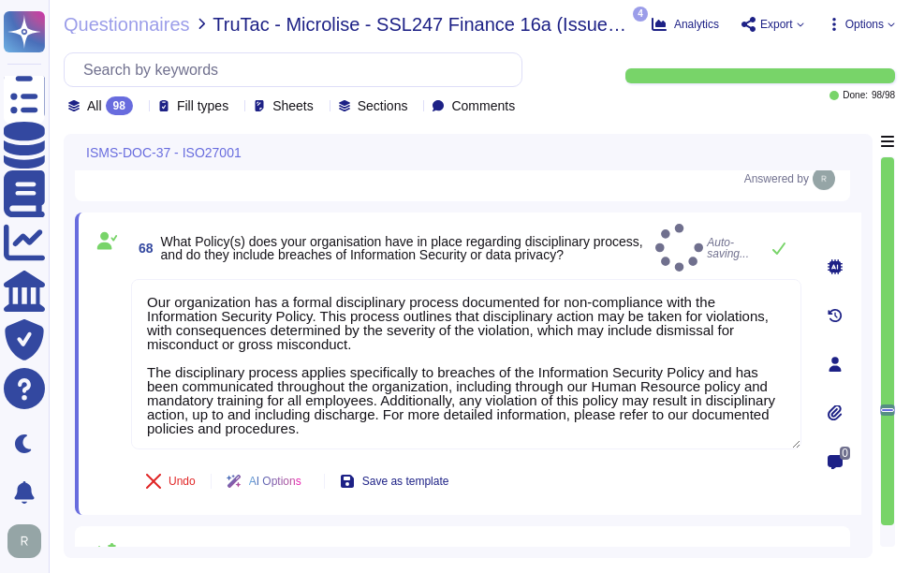
click at [553, 243] on span "What Policy(s) does your organisation have in place regarding disciplinary proc…" at bounding box center [402, 248] width 482 height 28
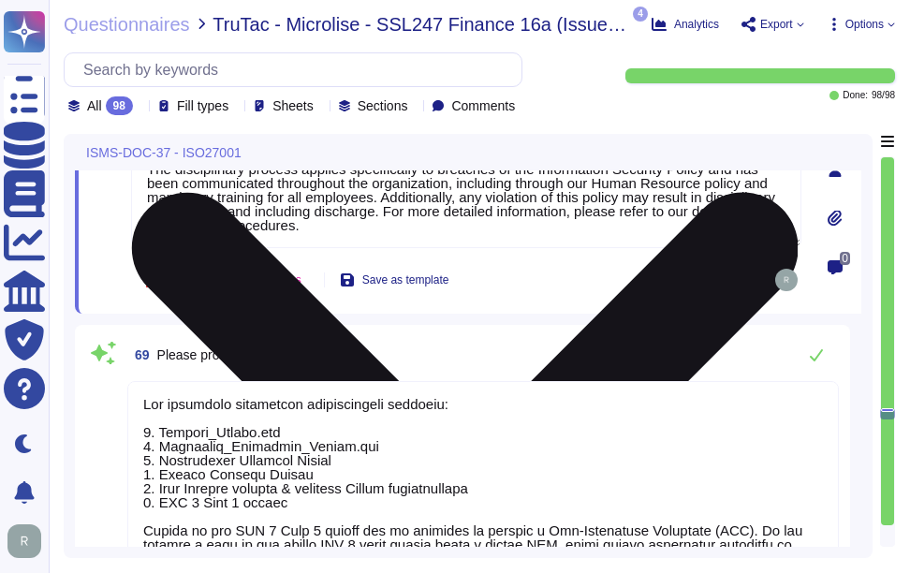
scroll to position [2, 0]
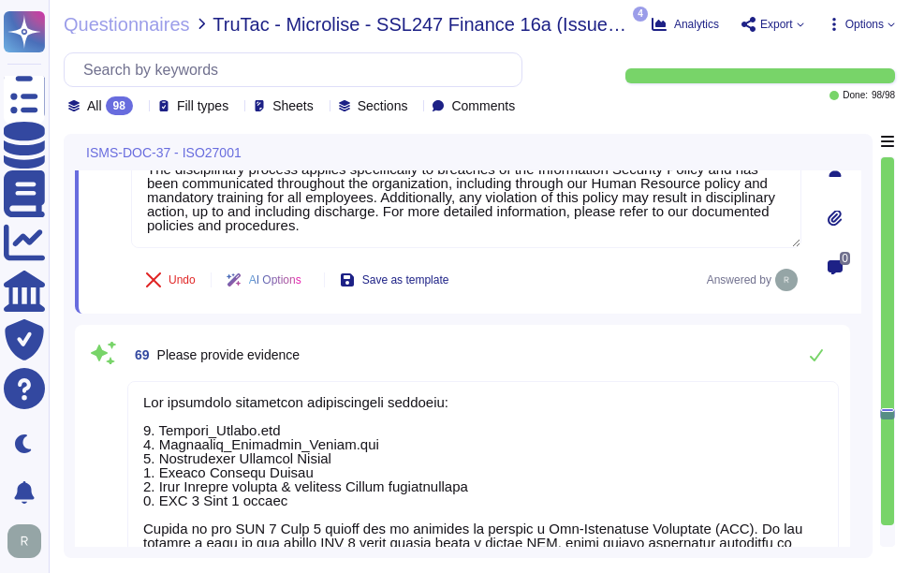
click at [497, 431] on textarea at bounding box center [483, 564] width 712 height 367
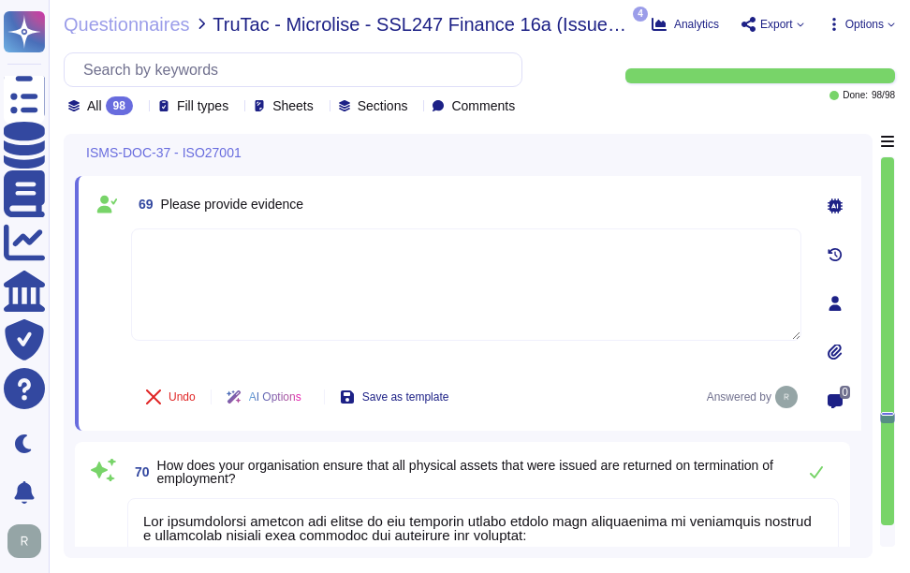
scroll to position [17891, 0]
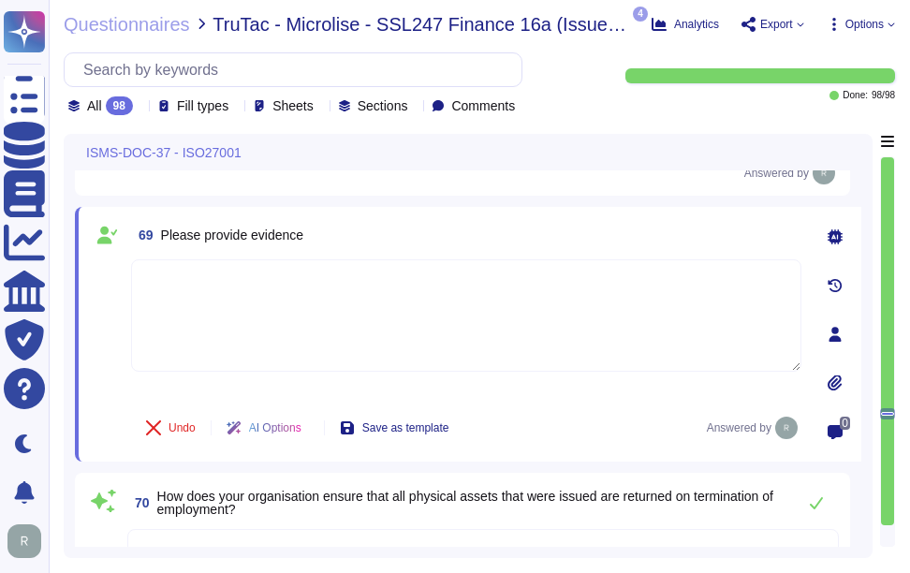
click at [473, 303] on textarea at bounding box center [466, 315] width 671 height 112
click at [831, 384] on icon at bounding box center [835, 383] width 15 height 15
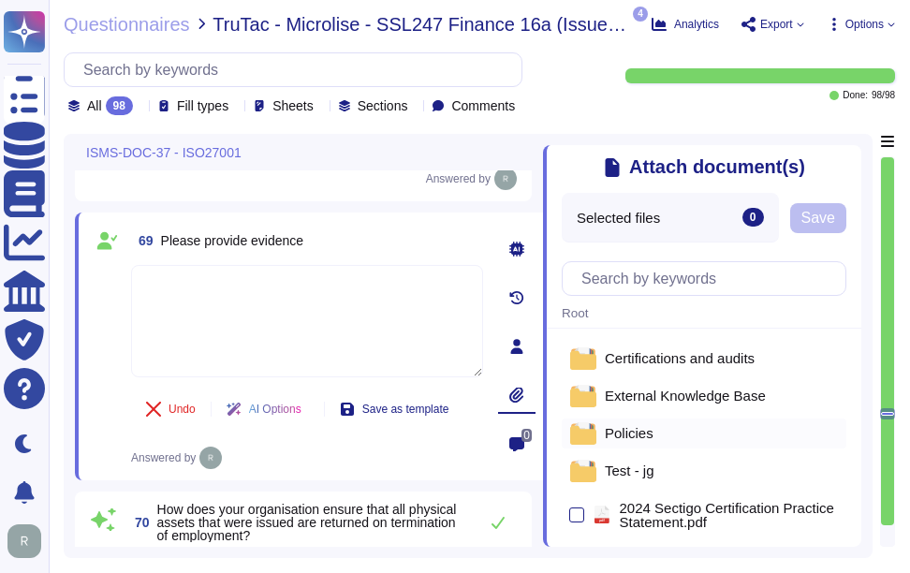
click at [624, 426] on div "Policies" at bounding box center [704, 434] width 285 height 30
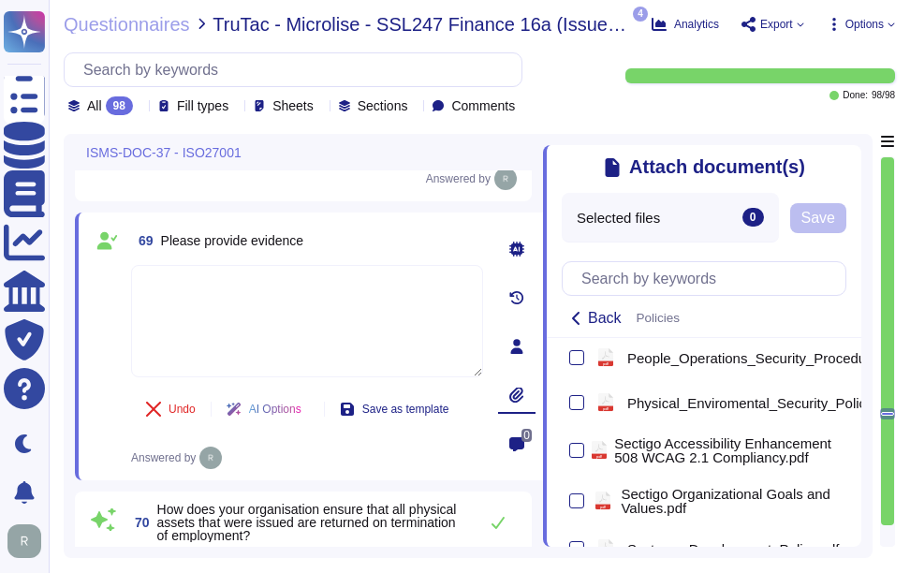
scroll to position [1545, 0]
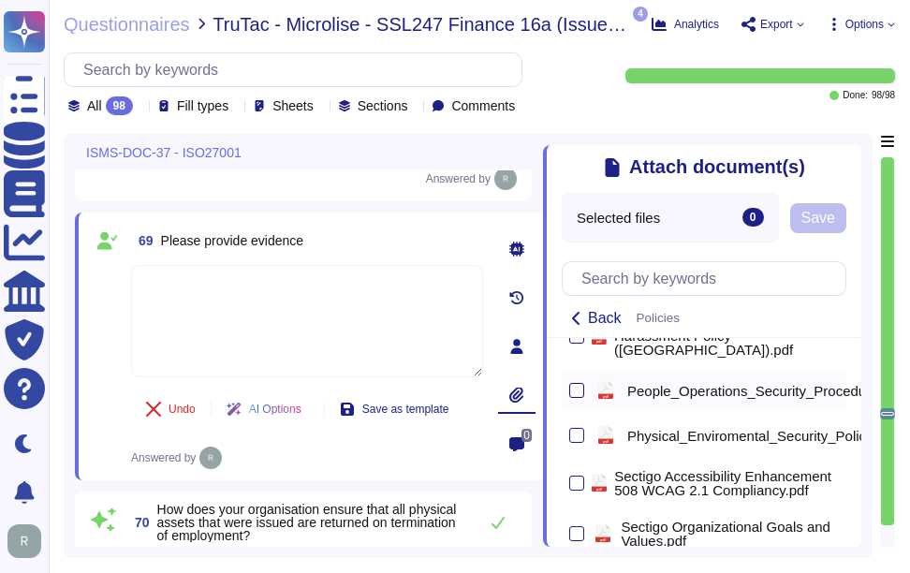
click at [576, 392] on div at bounding box center [577, 390] width 15 height 15
click at [0, 0] on input "checkbox" at bounding box center [0, 0] width 0 height 0
click at [875, 220] on span "Save" at bounding box center [886, 218] width 34 height 15
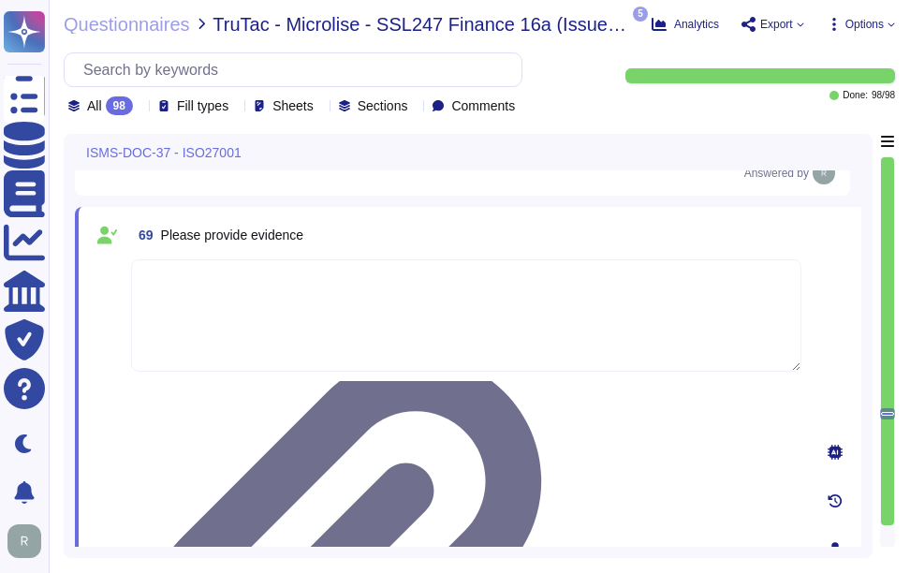
click at [427, 302] on textarea at bounding box center [466, 315] width 671 height 112
click at [479, 234] on div "69 Please provide evidence" at bounding box center [466, 235] width 671 height 34
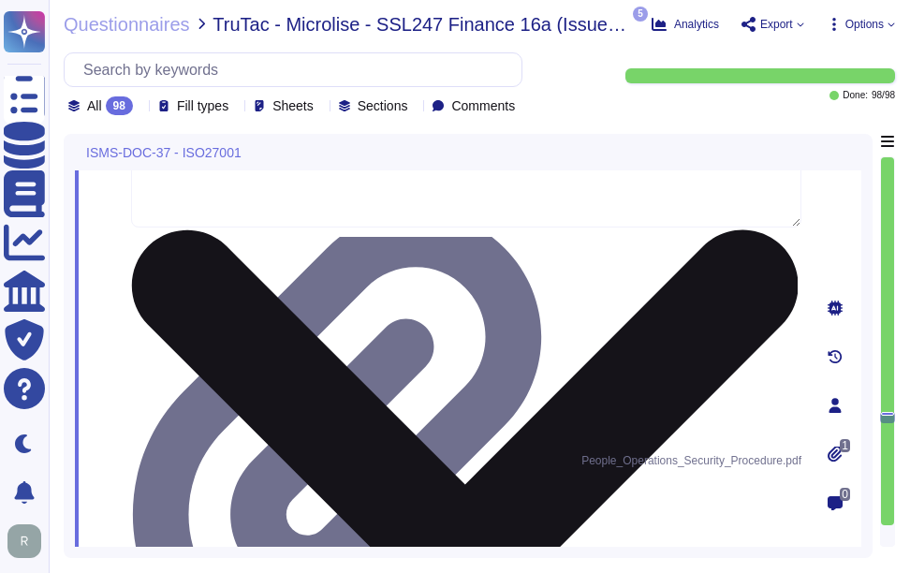
scroll to position [18079, 0]
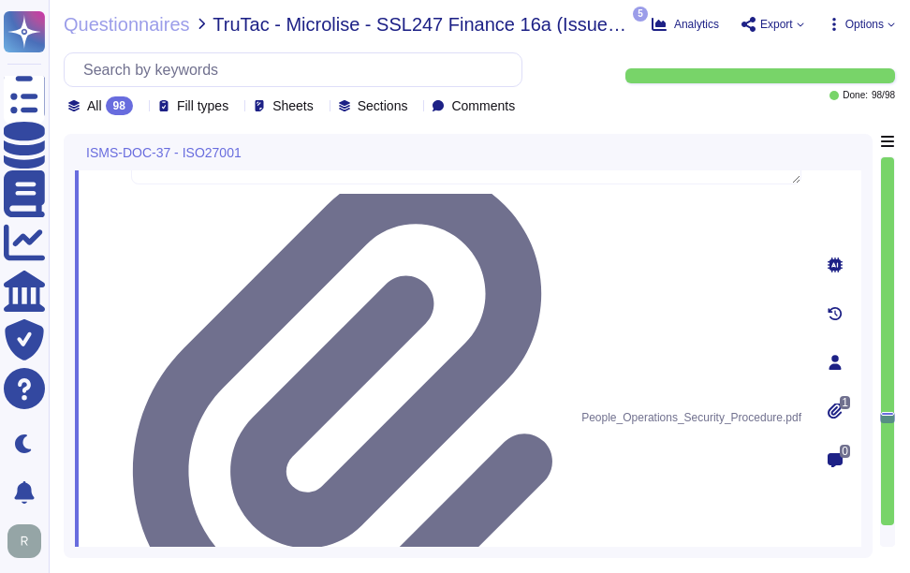
drag, startPoint x: 159, startPoint y: 305, endPoint x: 296, endPoint y: 326, distance: 138.3
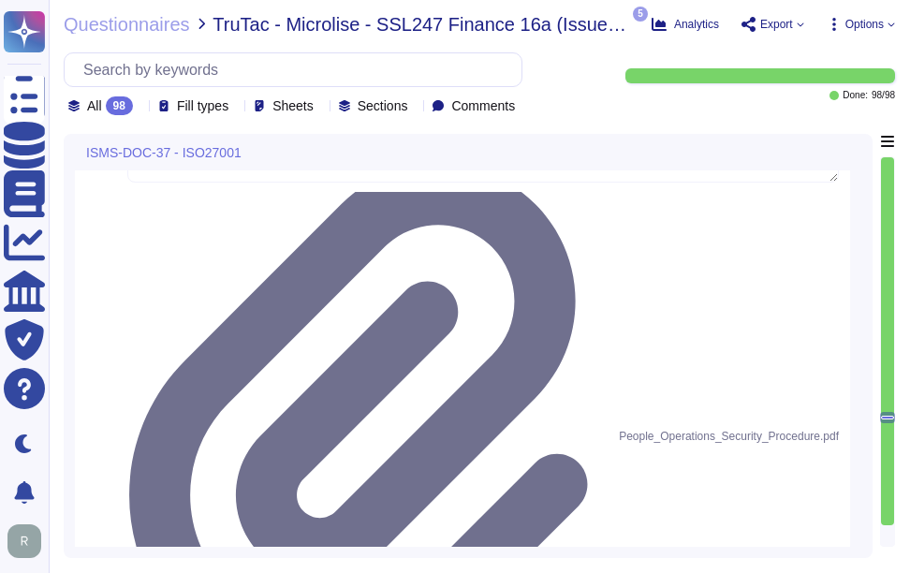
drag, startPoint x: 161, startPoint y: 284, endPoint x: 427, endPoint y: 302, distance: 266.6
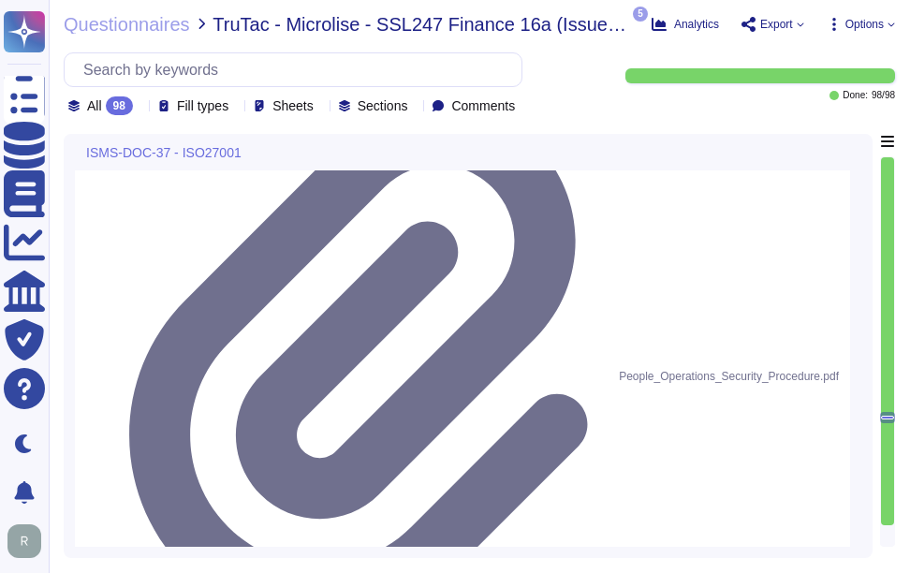
scroll to position [18172, 0]
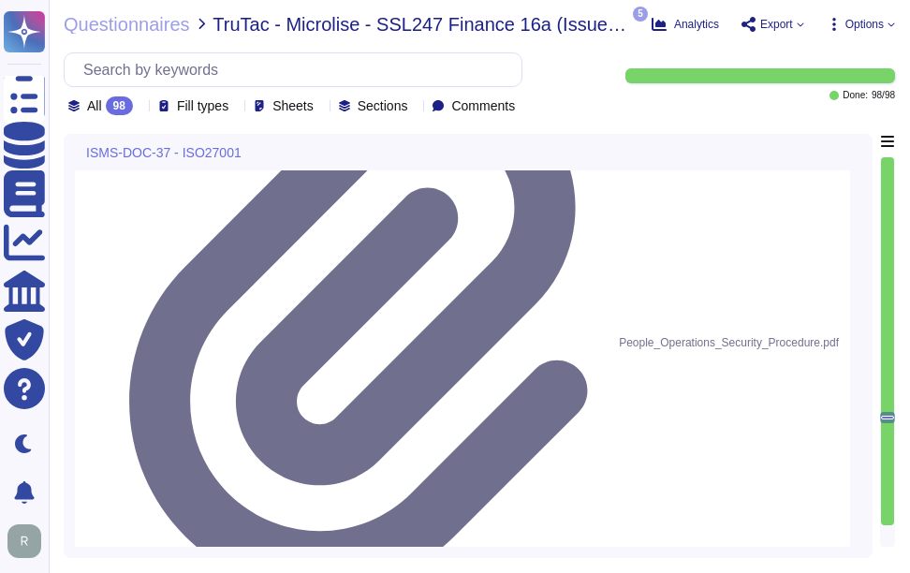
paste textarea "mandated to return all company assets, including laptops, mobile phones, access…"
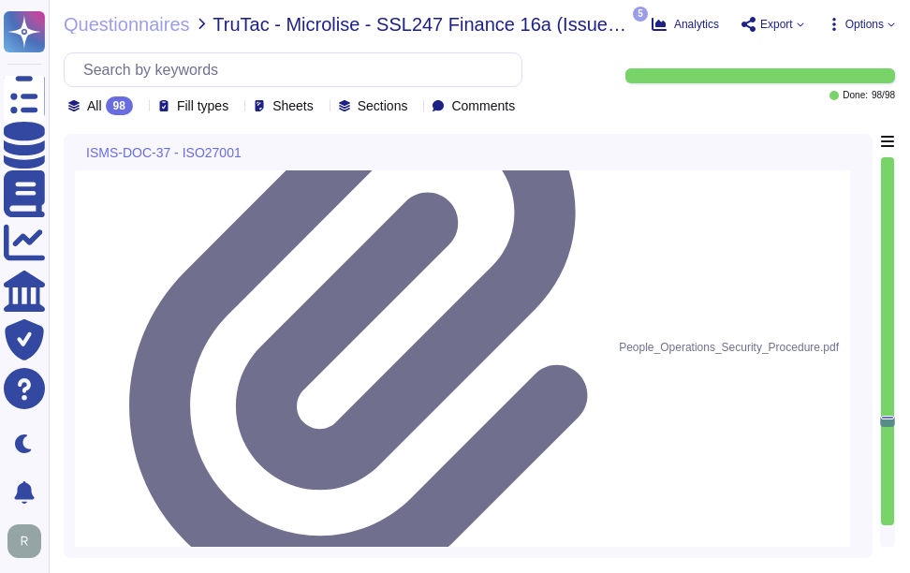
scroll to position [18126, 0]
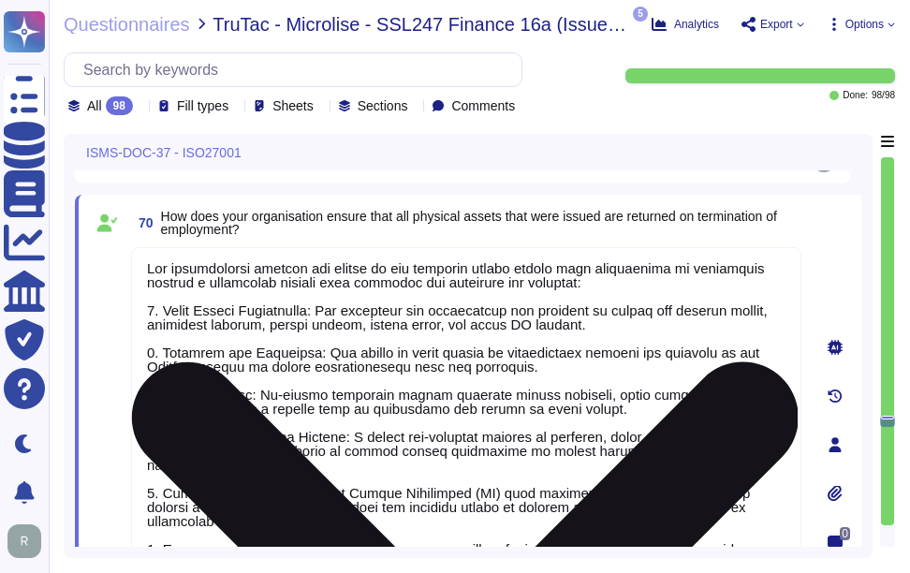
scroll to position [18595, 0]
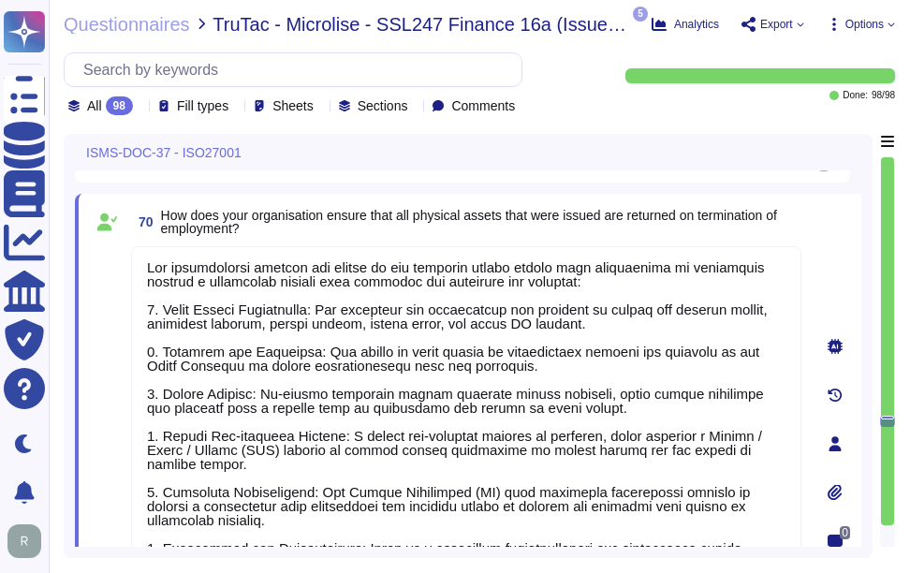
drag, startPoint x: 158, startPoint y: 265, endPoint x: 639, endPoint y: 263, distance: 480.5
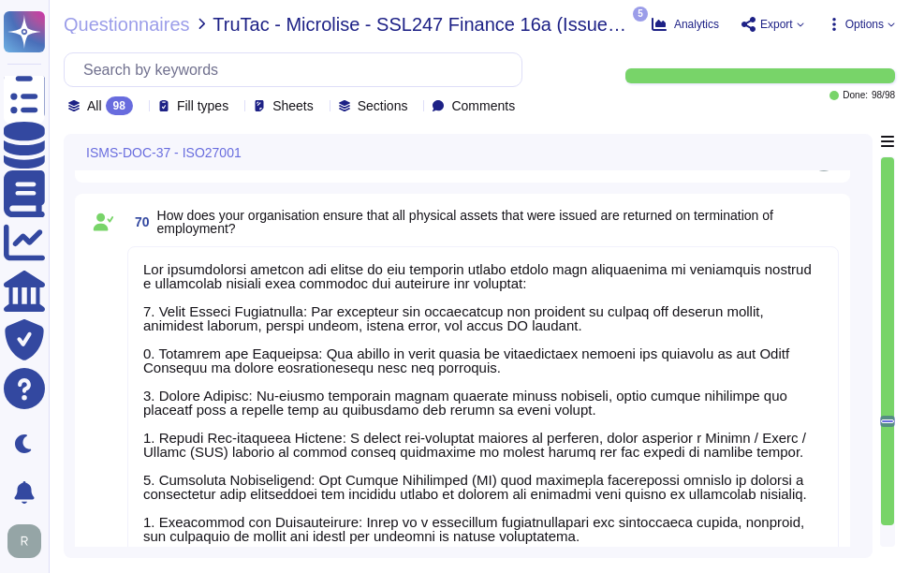
scroll to position [0, 0]
drag, startPoint x: 159, startPoint y: 241, endPoint x: 643, endPoint y: 245, distance: 483.4
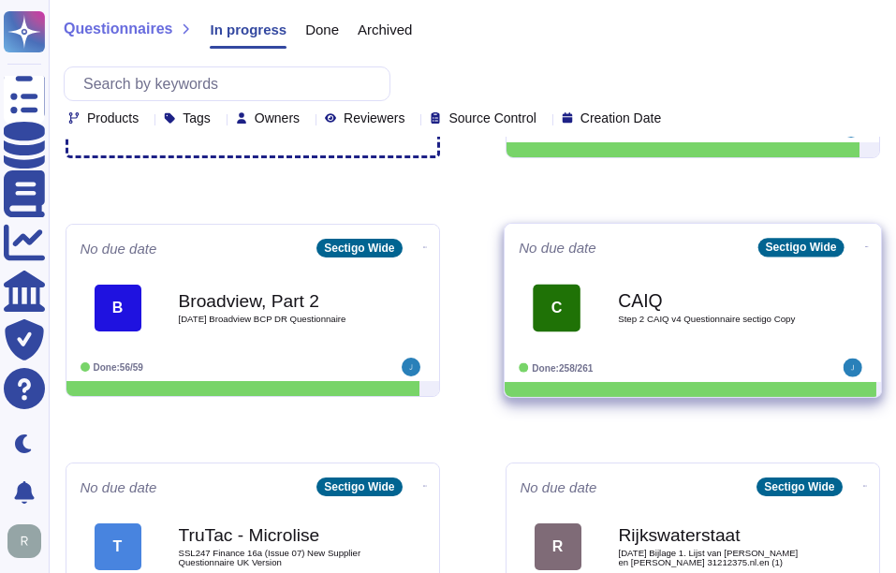
scroll to position [281, 0]
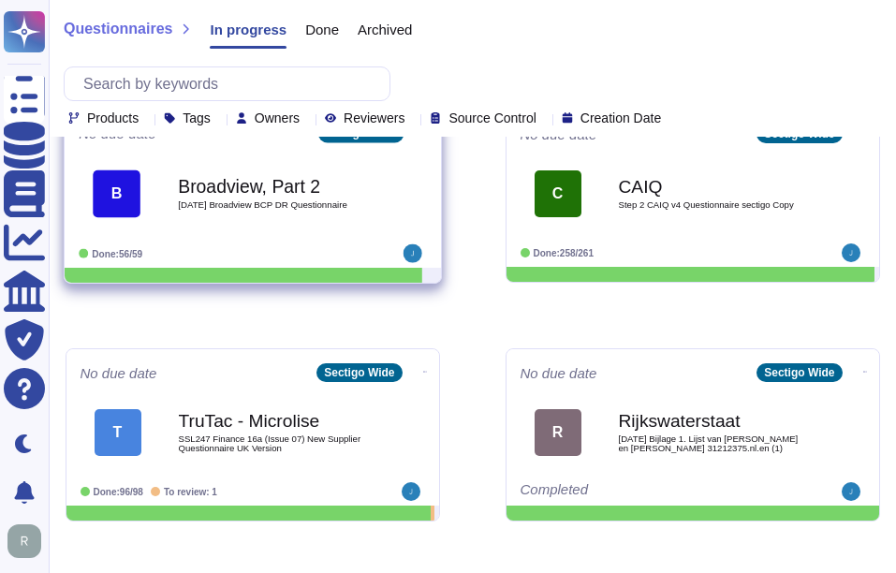
click at [285, 178] on b "Broadview, Part 2" at bounding box center [272, 186] width 189 height 18
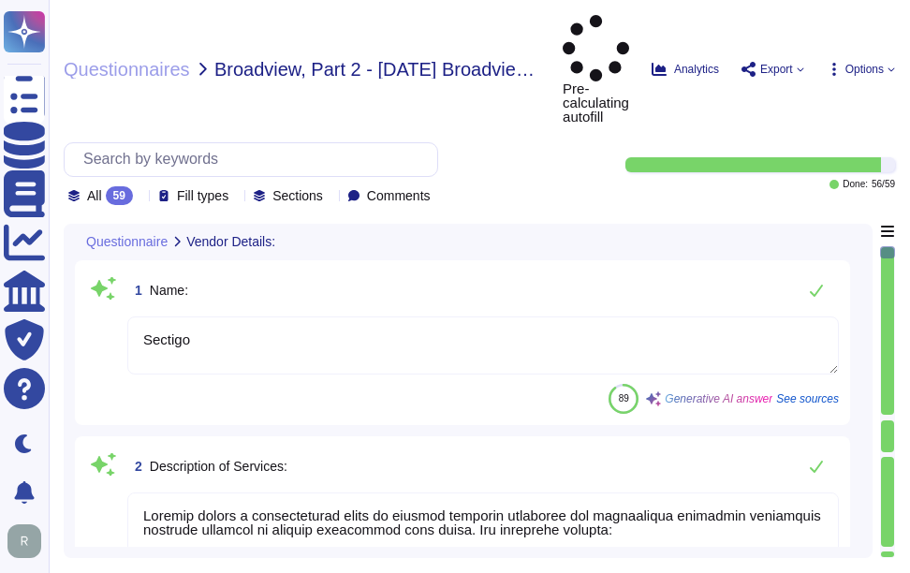
type textarea "Sectigo"
type textarea "Sectigo offers a comprehensive range of digital identity solutions and certific…"
type textarea "The hosting types provided include: 1. Software as a Service (SaaS) hosted in G…"
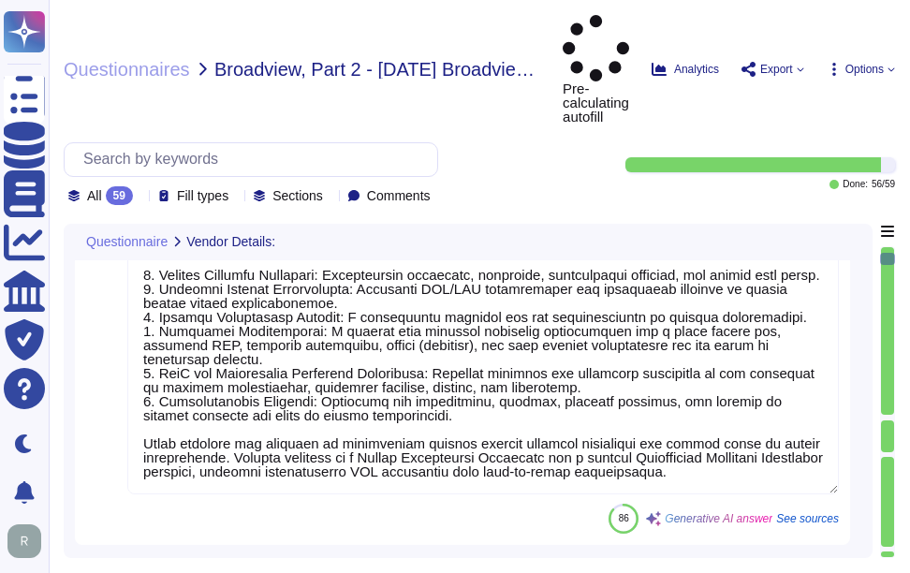
type textarea "Our hosting type resiliency is supported by a high-availability environment wit…"
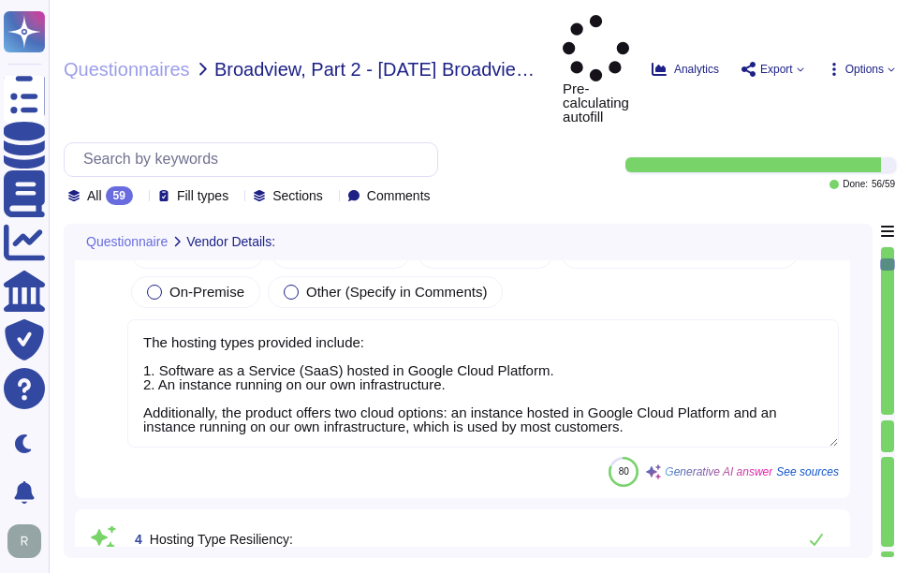
type textarea "The cloud hosting models provided include: 1. Software as a Service (SaaS) host…"
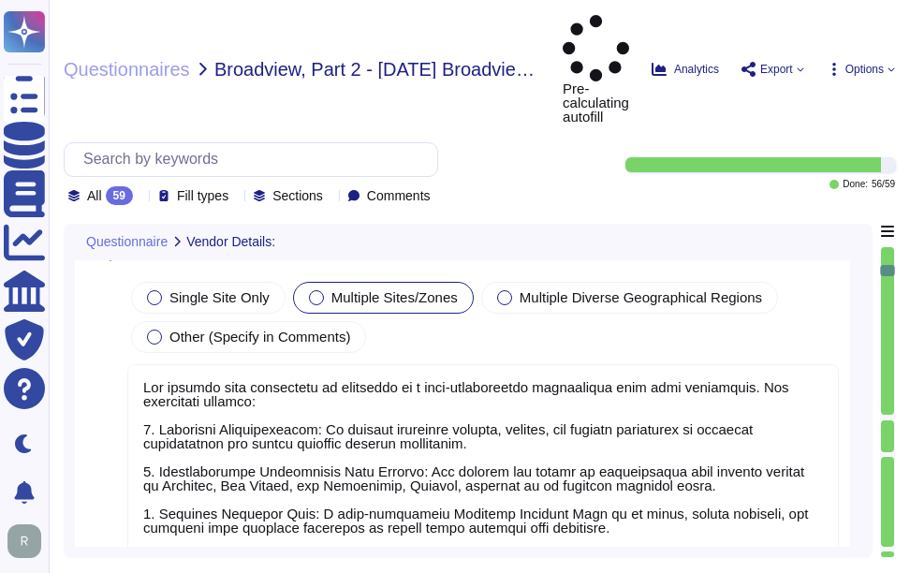
type textarea "Our Business Continuity Plan (BCP) is well-documented and tested annually to en…"
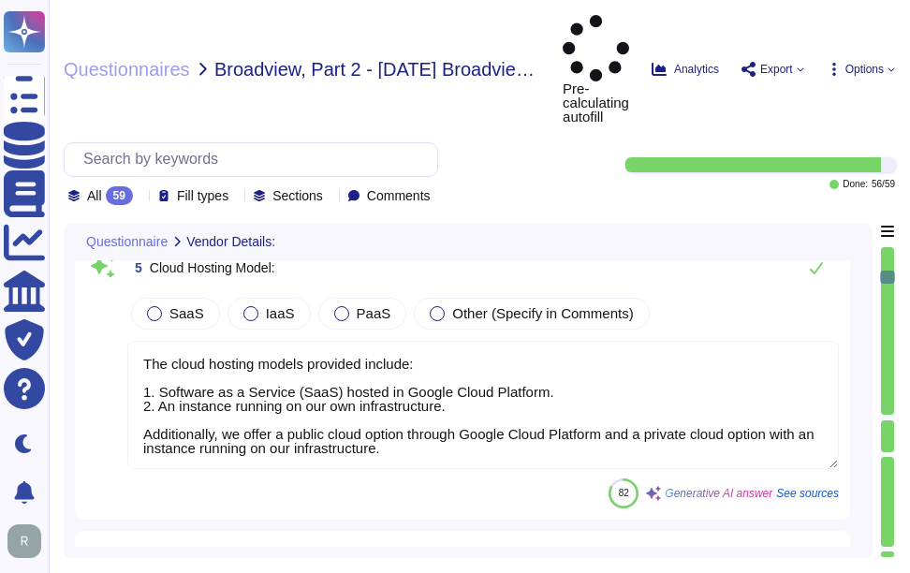
type textarea "Our high availability design incorporates a comprehensive Disaster Recovery (DR…"
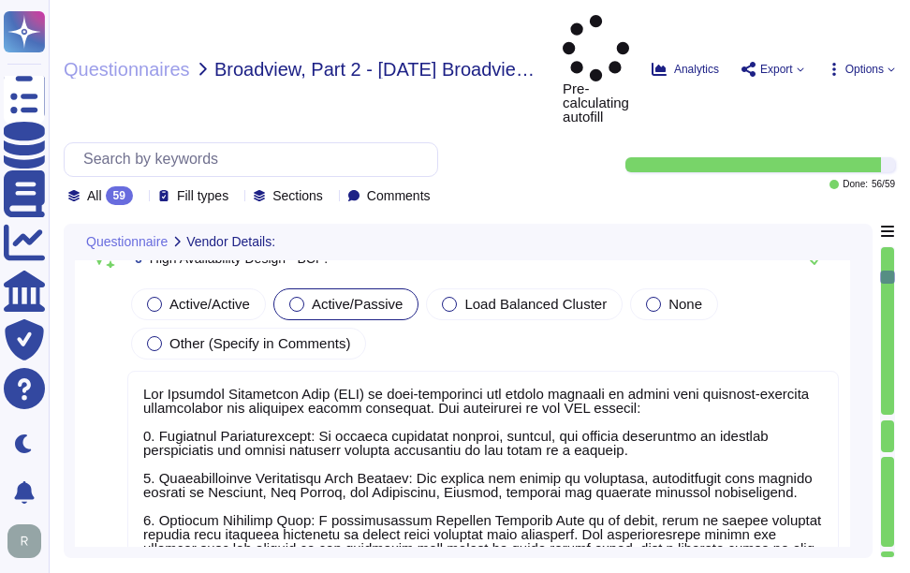
scroll to position [1967, 0]
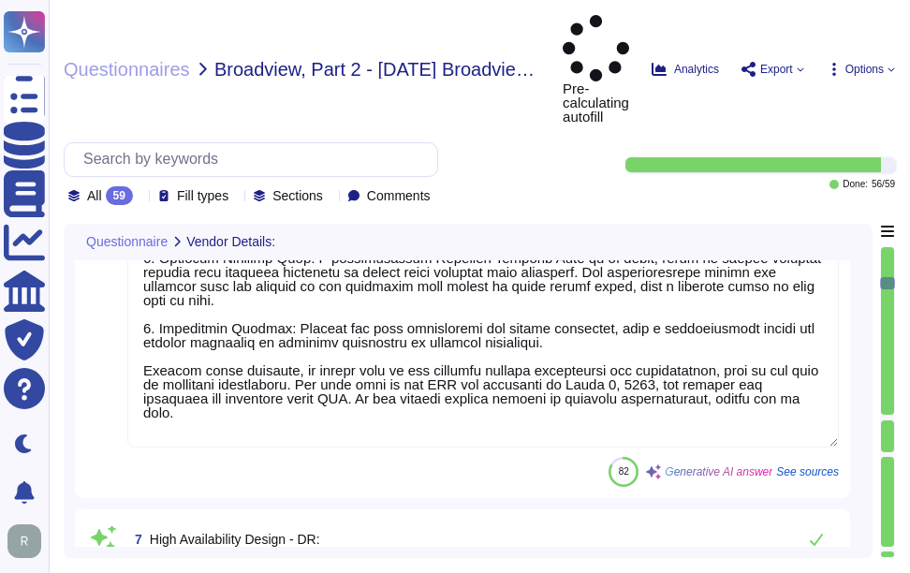
type textarea "Sectigo employs a comprehensive data synchronization strategy to ensure high av…"
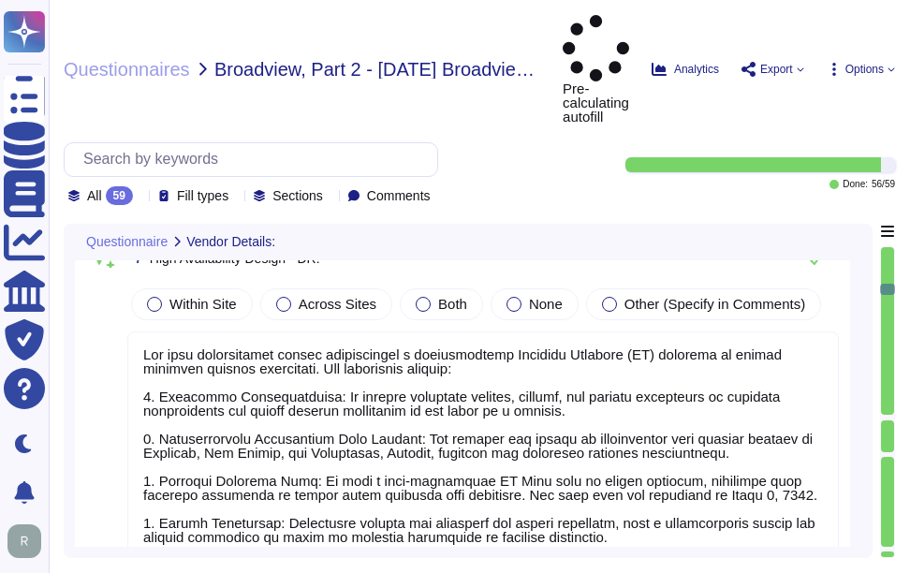
scroll to position [2, 0]
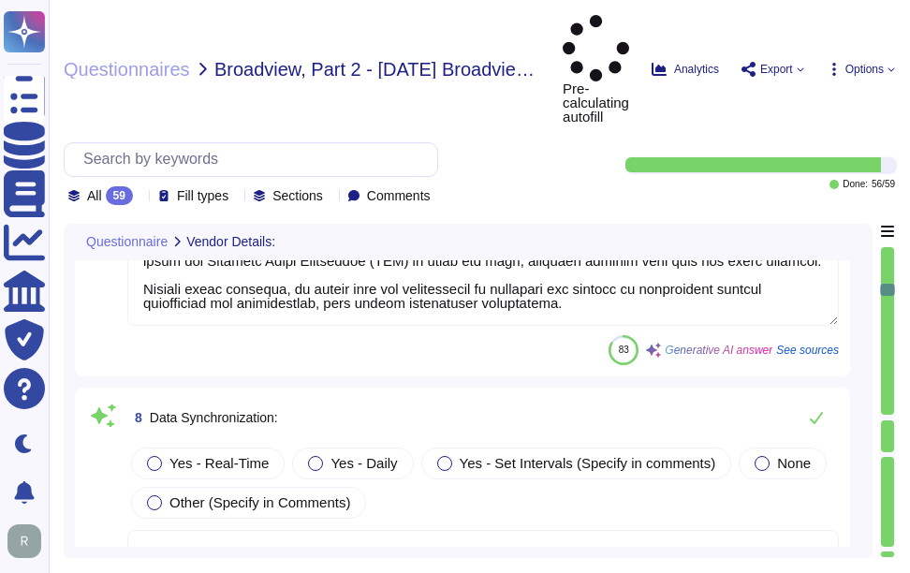
type textarea "Our solution supports multi-tenancy, ensuring logical separation of tenants. Ea…"
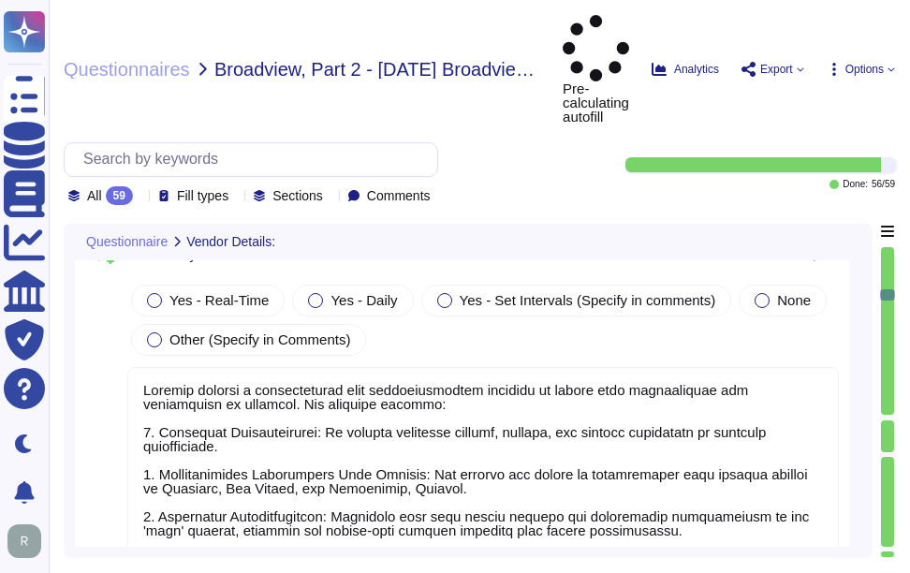
scroll to position [2997, 0]
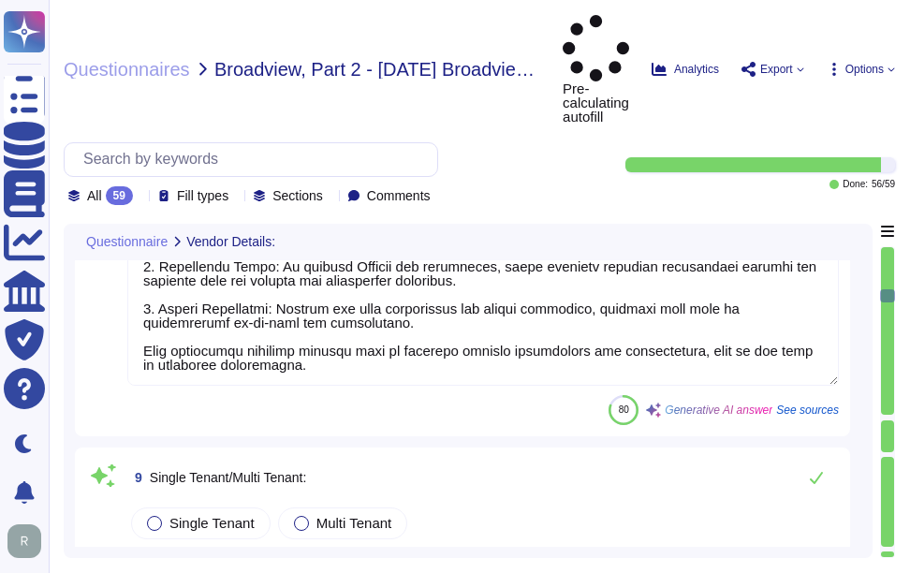
type textarea "Our data center is classified as Tier III, as defined by the Uptime Institute."
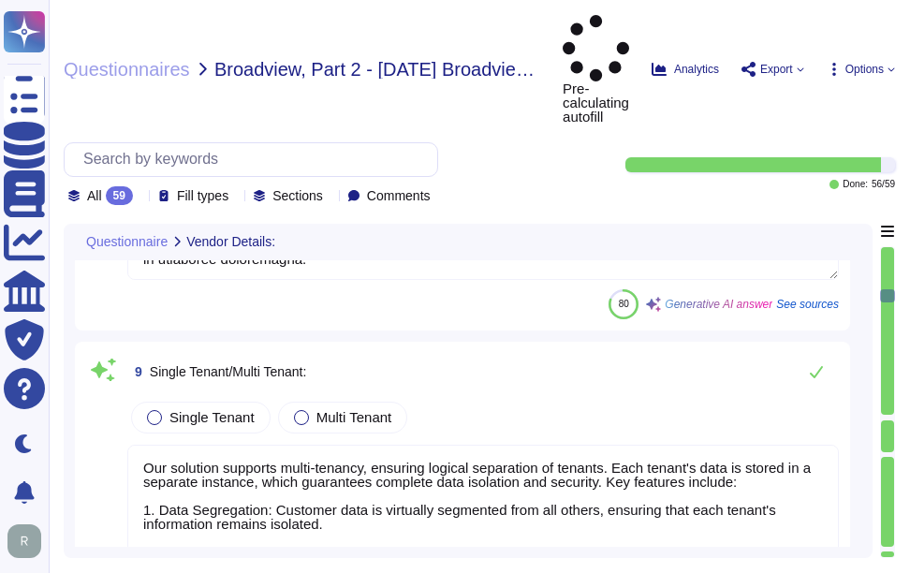
type textarea "- Remote maintenance connections are secured through a corporate network virtua…"
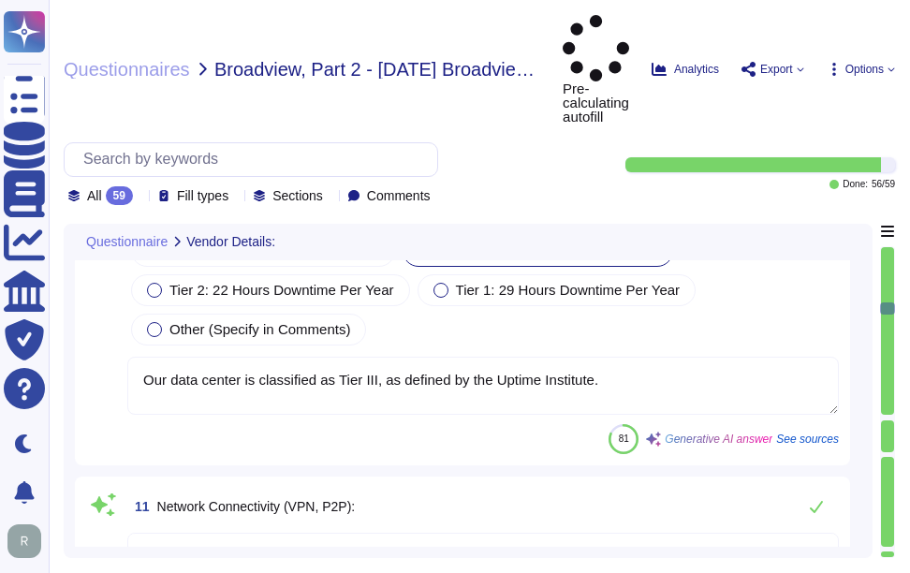
type textarea "Sectigo employs several measures to ensure secure network connectivity for prod…"
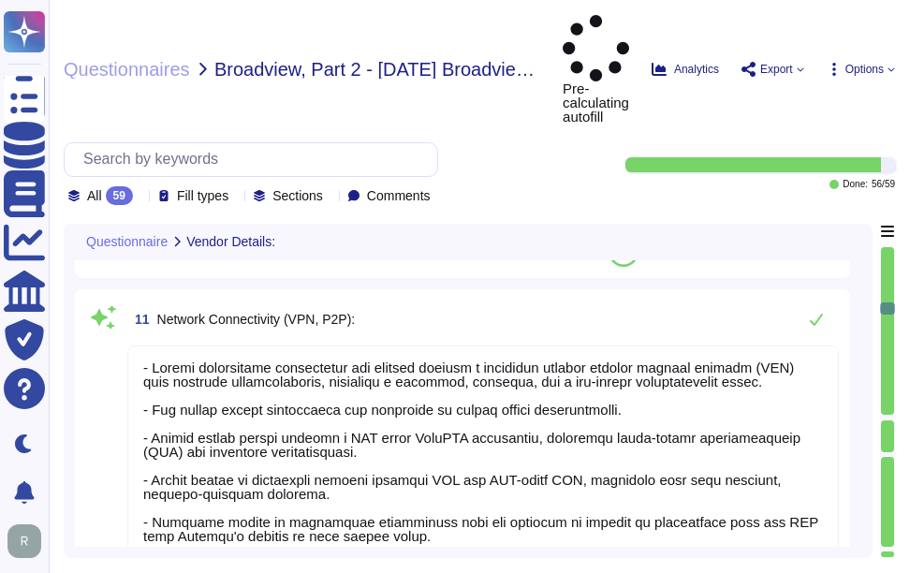
scroll to position [2, 0]
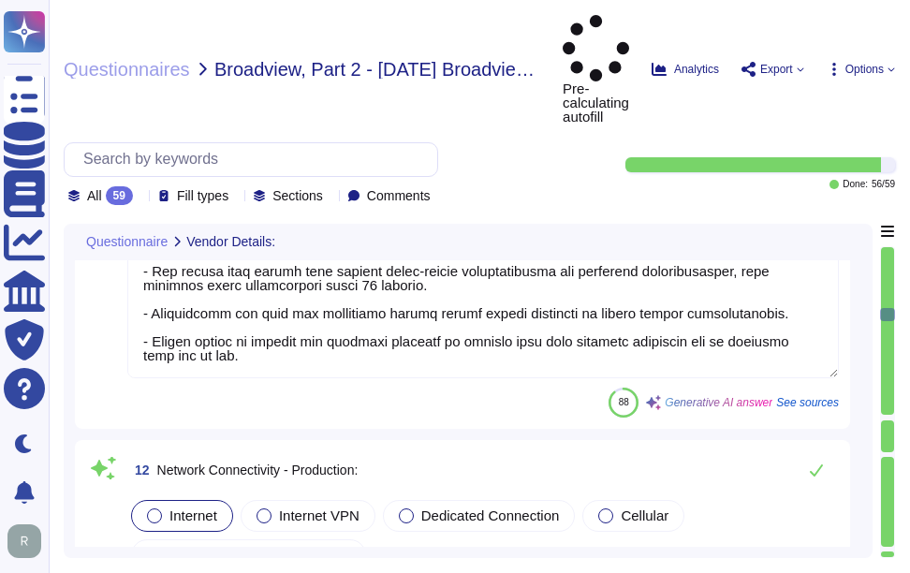
type textarea "The minimal outbound bandwidth requirements include the following IP ranges: - …"
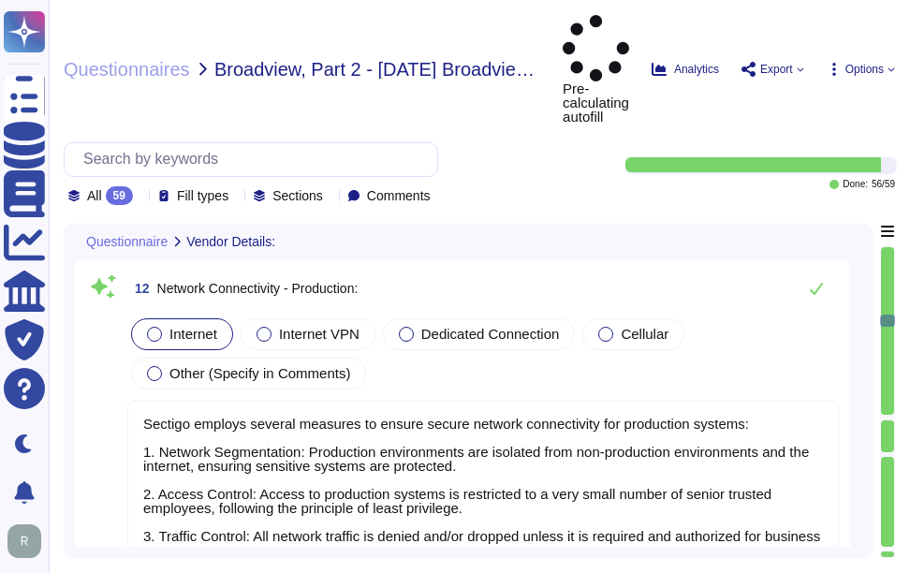
scroll to position [4496, 0]
type textarea "Sectigo maintains redundant, synced data centers located in Secaucus, New Jerse…"
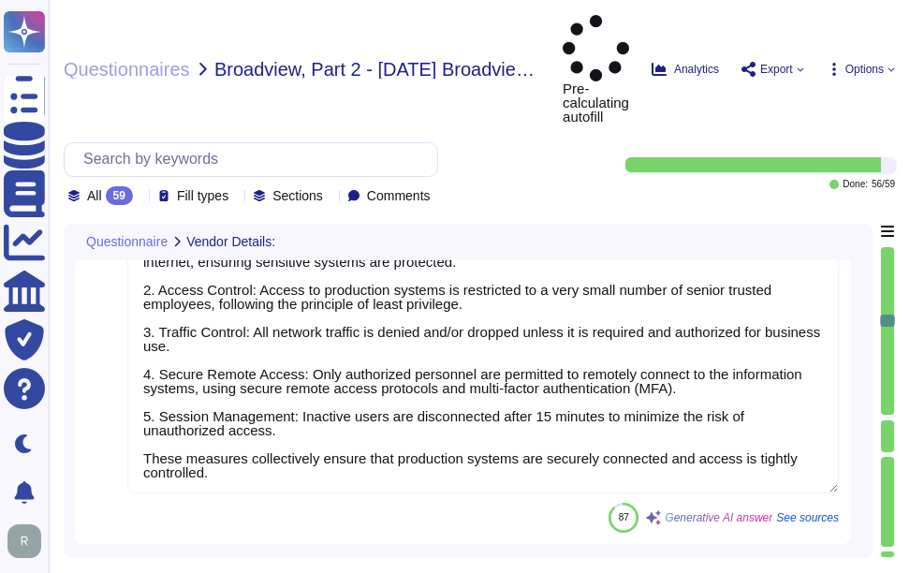
scroll to position [2, 0]
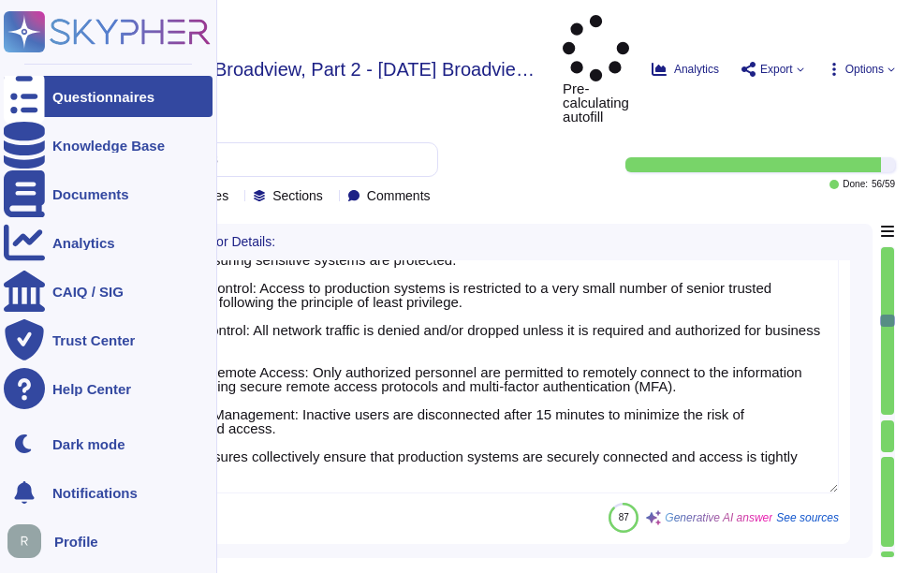
click at [123, 96] on div "Questionnaires" at bounding box center [103, 97] width 102 height 14
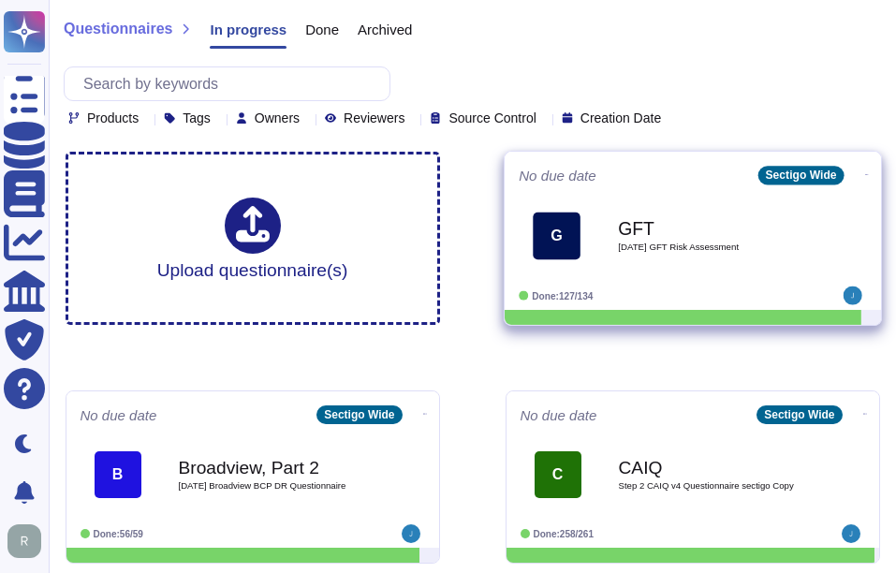
click at [666, 243] on span "[DATE] GFT Risk Assessment" at bounding box center [712, 247] width 189 height 9
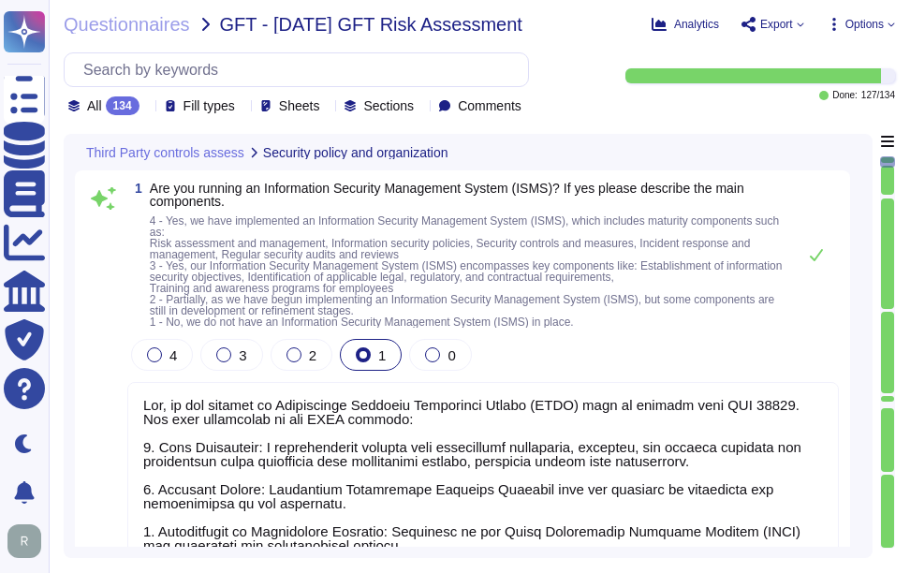
type textarea "Yes, we are running an Information Security Management System (ISMS) that is al…"
type textarea "Yes, our organization is ISO 27001 certified and holds a valid ISO/IEC 27001 ce…"
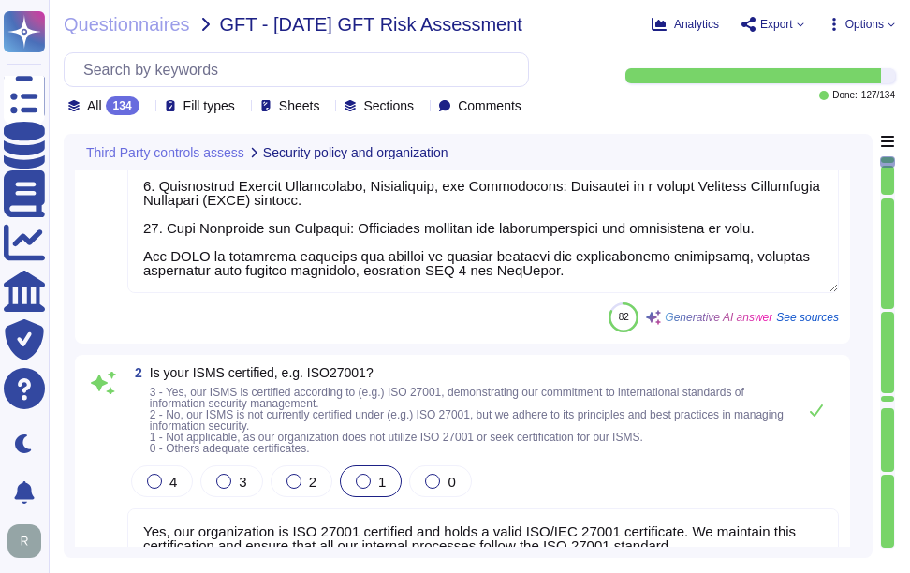
scroll to position [656, 0]
type textarea "Yes, security roles are defined and documented in accordance with our informati…"
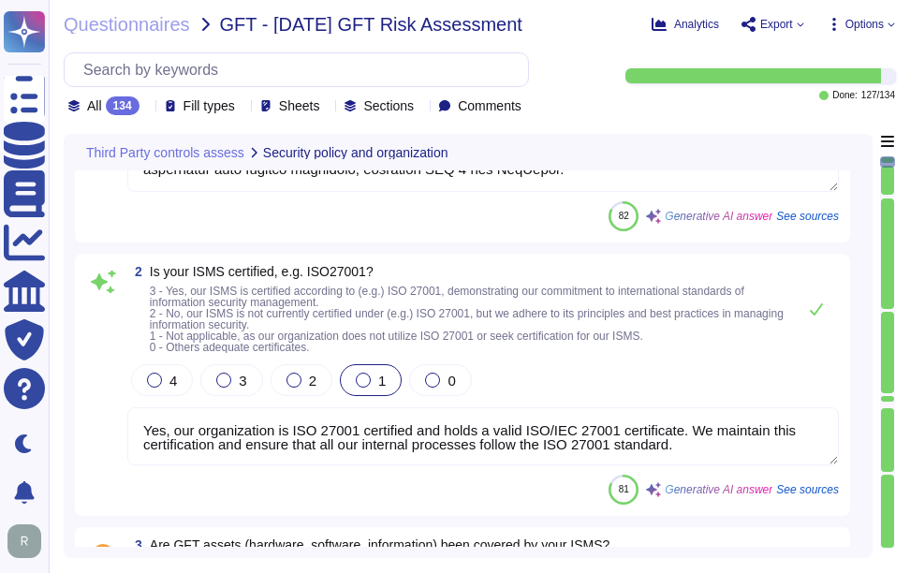
scroll to position [2, 0]
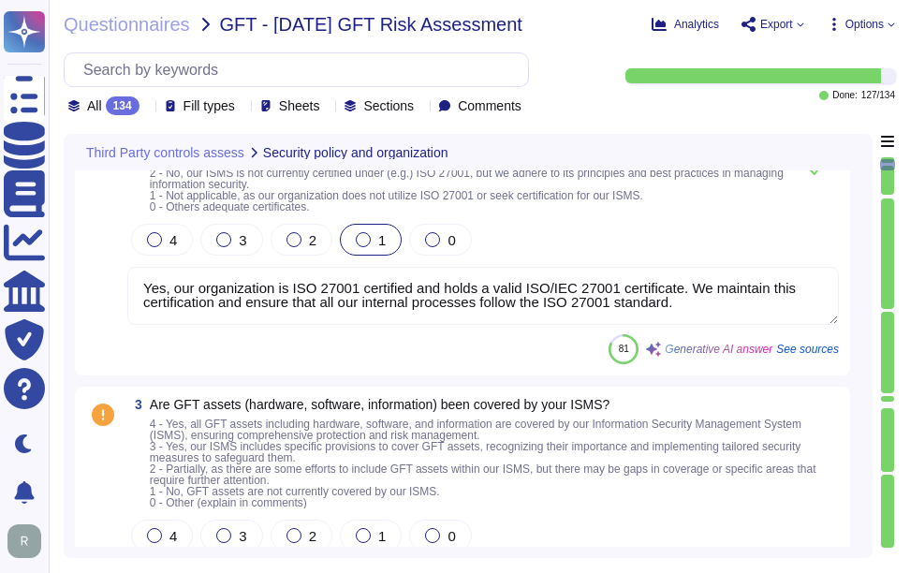
type textarea "The Information Security leader is Jason Scott, who is the Chief Information Se…"
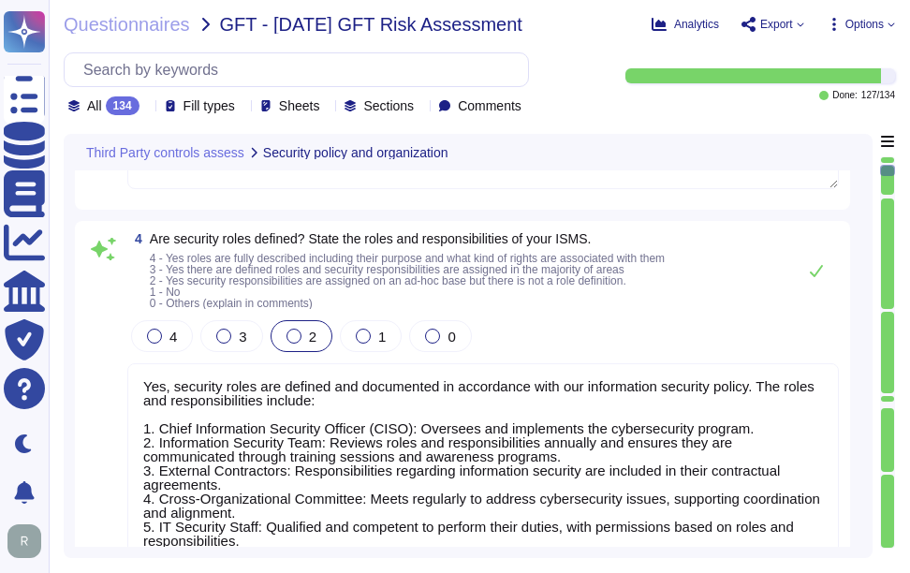
type textarea "Yes, we have a Supplier & Third-Party Relationship Policy as part of our third-…"
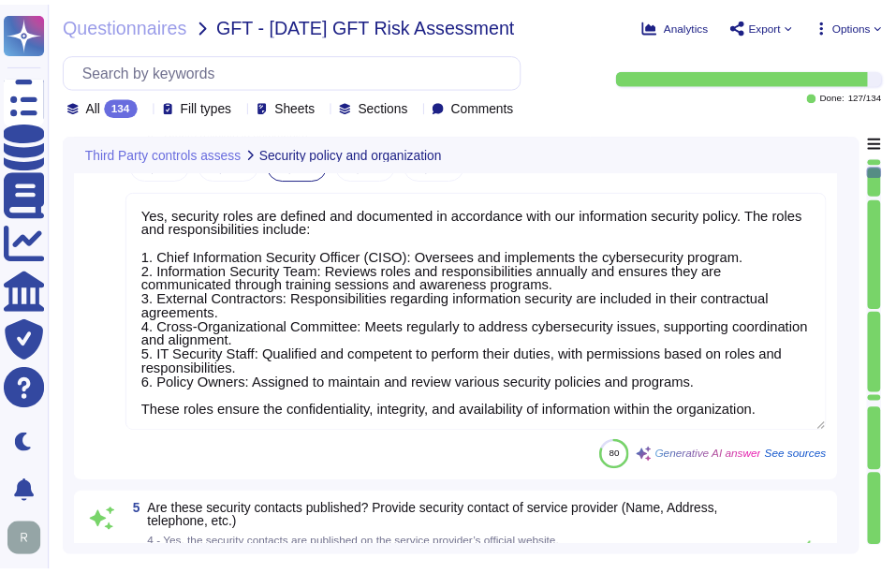
scroll to position [1405, 0]
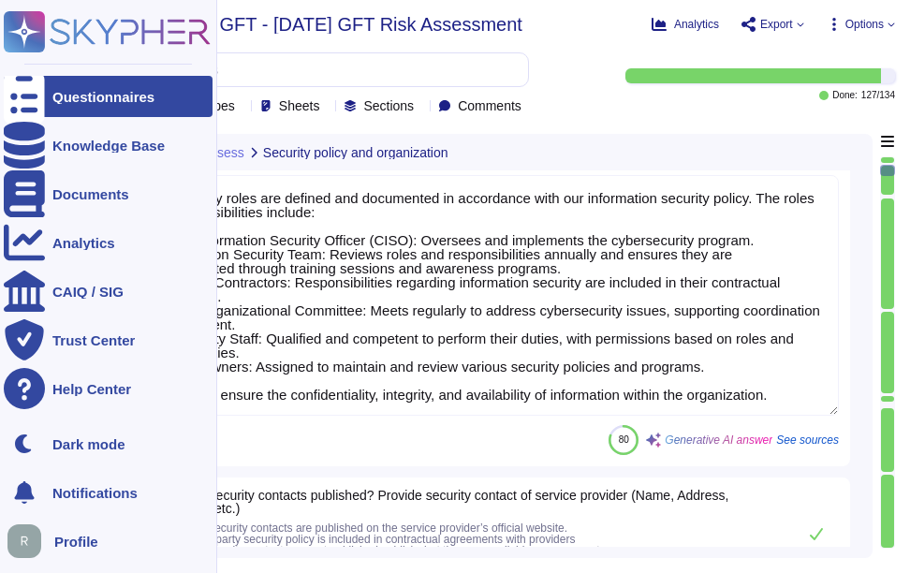
click at [67, 86] on div "Questionnaires" at bounding box center [108, 96] width 209 height 41
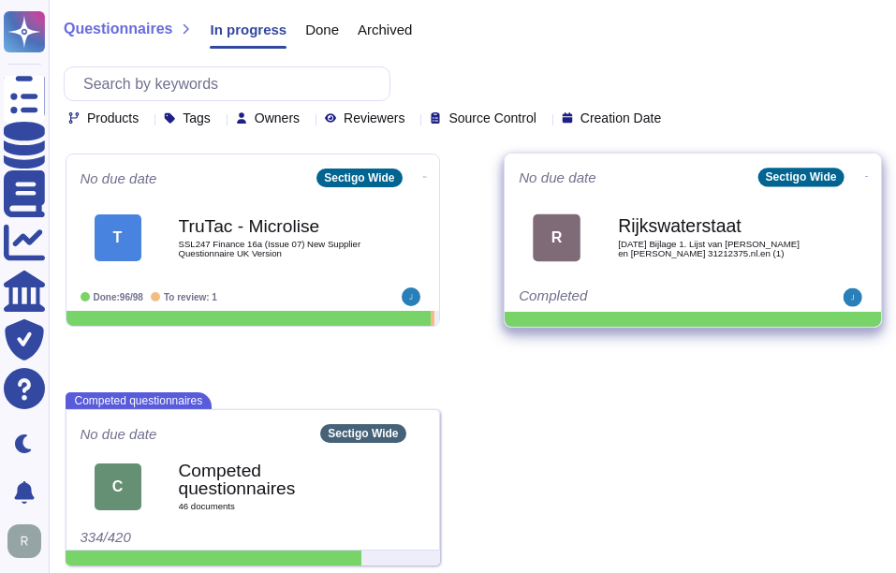
scroll to position [483, 0]
